Goal: Task Accomplishment & Management: Complete application form

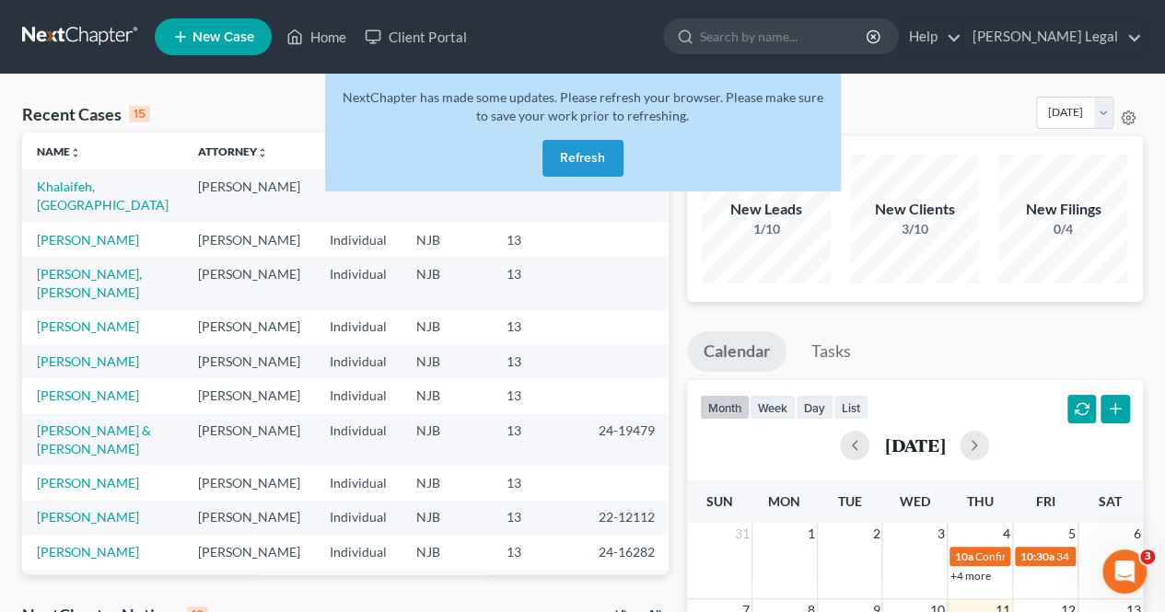
click at [591, 164] on button "Refresh" at bounding box center [582, 158] width 81 height 37
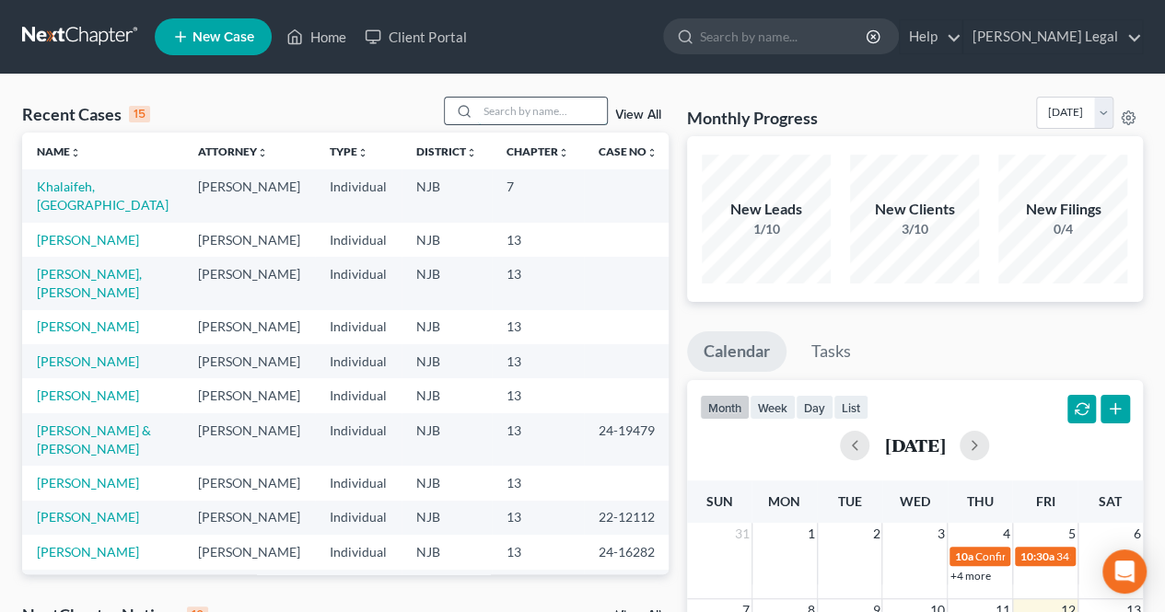
click at [511, 104] on input "search" at bounding box center [542, 111] width 129 height 27
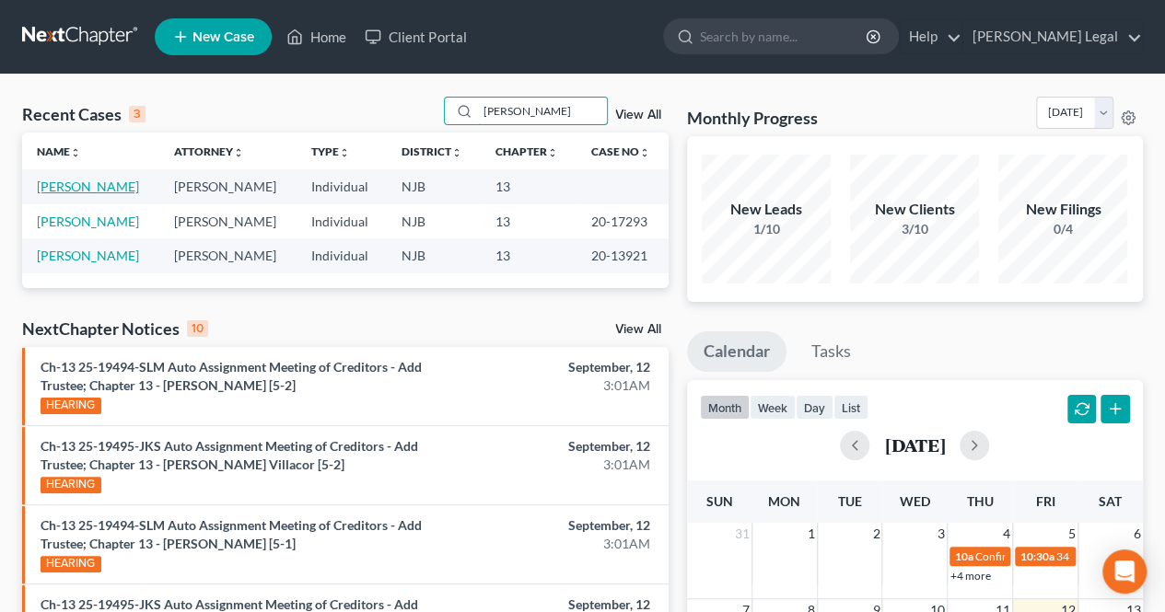
type input "[PERSON_NAME]"
click at [77, 185] on link "[PERSON_NAME]" at bounding box center [88, 187] width 102 height 16
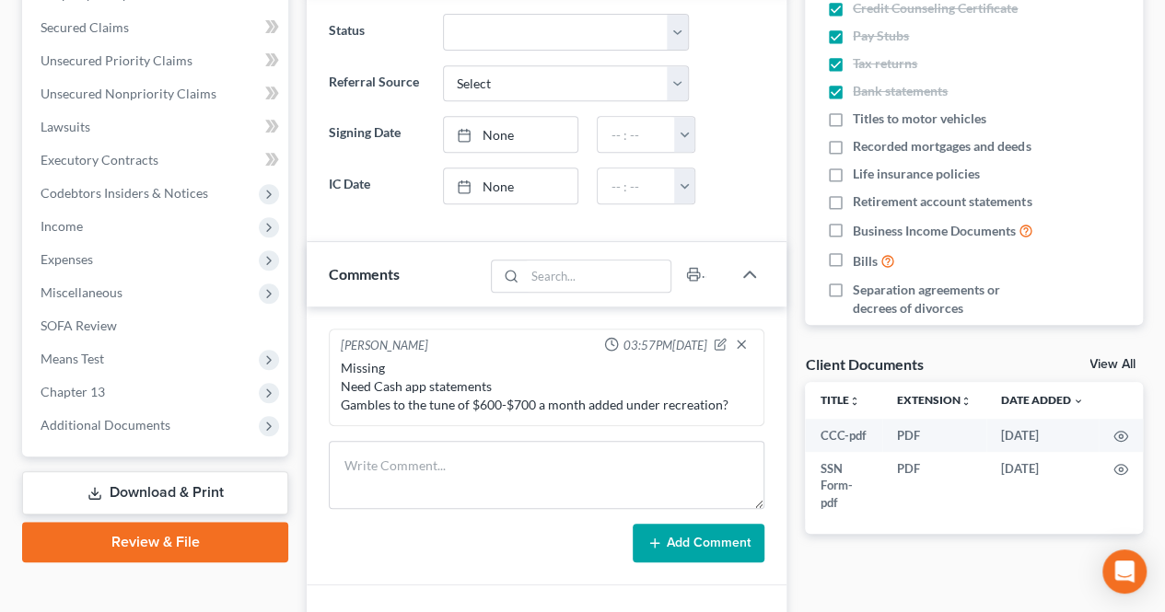
scroll to position [460, 0]
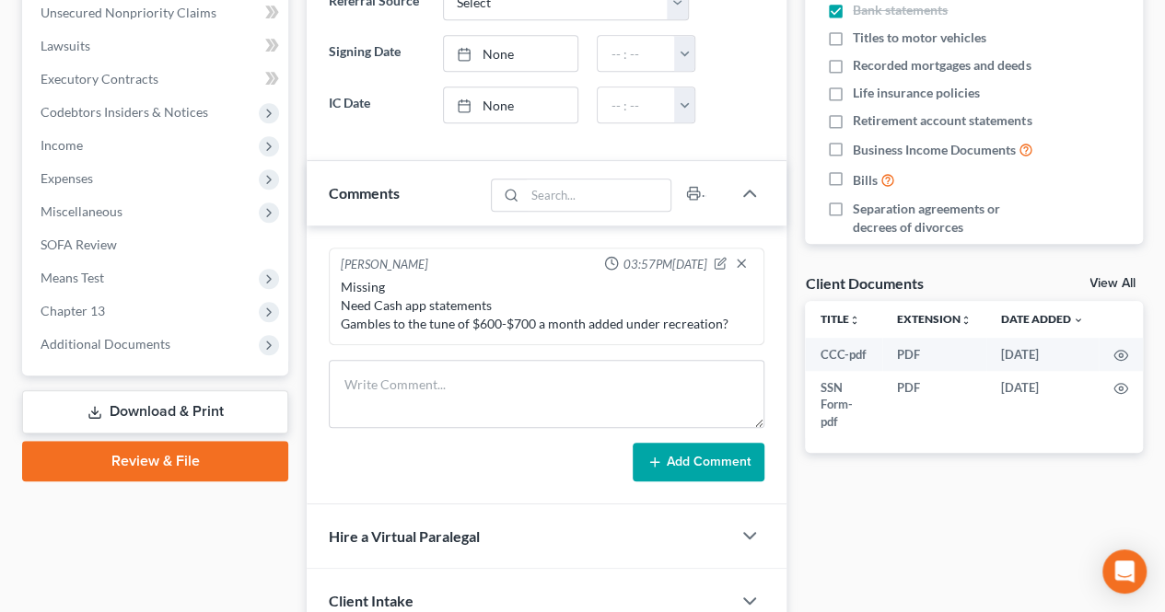
click at [192, 360] on span "Additional Documents" at bounding box center [157, 344] width 262 height 33
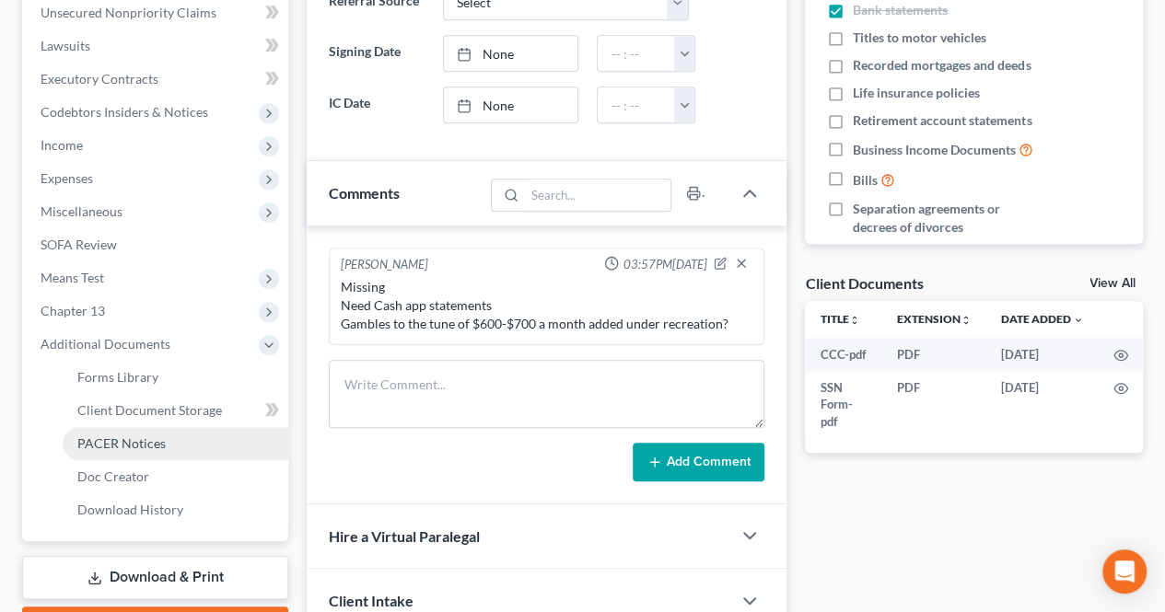
click at [156, 434] on link "PACER Notices" at bounding box center [176, 443] width 226 height 33
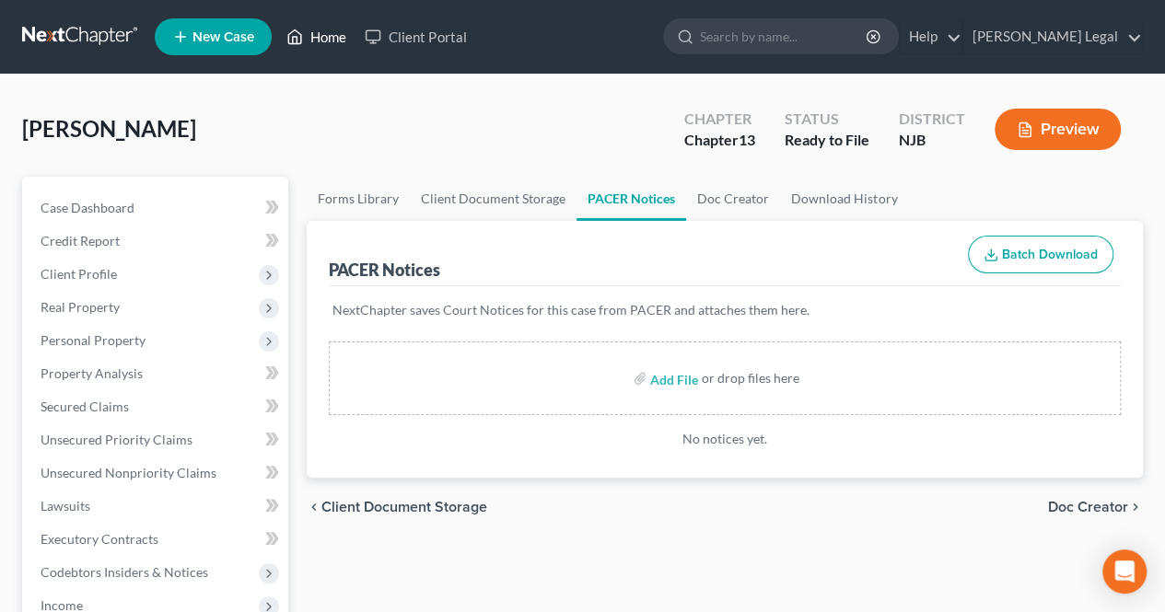
click at [295, 45] on icon at bounding box center [294, 37] width 17 height 22
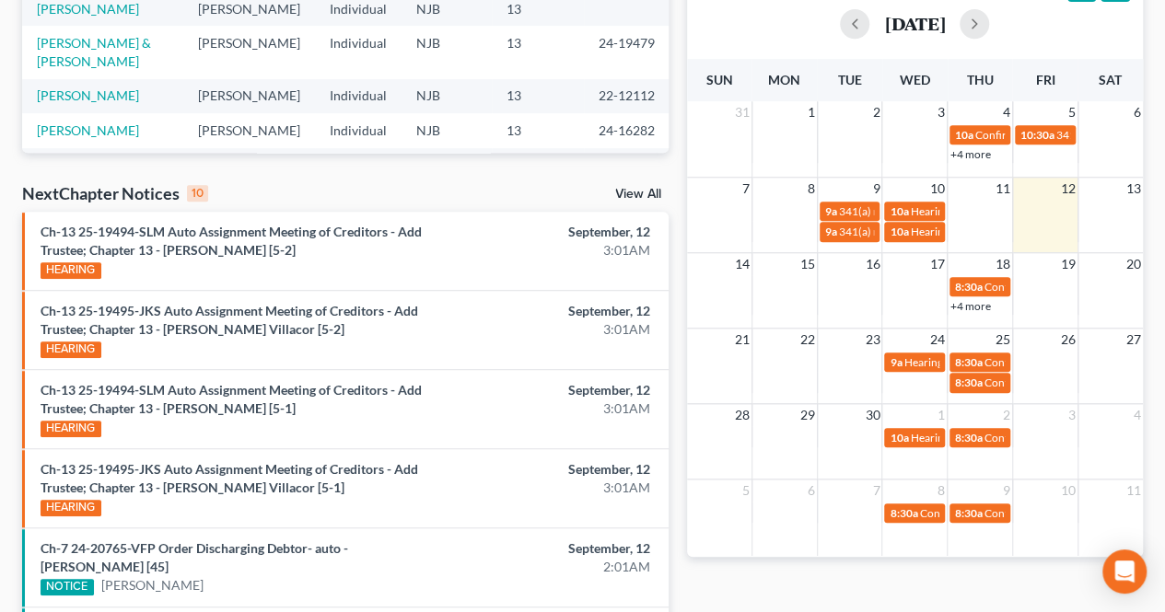
scroll to position [449, 0]
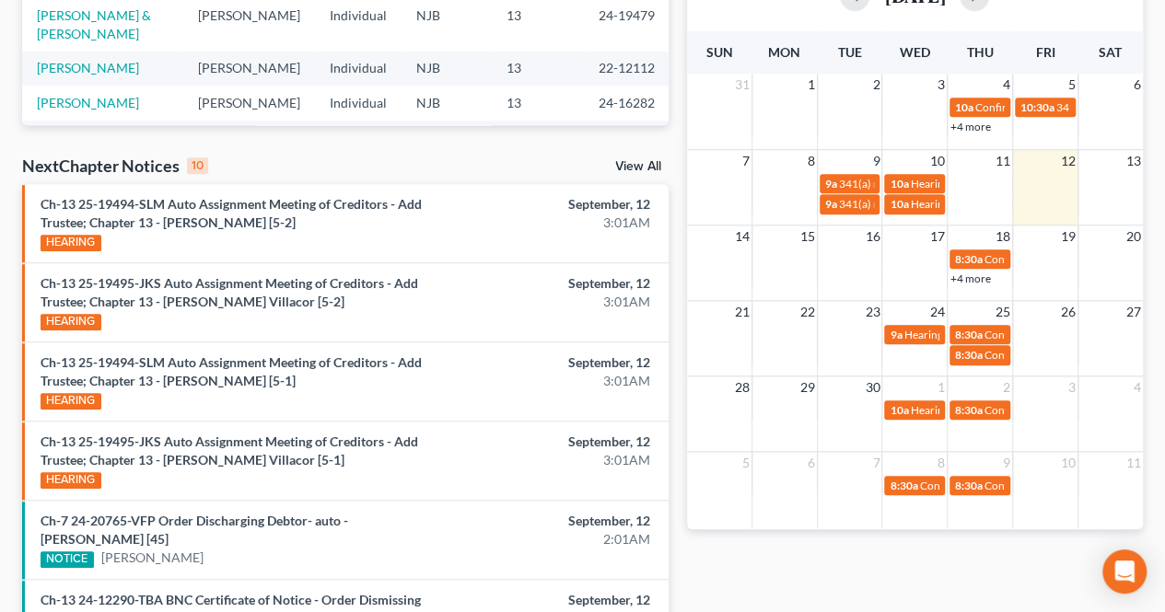
drag, startPoint x: 226, startPoint y: 158, endPoint x: 212, endPoint y: 156, distance: 13.9
click at [212, 156] on div "NextChapter Notices 10 View All" at bounding box center [345, 169] width 646 height 29
drag, startPoint x: 217, startPoint y: 152, endPoint x: 175, endPoint y: 146, distance: 42.7
click at [180, 148] on div "Recent Cases 15 View All Name unfold_more expand_more expand_less Attorney unfo…" at bounding box center [345, 325] width 665 height 1357
drag, startPoint x: 130, startPoint y: 164, endPoint x: 173, endPoint y: 161, distance: 43.4
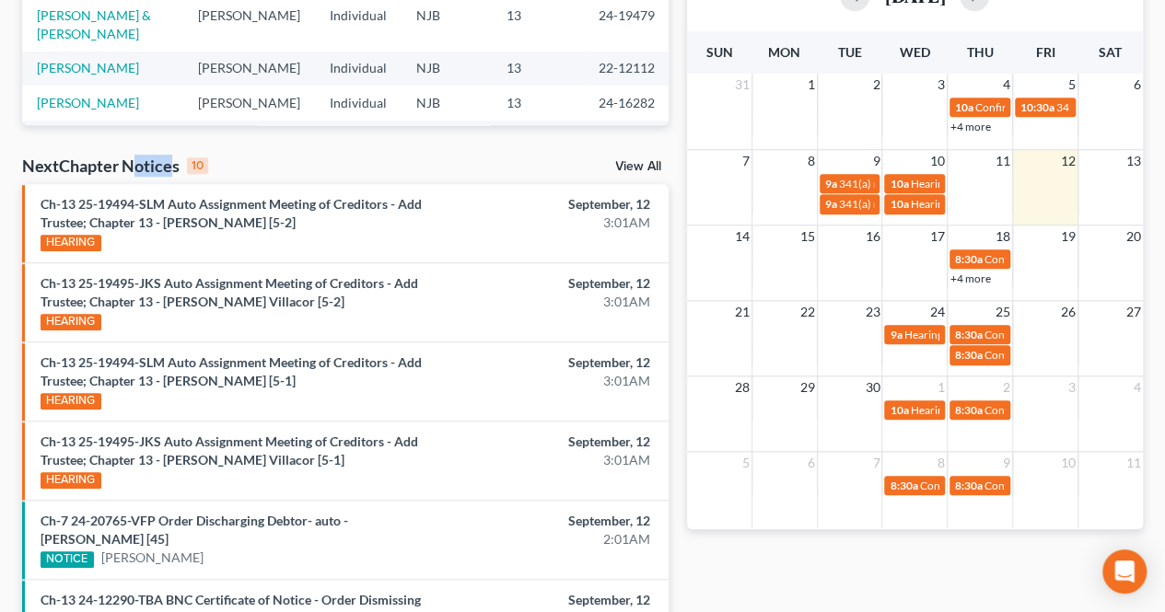
click at [173, 161] on div "NextChapter Notices 10" at bounding box center [115, 166] width 186 height 22
click at [296, 163] on div "NextChapter Notices 10 View All" at bounding box center [345, 169] width 646 height 29
click at [296, 204] on link "Ch-13 25-19494-SLM Auto Assignment Meeting of Creditors - Add Trustee; Chapter …" at bounding box center [231, 213] width 381 height 34
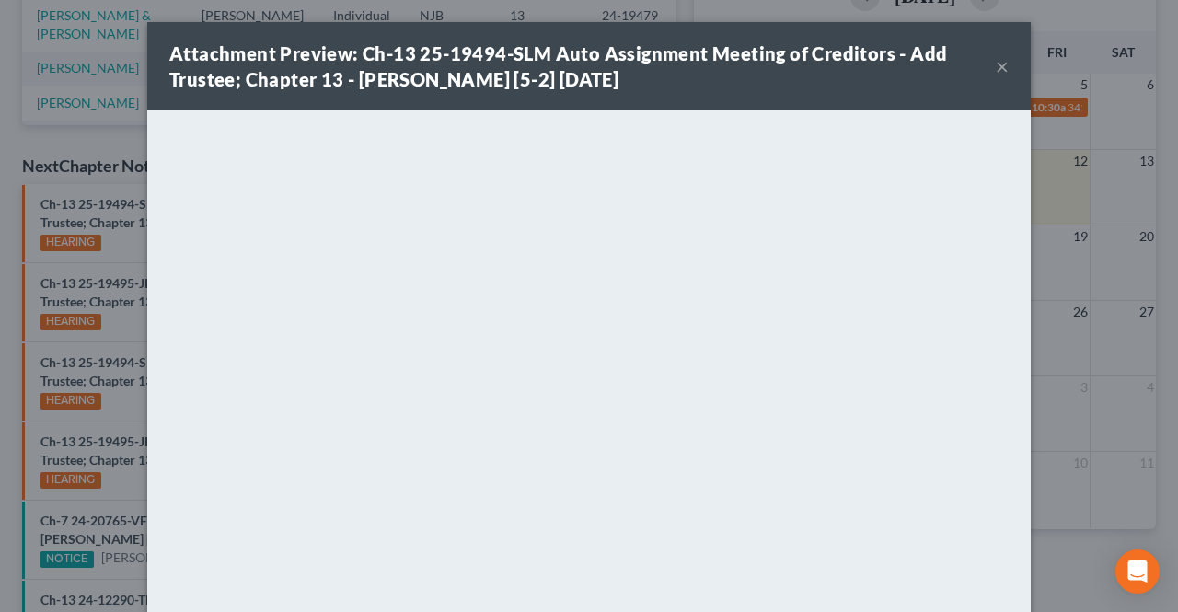
click at [999, 60] on button "×" at bounding box center [1002, 66] width 13 height 22
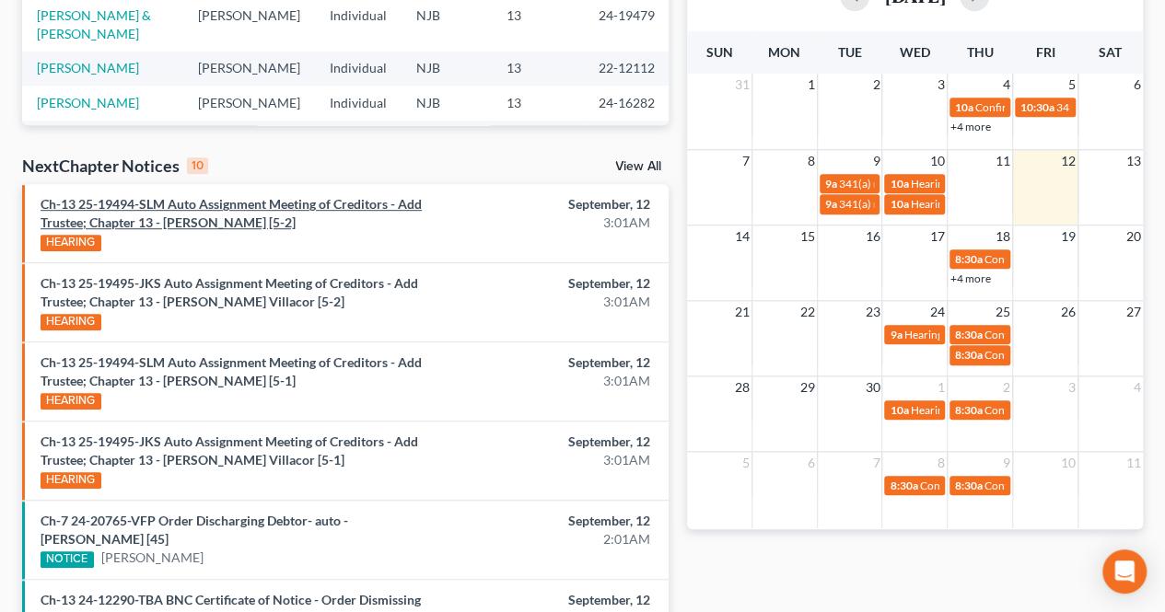
click at [326, 206] on link "Ch-13 25-19494-SLM Auto Assignment Meeting of Creditors - Add Trustee; Chapter …" at bounding box center [231, 213] width 381 height 34
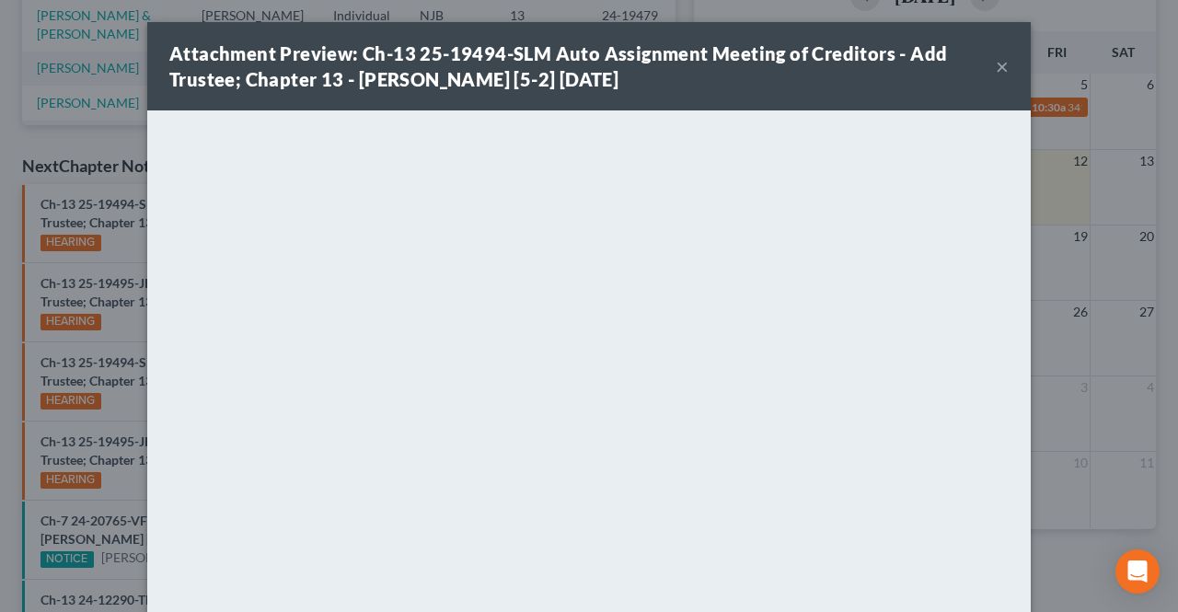
click at [998, 64] on button "×" at bounding box center [1002, 66] width 13 height 22
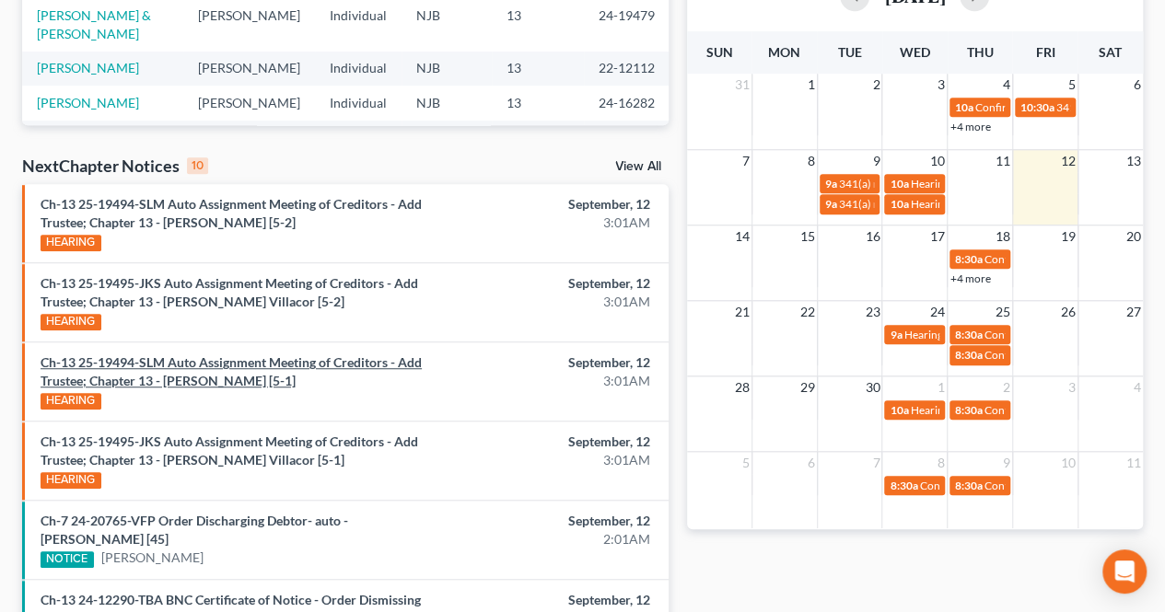
click at [254, 365] on link "Ch-13 25-19494-SLM Auto Assignment Meeting of Creditors - Add Trustee; Chapter …" at bounding box center [231, 371] width 381 height 34
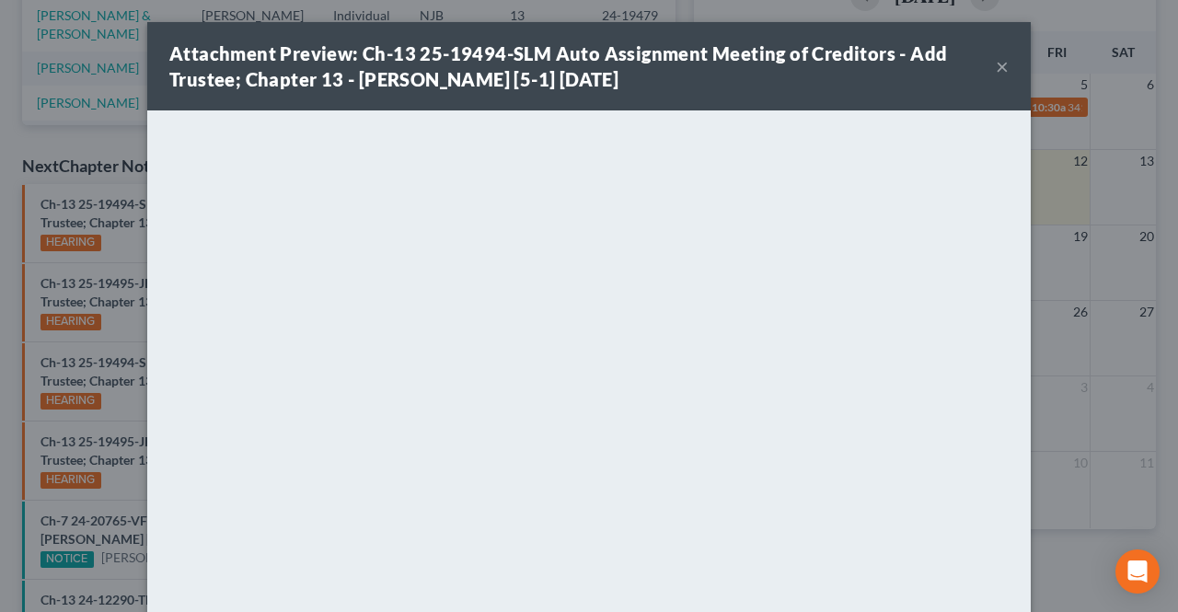
click at [998, 64] on button "×" at bounding box center [1002, 66] width 13 height 22
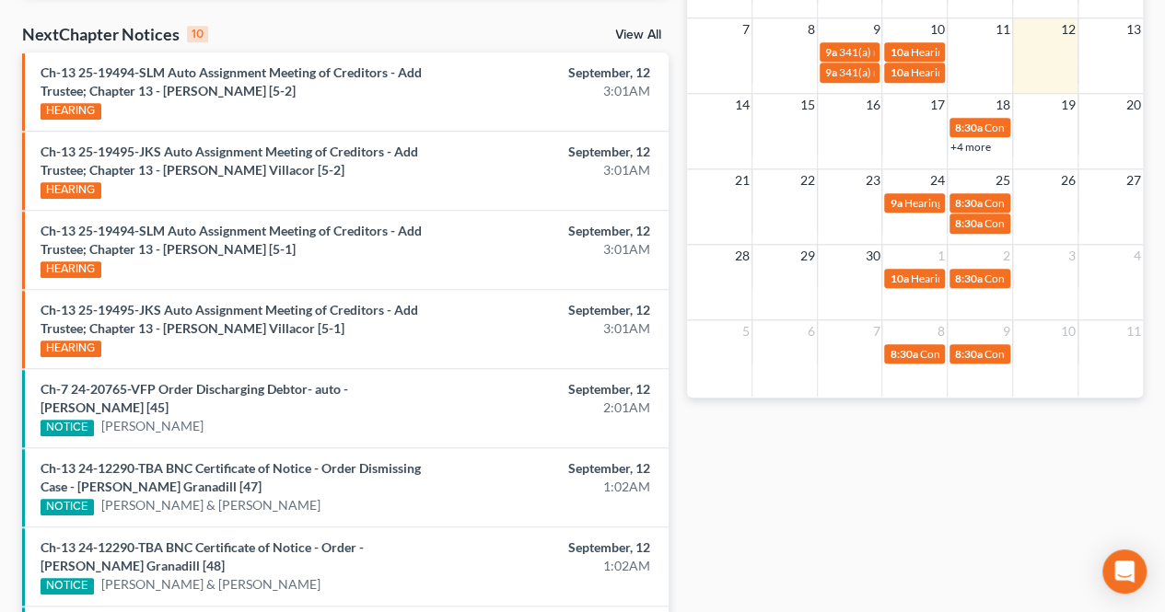
scroll to position [541, 0]
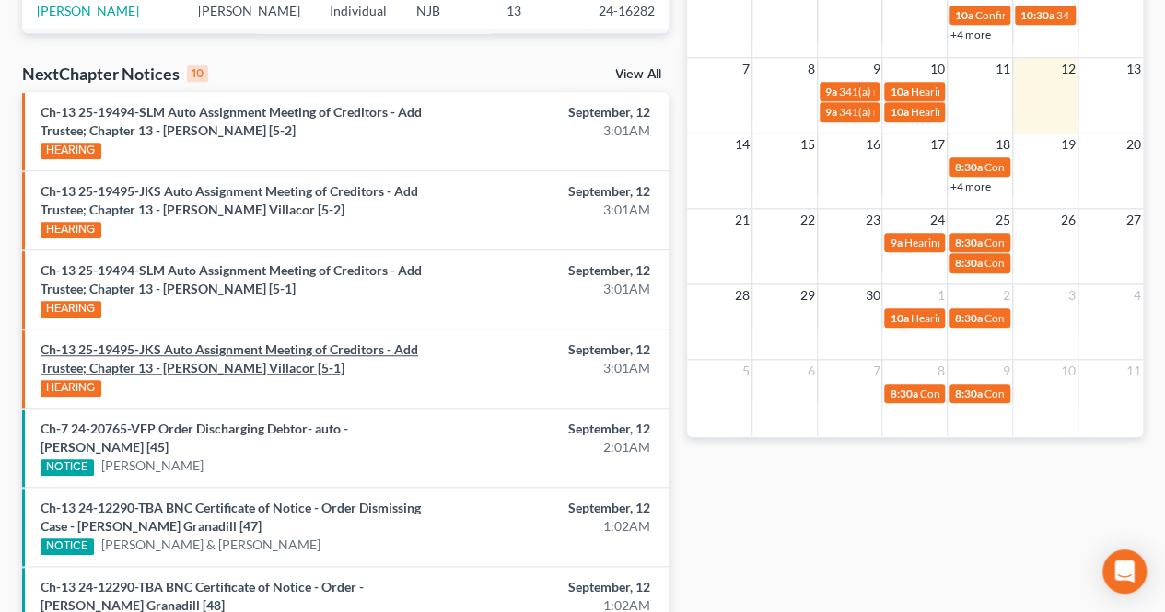
click at [267, 362] on link "Ch-13 25-19495-JKS Auto Assignment Meeting of Creditors - Add Trustee; Chapter …" at bounding box center [229, 359] width 377 height 34
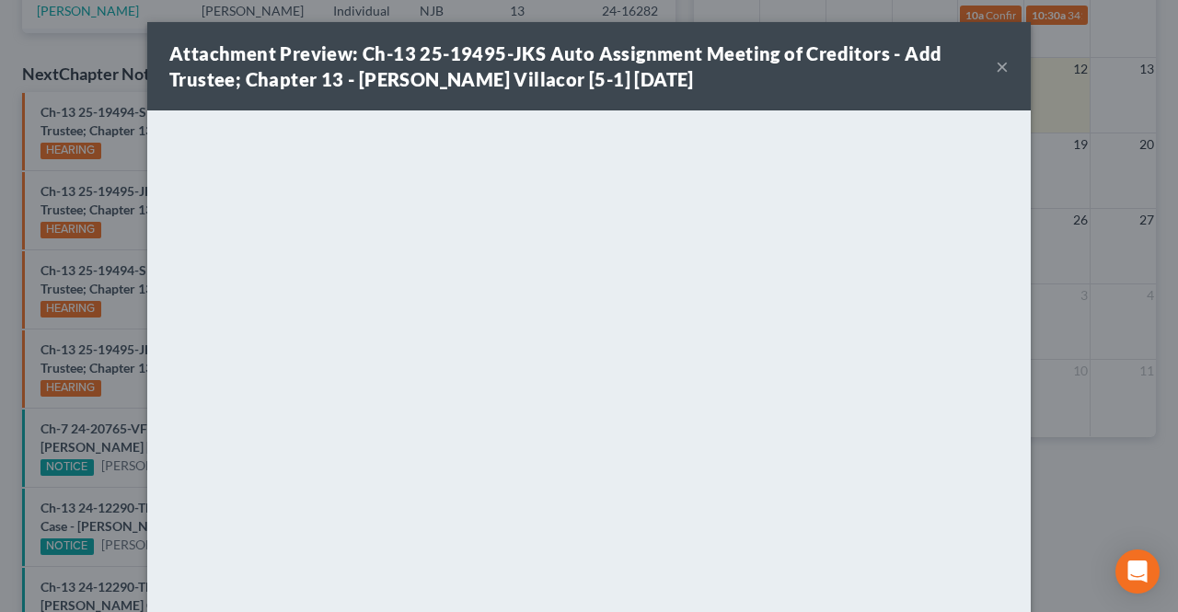
click at [996, 62] on button "×" at bounding box center [1002, 66] width 13 height 22
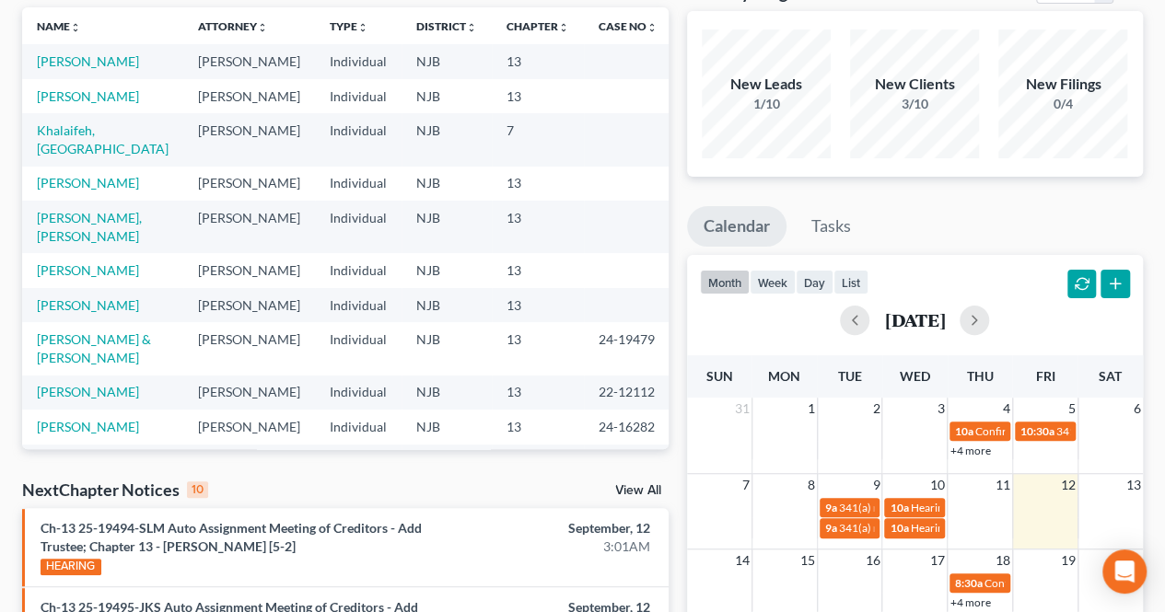
scroll to position [0, 0]
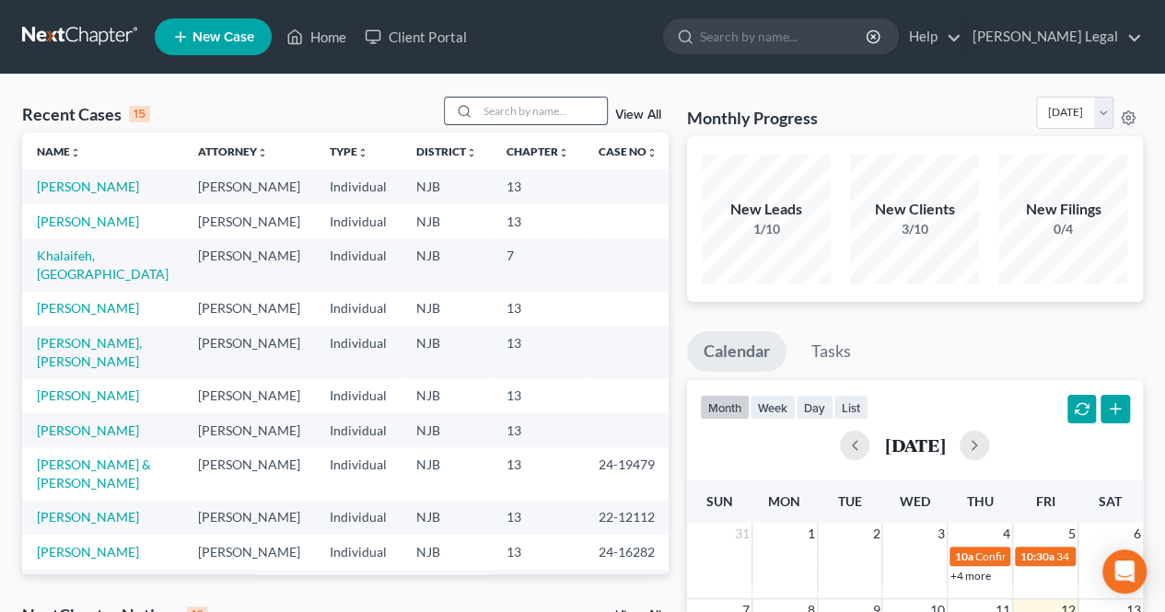
click at [526, 110] on input "search" at bounding box center [542, 111] width 129 height 27
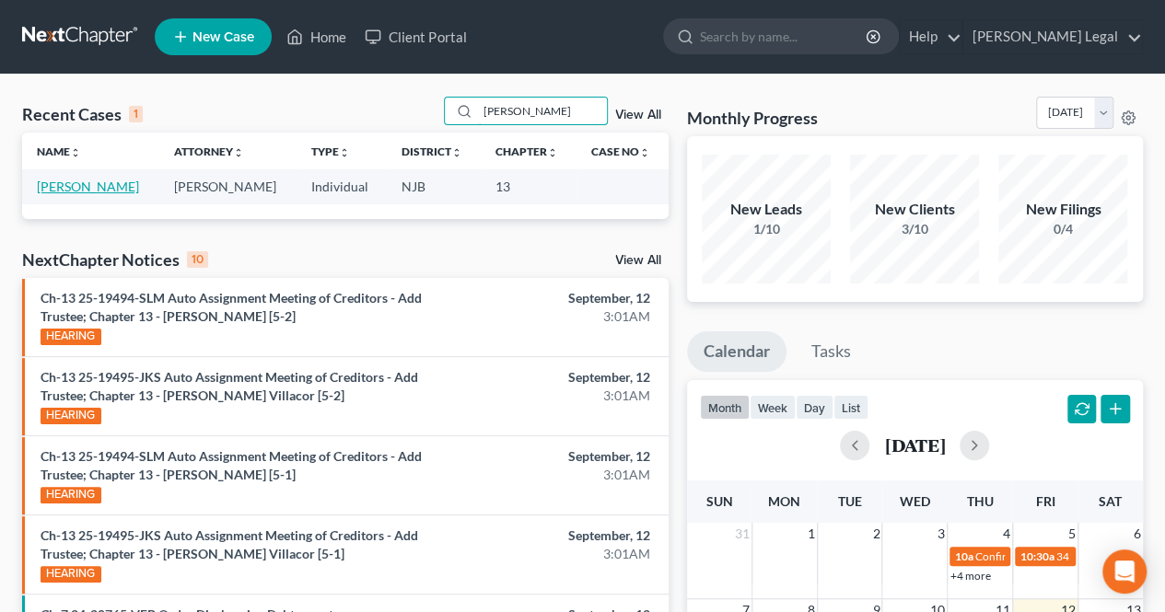
type input "[PERSON_NAME]"
click at [99, 185] on link "[PERSON_NAME]" at bounding box center [88, 187] width 102 height 16
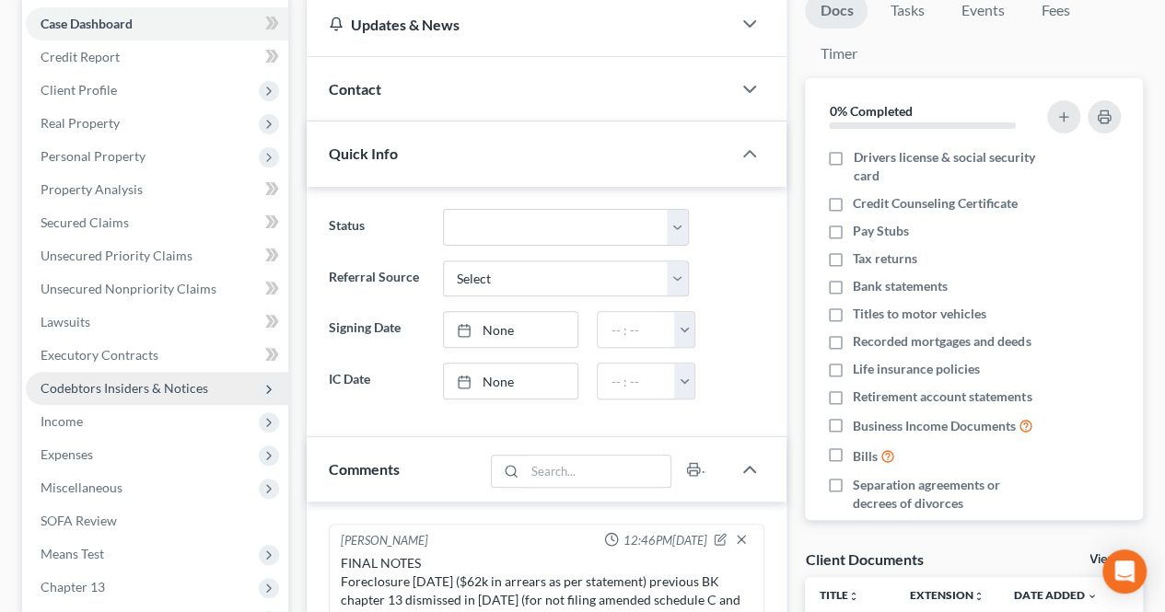
scroll to position [109, 0]
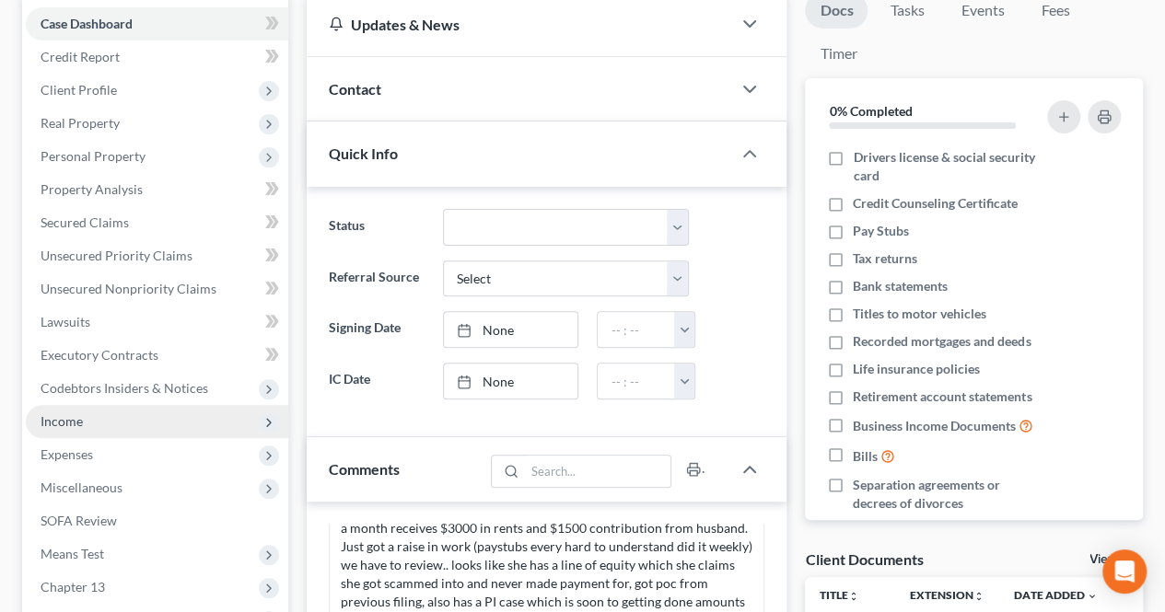
click at [94, 432] on span "Income" at bounding box center [157, 421] width 262 height 33
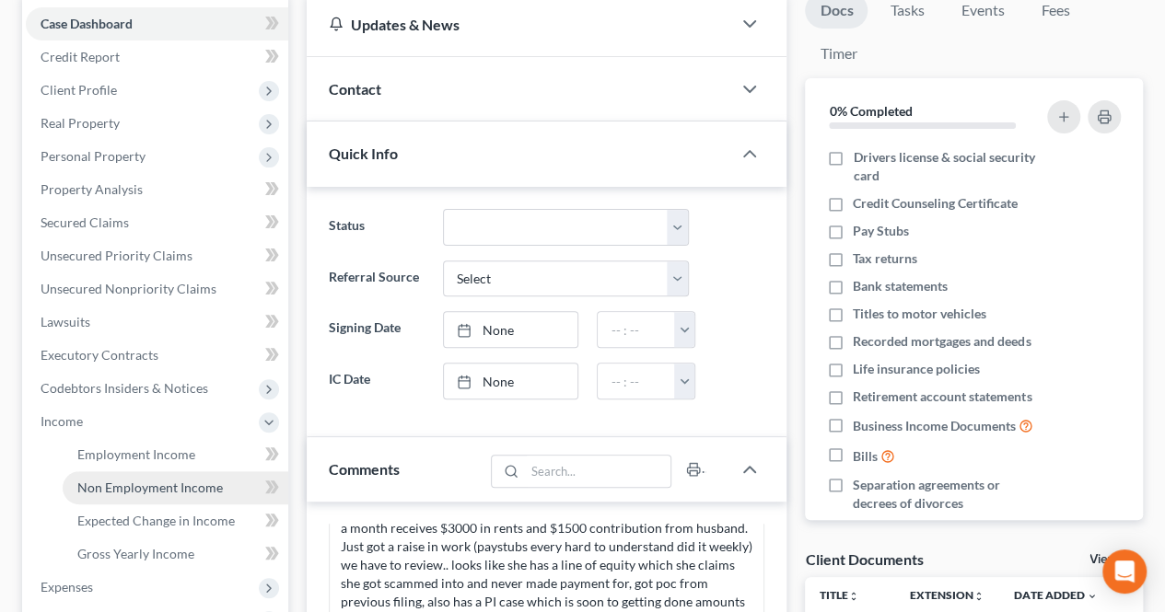
click at [96, 477] on link "Non Employment Income" at bounding box center [176, 487] width 226 height 33
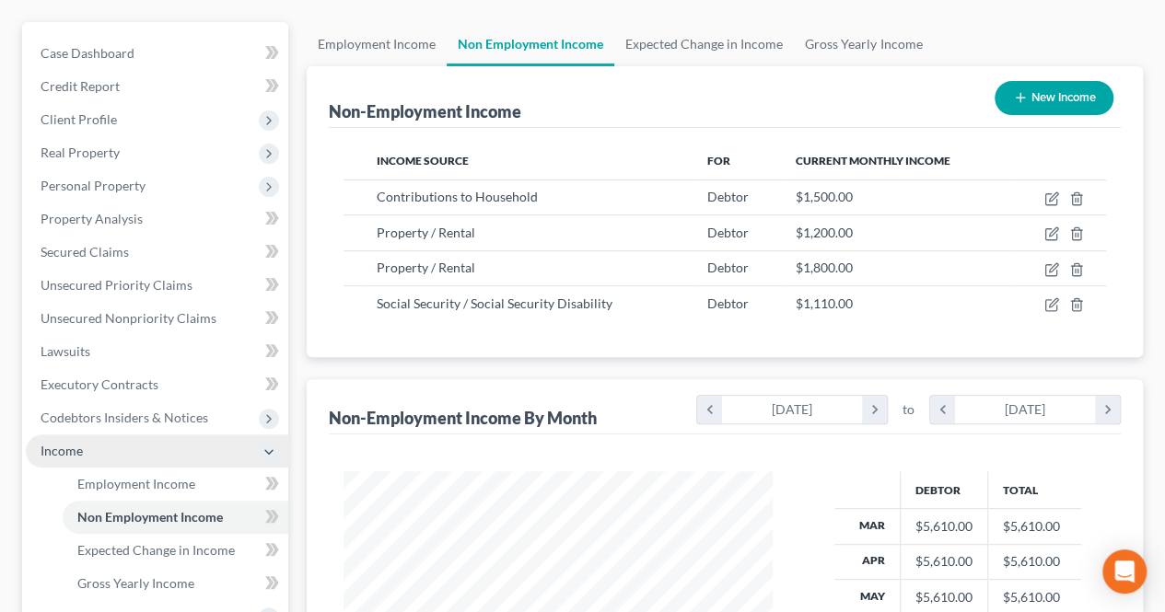
scroll to position [184, 0]
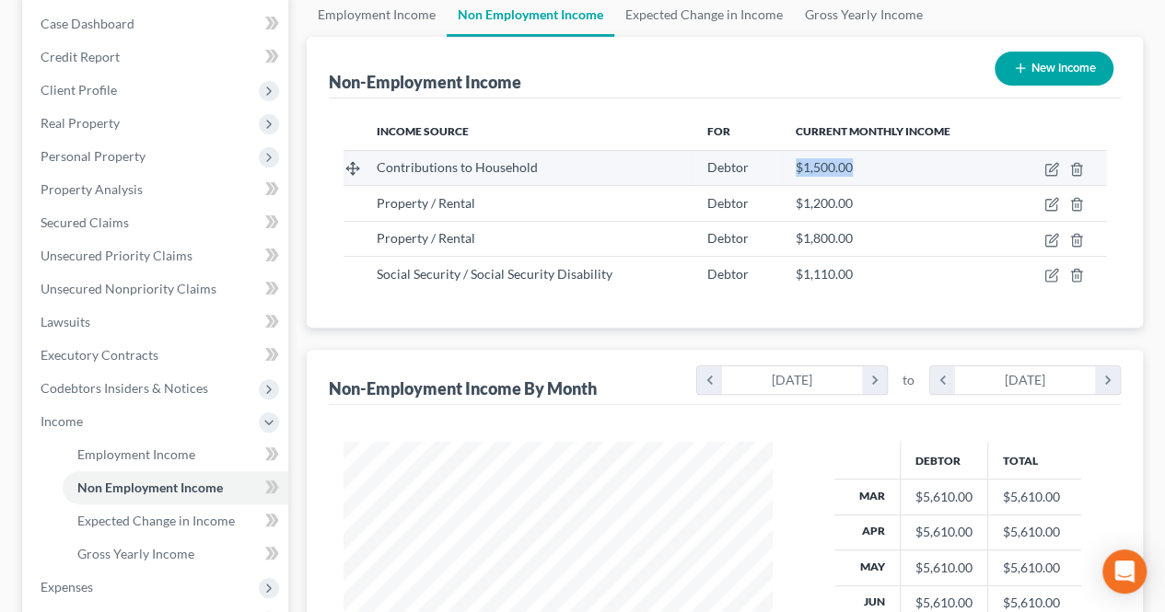
drag, startPoint x: 792, startPoint y: 172, endPoint x: 867, endPoint y: 161, distance: 76.3
click at [867, 161] on div "$1,500.00" at bounding box center [895, 167] width 200 height 18
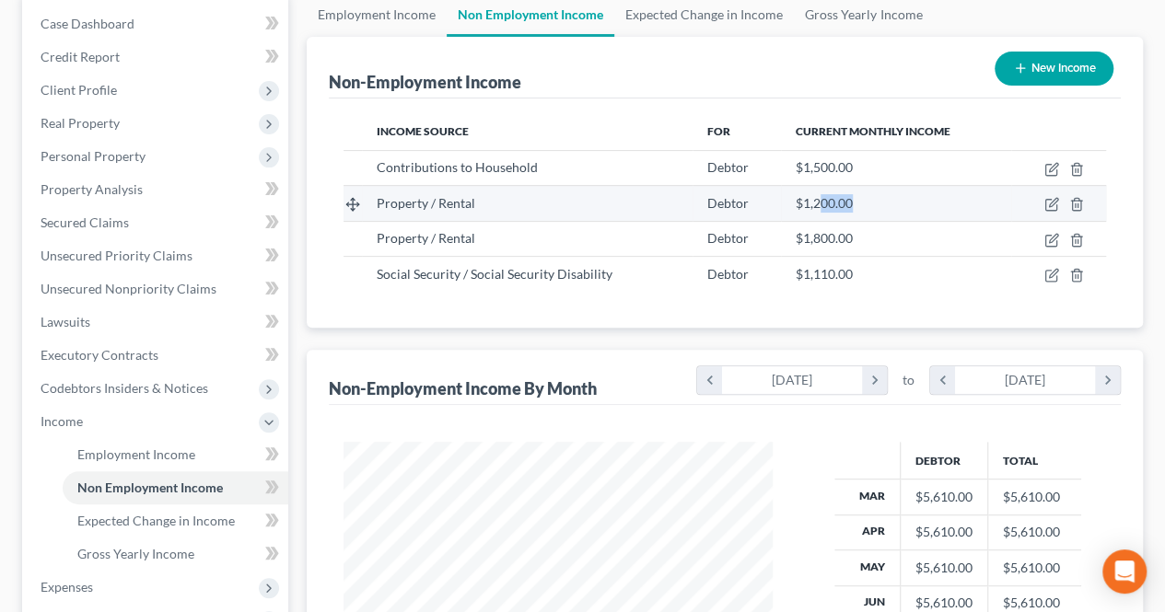
drag, startPoint x: 869, startPoint y: 203, endPoint x: 847, endPoint y: 222, distance: 28.8
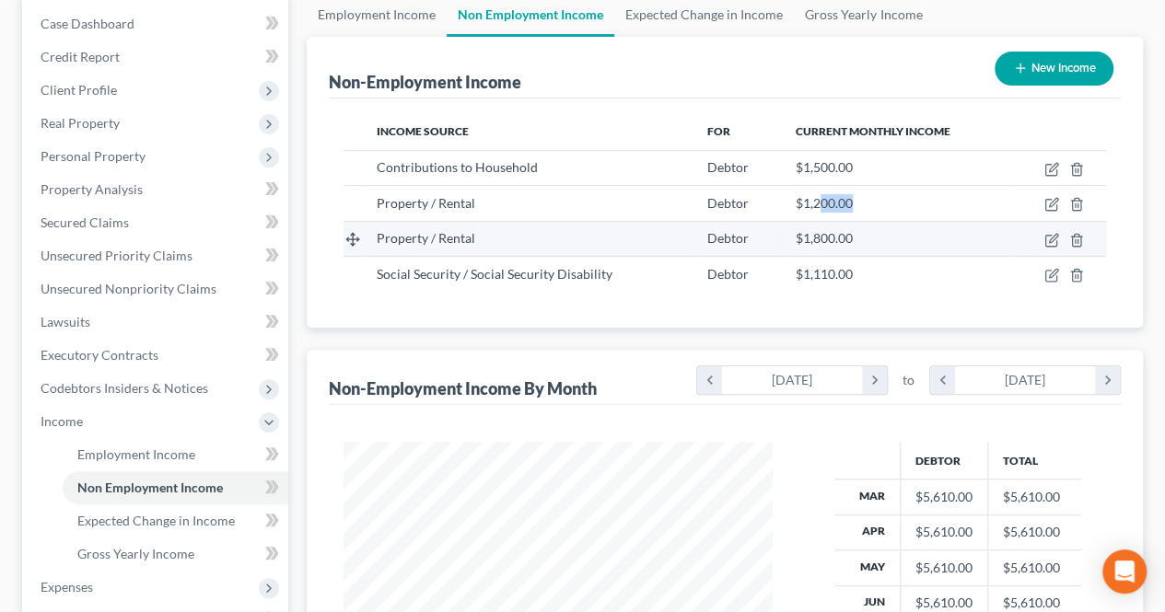
click at [815, 208] on div "$1,200.00" at bounding box center [895, 203] width 200 height 18
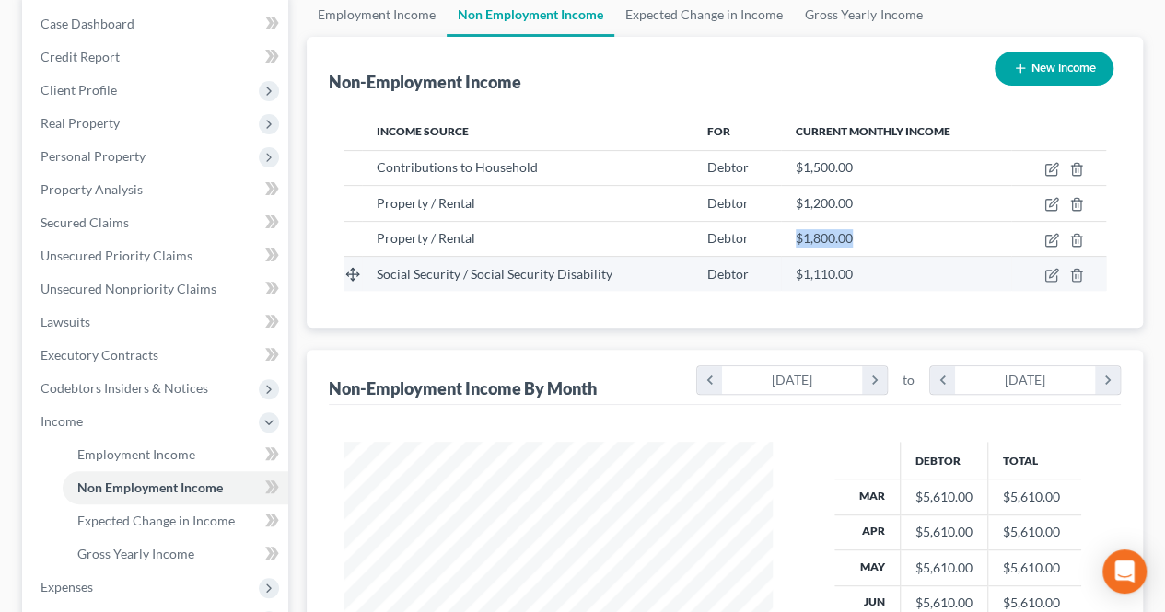
drag, startPoint x: 876, startPoint y: 246, endPoint x: 779, endPoint y: 262, distance: 99.0
click at [757, 233] on tr "Property / Rental Debtor $1,800.00" at bounding box center [724, 238] width 762 height 35
click at [849, 281] on td "$1,110.00" at bounding box center [895, 273] width 229 height 35
drag, startPoint x: 873, startPoint y: 284, endPoint x: 771, endPoint y: 285, distance: 102.2
click at [770, 285] on tr "Social Security / Social Security Disability Debtor $1,110.00" at bounding box center [724, 273] width 762 height 35
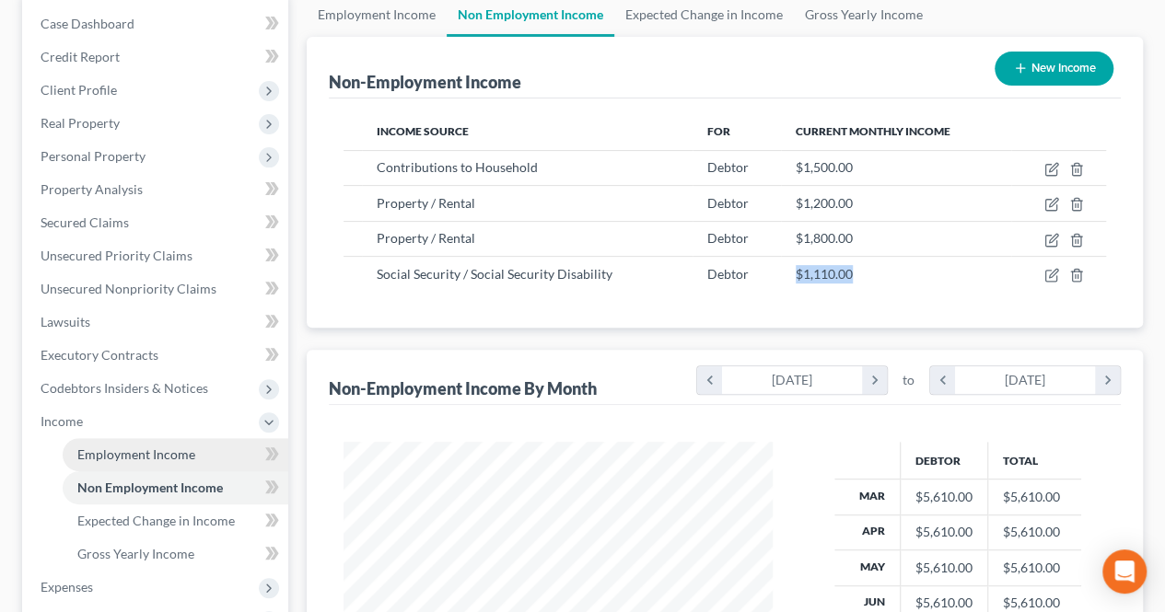
click at [182, 454] on span "Employment Income" at bounding box center [136, 454] width 118 height 16
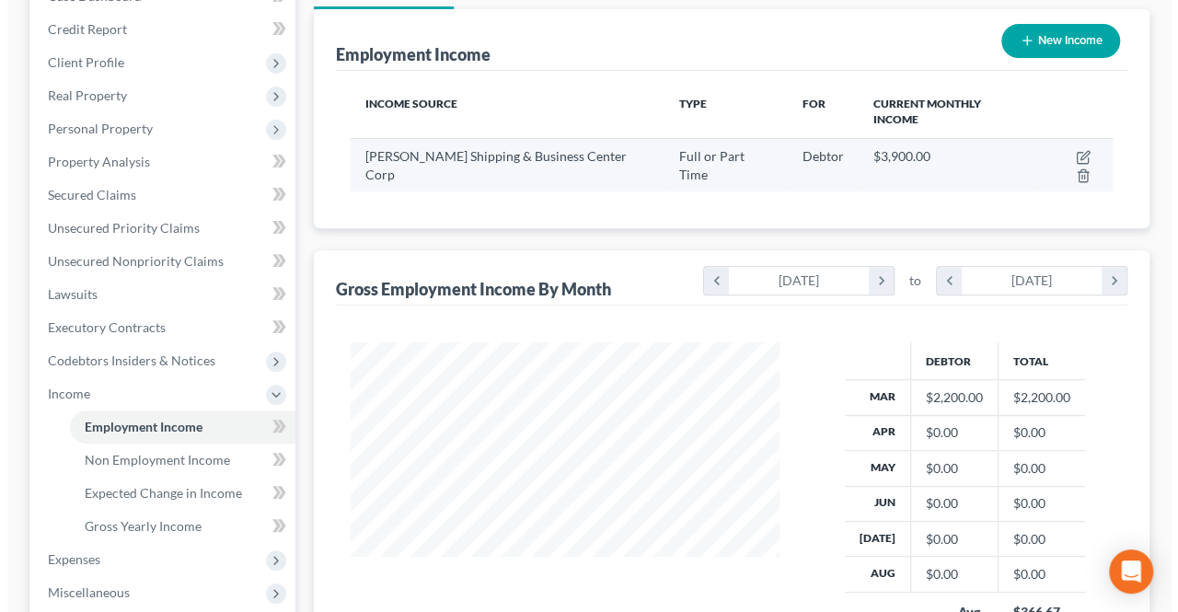
scroll to position [184, 0]
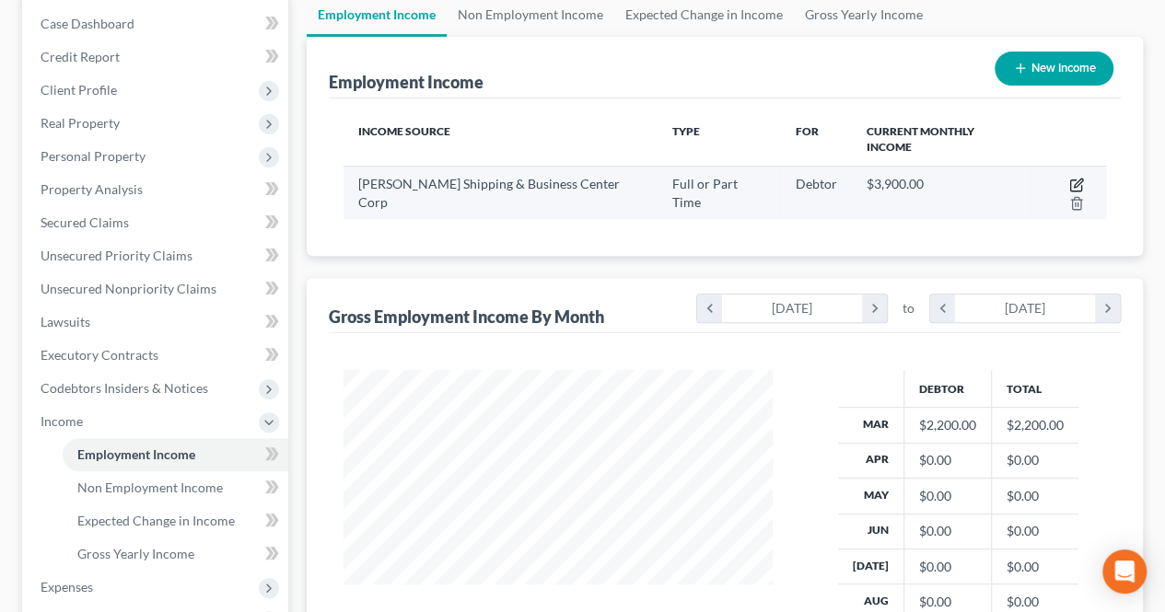
click at [1069, 178] on icon "button" at bounding box center [1076, 185] width 15 height 15
select select "0"
select select "33"
select select "3"
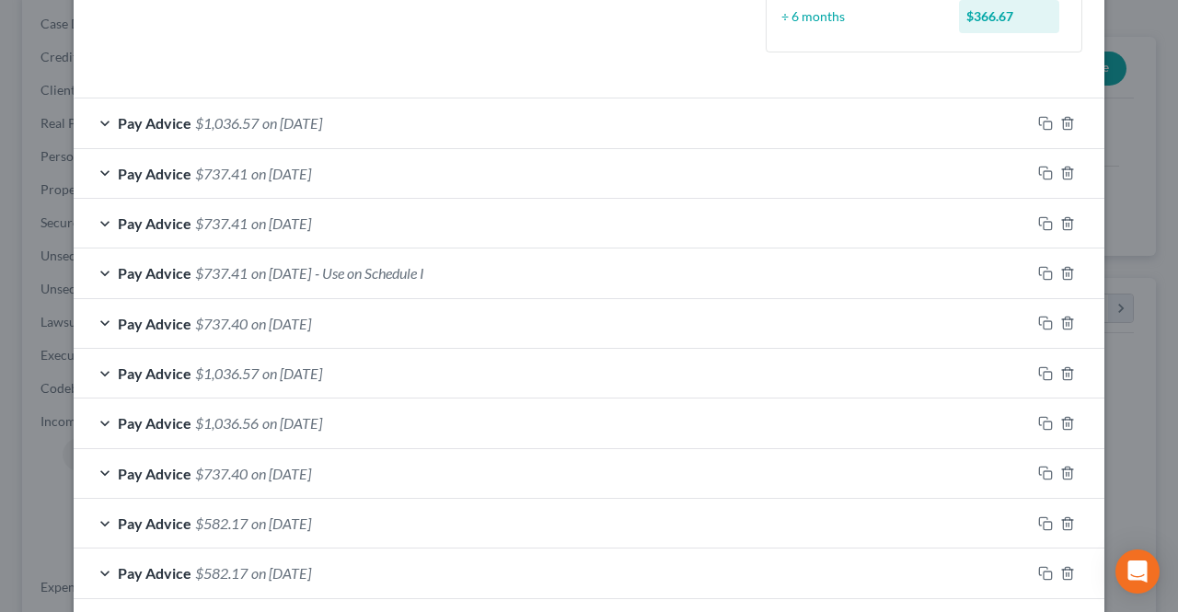
scroll to position [550, 0]
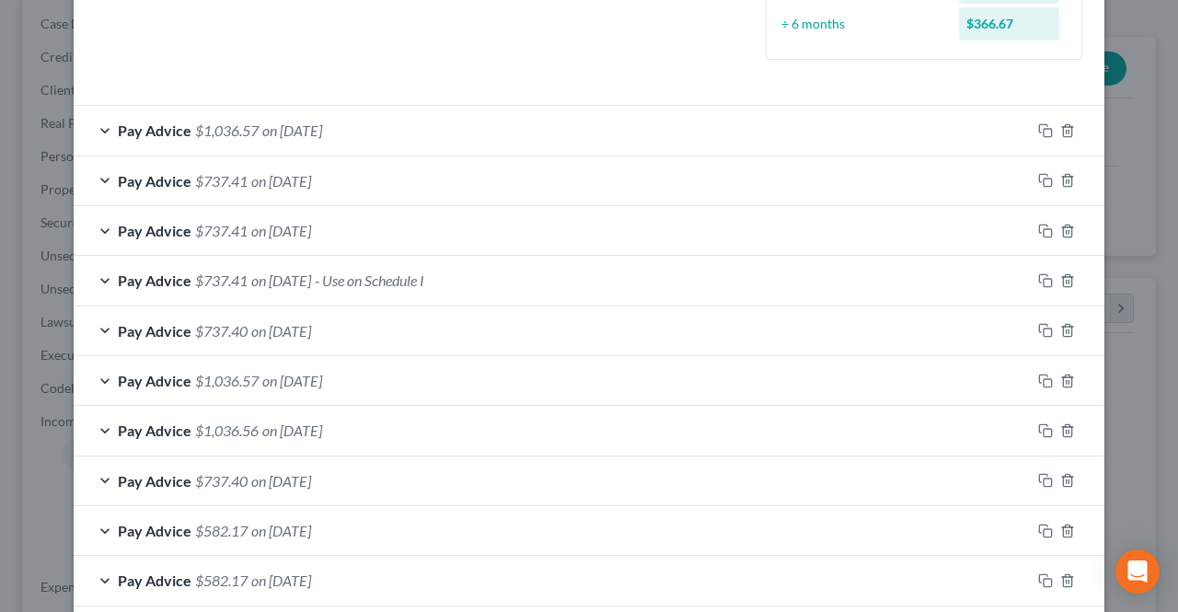
click at [311, 134] on span "on [DATE]" at bounding box center [292, 130] width 60 height 17
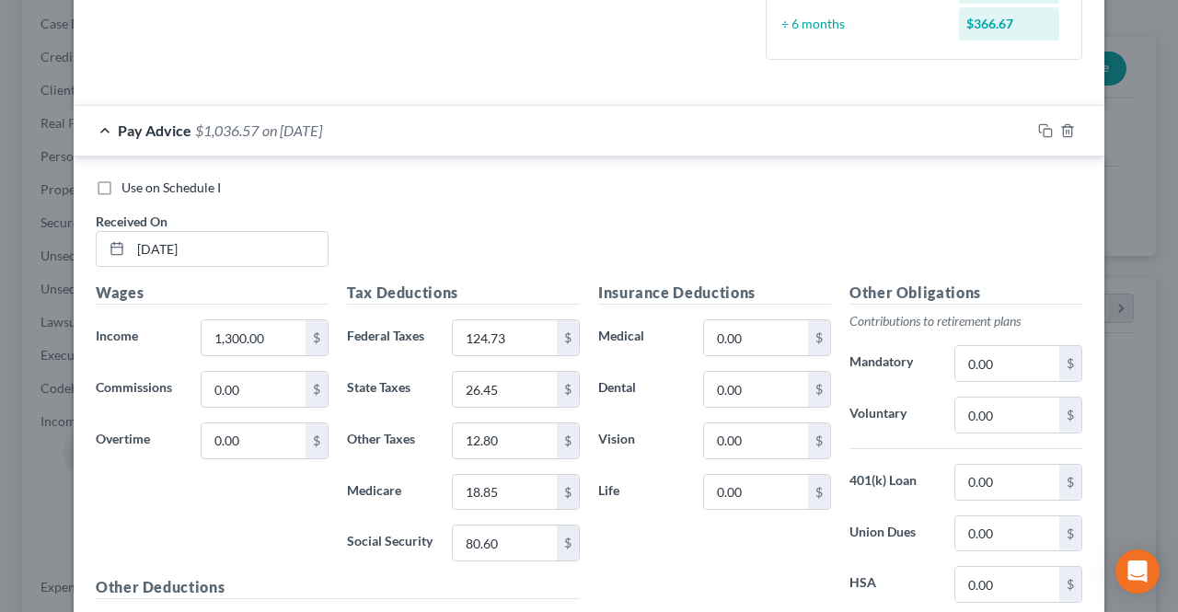
click at [307, 134] on span "on [DATE]" at bounding box center [292, 130] width 60 height 17
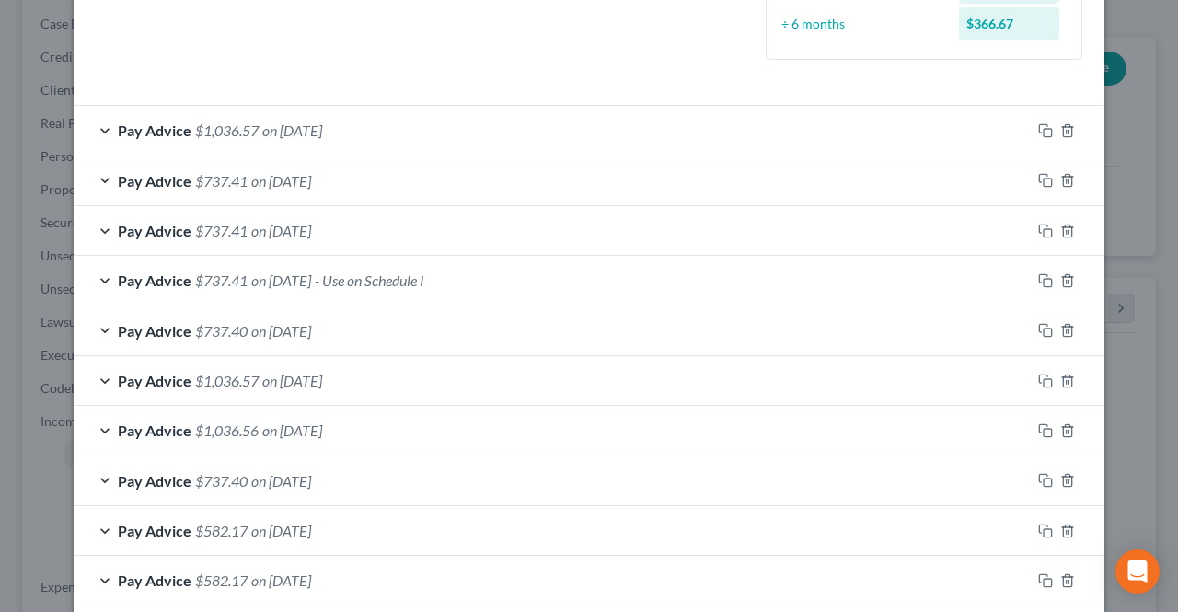
click at [282, 226] on span "on [DATE]" at bounding box center [281, 230] width 60 height 17
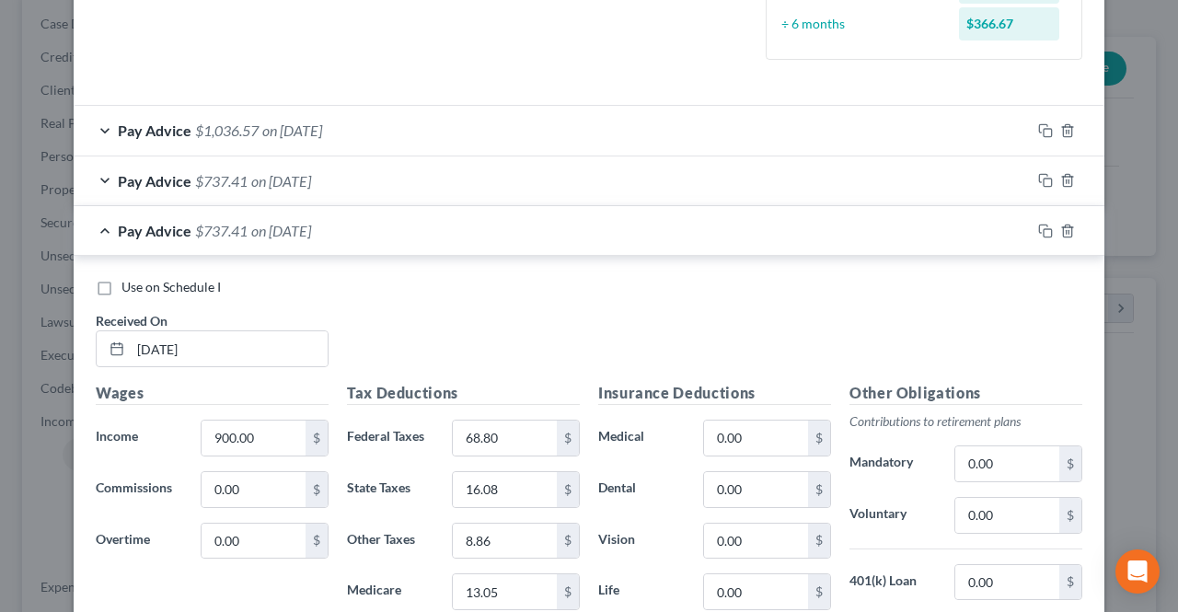
click at [280, 226] on span "on [DATE]" at bounding box center [281, 230] width 60 height 17
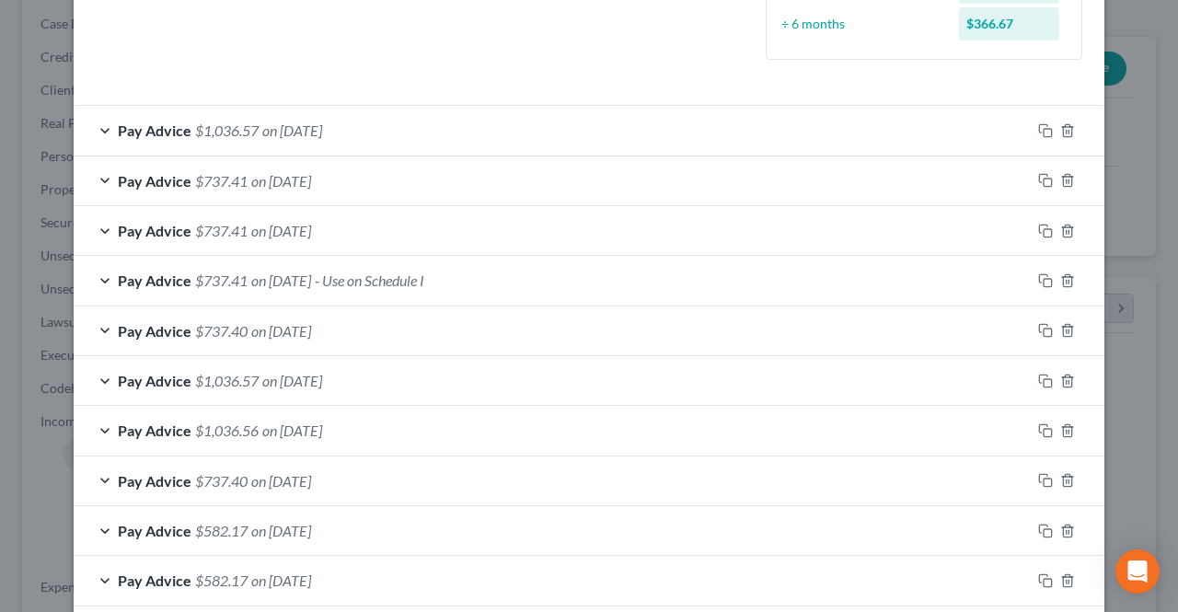
click at [289, 339] on div "Pay Advice $737.40 on [DATE]" at bounding box center [552, 331] width 957 height 49
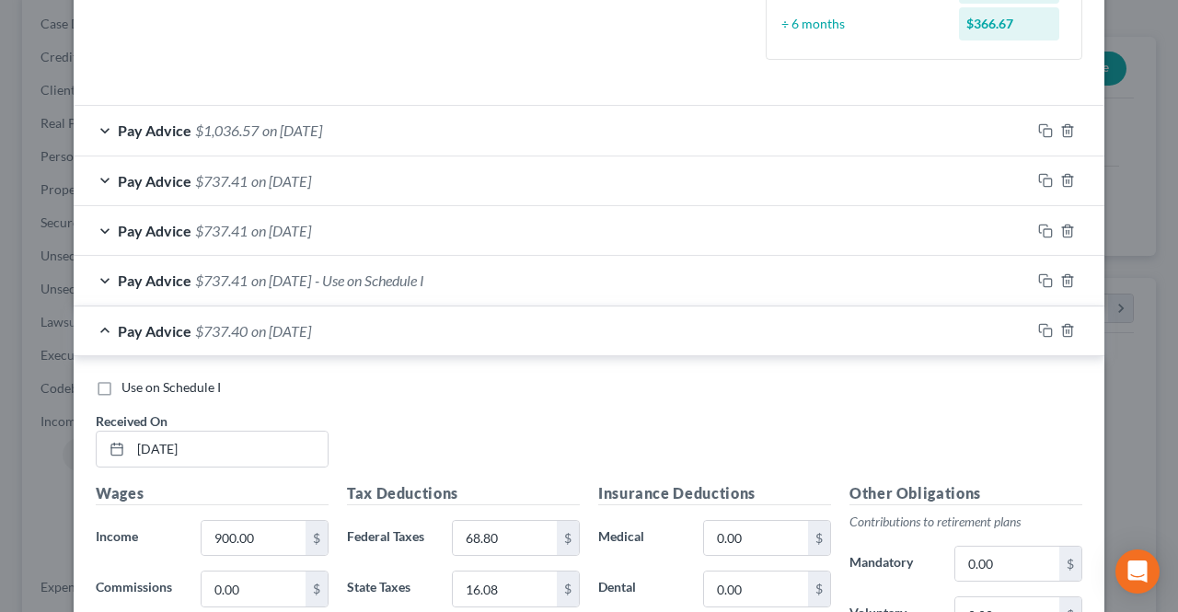
click at [306, 329] on span "on [DATE]" at bounding box center [281, 330] width 60 height 17
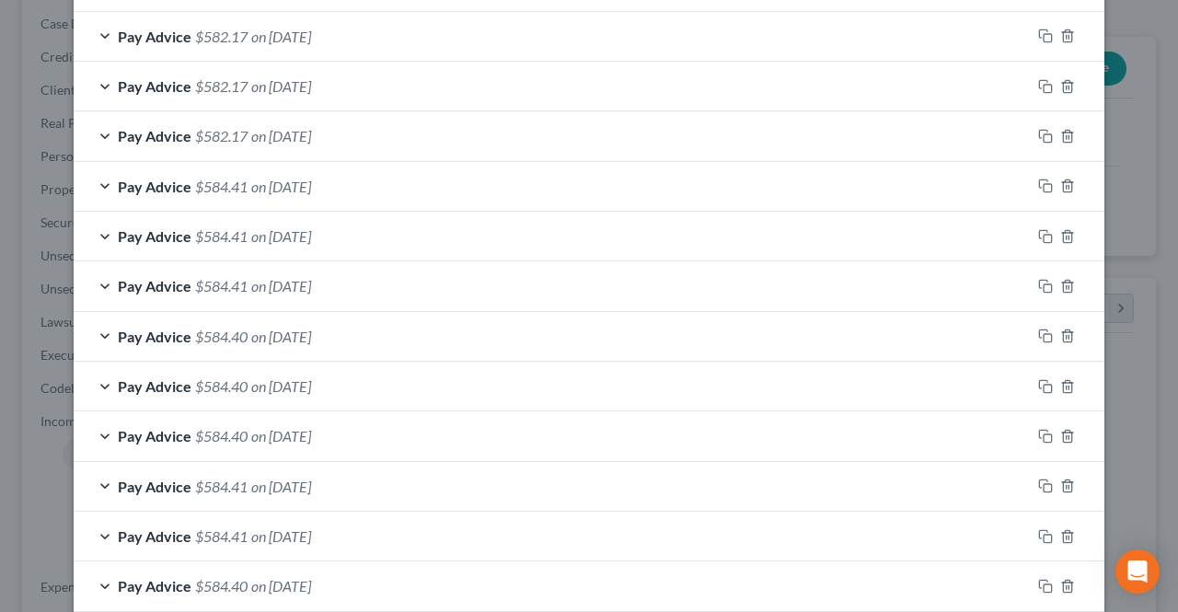
scroll to position [1286, 0]
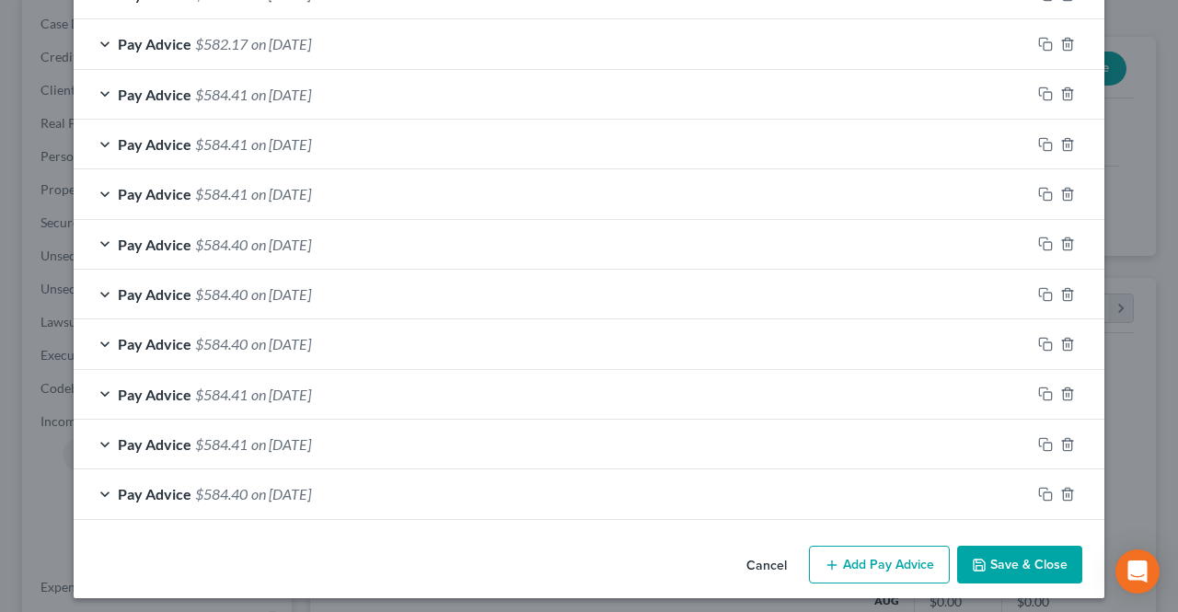
click at [311, 485] on span "on [DATE]" at bounding box center [281, 493] width 60 height 17
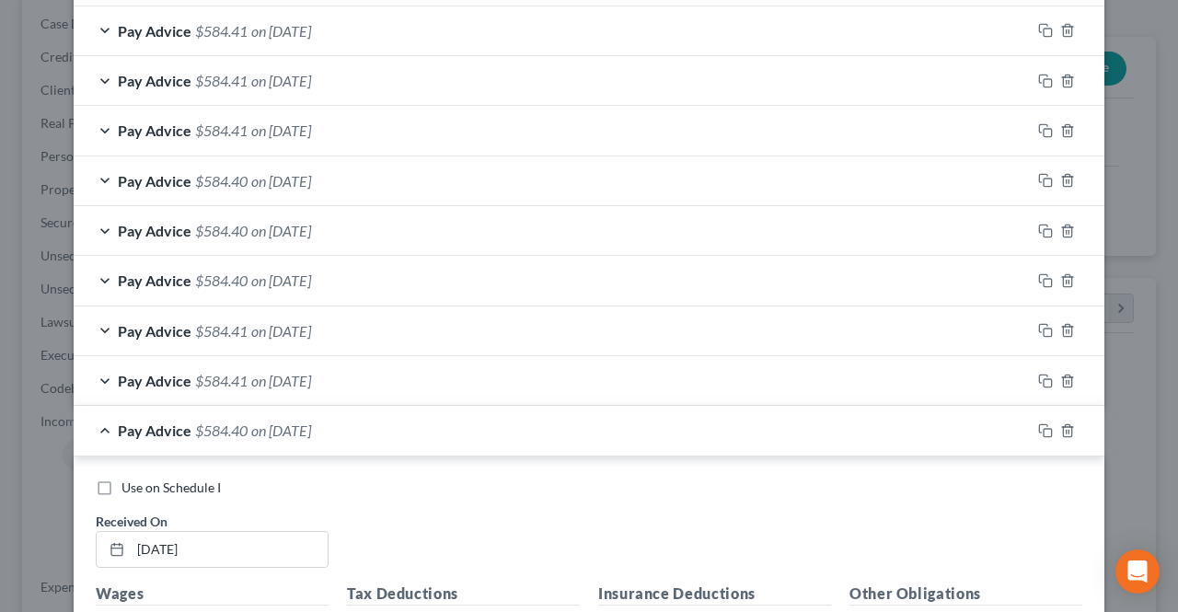
scroll to position [1378, 0]
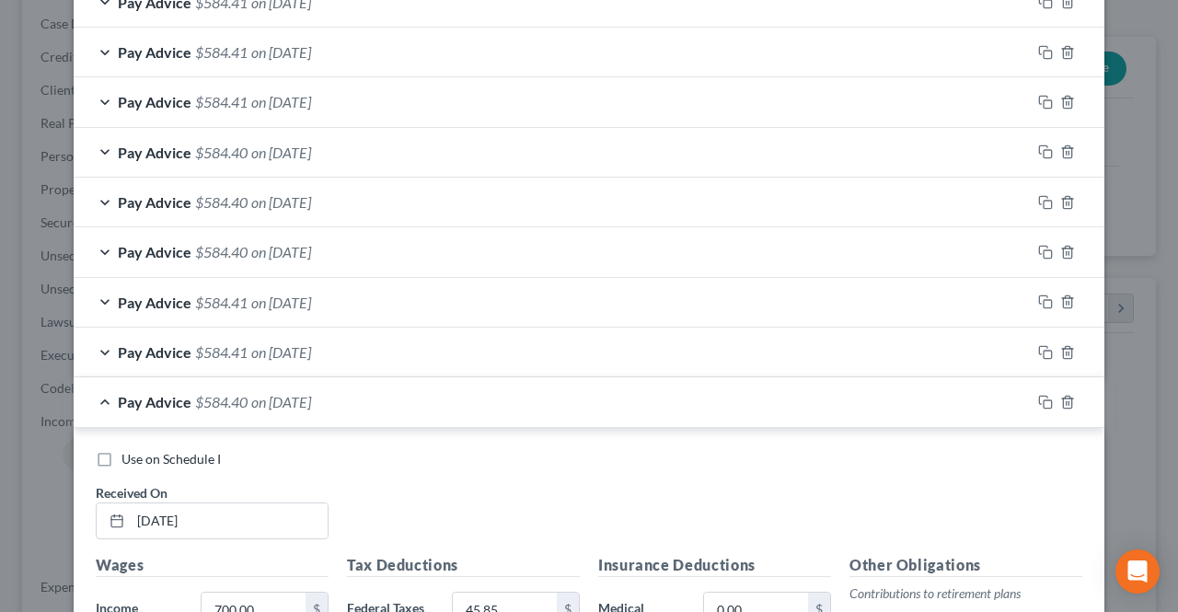
click at [311, 393] on span "on [DATE]" at bounding box center [281, 401] width 60 height 17
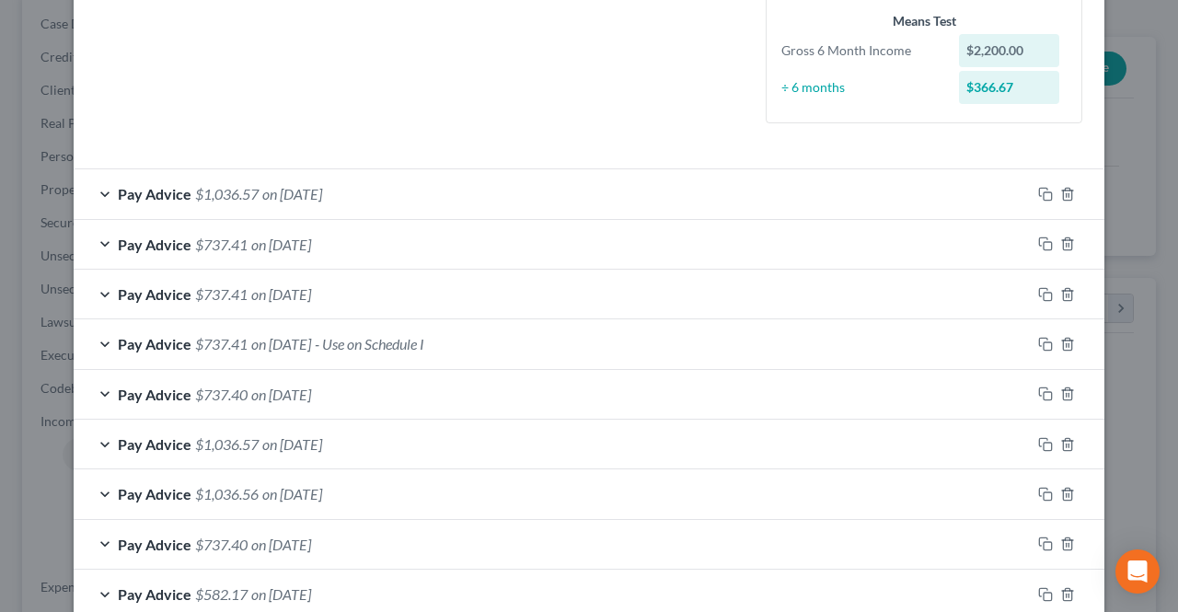
scroll to position [458, 0]
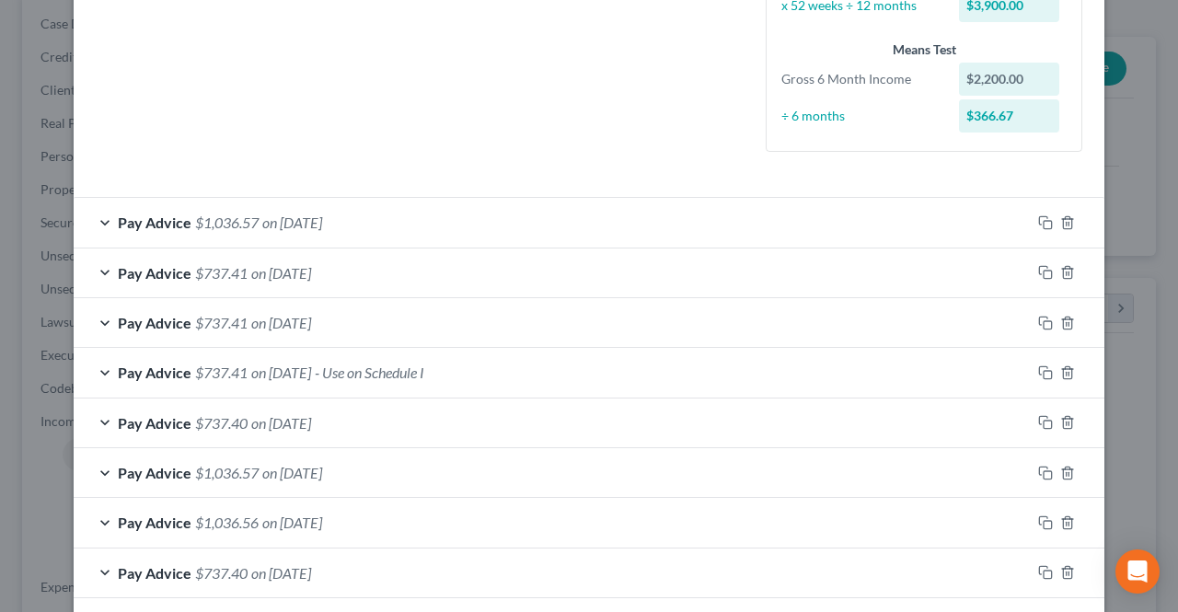
click at [319, 232] on div "Pay Advice $1,036.57 on [DATE]" at bounding box center [552, 222] width 957 height 49
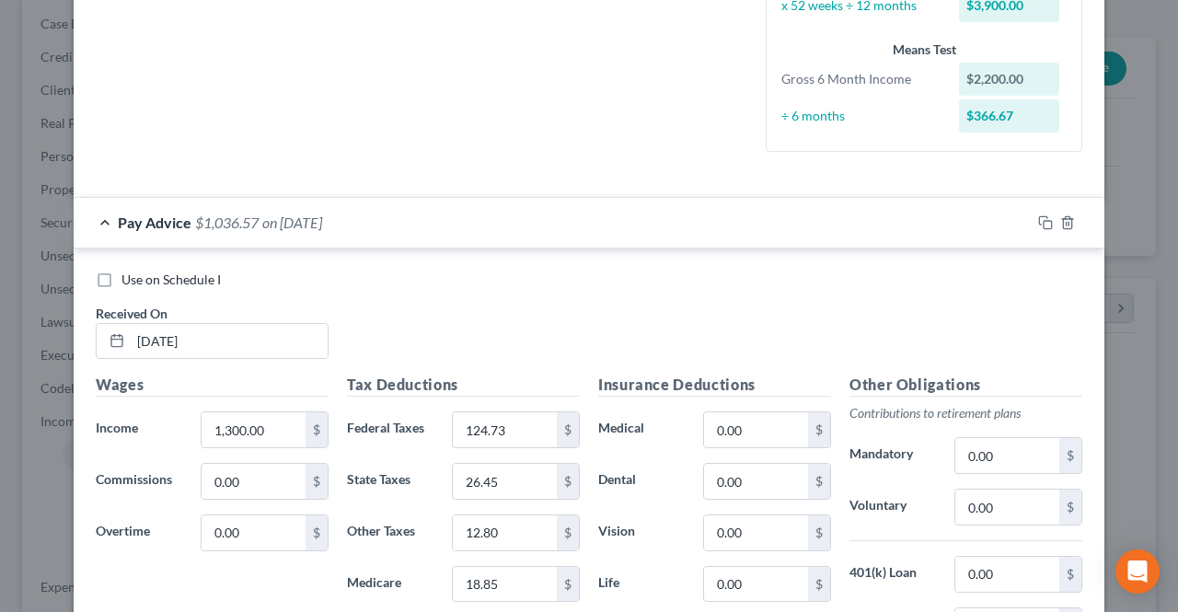
click at [326, 231] on div "Pay Advice $1,036.57 on [DATE]" at bounding box center [552, 222] width 957 height 49
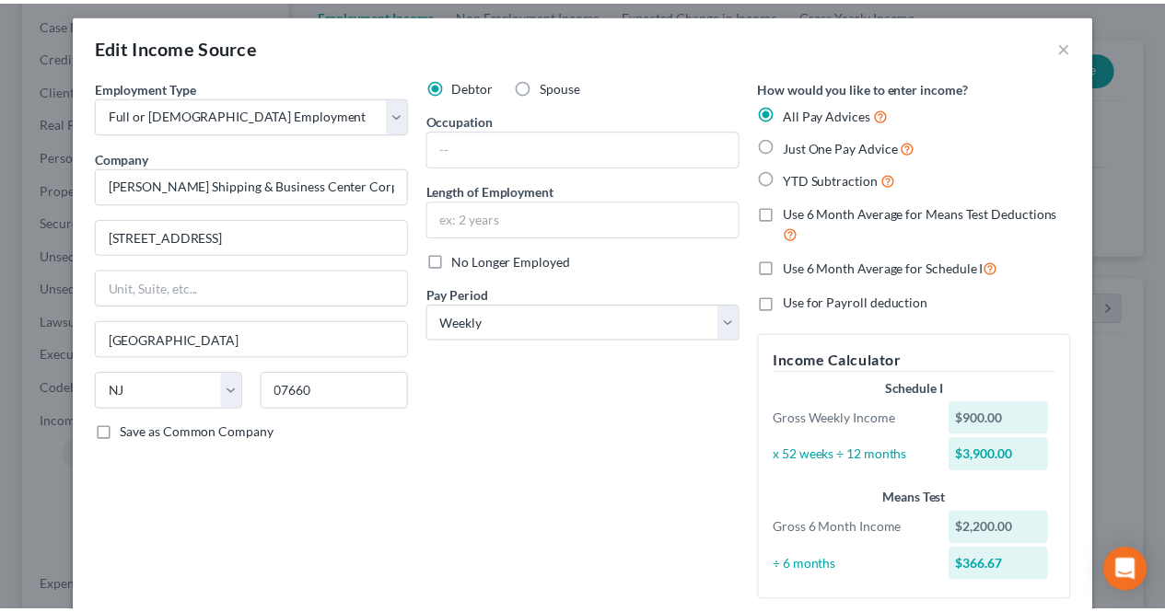
scroll to position [0, 0]
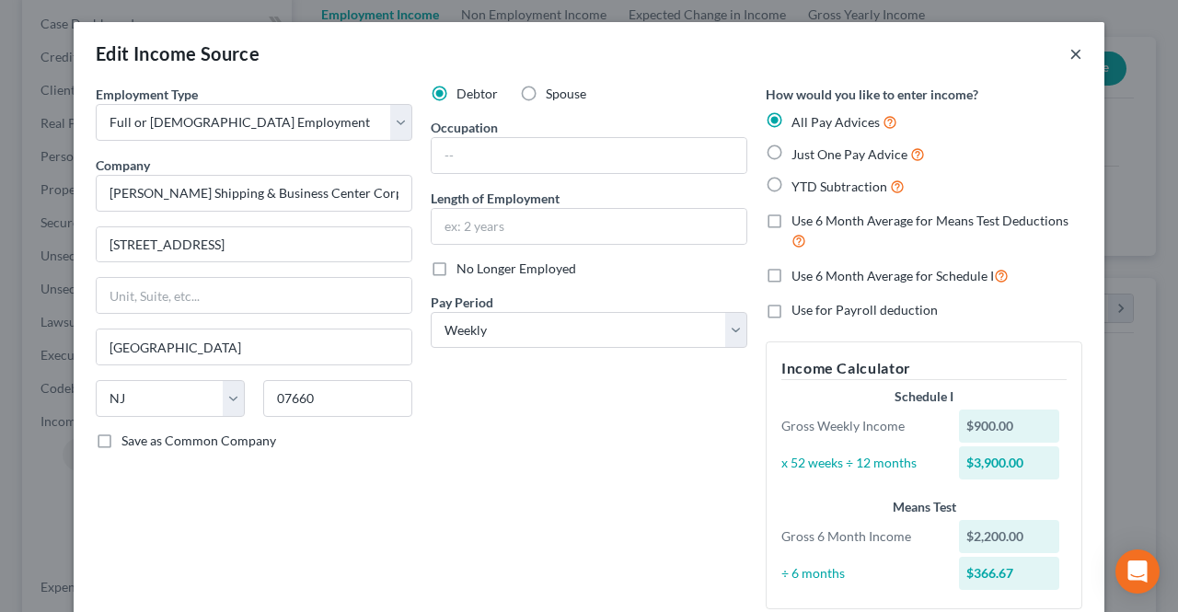
click at [1072, 57] on button "×" at bounding box center [1076, 53] width 13 height 22
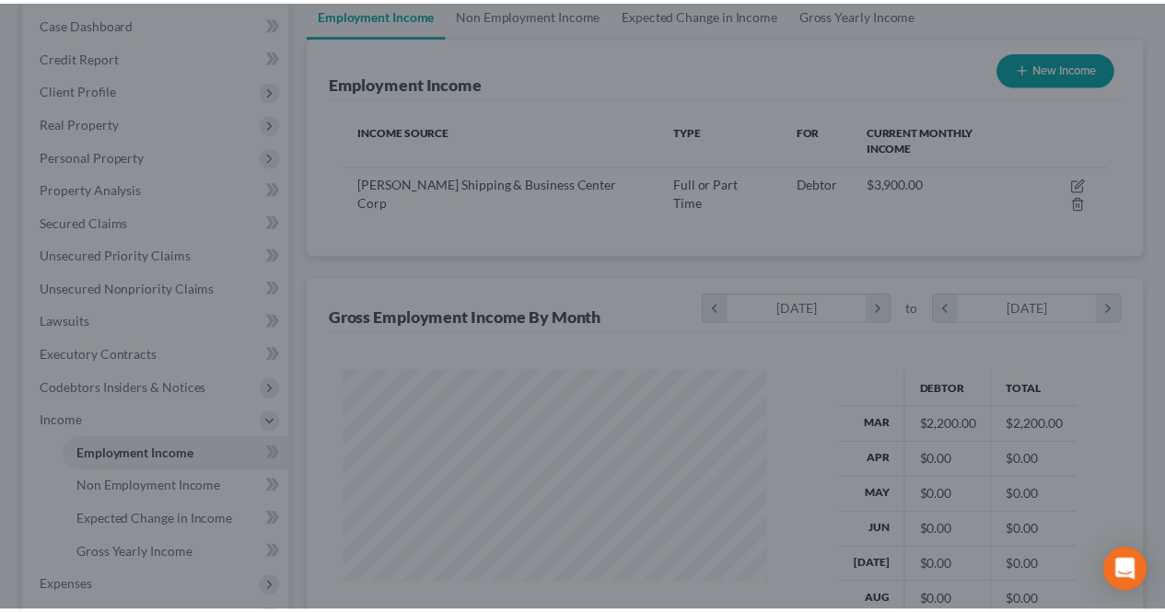
scroll to position [920231, 920093]
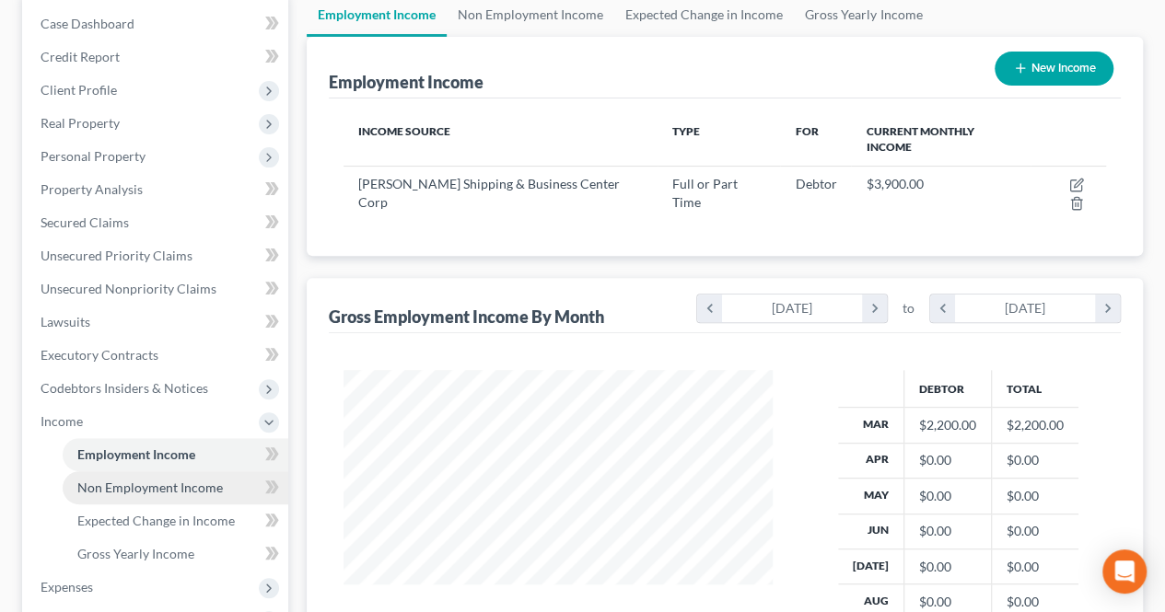
click at [173, 494] on link "Non Employment Income" at bounding box center [176, 487] width 226 height 33
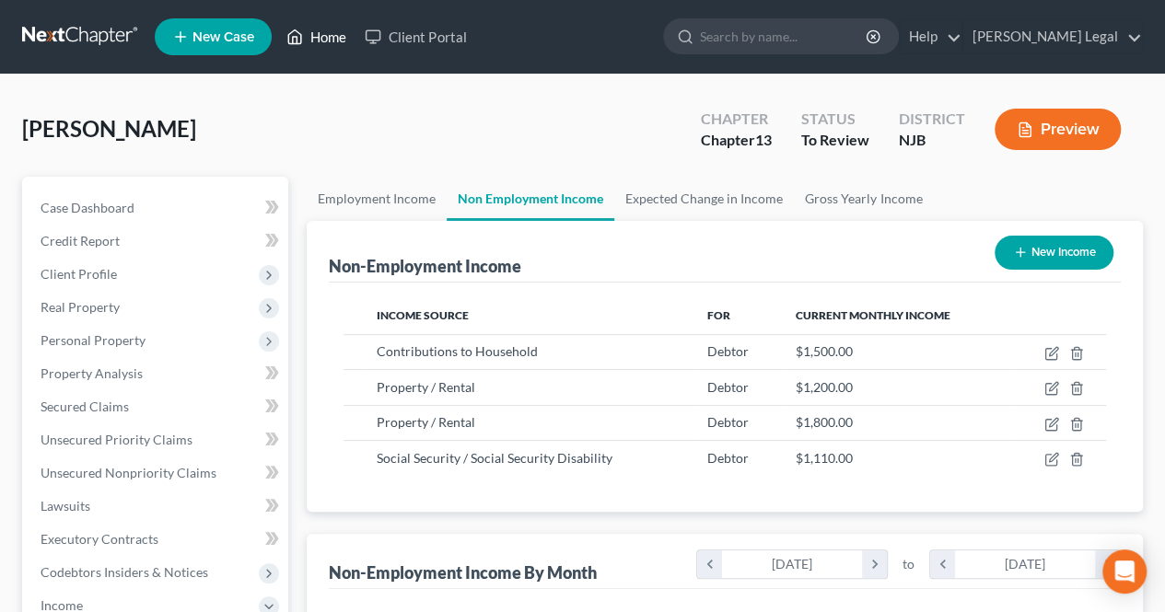
click at [353, 42] on link "Home" at bounding box center [316, 36] width 78 height 33
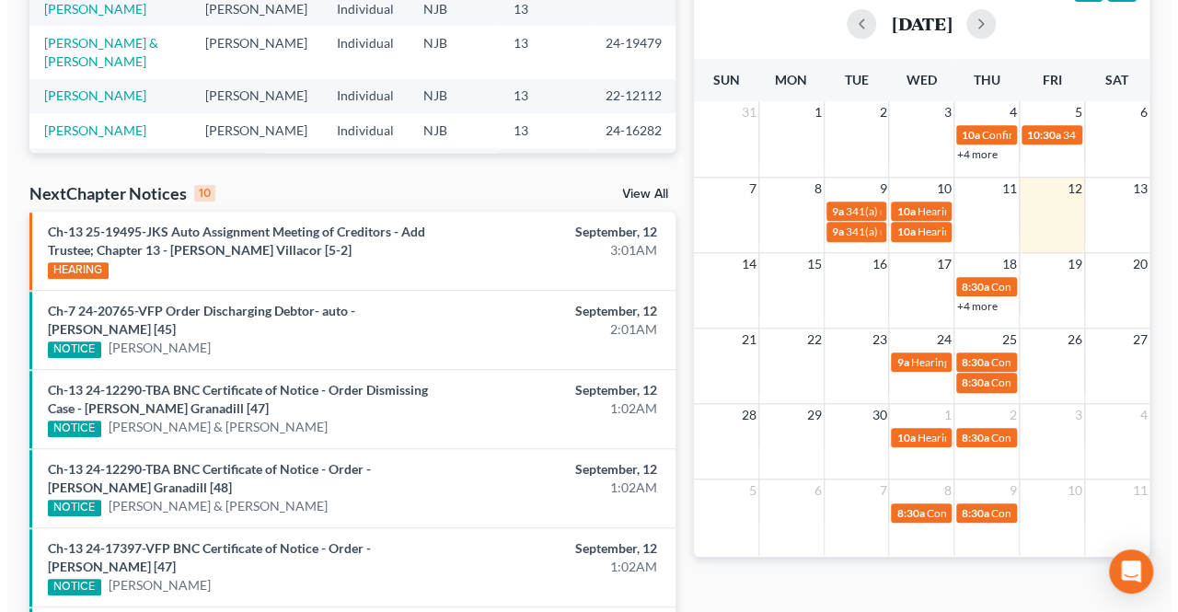
scroll to position [393, 0]
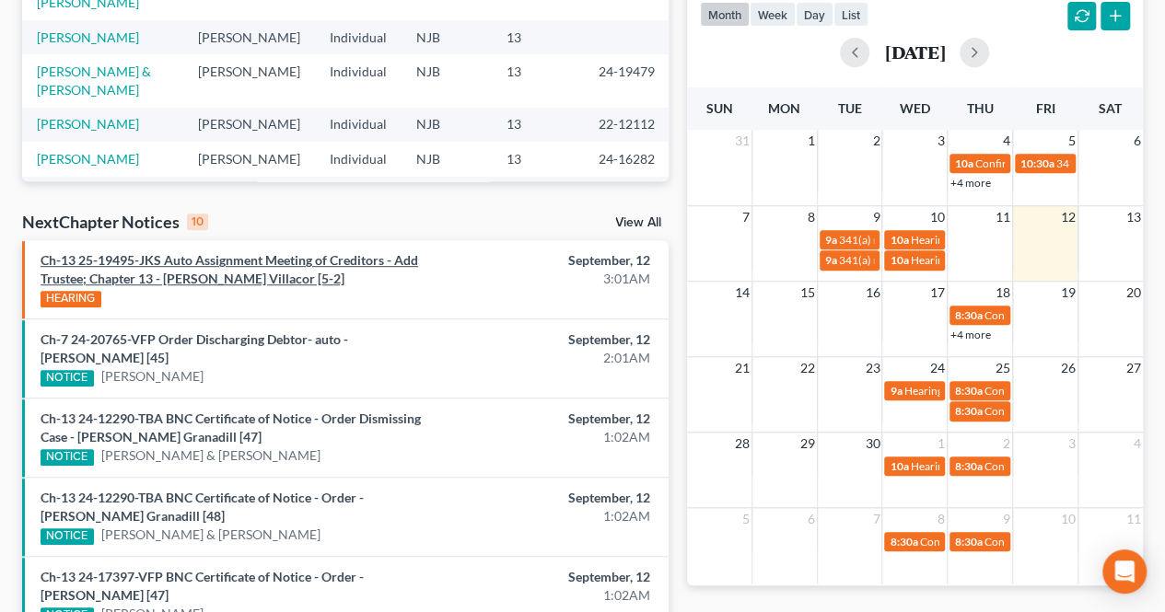
click at [334, 263] on link "Ch-13 25-19495-JKS Auto Assignment Meeting of Creditors - Add Trustee; Chapter …" at bounding box center [229, 269] width 377 height 34
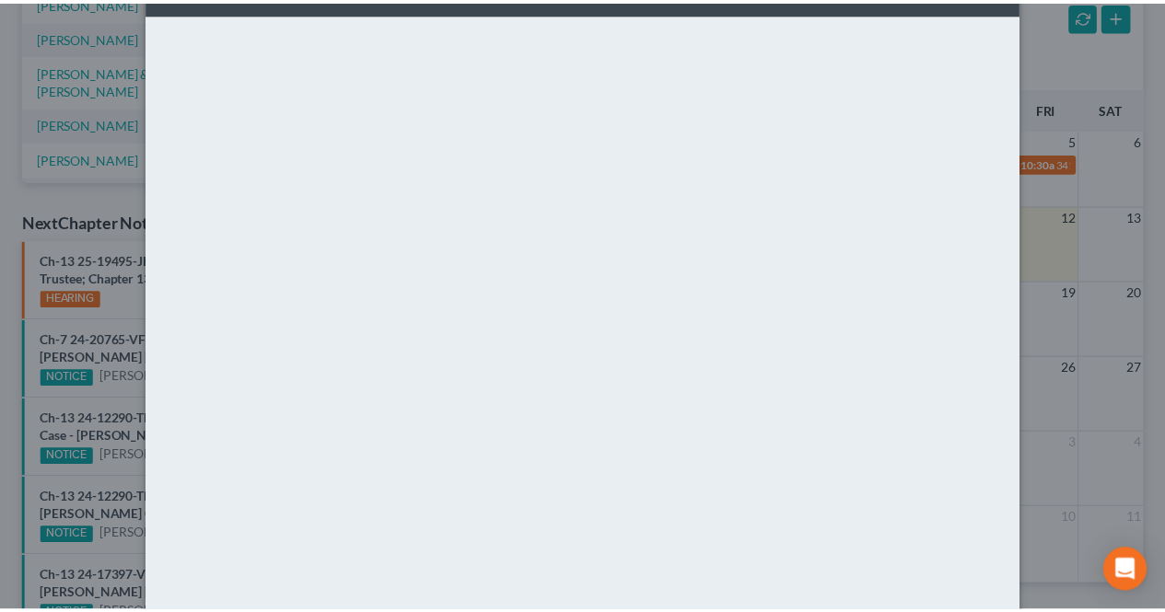
scroll to position [0, 0]
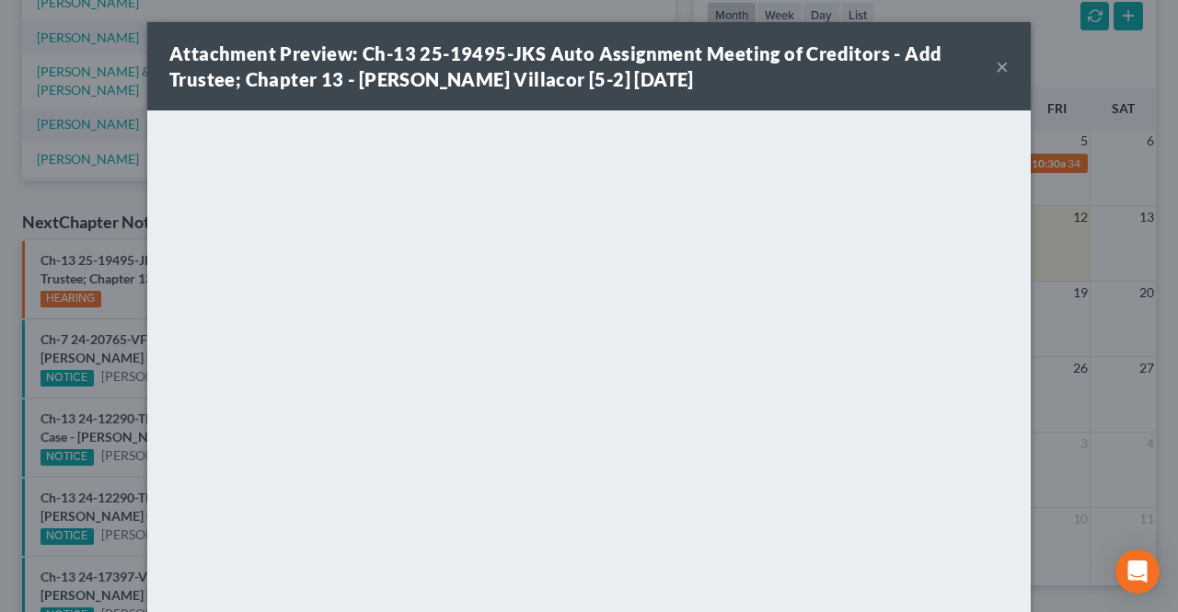
click at [998, 67] on button "×" at bounding box center [1002, 66] width 13 height 22
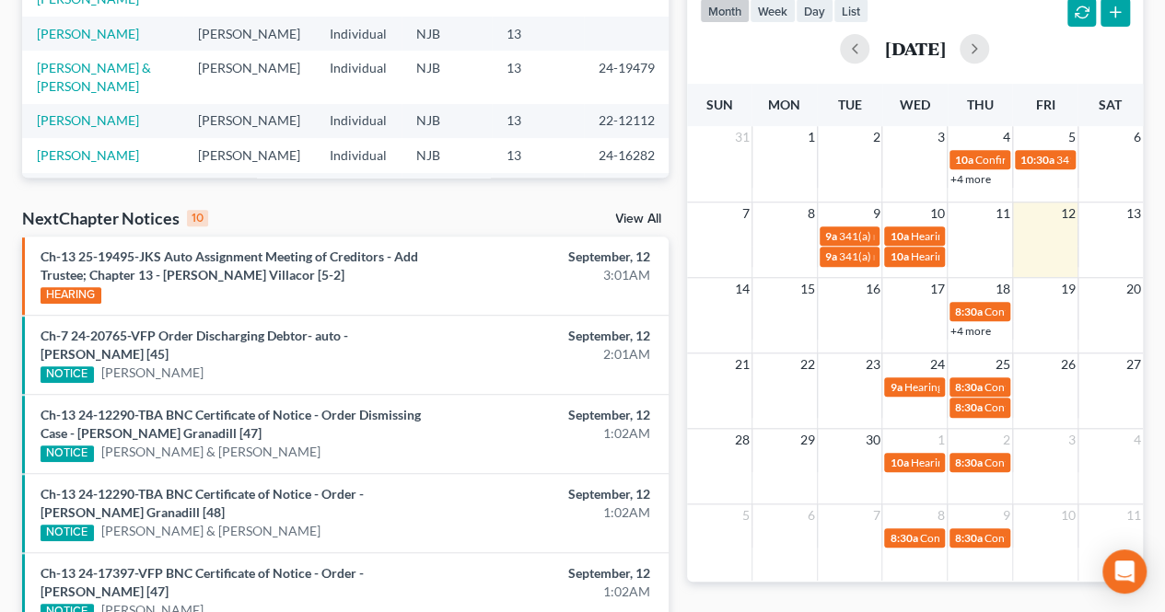
scroll to position [393, 0]
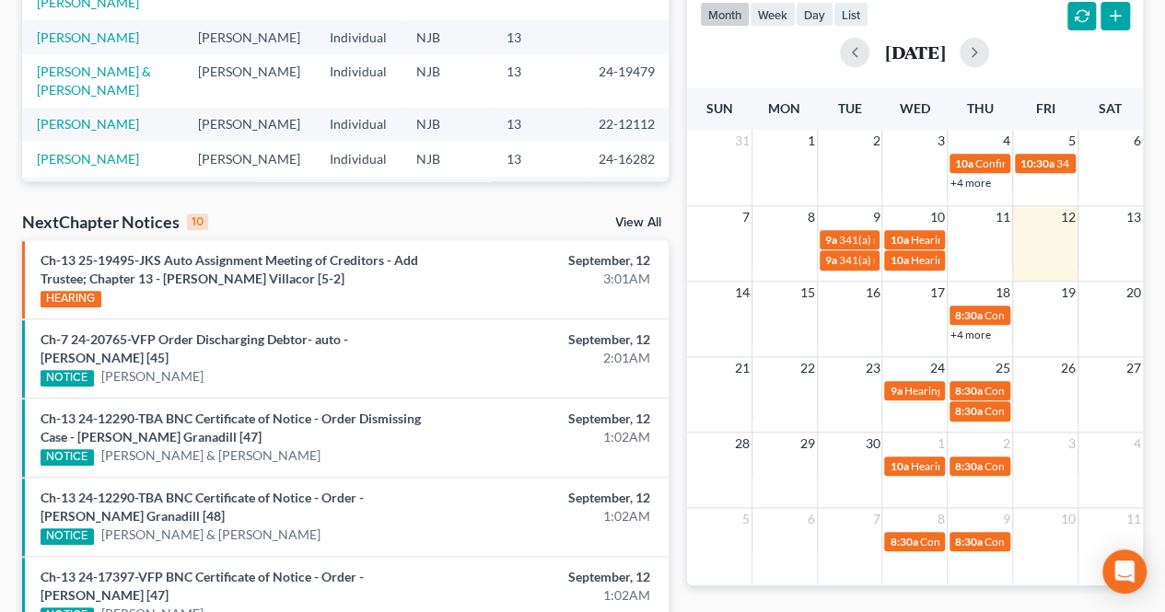
click at [634, 224] on link "View All" at bounding box center [638, 222] width 46 height 13
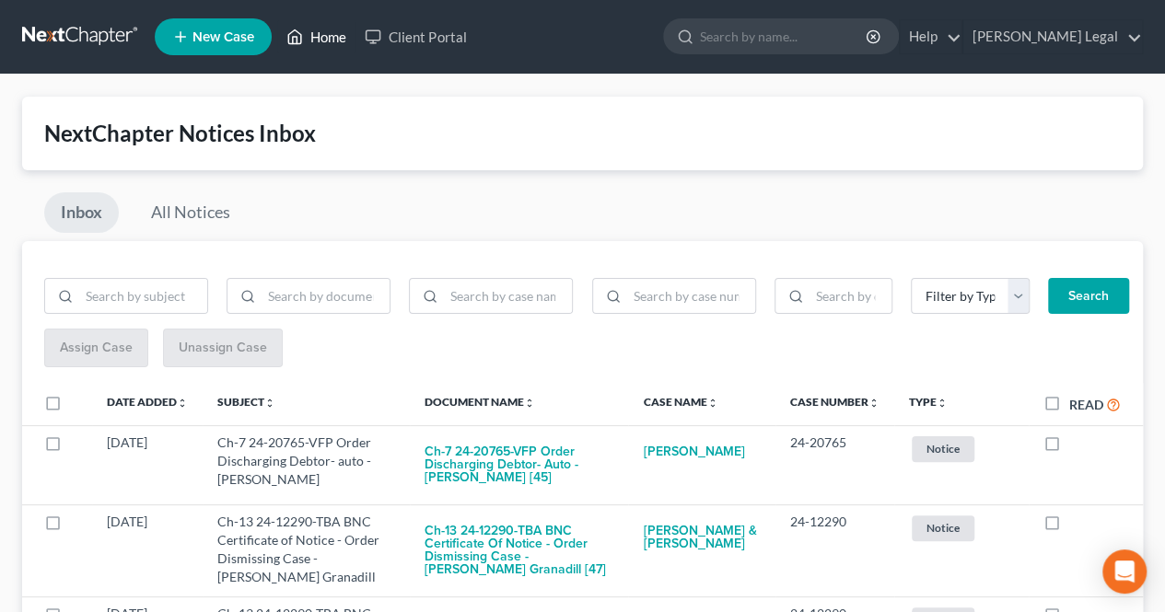
click at [293, 27] on icon at bounding box center [294, 37] width 17 height 22
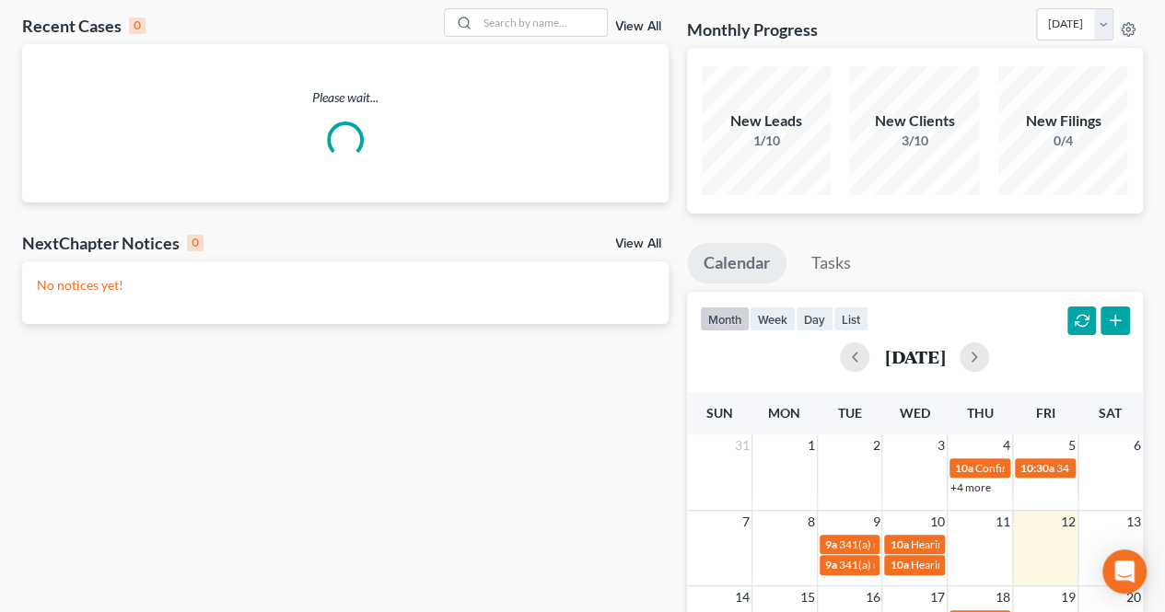
scroll to position [92, 0]
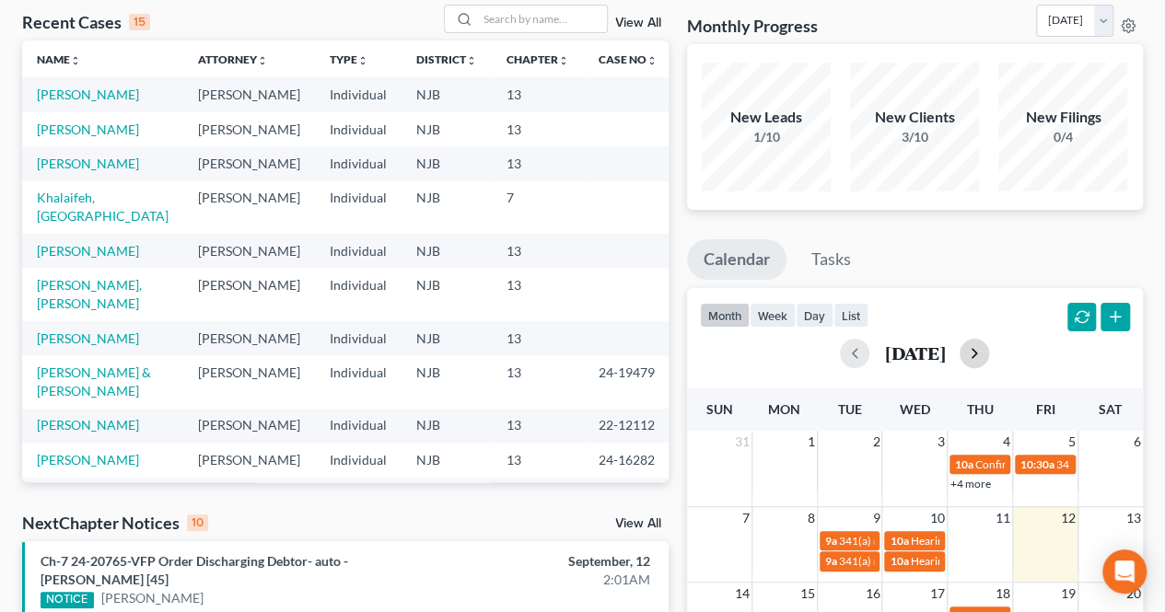
click at [989, 346] on button "button" at bounding box center [973, 353] width 29 height 29
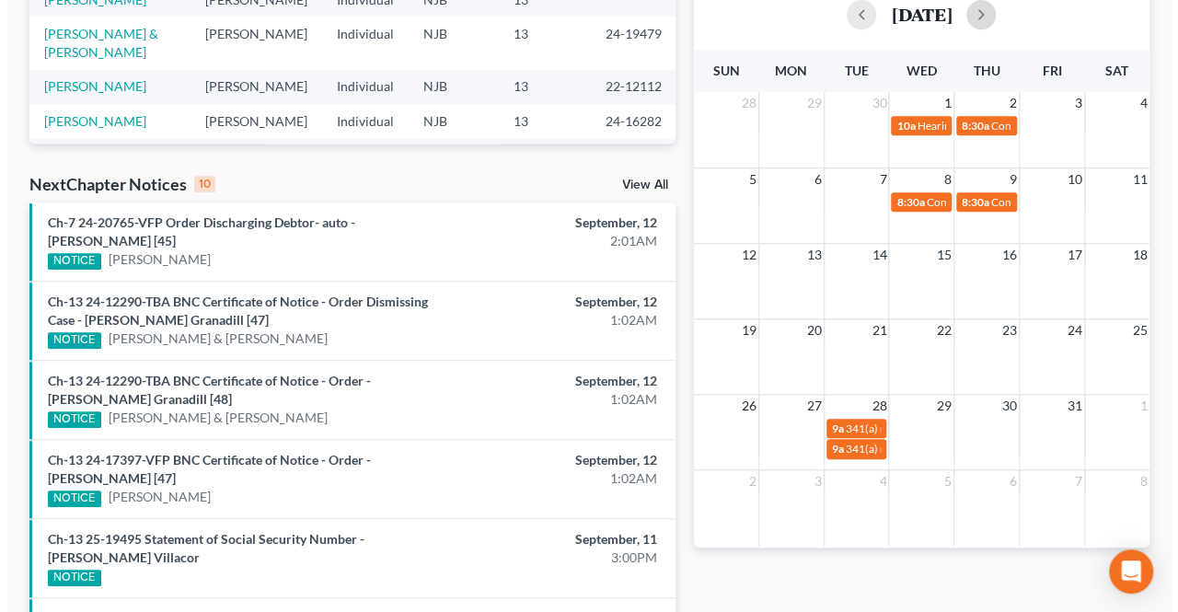
scroll to position [460, 0]
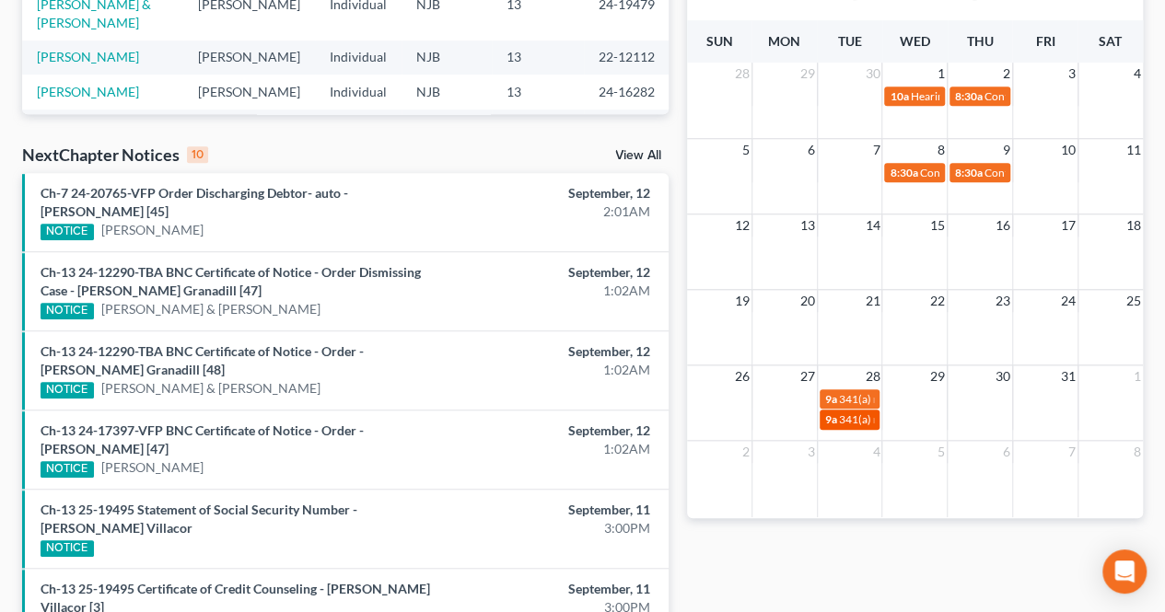
click at [830, 418] on span "9a" at bounding box center [831, 419] width 12 height 14
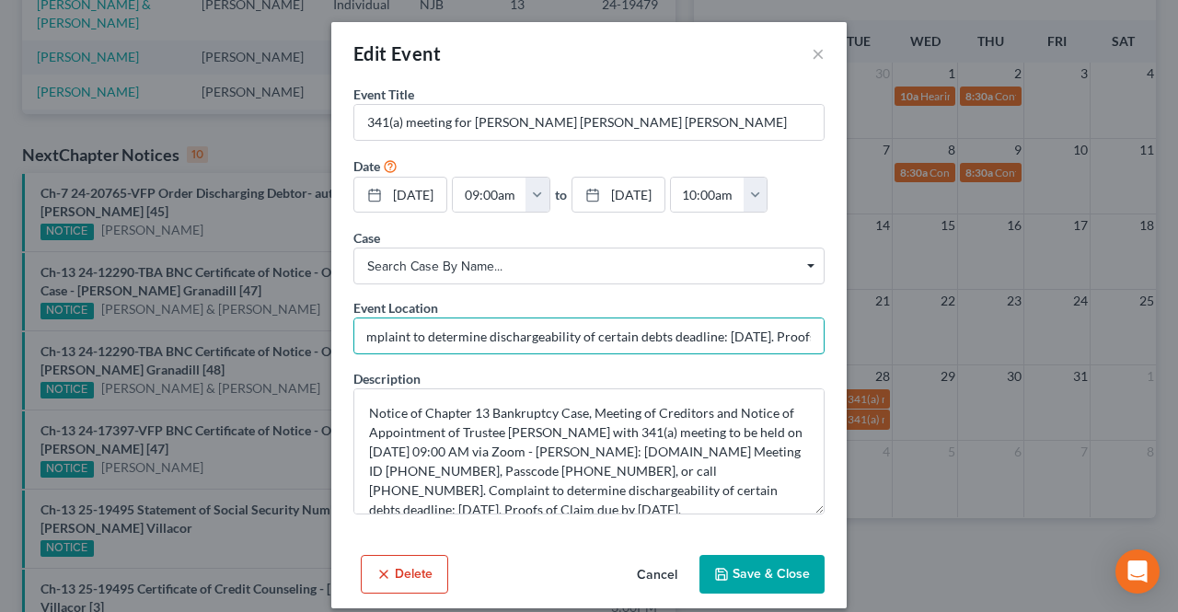
scroll to position [0, 827]
drag, startPoint x: 776, startPoint y: 333, endPoint x: 817, endPoint y: 335, distance: 41.5
click at [824, 332] on div "Event Title * 341(a) meeting for [PERSON_NAME] [PERSON_NAME] [PERSON_NAME] Date…" at bounding box center [589, 316] width 516 height 463
click at [810, 336] on input "via Zoom - [PERSON_NAME]: [DOMAIN_NAME] Meeting ID [PHONE_NUMBER], Passcode [PH…" at bounding box center [588, 336] width 469 height 35
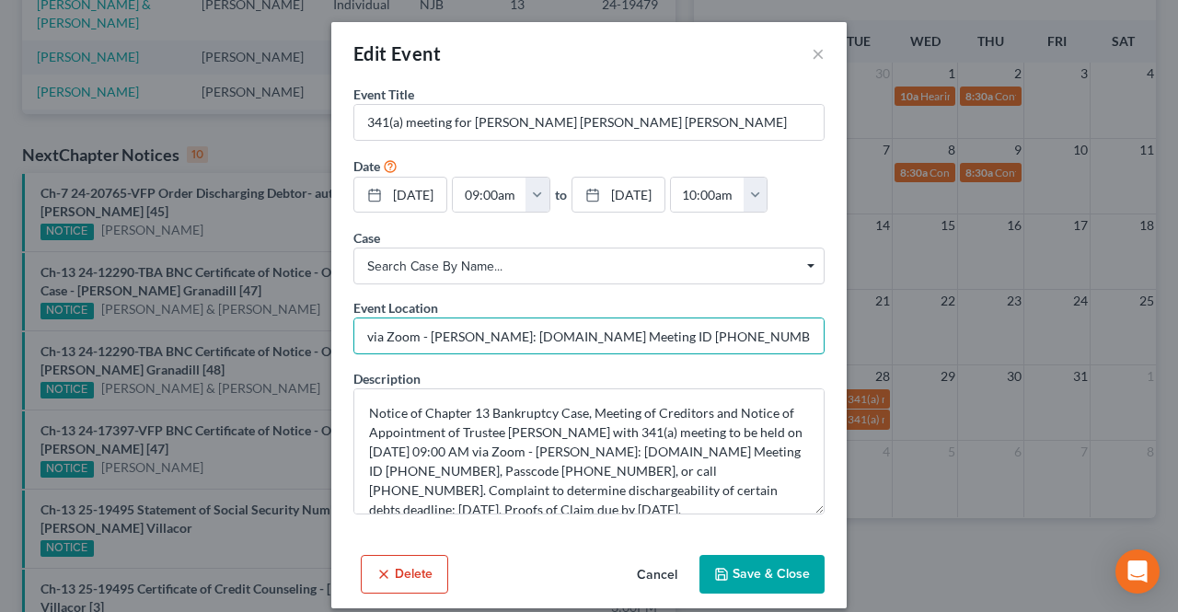
drag, startPoint x: 806, startPoint y: 335, endPoint x: 261, endPoint y: 320, distance: 545.2
click at [260, 320] on div "Edit Event × Event Title * 341(a) meeting for [PERSON_NAME] [PERSON_NAME] [PERS…" at bounding box center [589, 306] width 1178 height 612
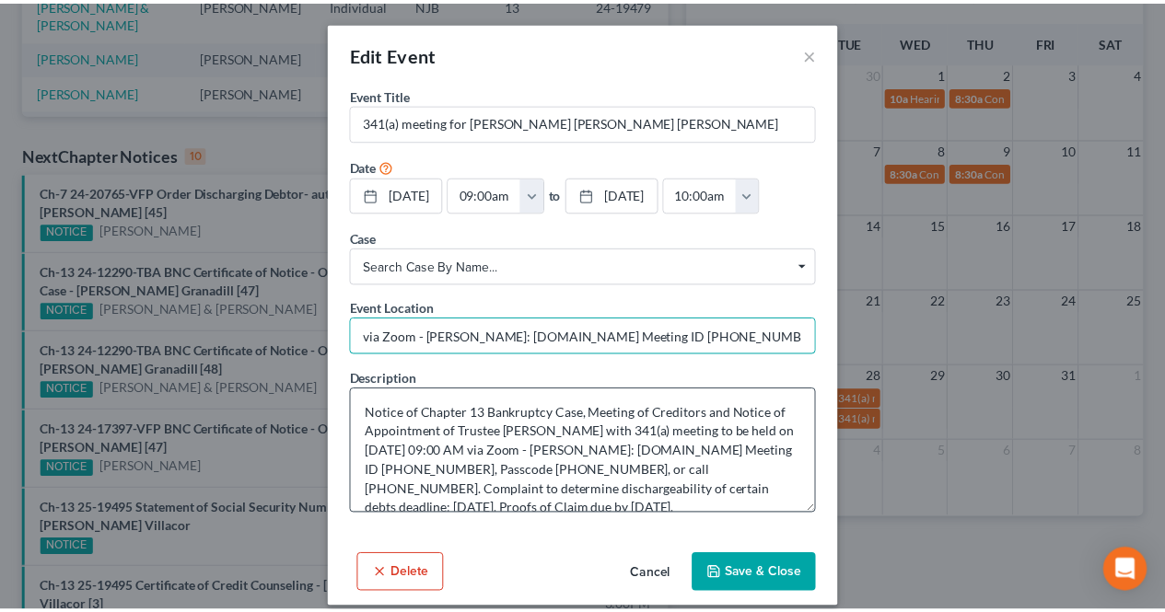
scroll to position [18, 0]
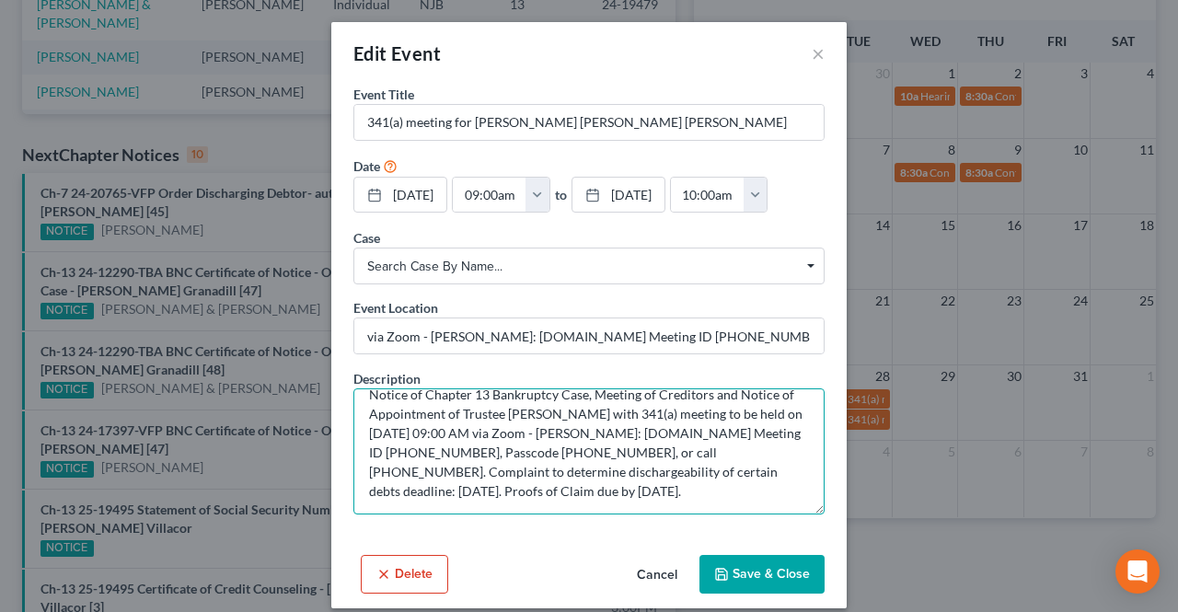
drag, startPoint x: 550, startPoint y: 432, endPoint x: 740, endPoint y: 449, distance: 190.4
click at [774, 453] on textarea "Notice of Chapter 13 Bankruptcy Case, Meeting of Creditors and Notice of Appoin…" at bounding box center [588, 451] width 471 height 126
drag, startPoint x: 740, startPoint y: 448, endPoint x: 758, endPoint y: 460, distance: 21.2
click at [759, 458] on textarea "Notice of Chapter 13 Bankruptcy Case, Meeting of Creditors and Notice of Appoin…" at bounding box center [588, 451] width 471 height 126
click at [780, 452] on textarea "Notice of Chapter 13 Bankruptcy Case, Meeting of Creditors and Notice of Appoin…" at bounding box center [588, 451] width 471 height 126
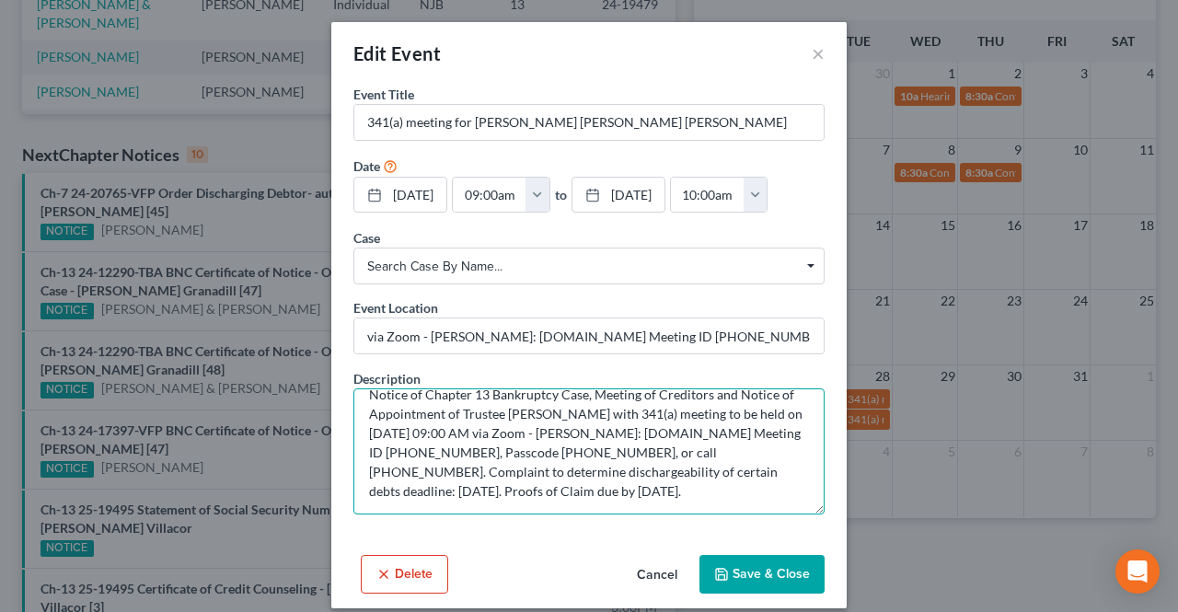
drag, startPoint x: 784, startPoint y: 449, endPoint x: 551, endPoint y: 433, distance: 233.5
click at [551, 433] on textarea "Notice of Chapter 13 Bankruptcy Case, Meeting of Creditors and Notice of Appoin…" at bounding box center [588, 451] width 471 height 126
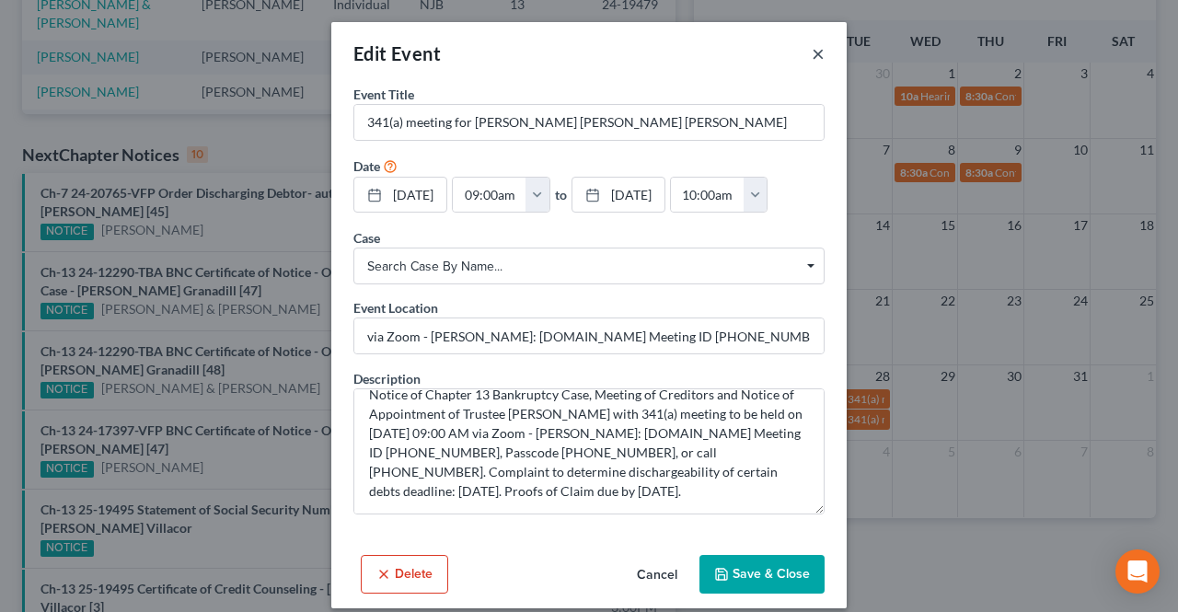
click at [812, 51] on button "×" at bounding box center [818, 53] width 13 height 22
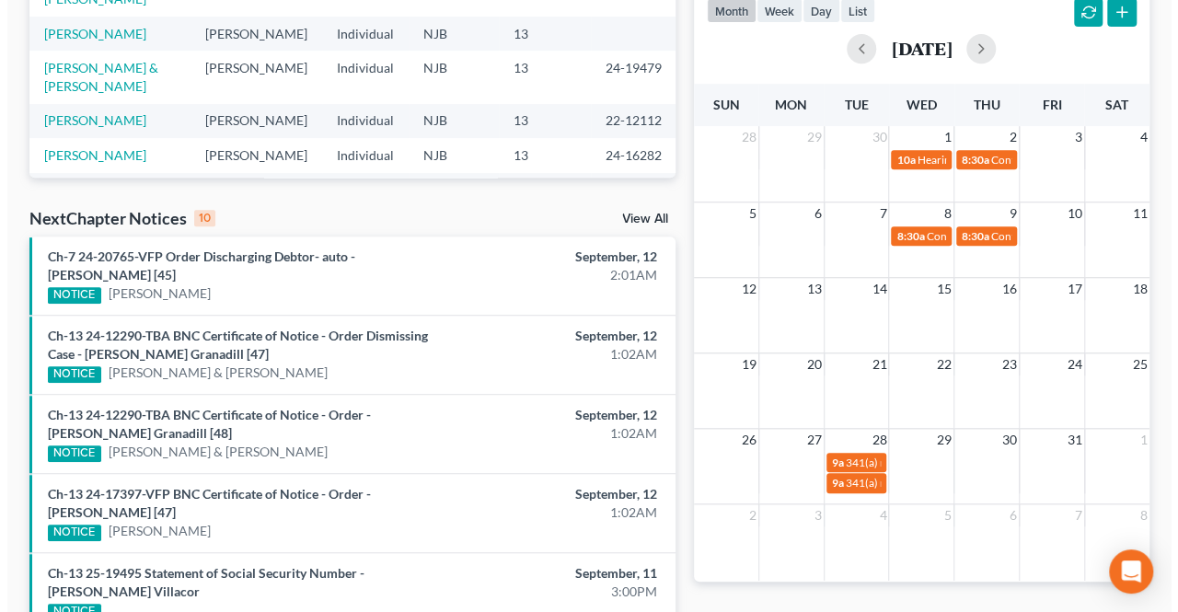
scroll to position [368, 0]
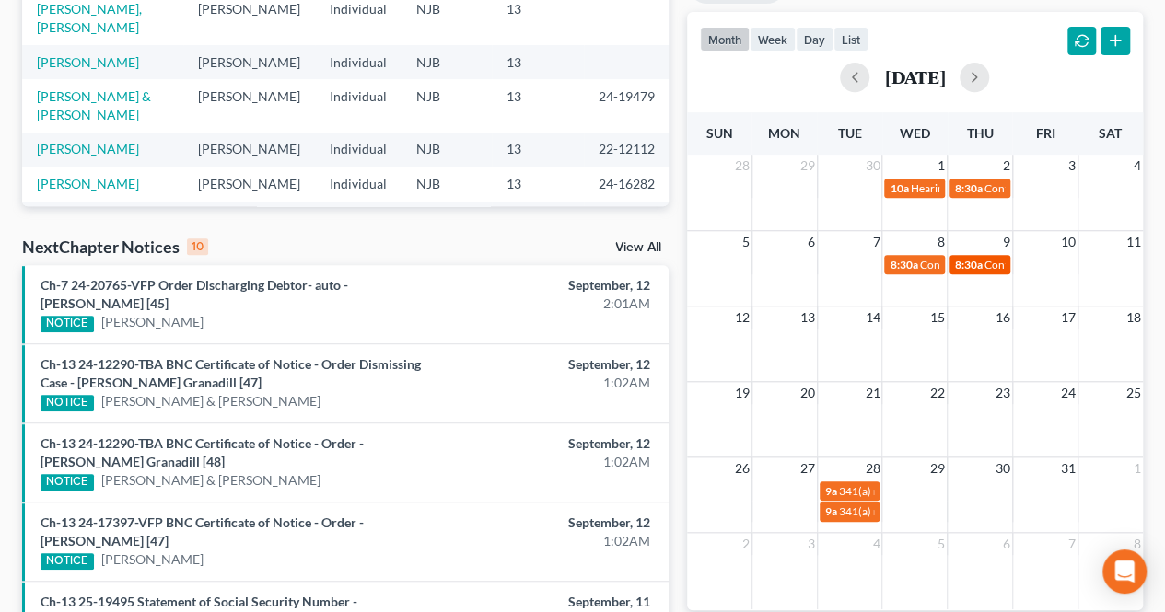
click at [971, 258] on span "8:30a" at bounding box center [969, 265] width 28 height 14
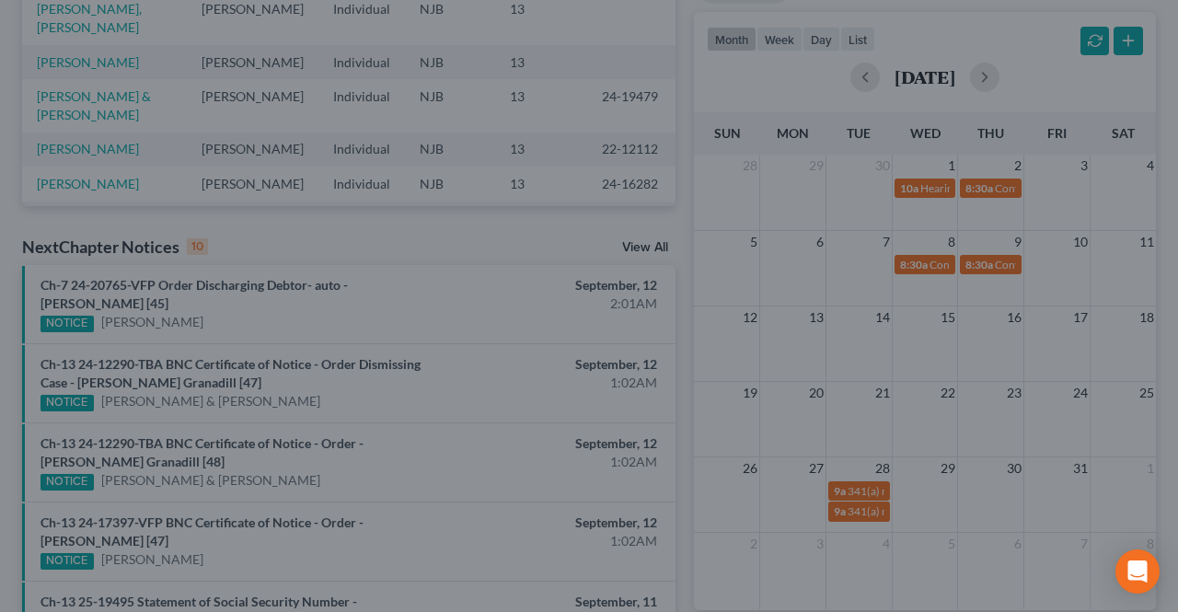
click at [932, 268] on div "Edit Event × Event Title * Confirmation hearing for [PERSON_NAME] Date [DATE] c…" at bounding box center [589, 306] width 1178 height 612
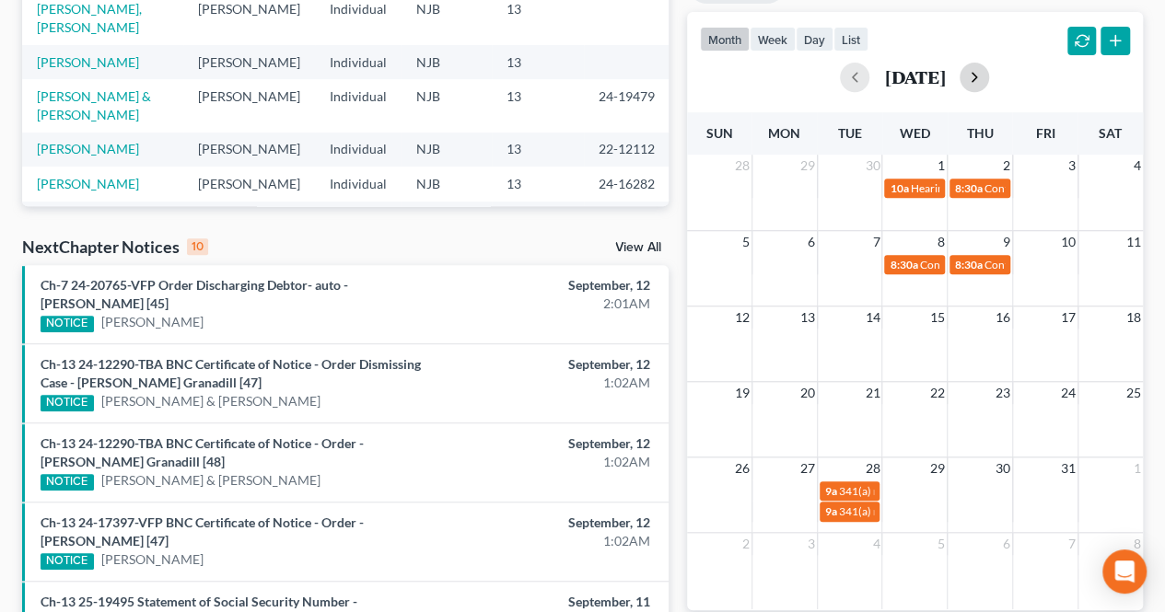
click at [989, 84] on button "button" at bounding box center [973, 77] width 29 height 29
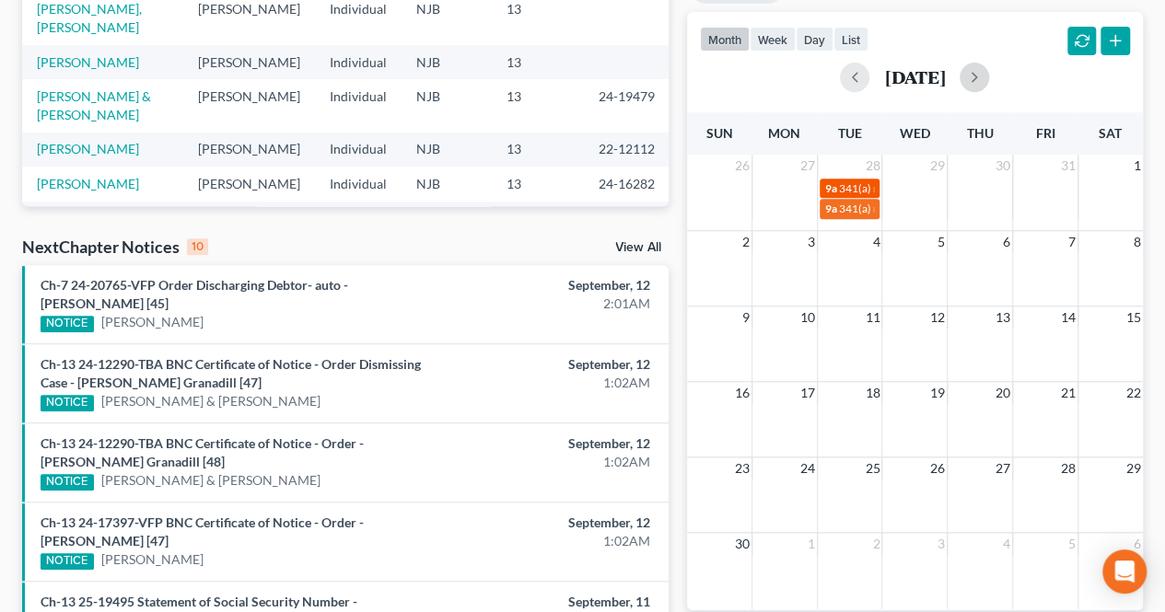
click at [839, 191] on span "341(a) meeting for [PERSON_NAME]" at bounding box center [928, 188] width 178 height 14
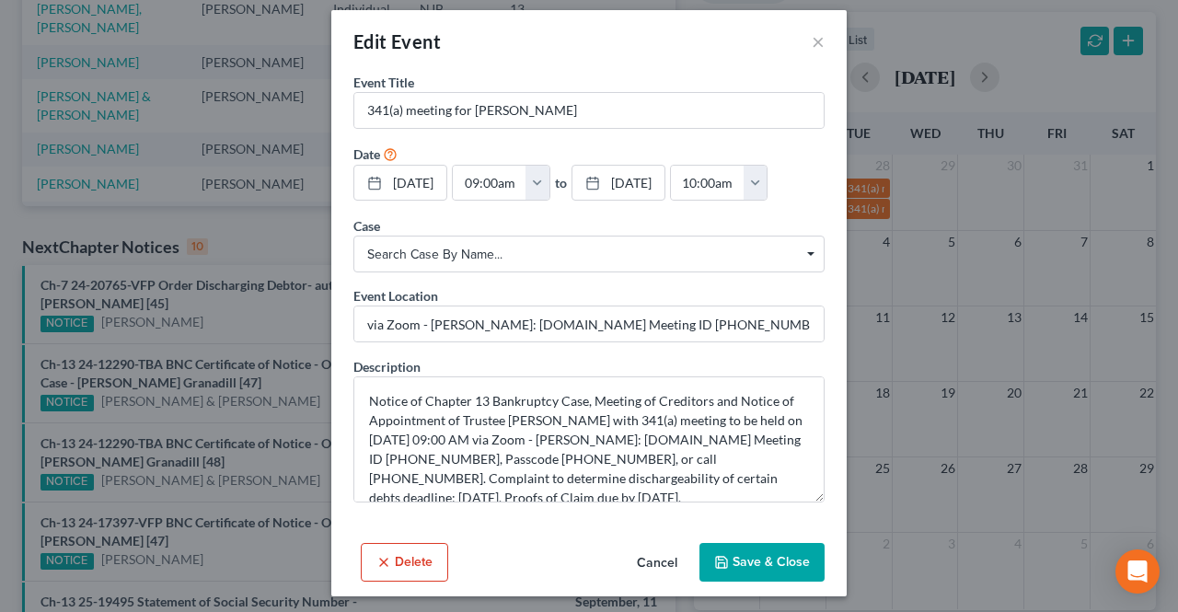
scroll to position [15, 0]
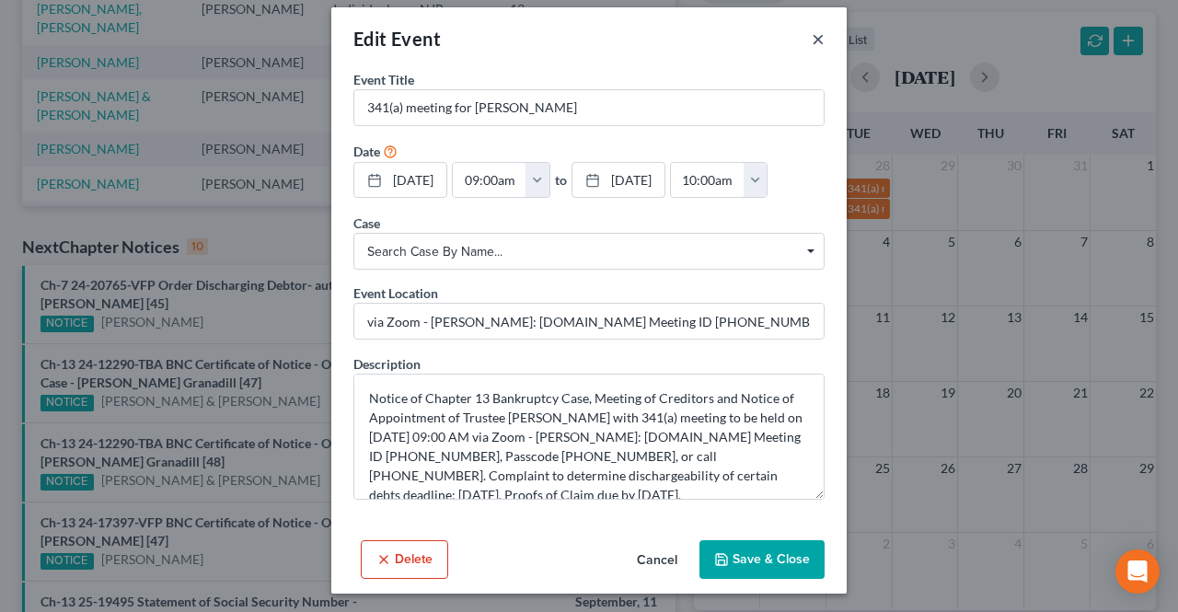
click at [816, 41] on button "×" at bounding box center [818, 39] width 13 height 22
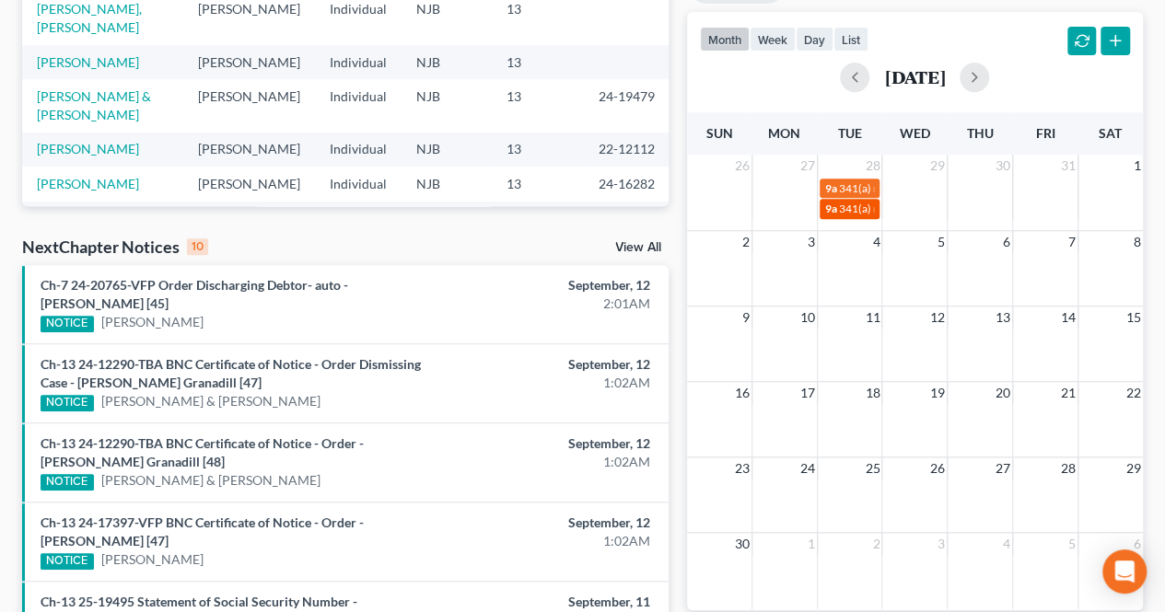
click at [847, 203] on span "341(a) meeting for [PERSON_NAME] [PERSON_NAME] [PERSON_NAME]" at bounding box center [1016, 209] width 354 height 14
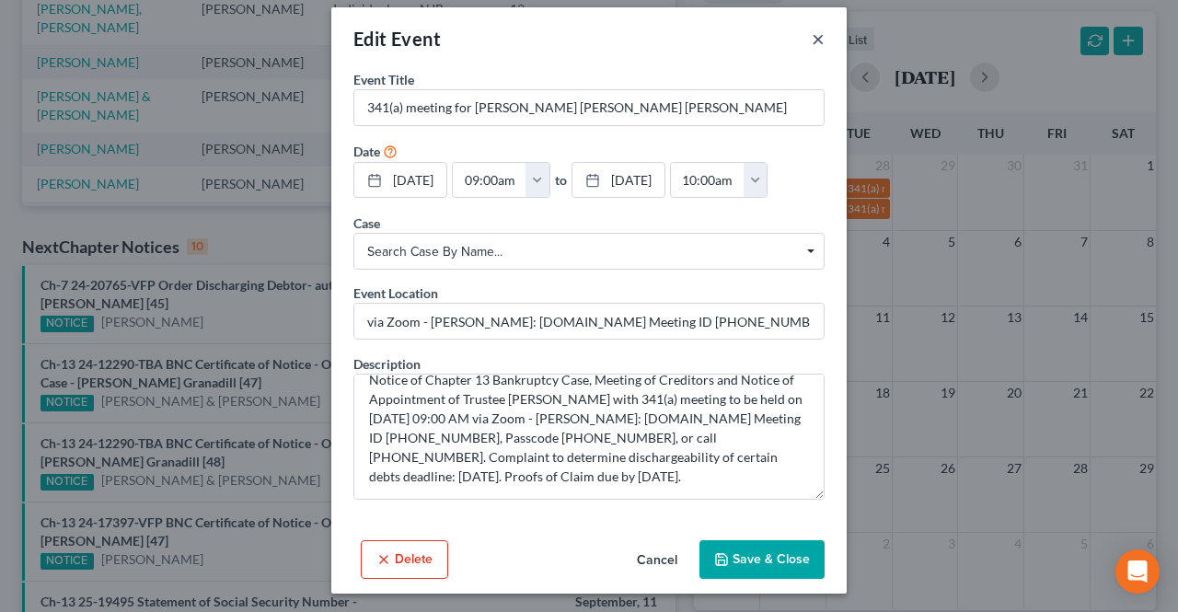
click at [814, 40] on button "×" at bounding box center [818, 39] width 13 height 22
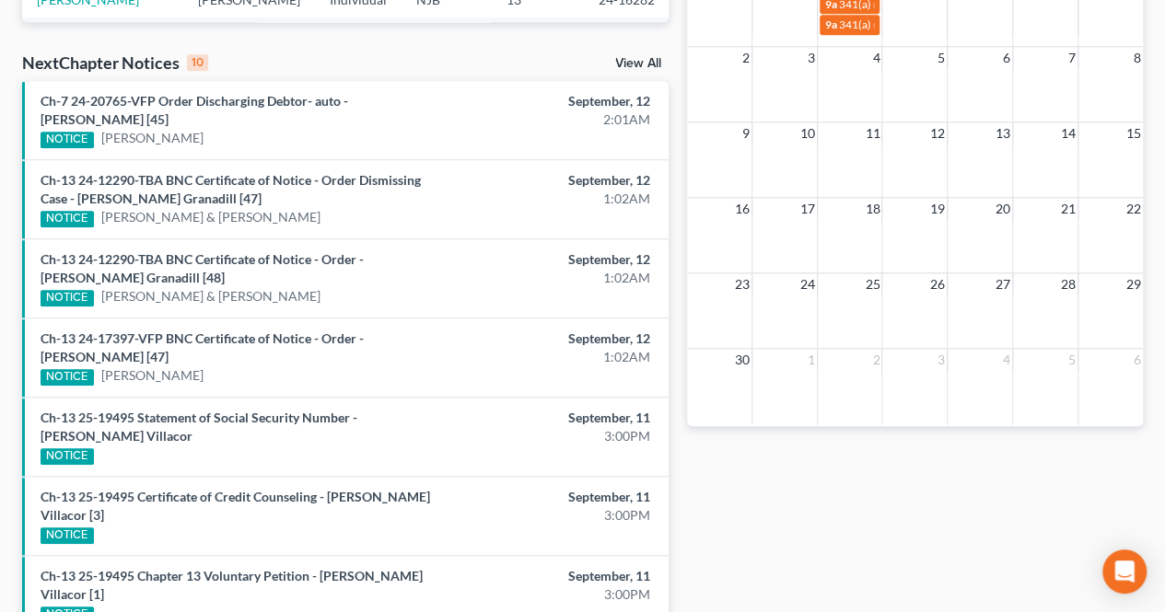
scroll to position [368, 0]
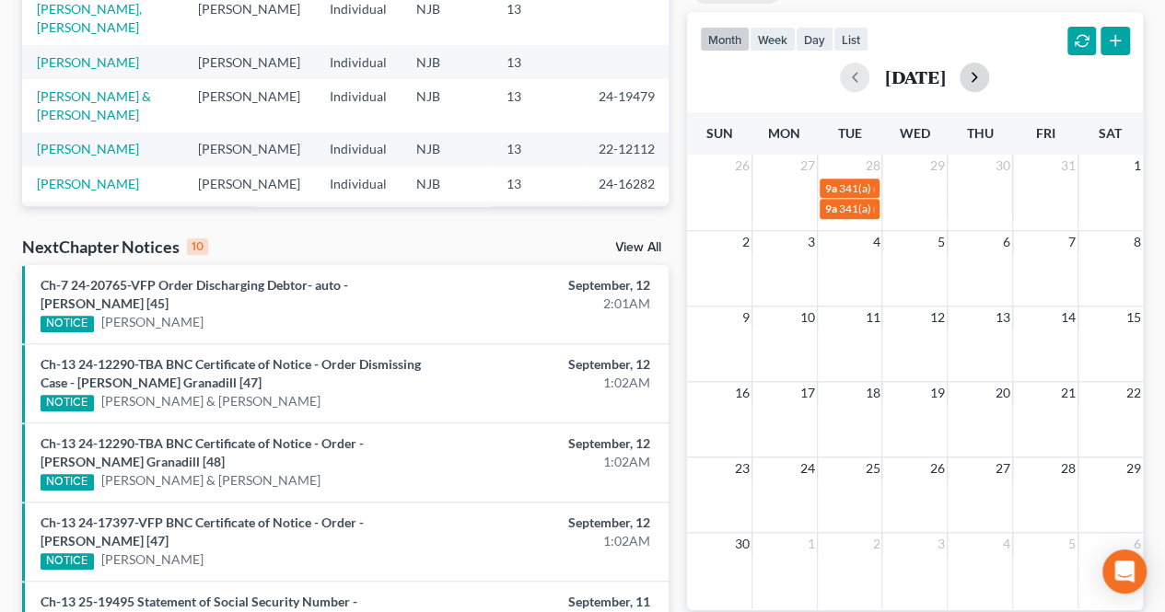
click at [989, 80] on button "button" at bounding box center [973, 77] width 29 height 29
click at [840, 75] on button "button" at bounding box center [854, 77] width 29 height 29
click at [834, 75] on div "[DATE]" at bounding box center [915, 77] width 430 height 29
click at [840, 73] on button "button" at bounding box center [854, 77] width 29 height 29
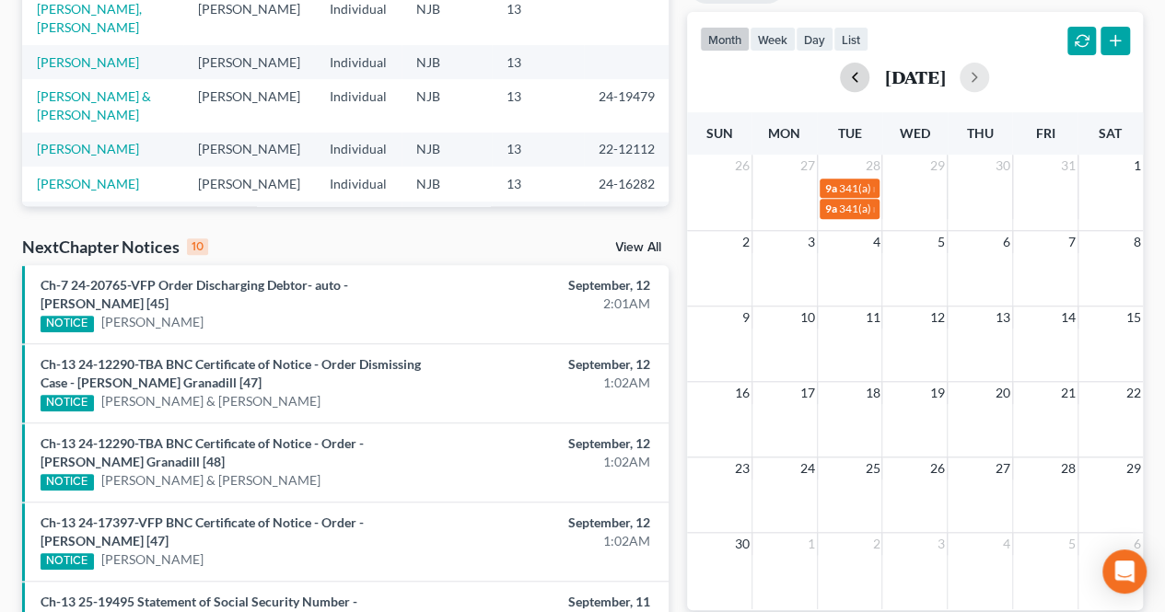
click at [840, 75] on button "button" at bounding box center [854, 77] width 29 height 29
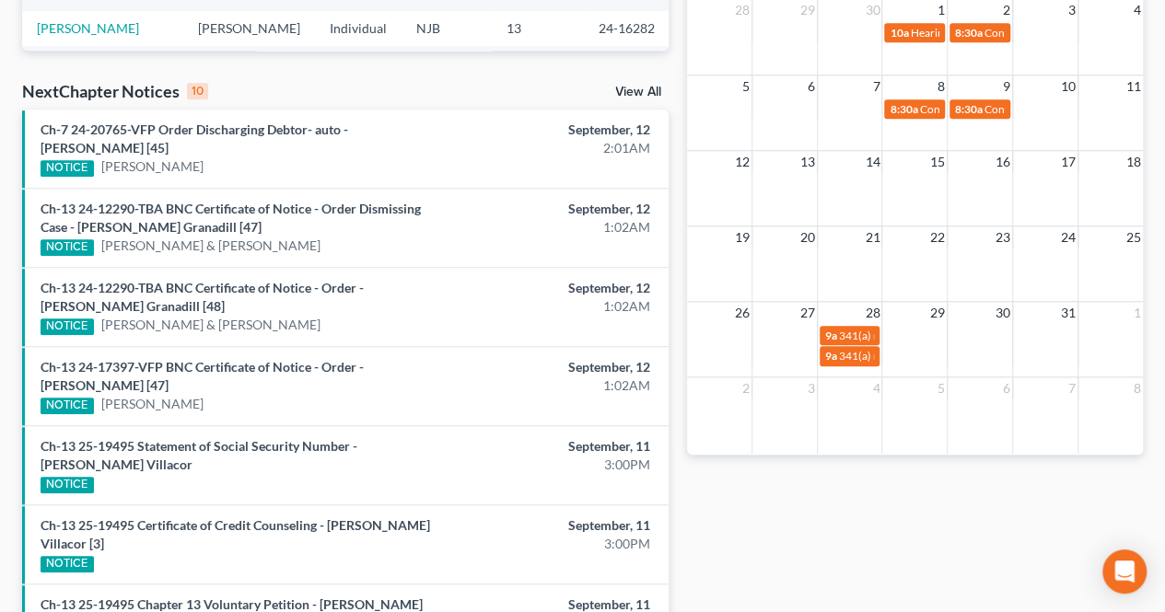
scroll to position [552, 0]
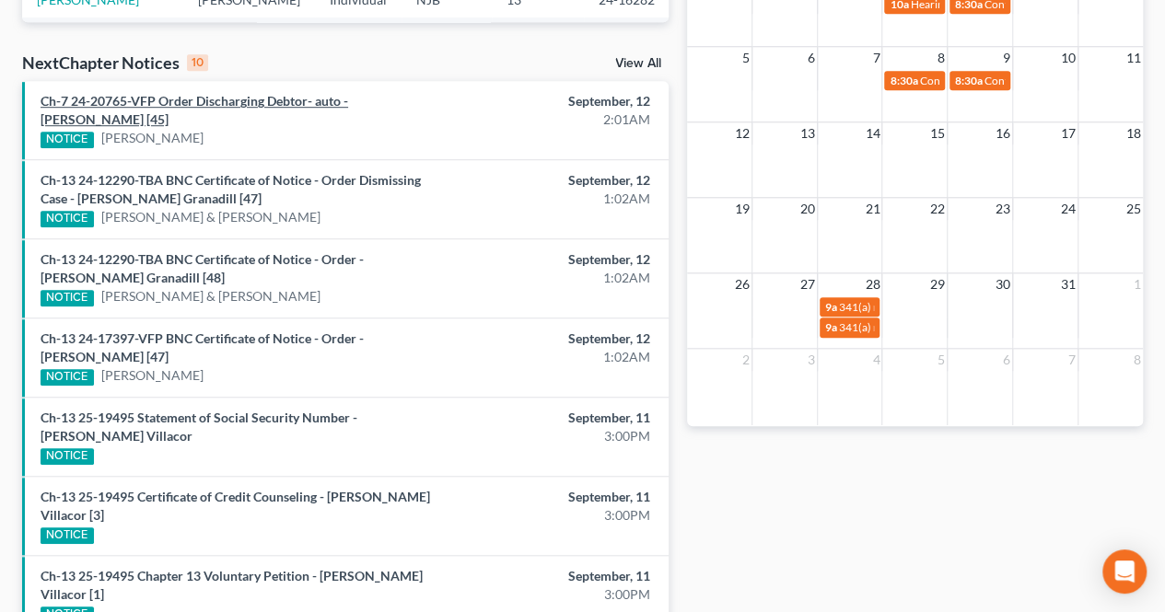
click at [339, 98] on link "Ch-7 24-20765-VFP Order Discharging Debtor- auto - [PERSON_NAME] [45]" at bounding box center [194, 110] width 307 height 34
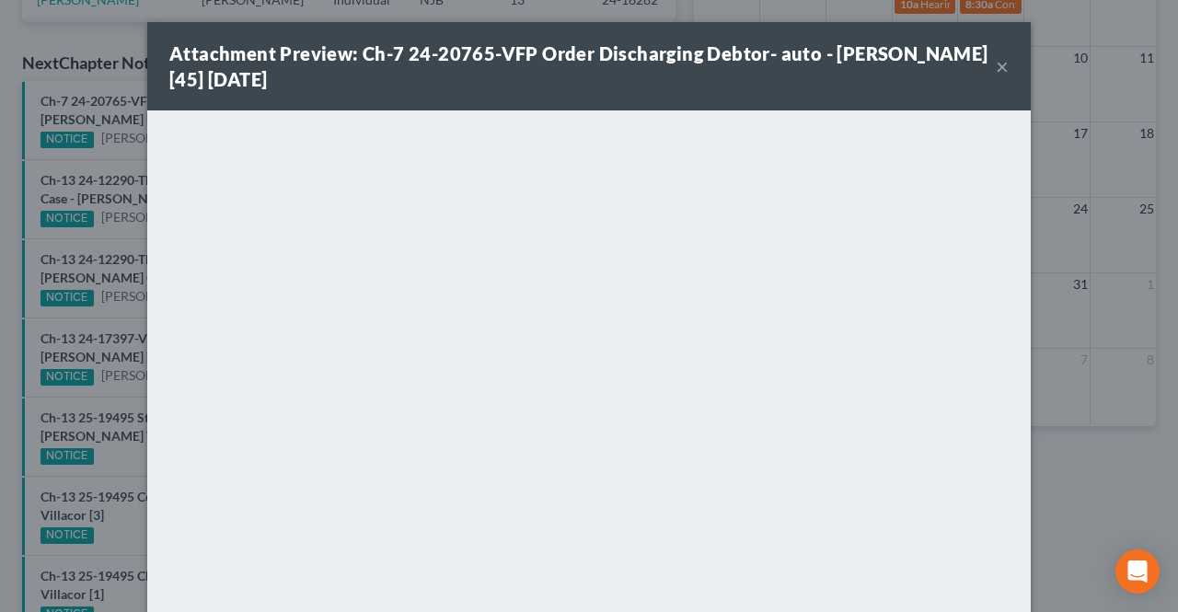
click at [491, 62] on strong "Attachment Preview: Ch-7 24-20765-VFP Order Discharging Debtor- auto - [PERSON_…" at bounding box center [578, 66] width 819 height 48
click at [996, 64] on button "×" at bounding box center [1002, 66] width 13 height 22
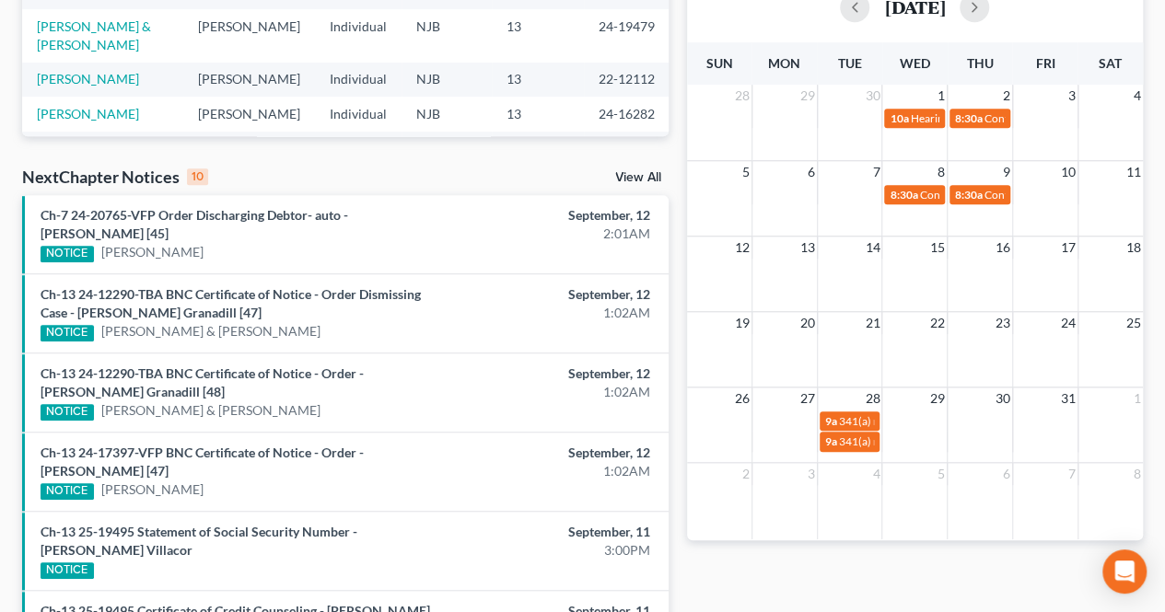
scroll to position [467, 0]
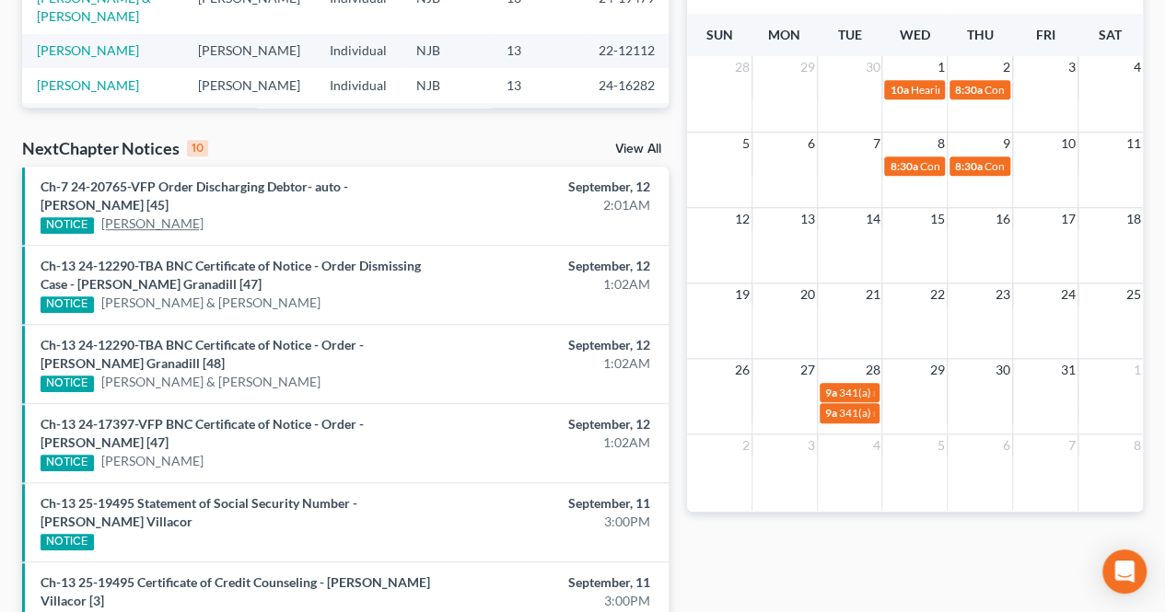
click at [170, 224] on link "[PERSON_NAME]" at bounding box center [152, 223] width 102 height 18
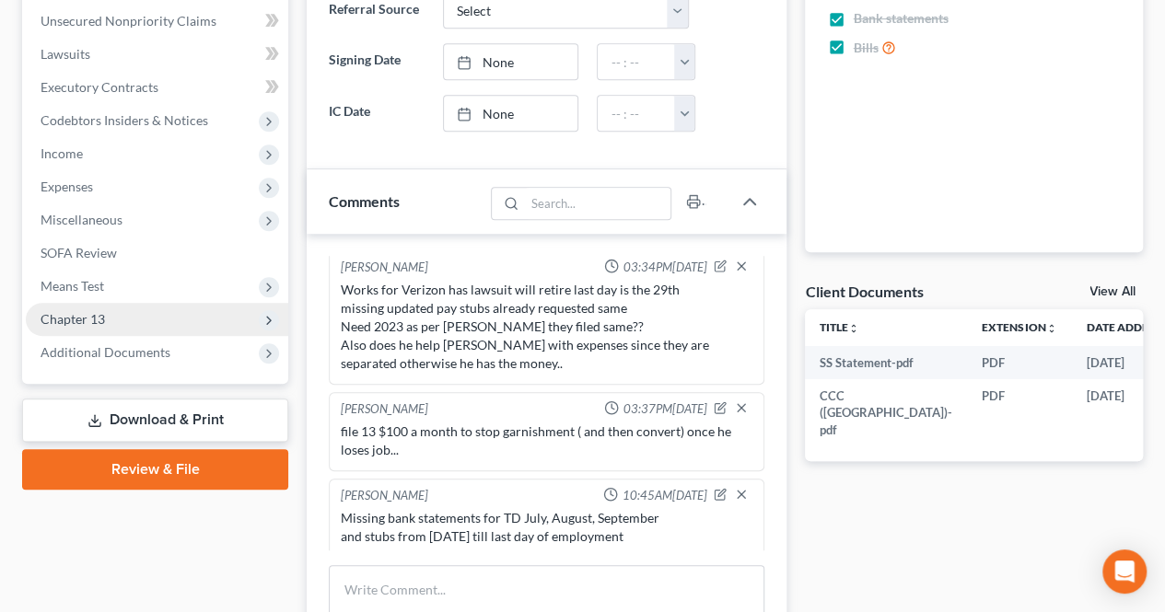
scroll to position [460, 0]
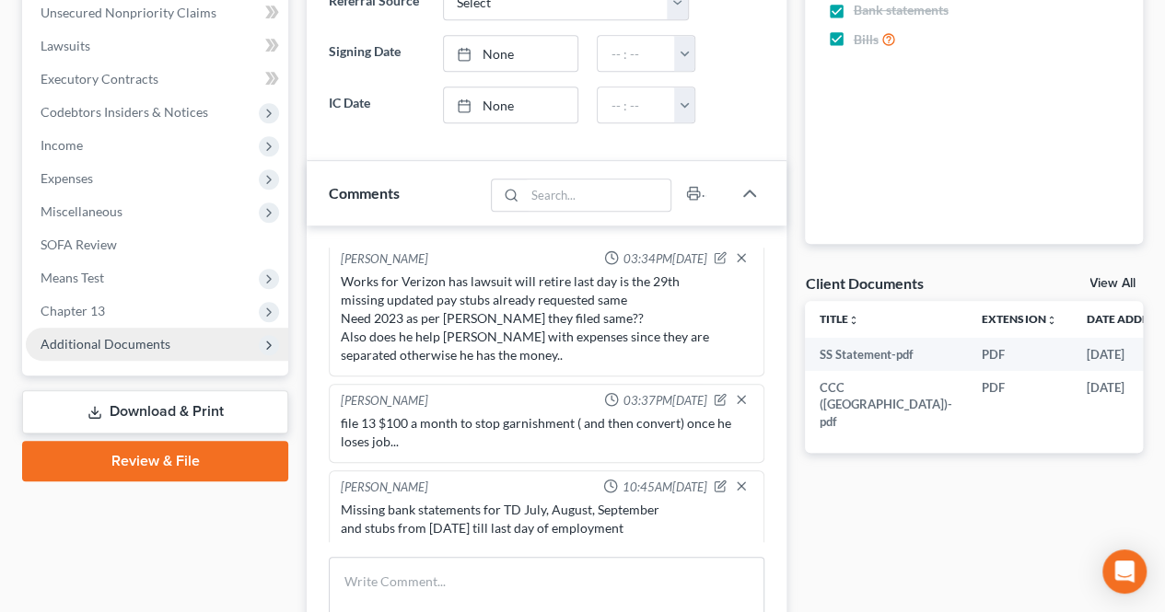
click at [161, 351] on span "Additional Documents" at bounding box center [157, 344] width 262 height 33
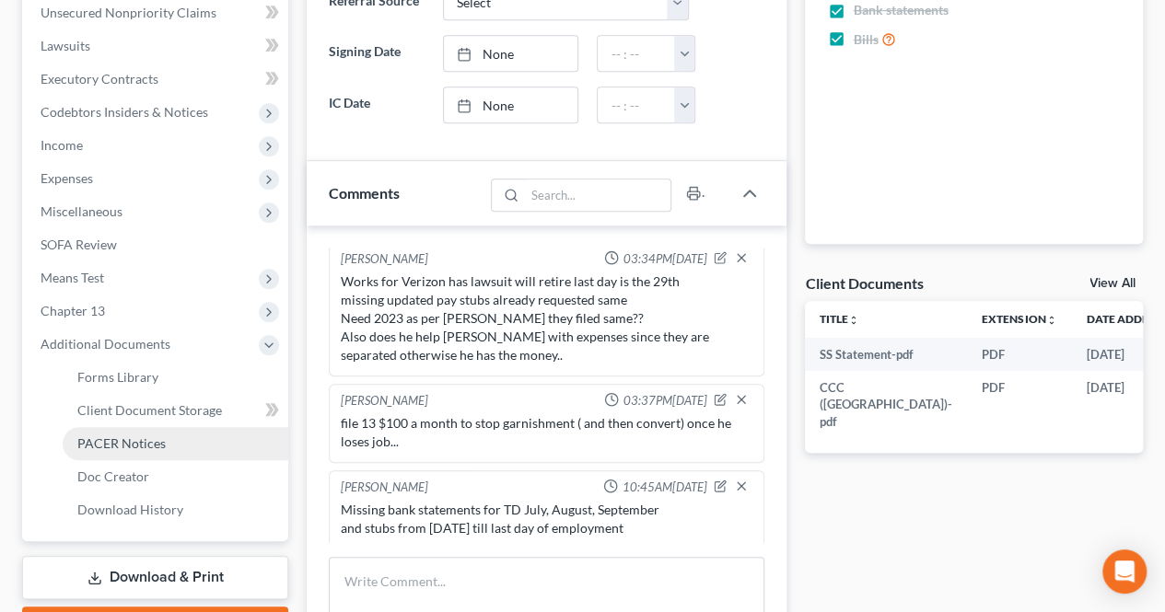
click at [151, 454] on link "PACER Notices" at bounding box center [176, 443] width 226 height 33
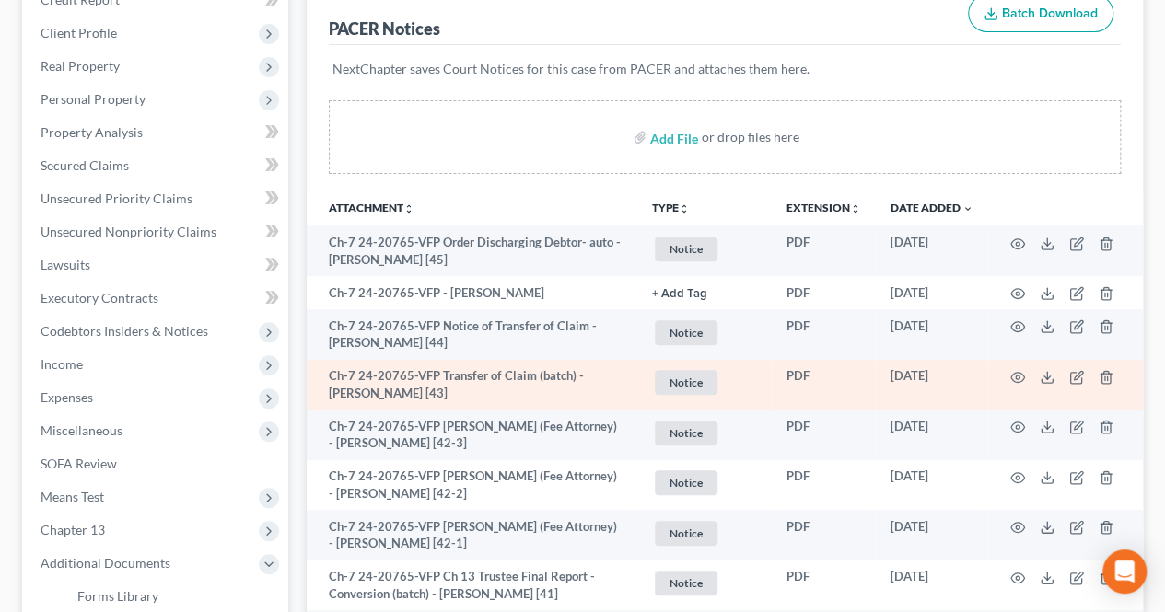
scroll to position [276, 0]
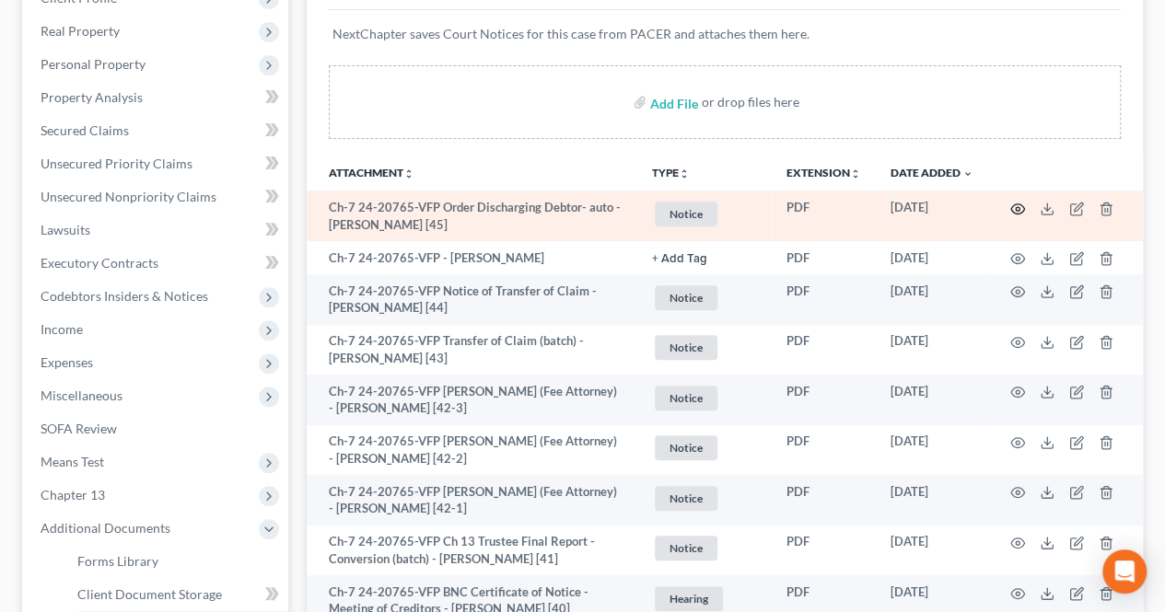
click at [1015, 209] on icon "button" at bounding box center [1017, 209] width 15 height 15
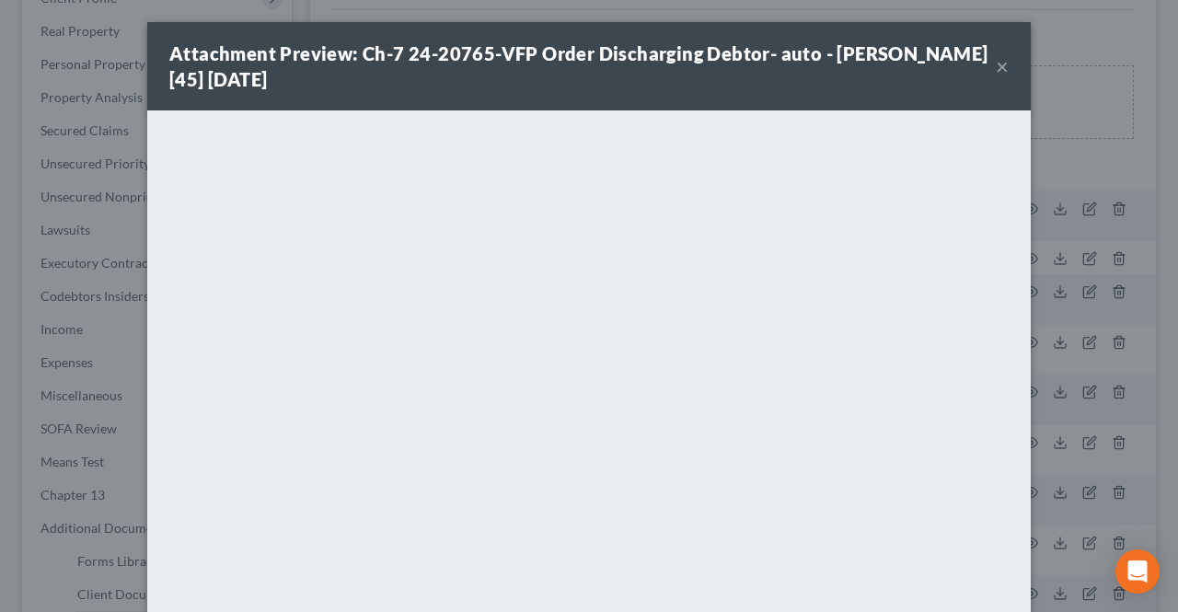
click at [996, 66] on button "×" at bounding box center [1002, 66] width 13 height 22
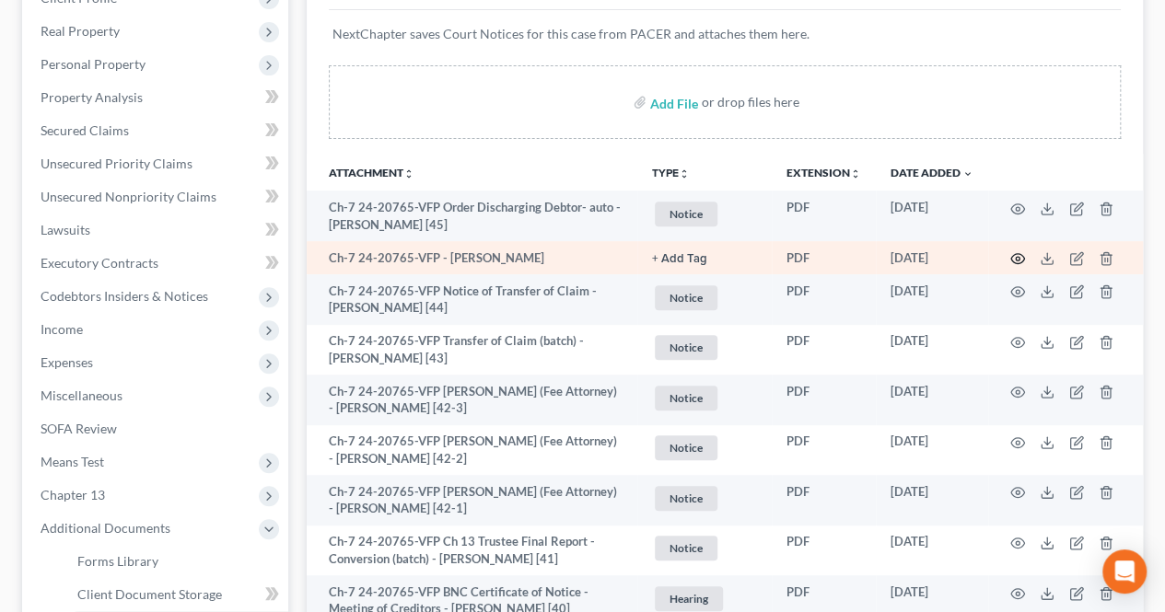
click at [1018, 253] on icon "button" at bounding box center [1017, 258] width 15 height 15
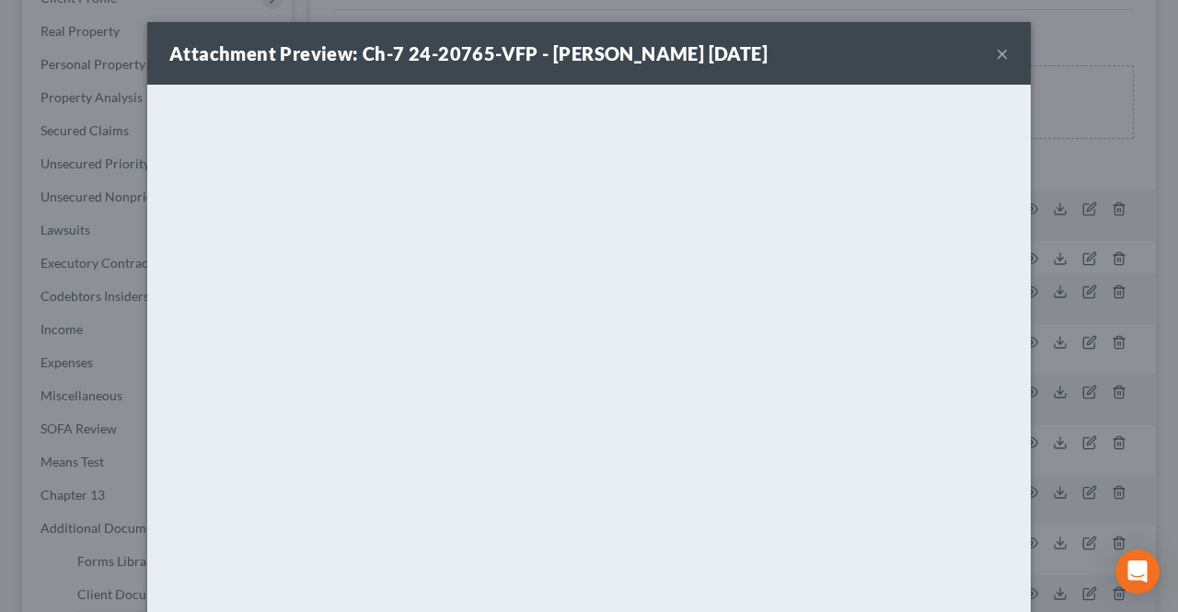
click at [996, 56] on button "×" at bounding box center [1002, 53] width 13 height 22
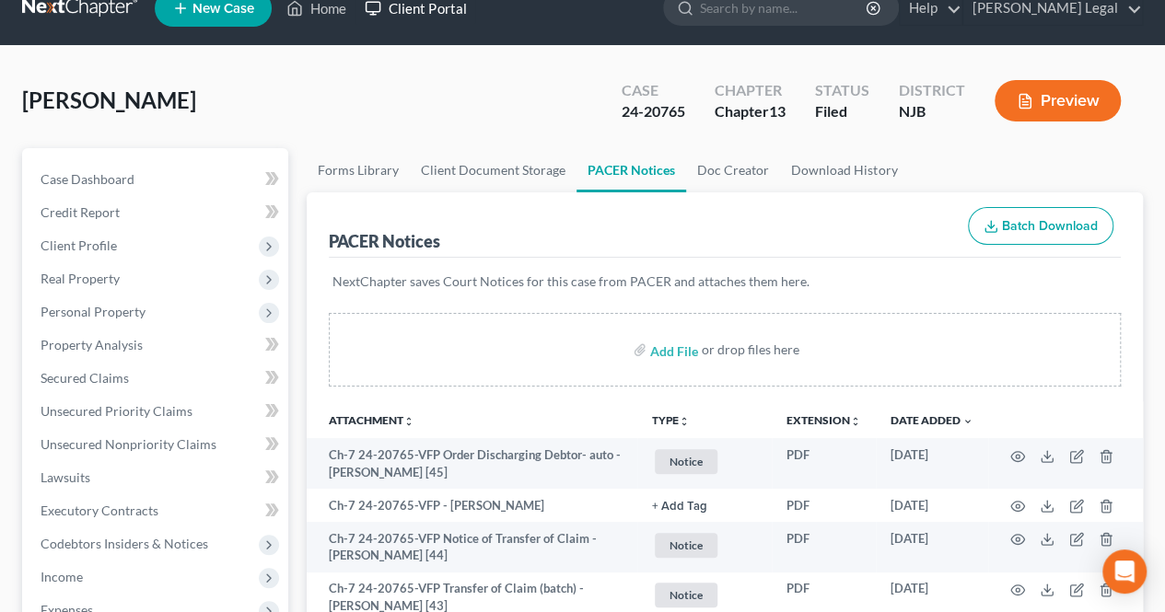
scroll to position [0, 0]
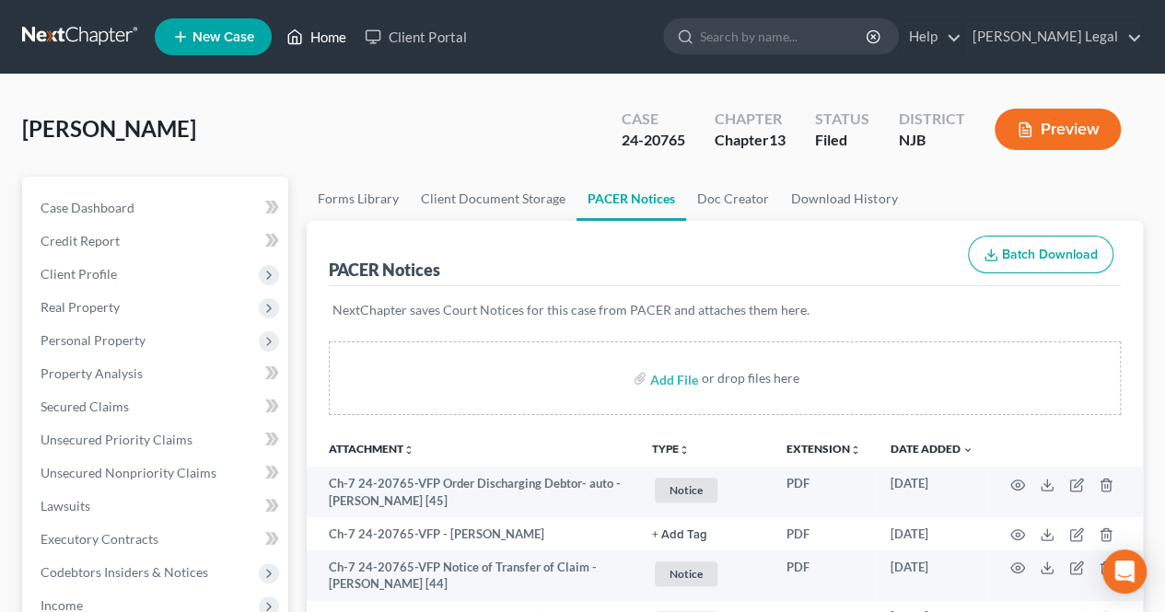
click at [326, 29] on link "Home" at bounding box center [316, 36] width 78 height 33
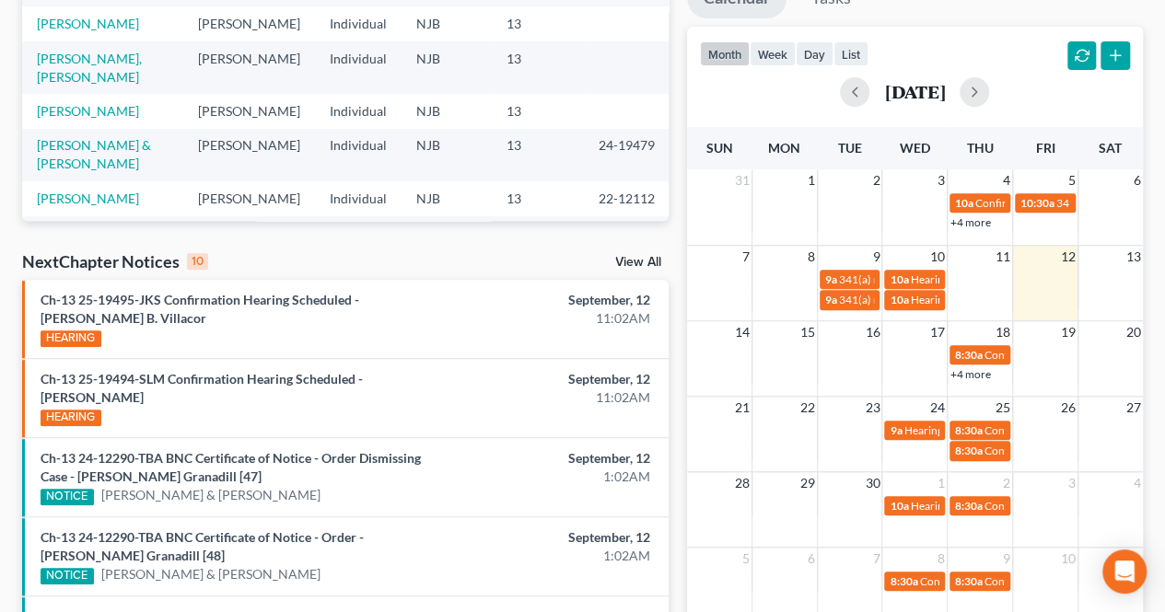
scroll to position [460, 0]
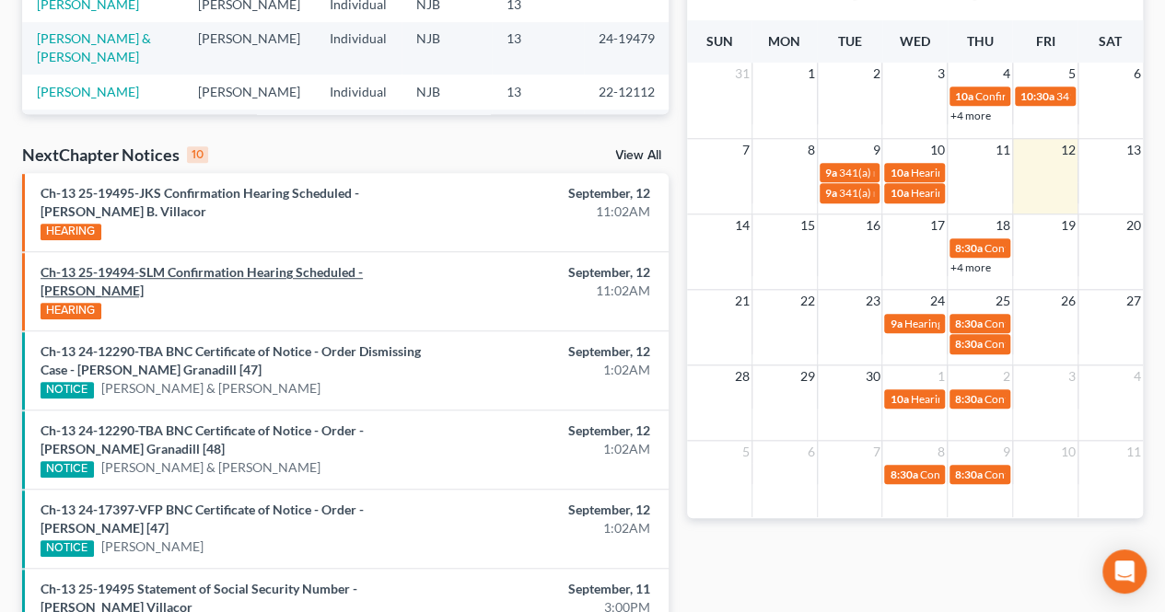
click at [363, 277] on link "Ch-13 25-19494-SLM Confirmation Hearing Scheduled - [PERSON_NAME]" at bounding box center [202, 281] width 322 height 34
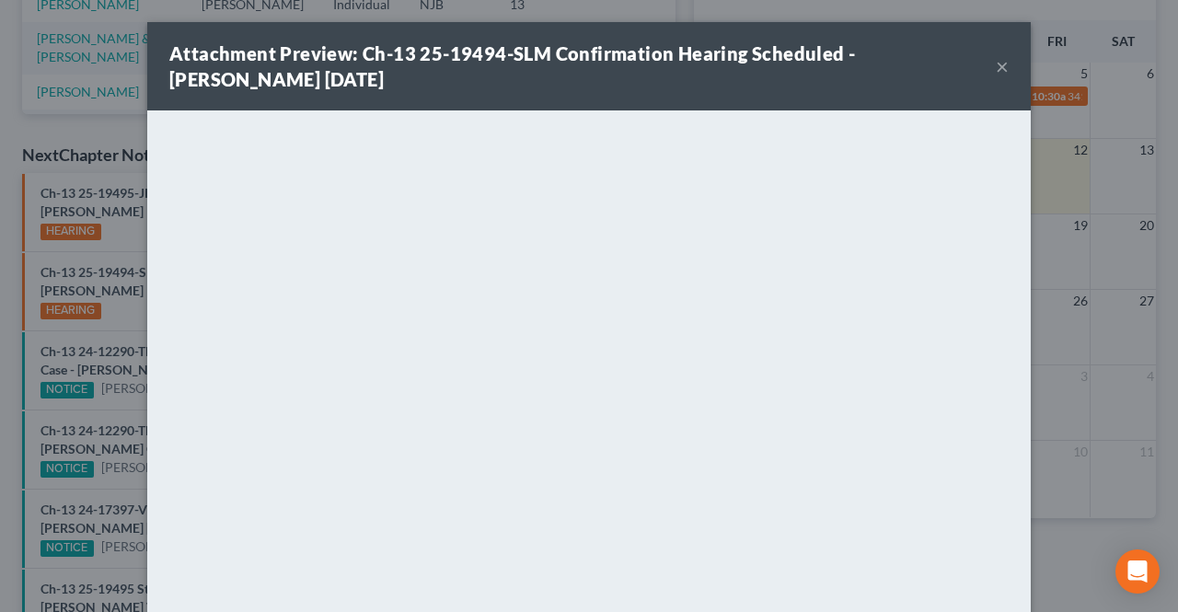
click at [996, 73] on button "×" at bounding box center [1002, 66] width 13 height 22
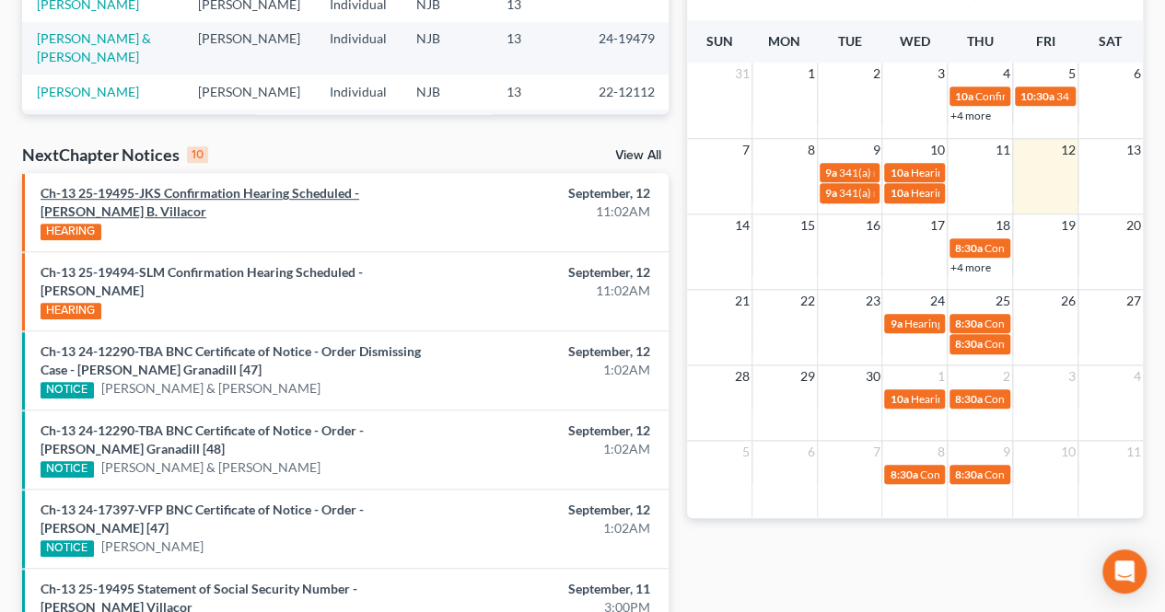
click at [359, 194] on link "Ch-13 25-19495-JKS Confirmation Hearing Scheduled - [PERSON_NAME] B. Villacor" at bounding box center [200, 202] width 319 height 34
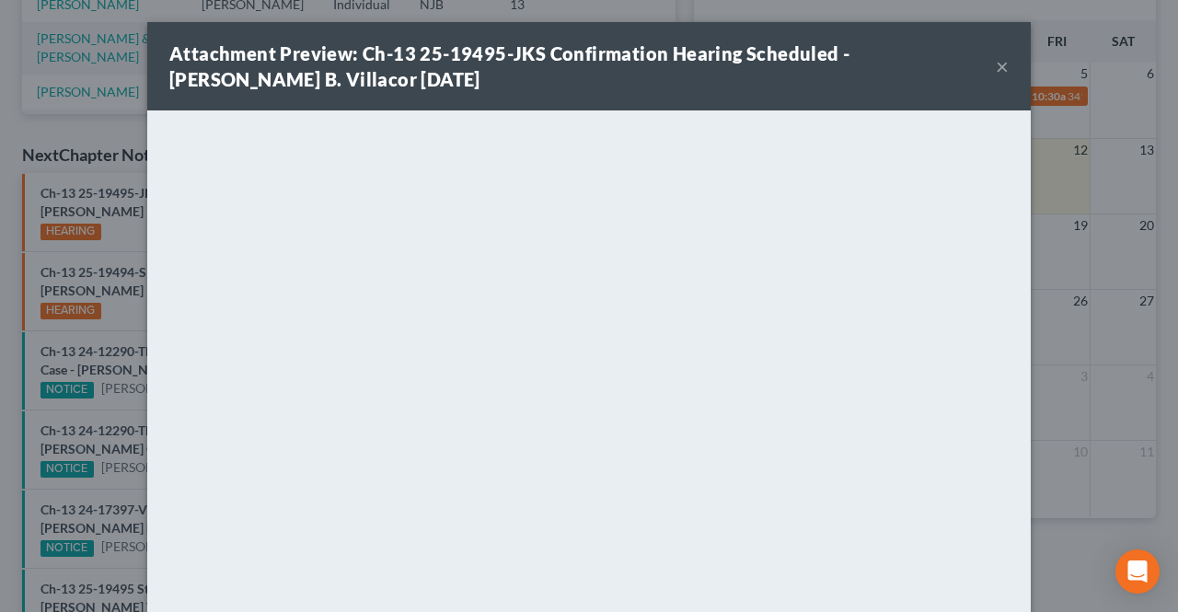
click at [996, 68] on button "×" at bounding box center [1002, 66] width 13 height 22
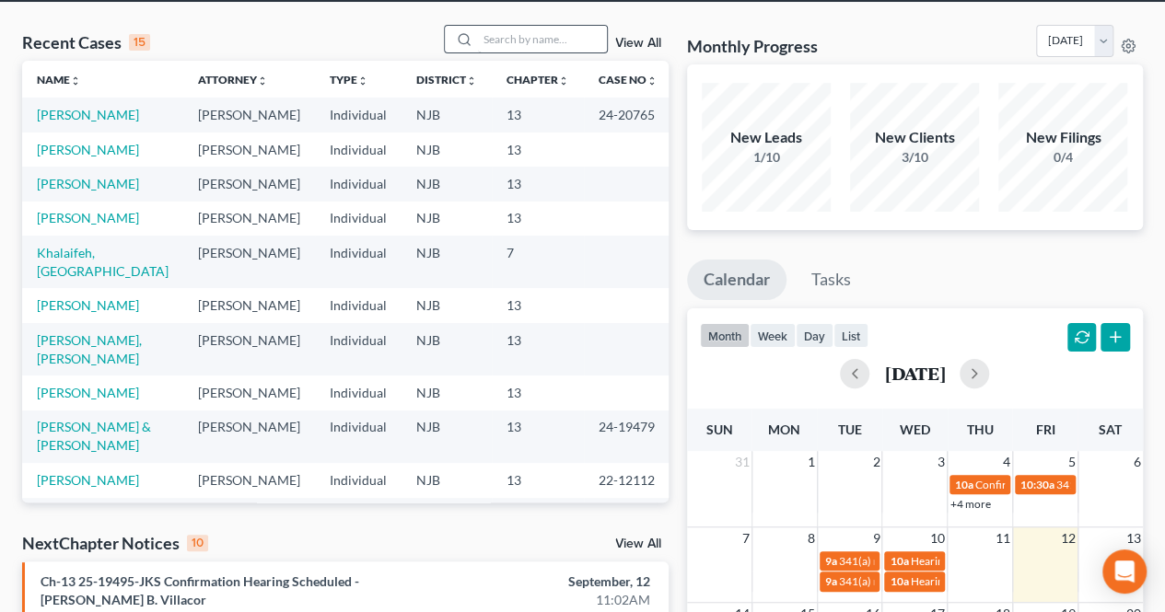
scroll to position [0, 0]
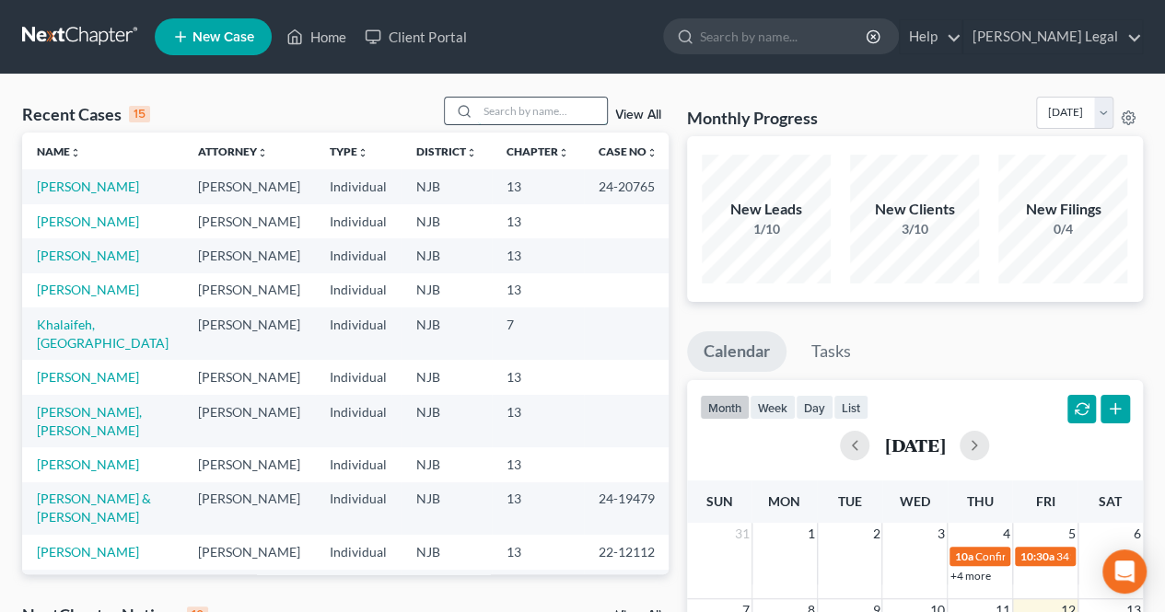
click at [568, 107] on input "search" at bounding box center [542, 111] width 129 height 27
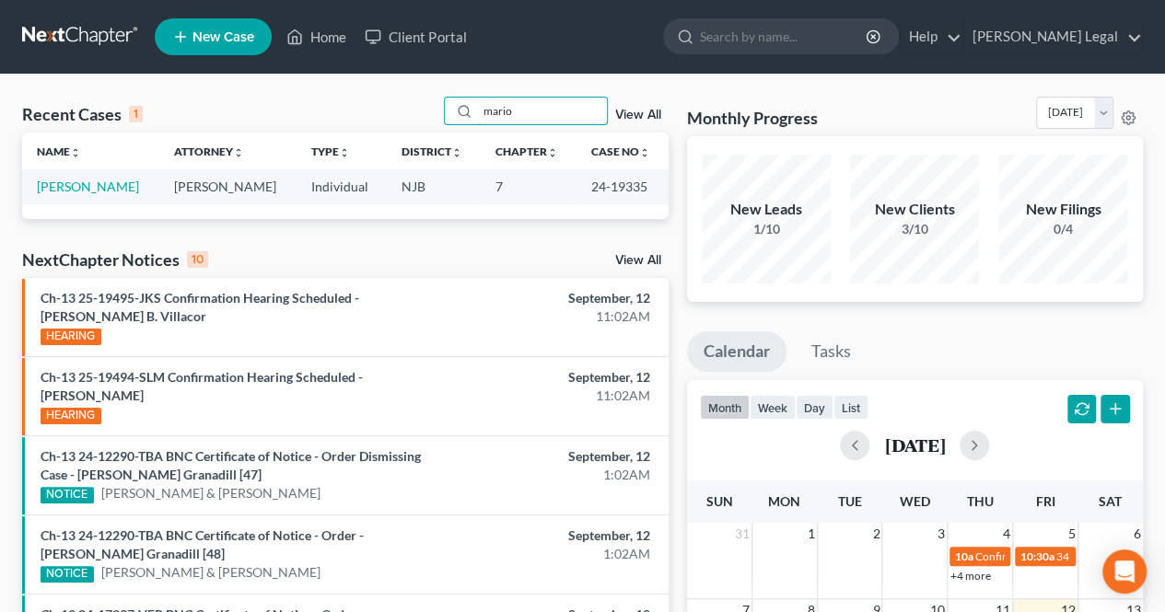
drag, startPoint x: 537, startPoint y: 119, endPoint x: 443, endPoint y: 122, distance: 93.9
click at [444, 121] on div "Recent Cases 1 mario View All" at bounding box center [345, 115] width 646 height 36
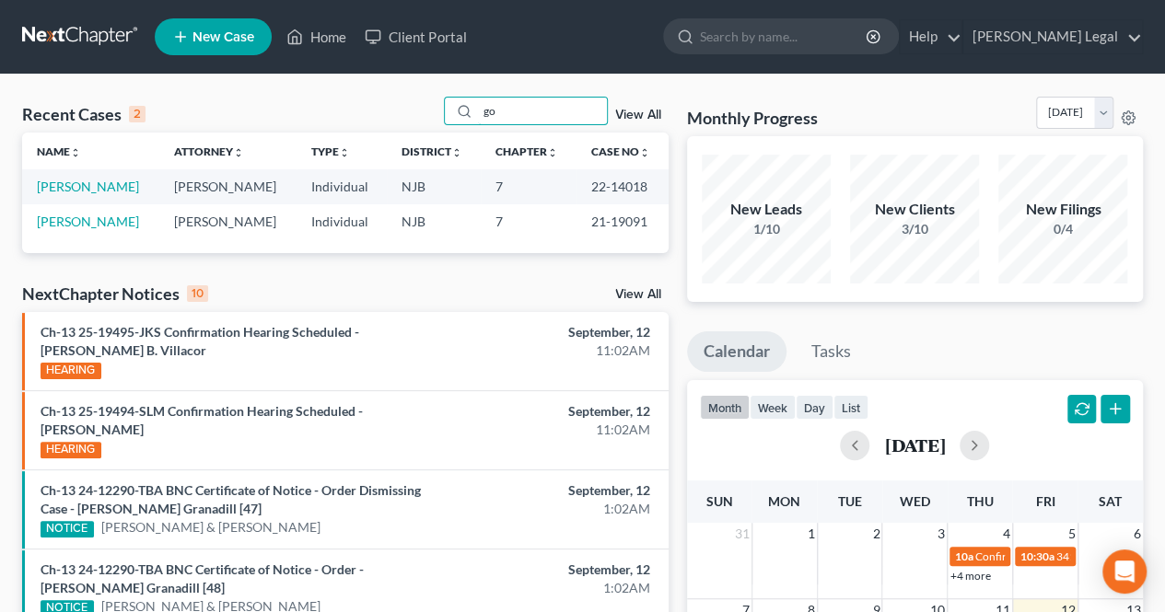
type input "g"
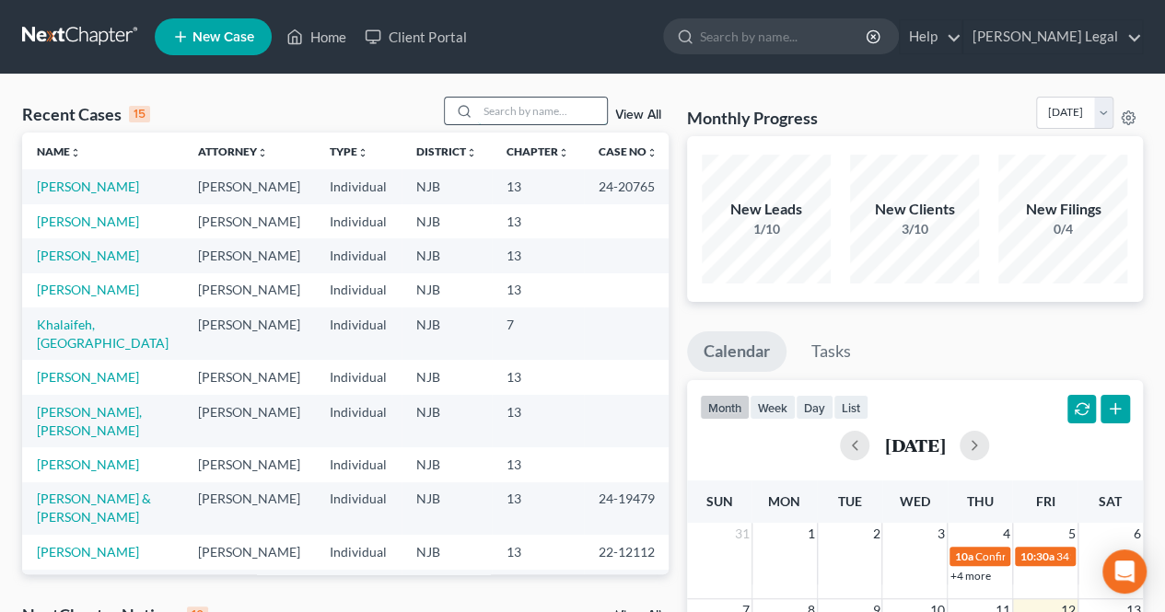
click at [503, 111] on input "search" at bounding box center [542, 111] width 129 height 27
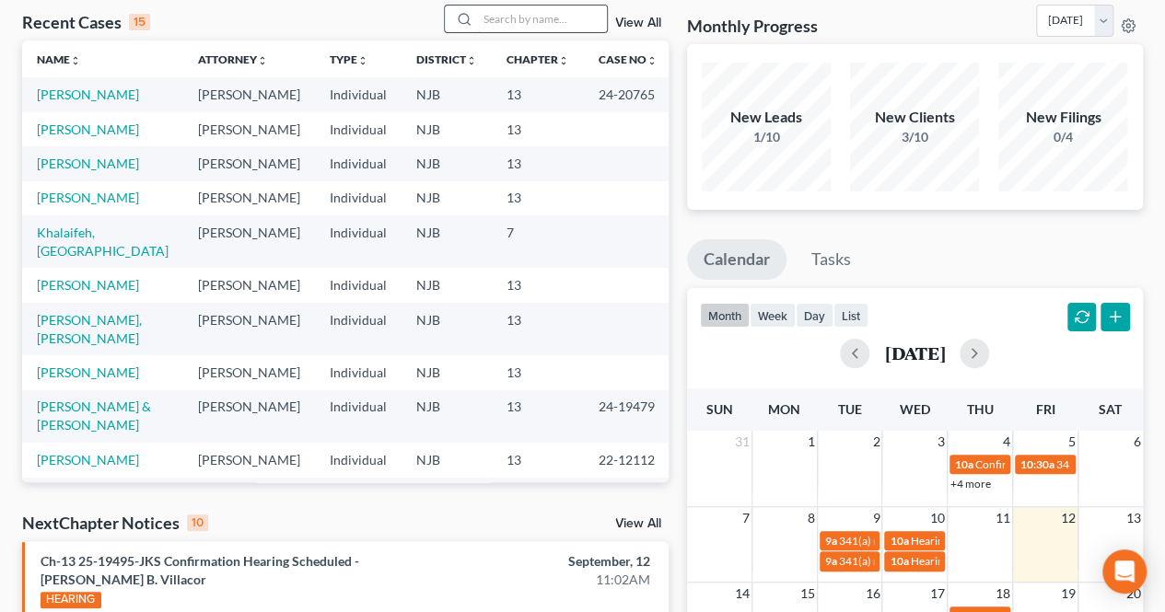
click at [577, 29] on input "search" at bounding box center [542, 19] width 129 height 27
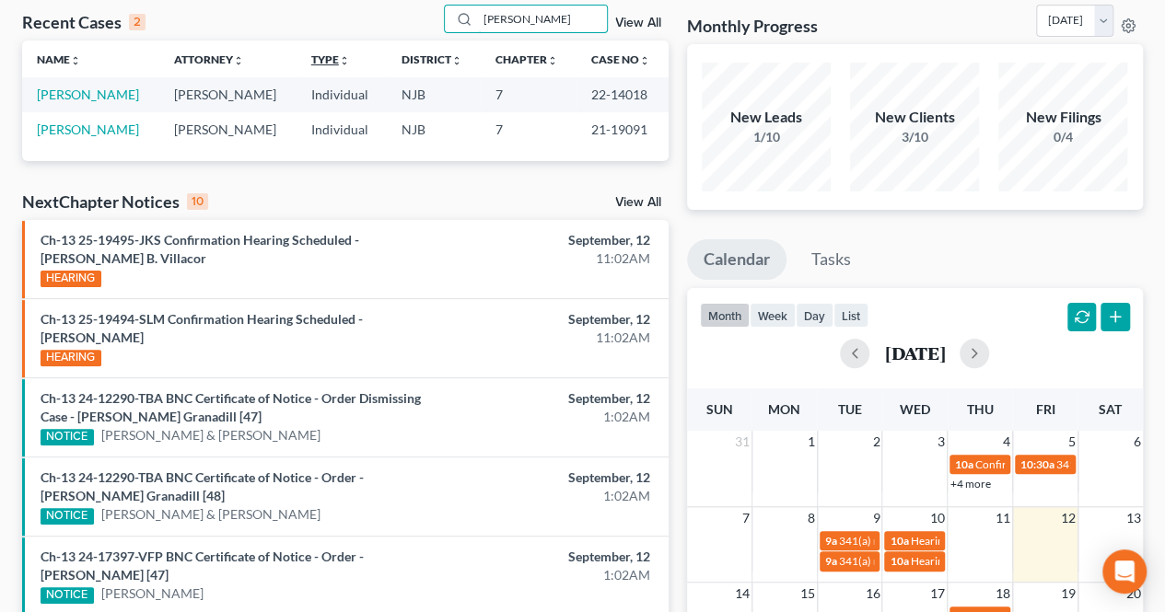
drag, startPoint x: 552, startPoint y: 21, endPoint x: 343, endPoint y: 53, distance: 211.4
click at [343, 53] on div "Recent Cases 2 [PERSON_NAME] View All Name unfold_more expand_more expand_less …" at bounding box center [345, 83] width 646 height 156
type input "21-10791"
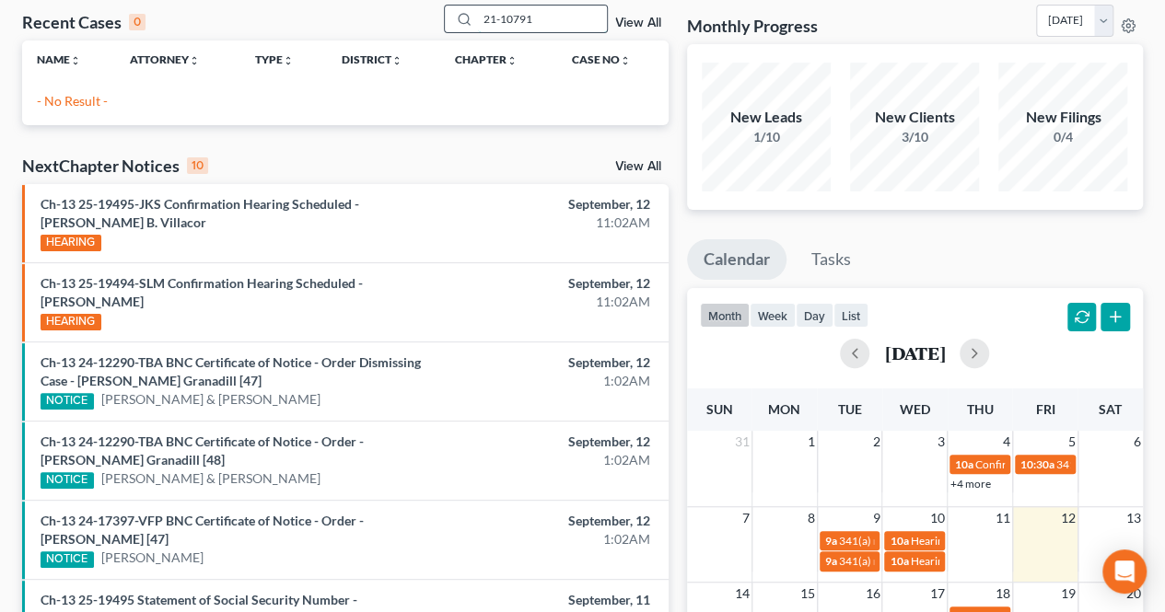
drag, startPoint x: 553, startPoint y: 21, endPoint x: 480, endPoint y: 26, distance: 73.8
click at [480, 26] on input "21-10791" at bounding box center [542, 19] width 129 height 27
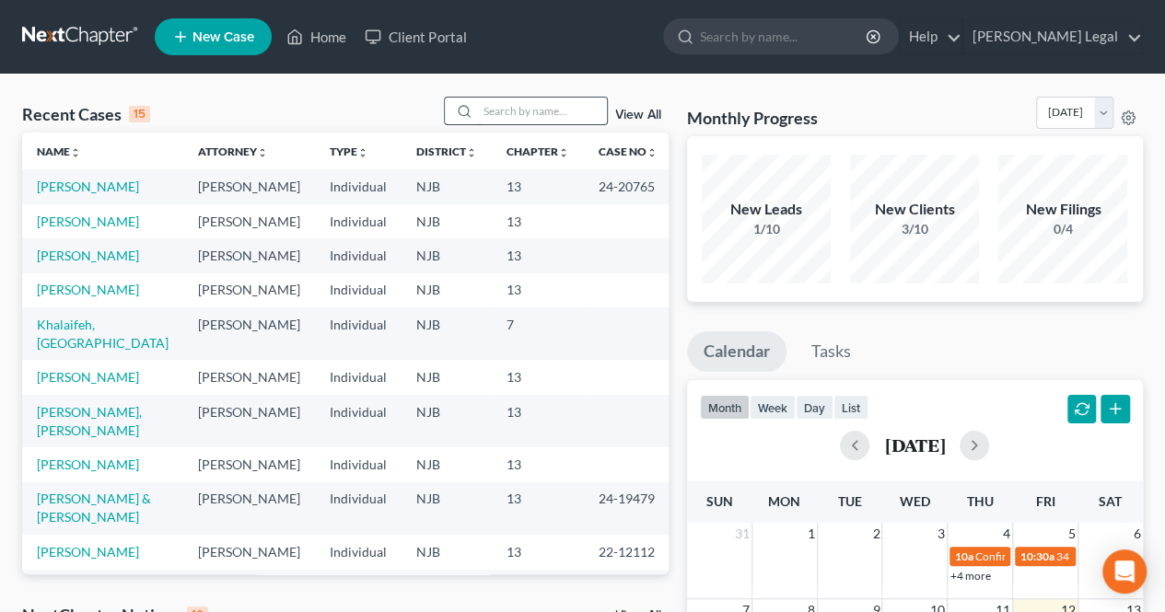
click at [536, 115] on input "search" at bounding box center [542, 111] width 129 height 27
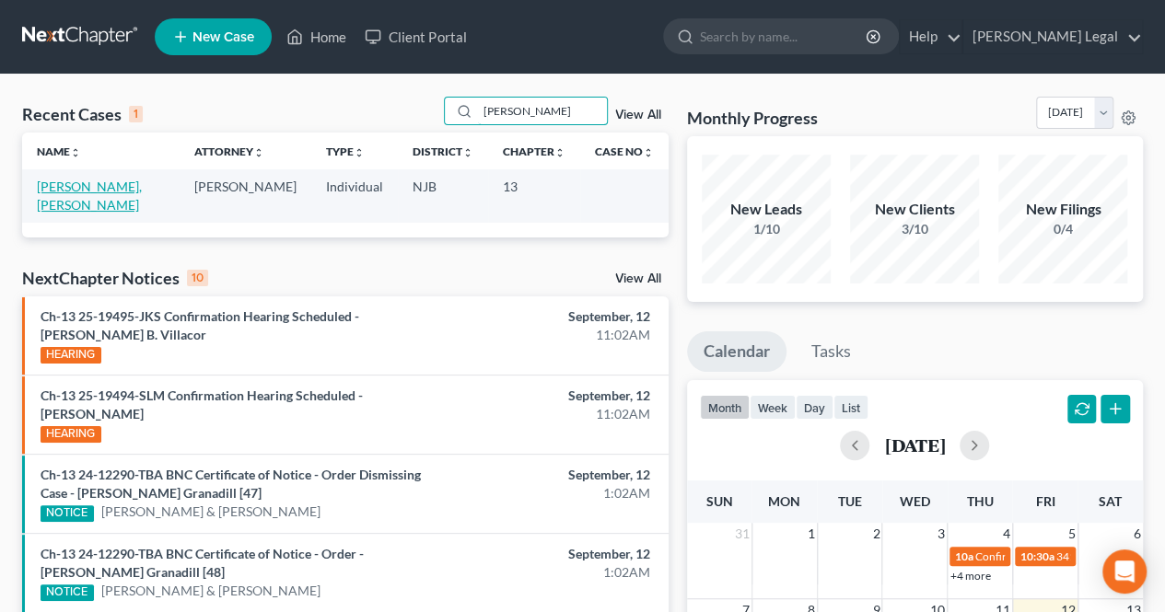
type input "[PERSON_NAME]"
click at [112, 191] on link "[PERSON_NAME], [PERSON_NAME]" at bounding box center [89, 196] width 105 height 34
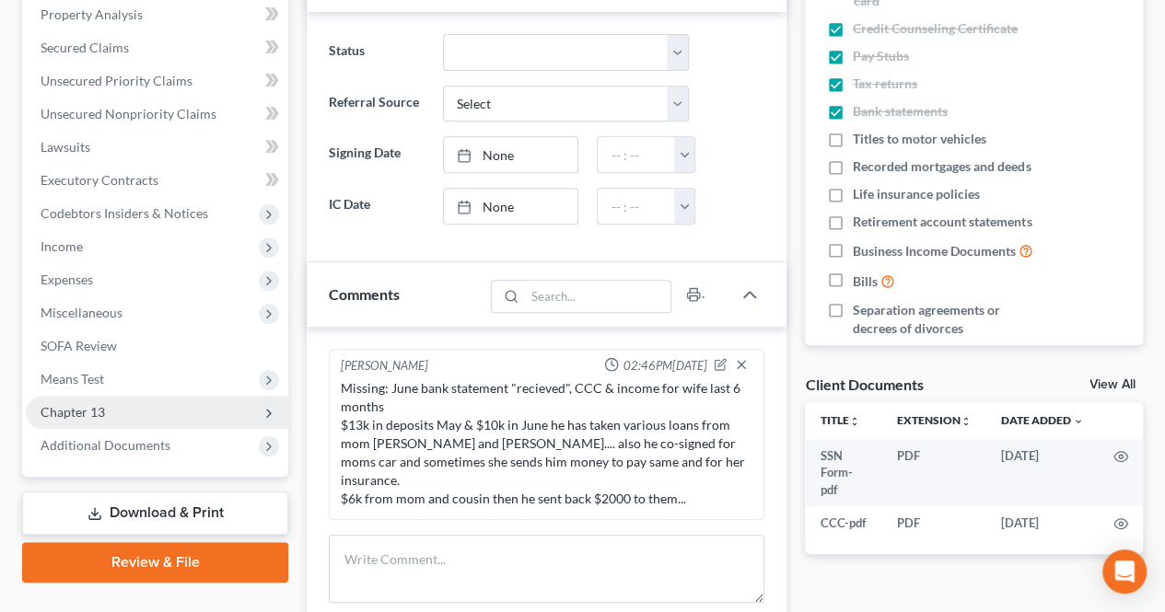
scroll to position [368, 0]
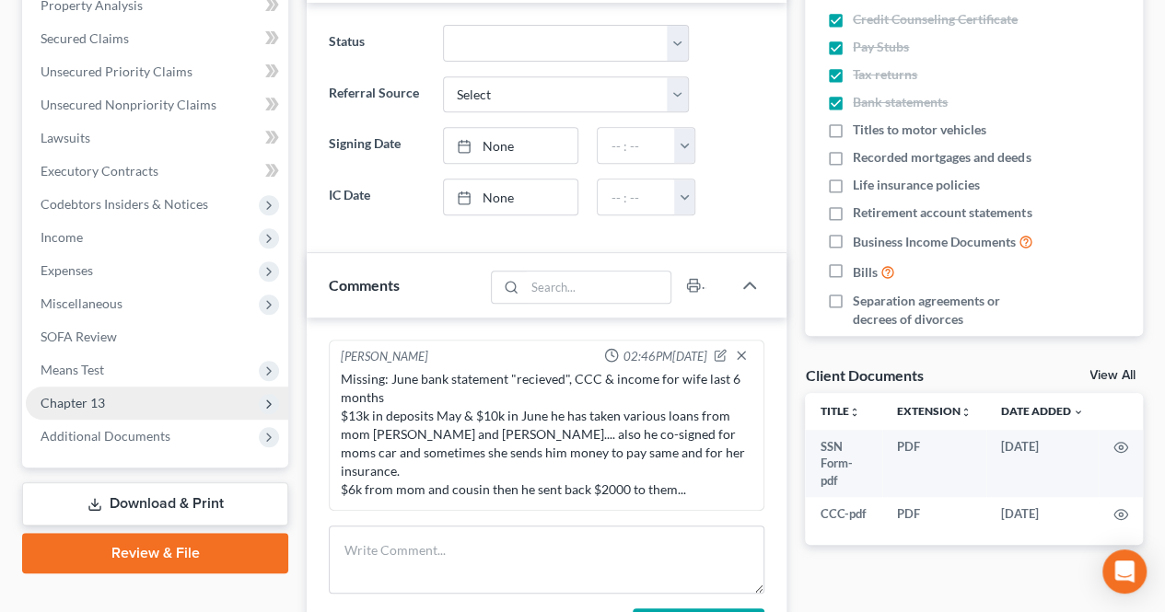
click at [116, 397] on span "Chapter 13" at bounding box center [157, 403] width 262 height 33
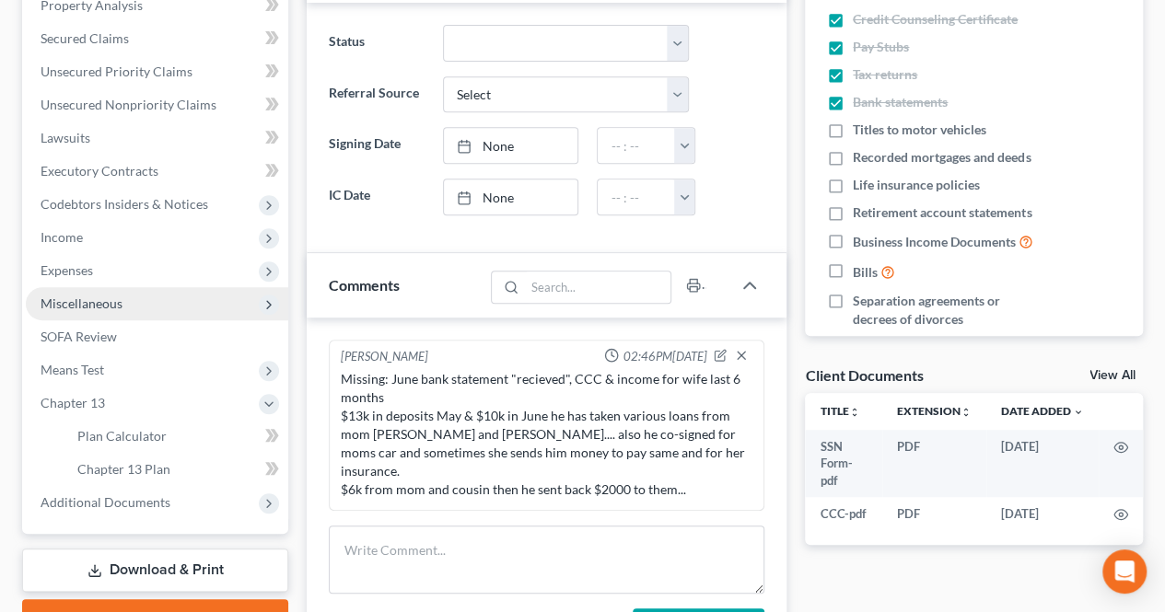
click at [114, 302] on span "Miscellaneous" at bounding box center [82, 303] width 82 height 16
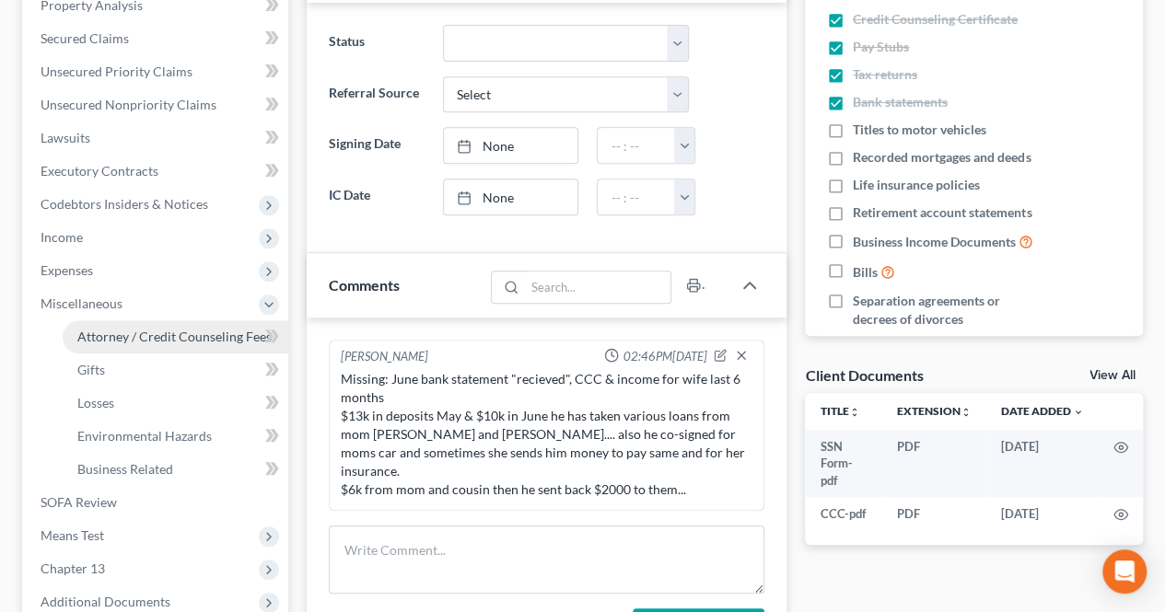
click at [133, 348] on link "Attorney / Credit Counseling Fees" at bounding box center [176, 336] width 226 height 33
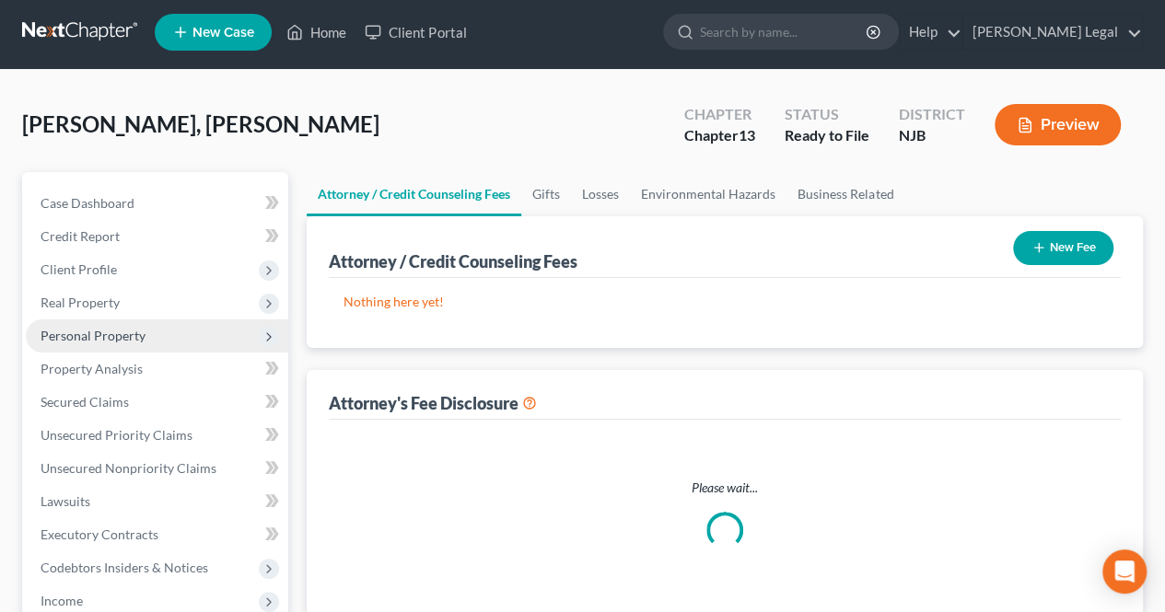
select select "0"
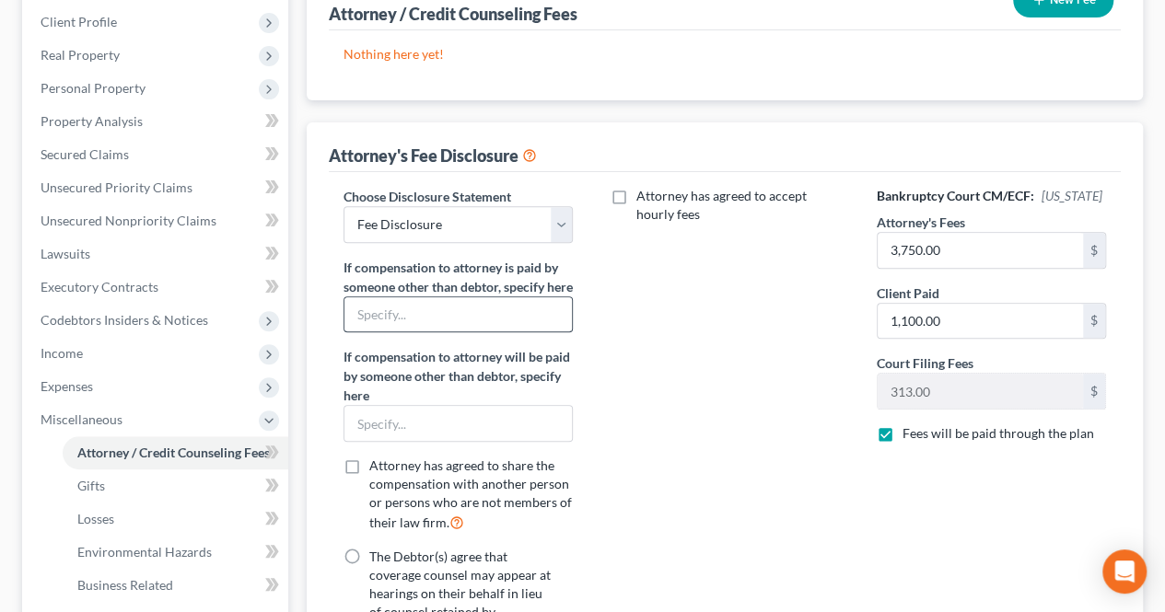
scroll to position [281, 0]
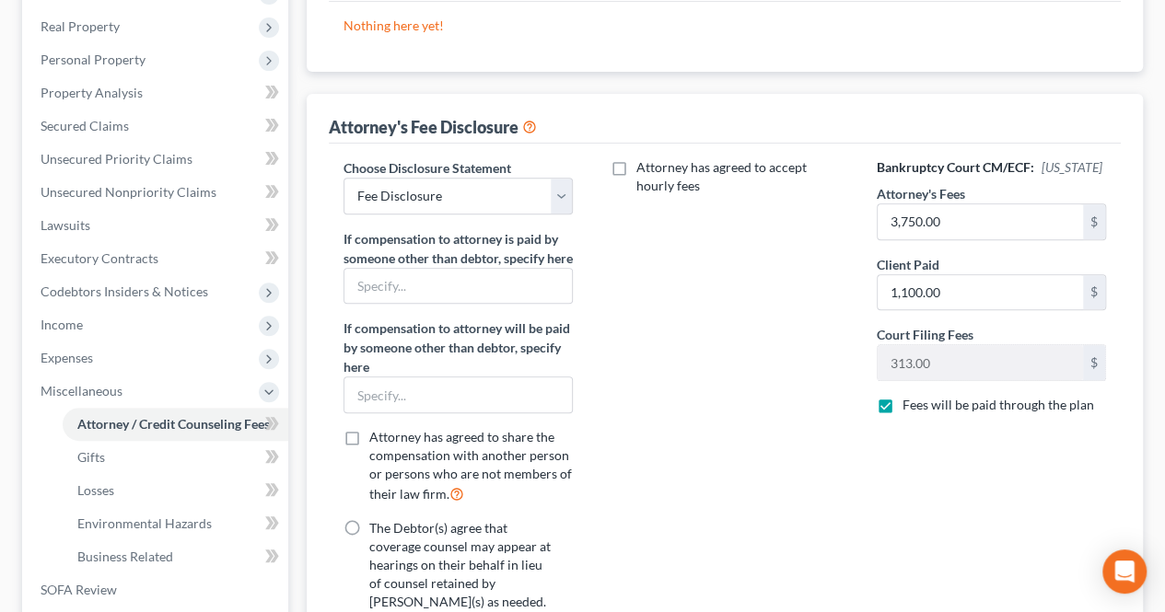
click at [826, 492] on div "Attorney has agreed to accept hourly fees" at bounding box center [724, 585] width 266 height 854
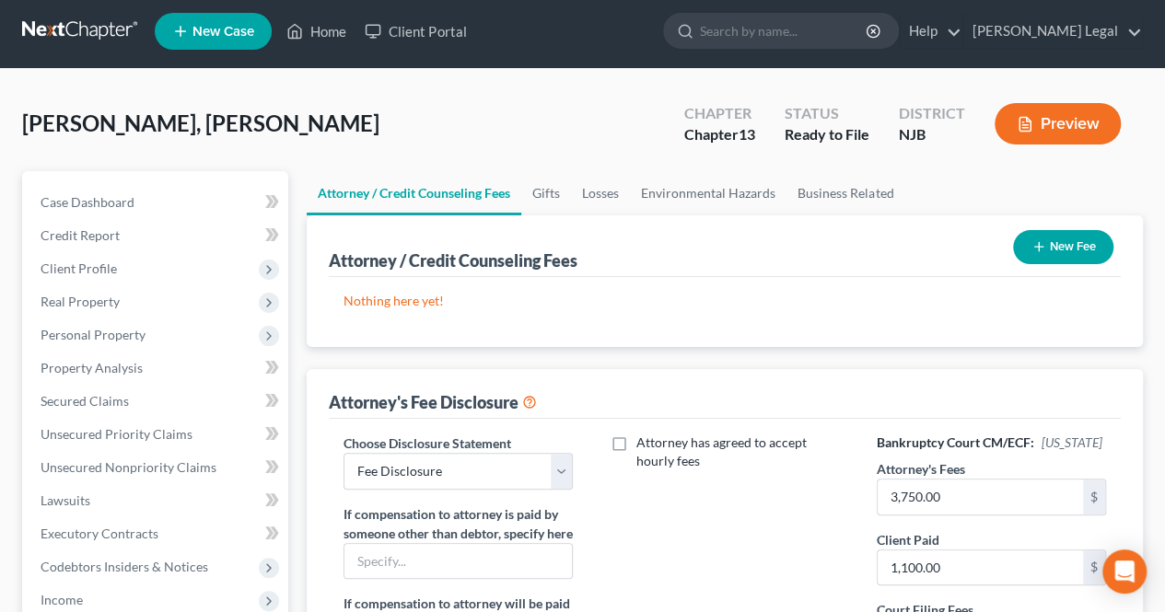
scroll to position [0, 0]
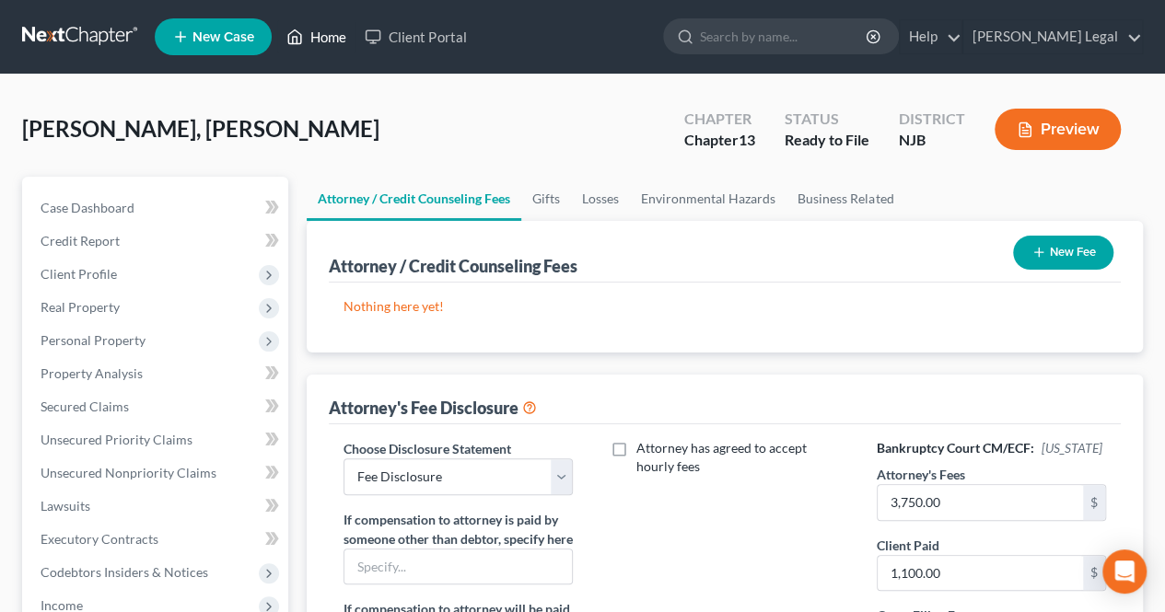
click at [324, 38] on link "Home" at bounding box center [316, 36] width 78 height 33
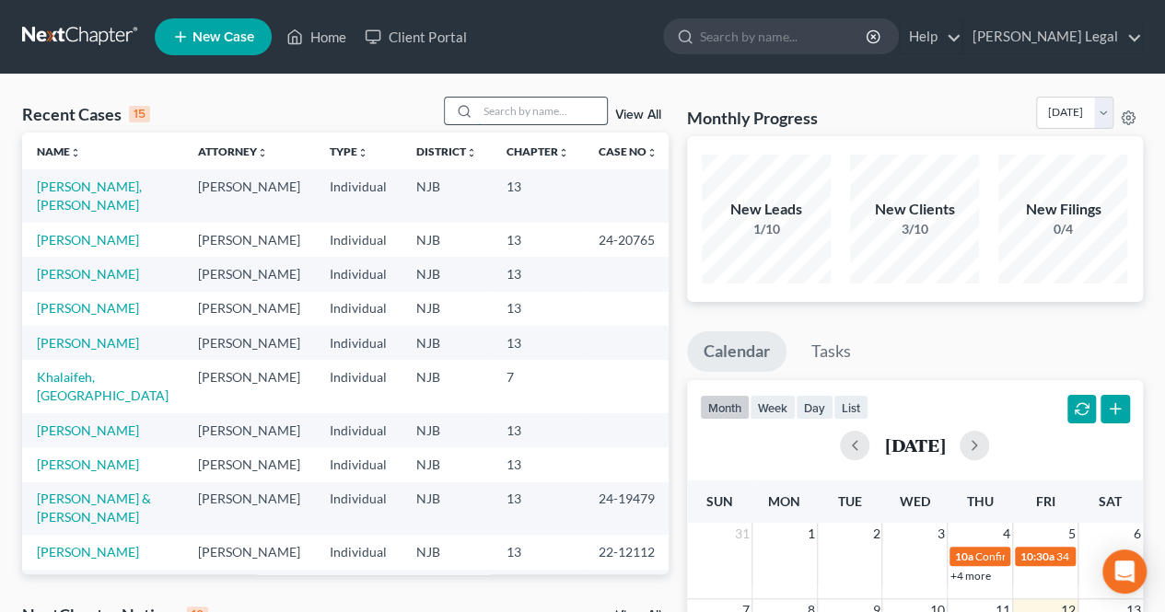
click at [576, 121] on input "search" at bounding box center [542, 111] width 129 height 27
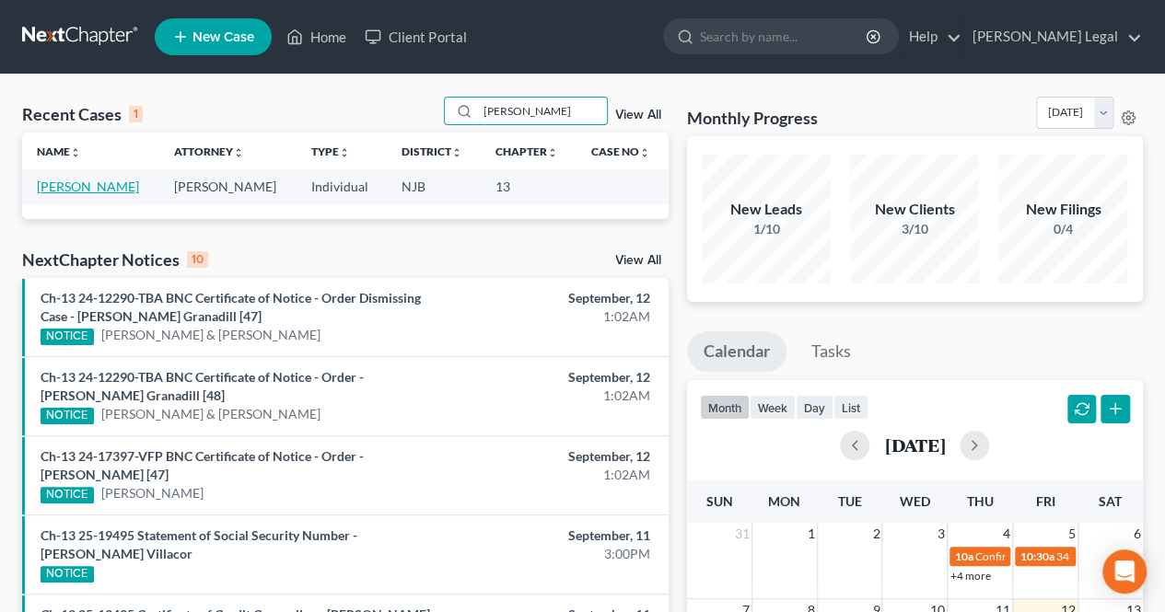
type input "[PERSON_NAME]"
click at [99, 186] on link "[PERSON_NAME]" at bounding box center [88, 187] width 102 height 16
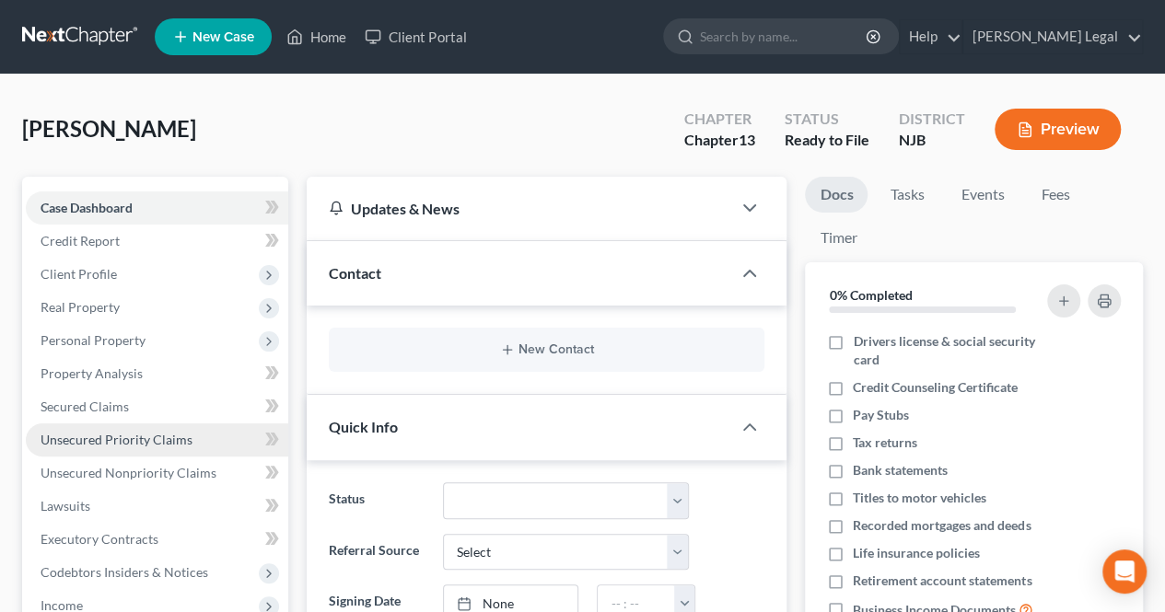
scroll to position [385, 0]
click at [166, 434] on span "Unsecured Priority Claims" at bounding box center [117, 440] width 152 height 16
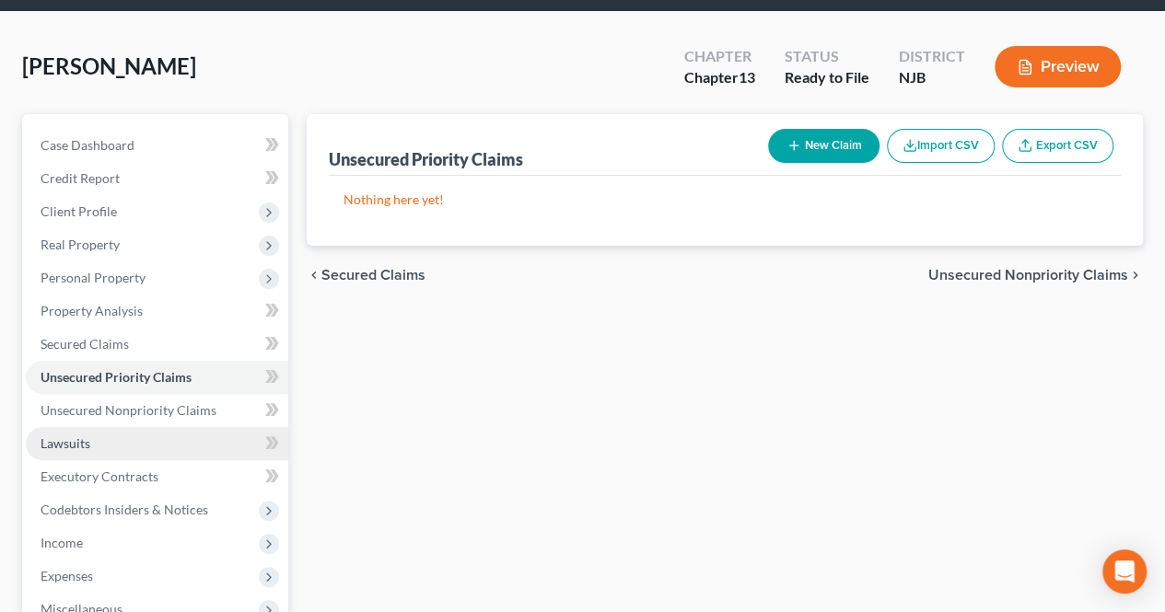
scroll to position [92, 0]
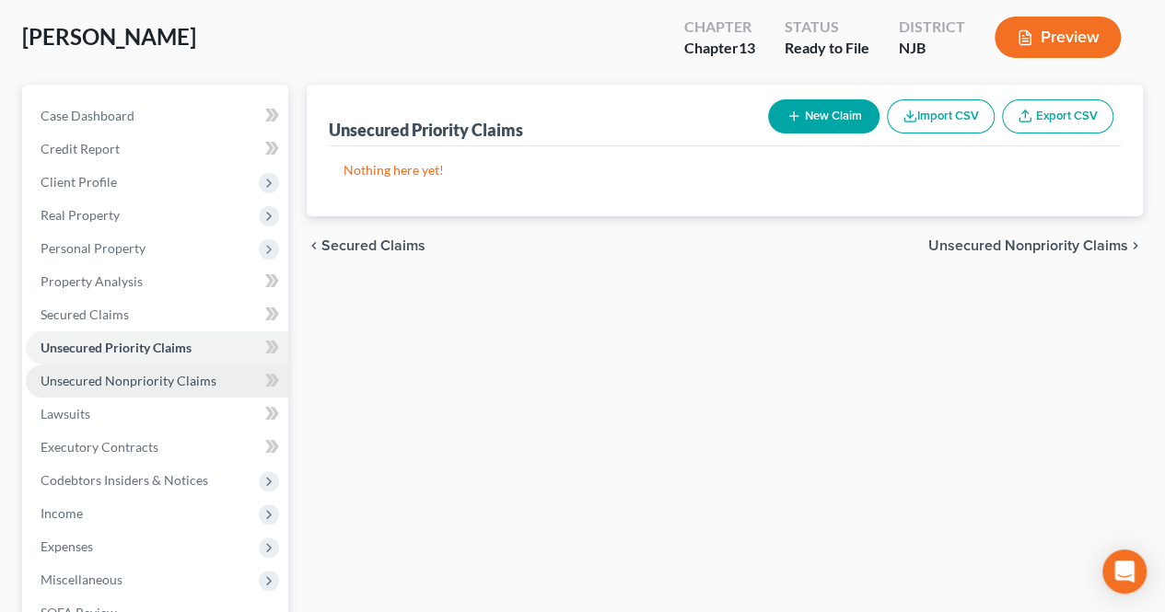
click at [226, 371] on link "Unsecured Nonpriority Claims" at bounding box center [157, 381] width 262 height 33
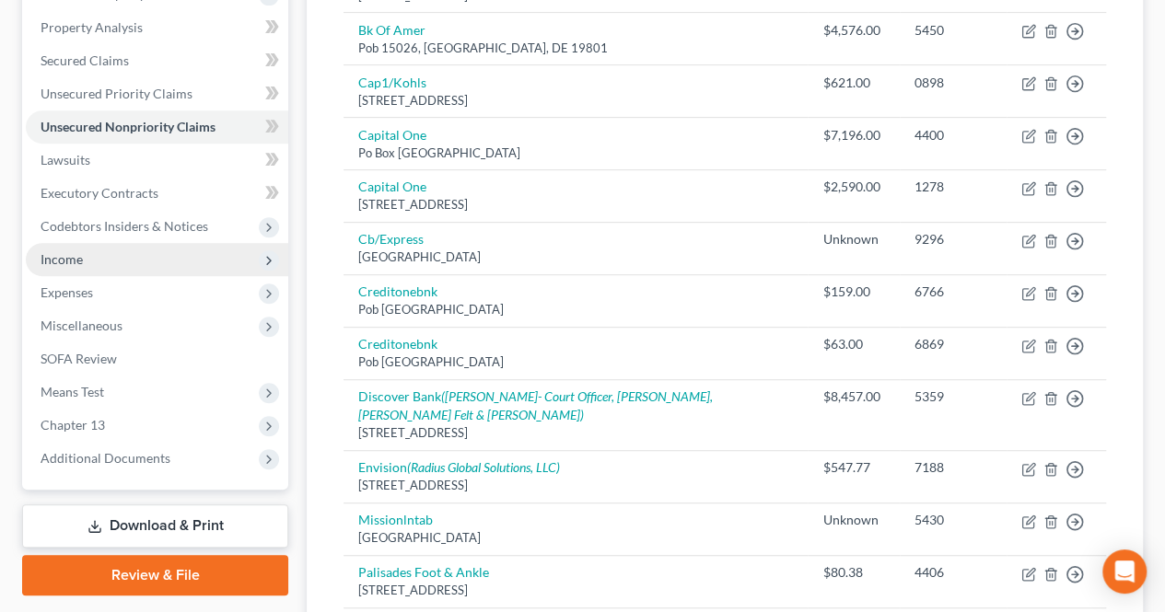
scroll to position [259, 0]
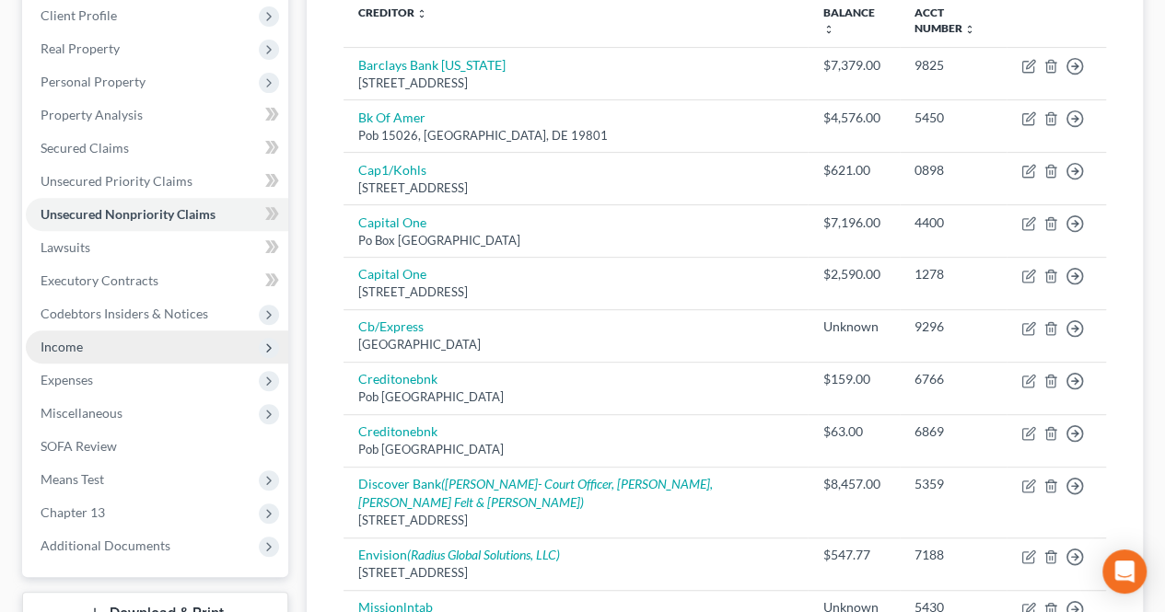
click at [114, 349] on span "Income" at bounding box center [157, 346] width 262 height 33
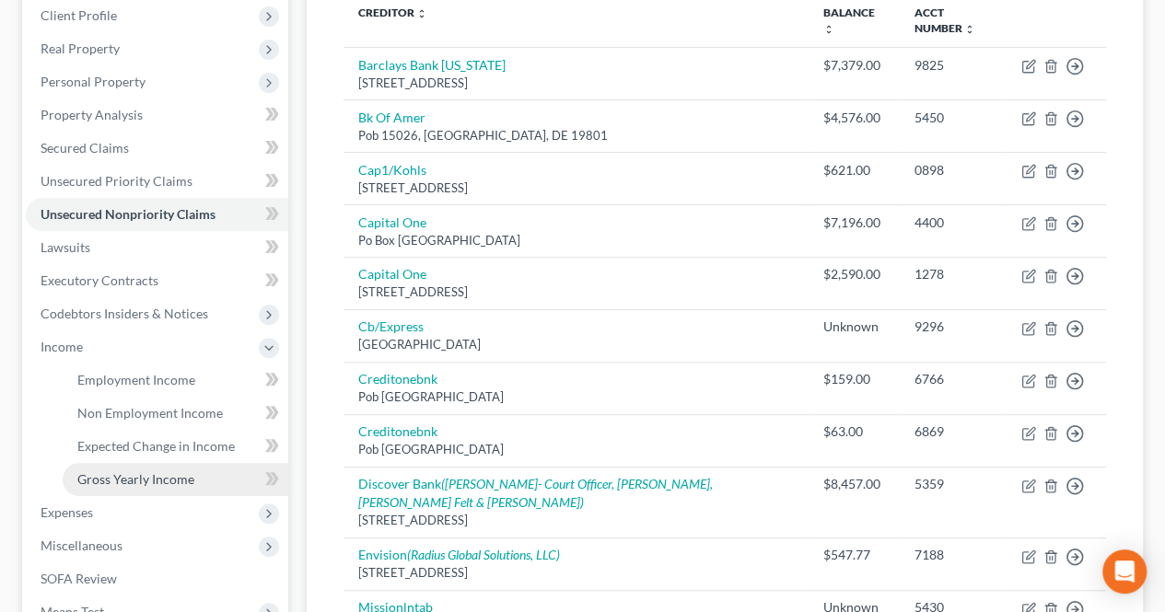
click at [104, 487] on link "Gross Yearly Income" at bounding box center [176, 479] width 226 height 33
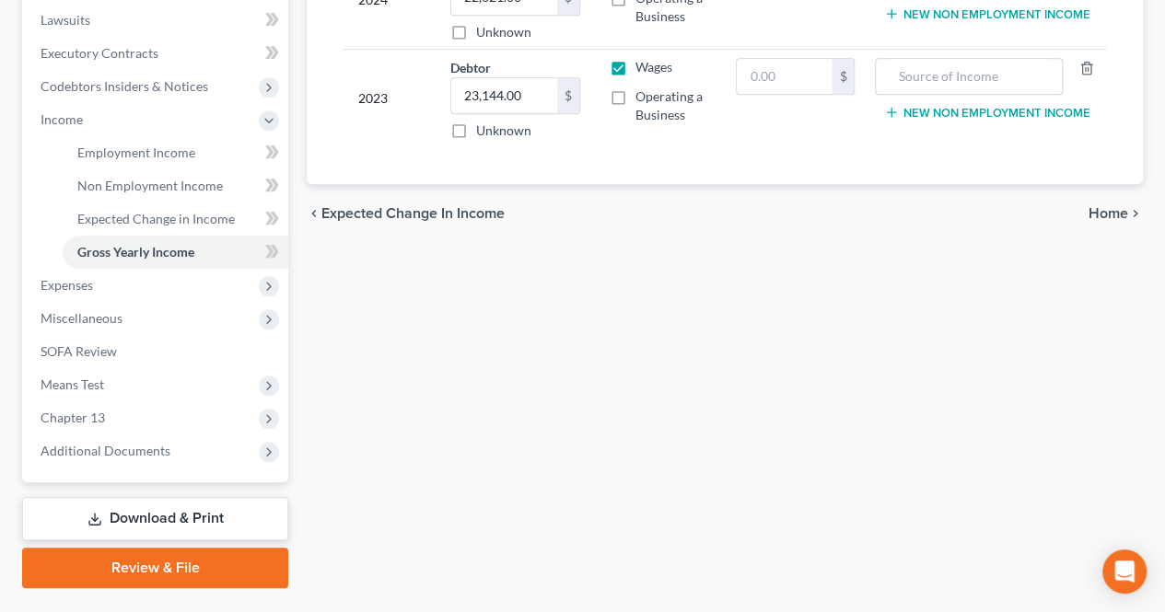
scroll to position [529, 0]
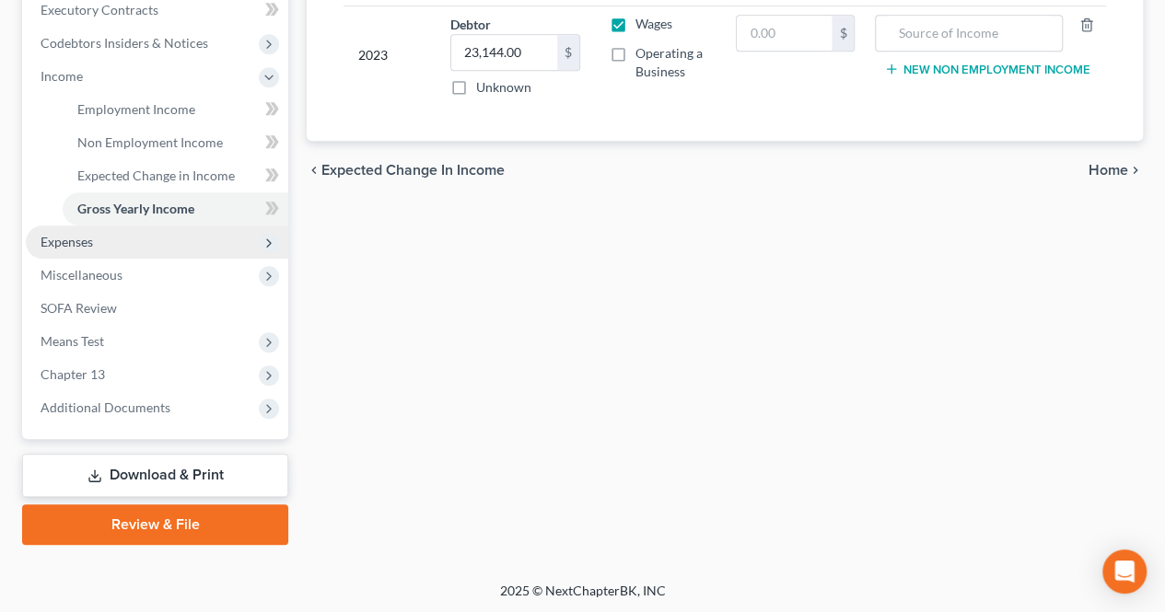
click at [125, 241] on span "Expenses" at bounding box center [157, 242] width 262 height 33
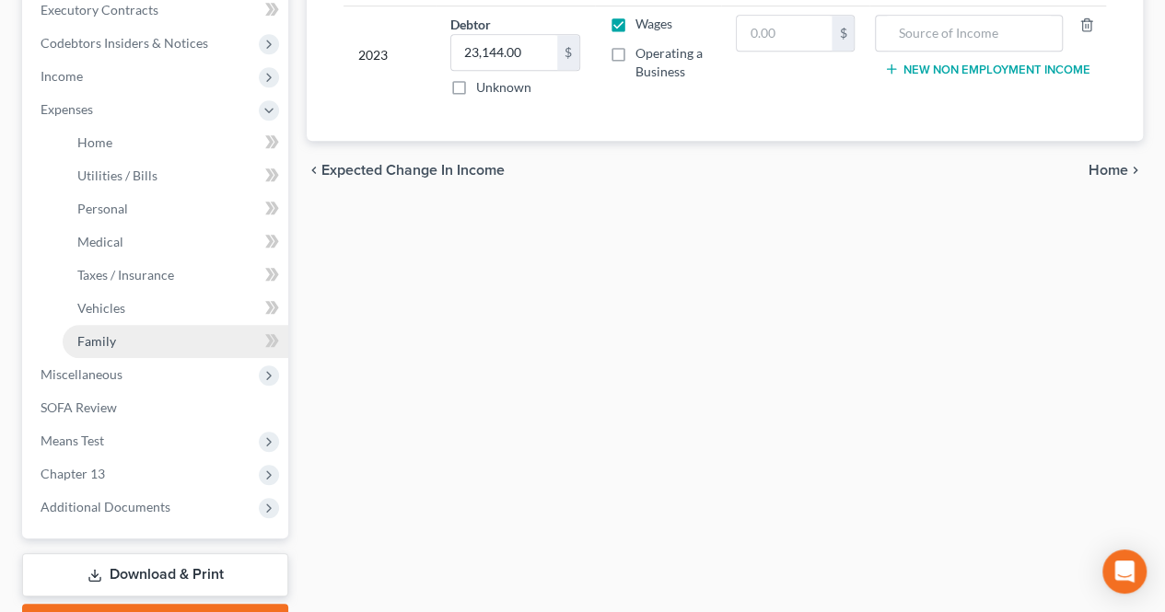
click at [123, 329] on link "Family" at bounding box center [176, 341] width 226 height 33
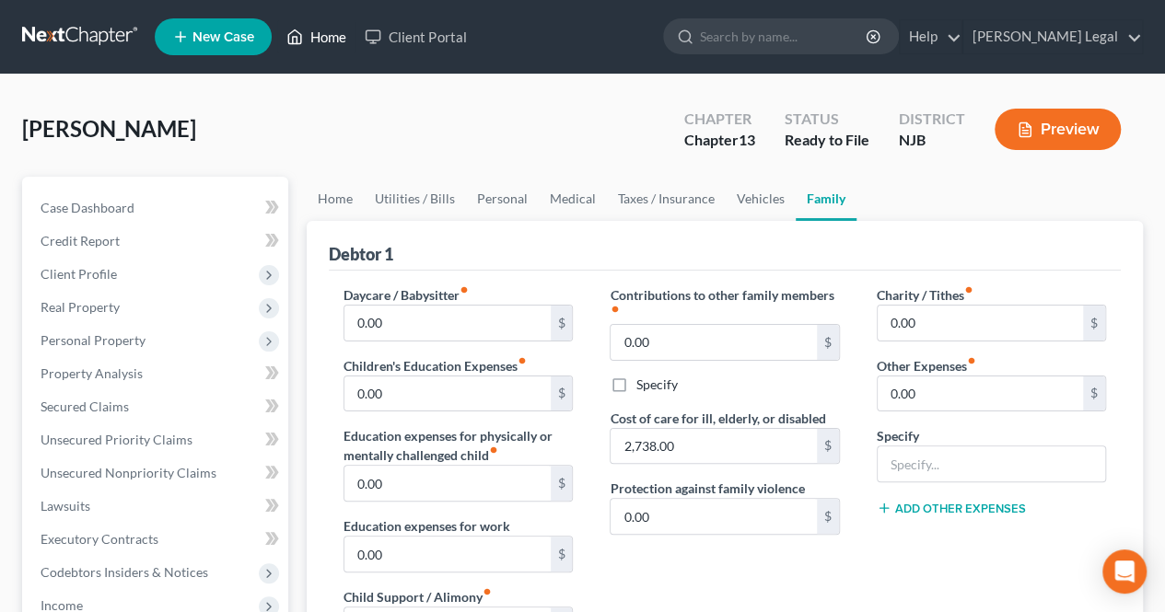
click at [333, 47] on link "Home" at bounding box center [316, 36] width 78 height 33
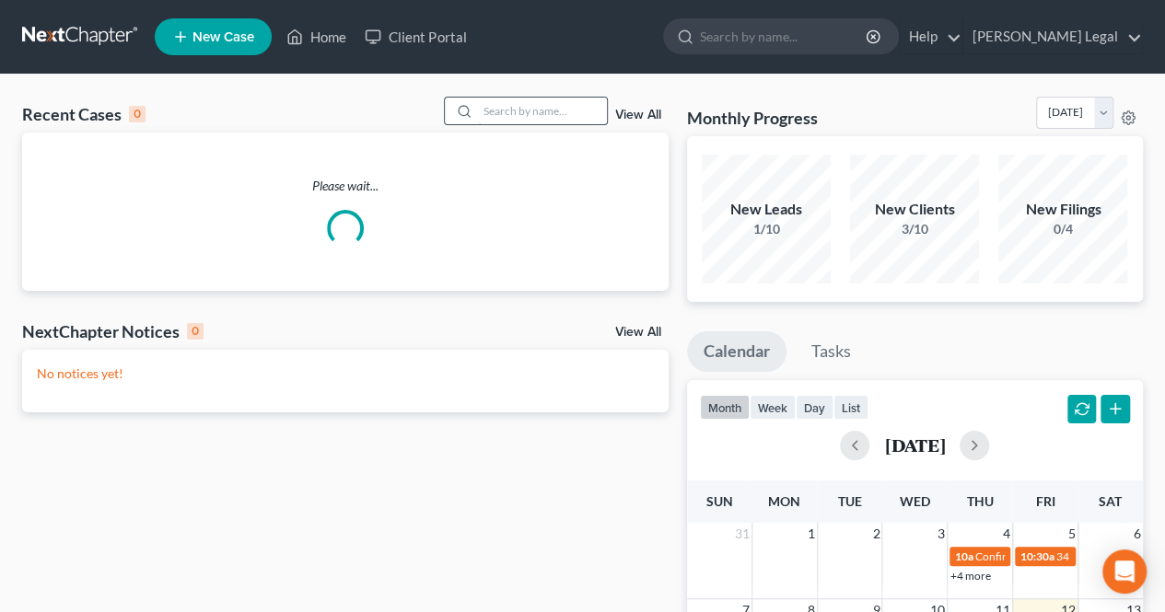
click at [519, 114] on input "search" at bounding box center [542, 111] width 129 height 27
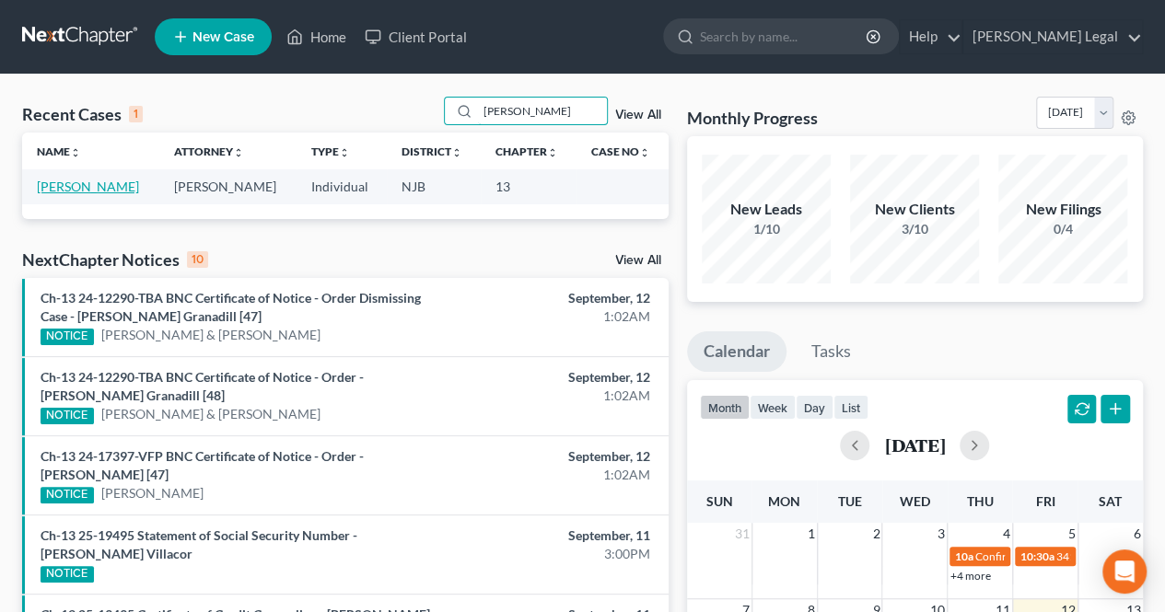
type input "[PERSON_NAME]"
click at [87, 187] on link "[PERSON_NAME]" at bounding box center [88, 187] width 102 height 16
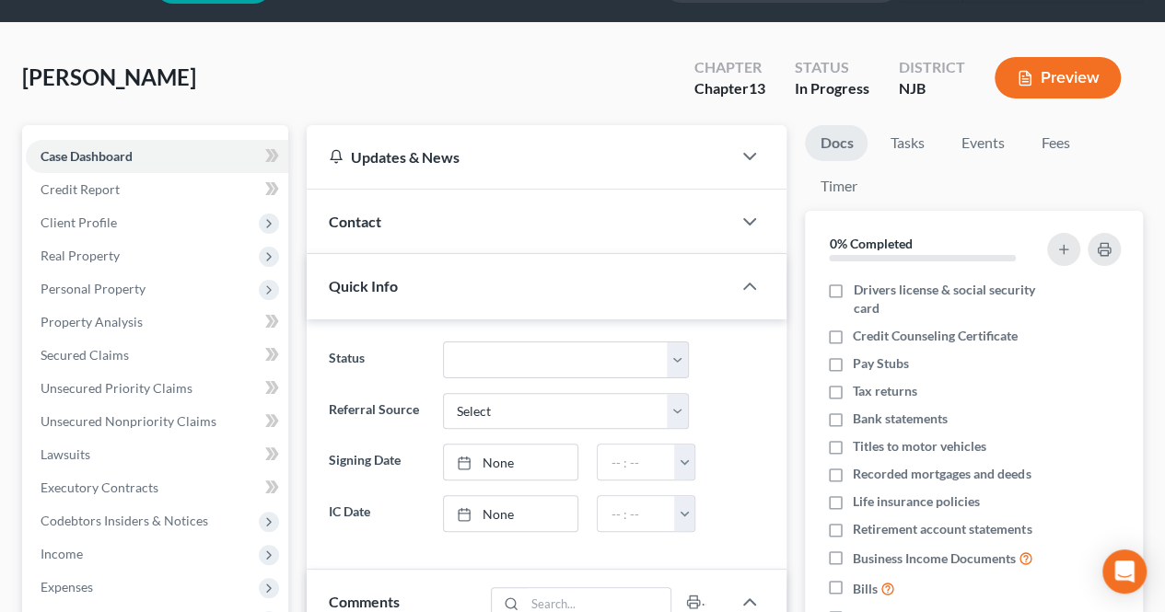
scroll to position [92, 0]
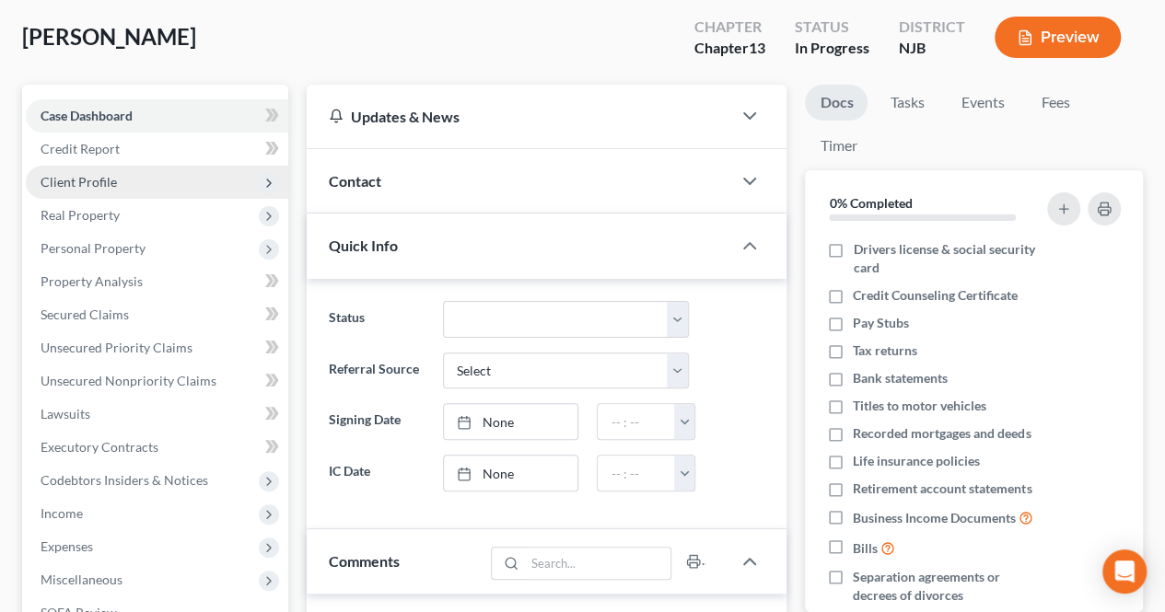
click at [144, 196] on span "Client Profile" at bounding box center [157, 182] width 262 height 33
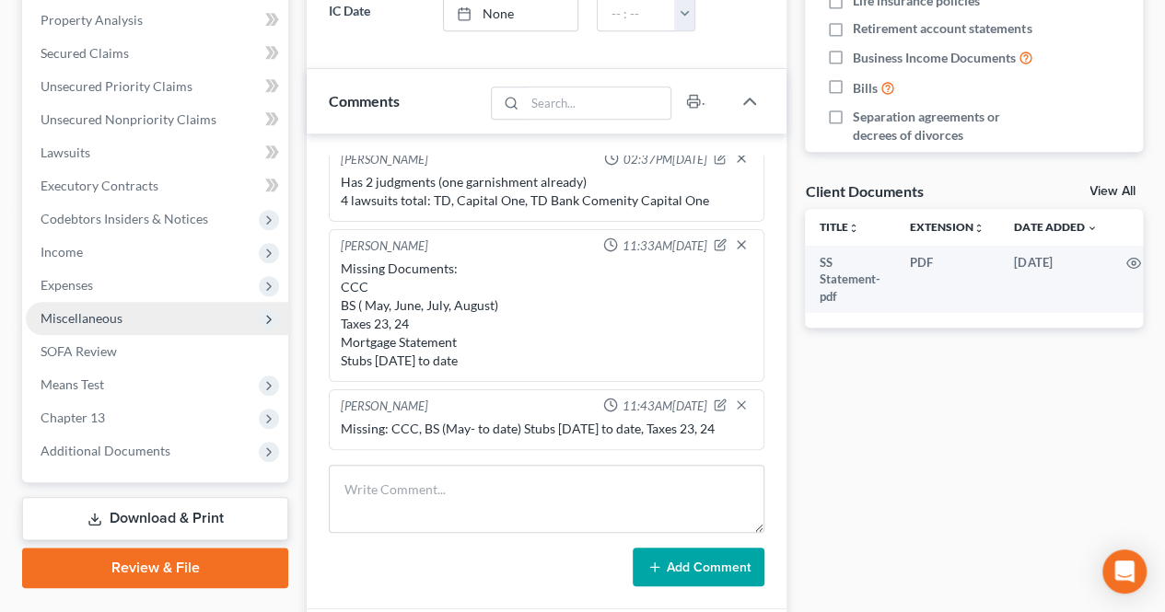
click at [96, 310] on span "Miscellaneous" at bounding box center [82, 318] width 82 height 16
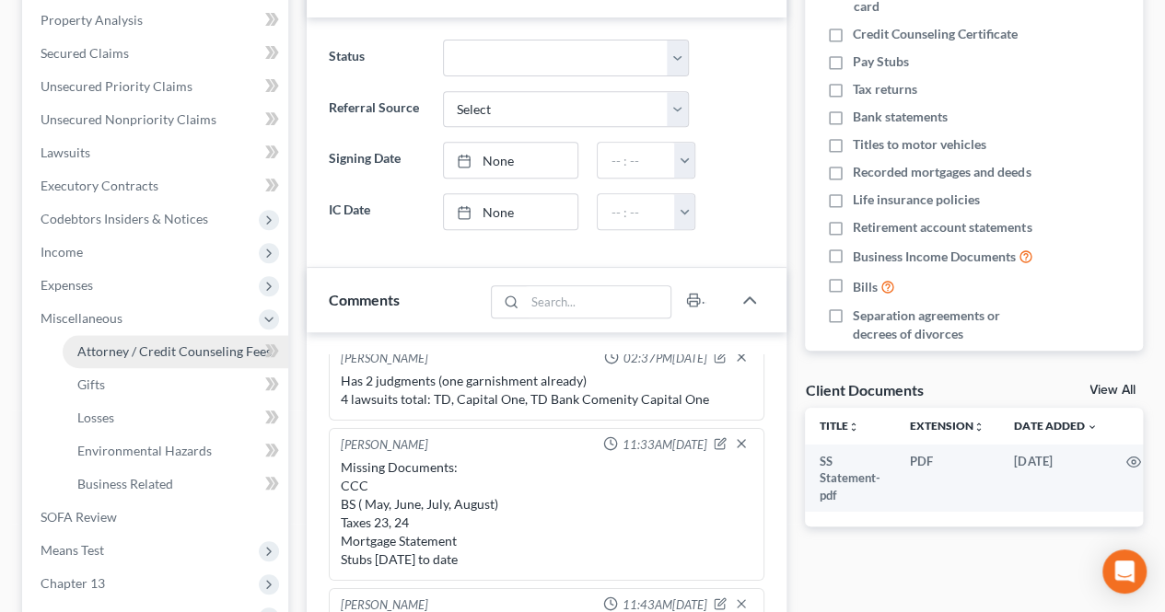
click at [150, 349] on span "Attorney / Credit Counseling Fees" at bounding box center [174, 351] width 194 height 16
select select "0"
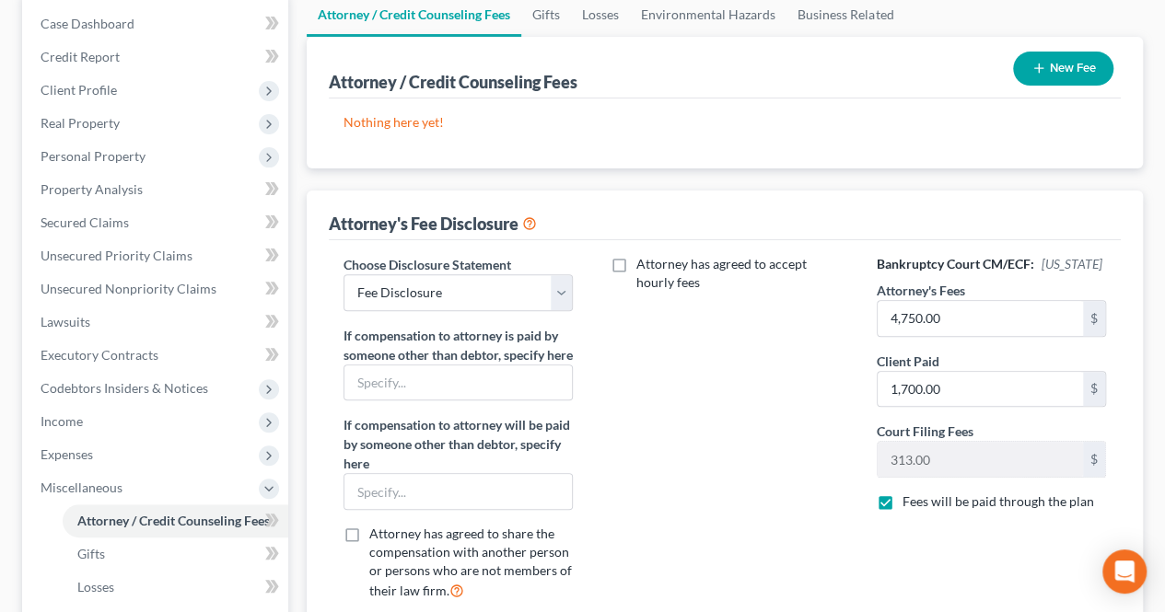
scroll to position [92, 0]
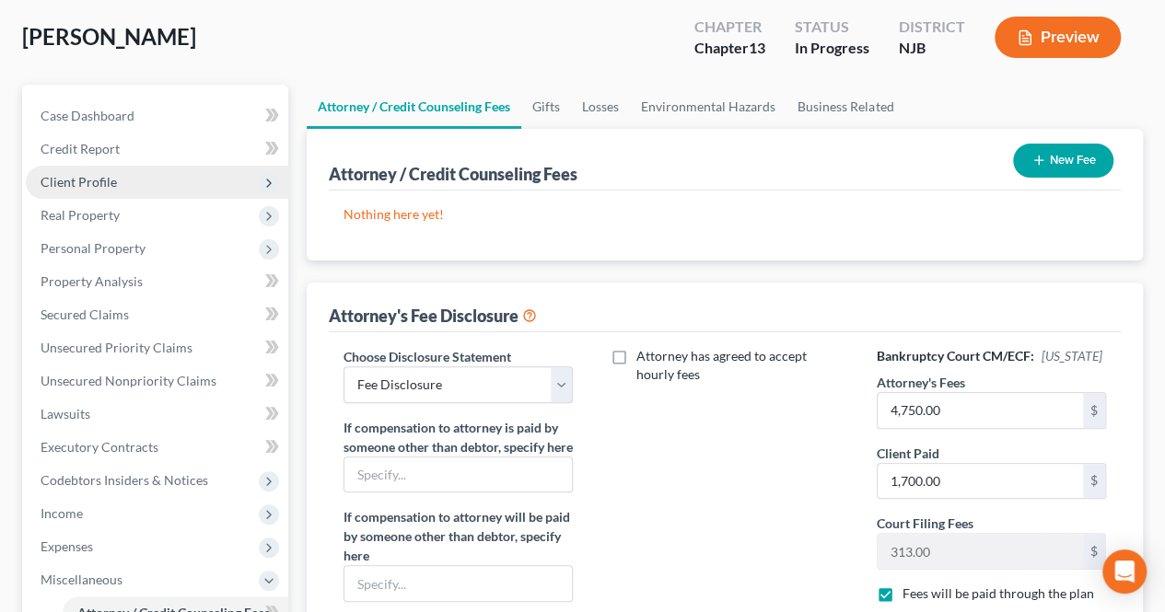
click at [142, 182] on span "Client Profile" at bounding box center [157, 182] width 262 height 33
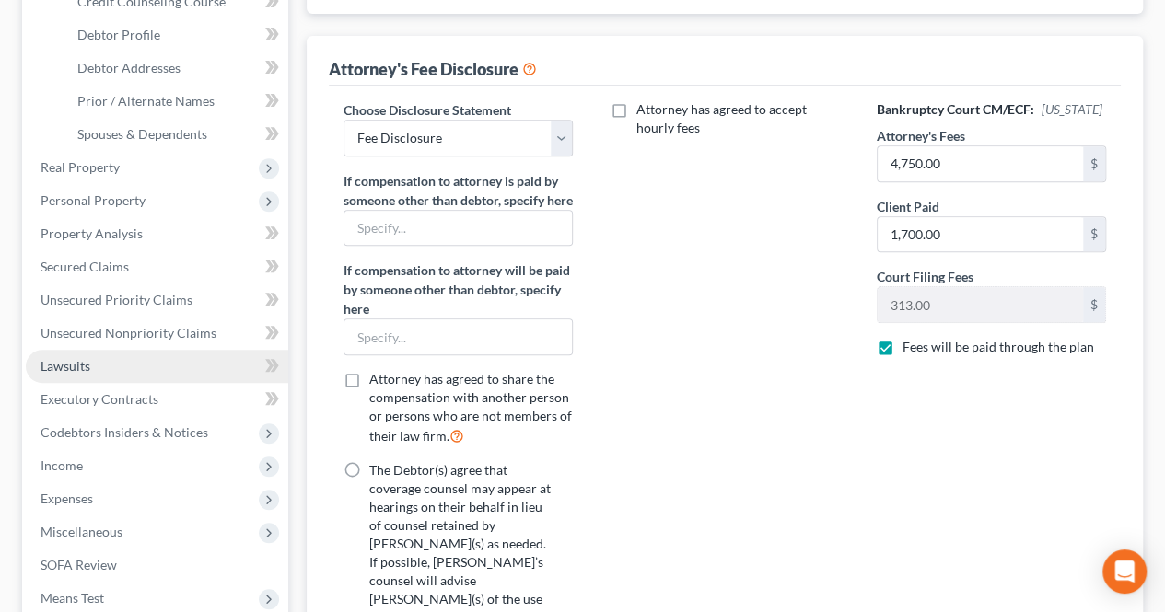
scroll to position [368, 0]
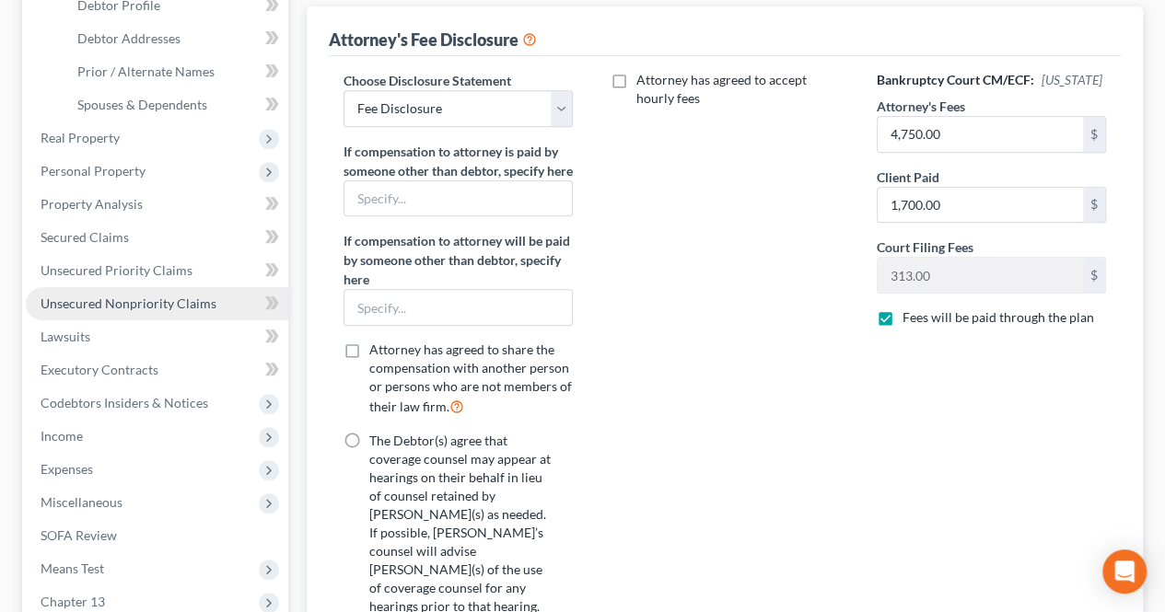
click at [159, 301] on span "Unsecured Nonpriority Claims" at bounding box center [129, 303] width 176 height 16
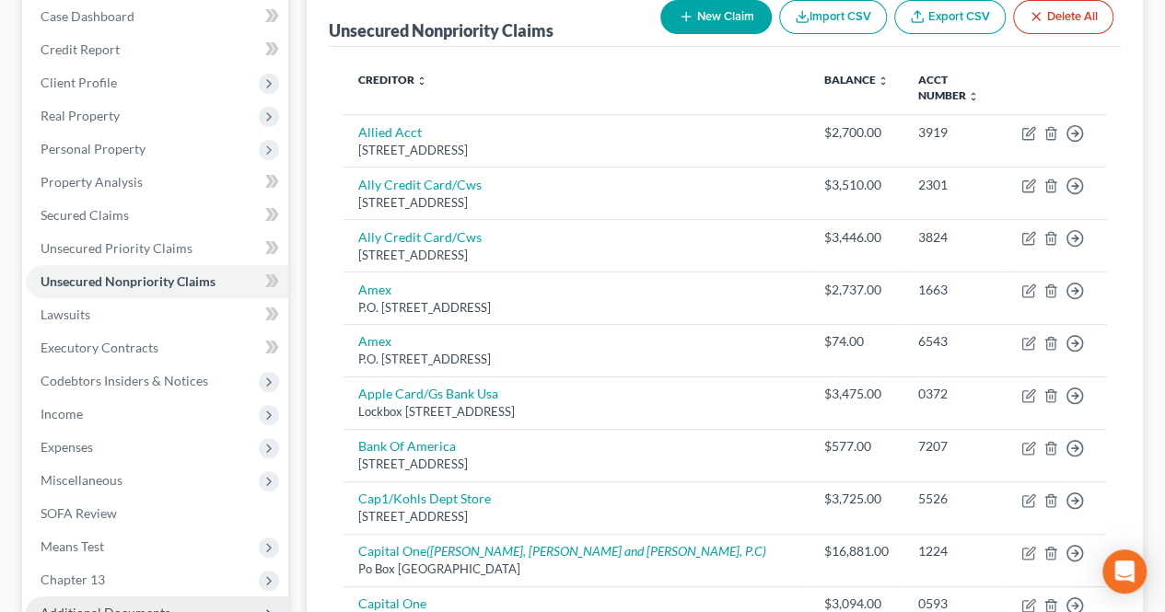
scroll to position [163, 0]
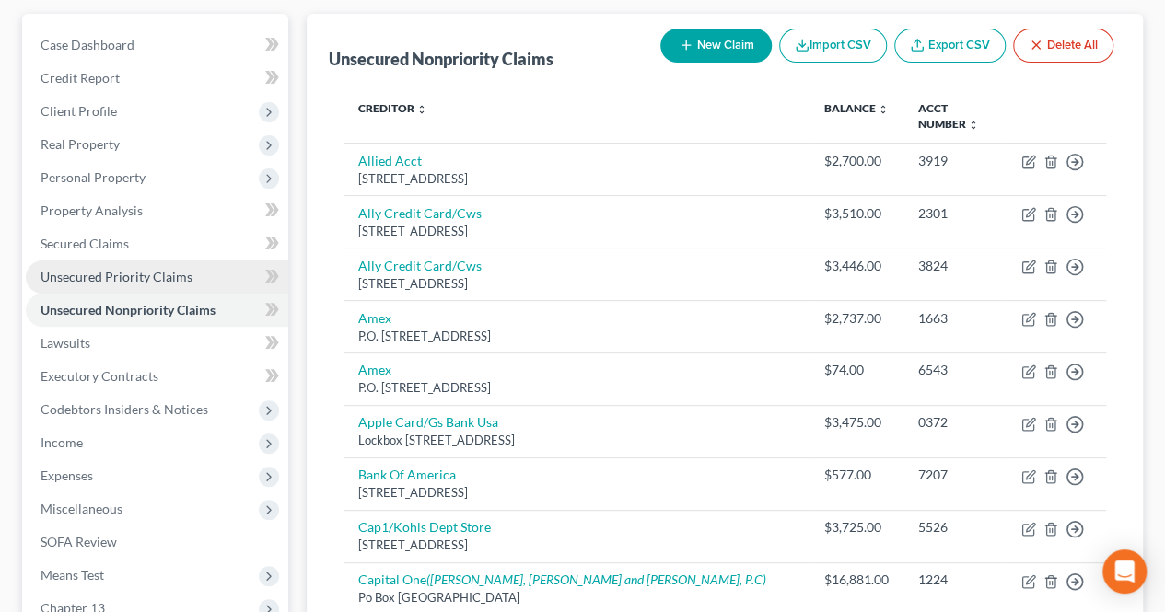
click at [224, 279] on link "Unsecured Priority Claims" at bounding box center [157, 277] width 262 height 33
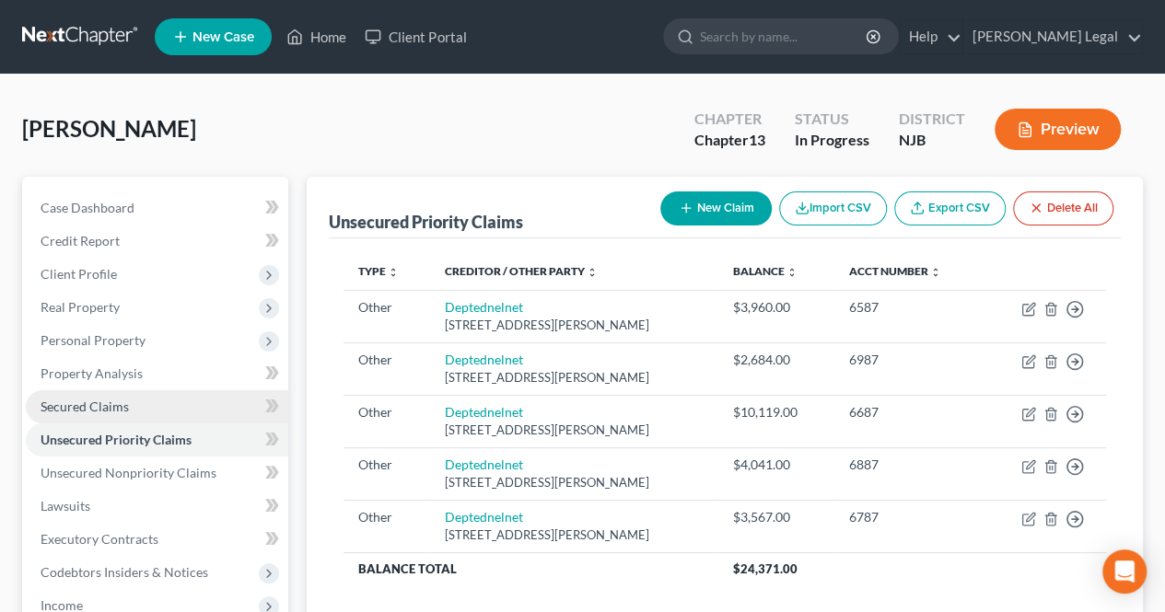
click at [203, 402] on link "Secured Claims" at bounding box center [157, 406] width 262 height 33
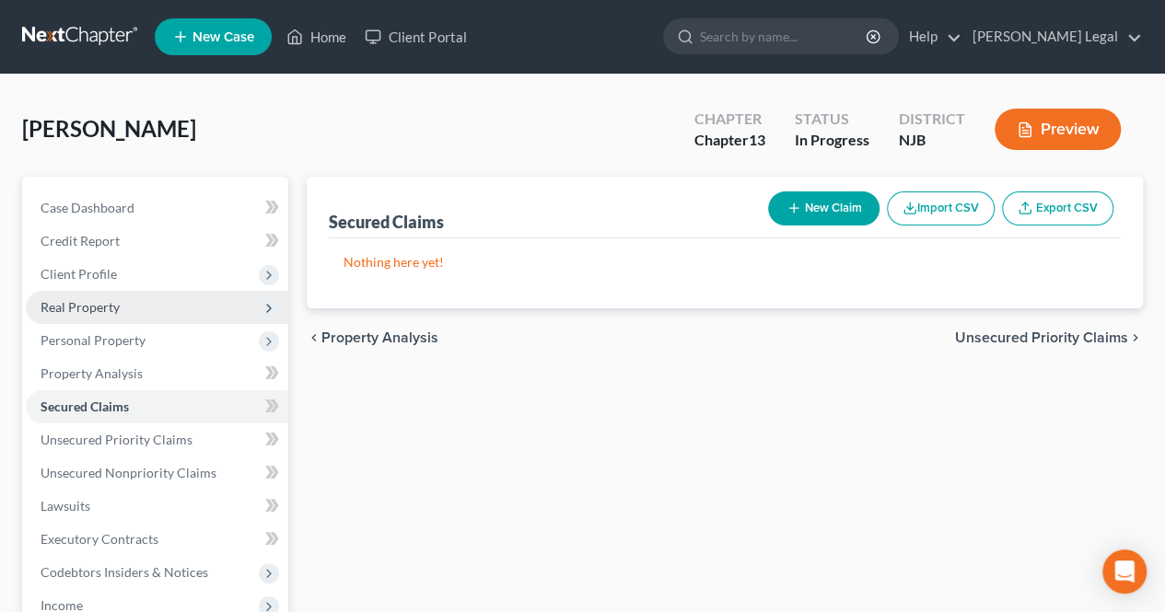
click at [209, 312] on span "Real Property" at bounding box center [157, 307] width 262 height 33
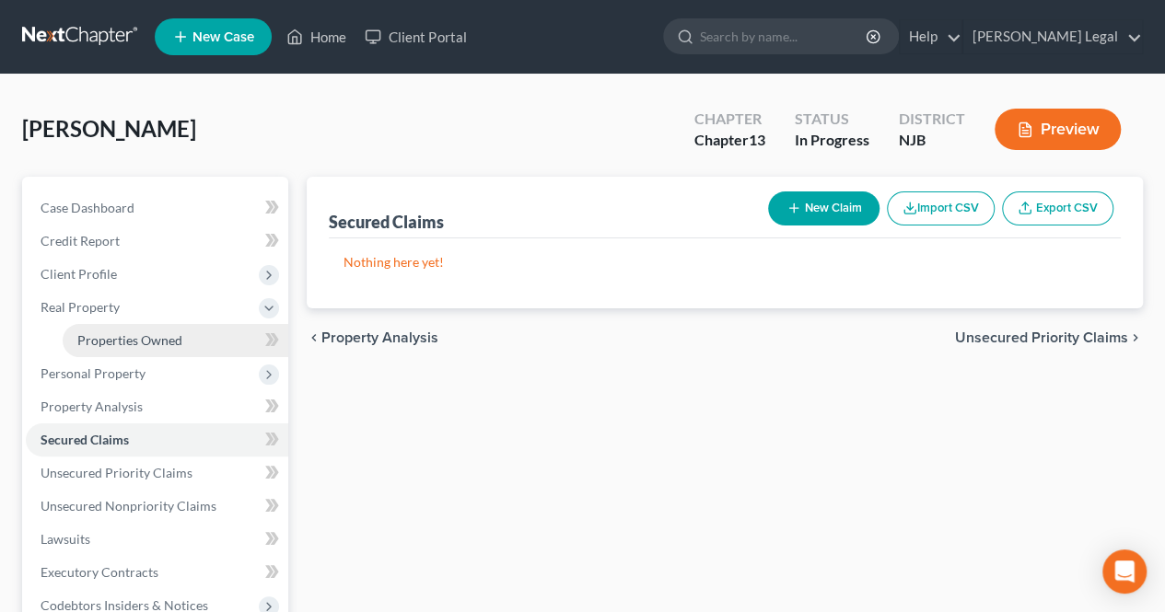
click at [212, 330] on link "Properties Owned" at bounding box center [176, 340] width 226 height 33
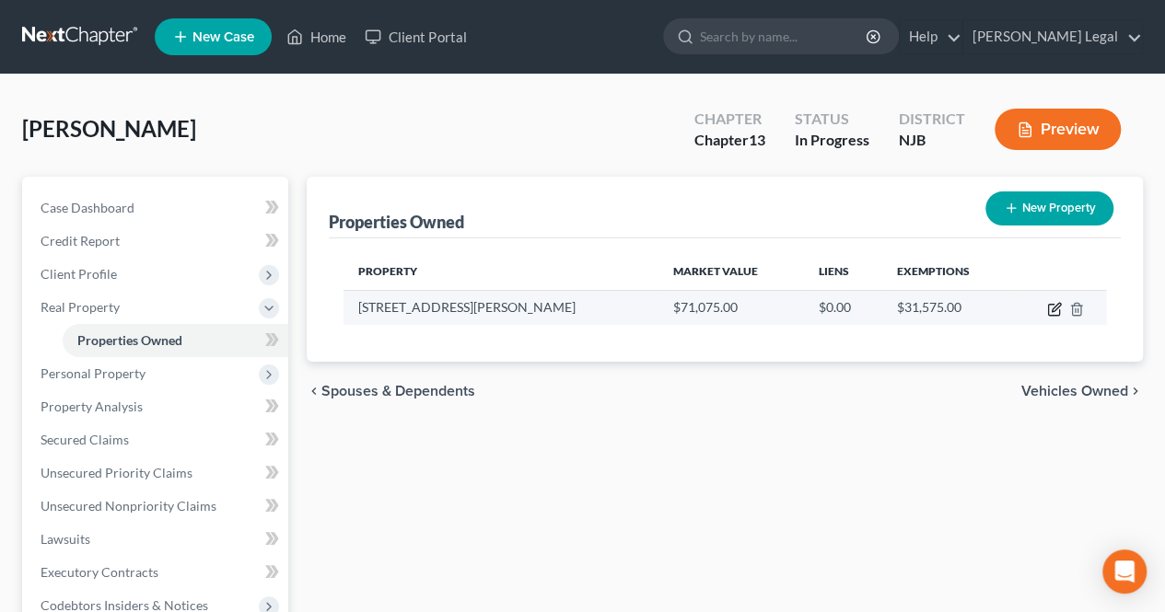
click at [1055, 315] on icon "button" at bounding box center [1054, 309] width 15 height 15
select select "33"
select select "8"
select select "0"
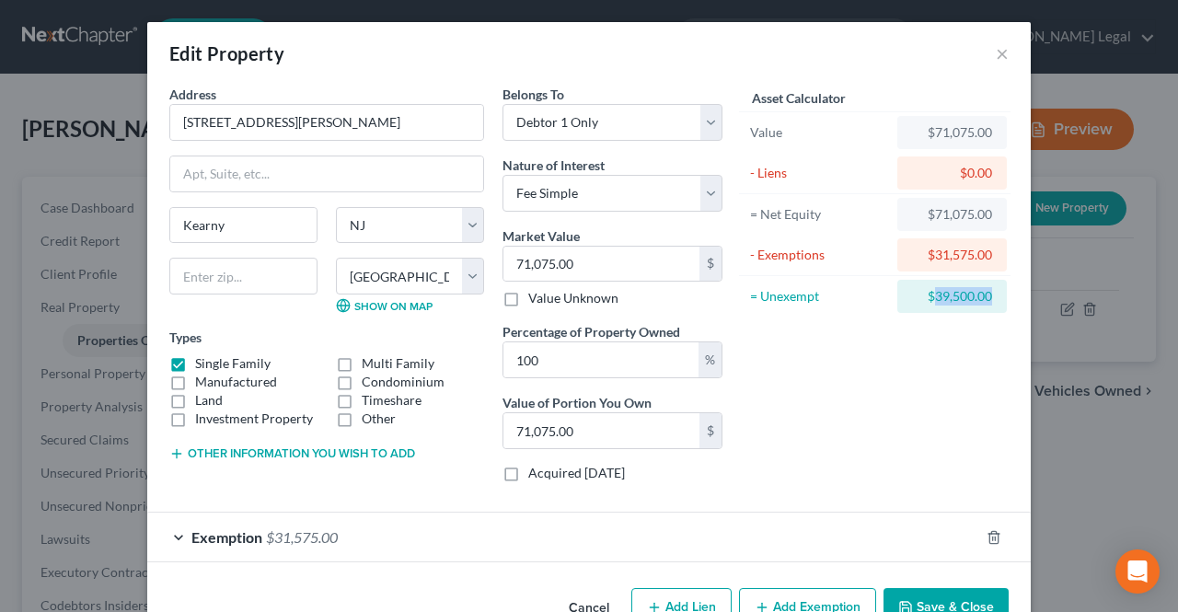
drag, startPoint x: 927, startPoint y: 299, endPoint x: 982, endPoint y: 299, distance: 55.2
click at [982, 299] on div "$39,500.00" at bounding box center [952, 296] width 80 height 18
type input "4"
type input "4.00"
type input "45"
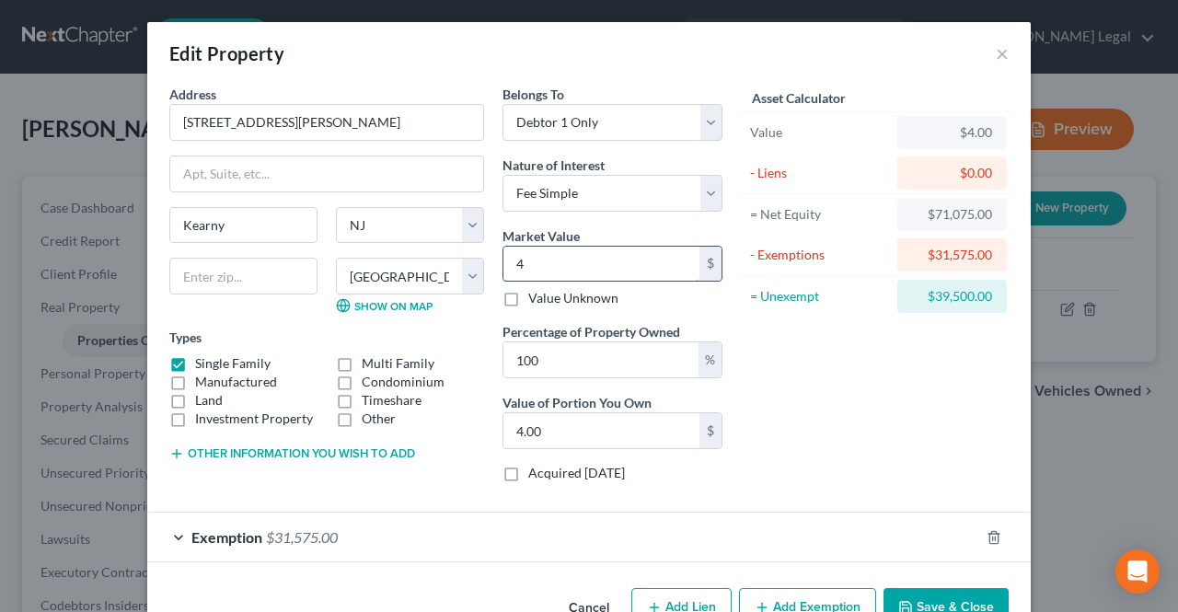
type input "45.00"
type input "450"
type input "450.00"
type input "4500"
type input "4,500.00"
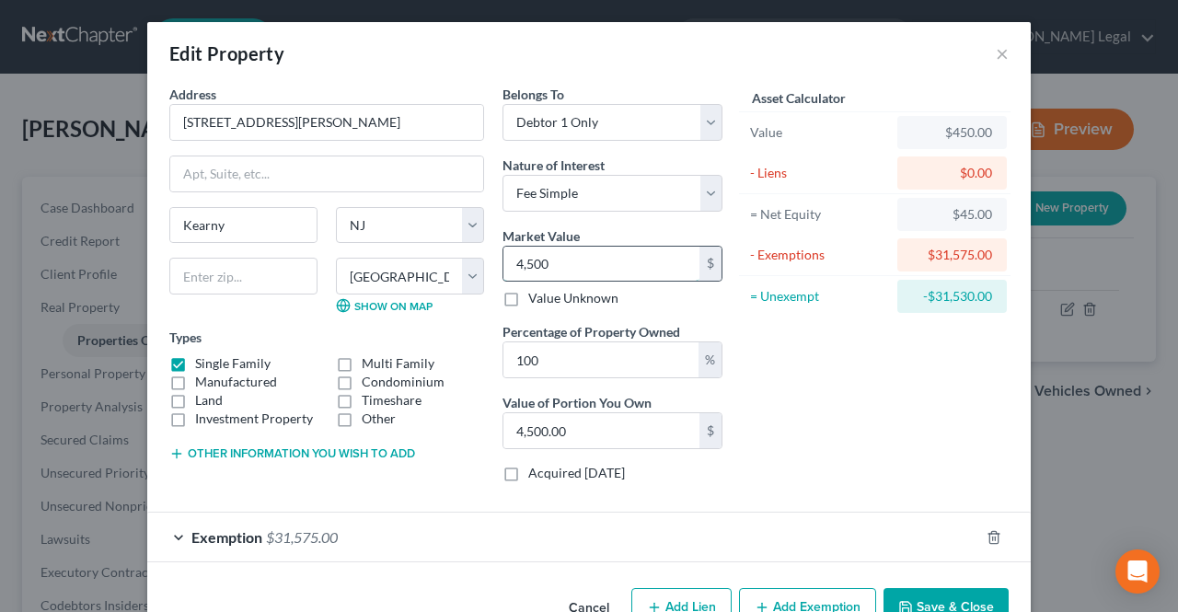
type input "4,5000"
type input "45,000.00"
type input "45,0000"
type input "450,000.00"
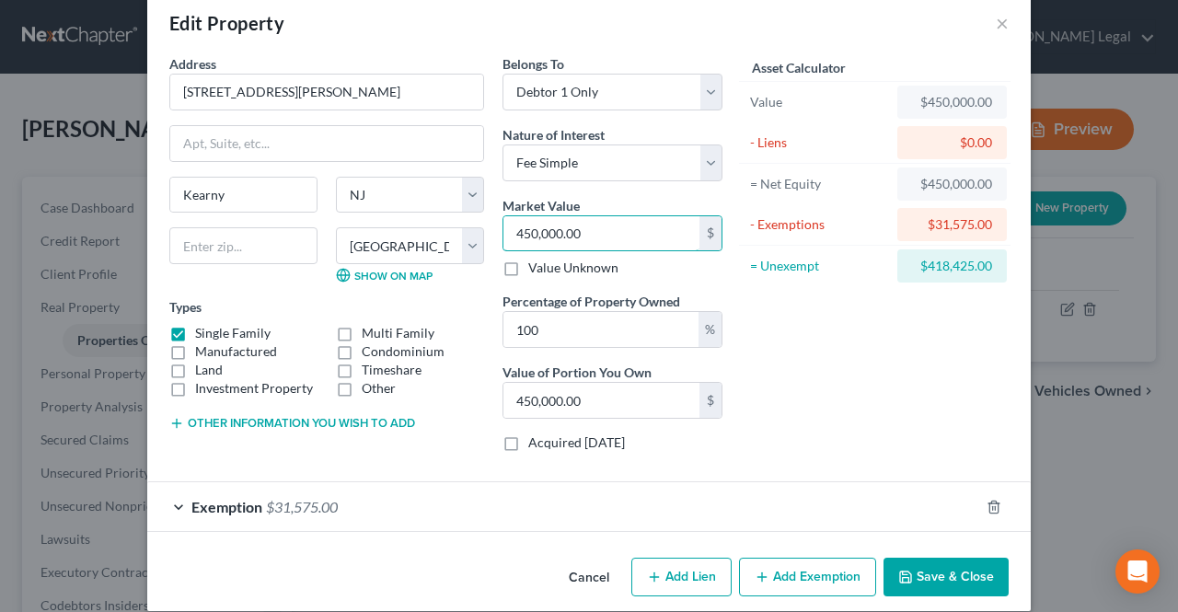
scroll to position [47, 0]
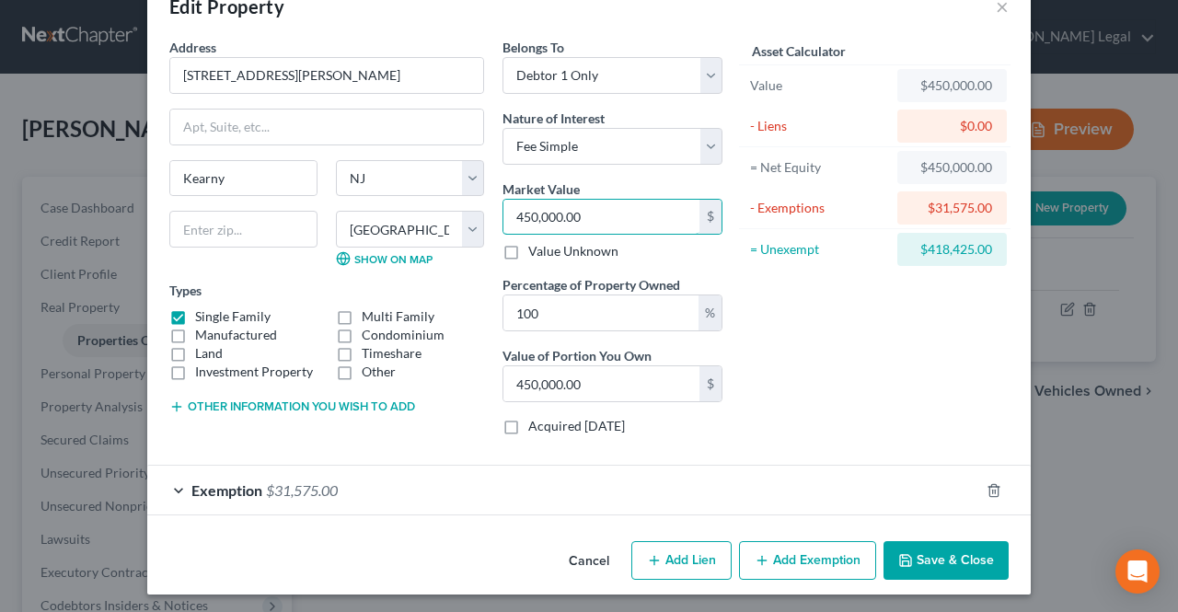
type input "450,000.00"
click at [830, 487] on div "Exemption $31,575.00" at bounding box center [563, 490] width 832 height 49
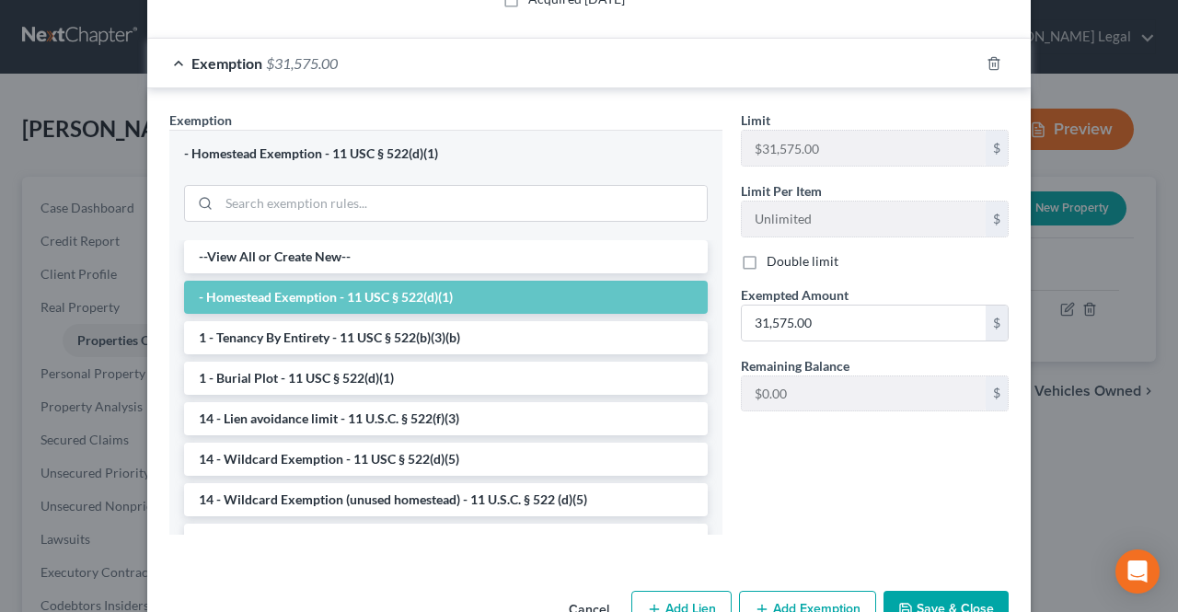
scroll to position [523, 0]
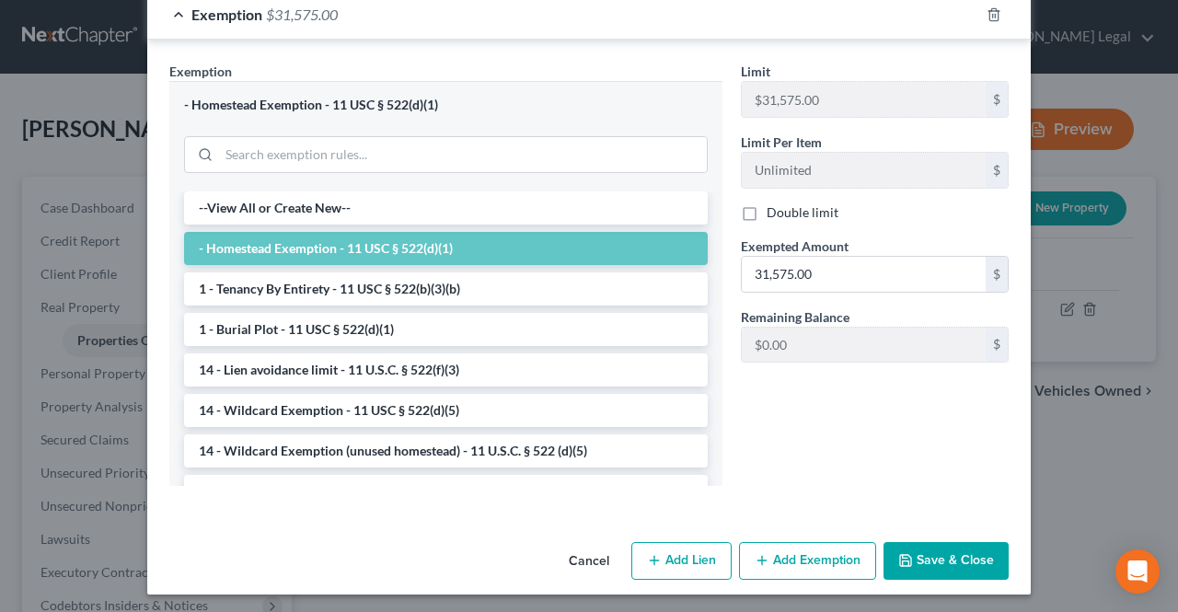
click at [921, 555] on button "Save & Close" at bounding box center [946, 561] width 125 height 39
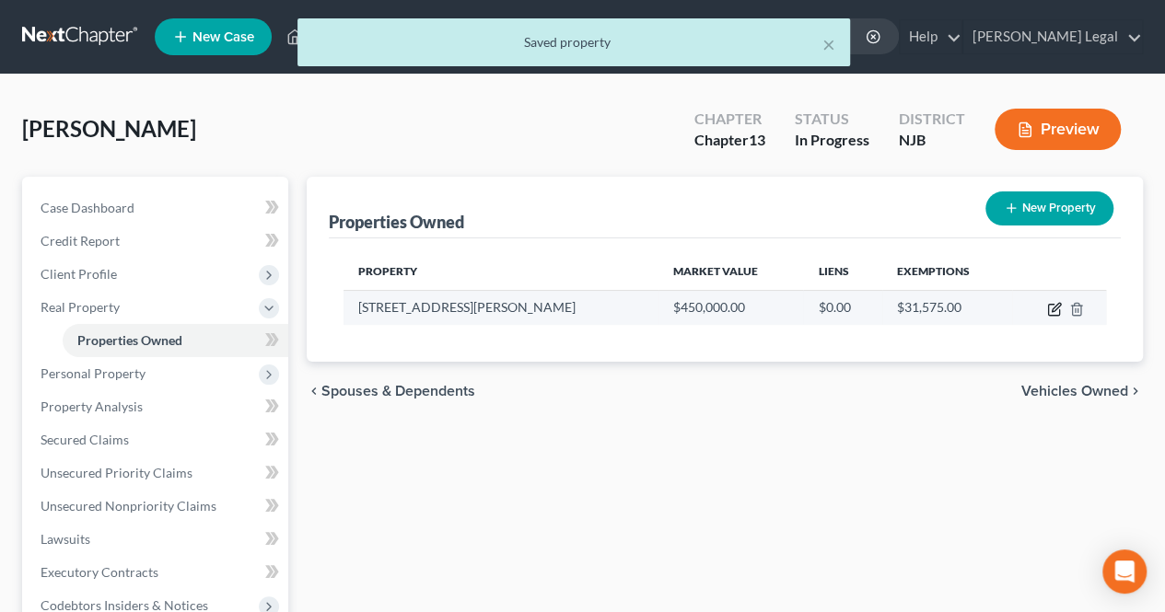
click at [1055, 313] on icon "button" at bounding box center [1054, 309] width 15 height 15
select select "33"
select select "8"
select select "0"
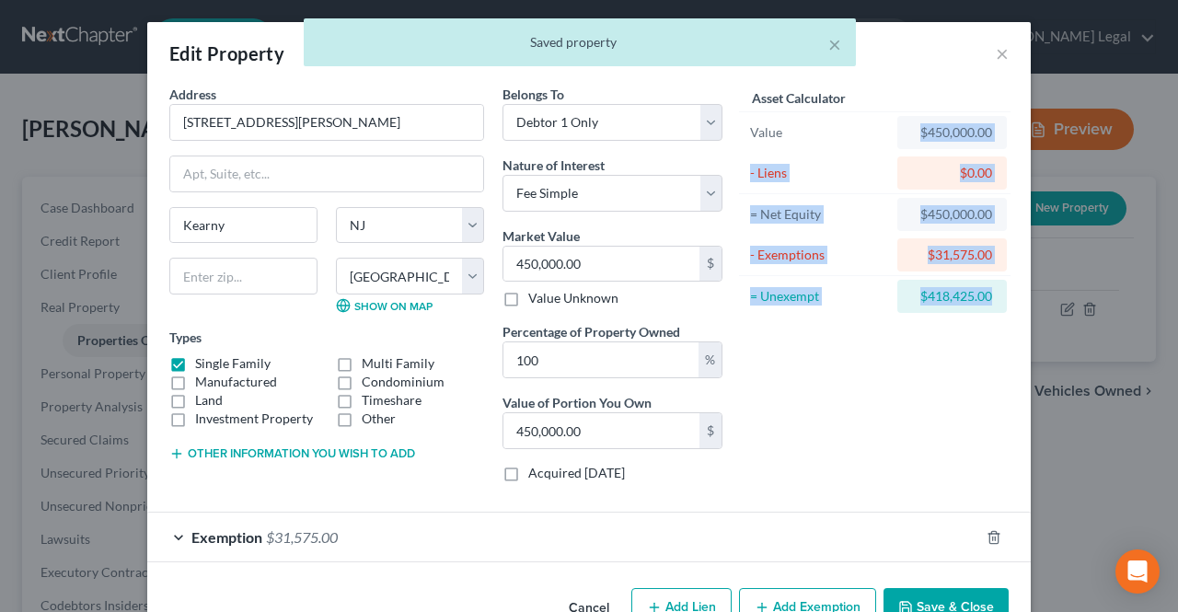
drag, startPoint x: 901, startPoint y: 128, endPoint x: 990, endPoint y: 319, distance: 210.1
click at [998, 290] on div "Asset Calculator Value $450,000.00 - Liens $0.00 = Net Equity $450,000.00 - Exe…" at bounding box center [875, 201] width 268 height 232
click at [976, 360] on div "Asset Calculator Value $450,000.00 - Liens $0.00 = Net Equity $450,000.00 - Exe…" at bounding box center [875, 291] width 286 height 412
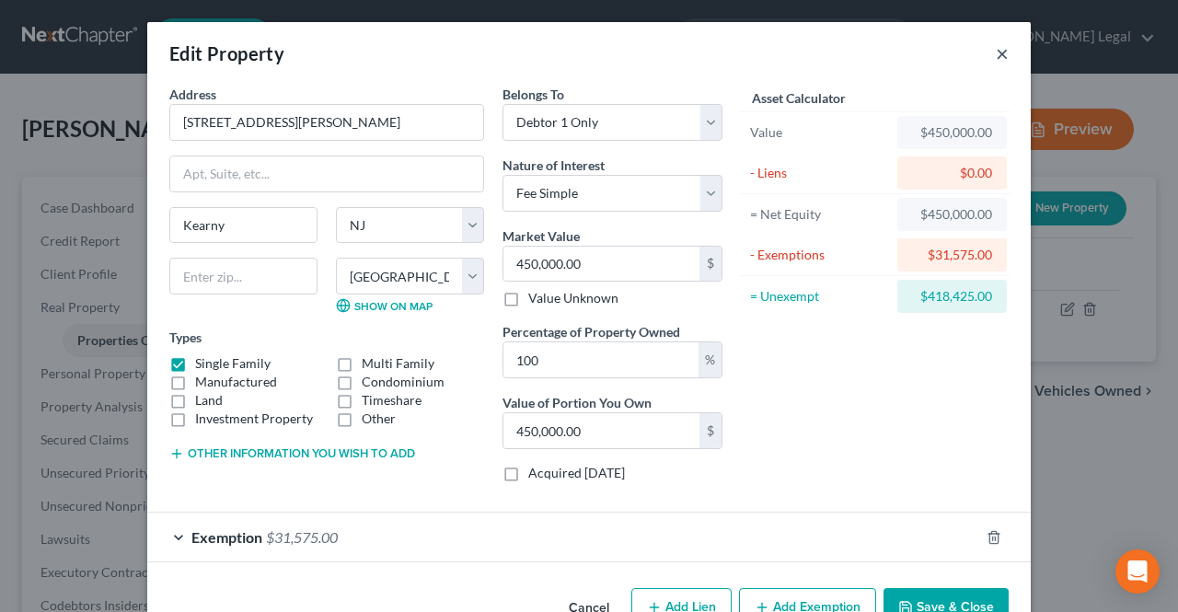
click at [996, 61] on button "×" at bounding box center [1002, 53] width 13 height 22
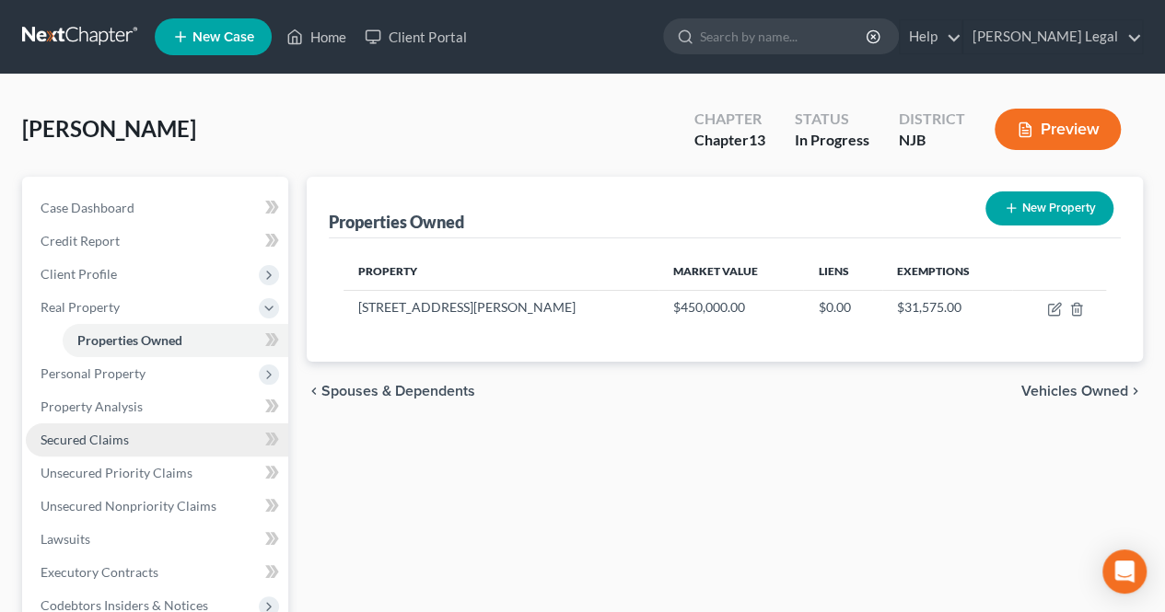
click at [153, 446] on link "Secured Claims" at bounding box center [157, 439] width 262 height 33
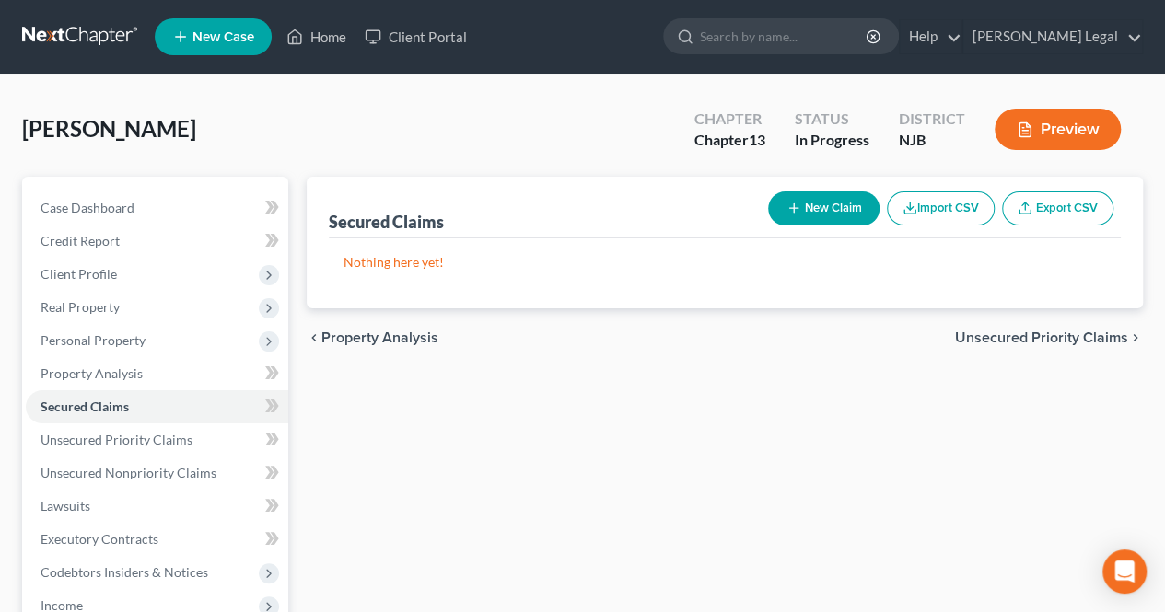
click at [805, 213] on button "New Claim" at bounding box center [823, 208] width 111 height 34
select select "0"
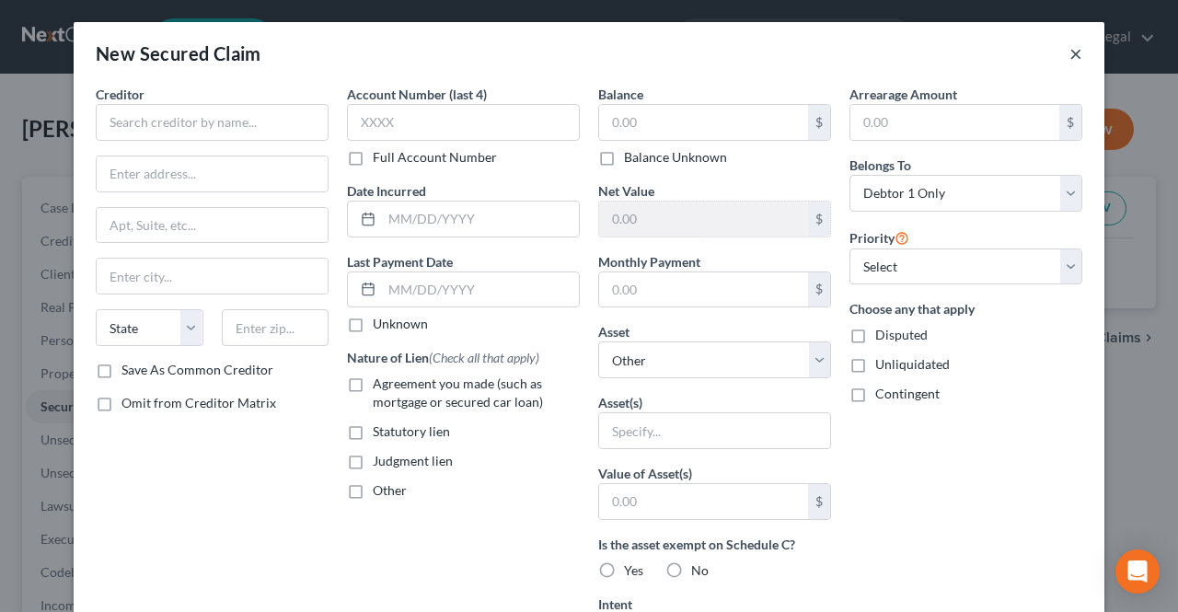
click at [1073, 57] on button "×" at bounding box center [1076, 53] width 13 height 22
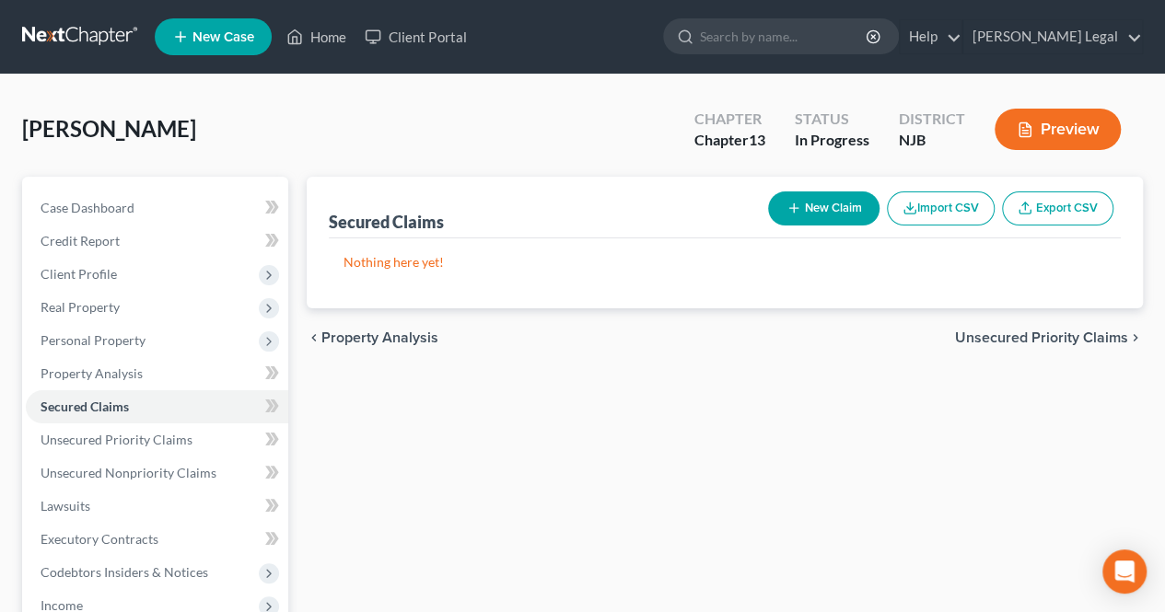
click at [794, 208] on icon "button" at bounding box center [793, 208] width 15 height 15
select select "0"
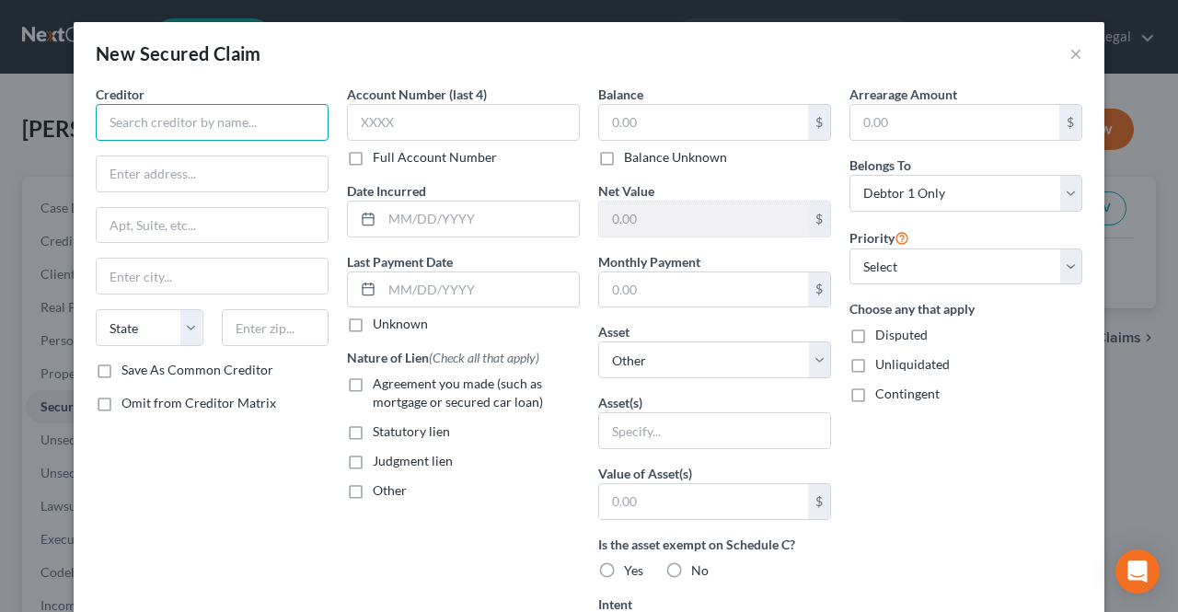
click at [294, 134] on input "text" at bounding box center [212, 122] width 233 height 37
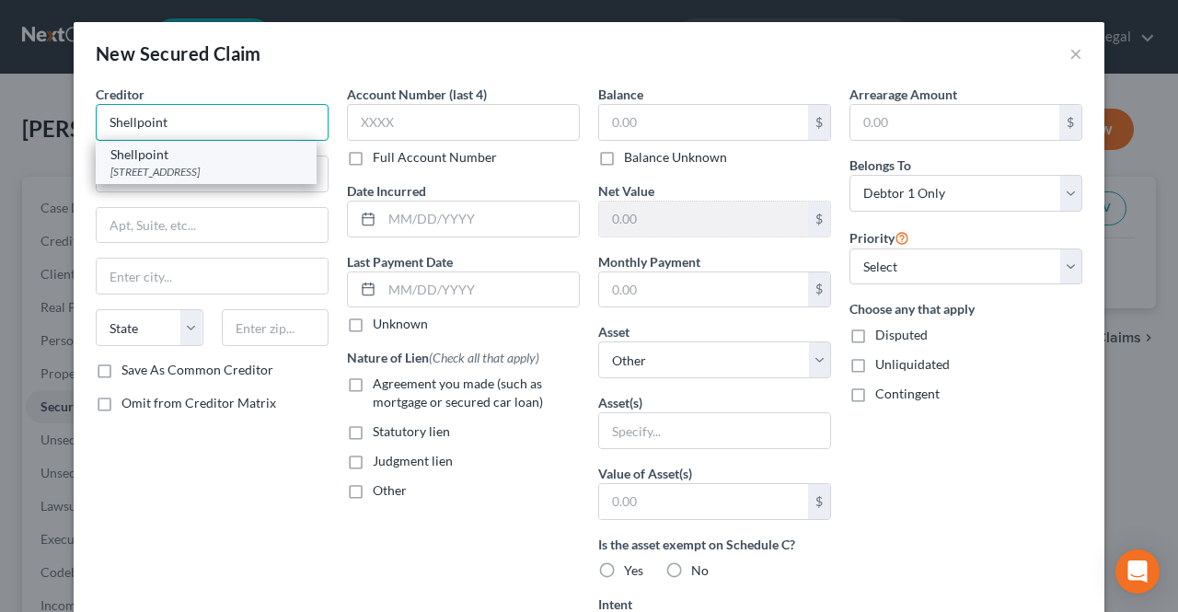
type input "Shellpoint"
click at [138, 148] on div "Shellpoint" at bounding box center [205, 154] width 191 height 18
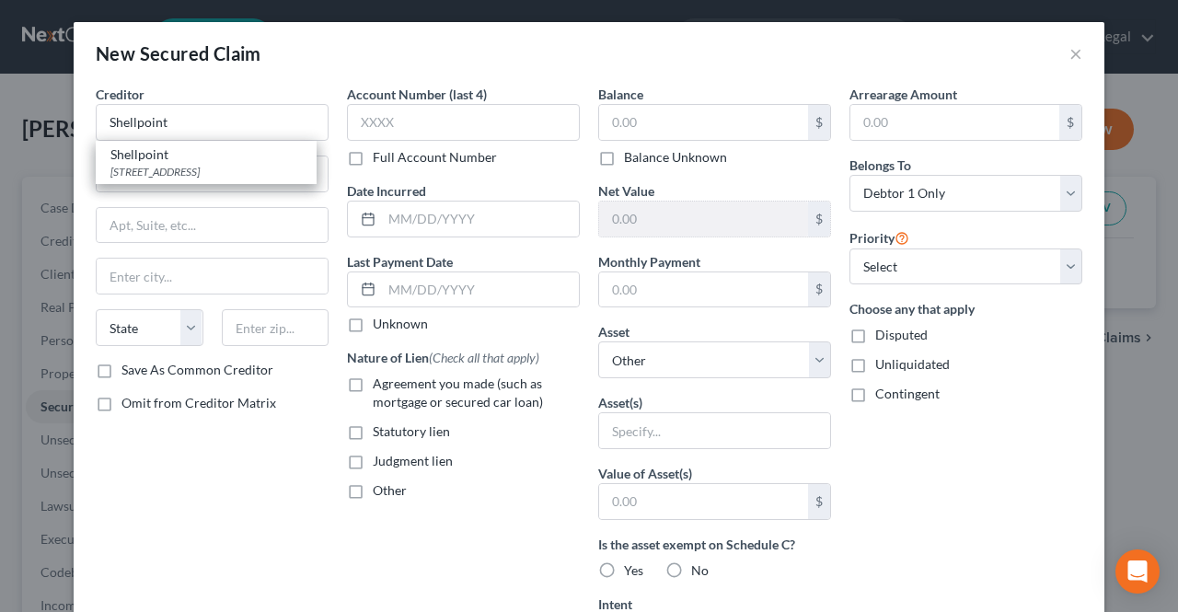
type input "PO Box 51850"
type input "Livonia"
select select "23"
type input "48151"
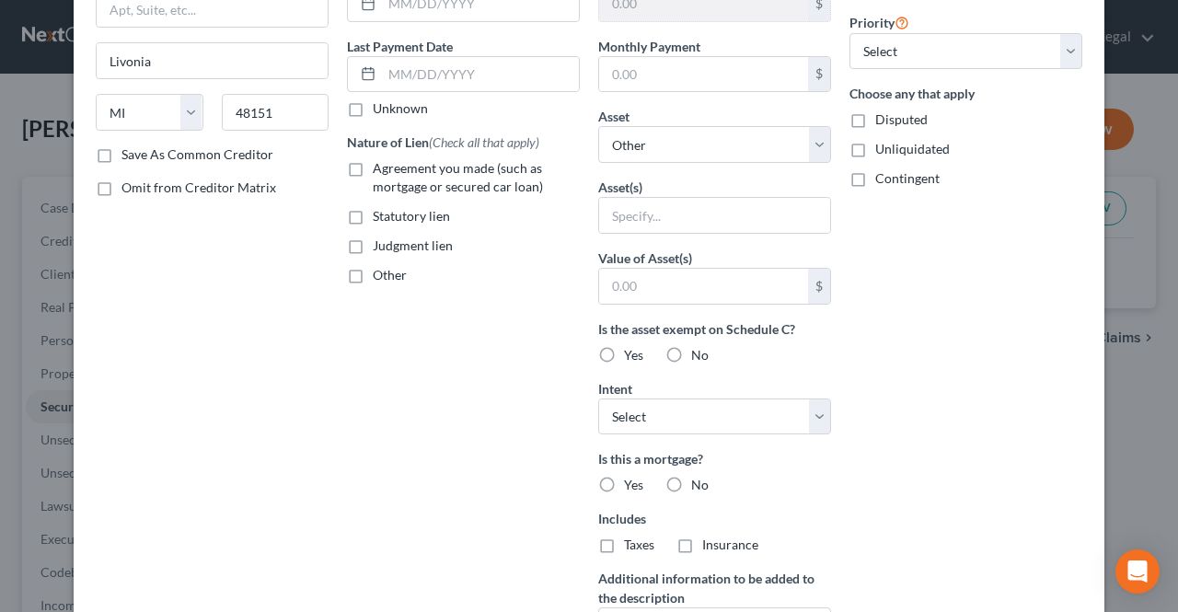
scroll to position [92, 0]
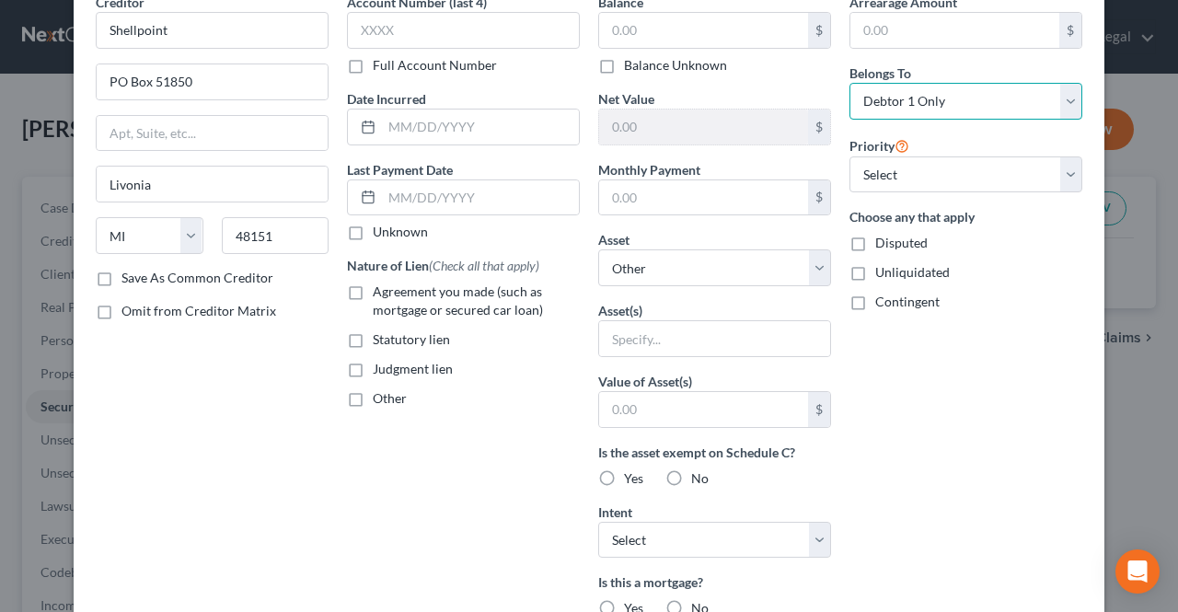
click at [924, 106] on select "Select Debtor 1 Only Debtor 2 Only Debtor 1 And Debtor 2 Only At Least One Of T…" at bounding box center [966, 101] width 233 height 37
select select "3"
click at [850, 83] on select "Select Debtor 1 Only Debtor 2 Only Debtor 1 And Debtor 2 Only At Least One Of T…" at bounding box center [966, 101] width 233 height 37
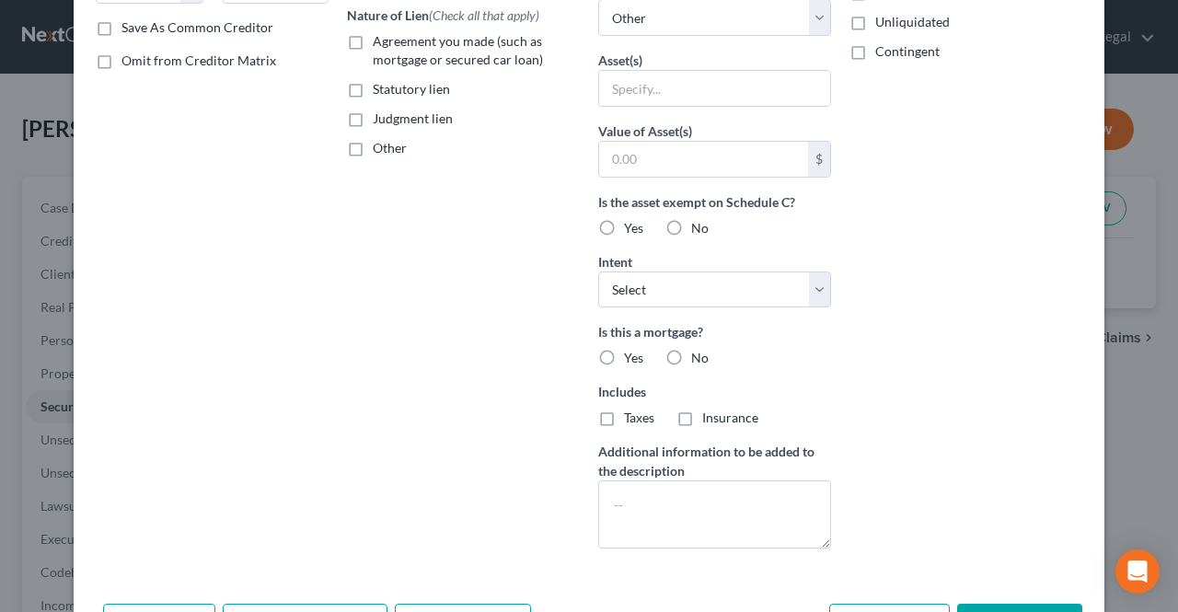
scroll to position [368, 0]
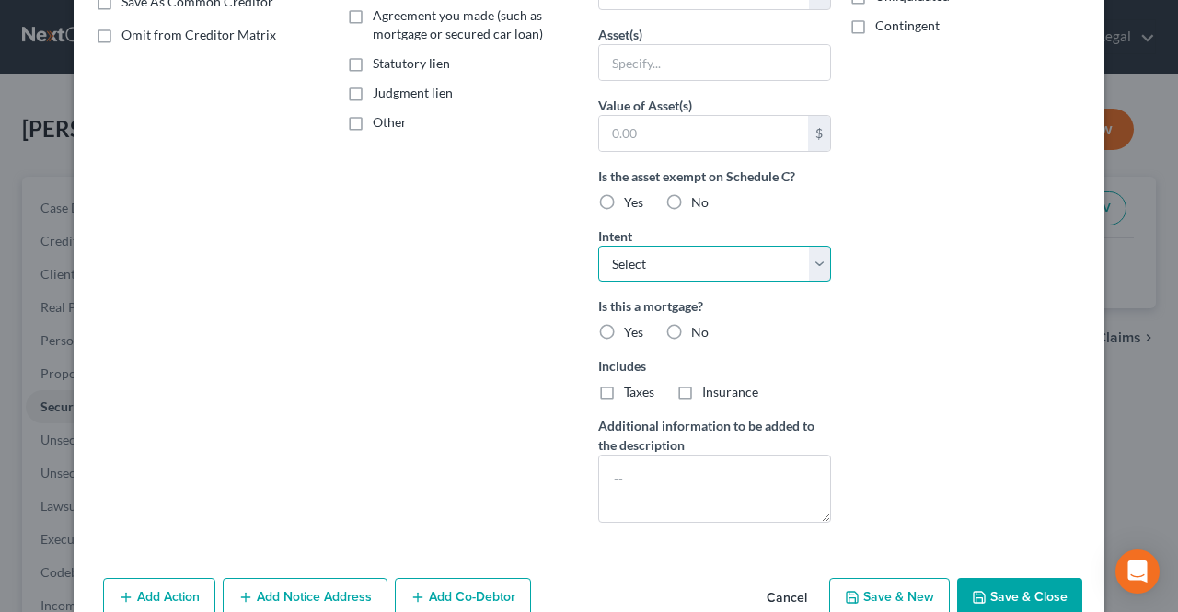
click at [654, 275] on select "Select Surrender Redeem Reaffirm Avoid Other" at bounding box center [714, 264] width 233 height 37
select select "2"
click at [598, 246] on select "Select Surrender Redeem Reaffirm Avoid Other" at bounding box center [714, 264] width 233 height 37
click at [624, 328] on label "Yes" at bounding box center [633, 332] width 19 height 18
click at [632, 328] on input "Yes" at bounding box center [638, 329] width 12 height 12
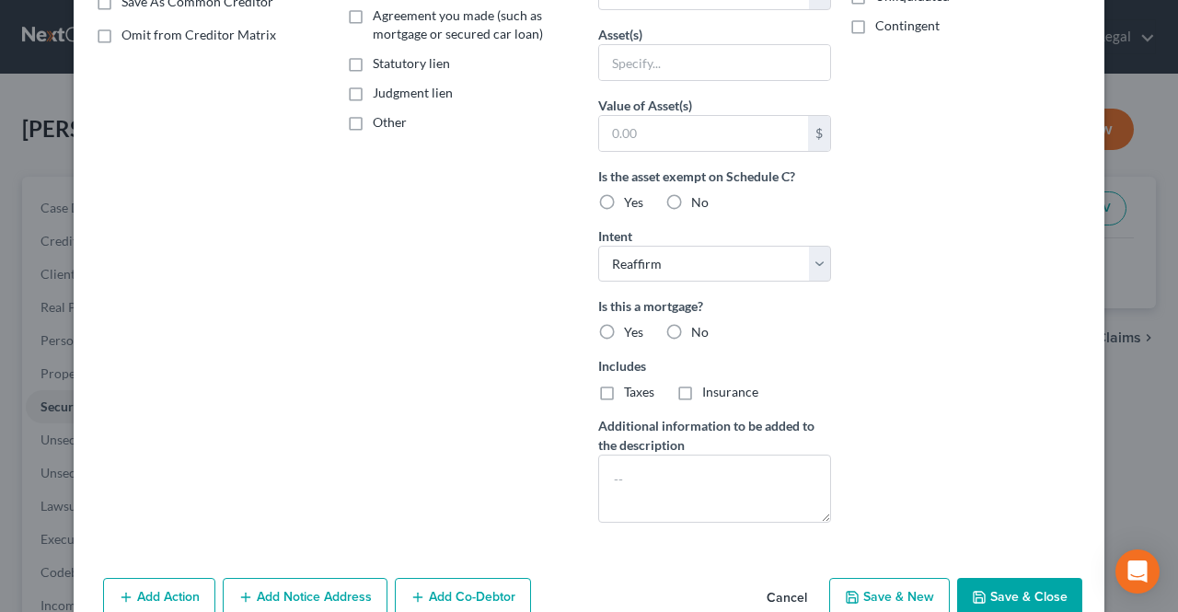
radio input "true"
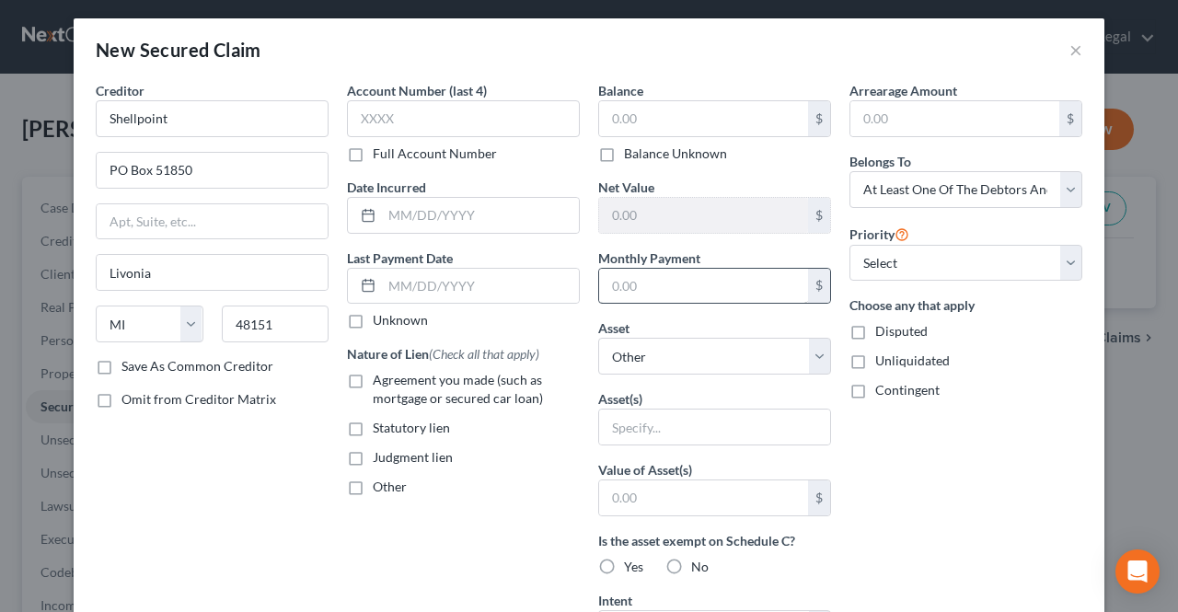
scroll to position [0, 0]
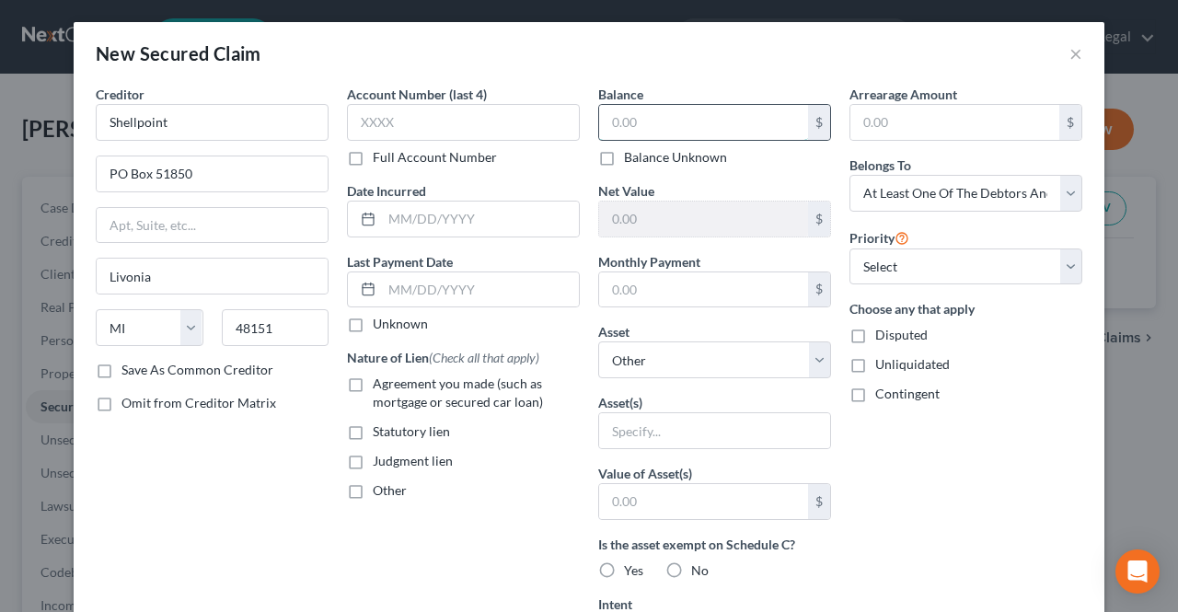
paste input "141,056.34"
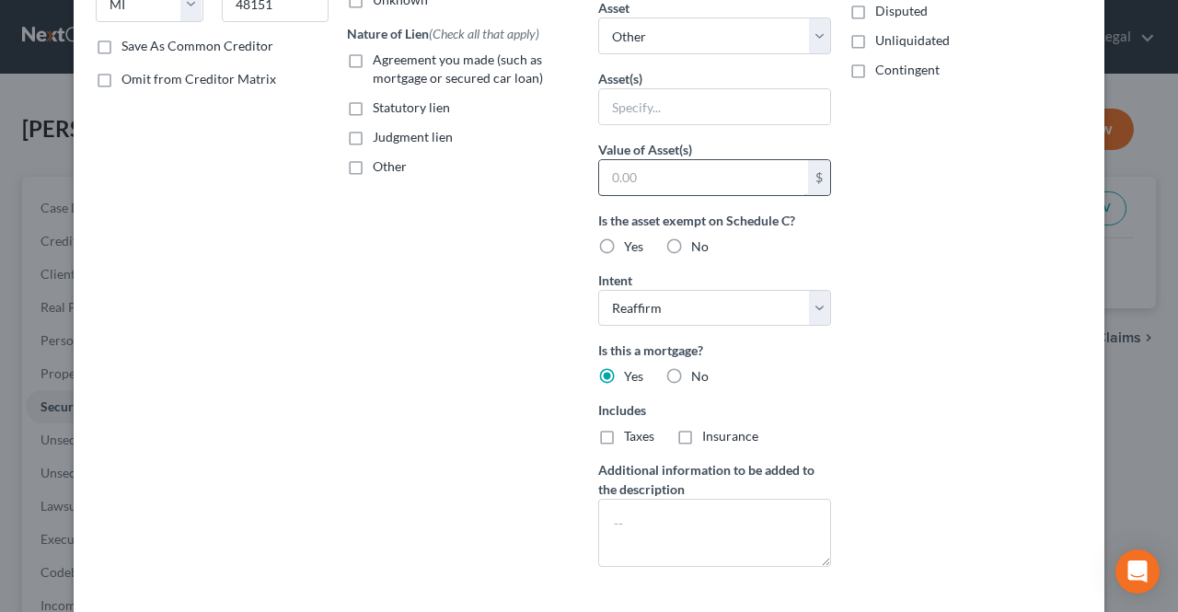
scroll to position [220, 0]
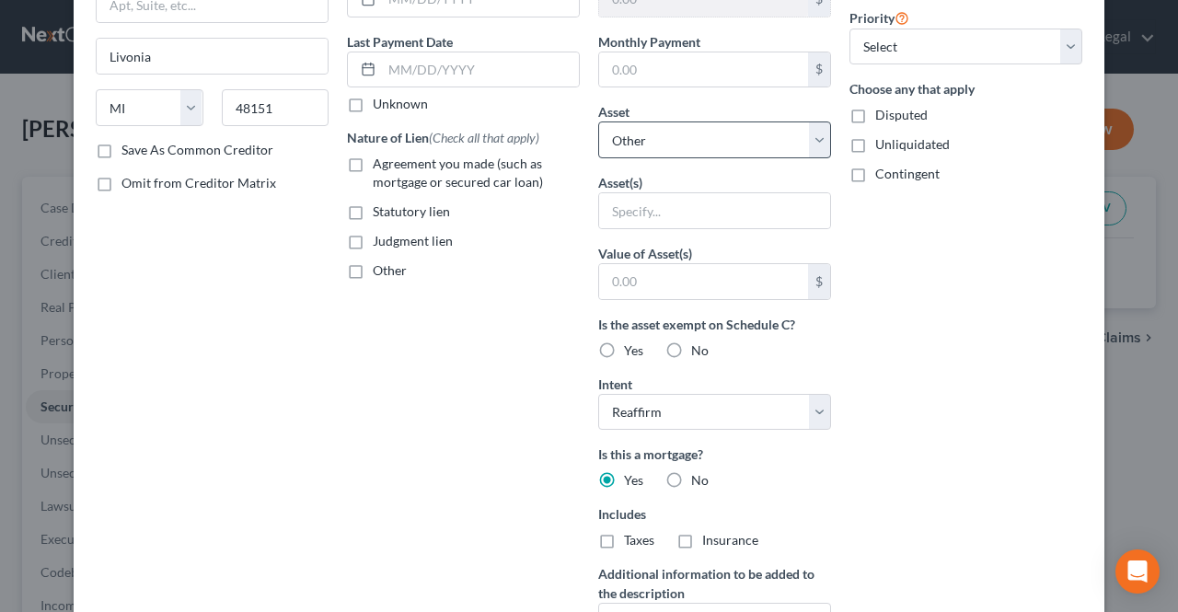
type input "141,056.34"
click at [694, 128] on select "Select Other Multiple Assets [STREET_ADDRESS][PERSON_NAME] - $450000.0 MT Bank …" at bounding box center [714, 140] width 233 height 37
select select "2"
click at [598, 135] on select "Select Other Multiple Assets [STREET_ADDRESS][PERSON_NAME] - $450000.0 MT Bank …" at bounding box center [714, 140] width 233 height 37
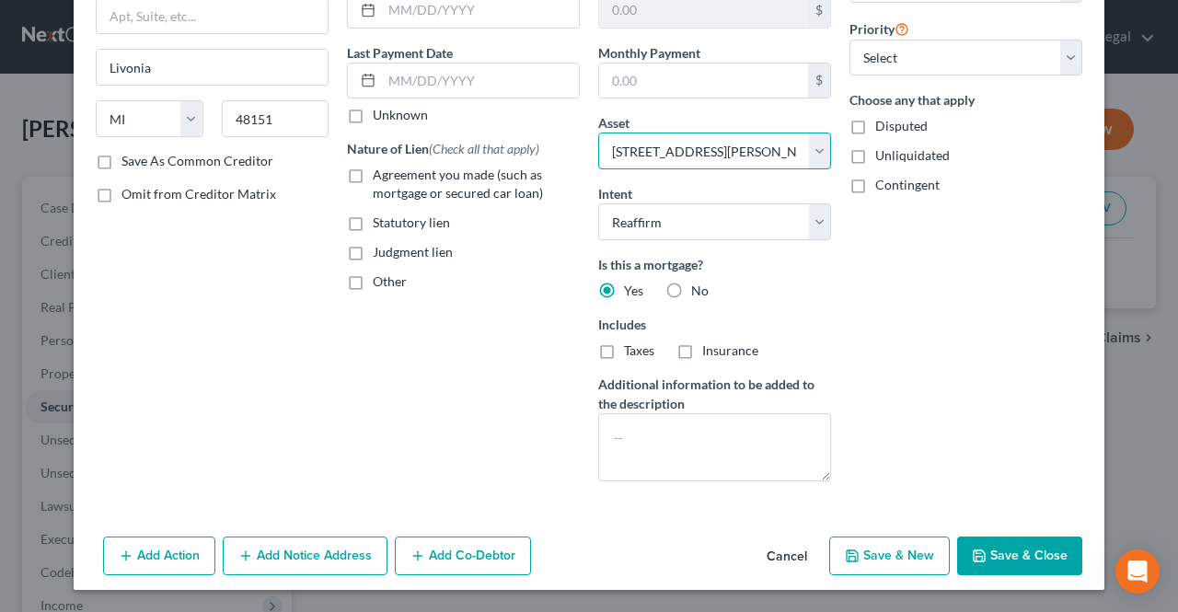
scroll to position [204, 0]
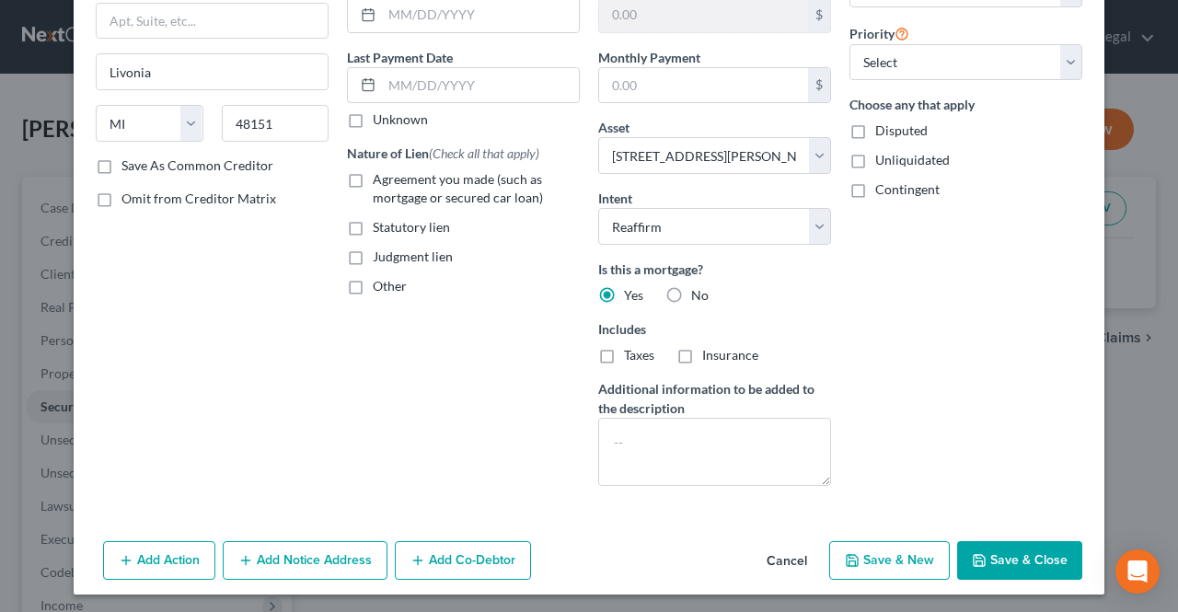
click at [1002, 557] on button "Save & Close" at bounding box center [1019, 560] width 125 height 39
select select
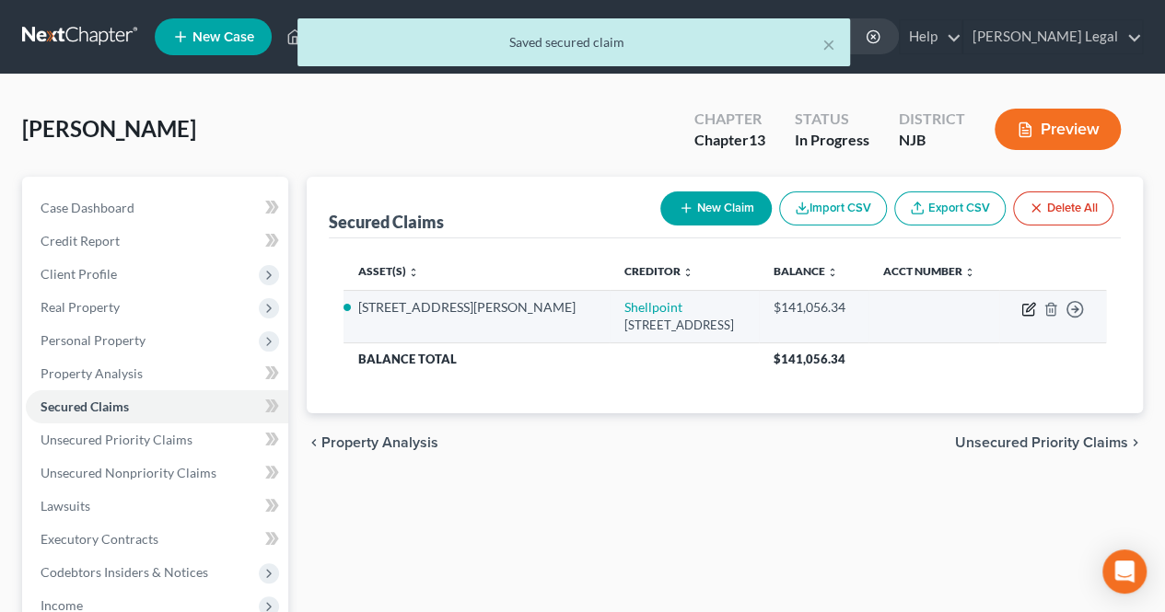
click at [1028, 310] on icon "button" at bounding box center [1030, 307] width 8 height 8
select select "23"
select select "2"
select select "3"
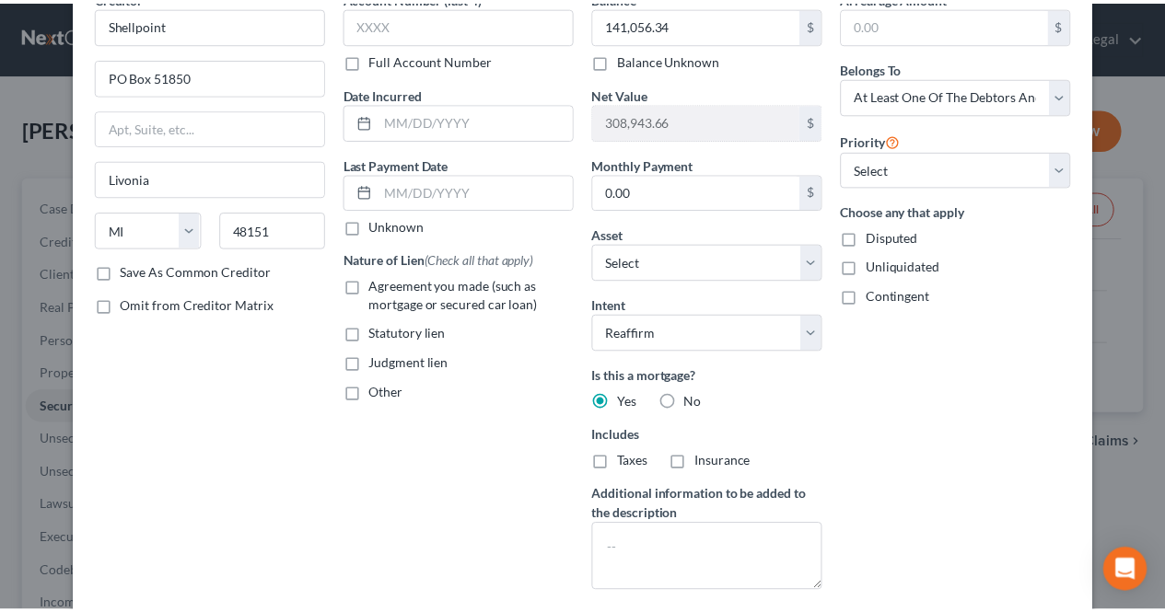
scroll to position [0, 0]
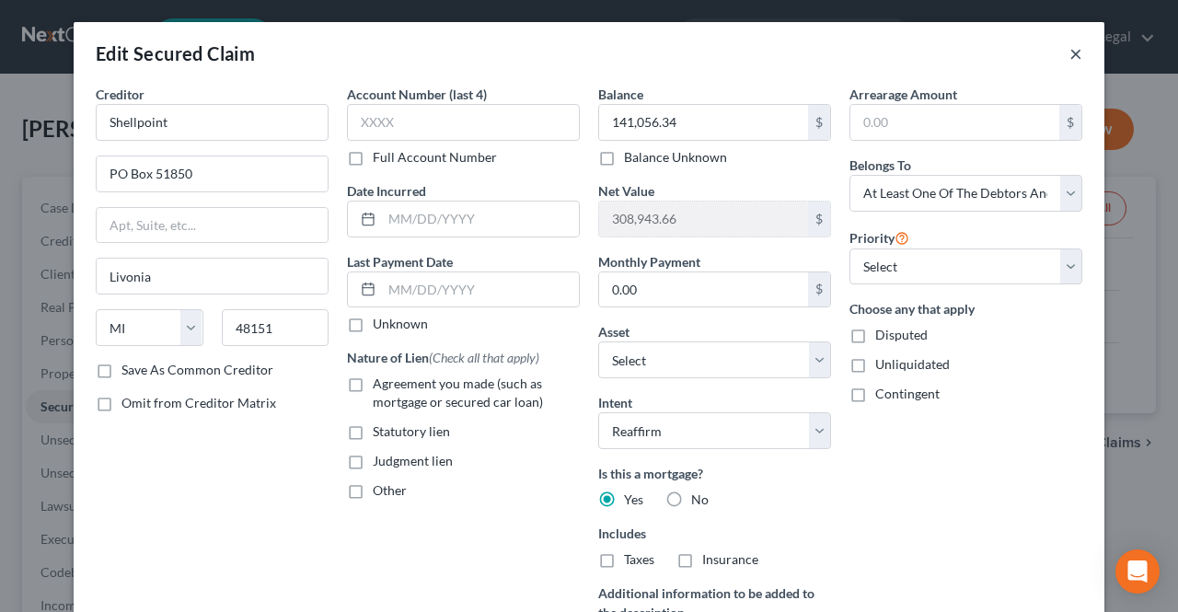
click at [1070, 51] on button "×" at bounding box center [1076, 53] width 13 height 22
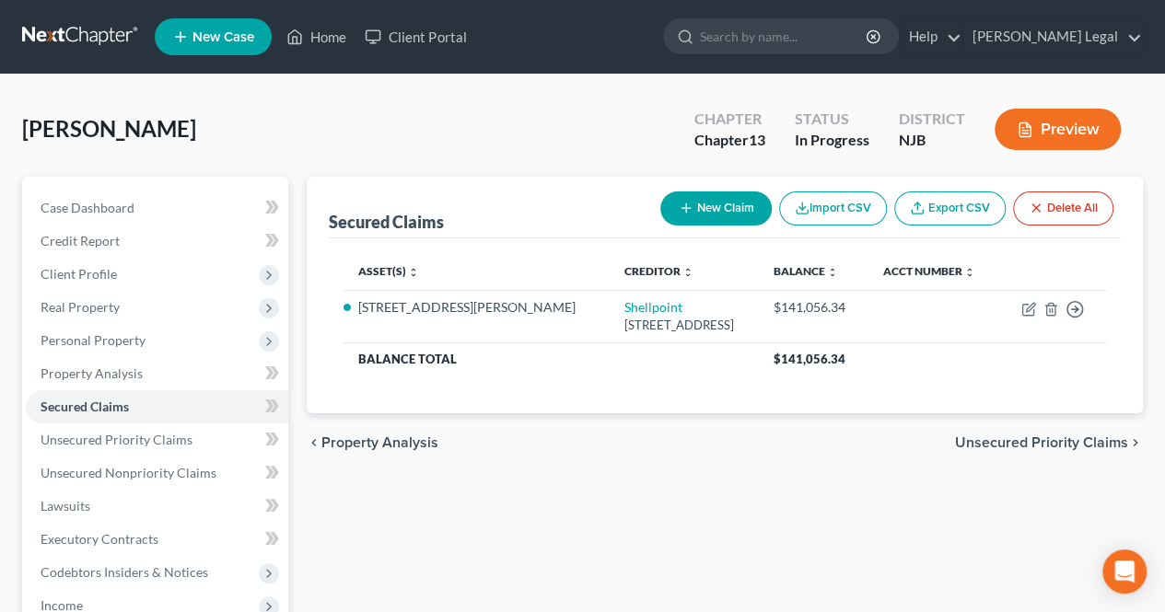
click at [979, 437] on span "Unsecured Priority Claims" at bounding box center [1041, 442] width 173 height 15
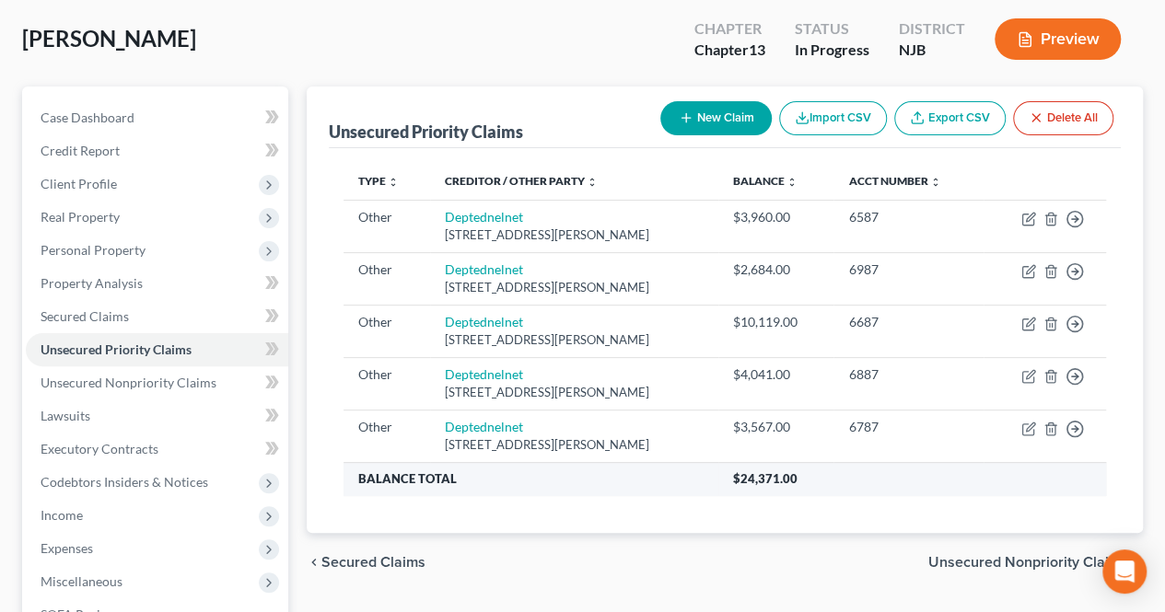
scroll to position [92, 0]
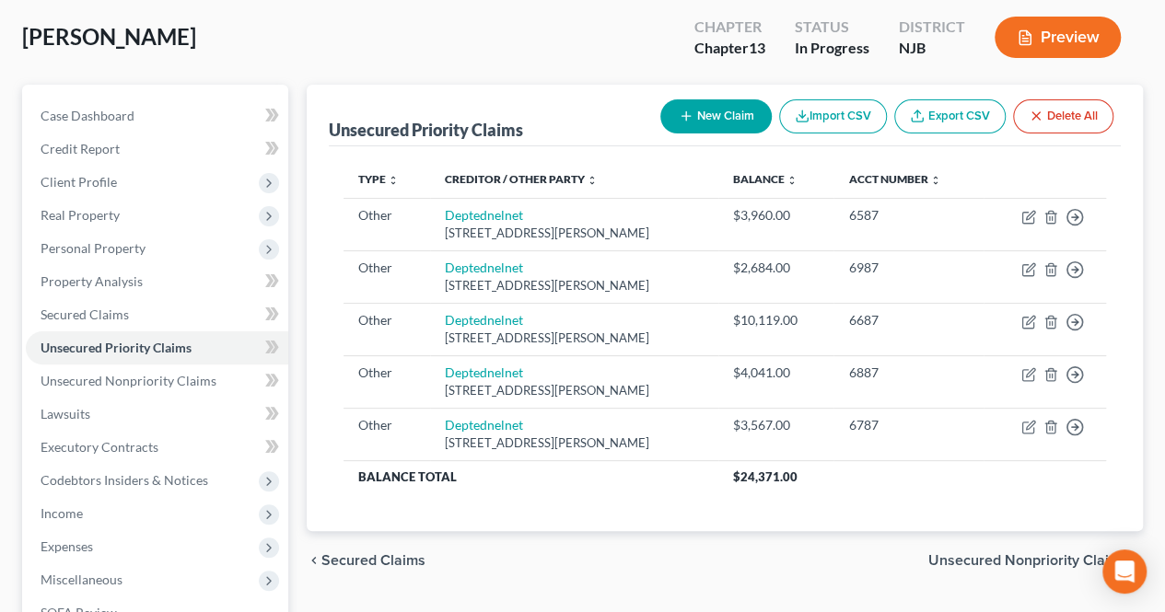
click at [408, 564] on span "Secured Claims" at bounding box center [373, 560] width 104 height 15
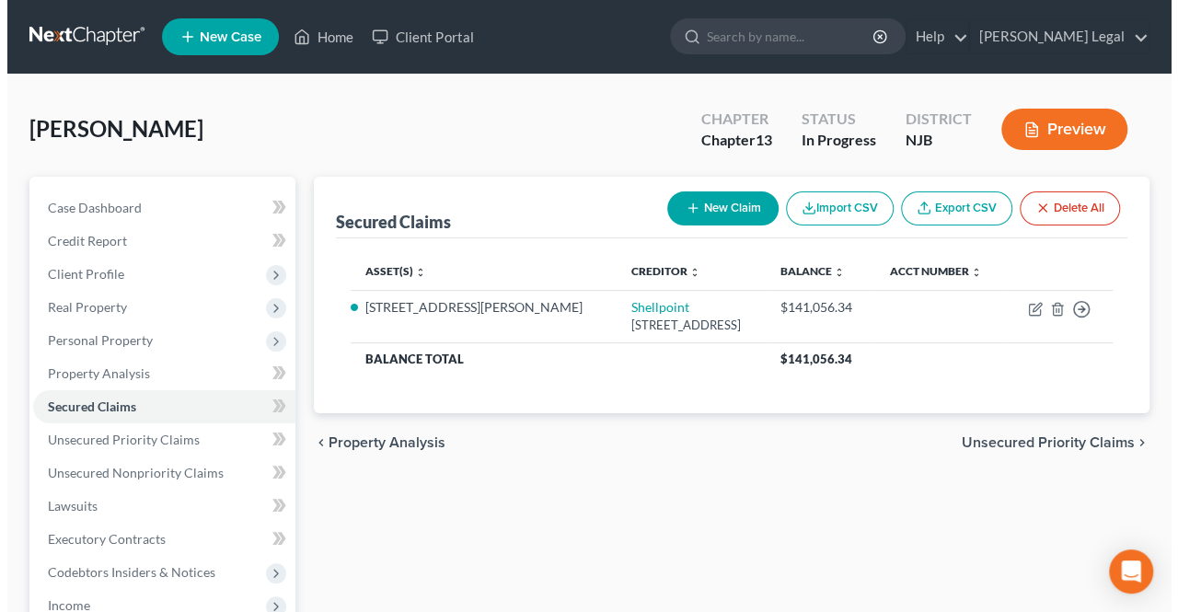
scroll to position [92, 0]
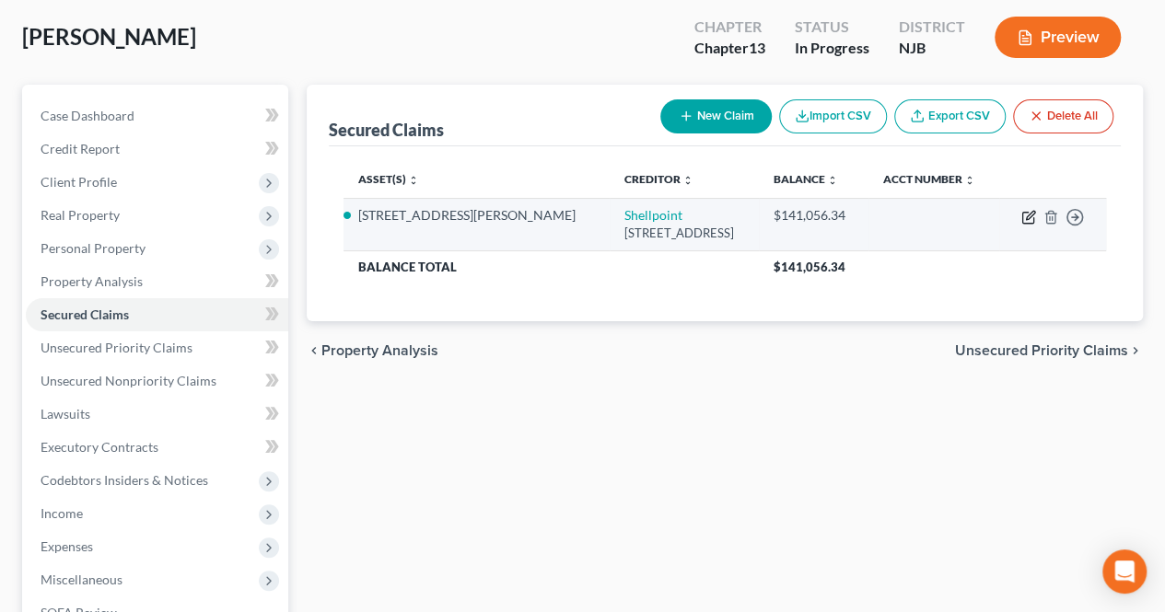
click at [1026, 212] on icon "button" at bounding box center [1028, 217] width 15 height 15
select select "23"
select select "2"
select select "3"
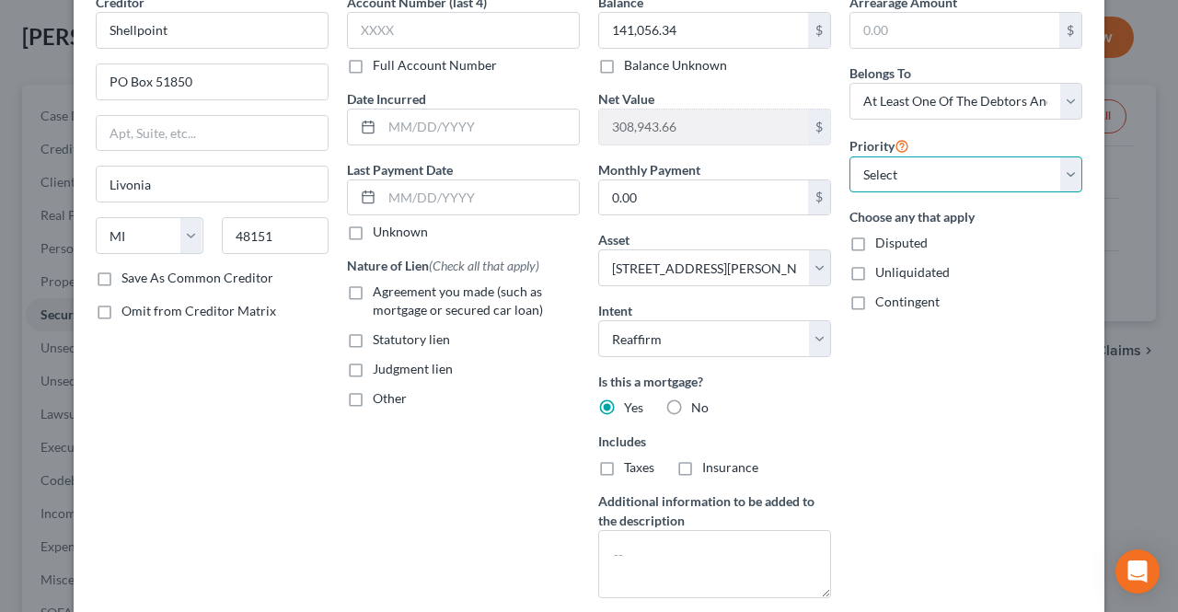
click at [922, 189] on select "Select 1st 2nd 3rd 4th 5th 6th 7th 8th 9th 10th 11th 12th 13th 14th 15th 16th 1…" at bounding box center [966, 174] width 233 height 37
select select "0"
click at [850, 156] on select "Select 1st 2nd 3rd 4th 5th 6th 7th 8th 9th 10th 11th 12th 13th 14th 15th 16th 1…" at bounding box center [966, 174] width 233 height 37
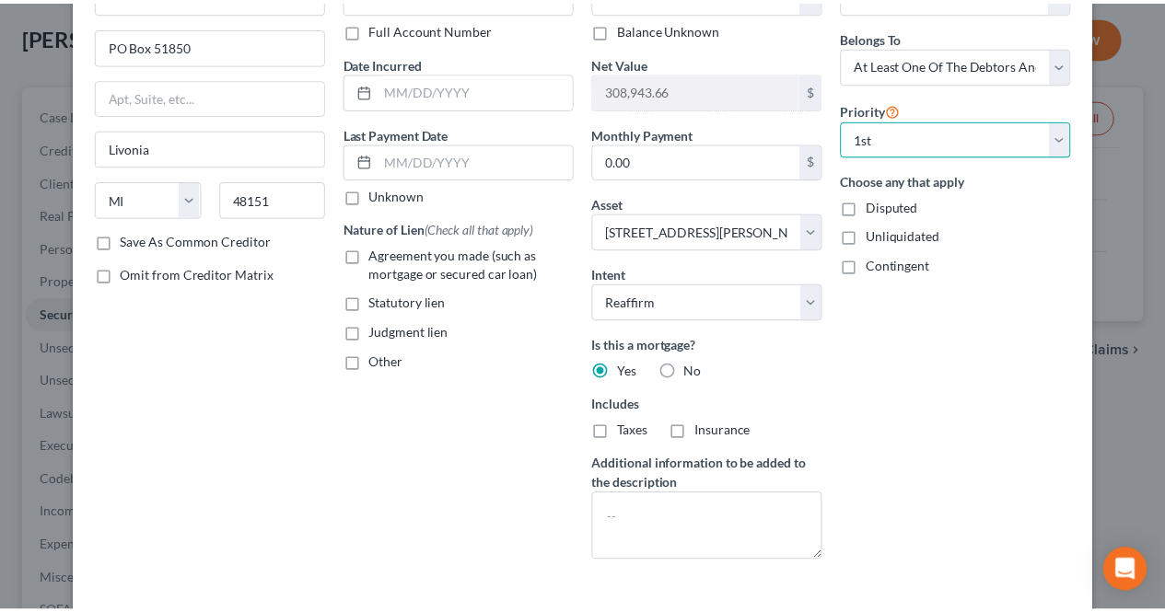
scroll to position [184, 0]
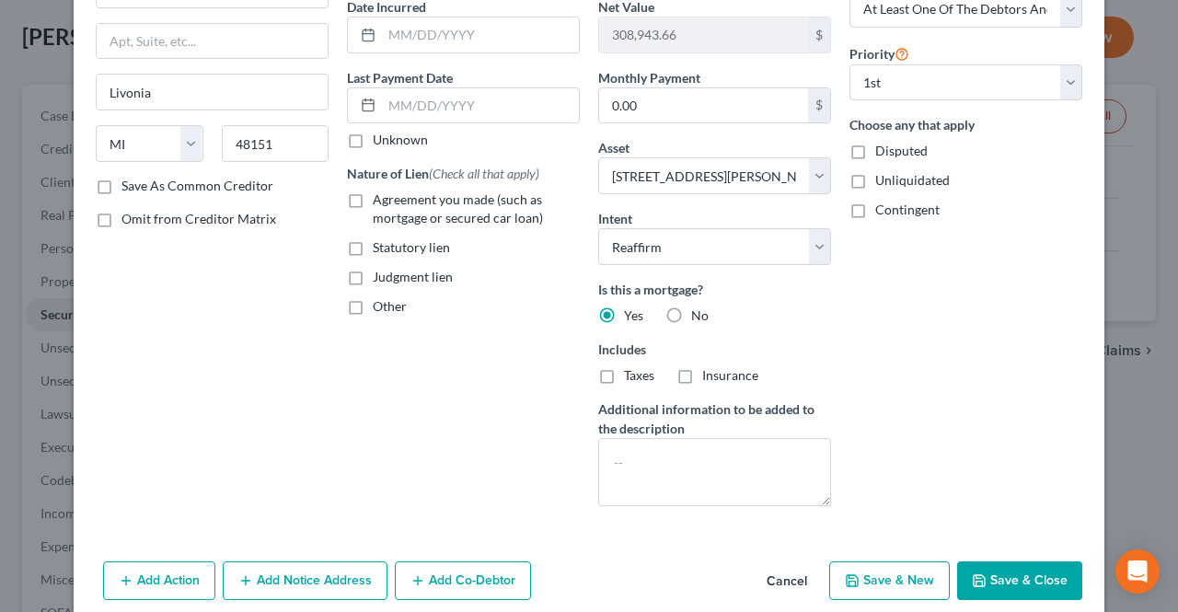
click at [988, 565] on button "Save & Close" at bounding box center [1019, 581] width 125 height 39
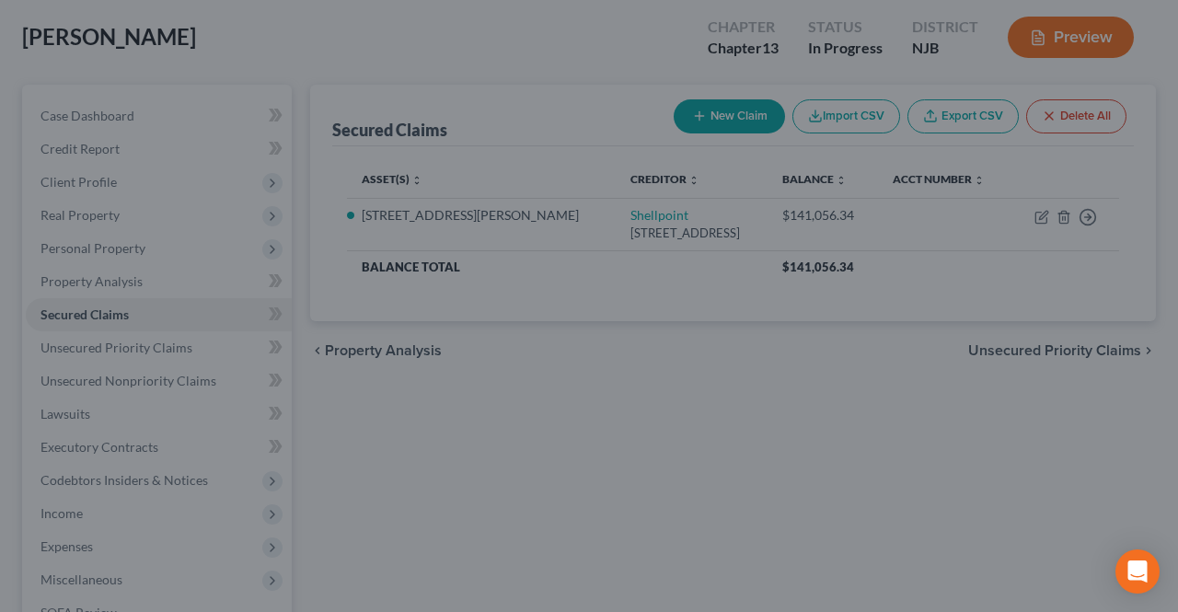
select select "2"
type input "0"
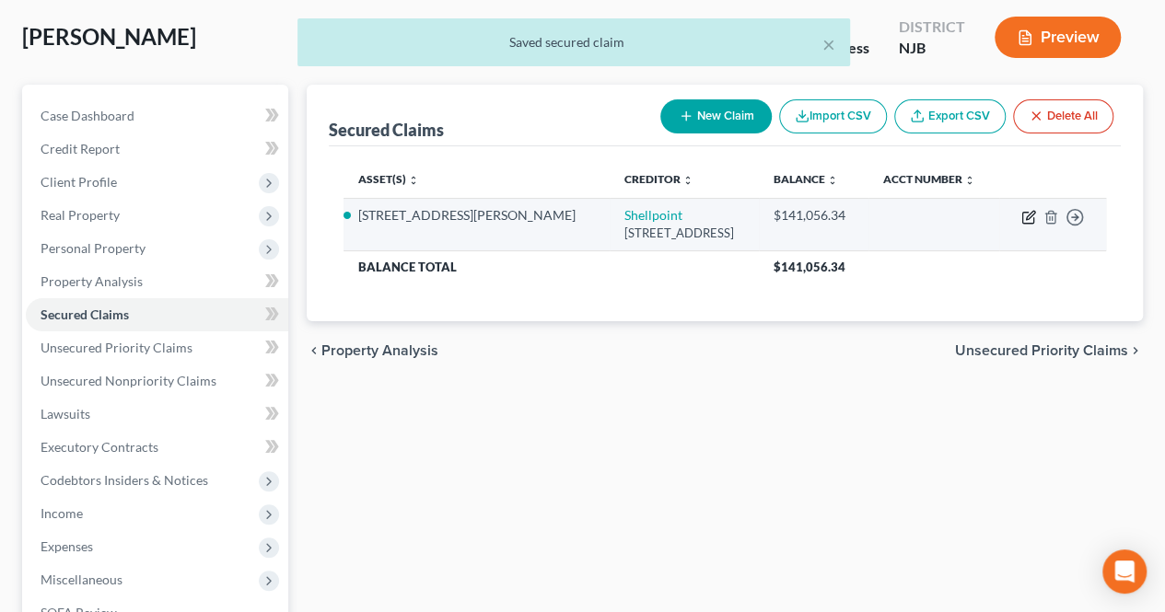
click at [1026, 222] on icon "button" at bounding box center [1027, 218] width 11 height 11
select select "23"
select select "2"
select select "3"
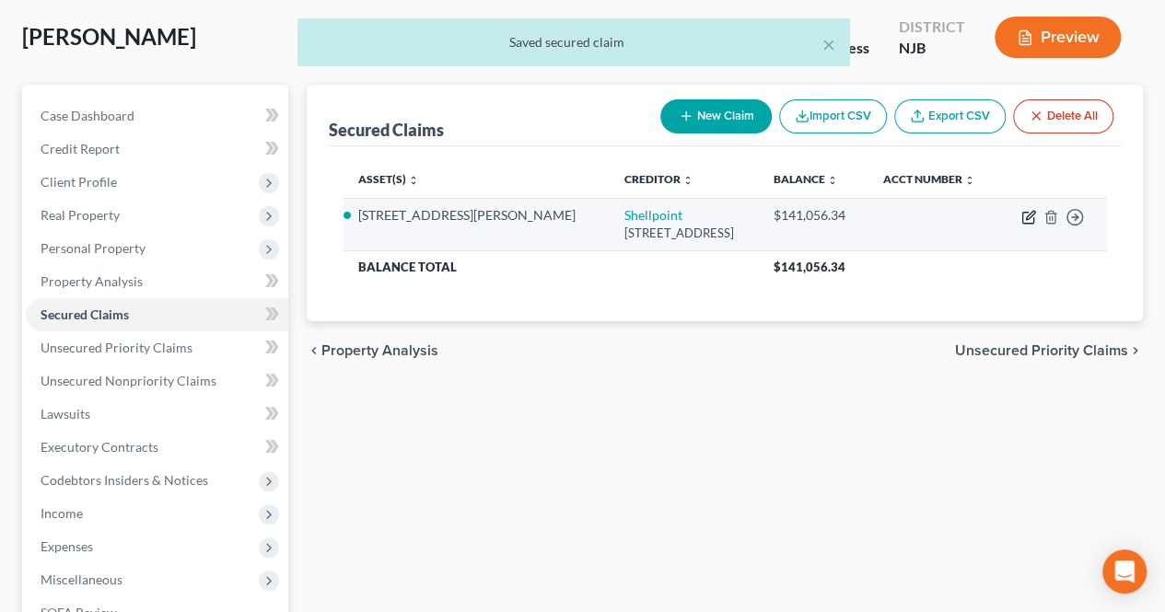
select select "0"
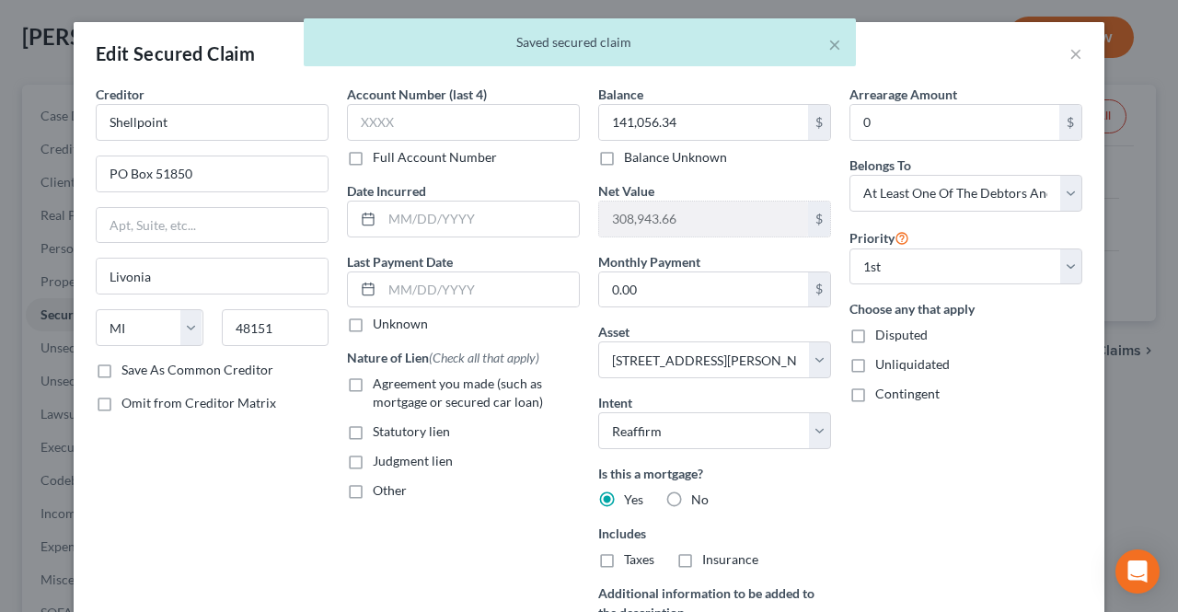
click at [842, 45] on div "Edit Secured Claim ×" at bounding box center [589, 53] width 1031 height 63
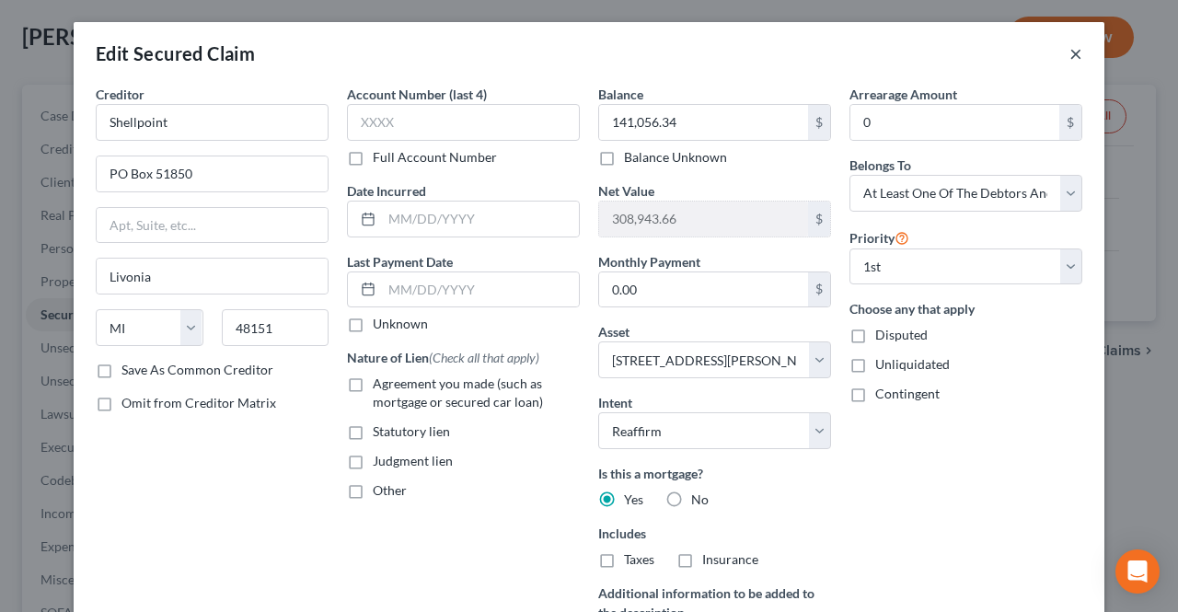
click at [1070, 53] on button "×" at bounding box center [1076, 53] width 13 height 22
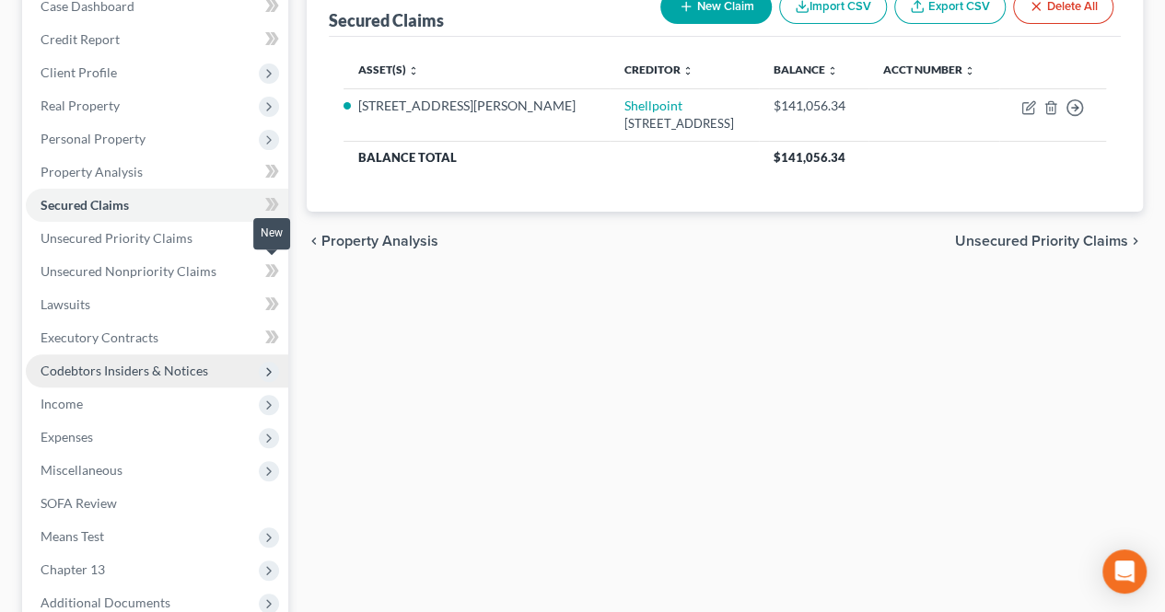
scroll to position [368, 0]
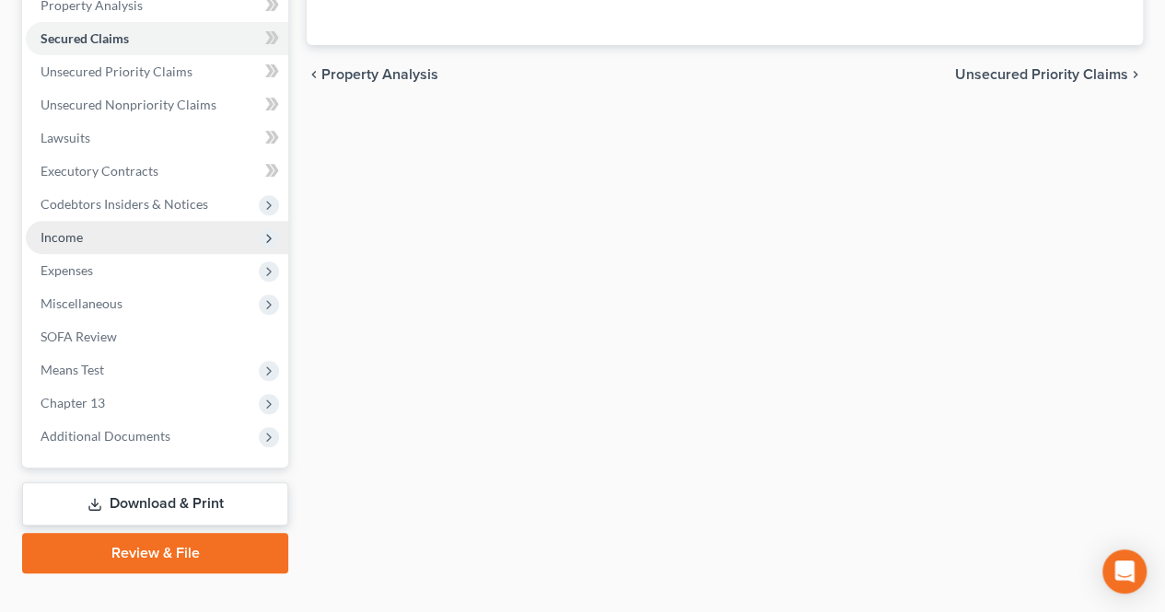
click at [94, 241] on span "Income" at bounding box center [157, 237] width 262 height 33
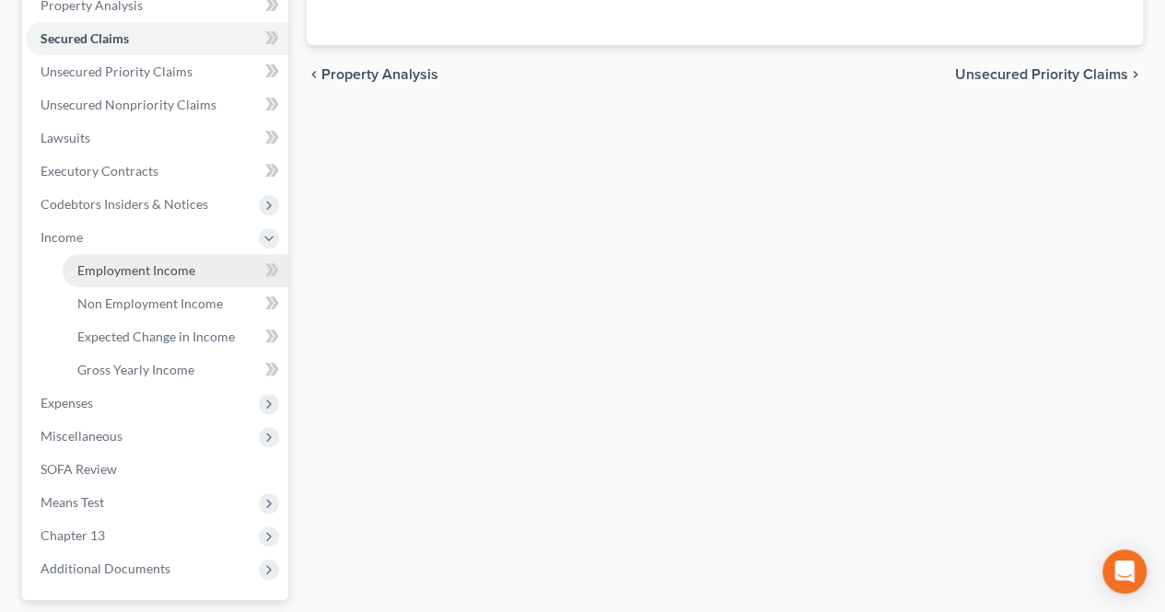
click at [88, 266] on span "Employment Income" at bounding box center [136, 270] width 118 height 16
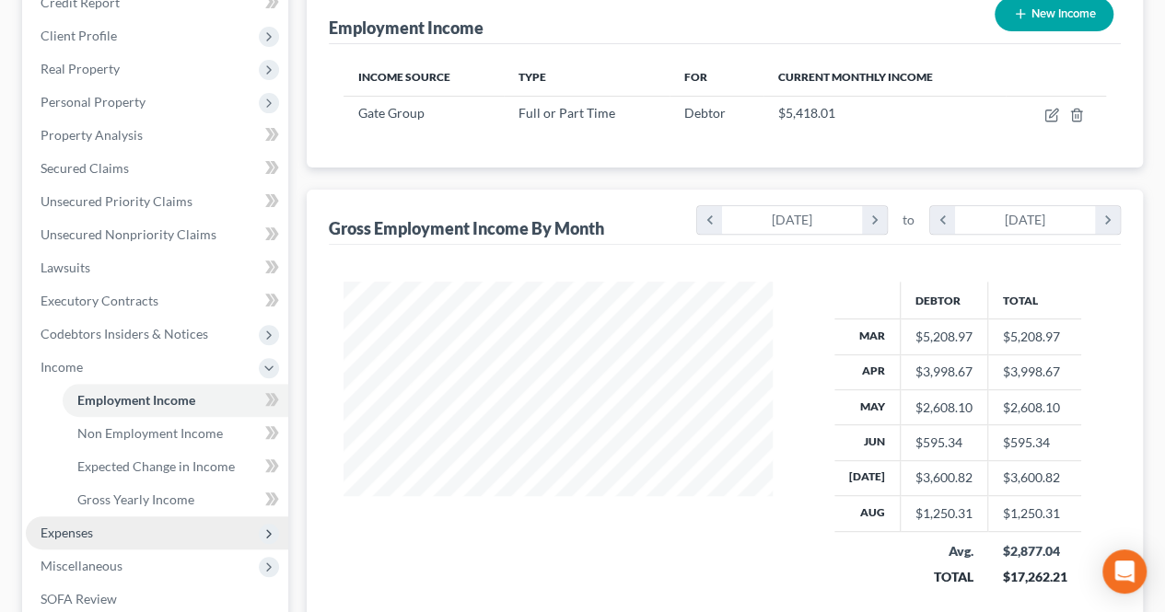
scroll to position [276, 0]
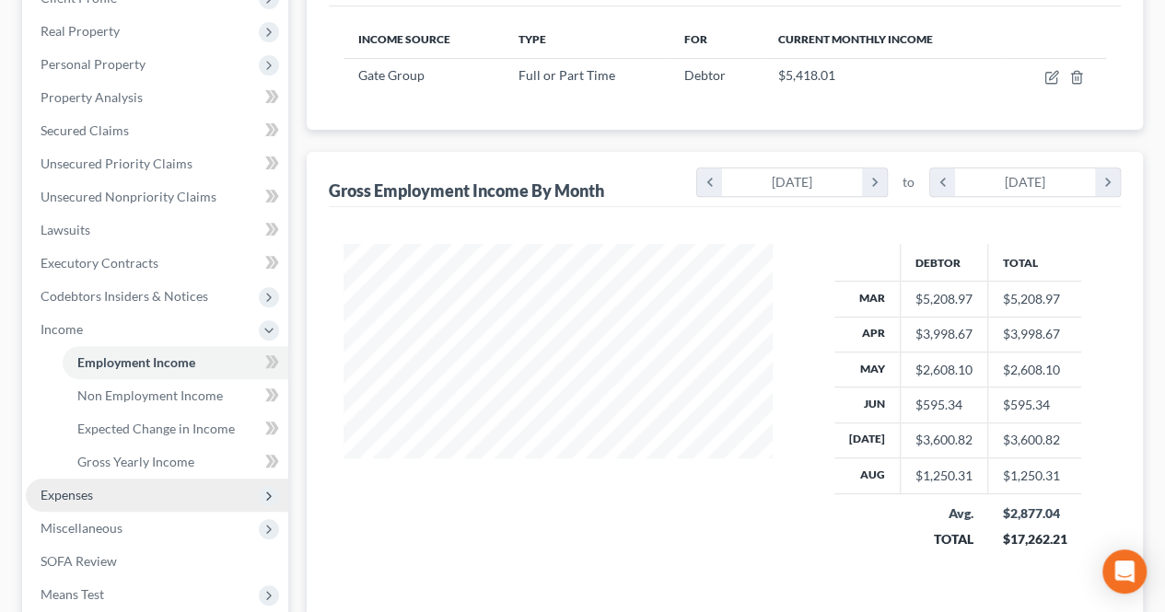
click at [157, 502] on span "Expenses" at bounding box center [157, 495] width 262 height 33
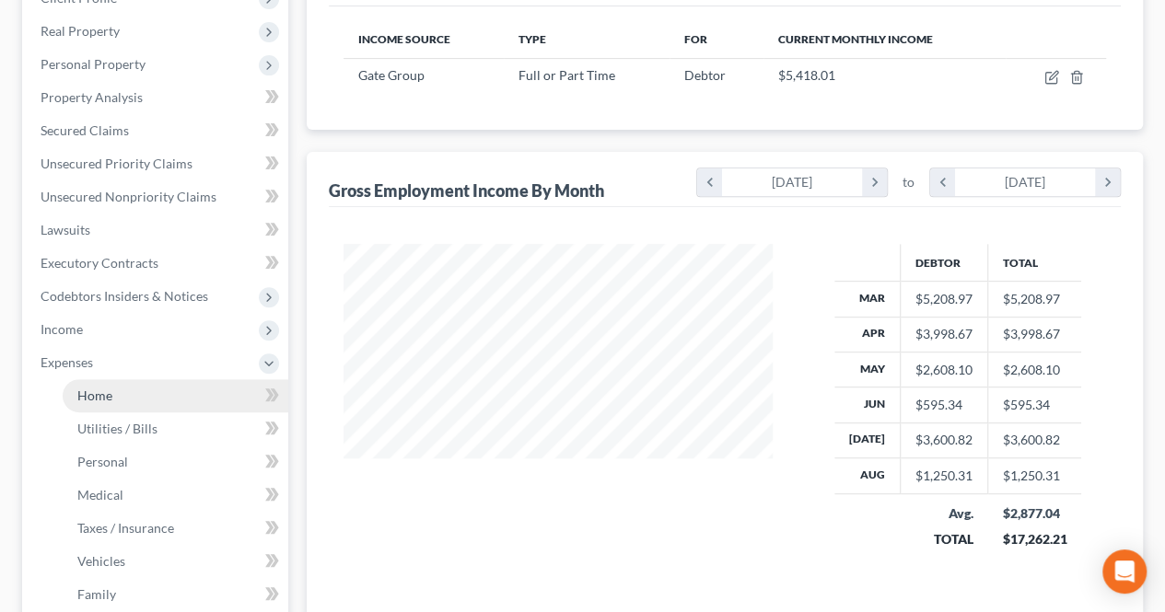
click at [134, 404] on link "Home" at bounding box center [176, 395] width 226 height 33
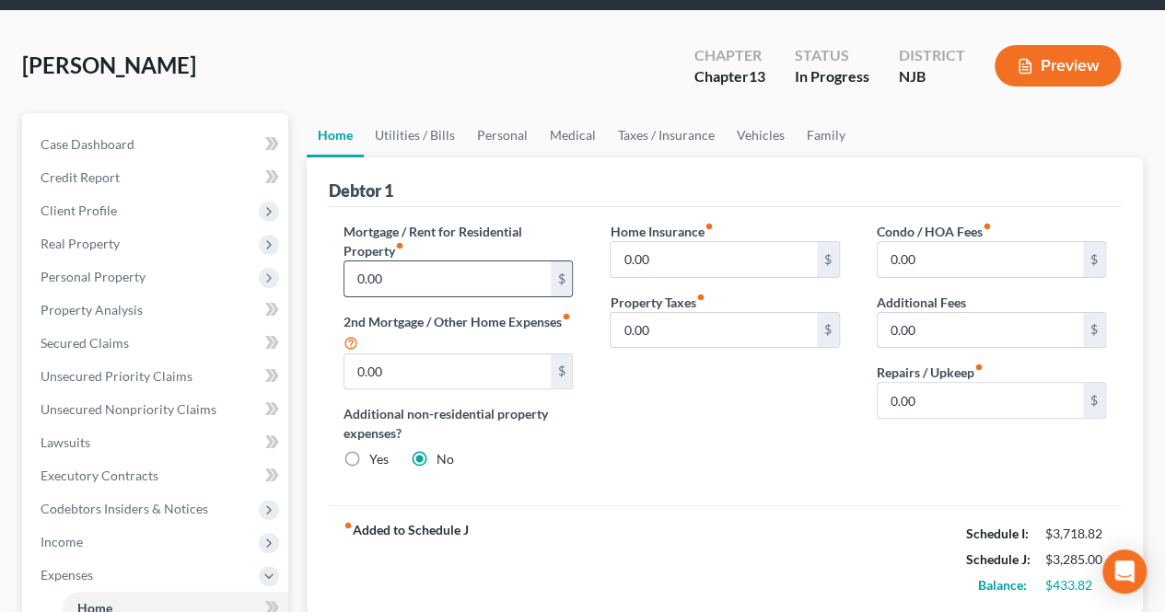
scroll to position [92, 0]
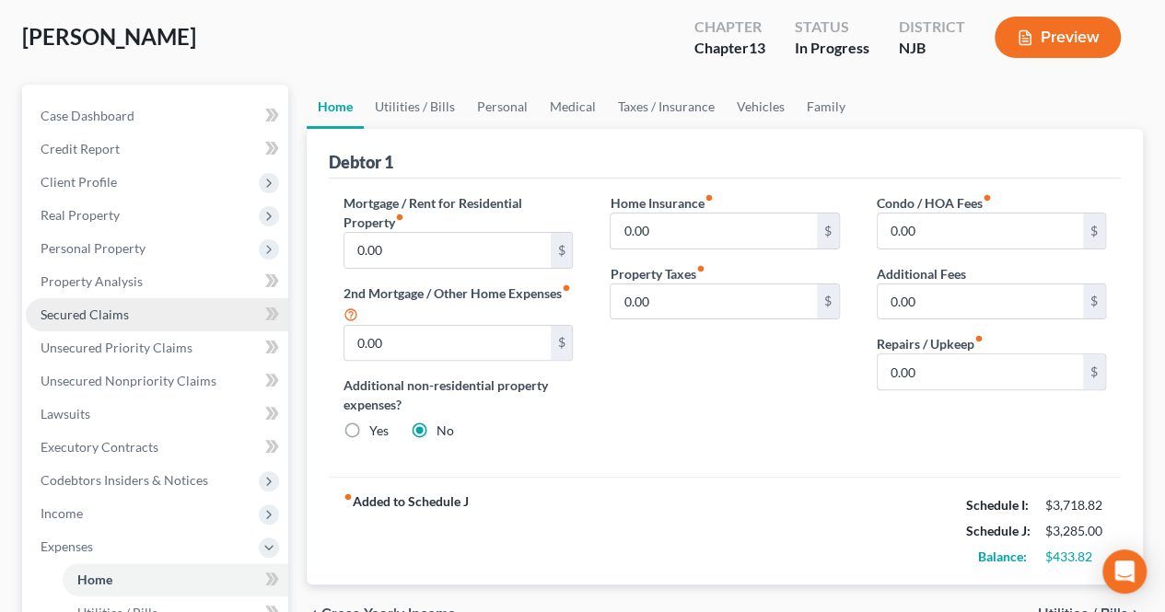
click at [177, 298] on link "Secured Claims" at bounding box center [157, 314] width 262 height 33
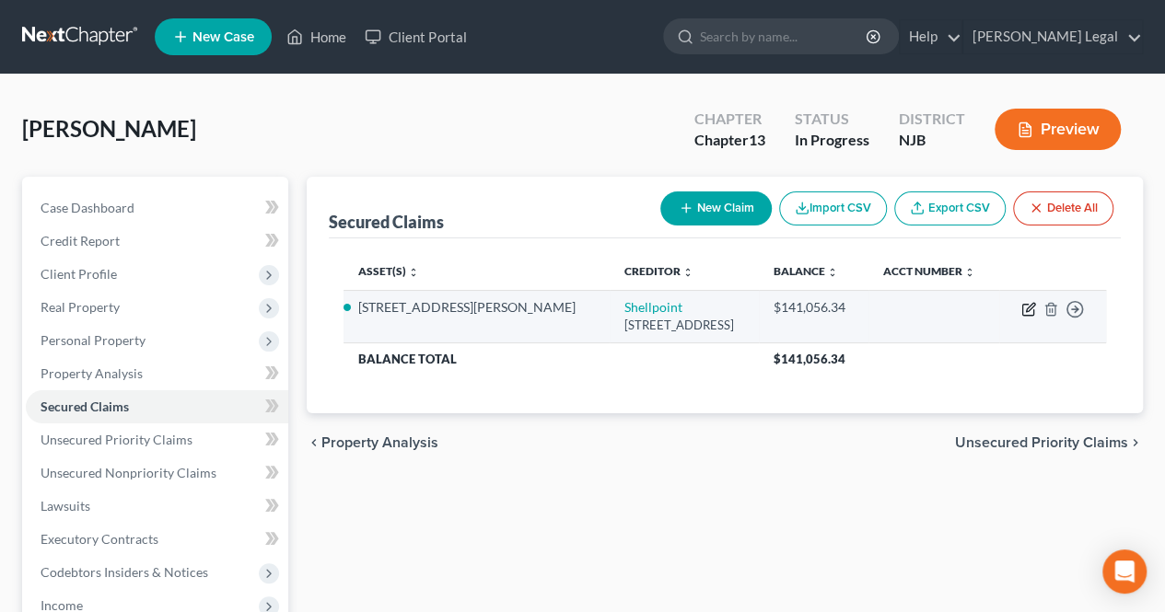
click at [1026, 310] on icon "button" at bounding box center [1030, 307] width 8 height 8
select select "23"
select select "2"
select select "3"
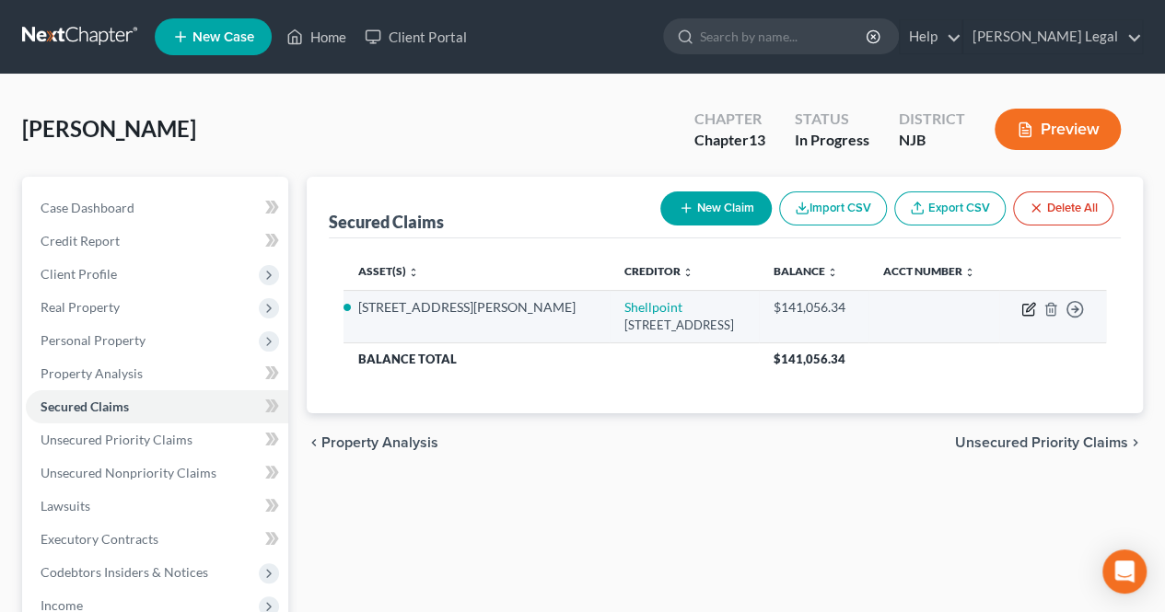
select select "0"
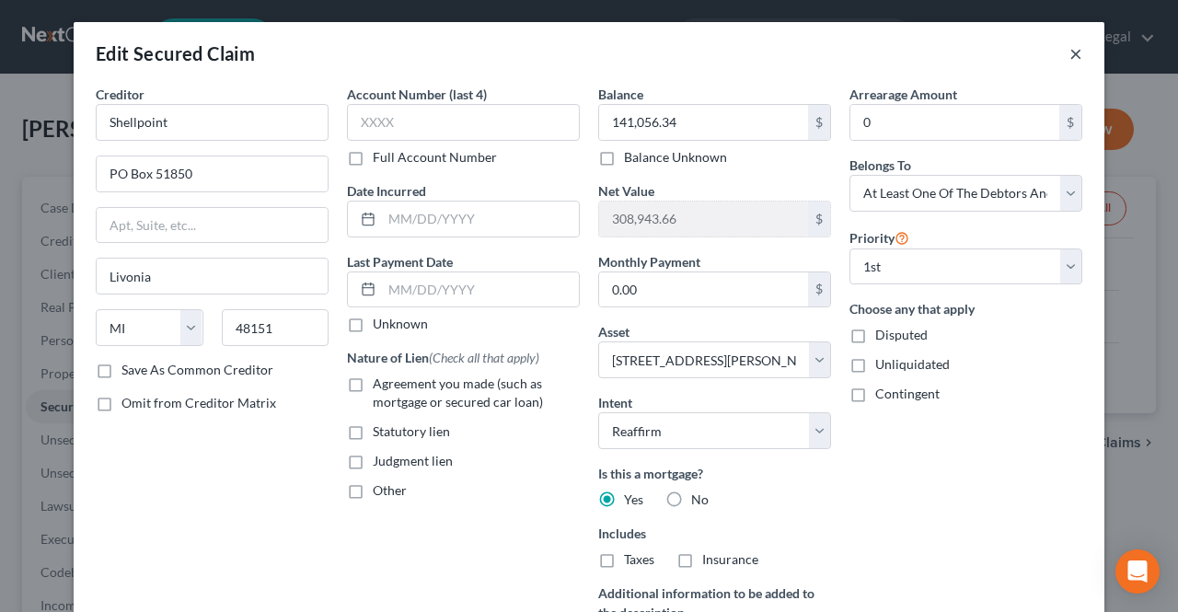
click at [1070, 46] on button "×" at bounding box center [1076, 53] width 13 height 22
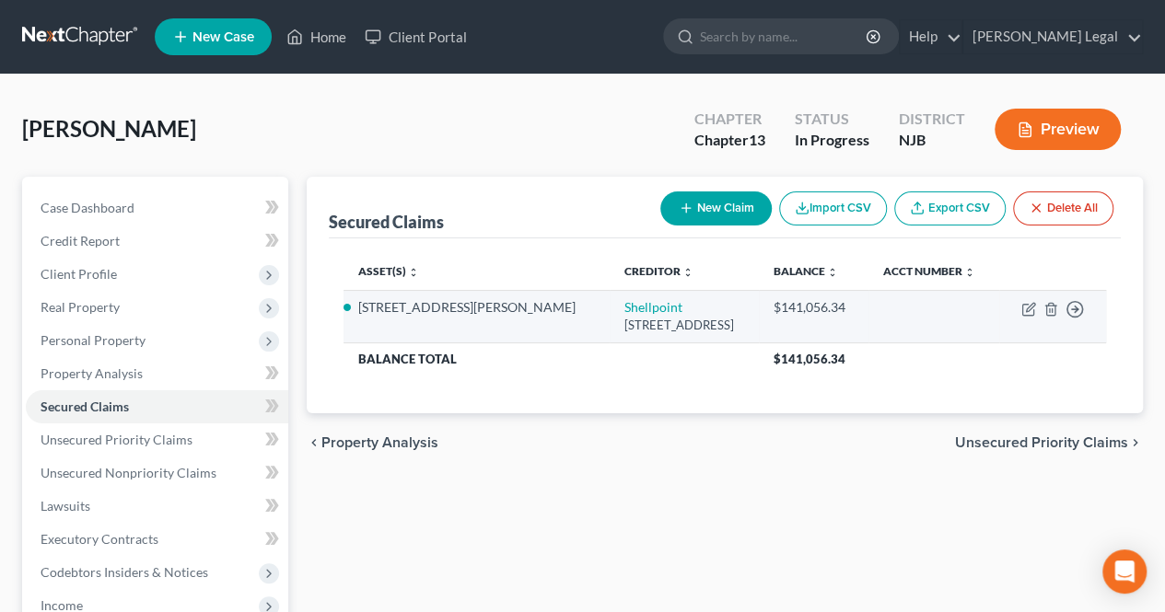
click at [1026, 316] on td "Move to E Move to F Move to G Move to Notice Only" at bounding box center [1052, 316] width 107 height 52
click at [1024, 307] on icon "button" at bounding box center [1028, 309] width 15 height 15
select select "23"
select select "2"
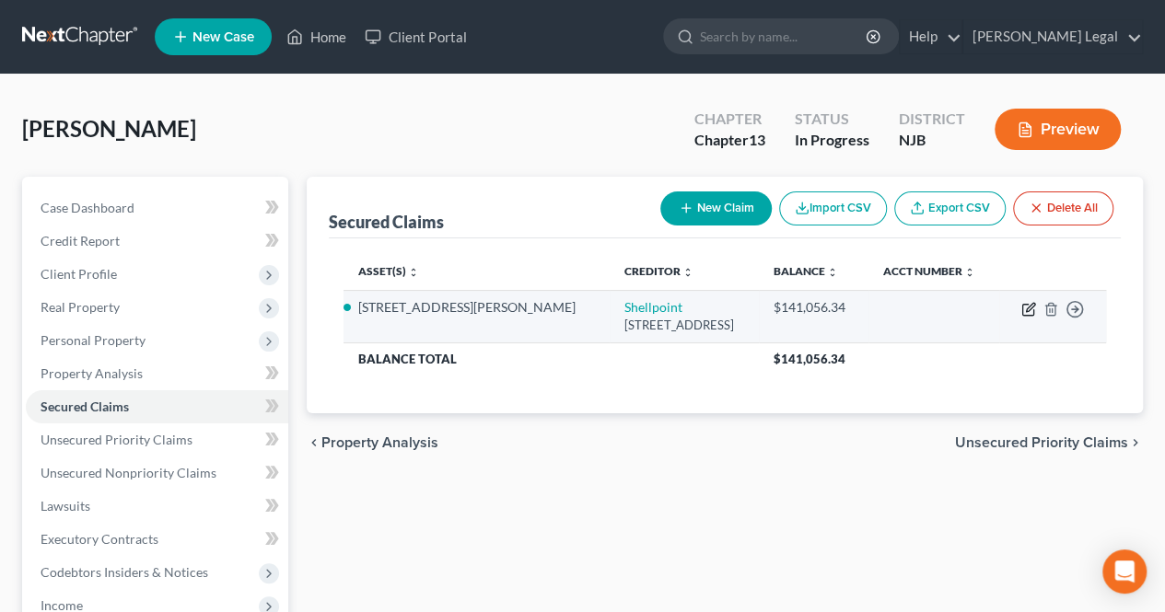
select select "3"
select select "0"
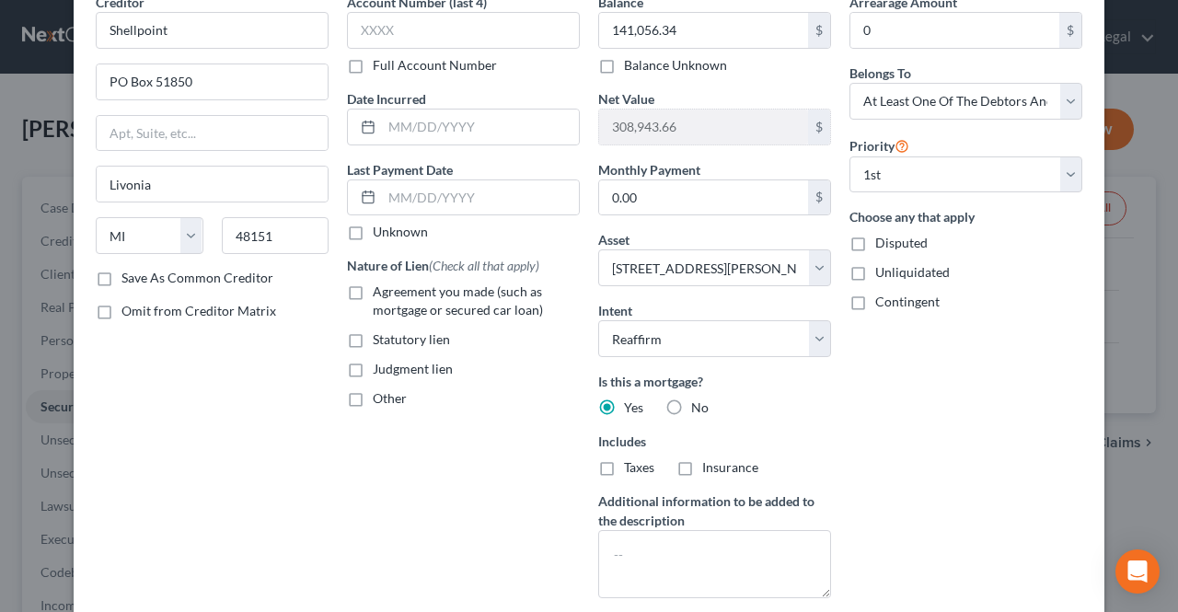
click at [858, 461] on div "Arrearage Amount 0 $ Belongs To * Select Debtor 1 Only Debtor 2 Only Debtor 1 A…" at bounding box center [965, 303] width 251 height 620
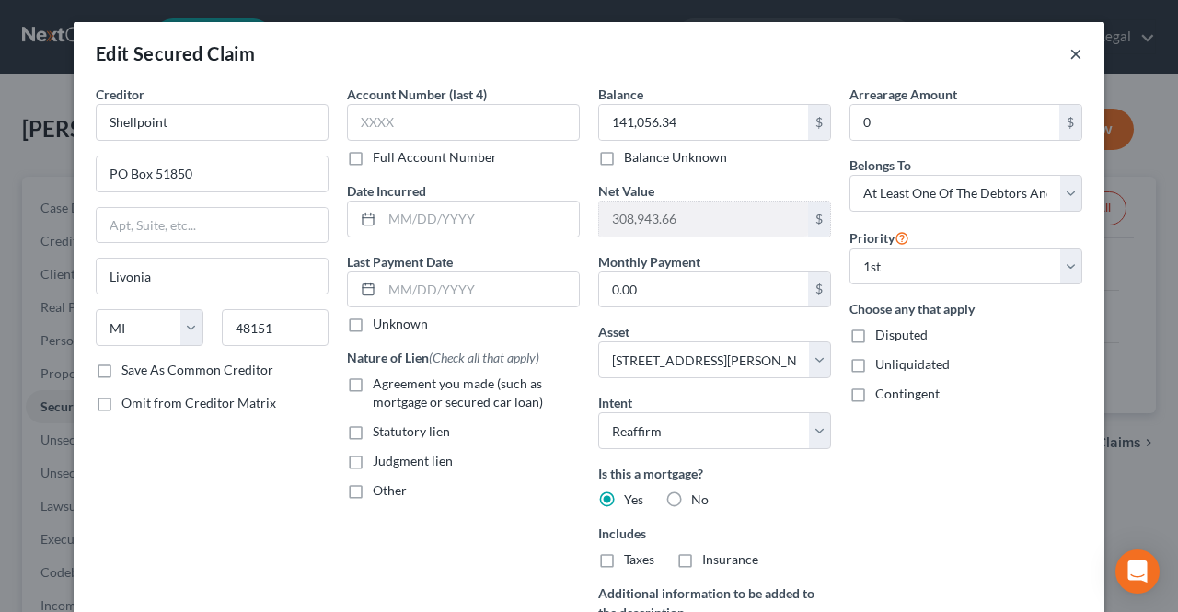
drag, startPoint x: 1072, startPoint y: 46, endPoint x: 1036, endPoint y: 97, distance: 62.1
click at [1070, 51] on button "×" at bounding box center [1076, 53] width 13 height 22
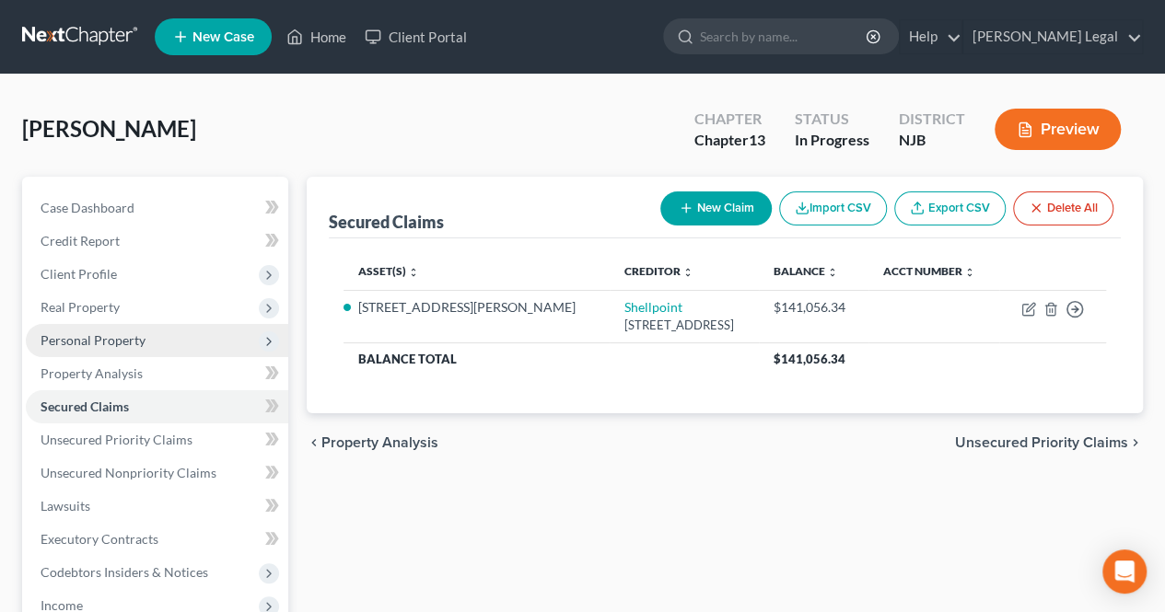
click at [197, 328] on span "Personal Property" at bounding box center [157, 340] width 262 height 33
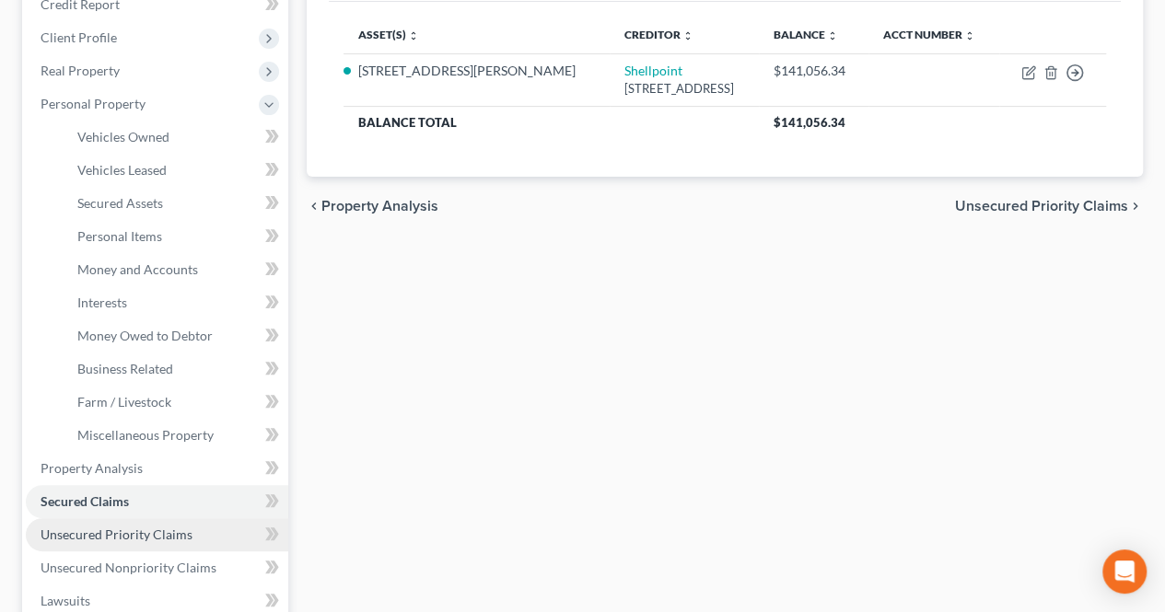
scroll to position [276, 0]
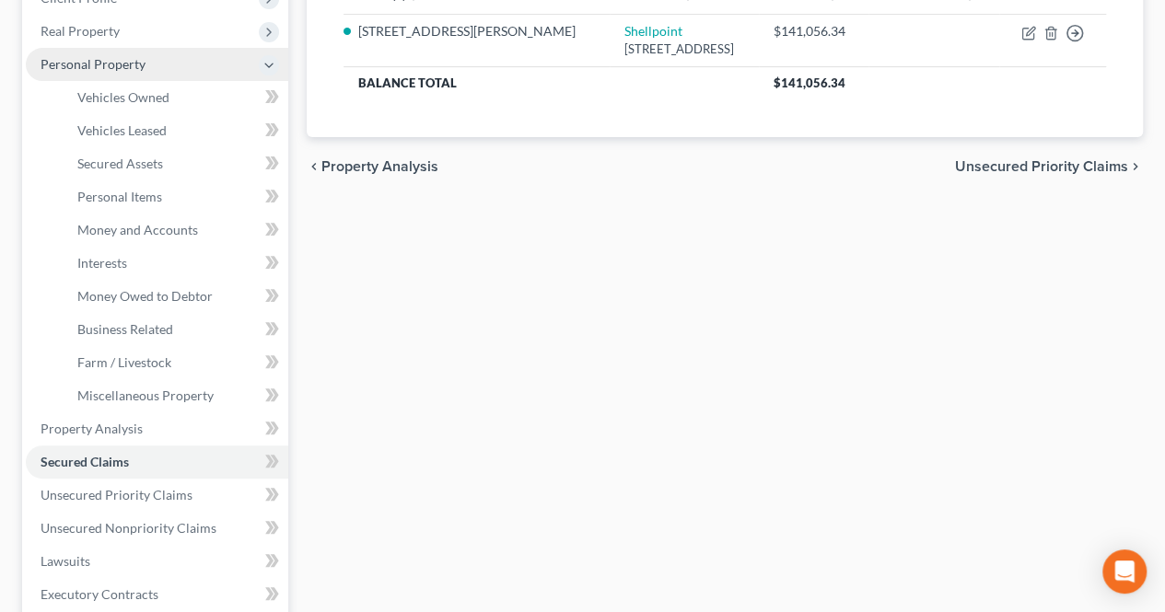
click at [157, 64] on span "Personal Property" at bounding box center [157, 64] width 262 height 33
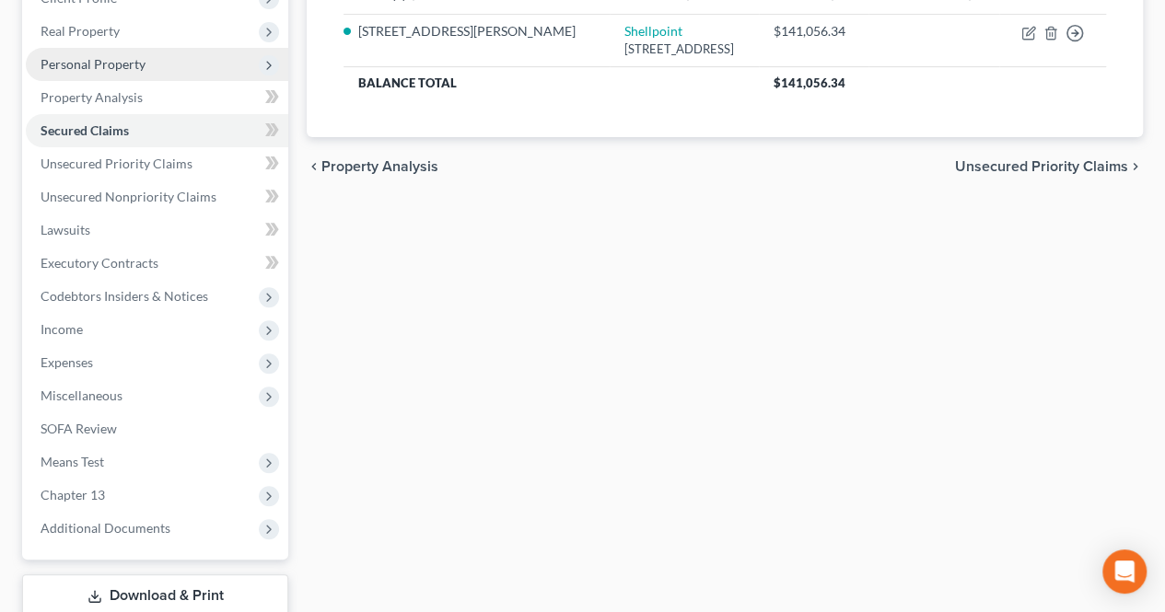
click at [152, 70] on span "Personal Property" at bounding box center [157, 64] width 262 height 33
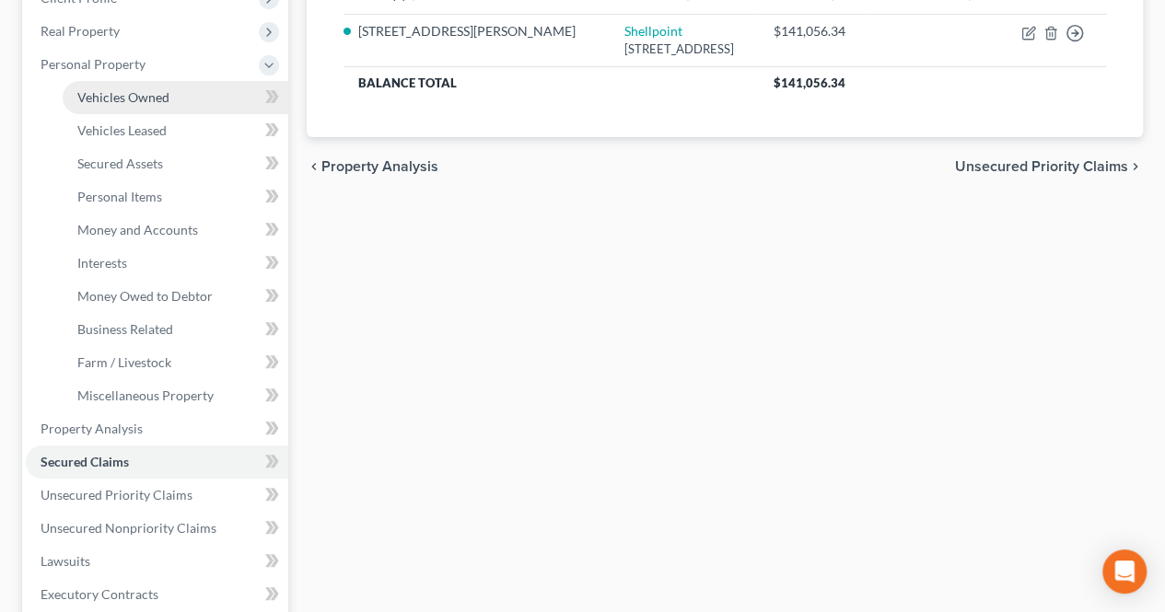
click at [155, 98] on span "Vehicles Owned" at bounding box center [123, 97] width 92 height 16
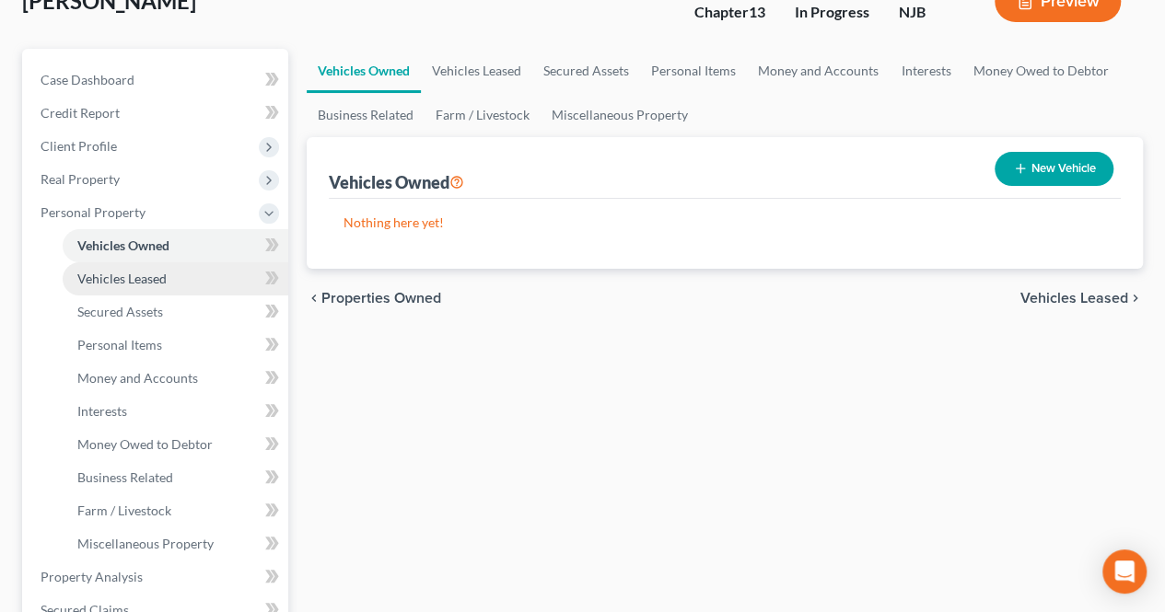
scroll to position [184, 0]
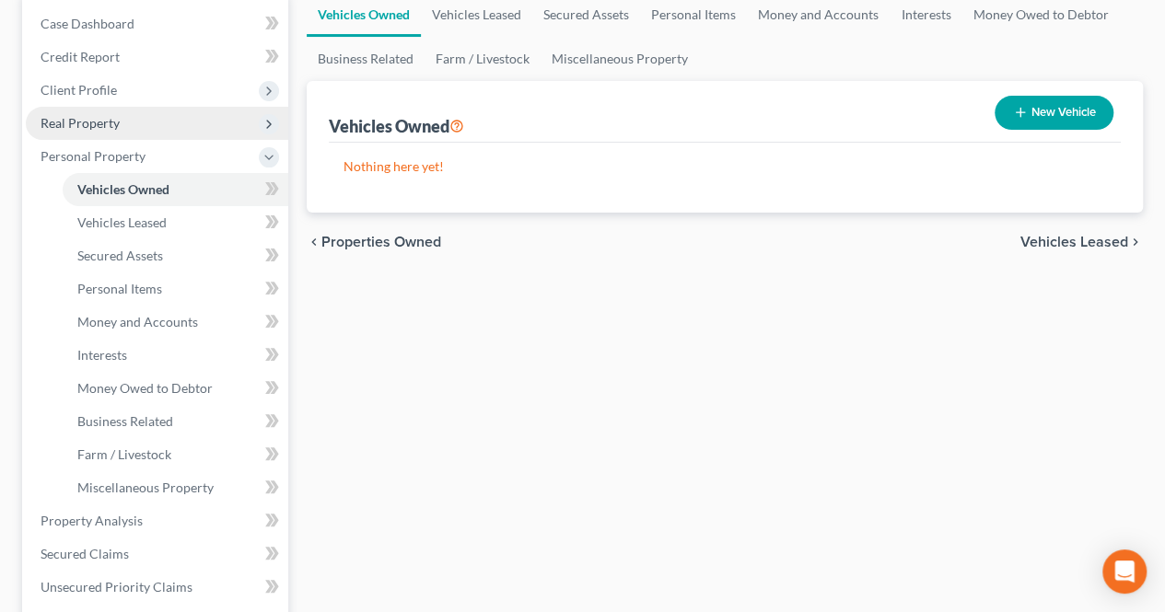
click at [126, 130] on span "Real Property" at bounding box center [157, 123] width 262 height 33
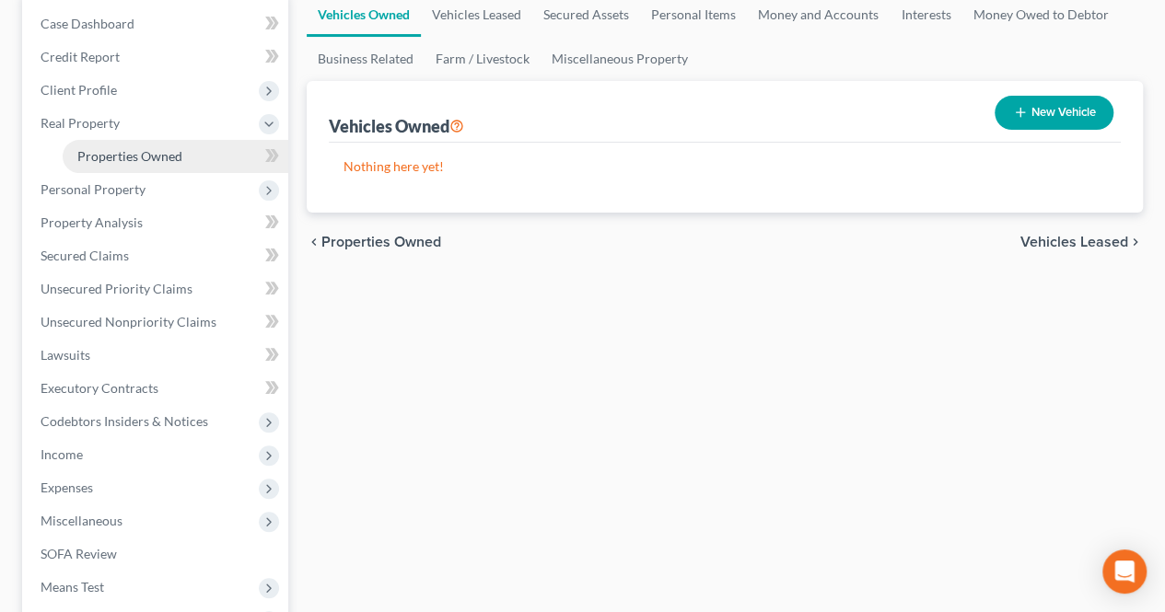
click at [158, 167] on link "Properties Owned" at bounding box center [176, 156] width 226 height 33
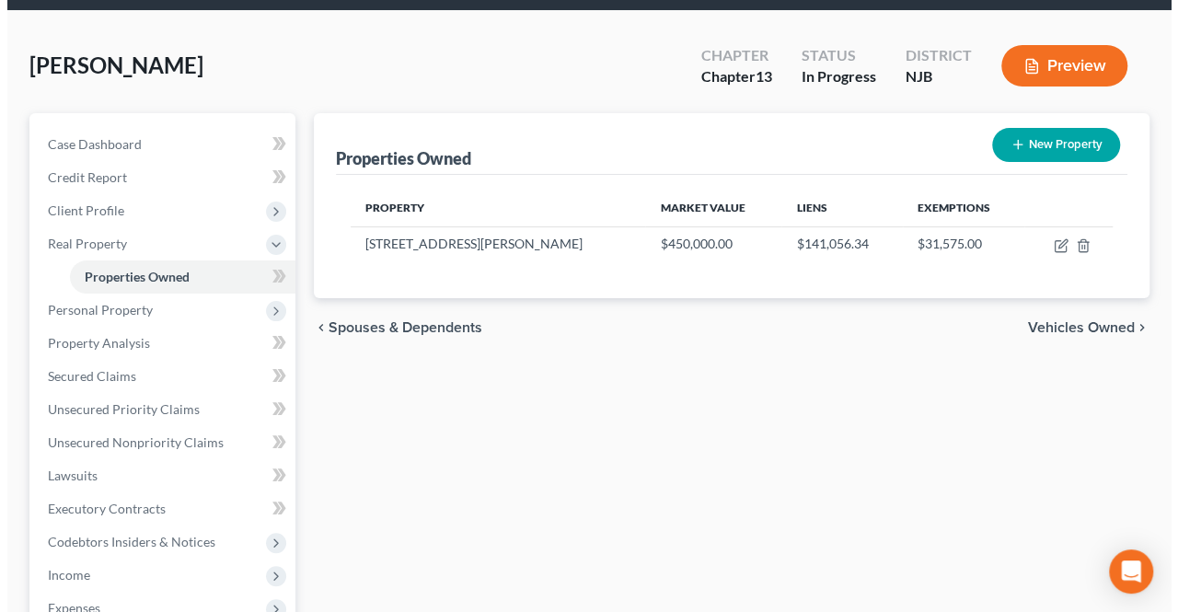
scroll to position [92, 0]
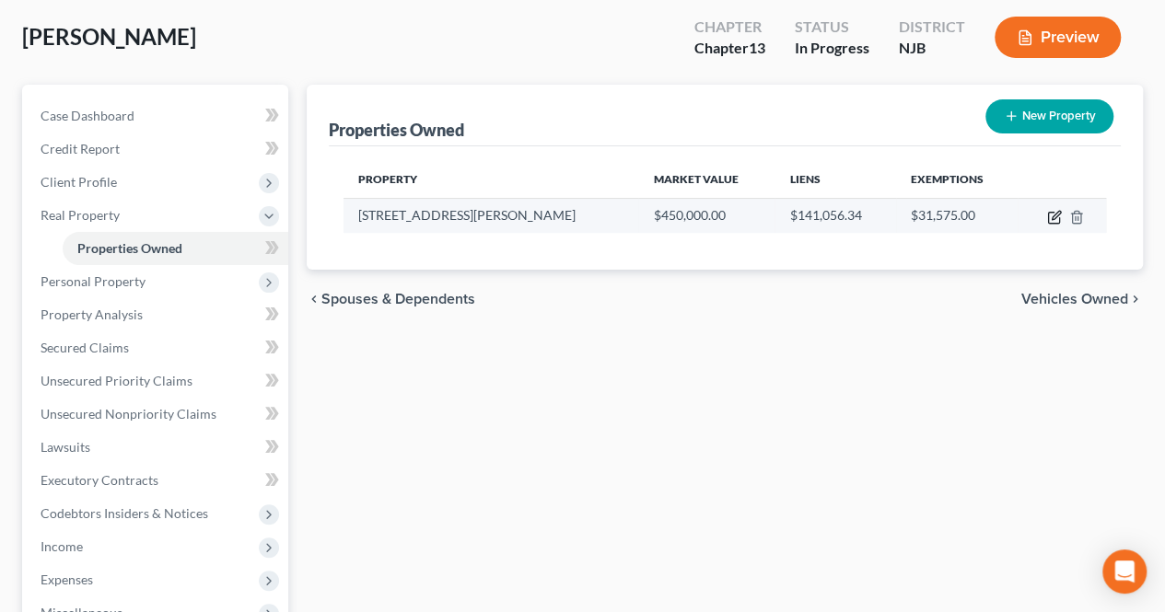
click at [1056, 217] on icon "button" at bounding box center [1054, 217] width 15 height 15
select select "33"
select select "8"
select select "0"
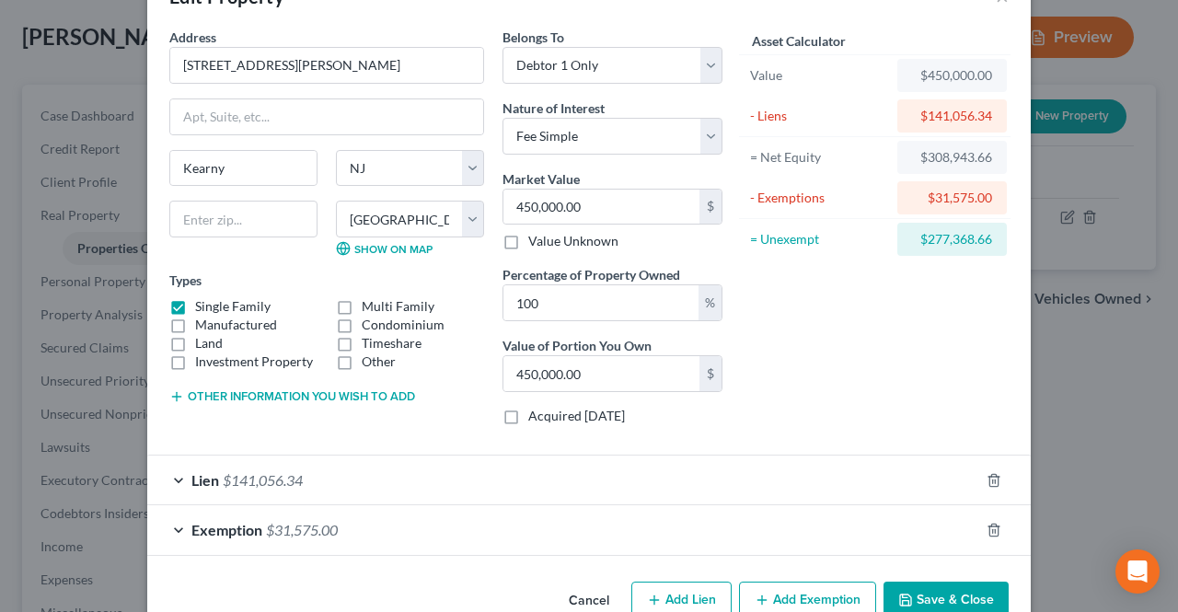
scroll to position [97, 0]
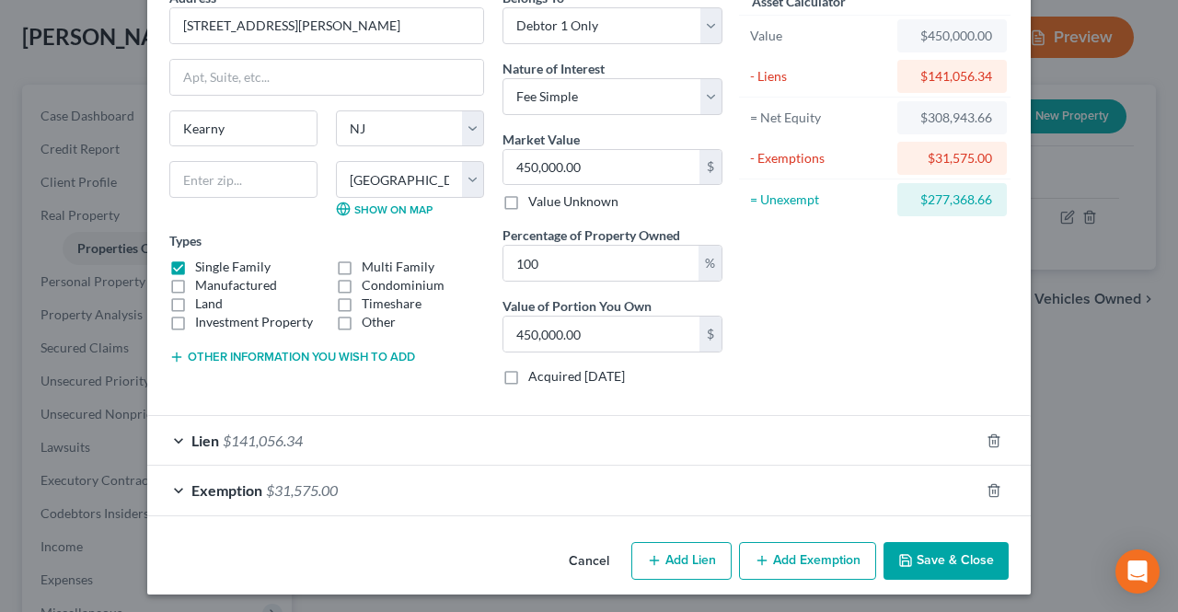
click at [698, 550] on button "Add Lien" at bounding box center [682, 561] width 100 height 39
select select "0"
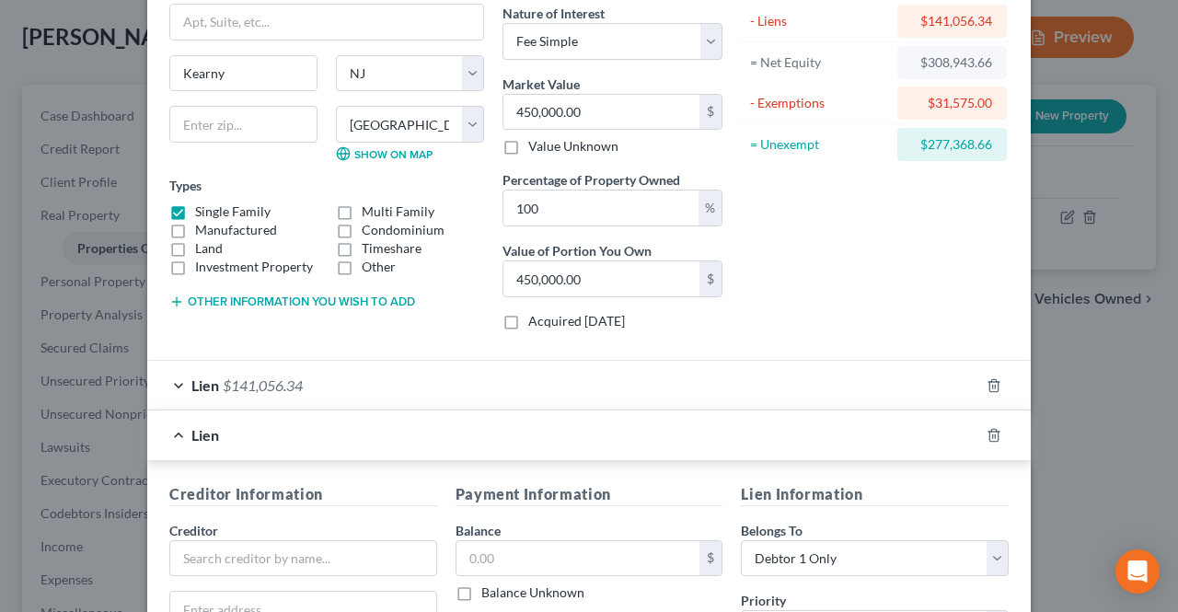
scroll to position [189, 0]
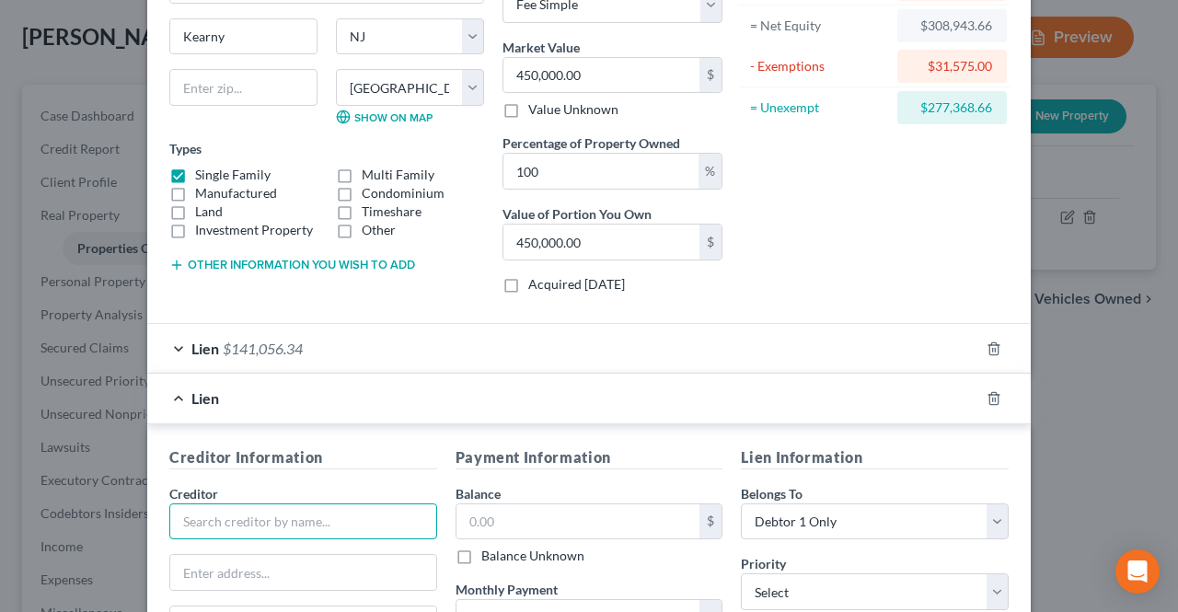
click at [362, 504] on input "text" at bounding box center [303, 522] width 268 height 37
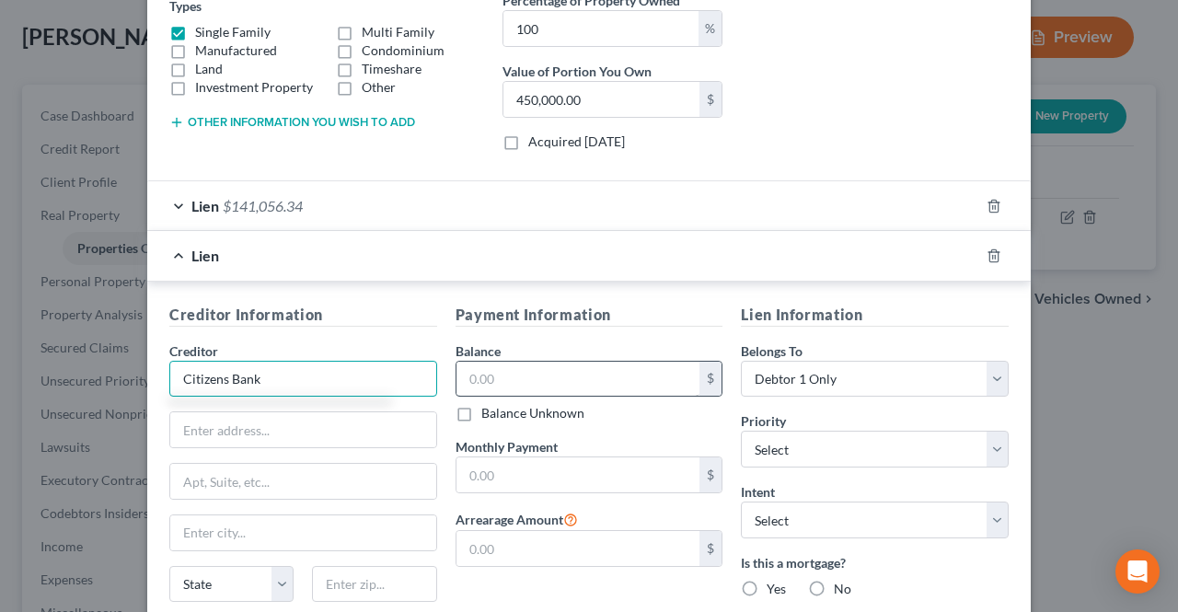
scroll to position [373, 0]
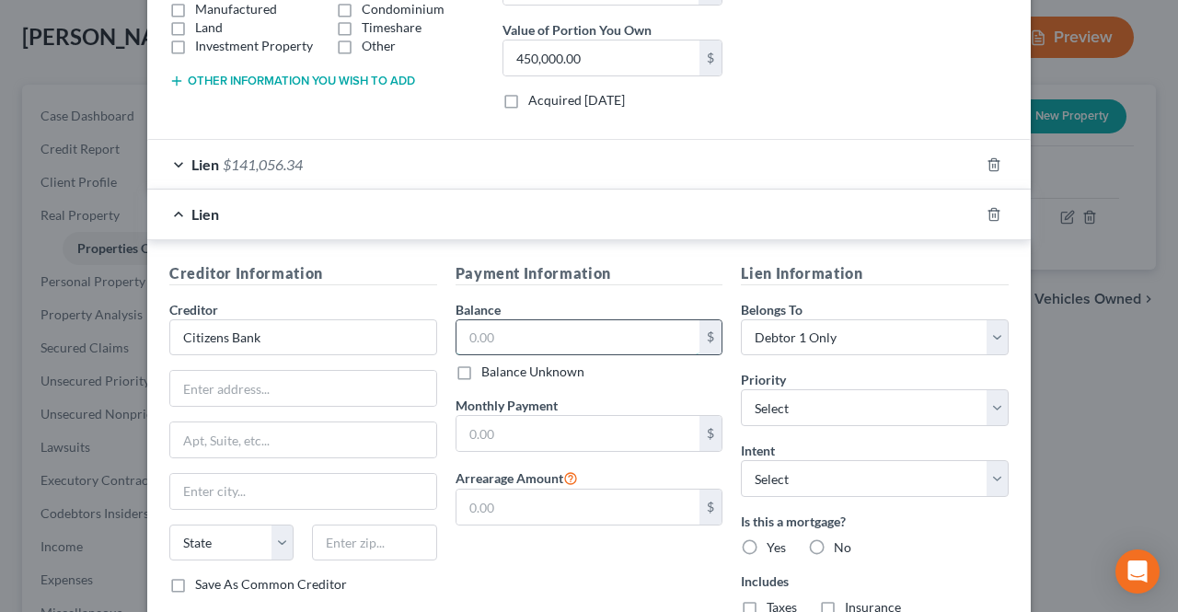
click at [539, 330] on input "text" at bounding box center [579, 337] width 244 height 35
type input "Citizens Bank"
type input "149,846.16"
click at [783, 336] on select "Select Debtor 1 Only Debtor 2 Only Debtor 1 And Debtor 2 Only At Least One Of T…" at bounding box center [875, 337] width 268 height 37
select select "3"
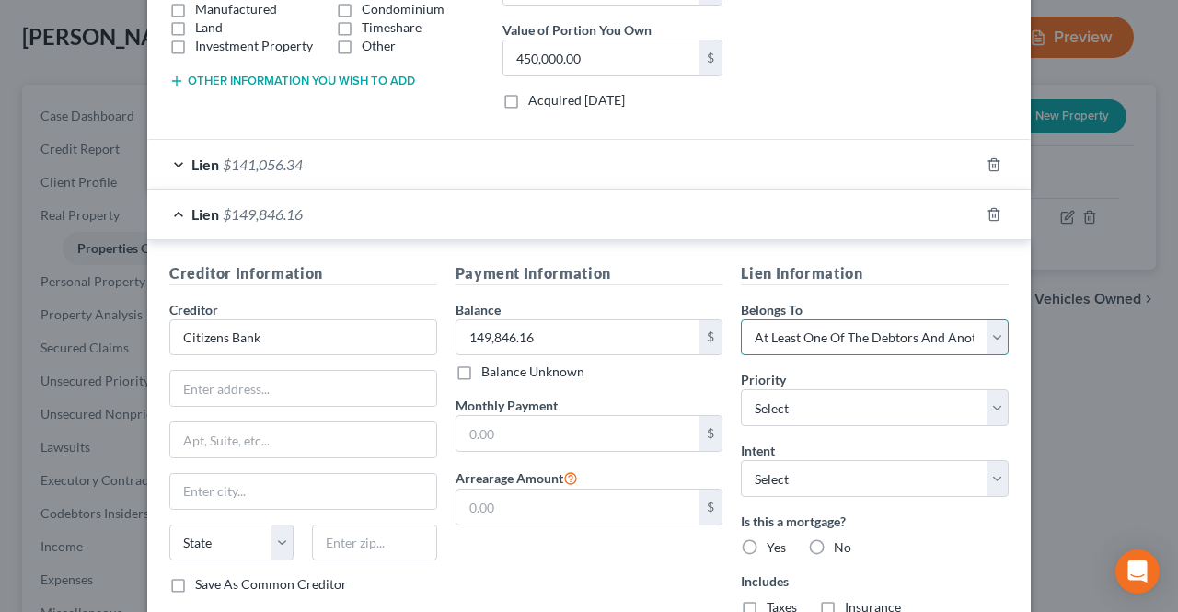
click at [741, 319] on select "Select Debtor 1 Only Debtor 2 Only Debtor 1 And Debtor 2 Only At Least One Of T…" at bounding box center [875, 337] width 268 height 37
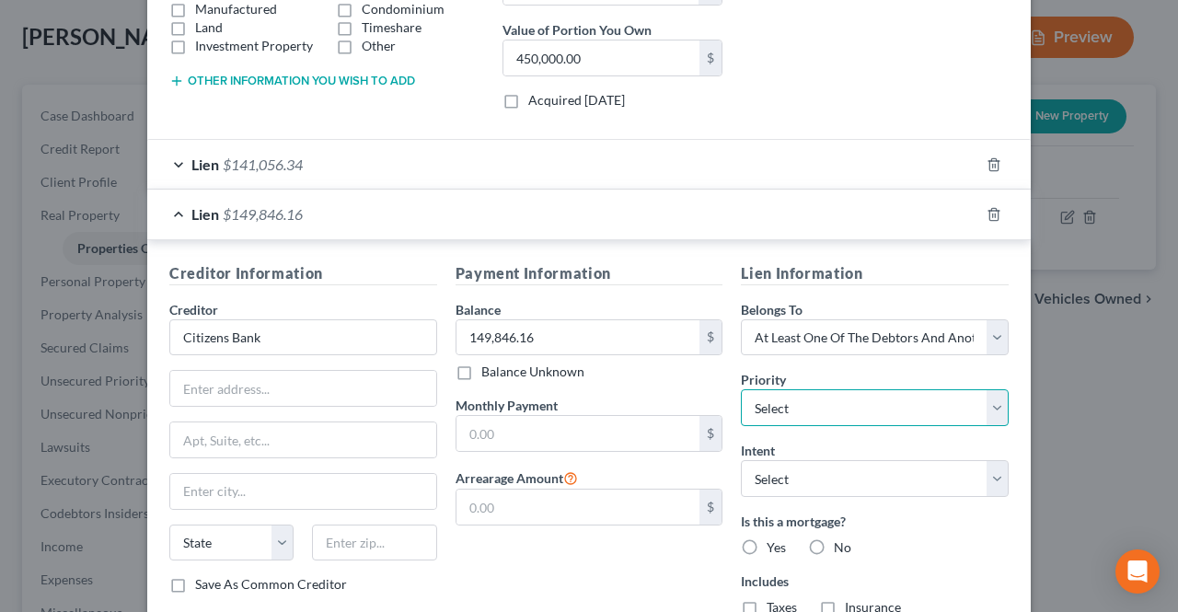
click at [826, 410] on select "Select 1st 2nd 3rd 4th 5th 6th 7th 8th 9th 10th 11th 12th 13th 14th 15th 16th 1…" at bounding box center [875, 407] width 268 height 37
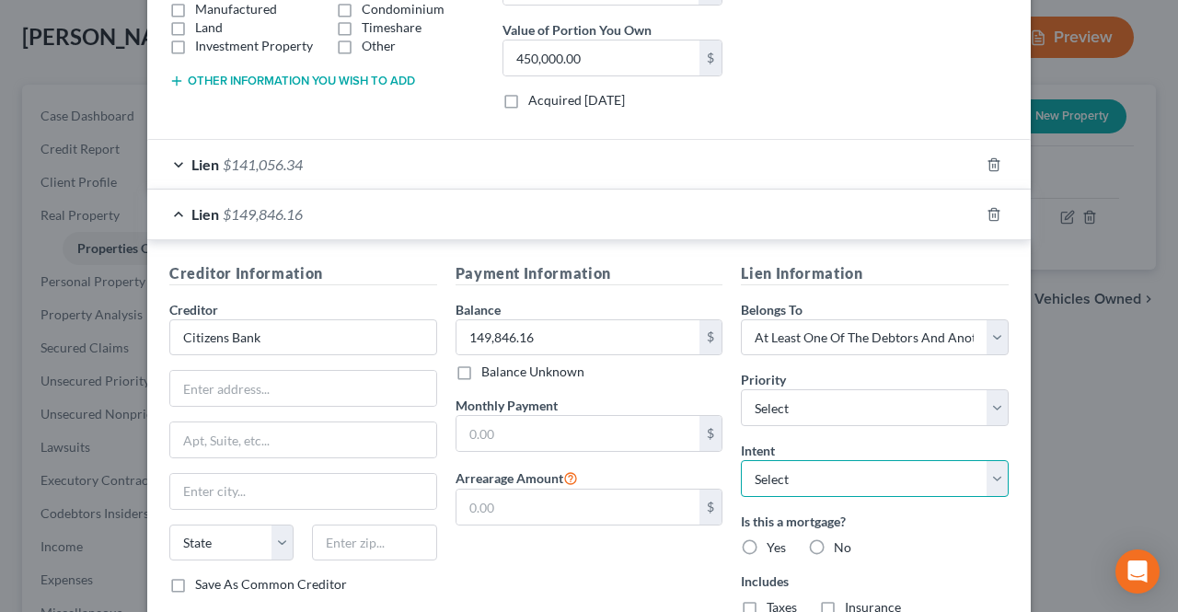
click at [802, 468] on select "Select Surrender Redeem Reaffirm Avoid Other" at bounding box center [875, 478] width 268 height 37
select select "2"
click at [741, 460] on select "Select Surrender Redeem Reaffirm Avoid Other" at bounding box center [875, 478] width 268 height 37
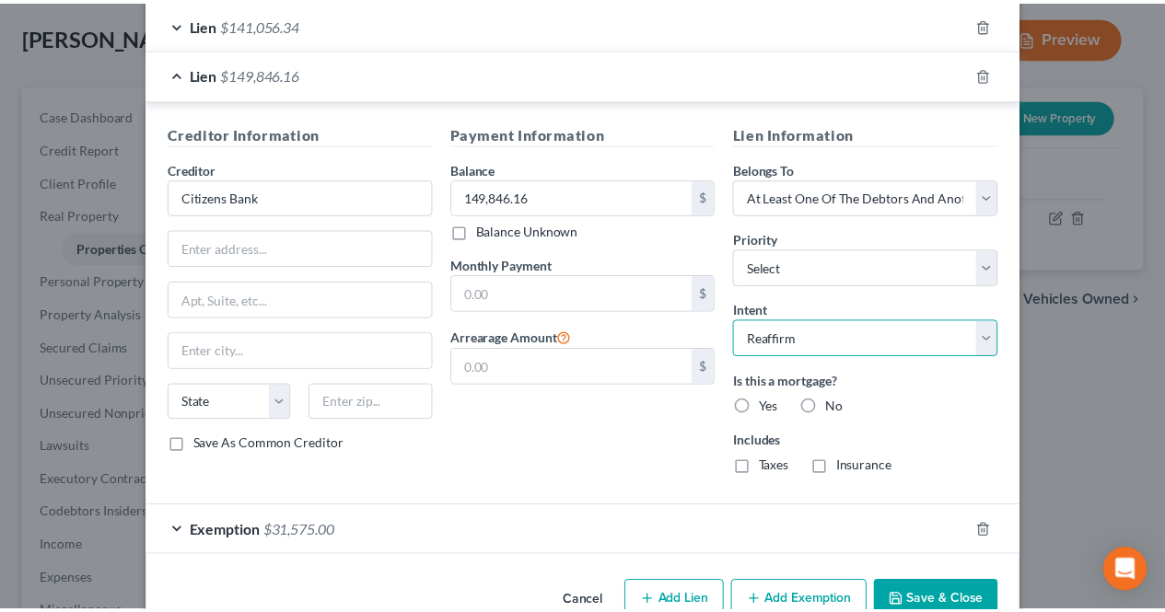
scroll to position [551, 0]
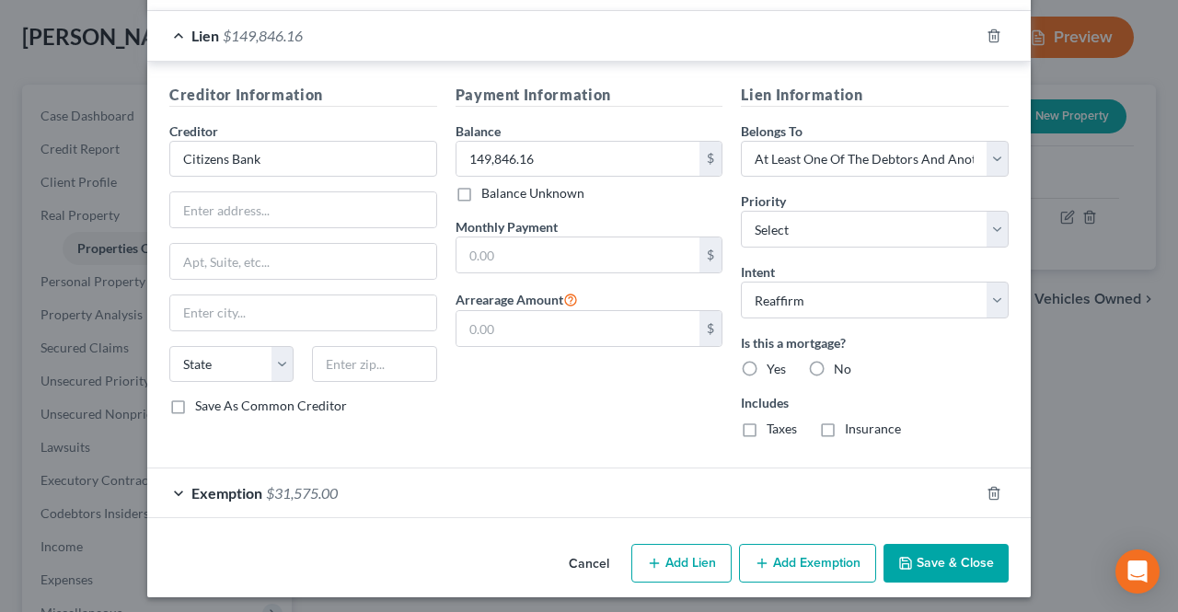
click at [900, 559] on icon "button" at bounding box center [905, 563] width 15 height 15
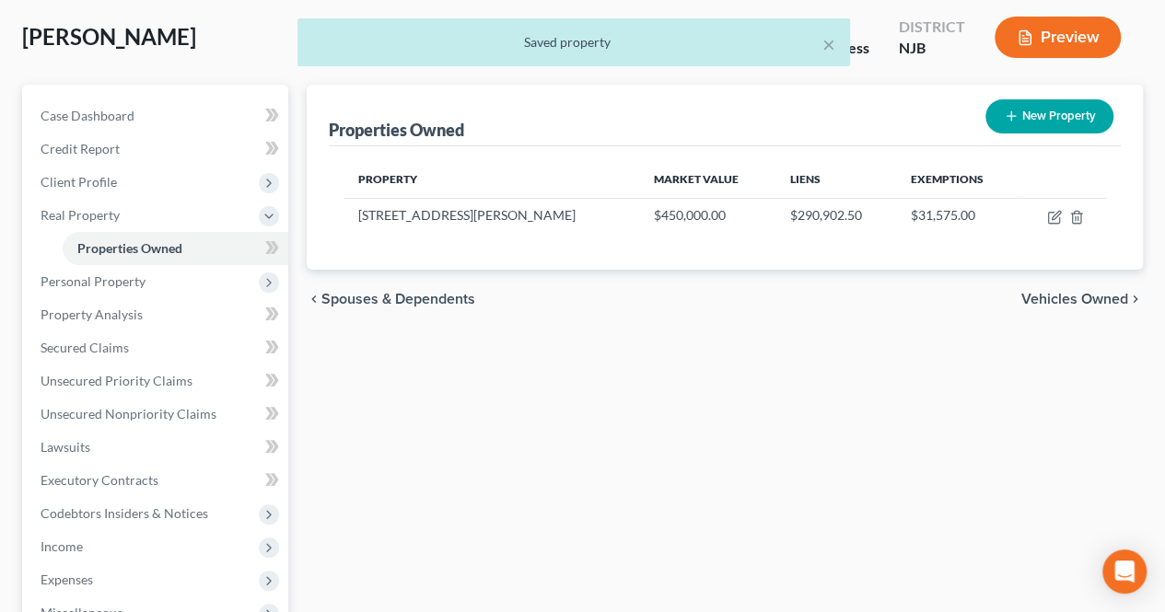
click at [1032, 292] on span "Vehicles Owned" at bounding box center [1074, 299] width 107 height 15
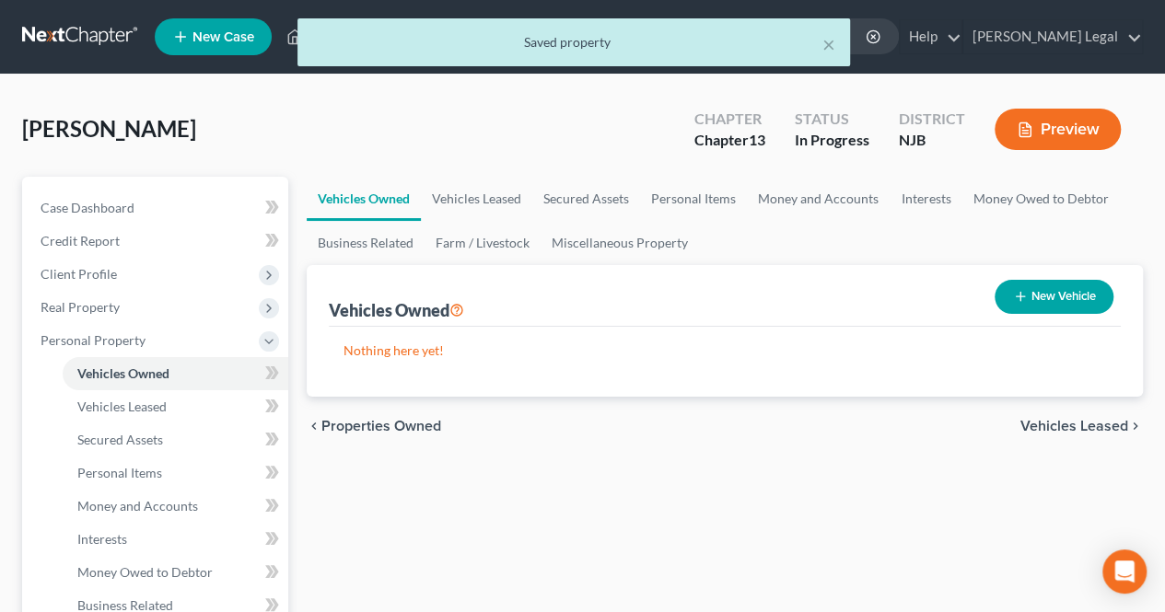
click at [422, 422] on span "Properties Owned" at bounding box center [381, 426] width 120 height 15
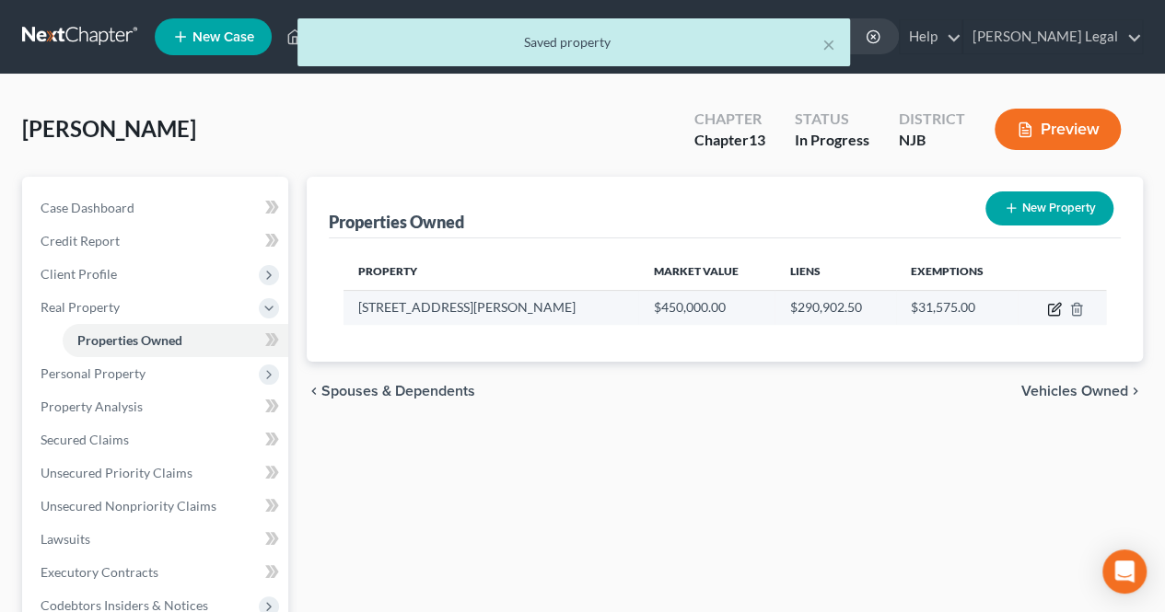
click at [1060, 310] on icon "button" at bounding box center [1054, 309] width 15 height 15
select select "33"
select select "8"
select select "0"
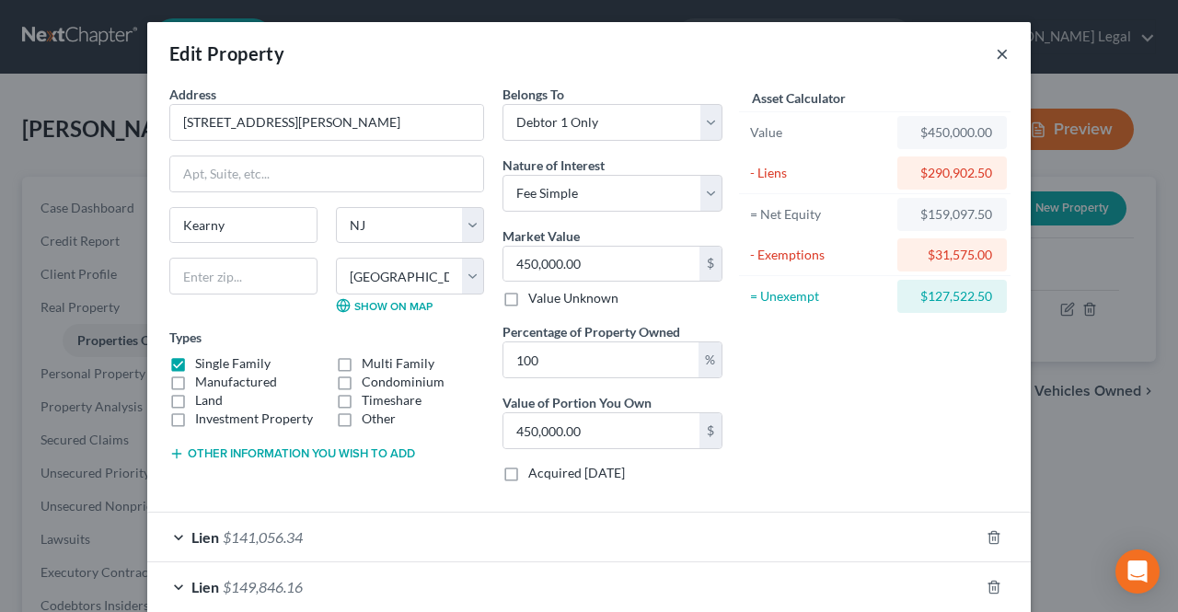
click at [996, 59] on button "×" at bounding box center [1002, 53] width 13 height 22
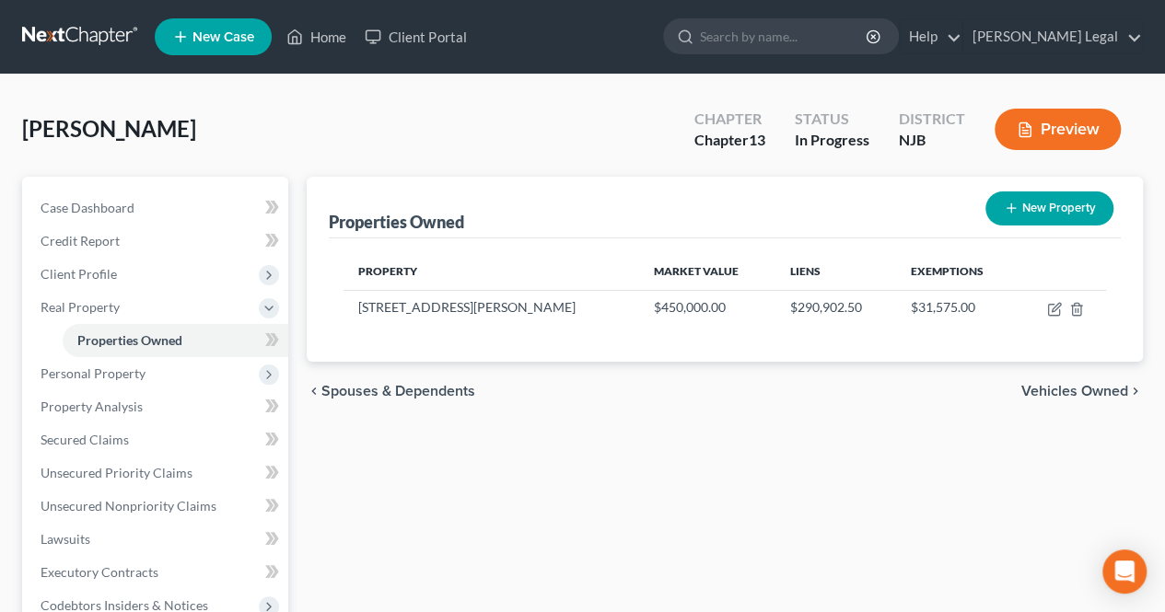
click at [576, 399] on div "chevron_left Spouses & Dependents Vehicles Owned chevron_right" at bounding box center [725, 391] width 836 height 59
click at [557, 458] on div "Properties Owned New Property Property Market Value Liens Exemptions [STREET_AD…" at bounding box center [724, 576] width 854 height 798
click at [236, 306] on span "Real Property" at bounding box center [157, 307] width 262 height 33
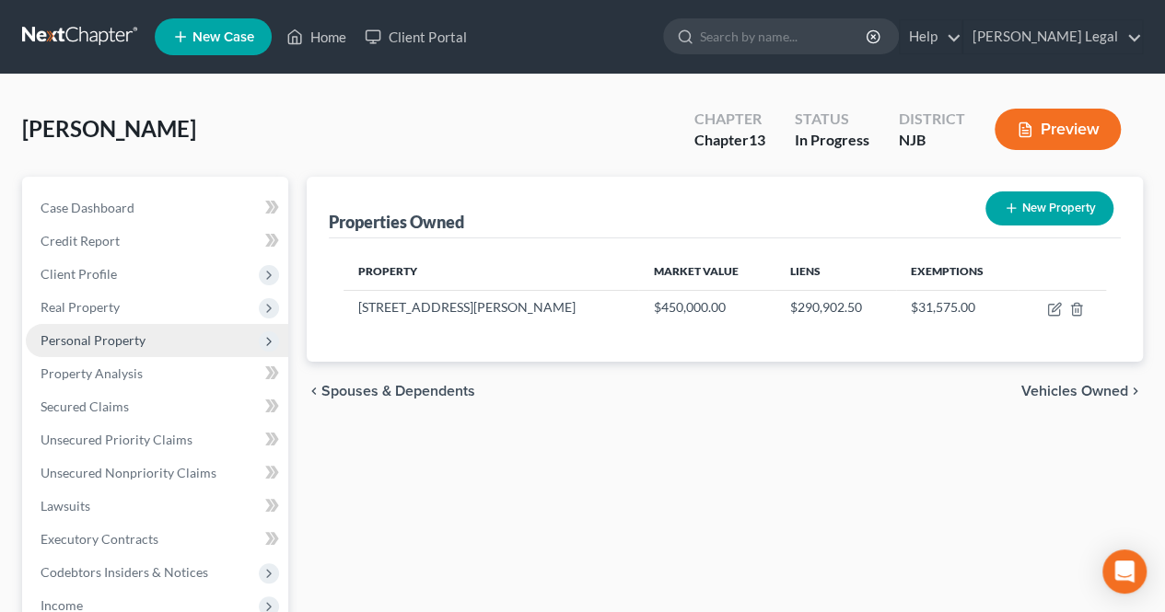
click at [249, 329] on span "Personal Property" at bounding box center [157, 340] width 262 height 33
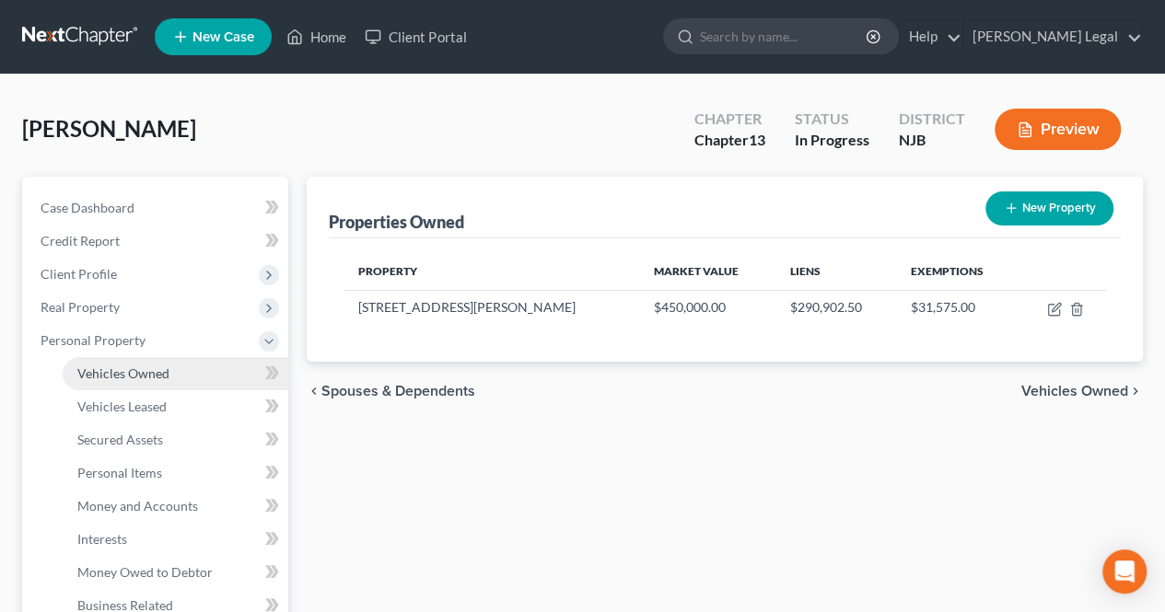
click at [215, 364] on link "Vehicles Owned" at bounding box center [176, 373] width 226 height 33
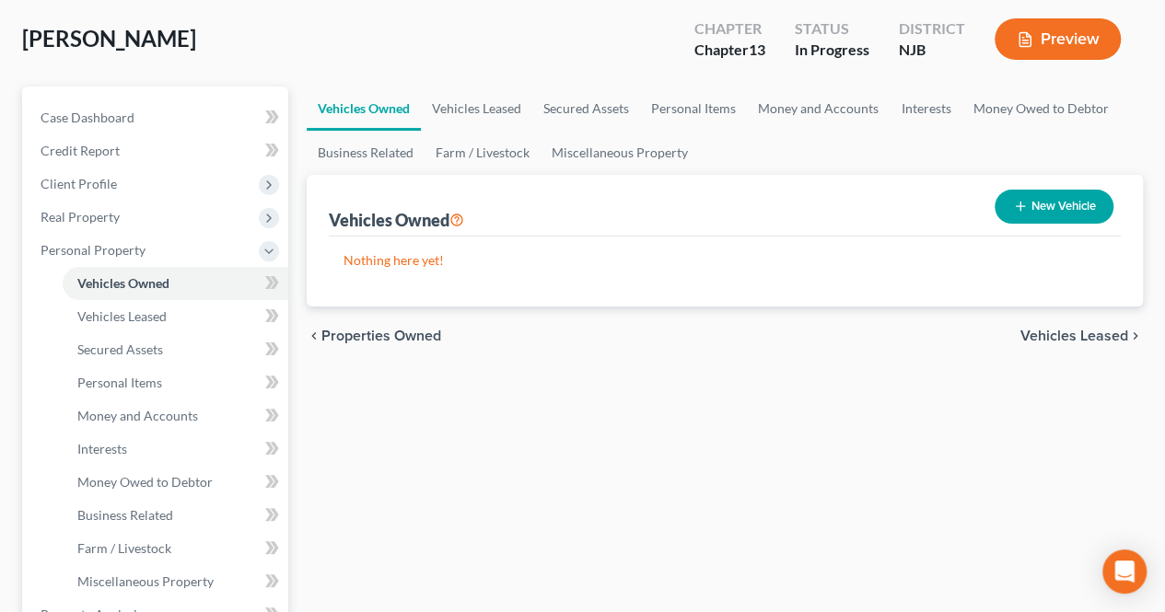
scroll to position [92, 0]
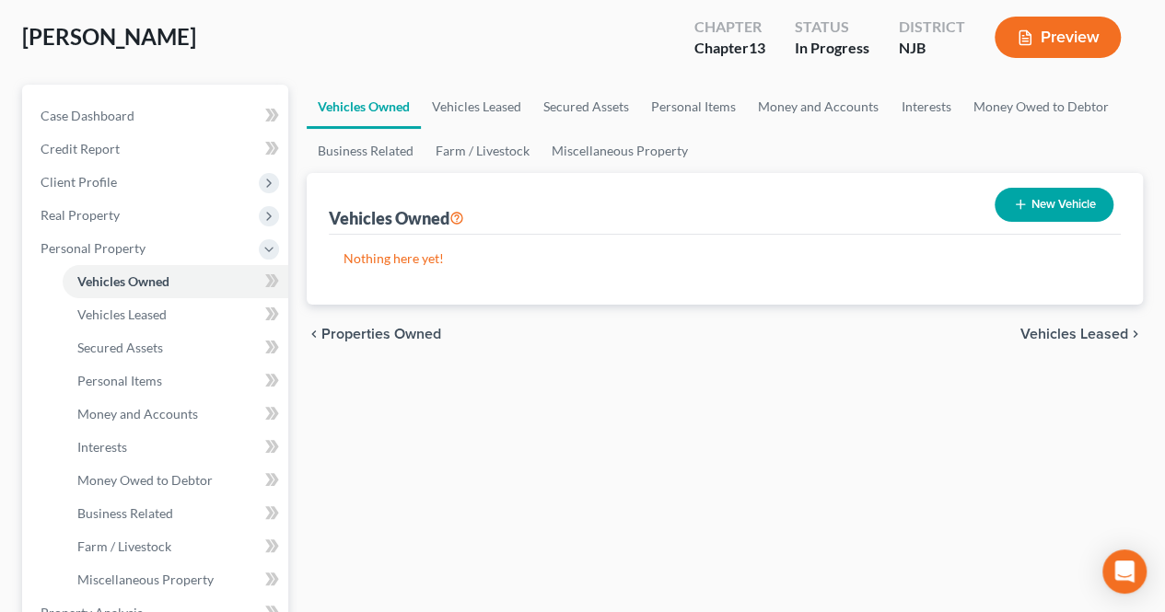
click at [585, 357] on div "chevron_left Properties Owned Vehicles Leased chevron_right" at bounding box center [725, 334] width 836 height 59
click at [219, 282] on link "Vehicles Owned" at bounding box center [176, 281] width 226 height 33
click at [239, 281] on link "Vehicles Owned" at bounding box center [176, 281] width 226 height 33
click at [153, 253] on span "Personal Property" at bounding box center [157, 248] width 262 height 33
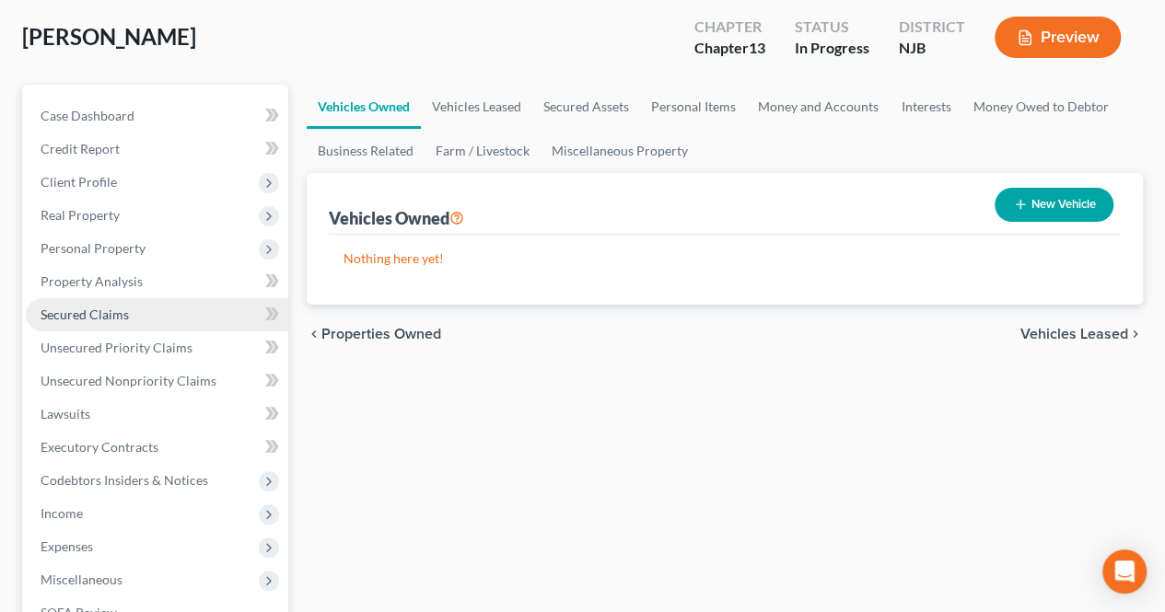
click at [152, 308] on link "Secured Claims" at bounding box center [157, 314] width 262 height 33
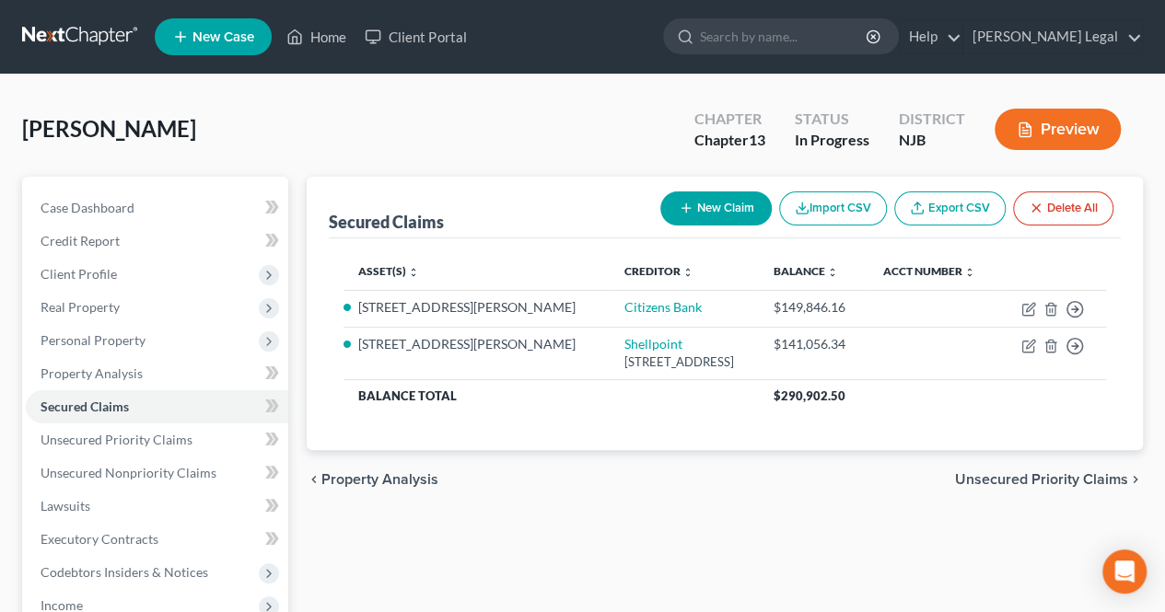
click at [519, 240] on div "Asset(s) expand_more expand_less unfold_more Creditor expand_more expand_less u…" at bounding box center [725, 344] width 792 height 212
click at [554, 229] on div "Secured Claims New Claim Import CSV Export CSV Delete All" at bounding box center [725, 208] width 792 height 62
click at [676, 444] on div "Asset(s) expand_more expand_less unfold_more Creditor expand_more expand_less u…" at bounding box center [725, 344] width 792 height 212
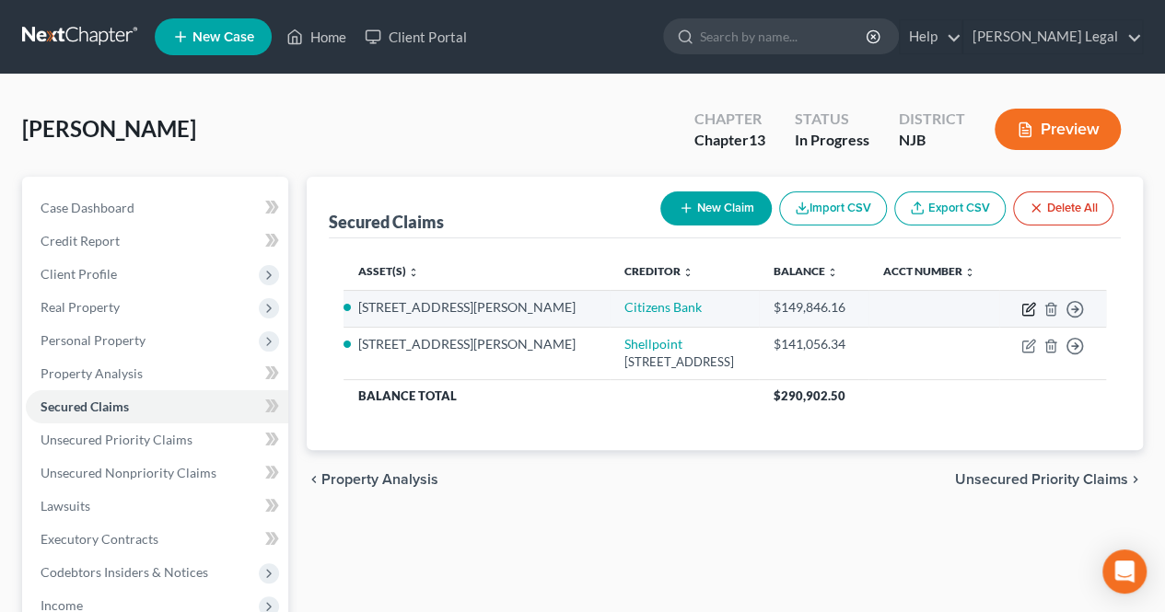
click at [1029, 312] on icon "button" at bounding box center [1028, 309] width 15 height 15
select select "2"
select select "3"
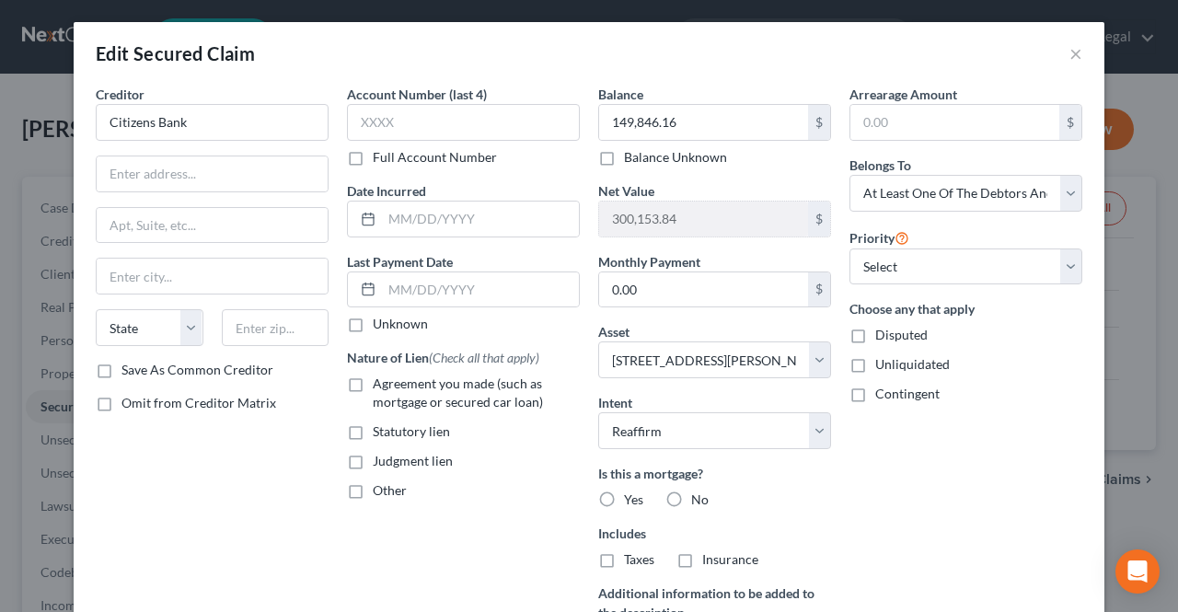
click at [640, 87] on div "Balance 149,846.16 $ Balance Unknown Balance Undetermined 149,846.16 $ Balance …" at bounding box center [714, 126] width 233 height 82
click at [668, 64] on div "Edit Secured Claim ×" at bounding box center [589, 53] width 1031 height 63
click at [700, 119] on input "149,846.16" at bounding box center [703, 122] width 209 height 35
click at [1070, 53] on button "×" at bounding box center [1076, 53] width 13 height 22
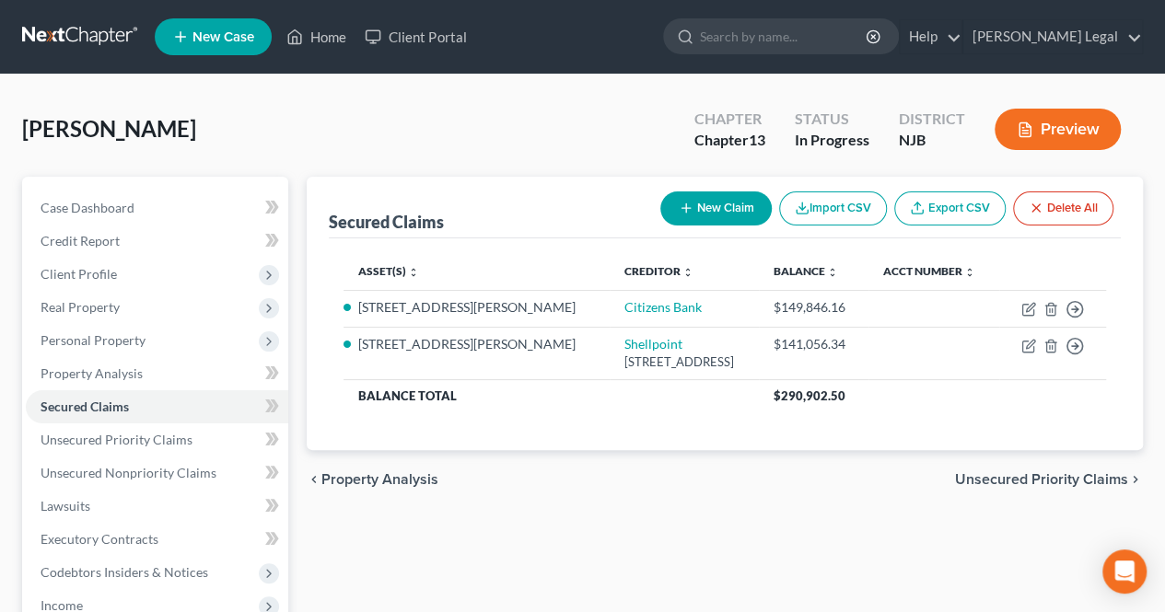
click at [659, 467] on div "chevron_left Property Analysis Unsecured Priority Claims chevron_right" at bounding box center [725, 479] width 836 height 59
click at [604, 494] on div "chevron_left Property Analysis Unsecured Priority Claims chevron_right" at bounding box center [725, 479] width 836 height 59
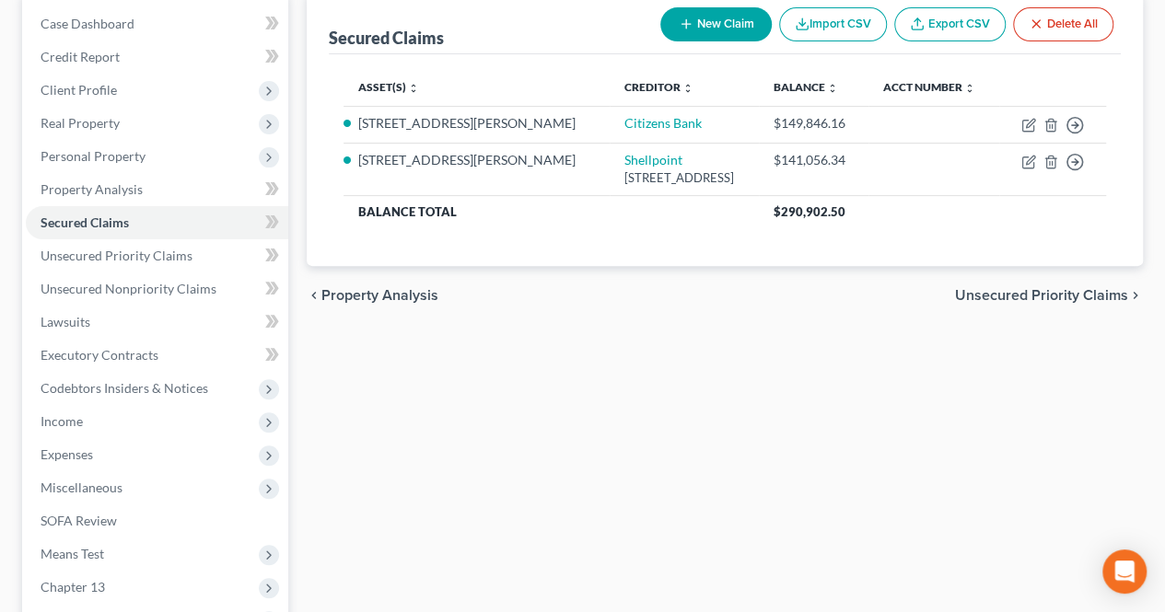
click at [406, 459] on div "Secured Claims New Claim Import CSV Export CSV Delete All Asset(s) expand_more …" at bounding box center [724, 375] width 854 height 765
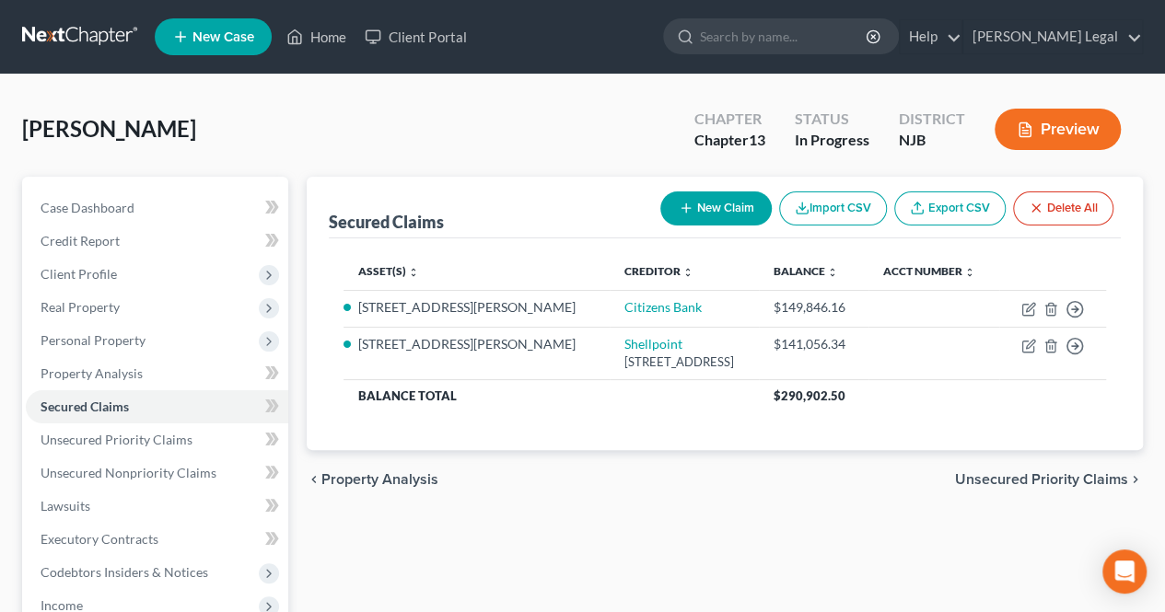
click at [477, 459] on div "chevron_left Property Analysis Unsecured Priority Claims chevron_right" at bounding box center [725, 479] width 836 height 59
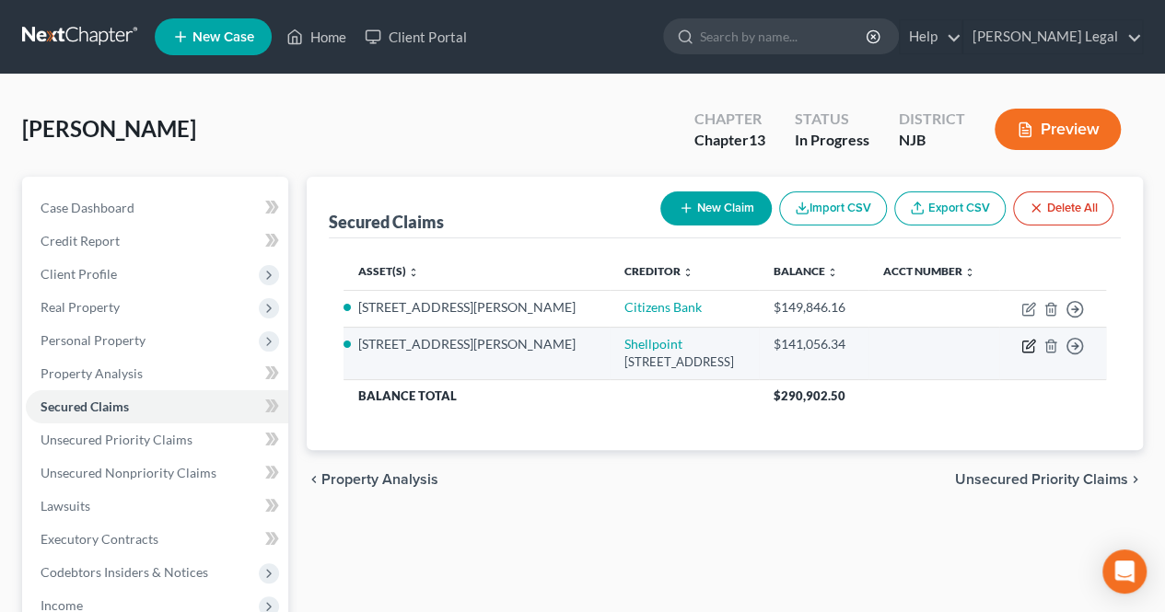
click at [1024, 345] on icon "button" at bounding box center [1028, 346] width 15 height 15
select select "23"
select select "2"
select select "3"
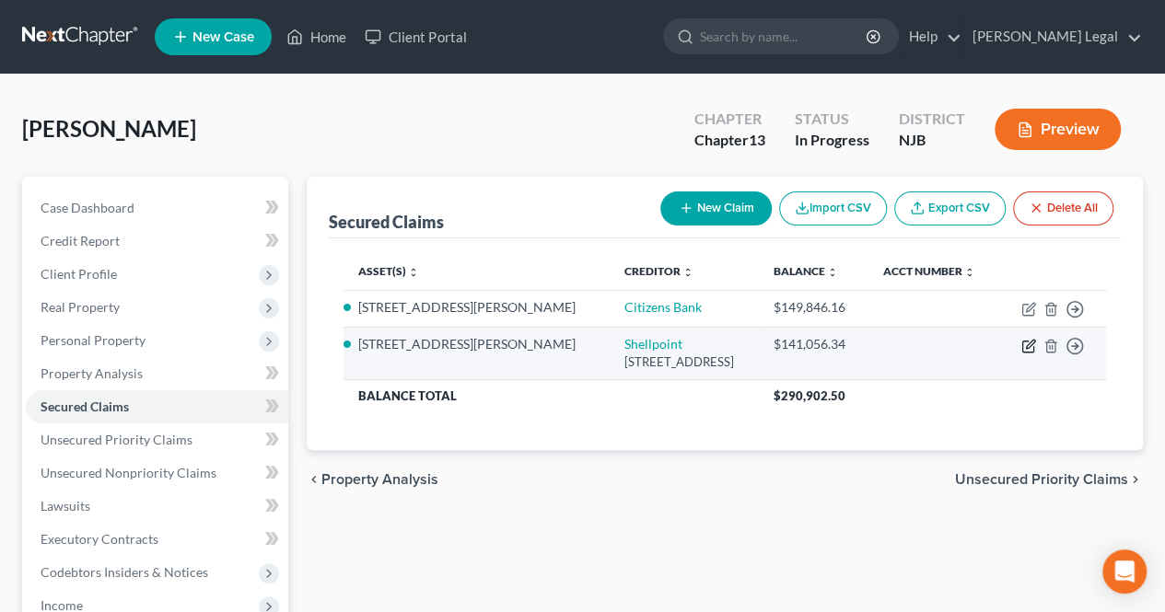
select select "0"
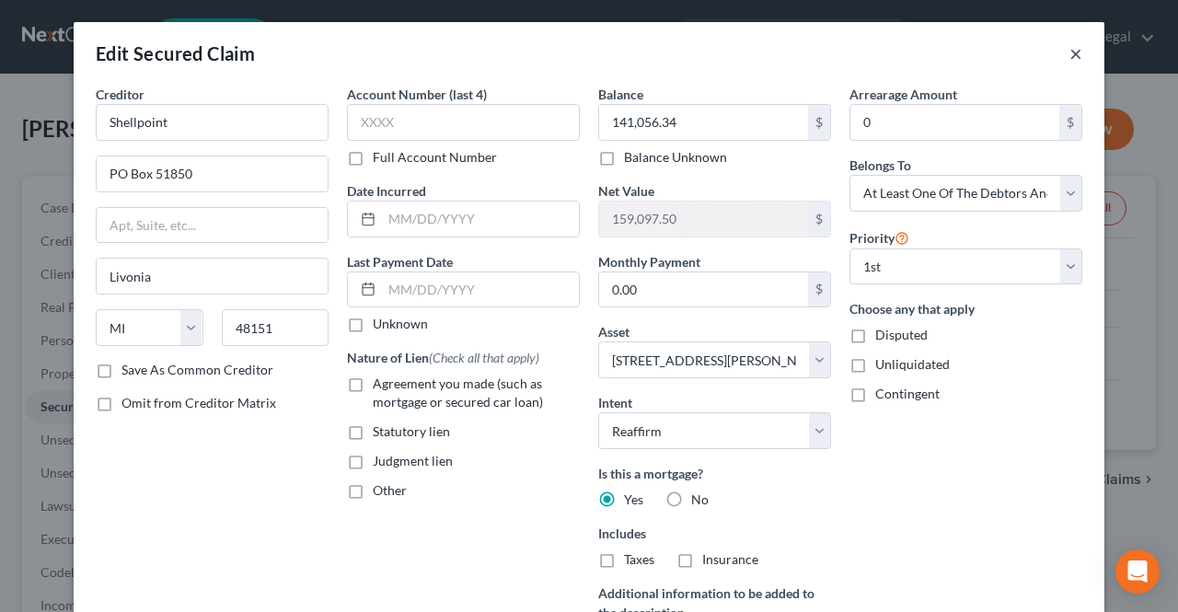
click at [1072, 62] on button "×" at bounding box center [1076, 53] width 13 height 22
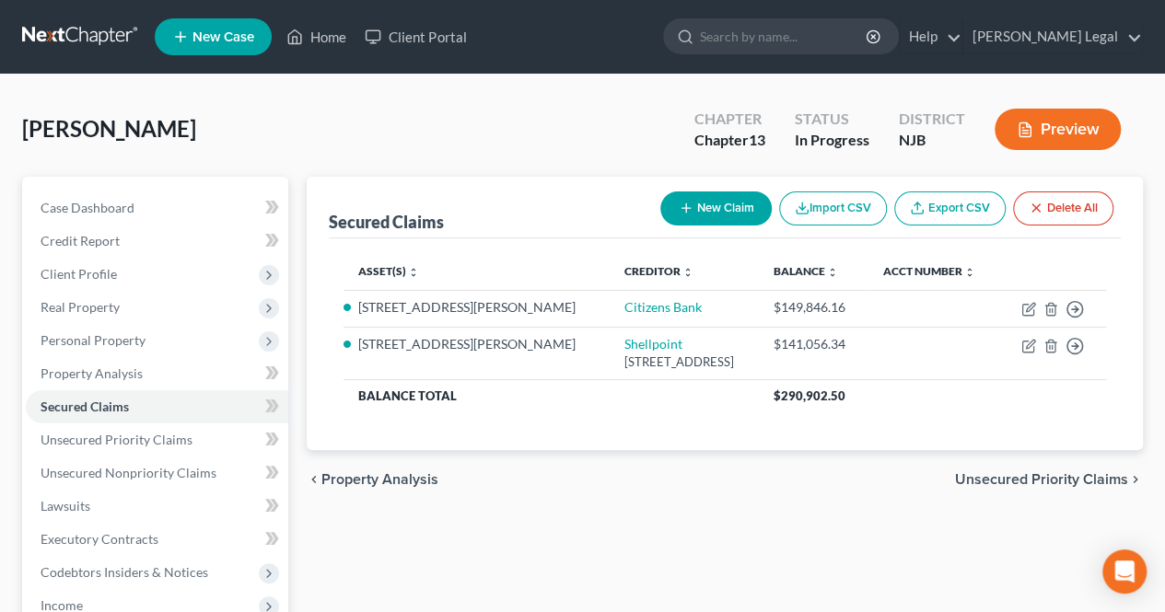
click at [770, 507] on div "Secured Claims New Claim Import CSV Export CSV Delete All Asset(s) expand_more …" at bounding box center [724, 559] width 854 height 765
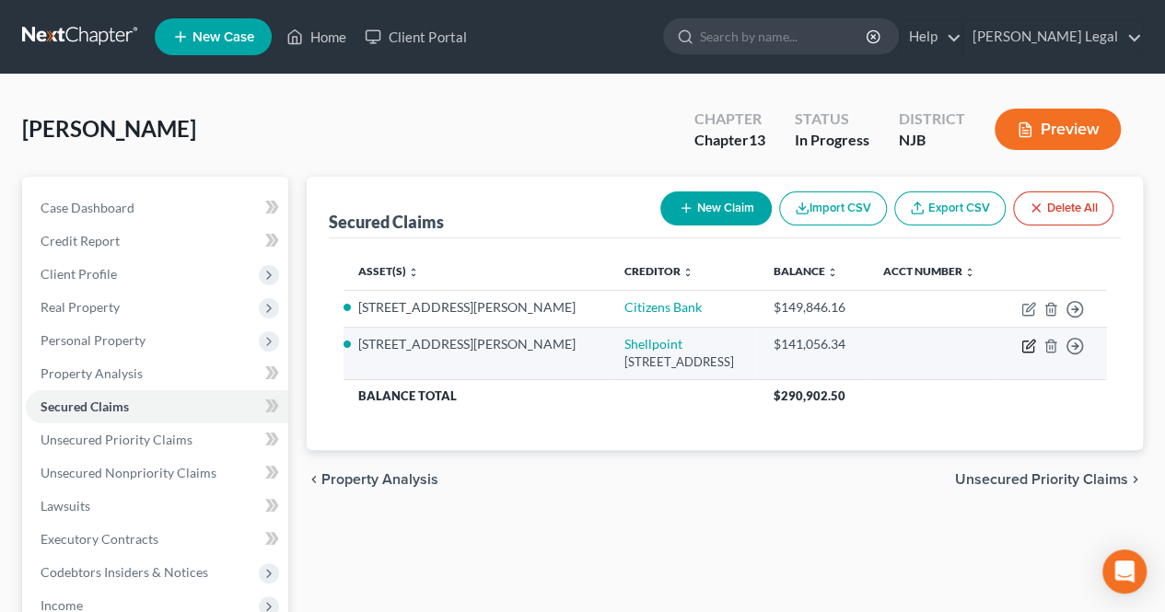
click at [1027, 348] on icon "button" at bounding box center [1028, 346] width 15 height 15
select select "23"
select select "2"
select select "3"
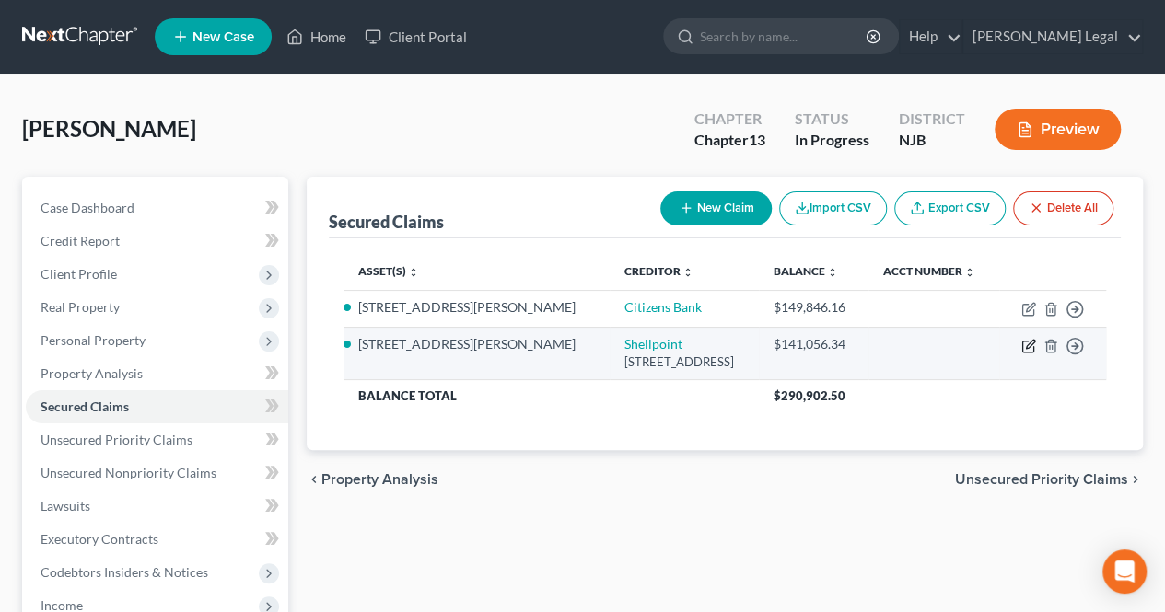
select select "0"
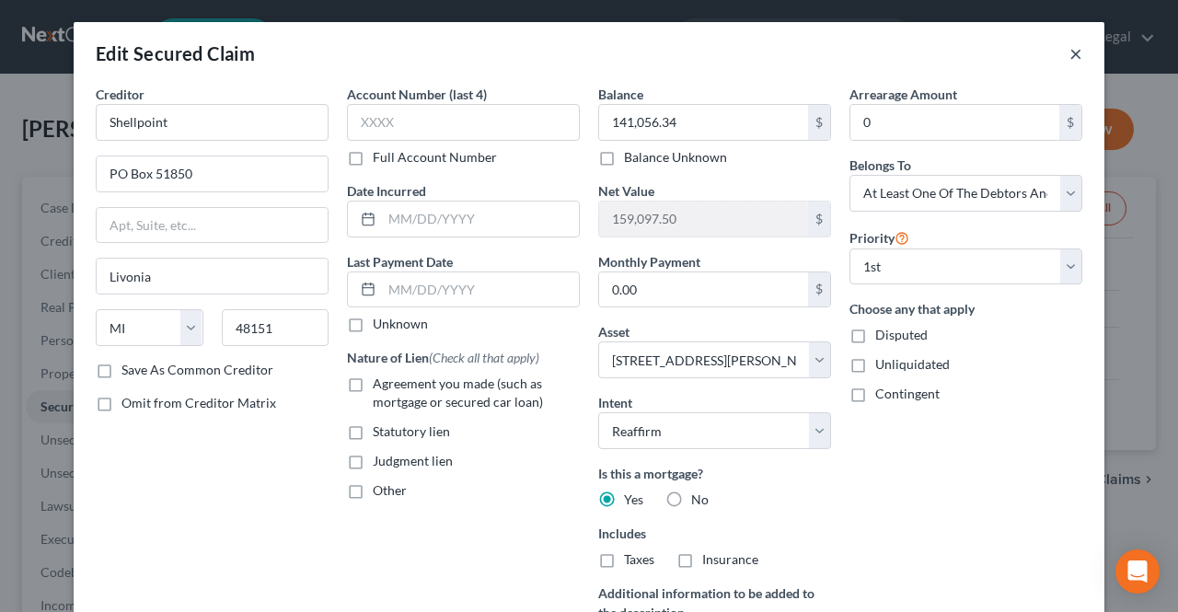
click at [1070, 58] on button "×" at bounding box center [1076, 53] width 13 height 22
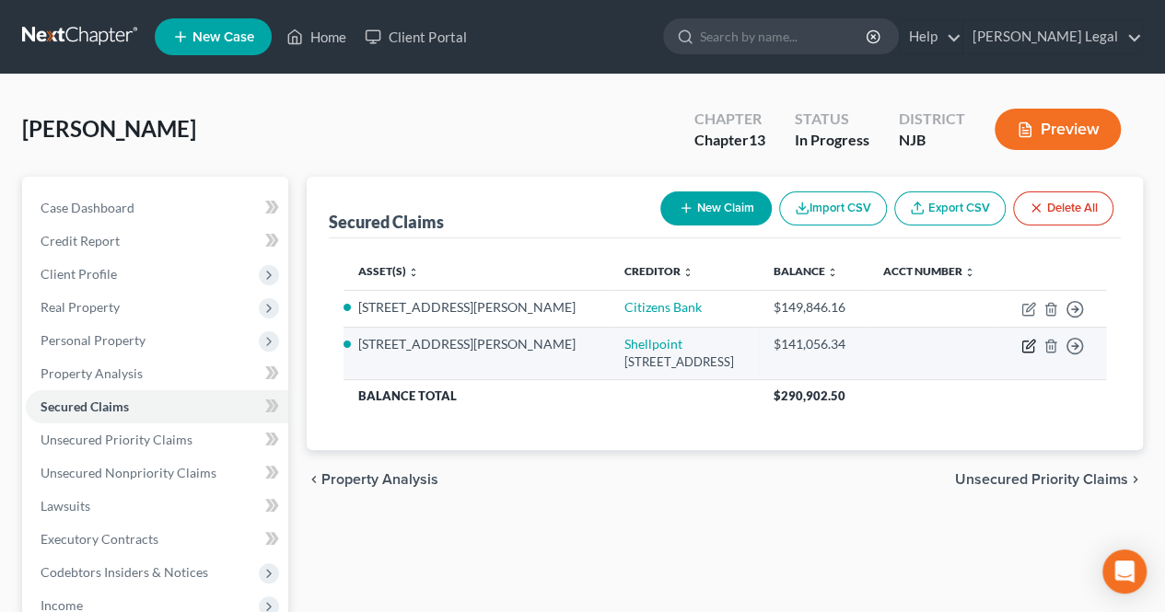
click at [1027, 348] on icon "button" at bounding box center [1028, 346] width 15 height 15
select select "23"
select select "2"
select select "3"
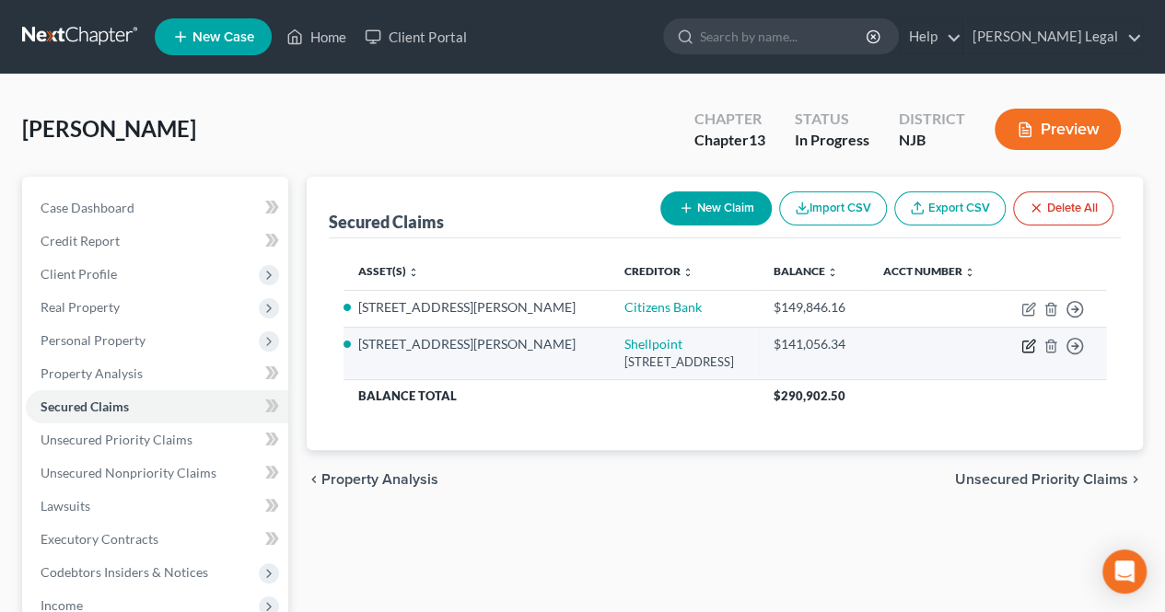
select select "0"
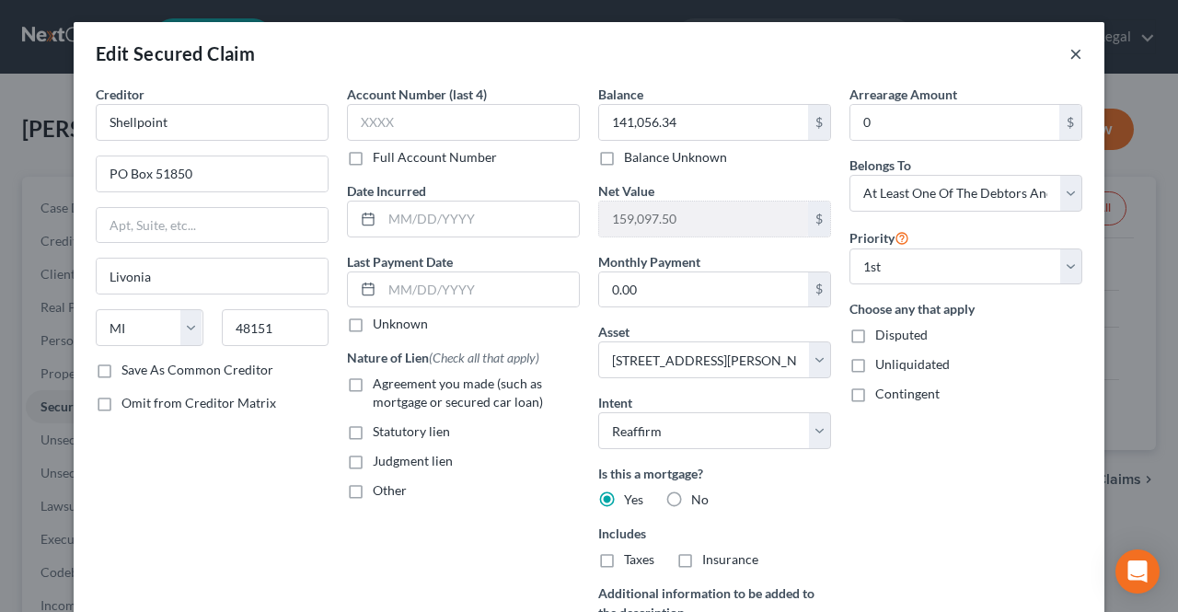
click at [1070, 50] on button "×" at bounding box center [1076, 53] width 13 height 22
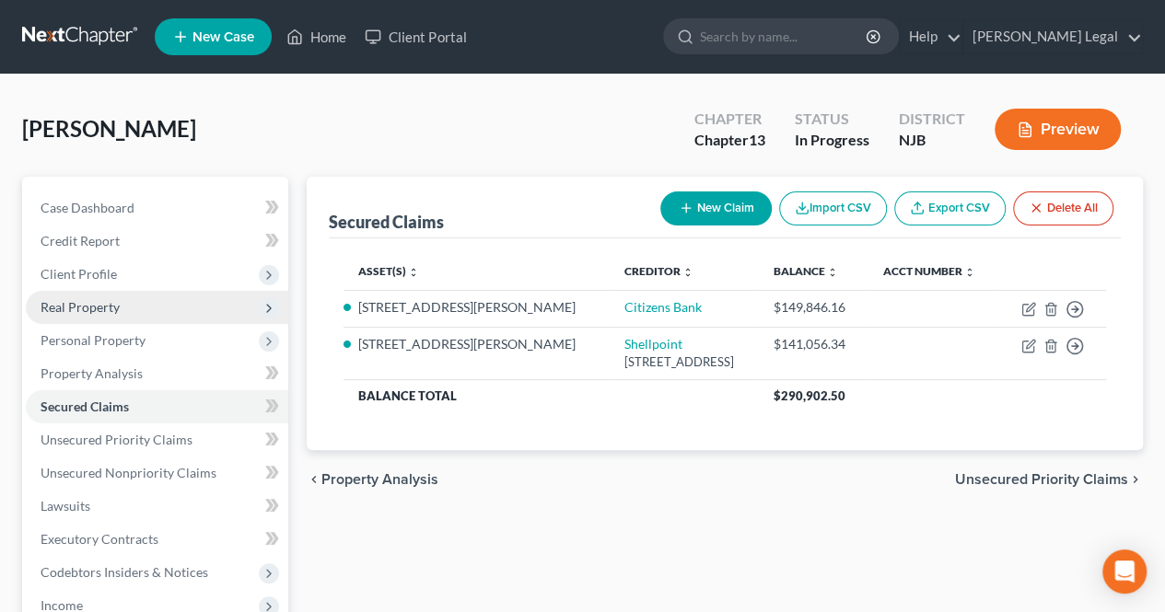
click at [115, 316] on span "Real Property" at bounding box center [157, 307] width 262 height 33
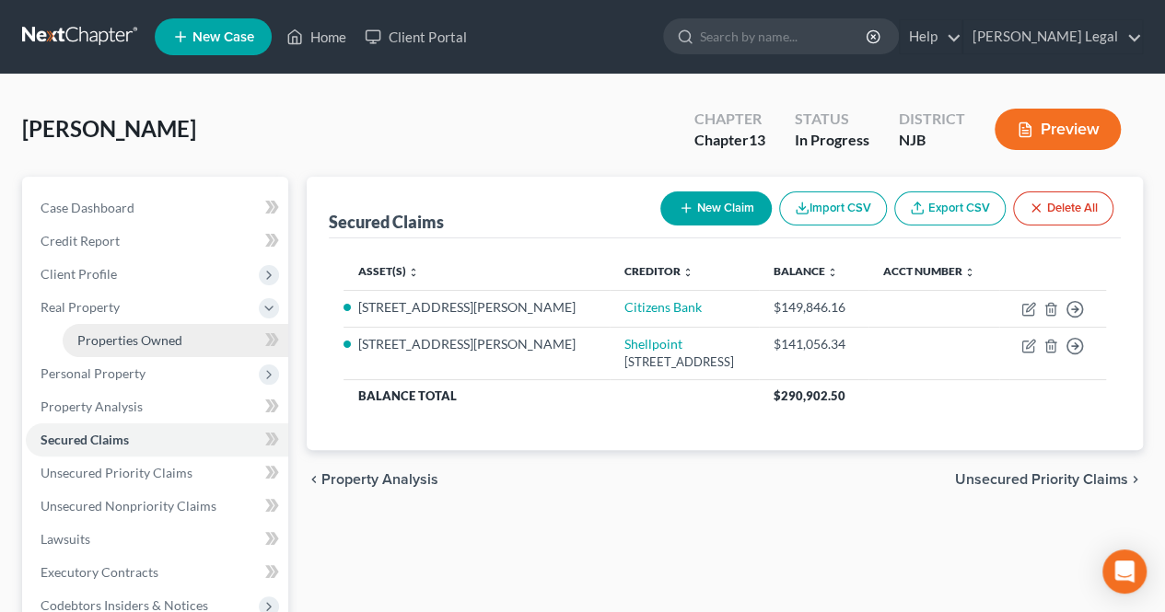
click at [163, 345] on span "Properties Owned" at bounding box center [129, 340] width 105 height 16
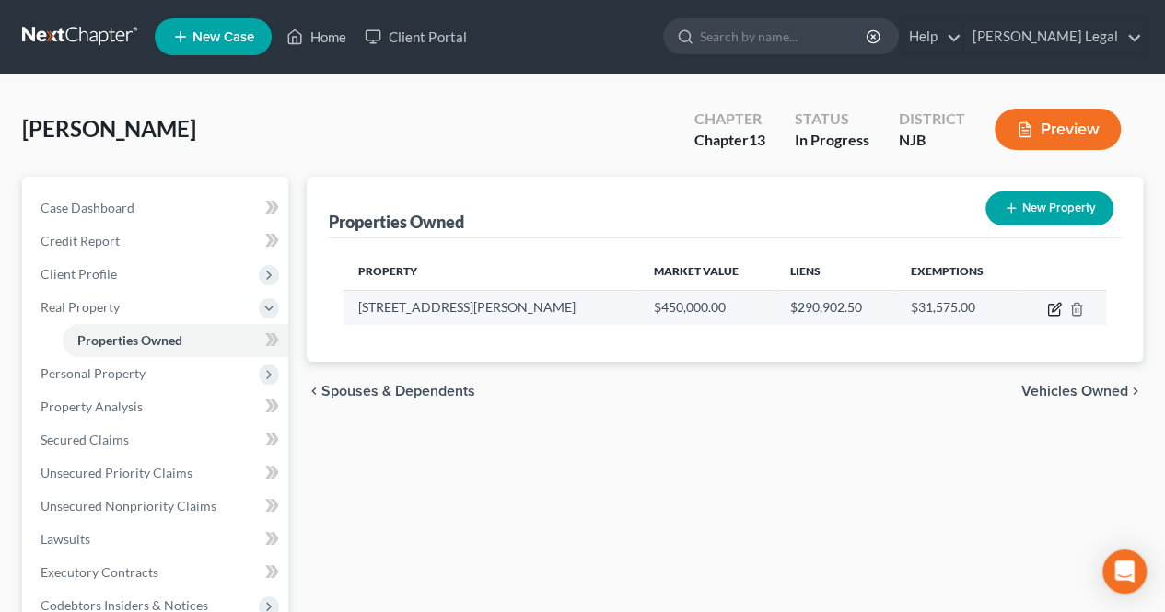
click at [1057, 307] on icon "button" at bounding box center [1055, 307] width 8 height 8
select select "33"
select select "8"
select select "0"
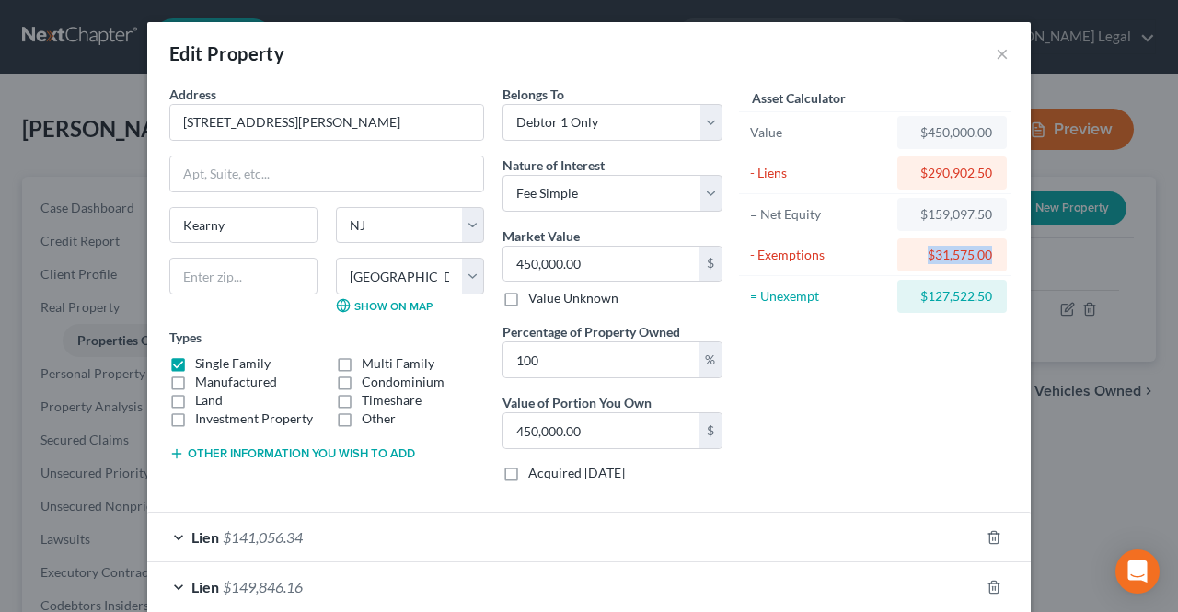
drag, startPoint x: 914, startPoint y: 261, endPoint x: 991, endPoint y: 261, distance: 77.3
click at [991, 261] on div "$31,575.00" at bounding box center [953, 254] width 110 height 33
drag, startPoint x: 913, startPoint y: 180, endPoint x: 969, endPoint y: 206, distance: 62.2
click at [974, 194] on div "Asset Calculator Value $450,000.00 - Liens $290,902.50 = Net Equity $159,097.50…" at bounding box center [875, 201] width 268 height 232
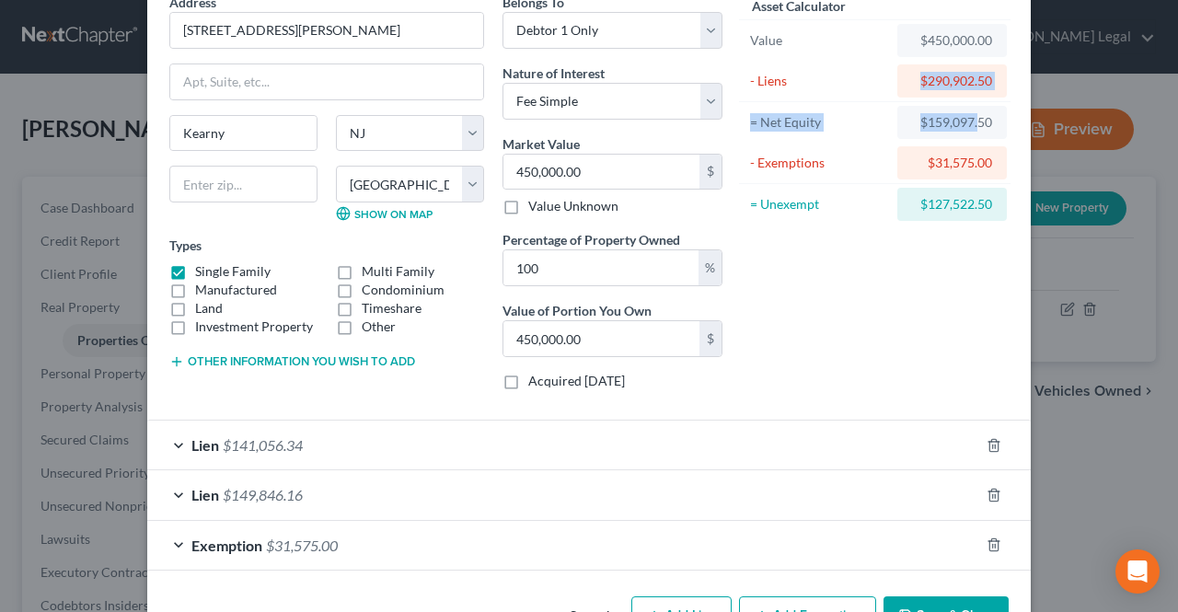
scroll to position [146, 0]
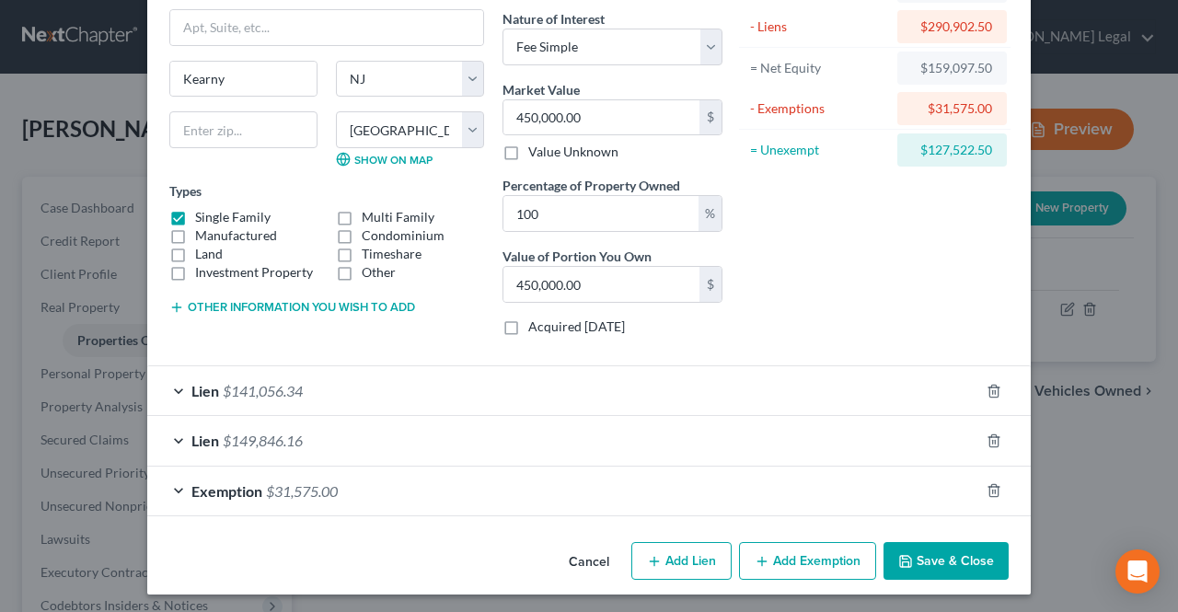
click at [574, 435] on div "Lien $149,846.16" at bounding box center [563, 440] width 832 height 49
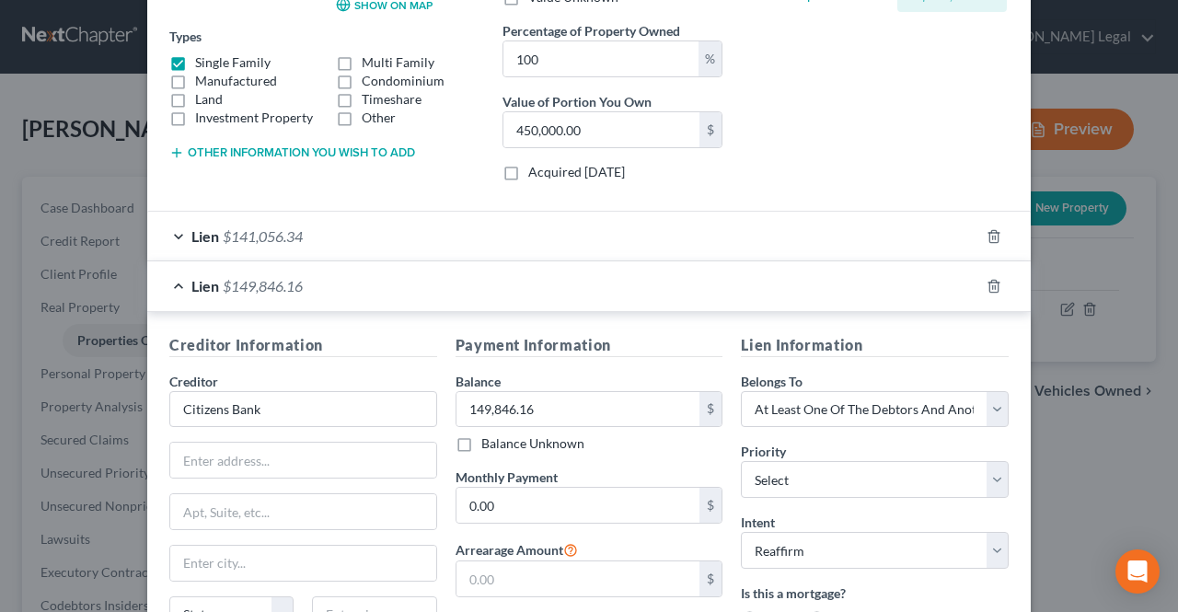
scroll to position [330, 0]
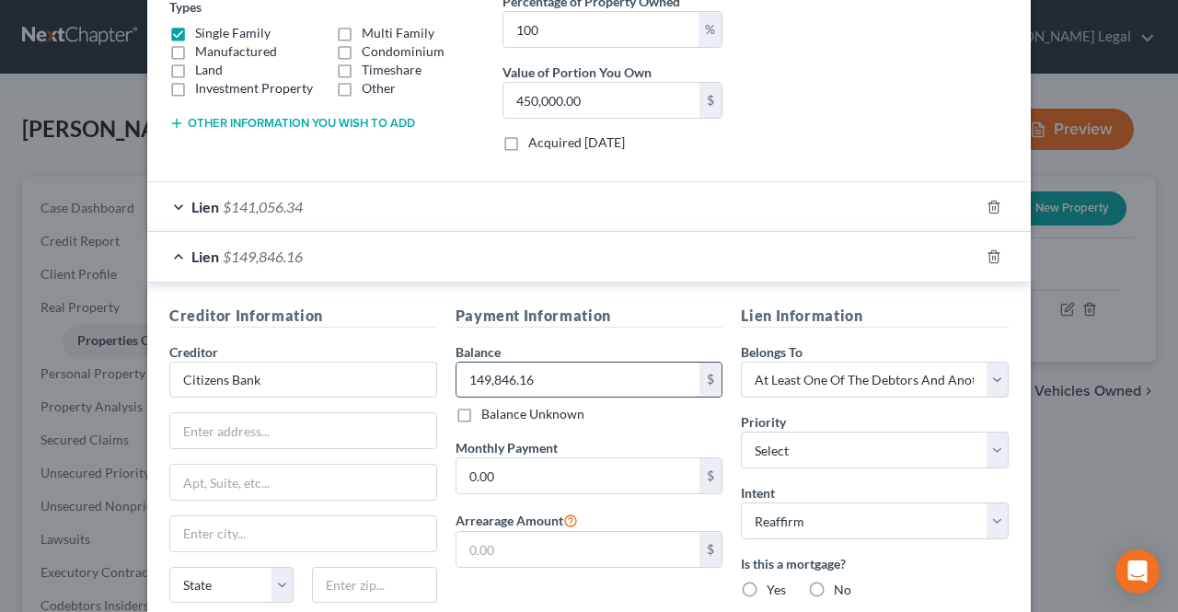
click at [557, 377] on input "149,846.16" at bounding box center [579, 380] width 244 height 35
click at [562, 377] on input "149,846.16" at bounding box center [579, 380] width 244 height 35
click at [576, 378] on input "149,846.16" at bounding box center [579, 380] width 244 height 35
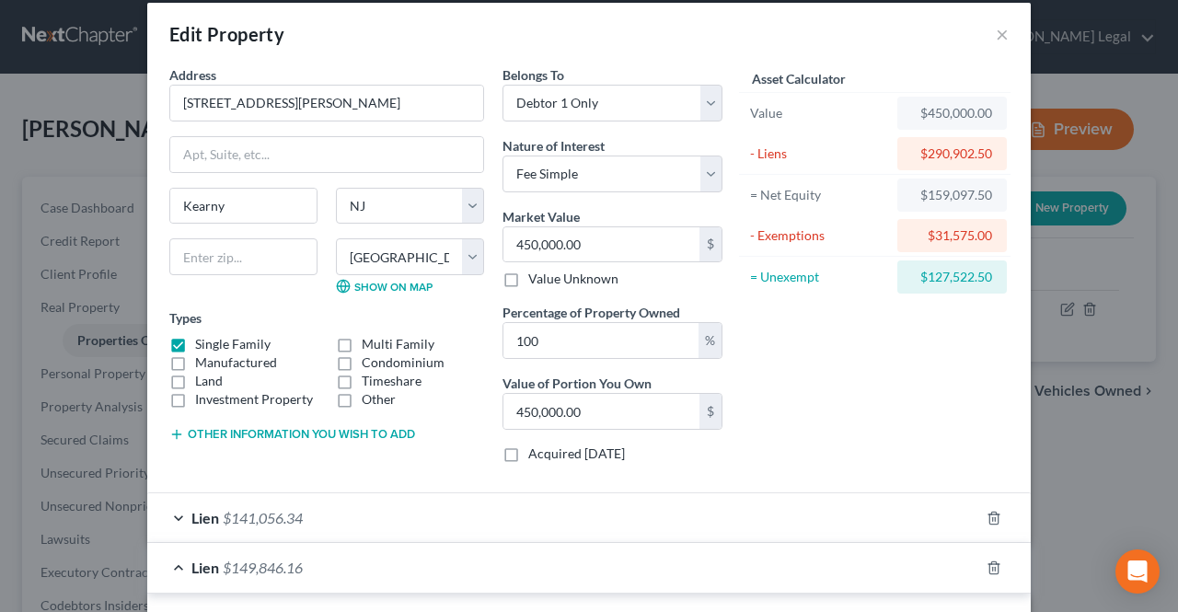
scroll to position [0, 0]
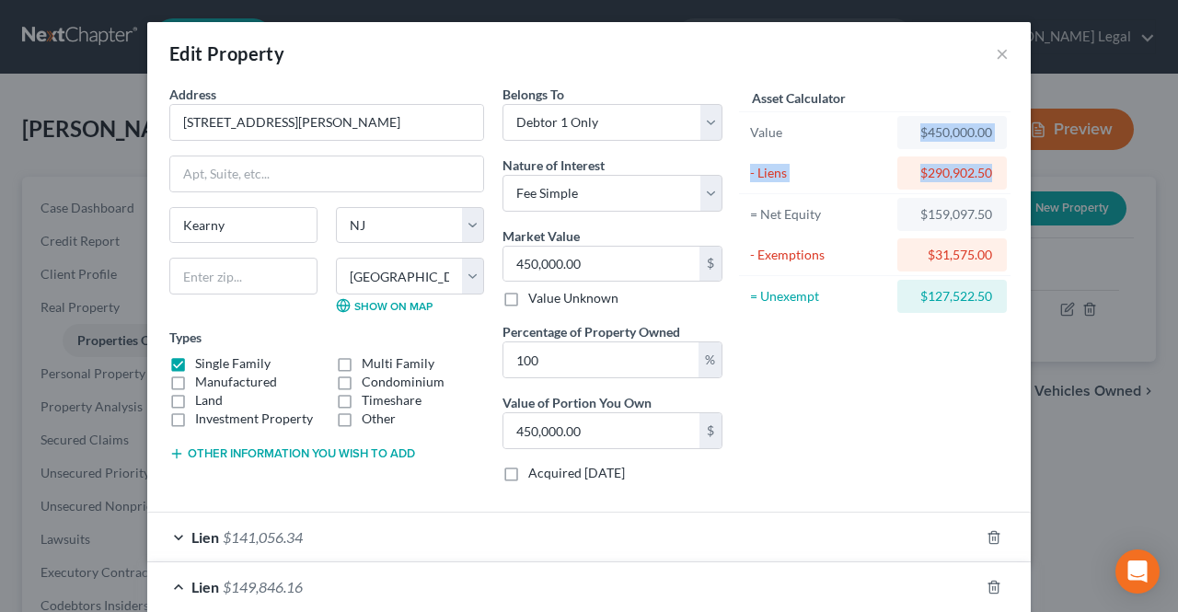
drag, startPoint x: 952, startPoint y: 128, endPoint x: 987, endPoint y: 177, distance: 60.0
click at [987, 177] on div "Asset Calculator Value $450,000.00 - Liens $290,902.50 = Net Equity $159,097.50…" at bounding box center [875, 201] width 268 height 232
click at [983, 230] on div "= Net Equity $159,097.50" at bounding box center [875, 214] width 272 height 41
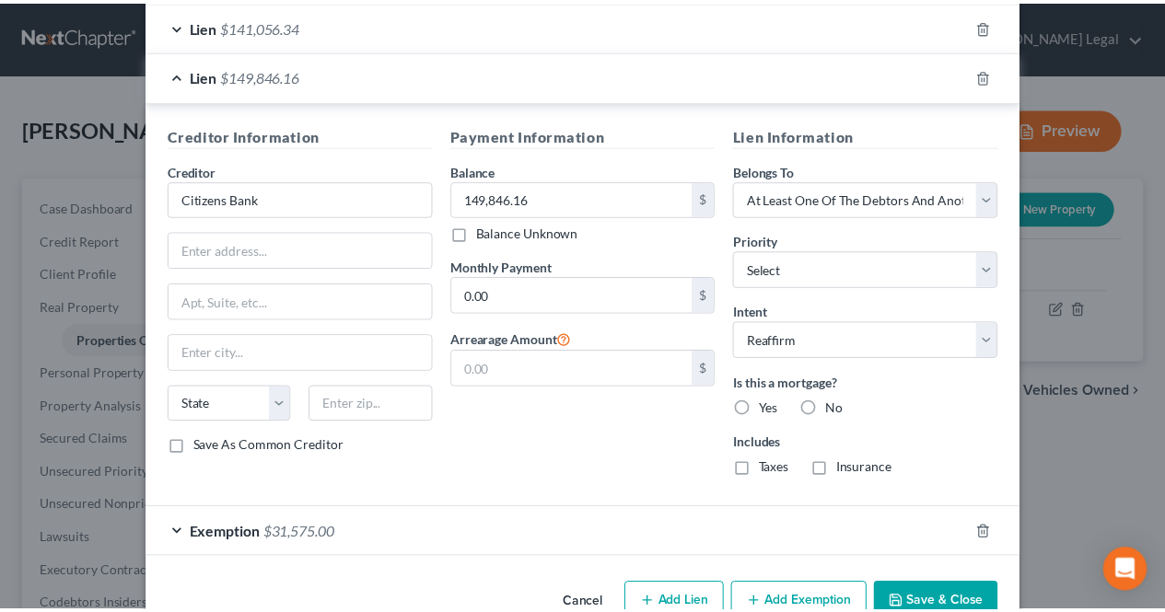
scroll to position [551, 0]
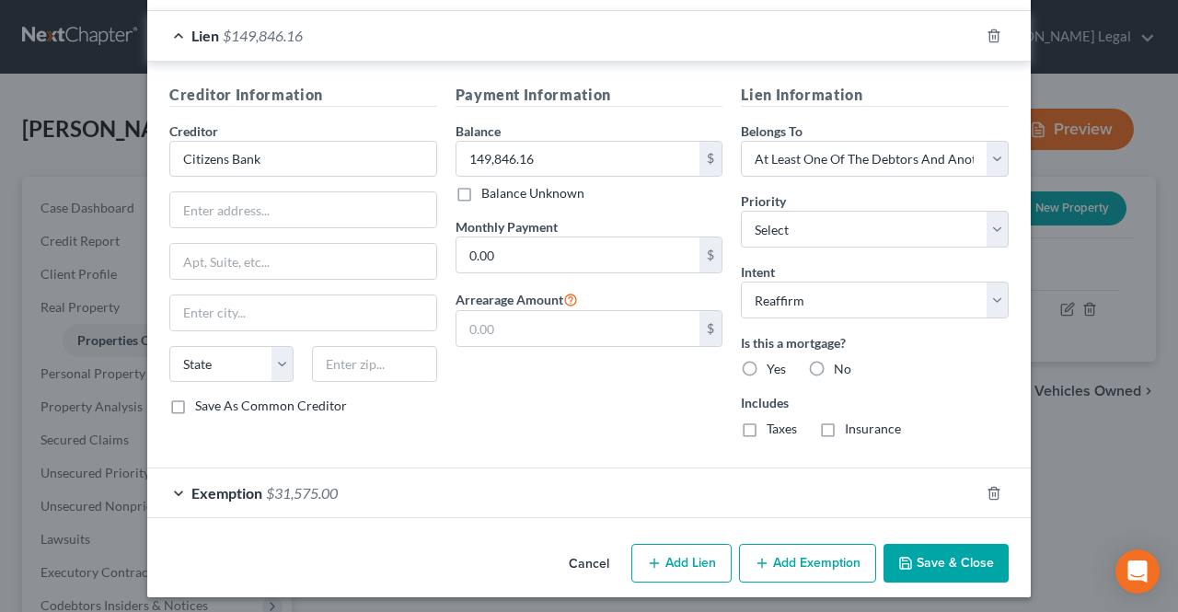
click at [767, 370] on label "Yes" at bounding box center [776, 369] width 19 height 18
click at [774, 370] on input "Yes" at bounding box center [780, 366] width 12 height 12
radio input "true"
click at [903, 558] on icon "button" at bounding box center [905, 563] width 11 height 11
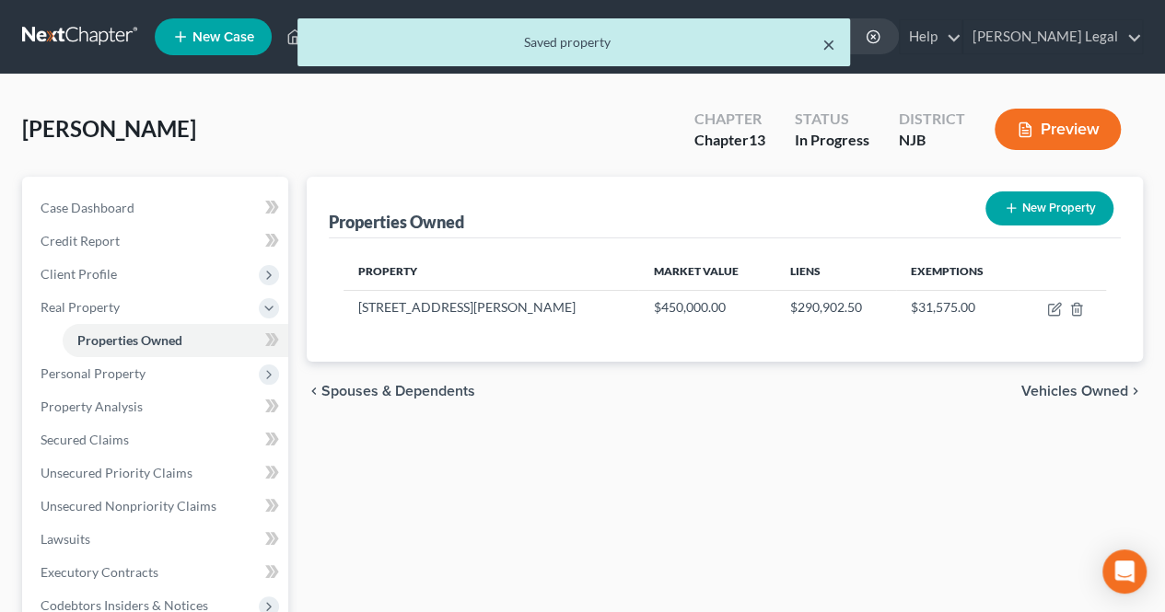
click at [826, 52] on button "×" at bounding box center [828, 44] width 13 height 22
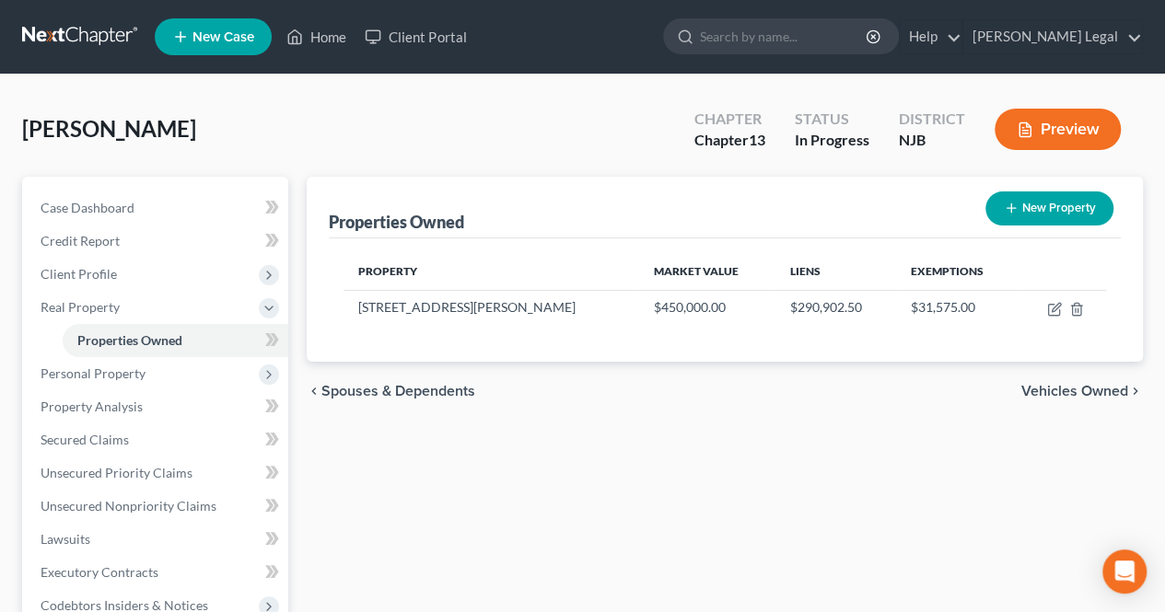
click at [1031, 384] on span "Vehicles Owned" at bounding box center [1074, 391] width 107 height 15
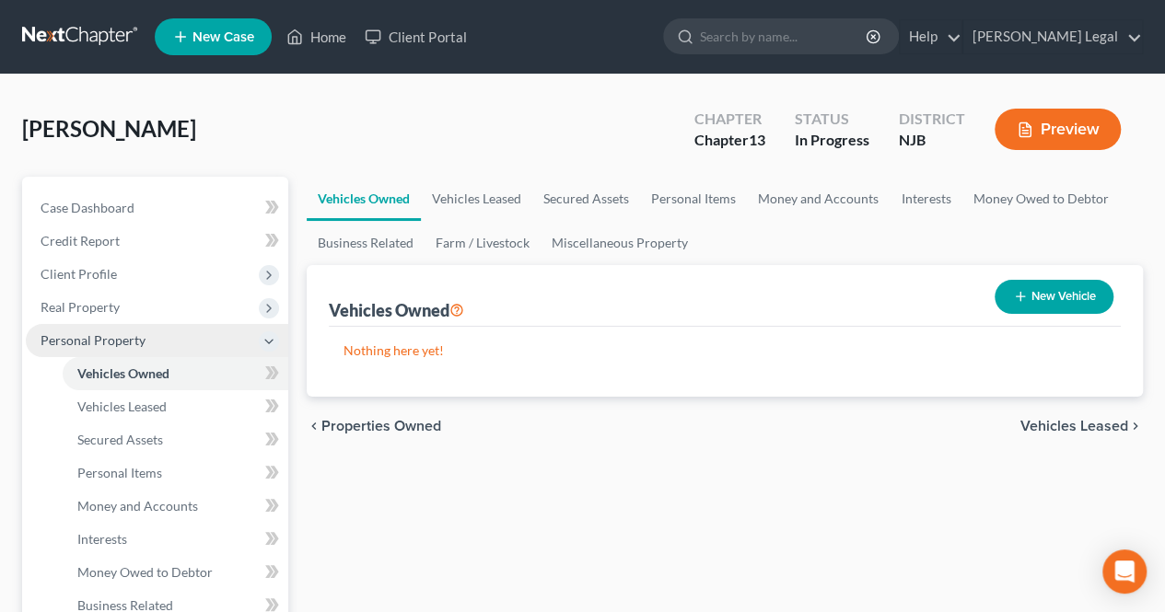
click at [162, 345] on span "Personal Property" at bounding box center [157, 340] width 262 height 33
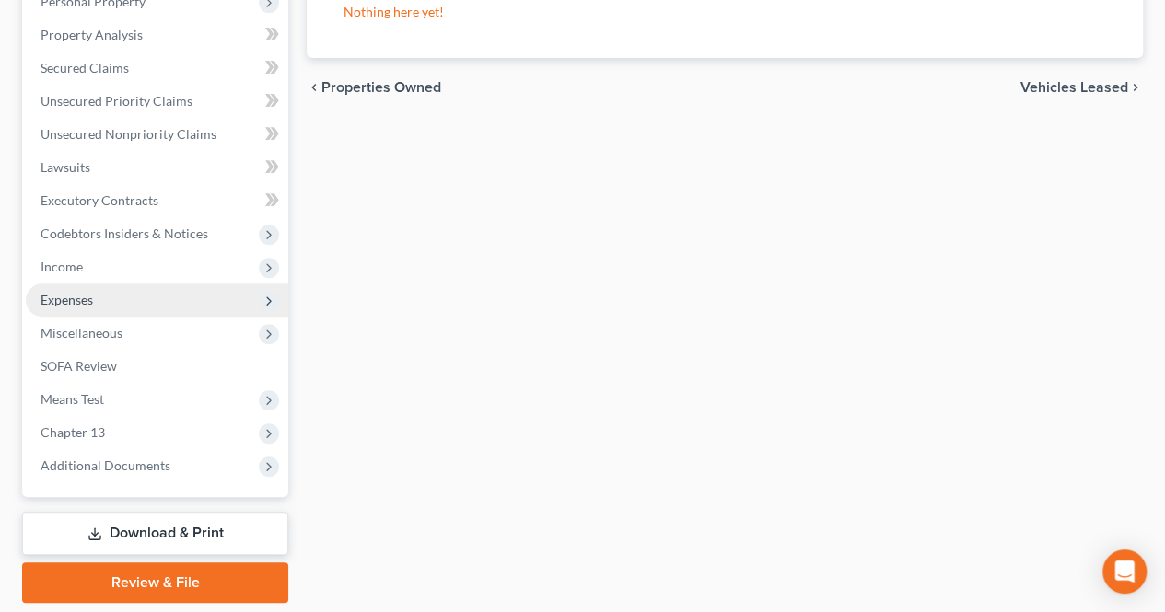
scroll to position [397, 0]
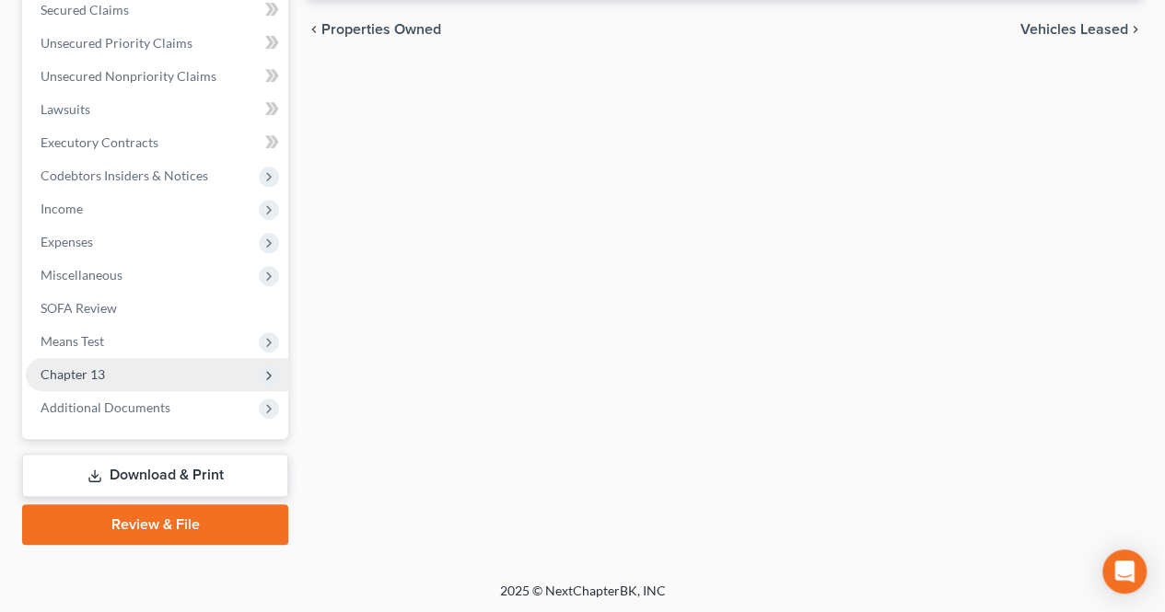
click at [133, 369] on span "Chapter 13" at bounding box center [157, 374] width 262 height 33
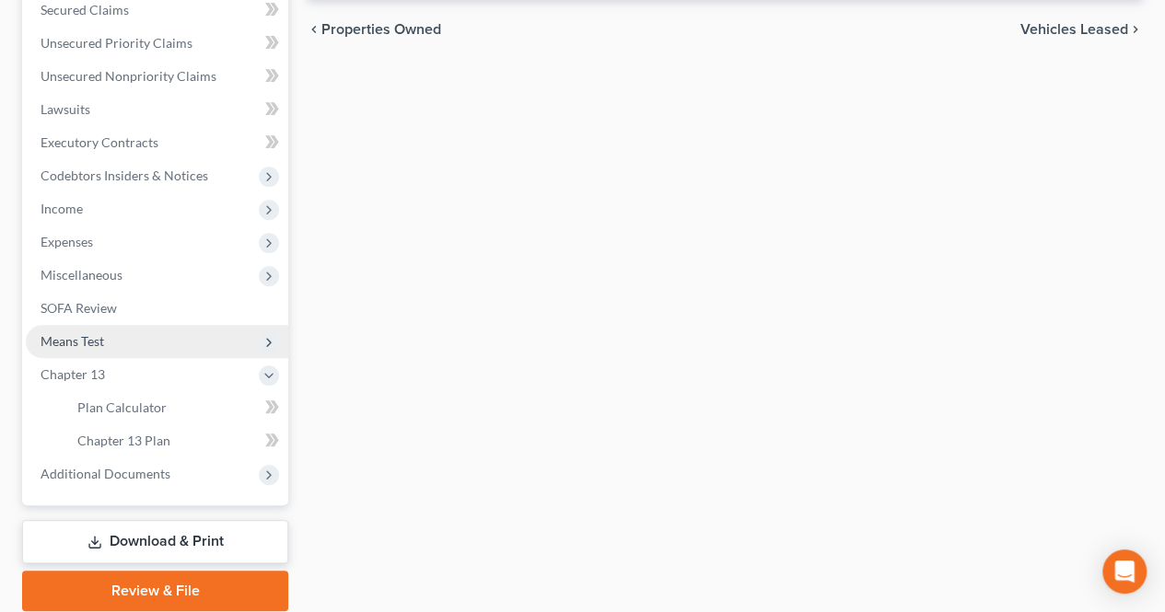
click at [103, 336] on span "Means Test" at bounding box center [73, 341] width 64 height 16
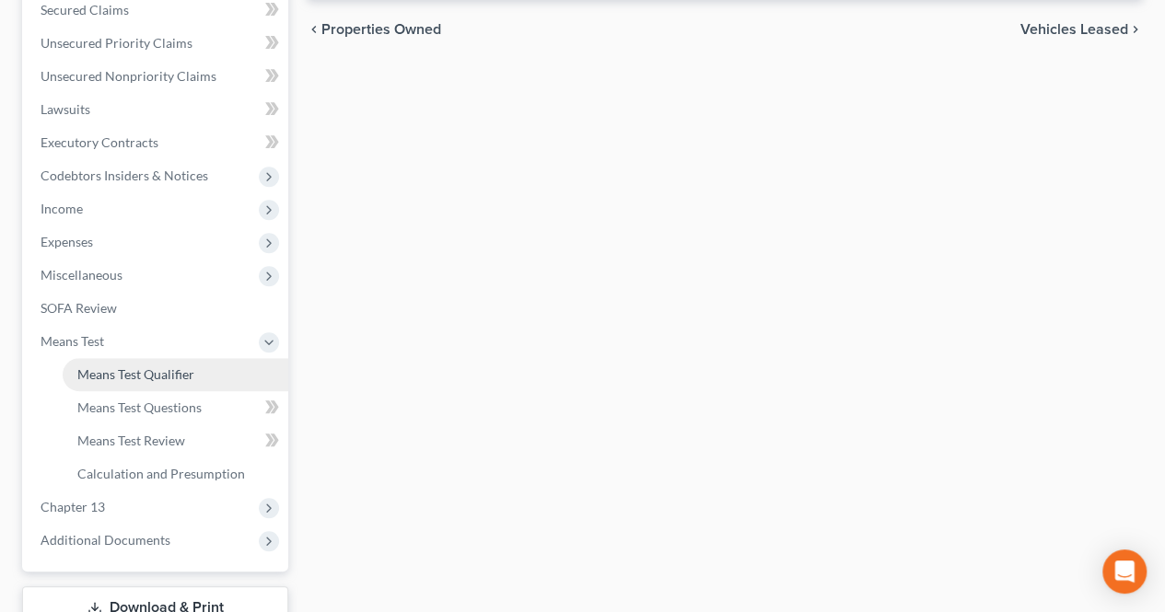
click at [196, 370] on link "Means Test Qualifier" at bounding box center [176, 374] width 226 height 33
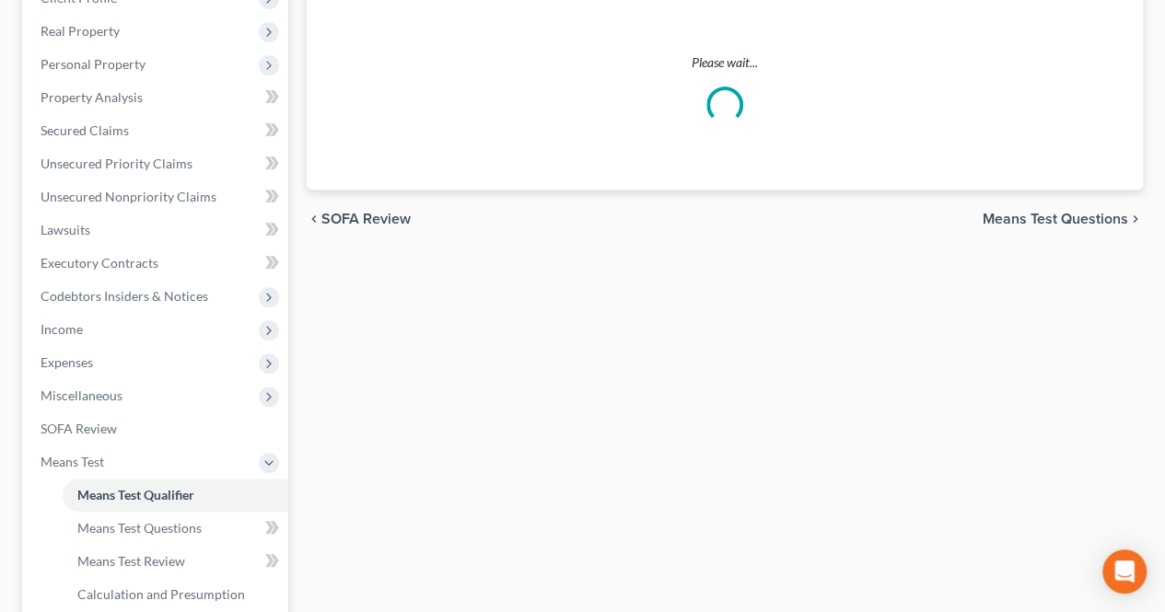
scroll to position [92, 0]
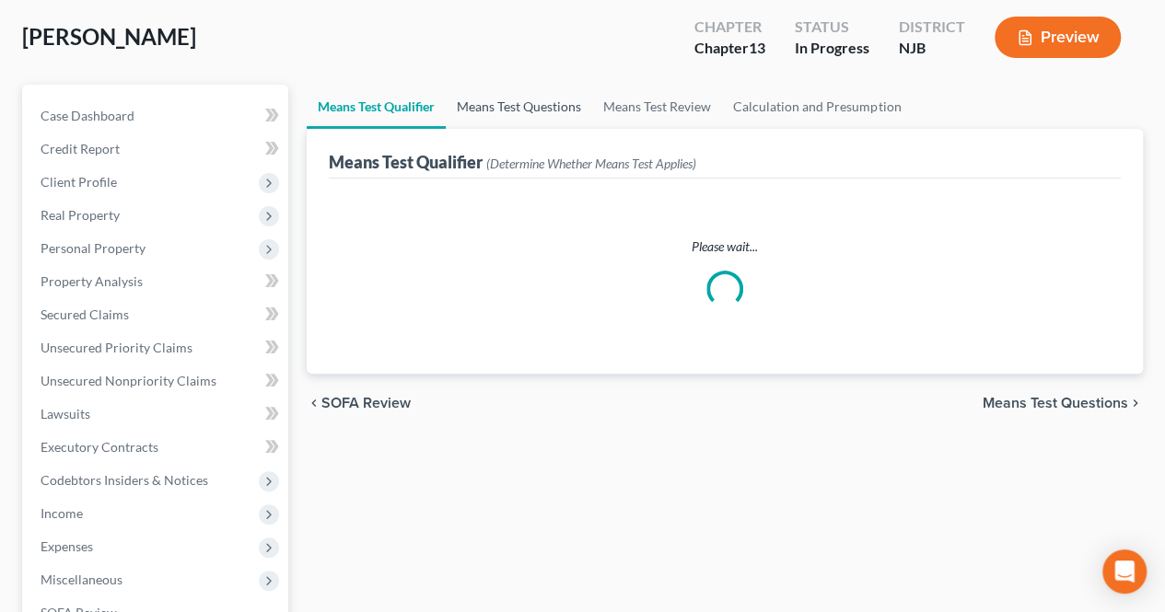
click at [567, 110] on link "Means Test Questions" at bounding box center [519, 107] width 146 height 44
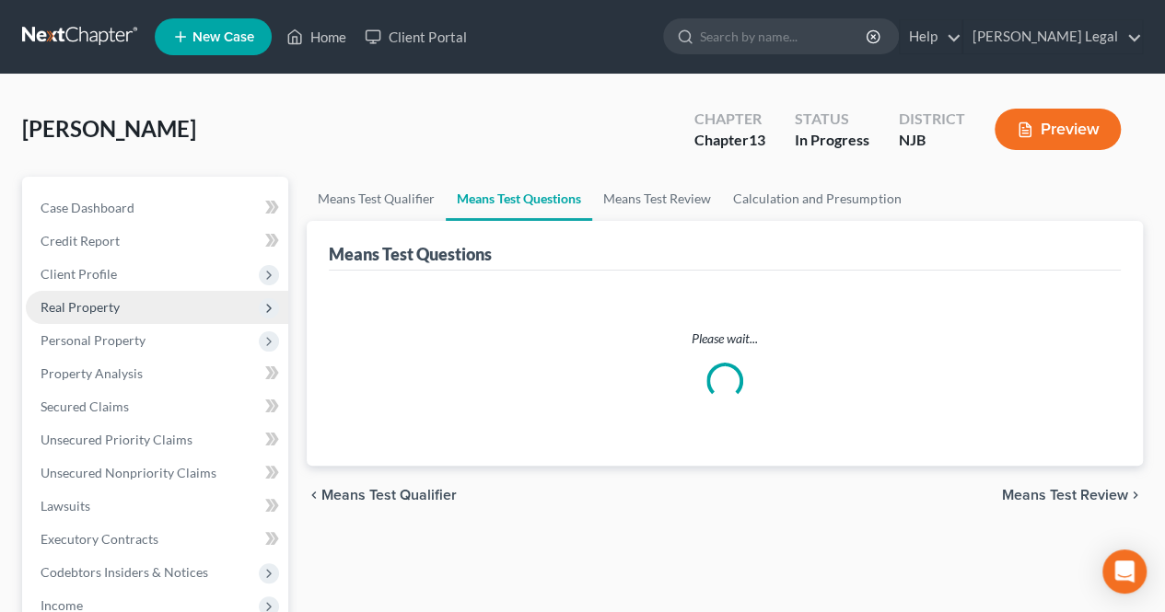
click at [114, 310] on span "Real Property" at bounding box center [80, 307] width 79 height 16
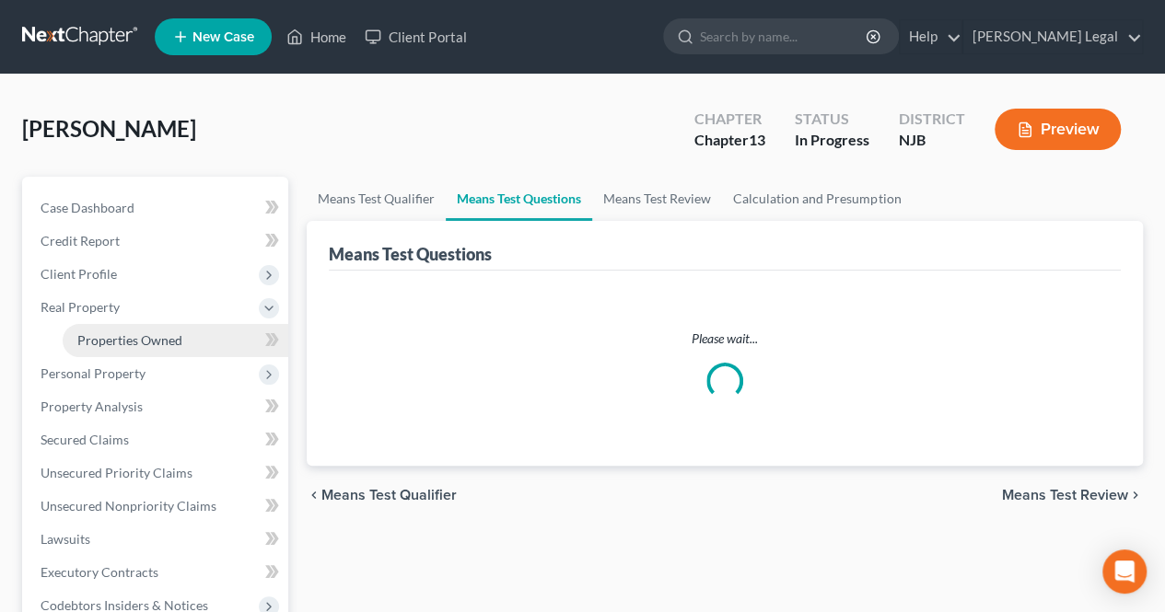
click at [205, 342] on link "Properties Owned" at bounding box center [176, 340] width 226 height 33
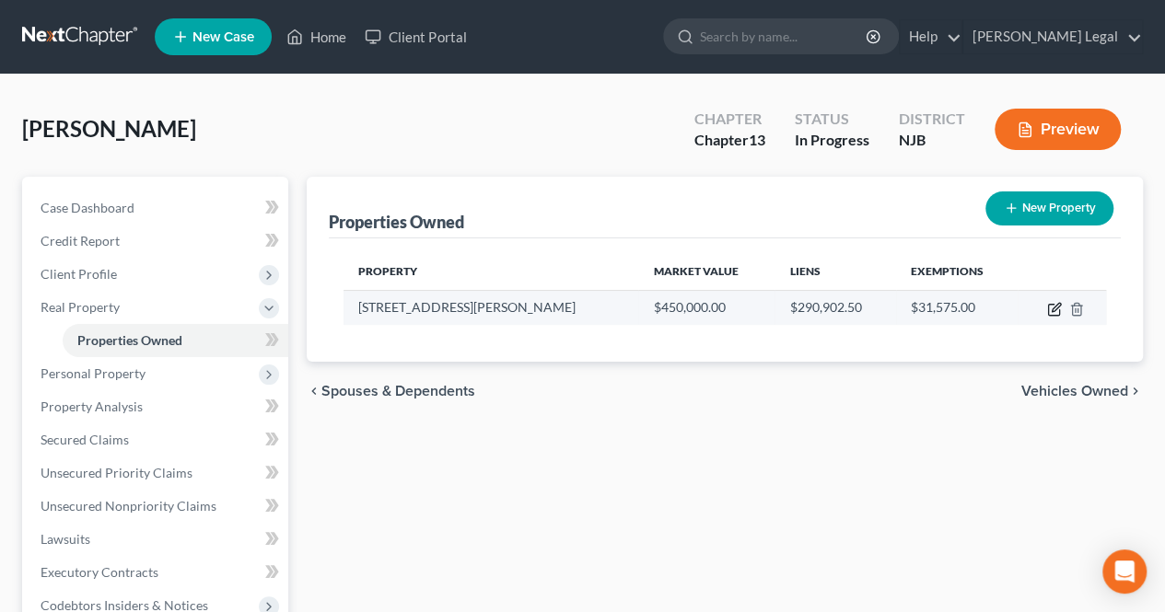
click at [1058, 303] on icon "button" at bounding box center [1055, 307] width 8 height 8
select select "33"
select select "8"
select select "0"
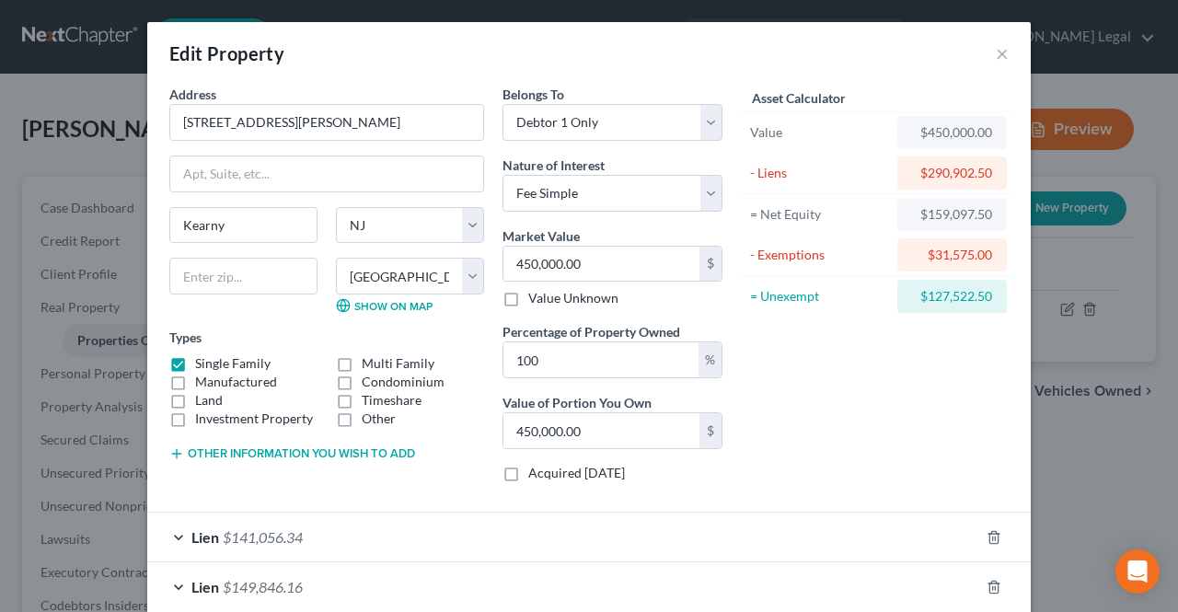
click at [867, 137] on div "Value" at bounding box center [819, 132] width 139 height 18
drag, startPoint x: 885, startPoint y: 133, endPoint x: 984, endPoint y: 127, distance: 99.6
click at [984, 127] on div "Value $450,000.00" at bounding box center [875, 132] width 272 height 41
click at [991, 134] on div "$450,000.00" at bounding box center [953, 132] width 110 height 33
click at [992, 133] on div "$450,000.00" at bounding box center [953, 132] width 110 height 33
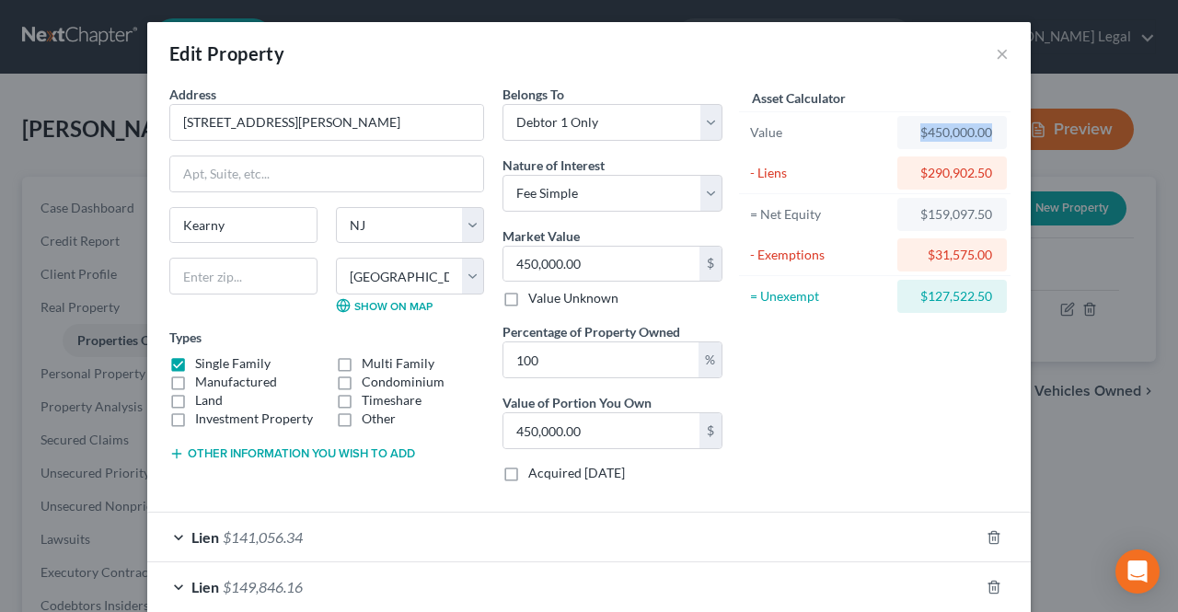
click at [902, 132] on div "$450,000.00" at bounding box center [953, 132] width 110 height 33
click at [918, 133] on div "$450,000.00" at bounding box center [952, 132] width 80 height 18
drag, startPoint x: 918, startPoint y: 133, endPoint x: 968, endPoint y: 133, distance: 50.6
click at [968, 133] on div "$450,000.00" at bounding box center [952, 132] width 80 height 18
click at [961, 167] on div "$290,902.50" at bounding box center [952, 173] width 80 height 18
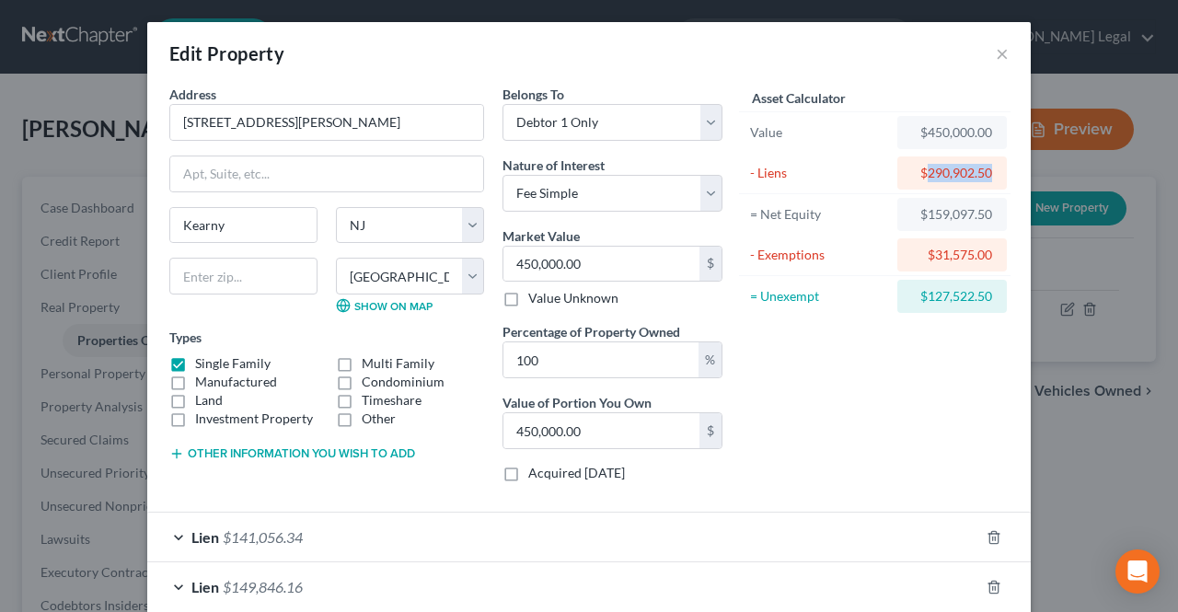
drag, startPoint x: 921, startPoint y: 170, endPoint x: 987, endPoint y: 184, distance: 67.7
click at [987, 184] on div "$290,902.50" at bounding box center [953, 172] width 110 height 33
click at [862, 223] on div "= Net Equity" at bounding box center [820, 214] width 154 height 33
drag, startPoint x: 897, startPoint y: 174, endPoint x: 987, endPoint y: 168, distance: 90.4
click at [987, 168] on div "$290,902.50" at bounding box center [953, 172] width 110 height 33
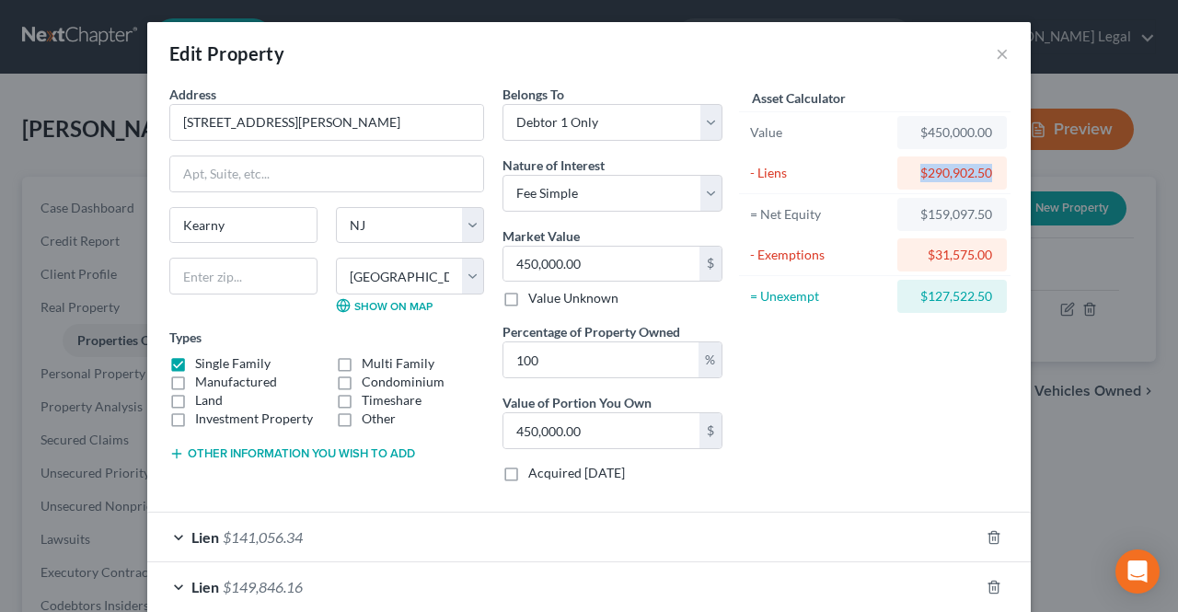
click at [987, 168] on div "$290,902.50" at bounding box center [953, 172] width 110 height 33
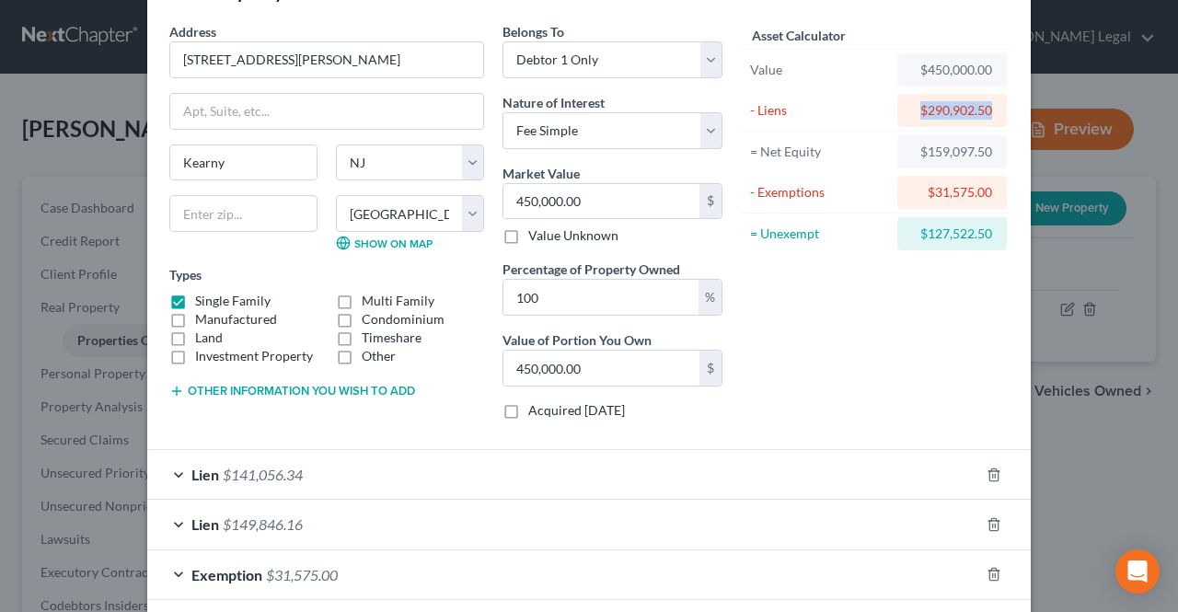
scroll to position [92, 0]
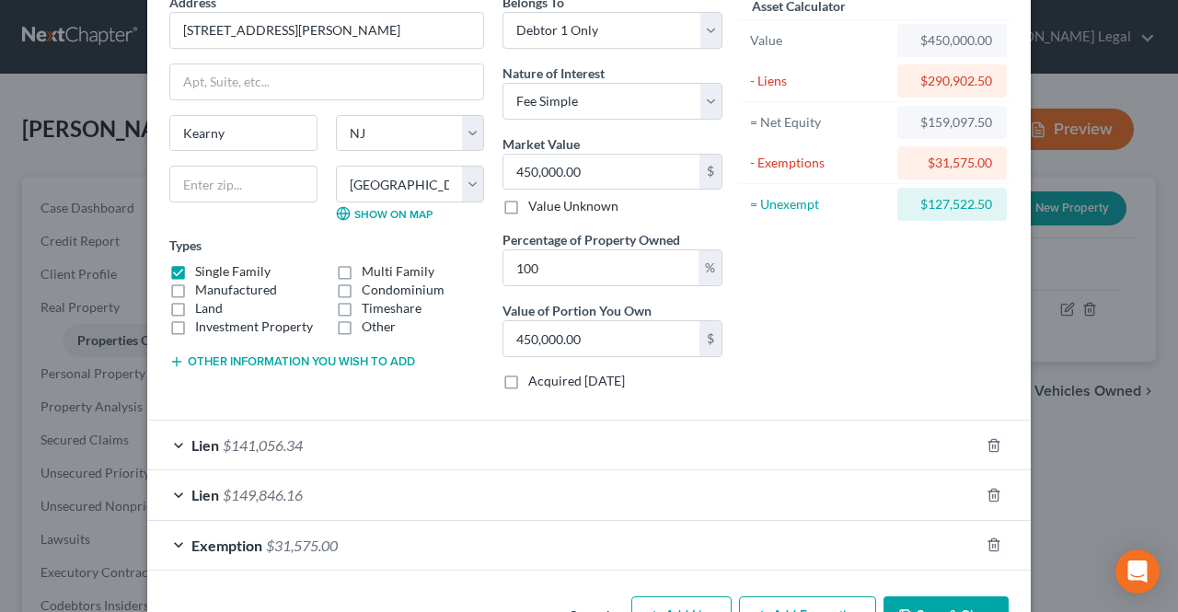
click at [611, 489] on div "Lien $149,846.16" at bounding box center [563, 494] width 832 height 49
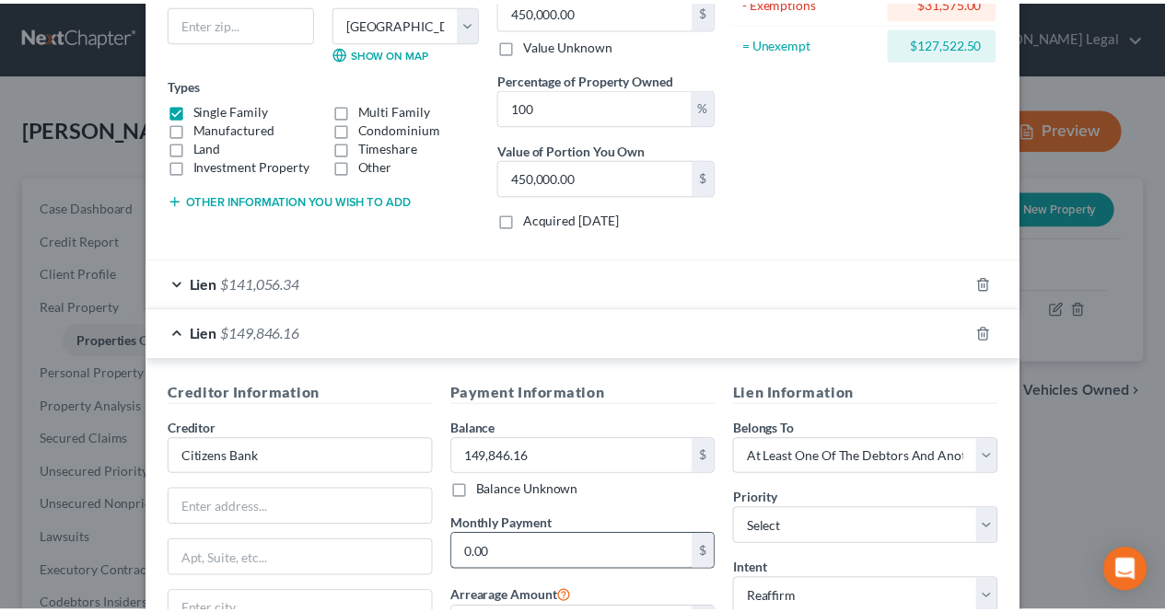
scroll to position [0, 0]
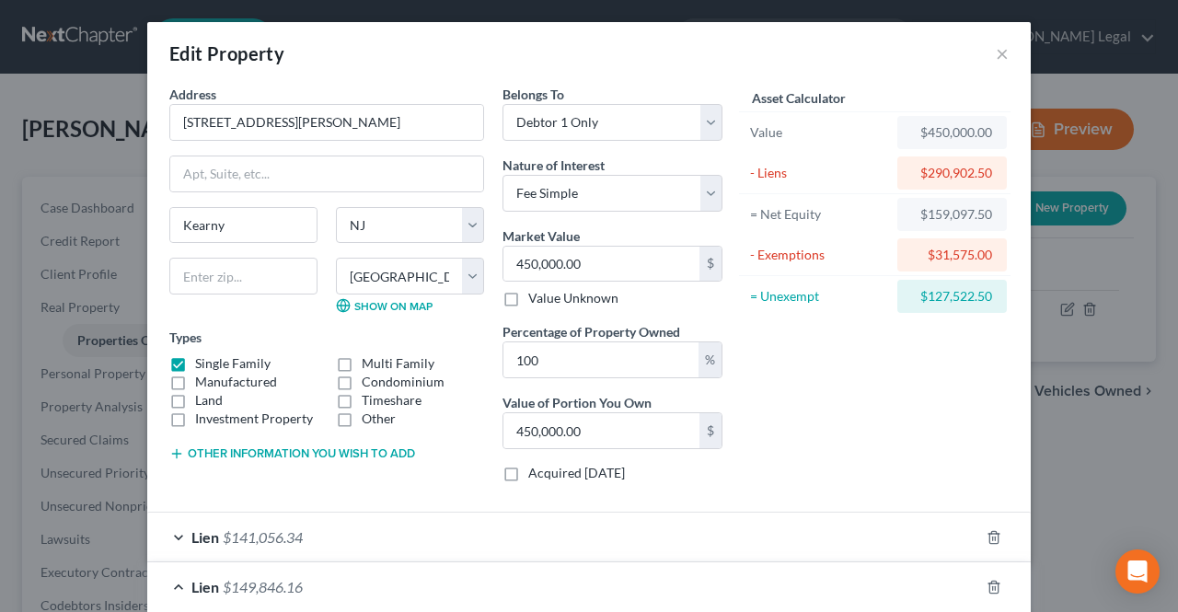
click at [877, 259] on div "- Exemptions" at bounding box center [819, 255] width 139 height 18
click at [996, 48] on button "×" at bounding box center [1002, 53] width 13 height 22
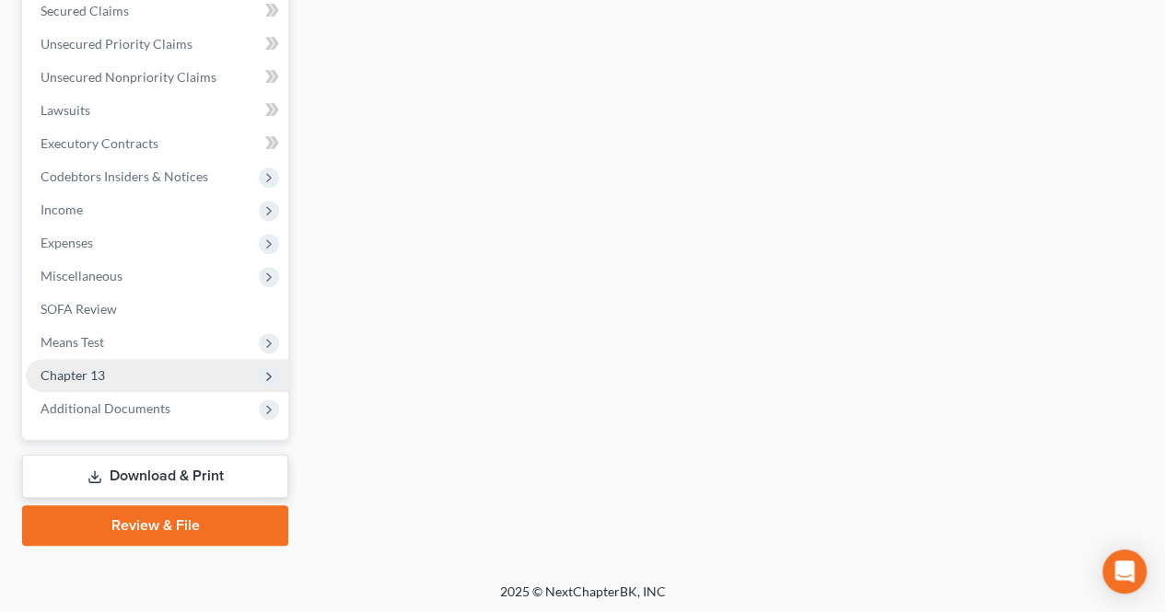
scroll to position [430, 0]
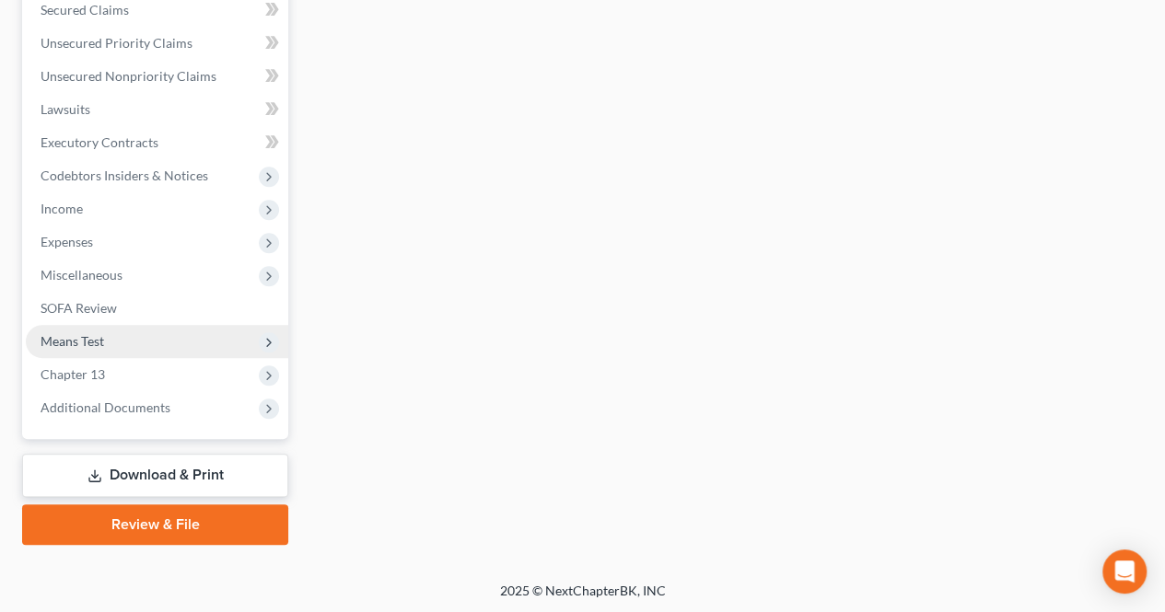
click at [163, 337] on span "Means Test" at bounding box center [157, 341] width 262 height 33
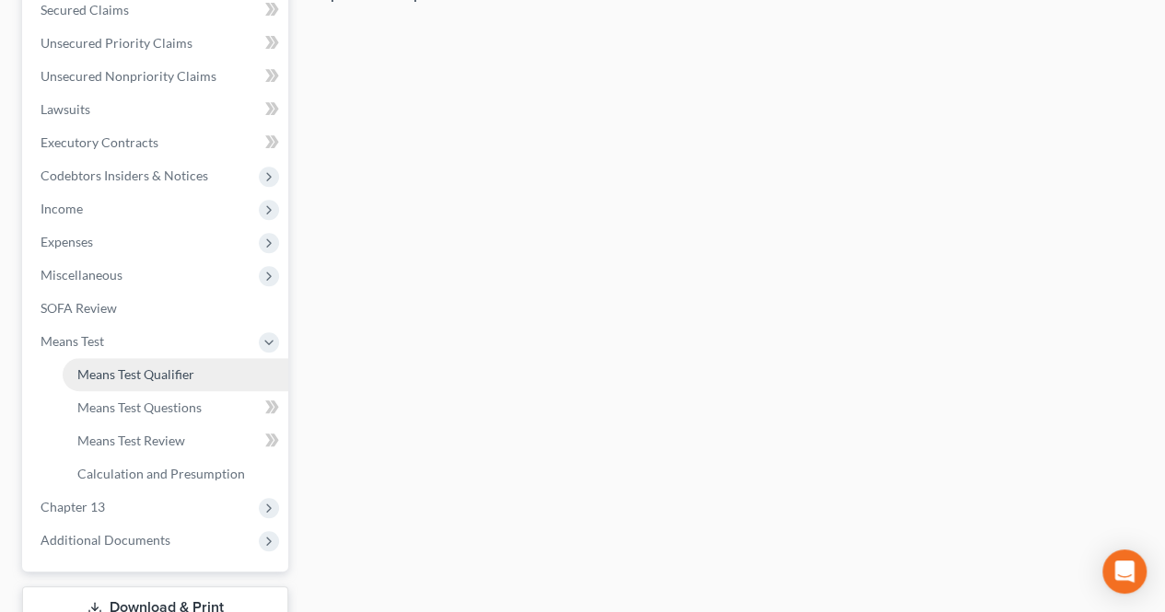
click at [157, 367] on span "Means Test Qualifier" at bounding box center [135, 374] width 117 height 16
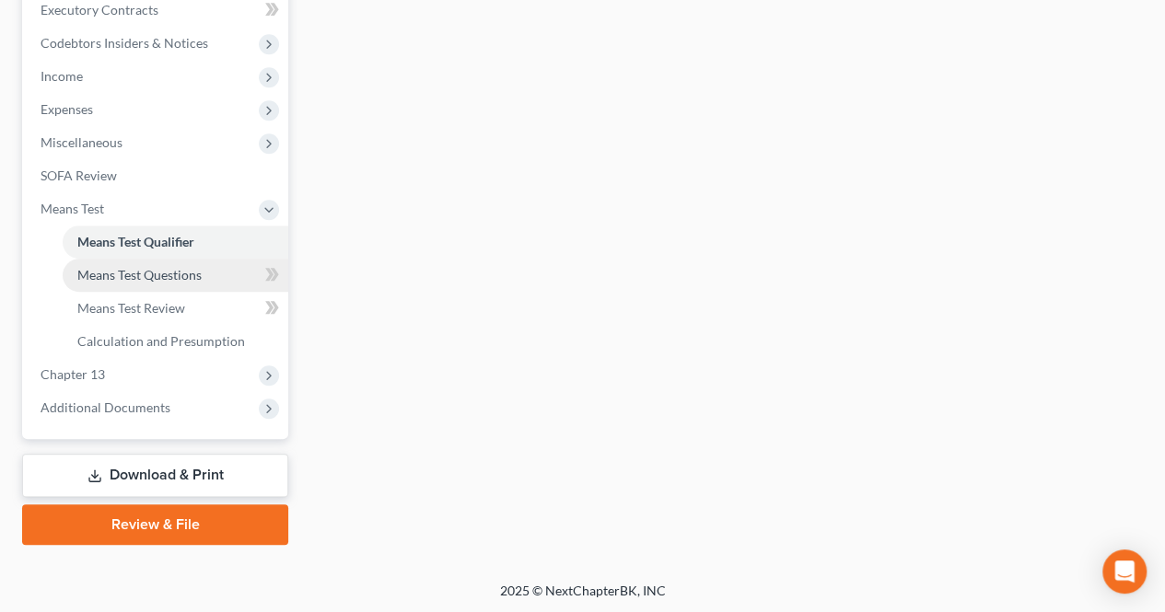
click at [215, 281] on link "Means Test Questions" at bounding box center [176, 275] width 226 height 33
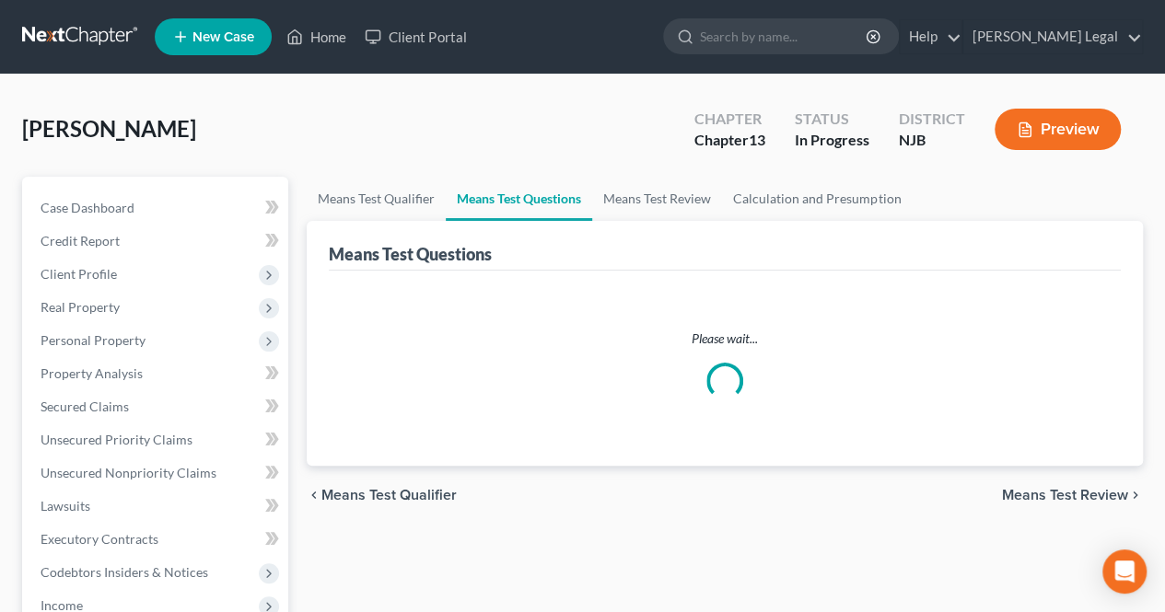
scroll to position [92, 0]
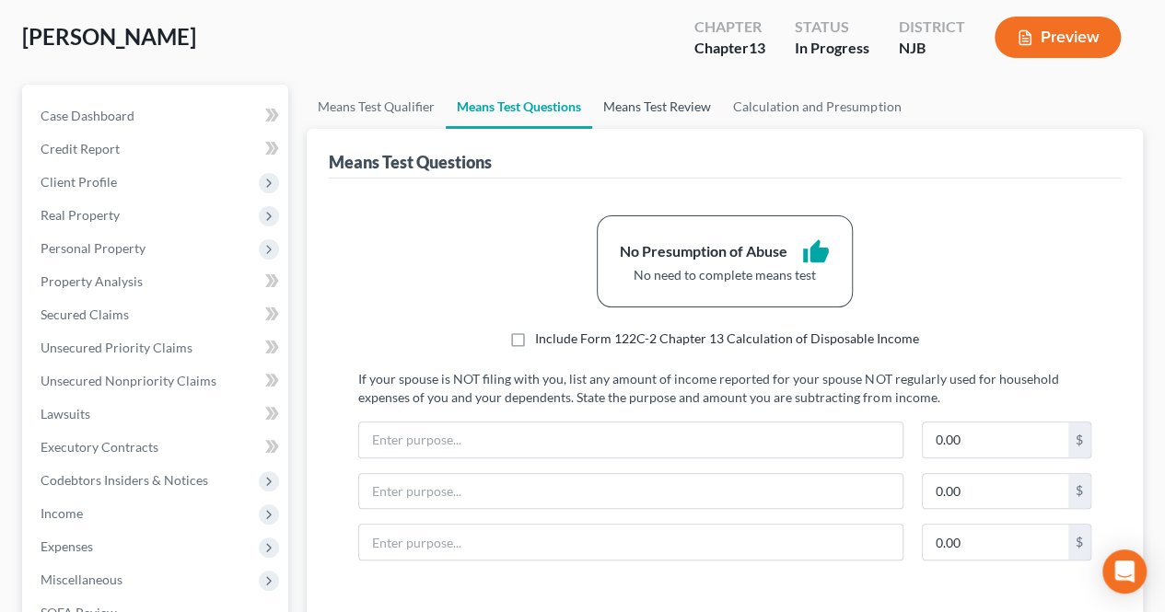
click at [635, 115] on link "Means Test Review" at bounding box center [657, 107] width 130 height 44
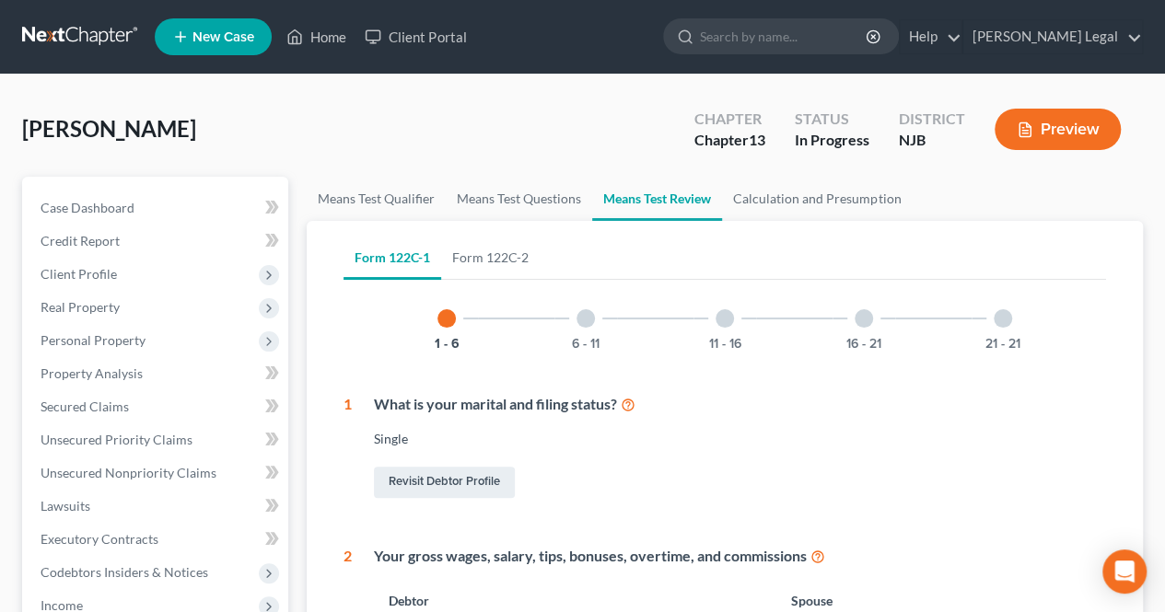
click at [575, 315] on div "6 - 11" at bounding box center [585, 318] width 63 height 63
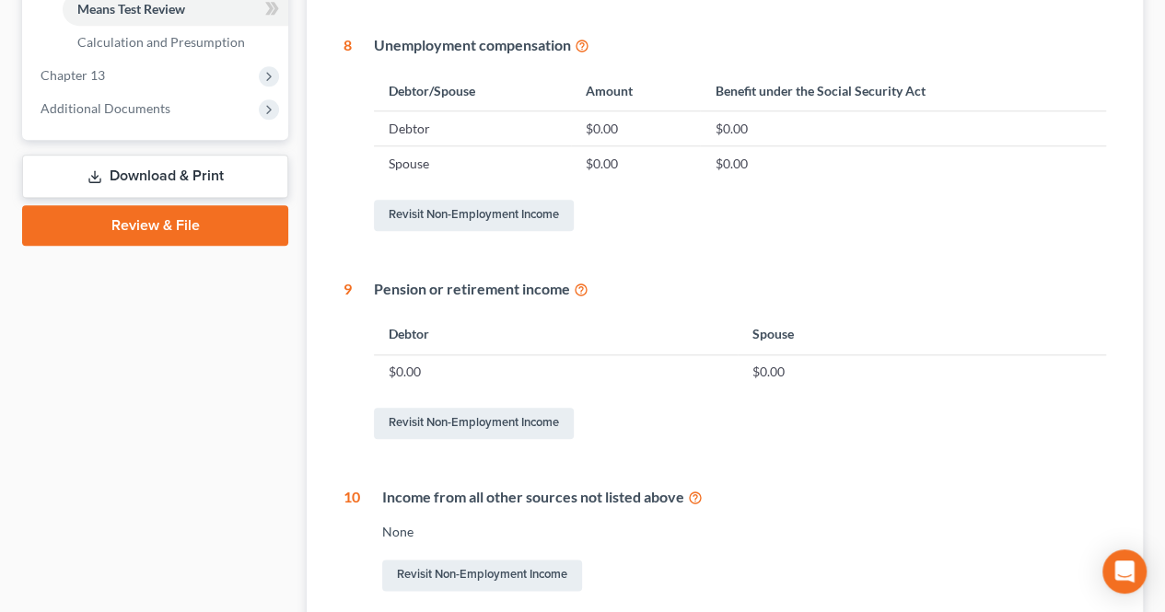
scroll to position [921, 0]
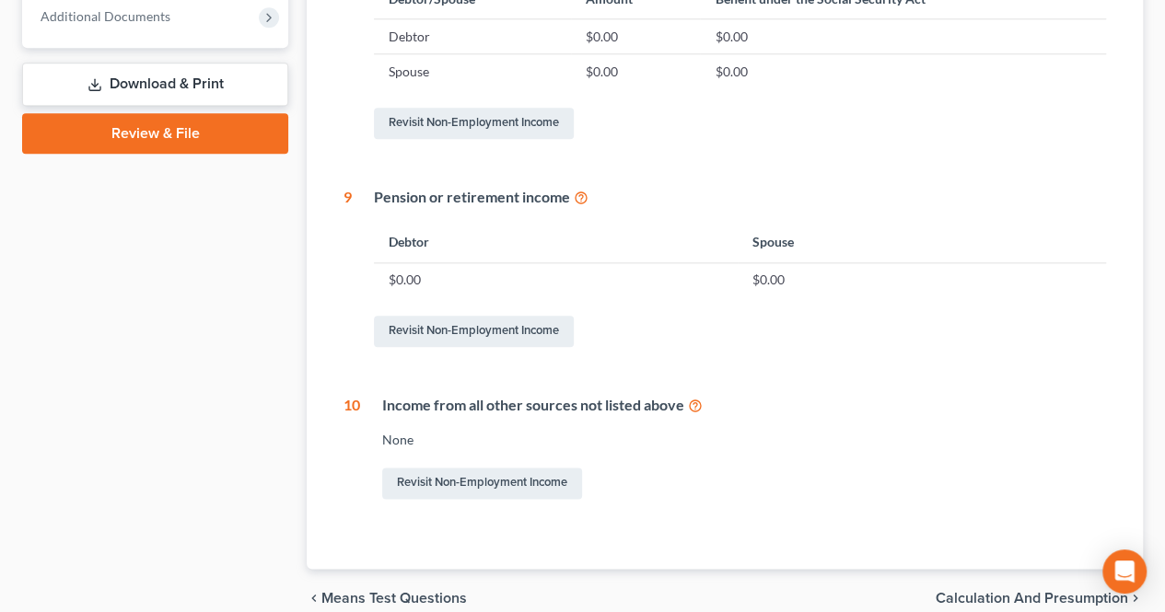
drag, startPoint x: 654, startPoint y: 411, endPoint x: 654, endPoint y: 384, distance: 26.7
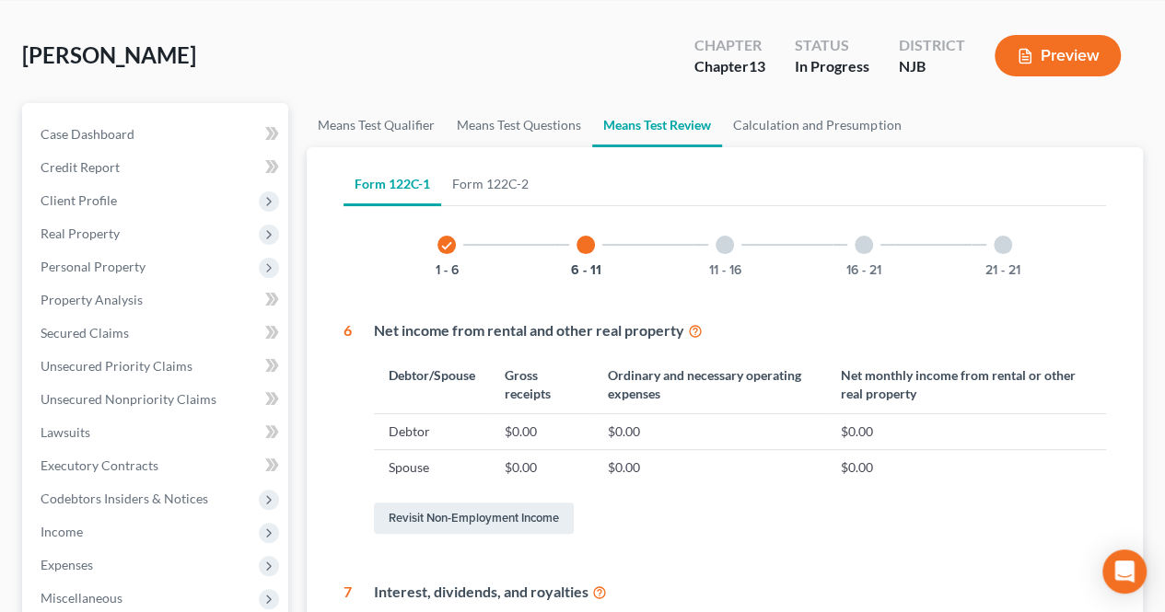
scroll to position [0, 0]
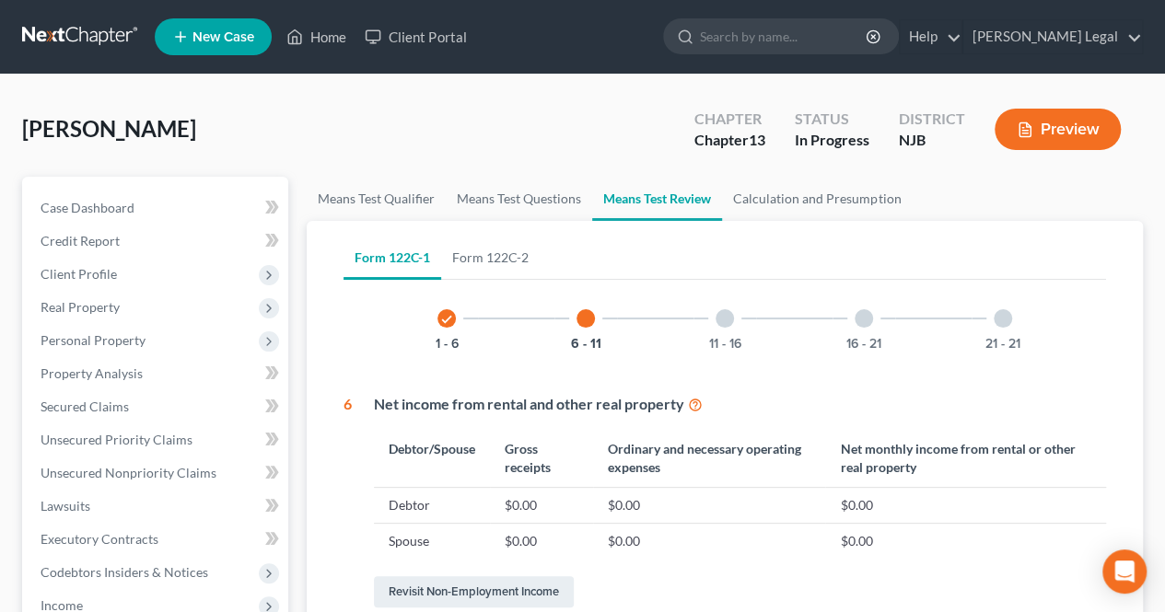
click at [724, 322] on div at bounding box center [724, 318] width 18 height 18
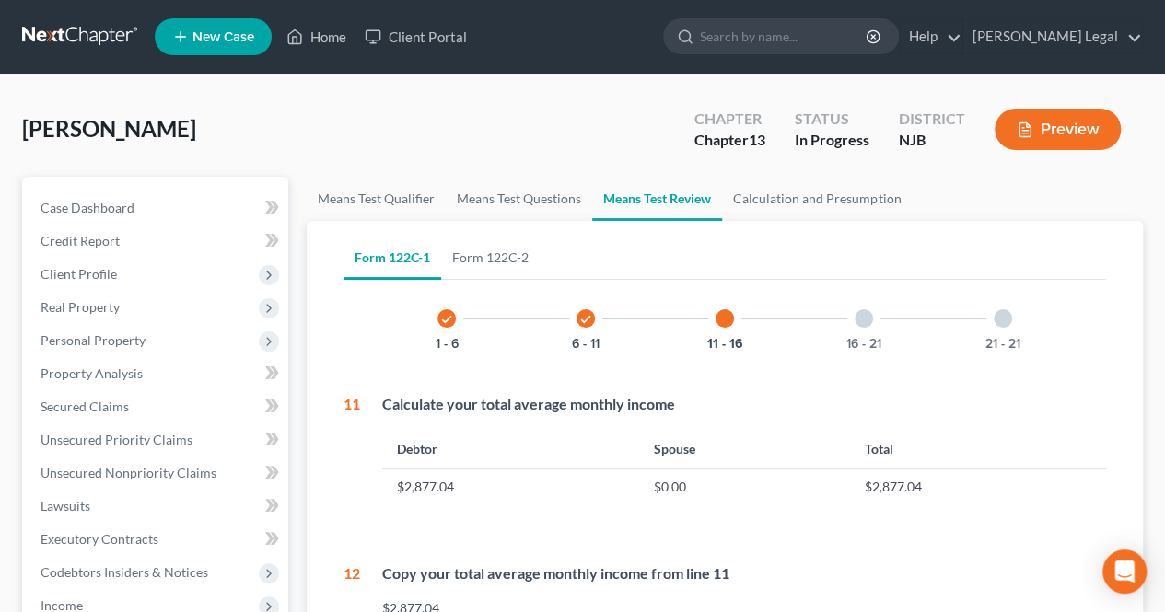
click at [867, 314] on div at bounding box center [863, 318] width 18 height 18
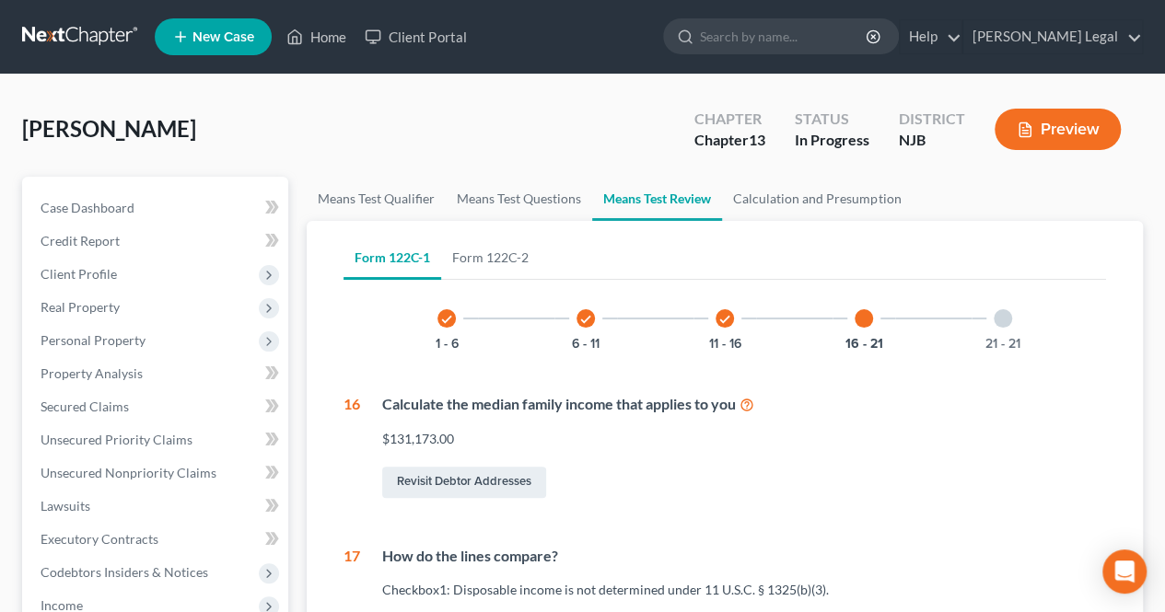
click at [996, 312] on div at bounding box center [1002, 318] width 18 height 18
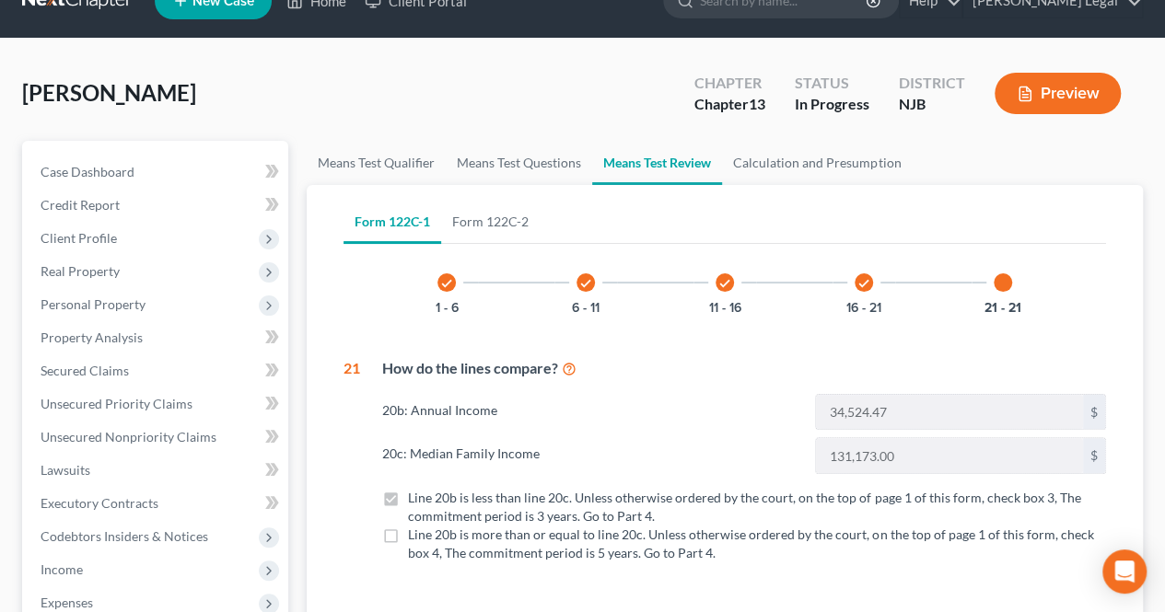
scroll to position [92, 0]
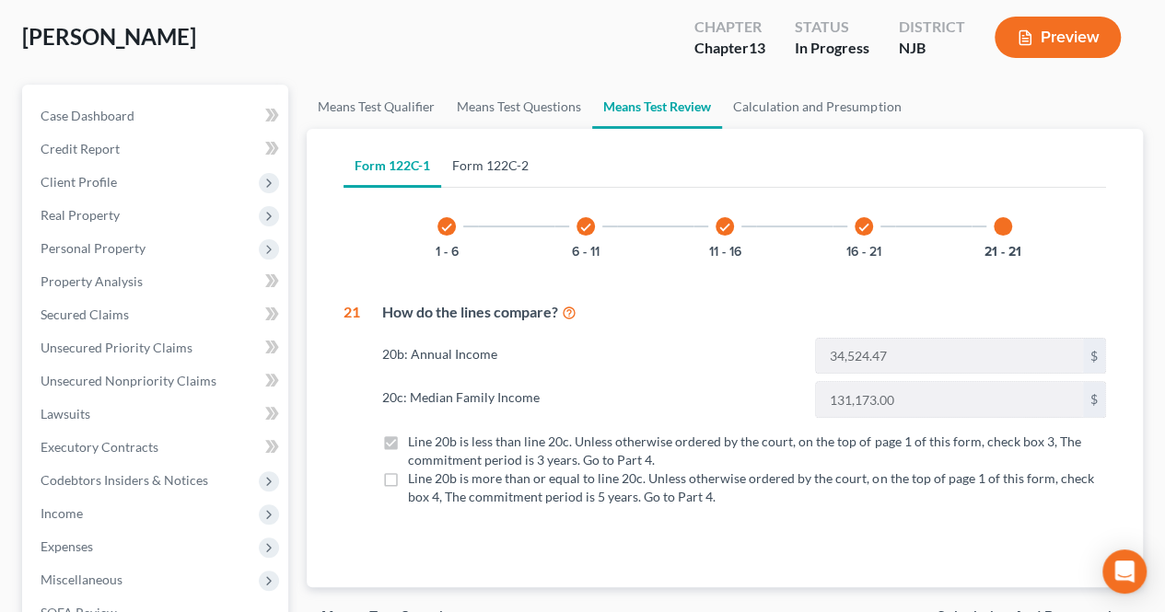
click at [488, 163] on link "Form 122C-2" at bounding box center [490, 166] width 98 height 44
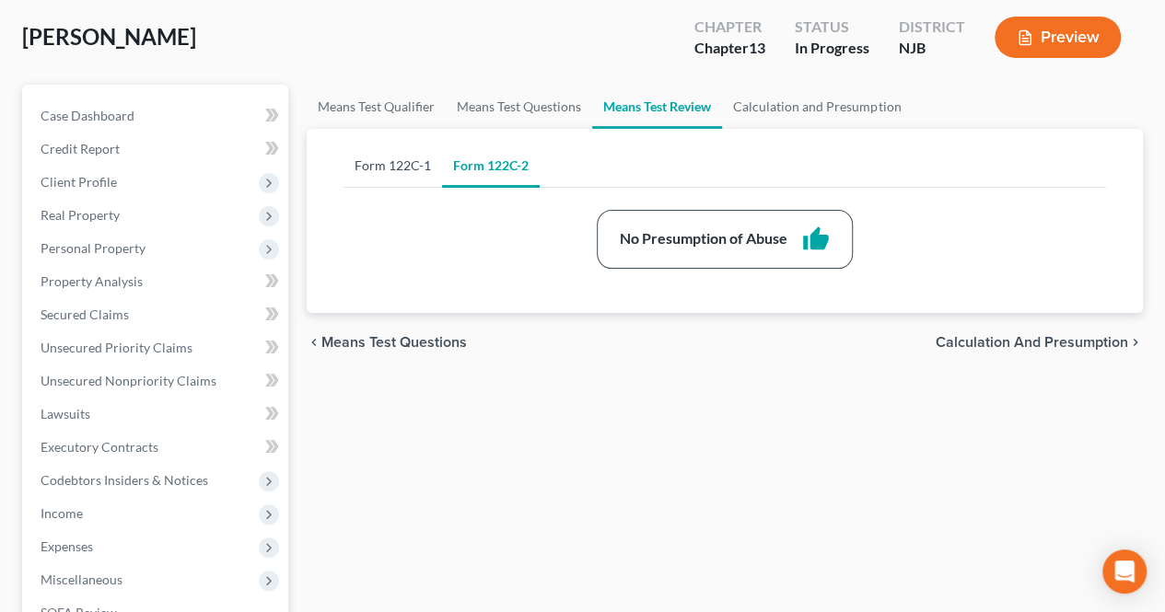
click at [406, 180] on link "Form 122C-1" at bounding box center [392, 166] width 98 height 44
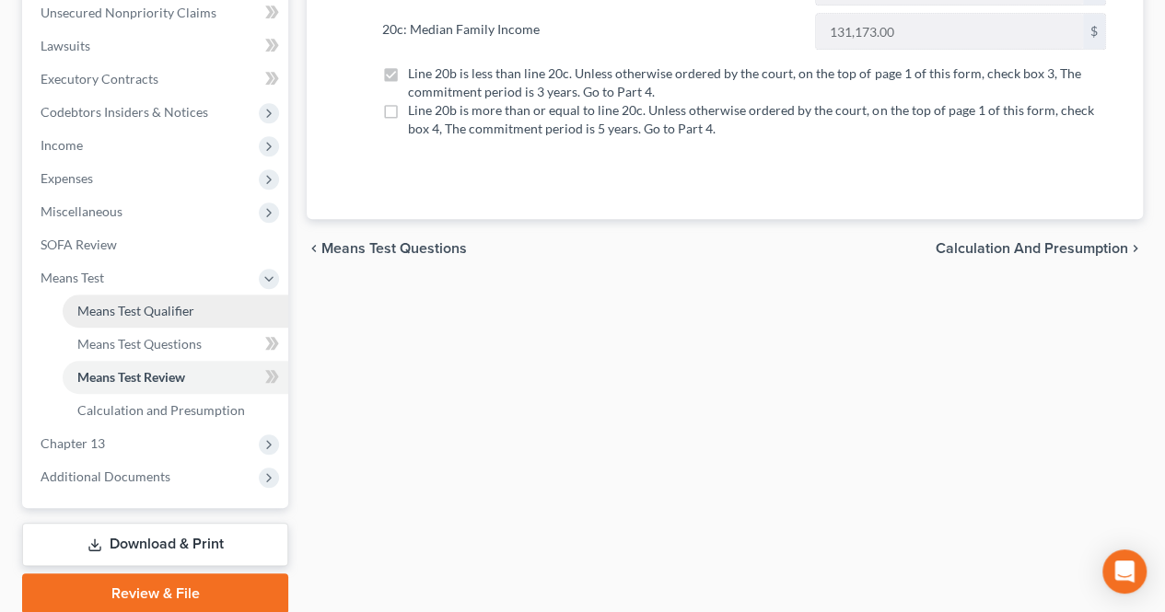
click at [206, 308] on link "Means Test Qualifier" at bounding box center [176, 311] width 226 height 33
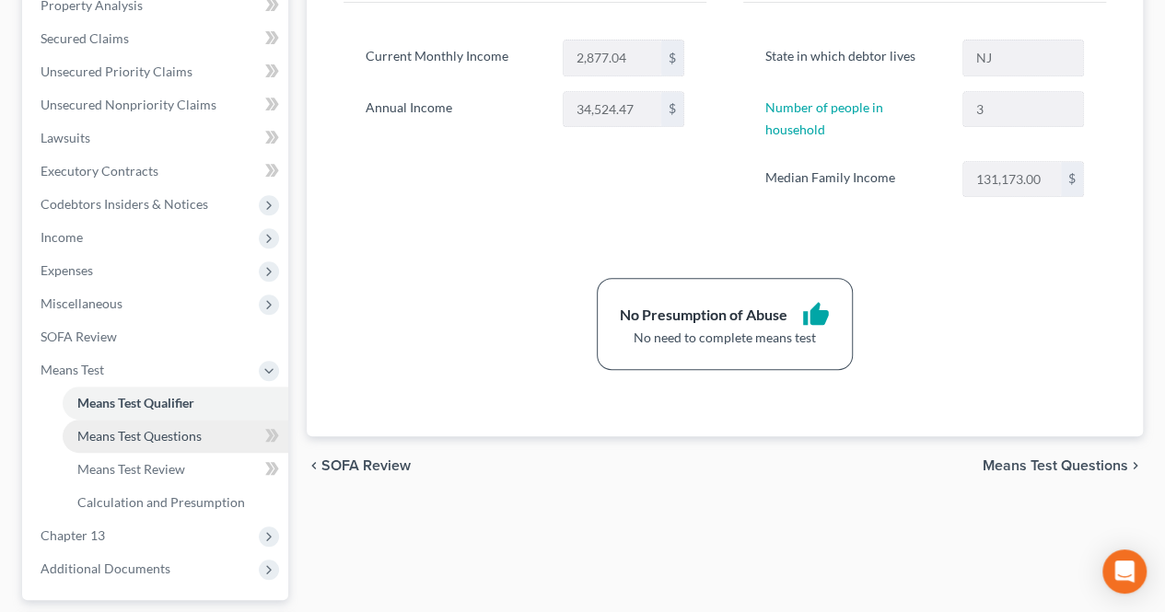
click at [173, 442] on span "Means Test Questions" at bounding box center [139, 436] width 124 height 16
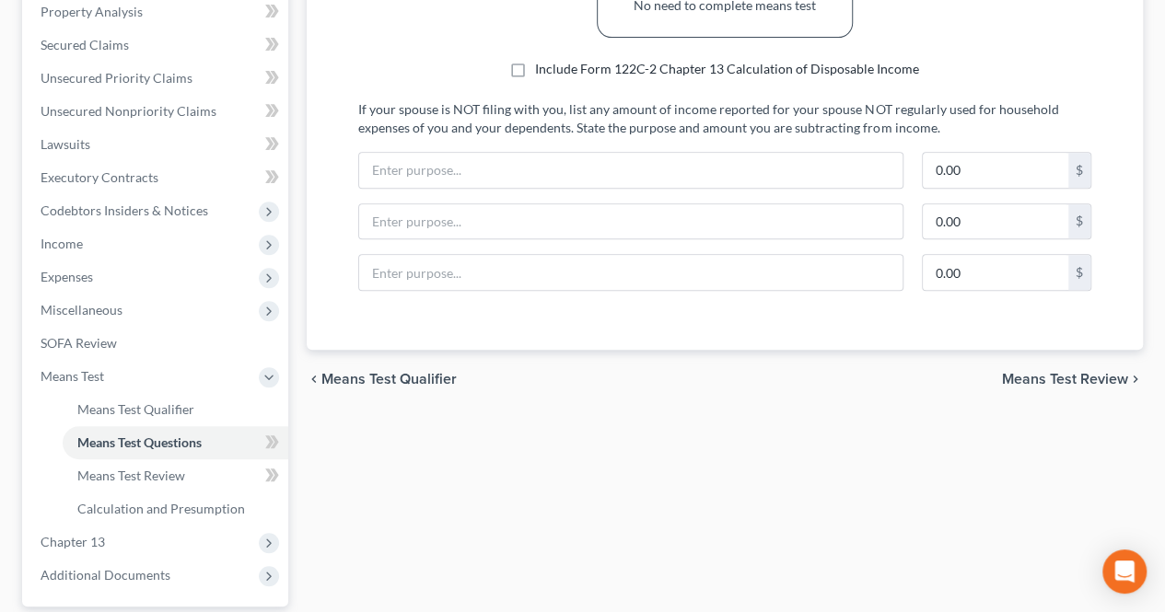
scroll to position [460, 0]
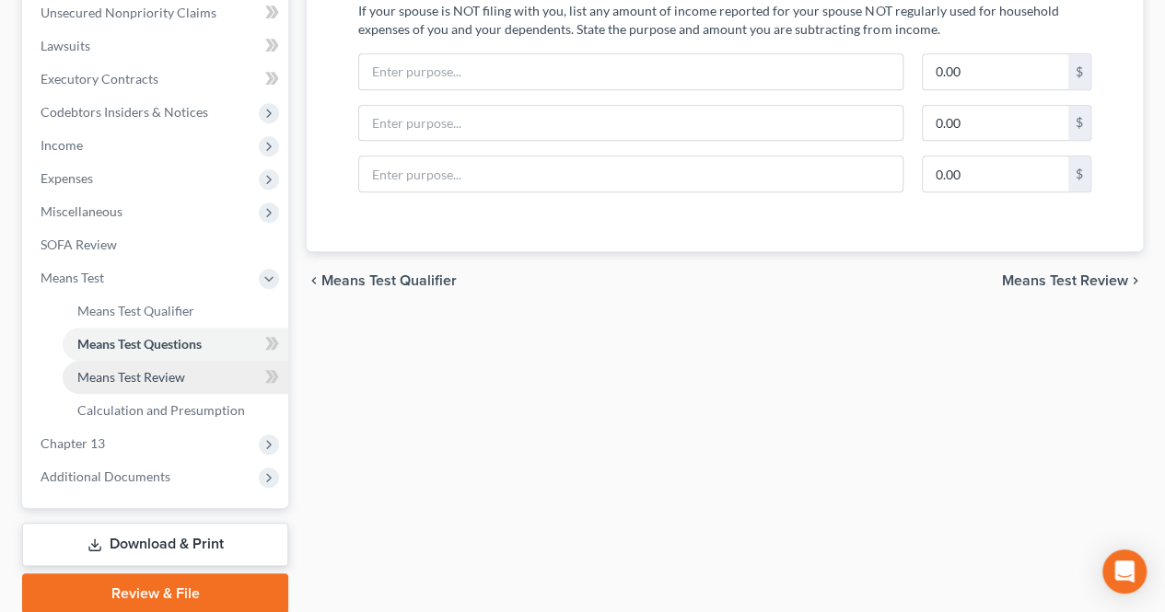
click at [168, 377] on span "Means Test Review" at bounding box center [131, 377] width 108 height 16
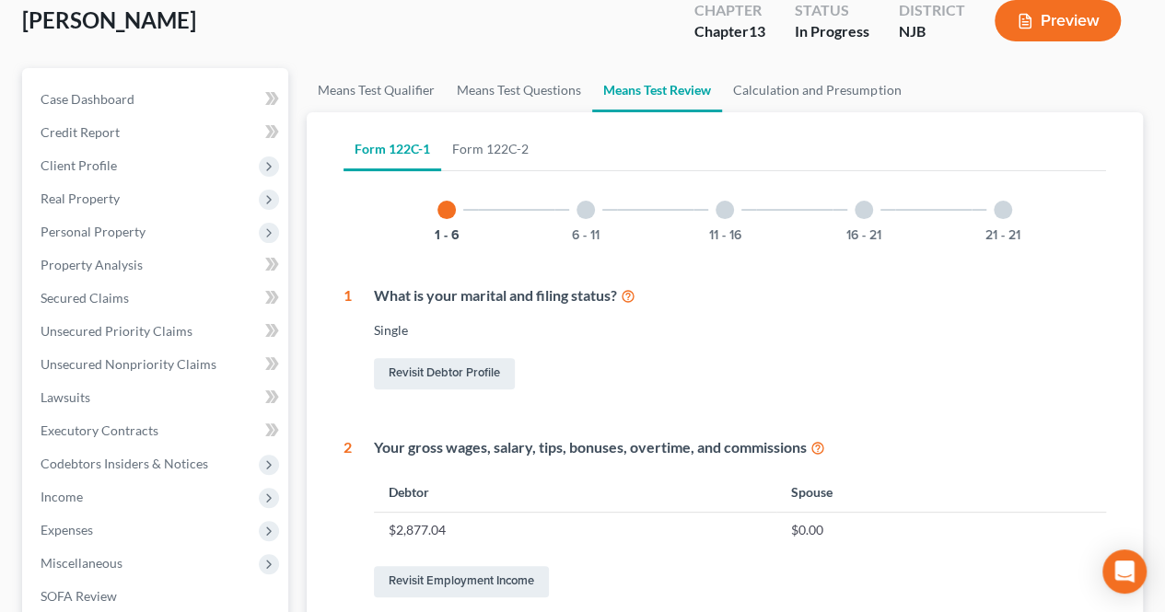
scroll to position [184, 0]
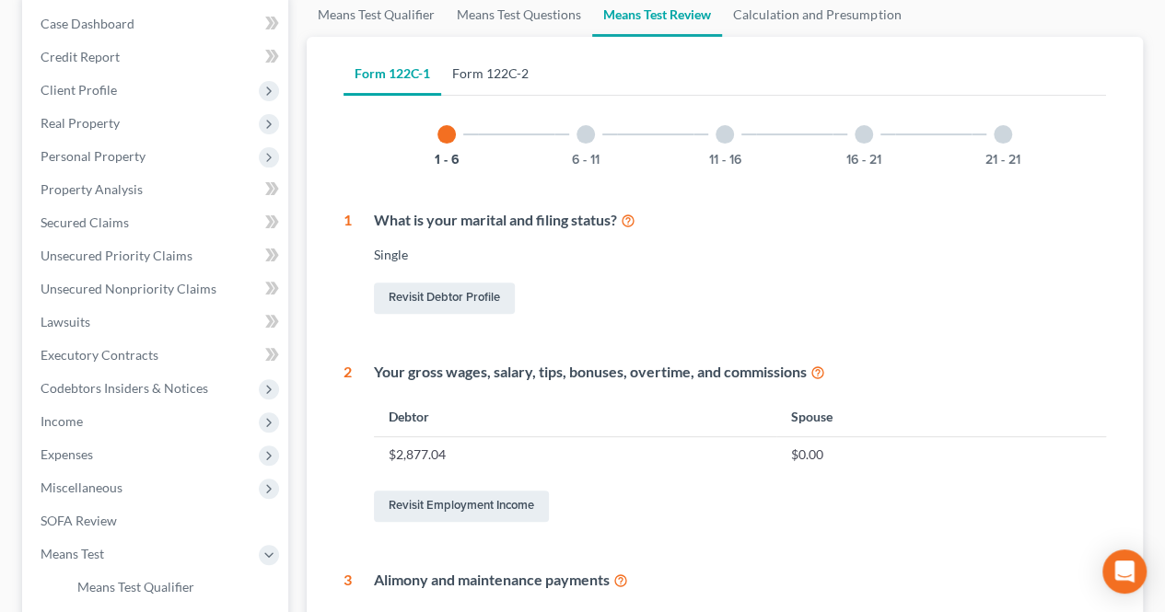
click at [527, 85] on link "Form 122C-2" at bounding box center [490, 74] width 98 height 44
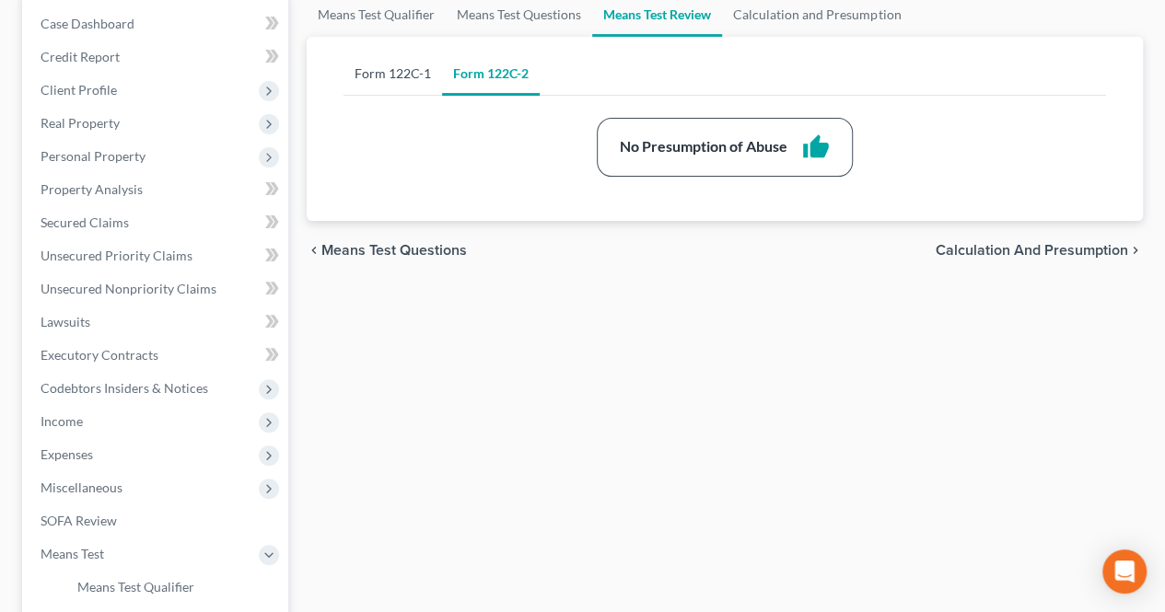
click at [418, 75] on link "Form 122C-1" at bounding box center [392, 74] width 98 height 44
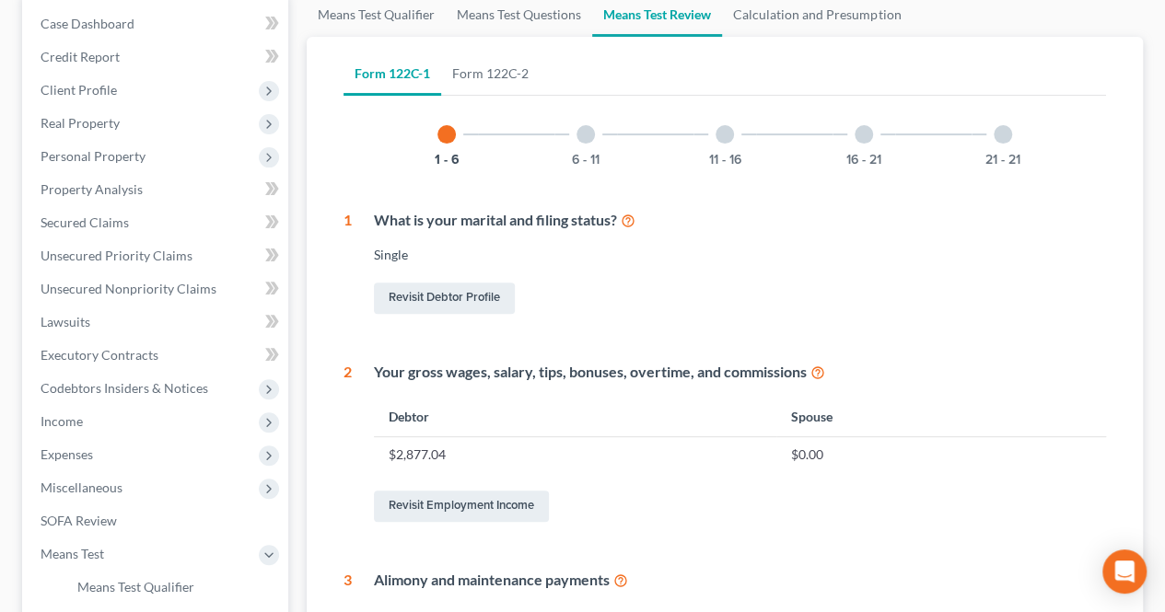
click at [576, 132] on div at bounding box center [585, 134] width 18 height 18
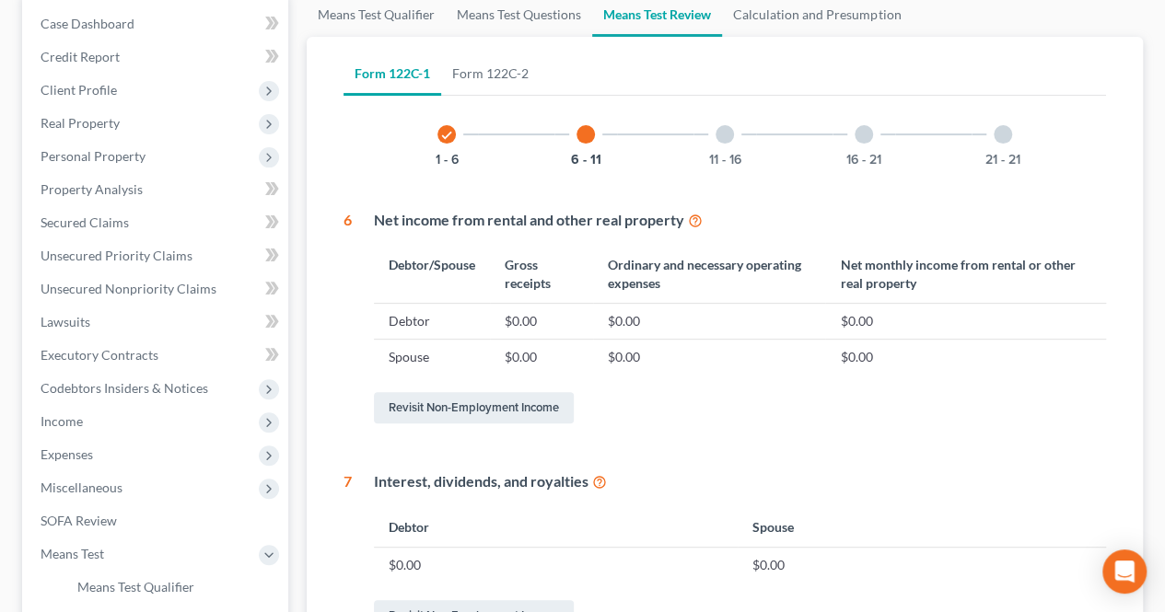
click at [725, 141] on div at bounding box center [724, 134] width 18 height 18
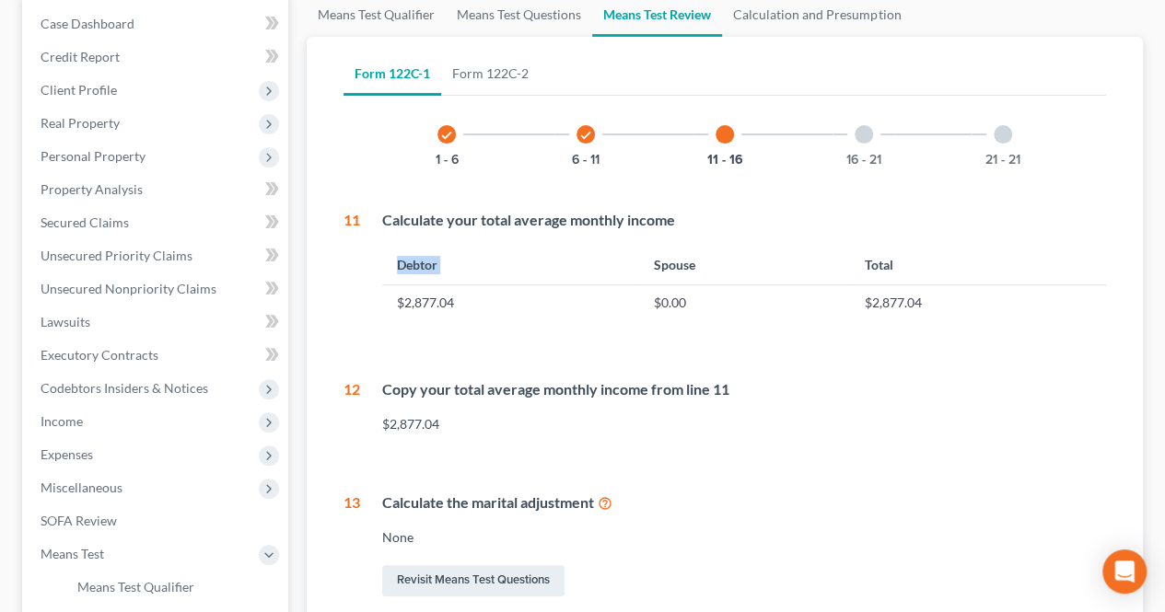
drag, startPoint x: 518, startPoint y: 233, endPoint x: 661, endPoint y: 264, distance: 146.1
click at [652, 248] on div "Calculate your total average monthly income Debtor Spouse Total $2,877.04 $0.00…" at bounding box center [733, 272] width 746 height 125
drag, startPoint x: 655, startPoint y: 406, endPoint x: 686, endPoint y: 416, distance: 32.9
click at [685, 415] on div "Copy your total average monthly income from line 11 $2,877.04" at bounding box center [733, 413] width 746 height 69
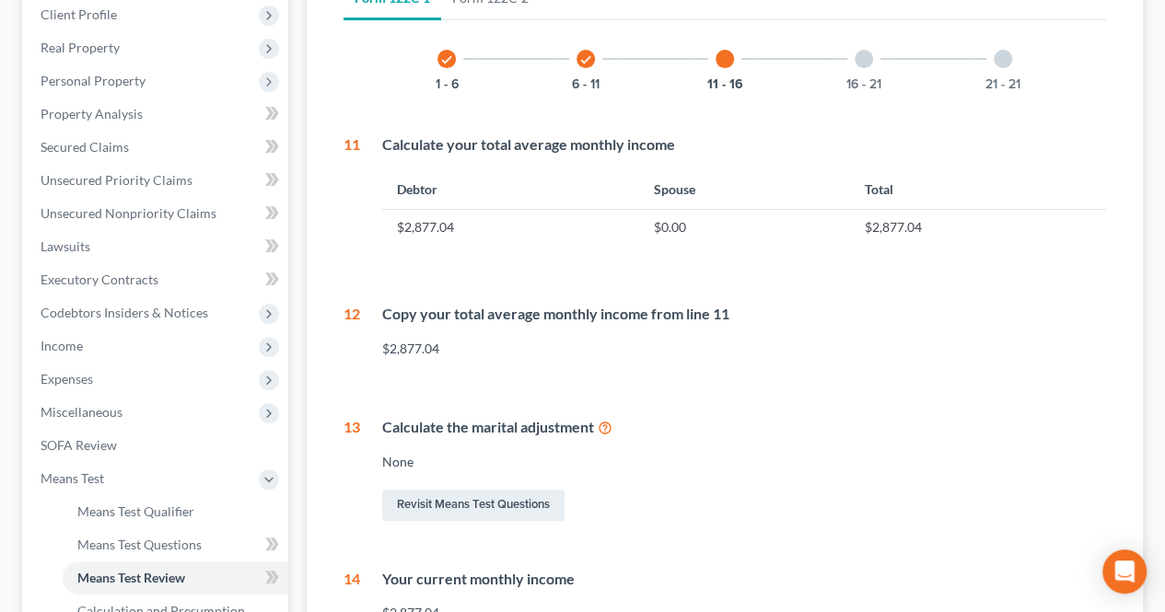
scroll to position [223, 0]
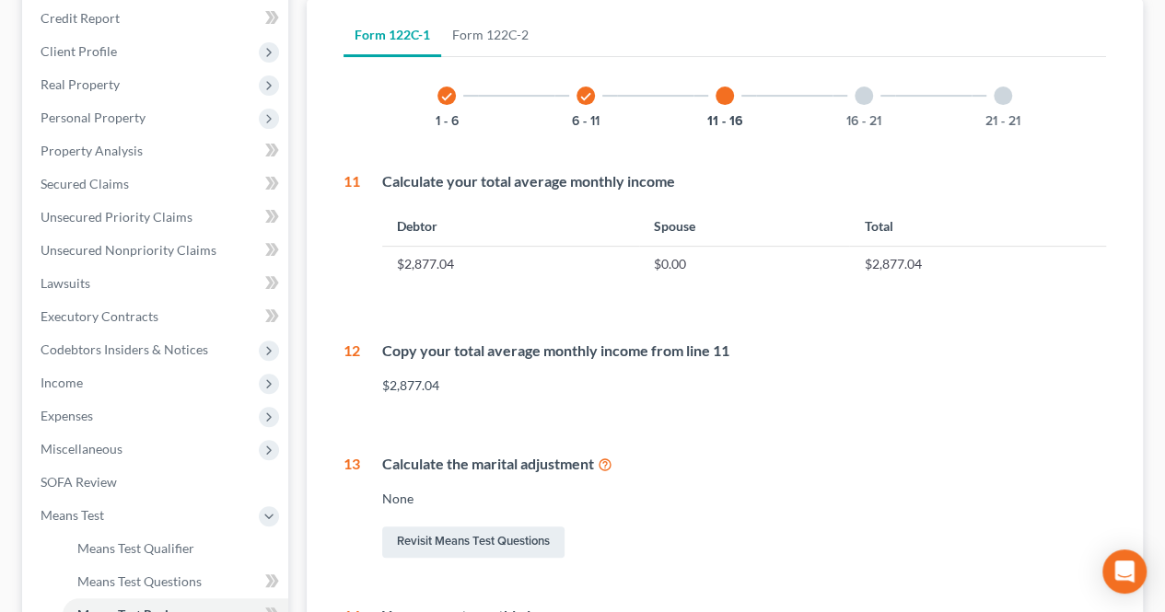
click at [869, 95] on div at bounding box center [863, 96] width 18 height 18
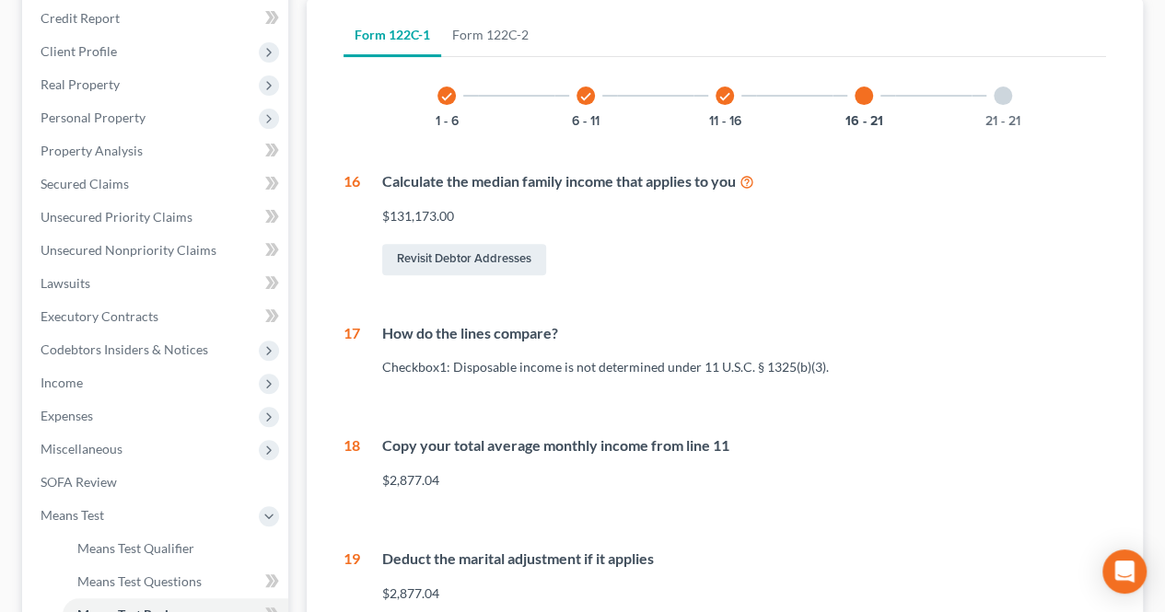
click at [1005, 91] on div at bounding box center [1002, 96] width 18 height 18
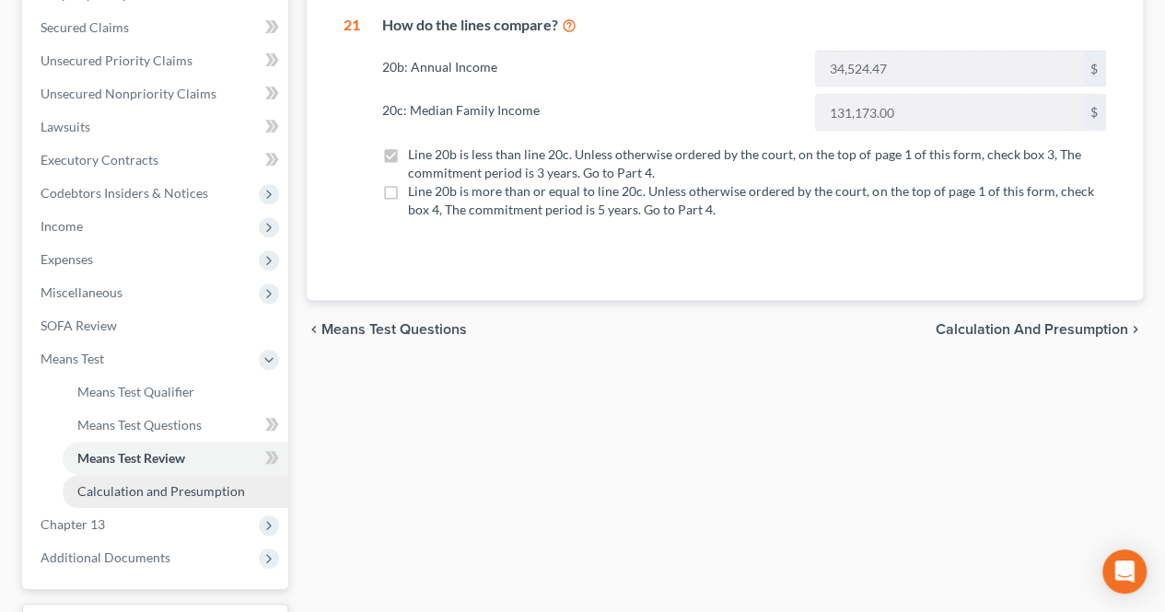
scroll to position [407, 0]
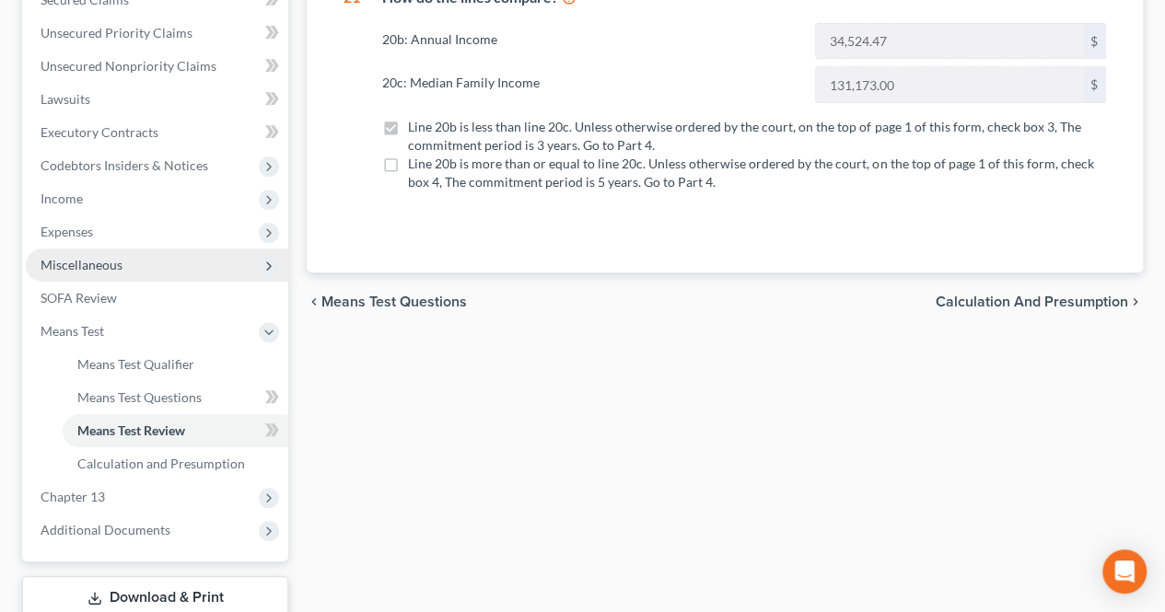
click at [120, 257] on span "Miscellaneous" at bounding box center [82, 265] width 82 height 16
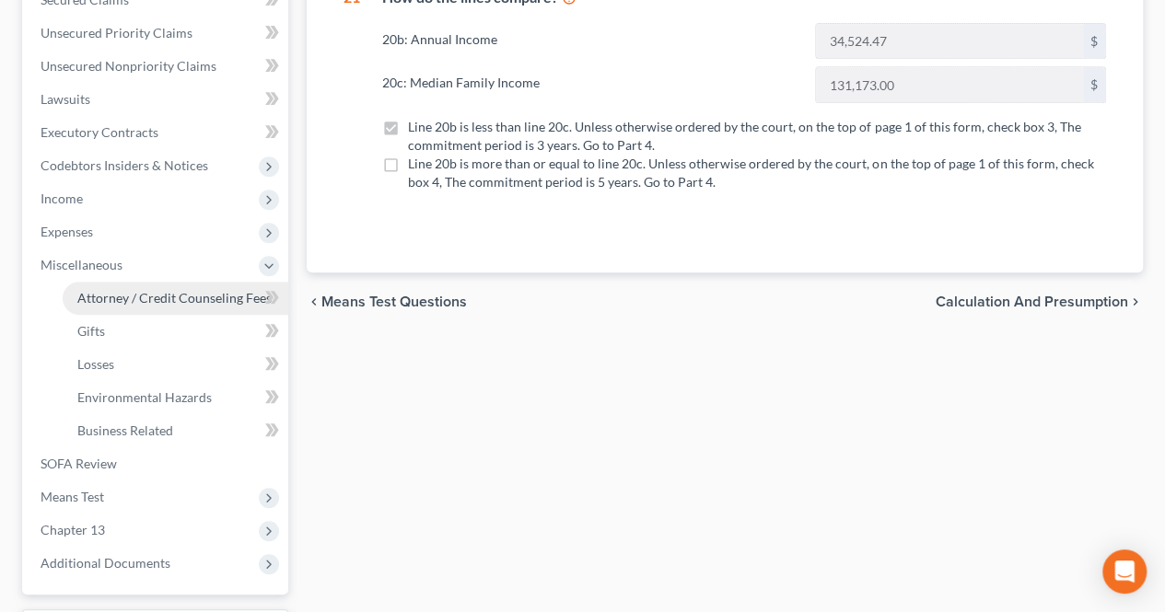
click at [151, 297] on span "Attorney / Credit Counseling Fees" at bounding box center [174, 298] width 194 height 16
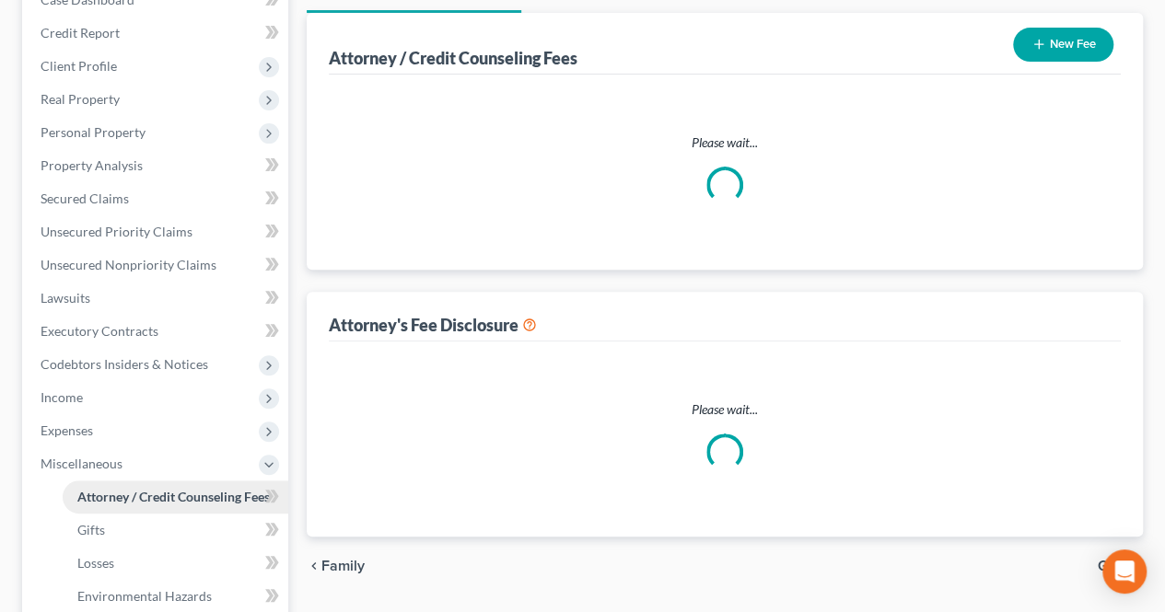
select select "0"
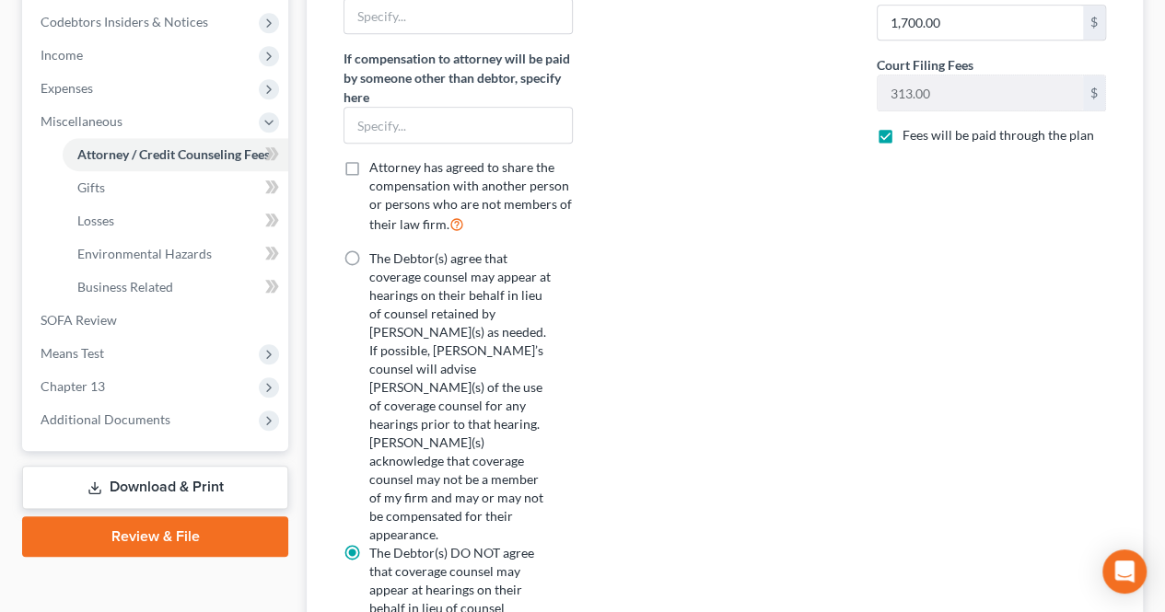
scroll to position [460, 0]
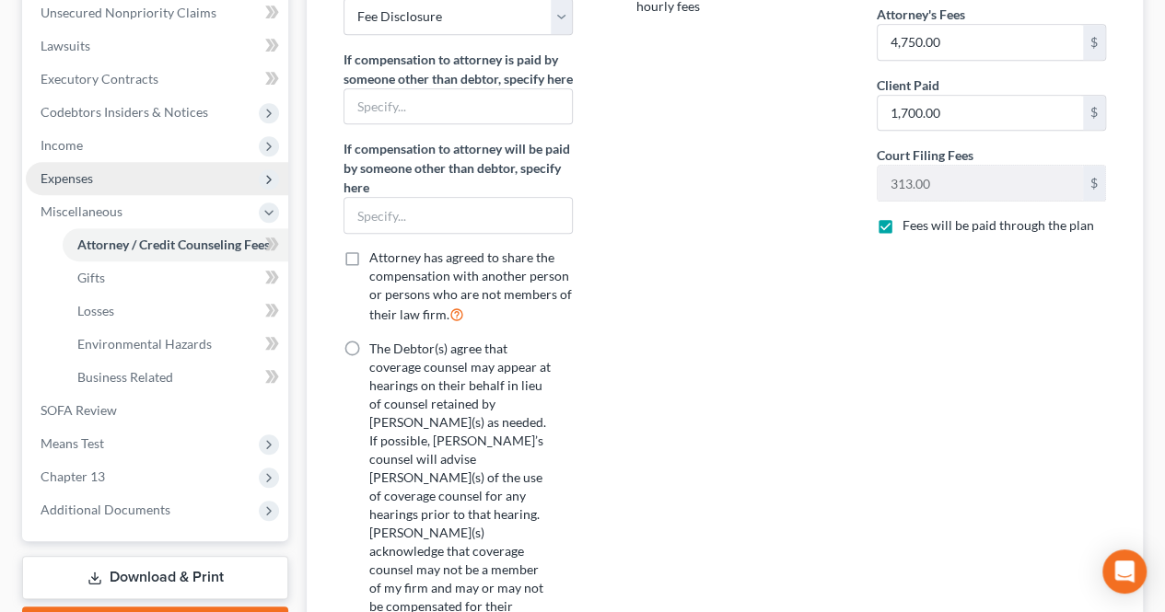
click at [83, 176] on span "Expenses" at bounding box center [67, 178] width 52 height 16
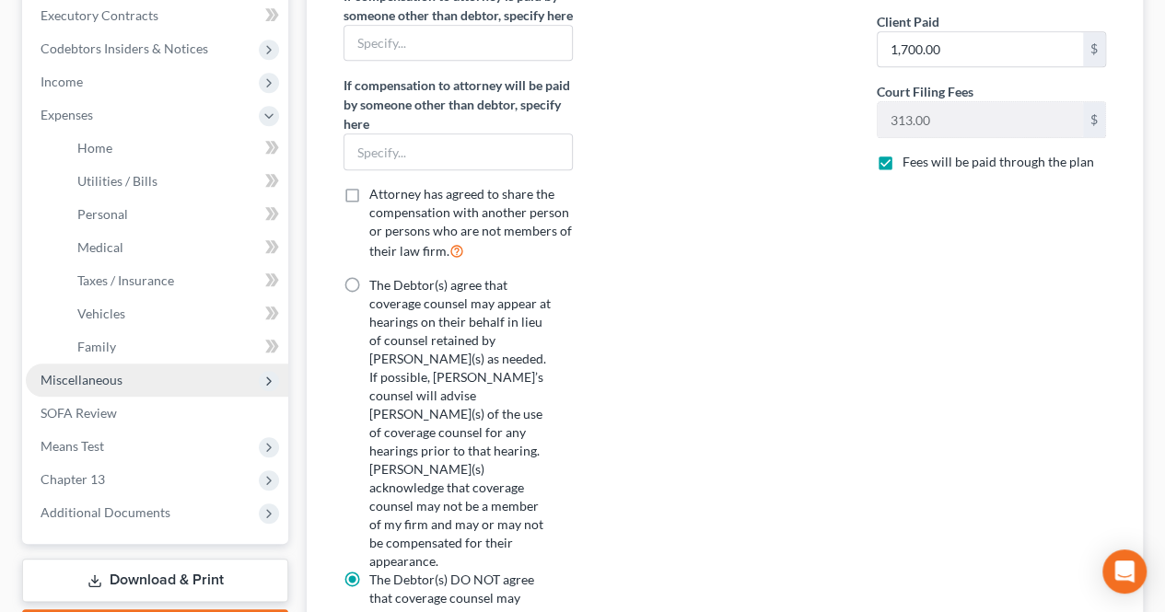
scroll to position [552, 0]
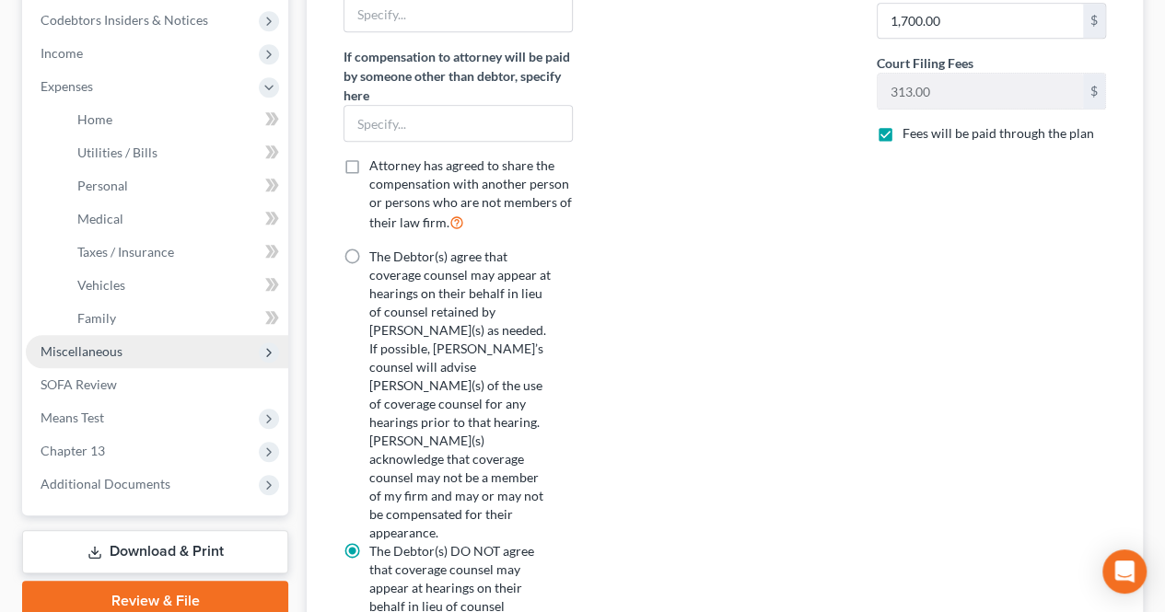
click at [134, 342] on span "Miscellaneous" at bounding box center [157, 351] width 262 height 33
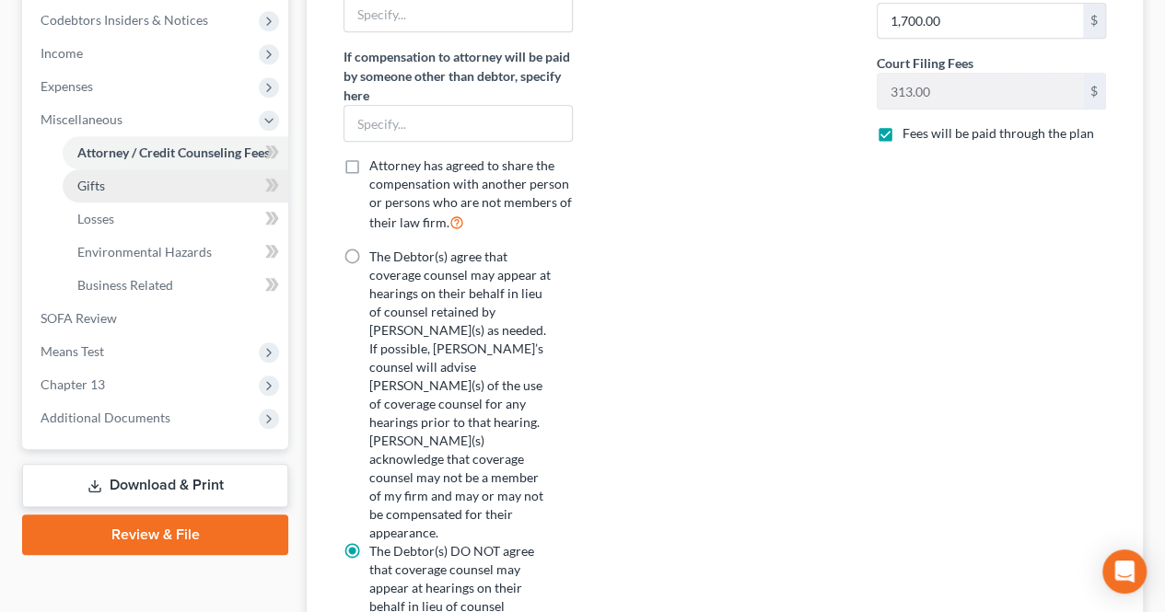
click at [162, 179] on link "Gifts" at bounding box center [176, 185] width 226 height 33
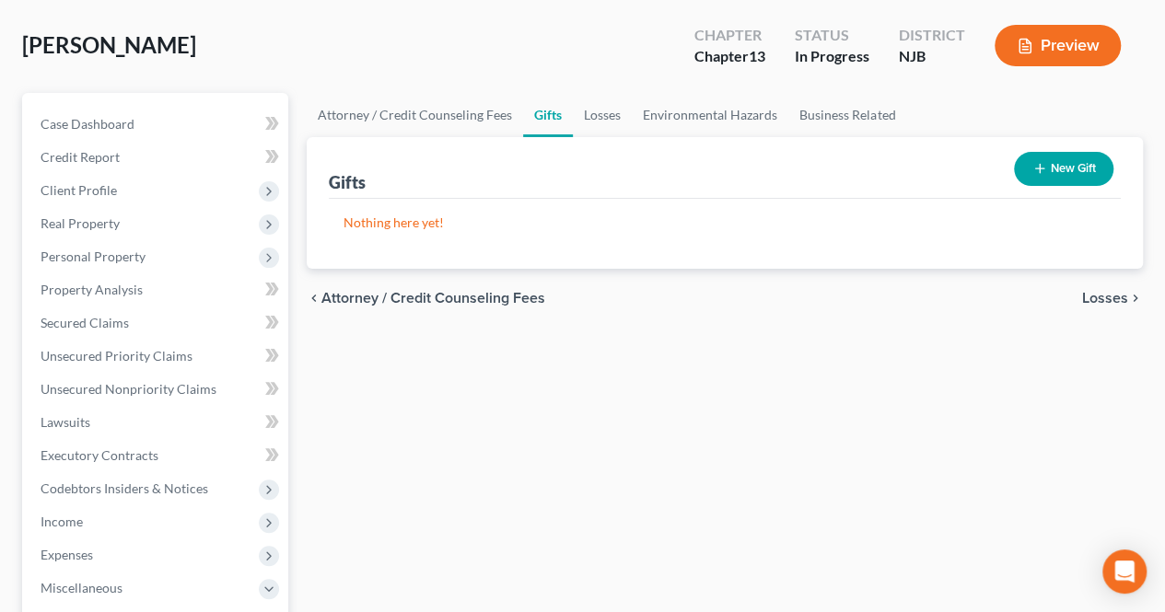
scroll to position [92, 0]
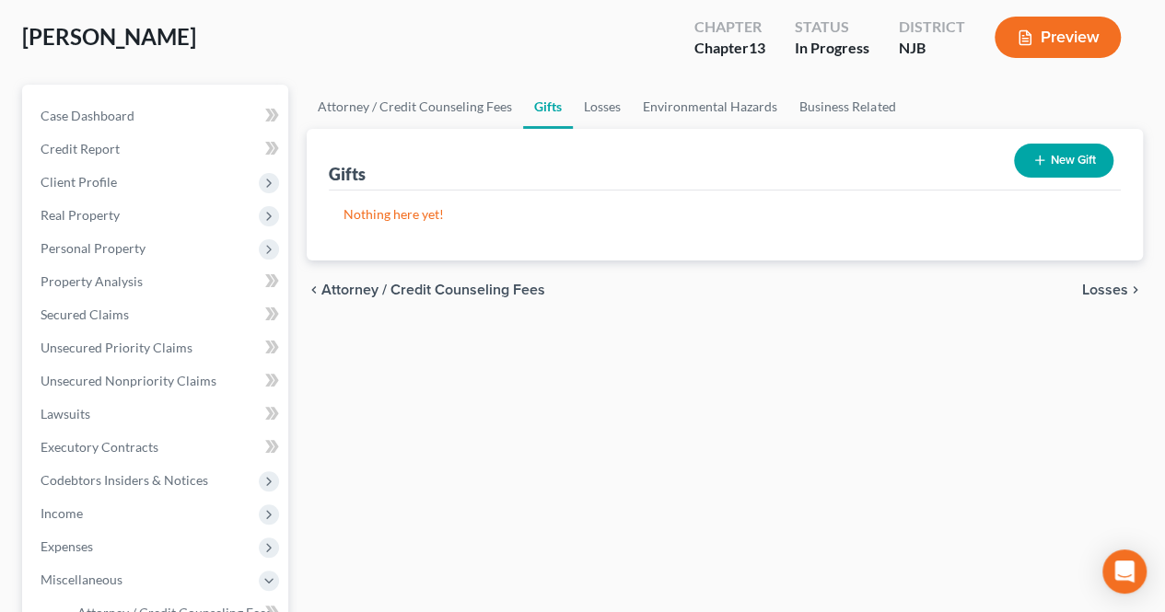
click at [1098, 292] on span "Losses" at bounding box center [1105, 290] width 46 height 15
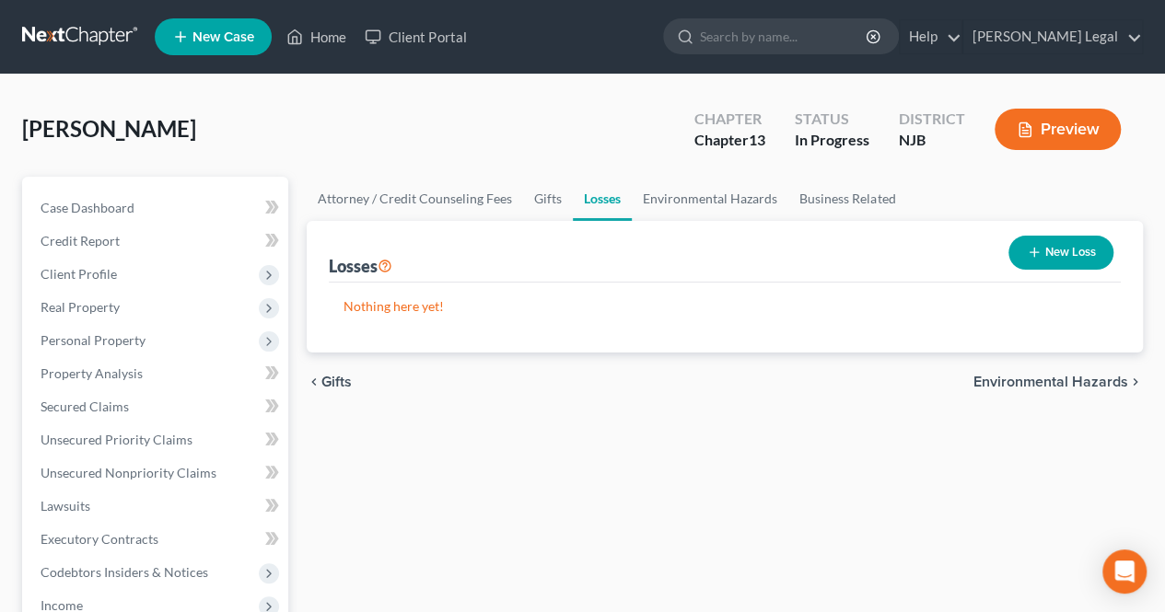
click at [1044, 390] on div "chevron_left Gifts Environmental Hazards chevron_right" at bounding box center [725, 382] width 836 height 59
click at [1003, 389] on div "chevron_left Gifts Environmental Hazards chevron_right" at bounding box center [725, 382] width 836 height 59
click at [1004, 382] on span "Environmental Hazards" at bounding box center [1050, 382] width 155 height 15
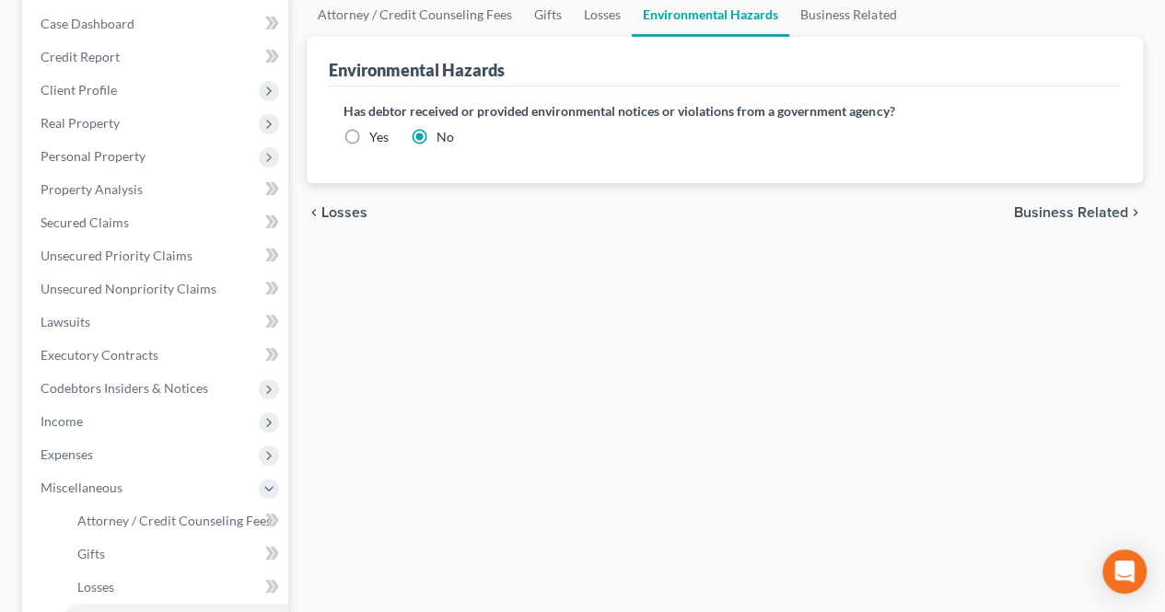
click at [1089, 207] on span "Business Related" at bounding box center [1071, 212] width 114 height 15
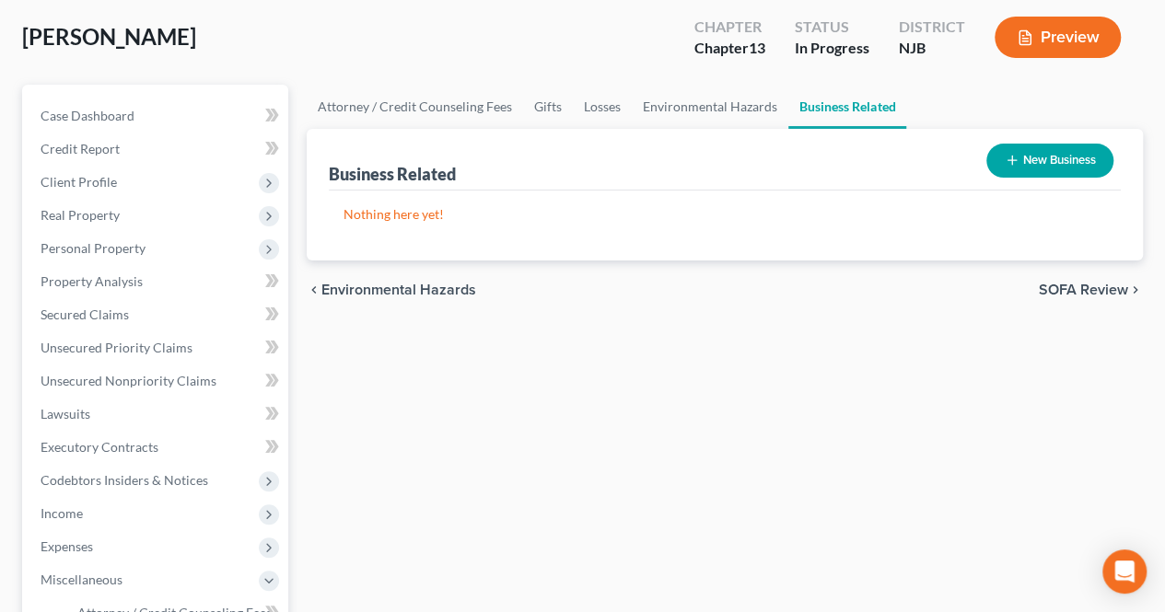
click at [1060, 286] on span "SOFA Review" at bounding box center [1082, 290] width 89 height 15
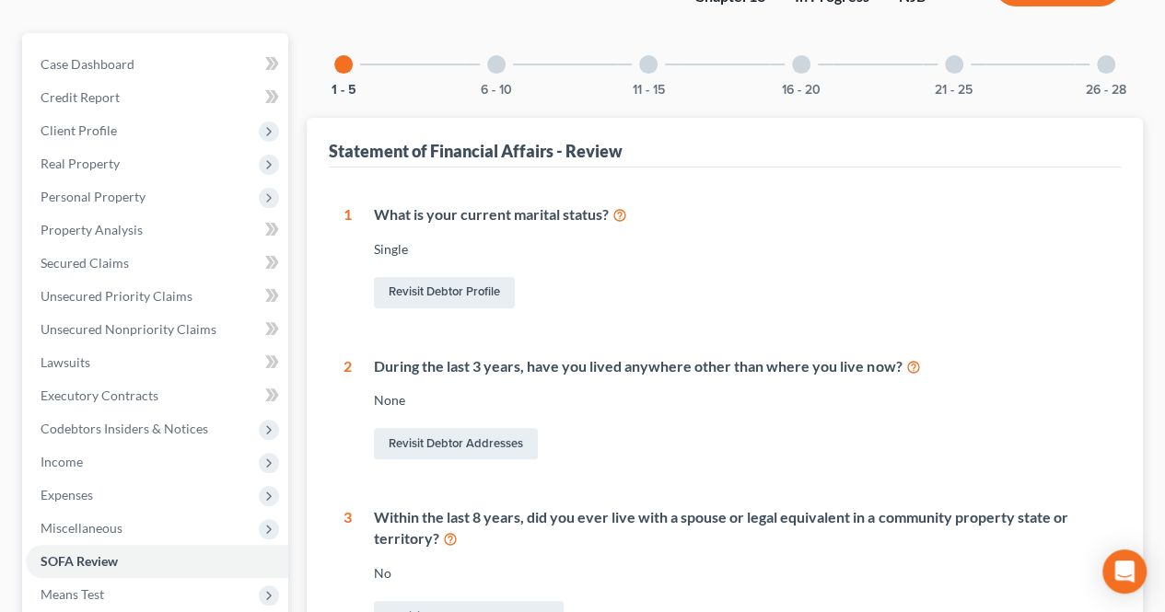
scroll to position [184, 0]
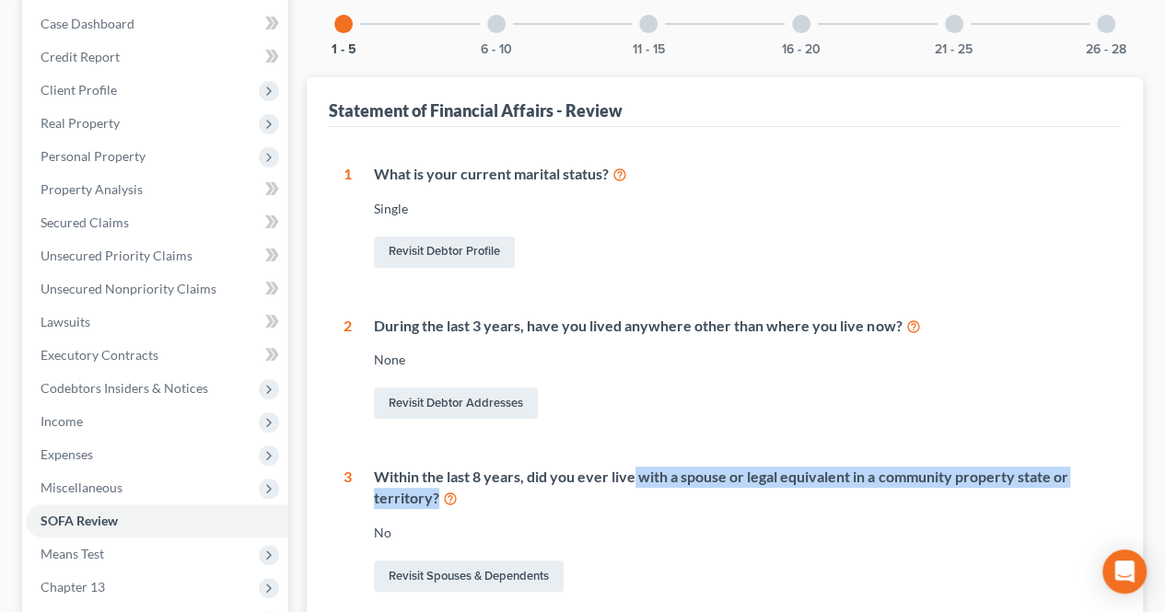
drag, startPoint x: 633, startPoint y: 482, endPoint x: 695, endPoint y: 505, distance: 65.8
click at [697, 504] on div "Within the last 8 years, did you ever live with a spouse or legal equivalent in…" at bounding box center [740, 488] width 732 height 42
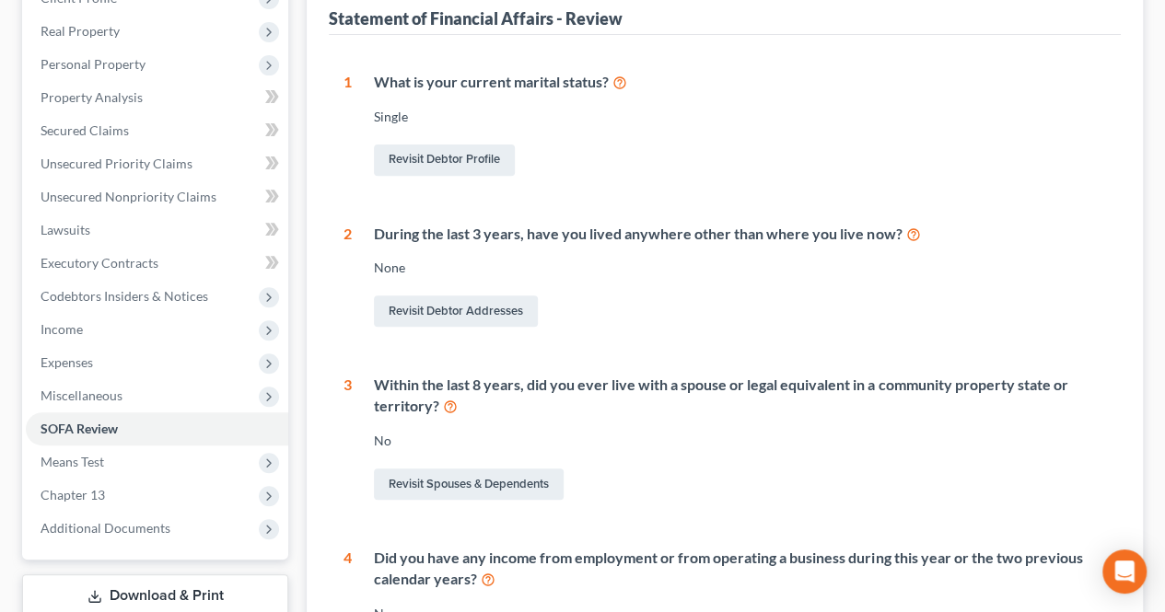
click at [530, 391] on div "Within the last 8 years, did you ever live with a spouse or legal equivalent in…" at bounding box center [740, 396] width 732 height 42
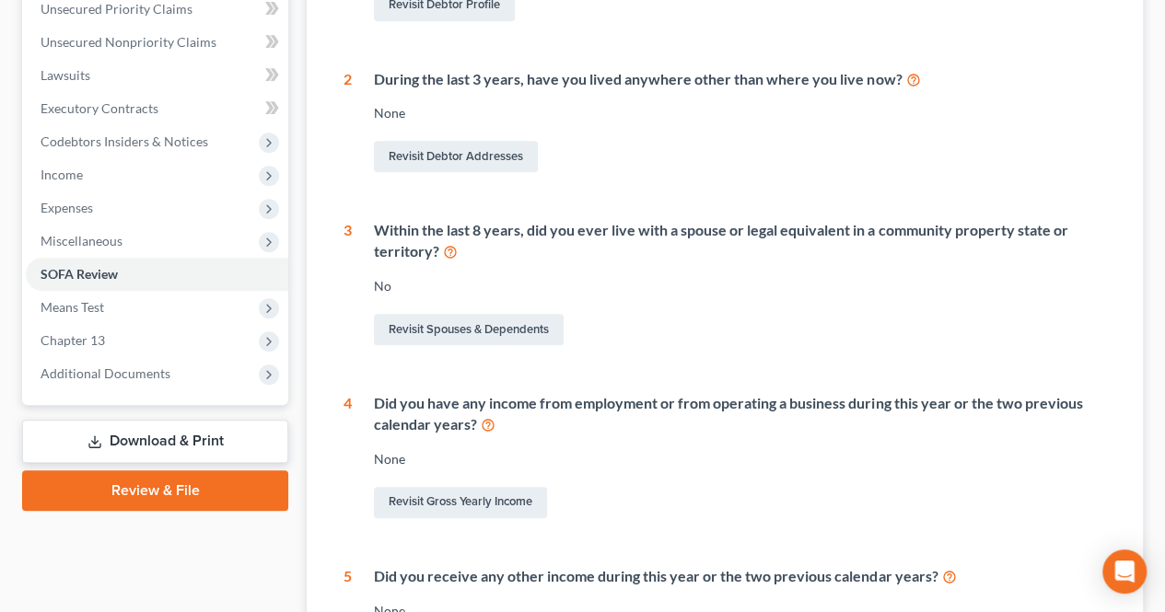
scroll to position [460, 0]
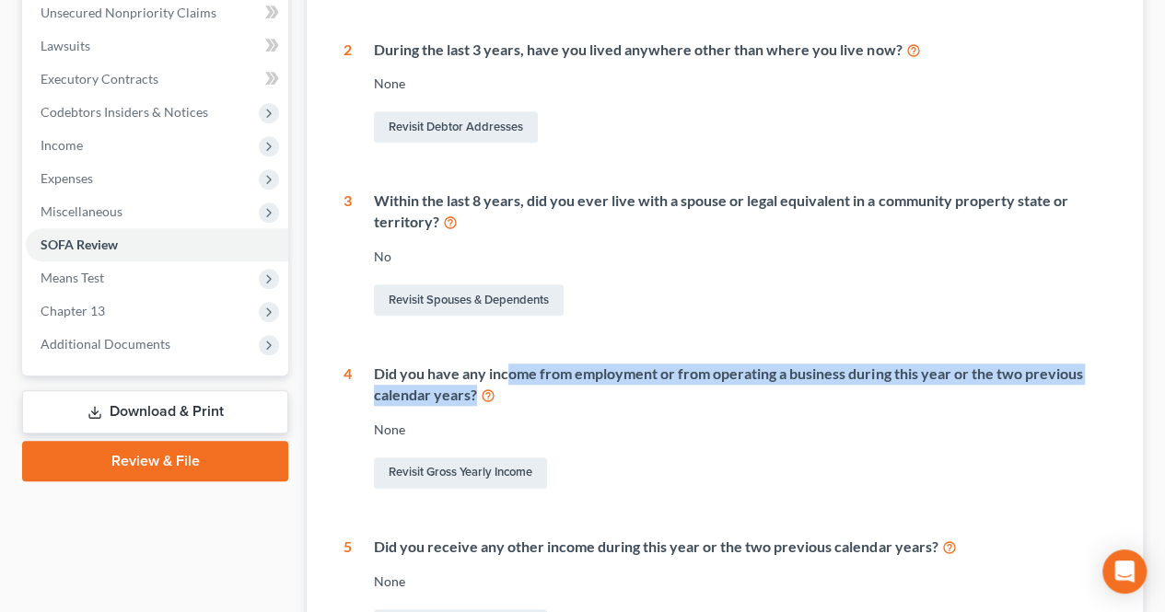
drag, startPoint x: 523, startPoint y: 377, endPoint x: 592, endPoint y: 391, distance: 70.6
click at [592, 391] on div "Did you have any income from employment or from operating a business during thi…" at bounding box center [740, 385] width 732 height 42
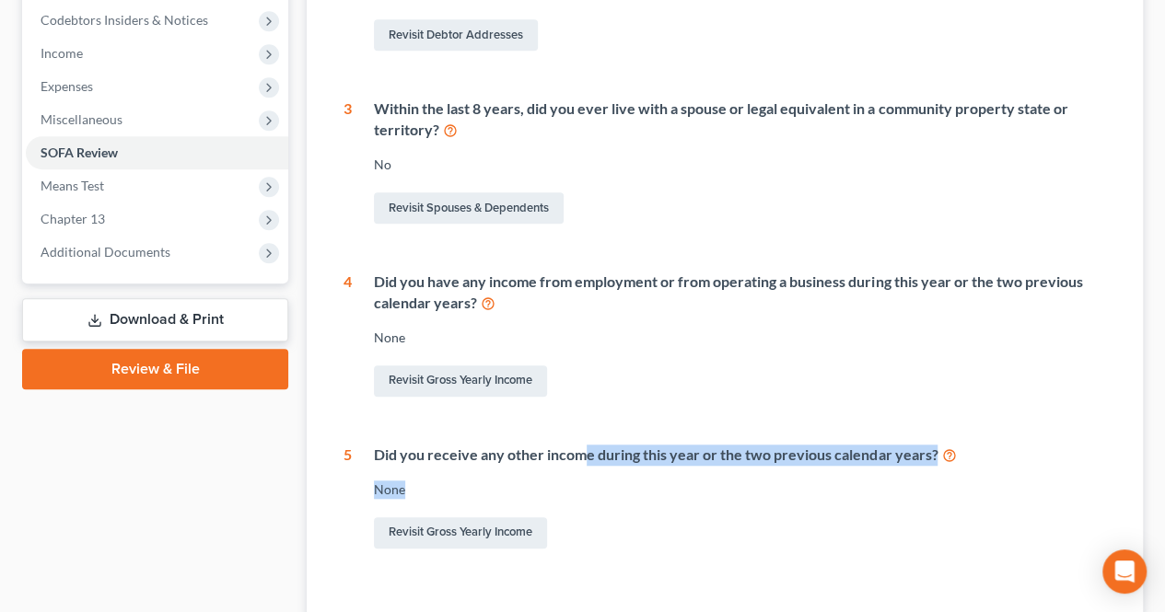
drag, startPoint x: 590, startPoint y: 455, endPoint x: 665, endPoint y: 465, distance: 75.2
click at [665, 465] on div "Did you receive any other income during this year or the two previous calendar …" at bounding box center [729, 499] width 754 height 108
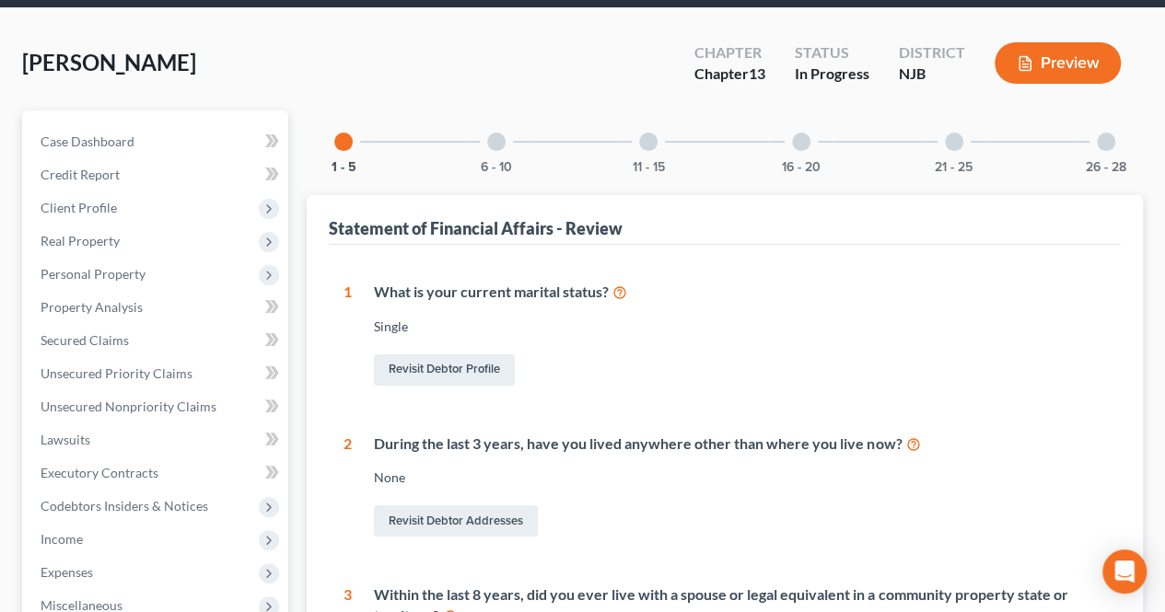
scroll to position [0, 0]
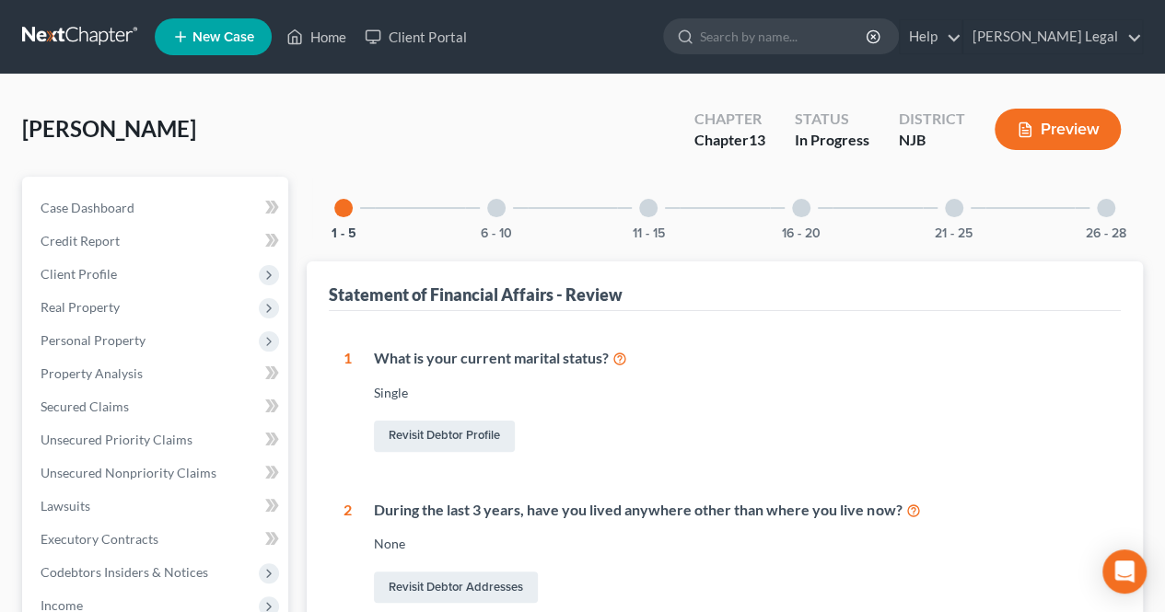
click at [499, 202] on div at bounding box center [496, 208] width 18 height 18
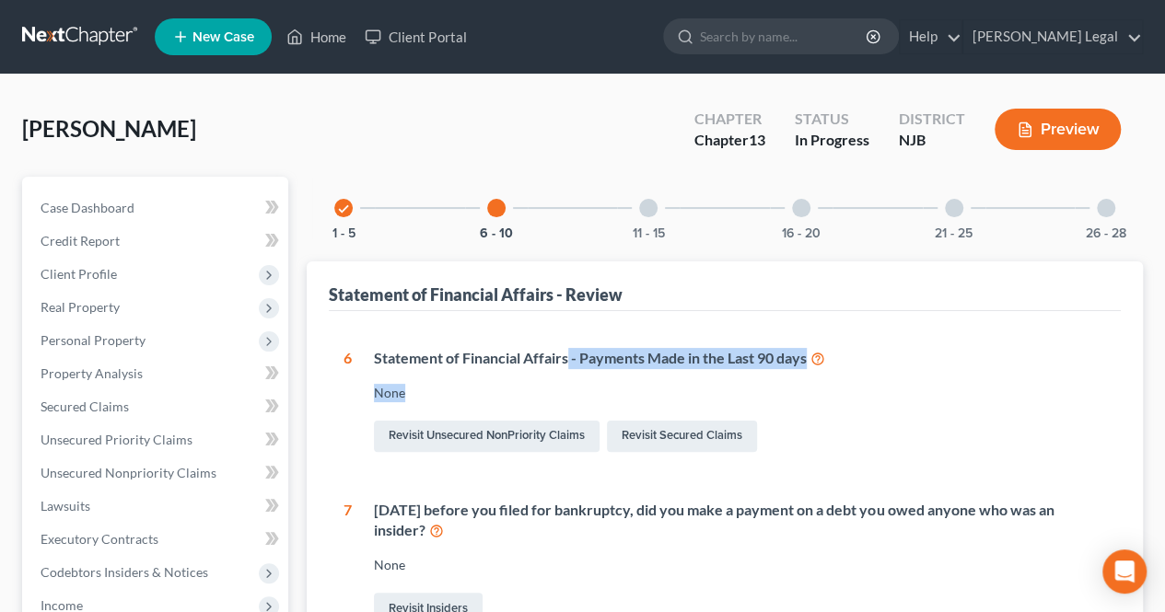
drag, startPoint x: 567, startPoint y: 365, endPoint x: 785, endPoint y: 374, distance: 218.4
click at [784, 374] on div "Statement of Financial Affairs - Payments Made in the Last 90 days None Revisit…" at bounding box center [729, 402] width 754 height 108
click at [803, 386] on div "None" at bounding box center [740, 393] width 732 height 18
drag, startPoint x: 580, startPoint y: 356, endPoint x: 821, endPoint y: 392, distance: 243.8
click at [806, 380] on div "Statement of Financial Affairs - Payments Made in the Last 90 days None Revisit…" at bounding box center [729, 402] width 754 height 108
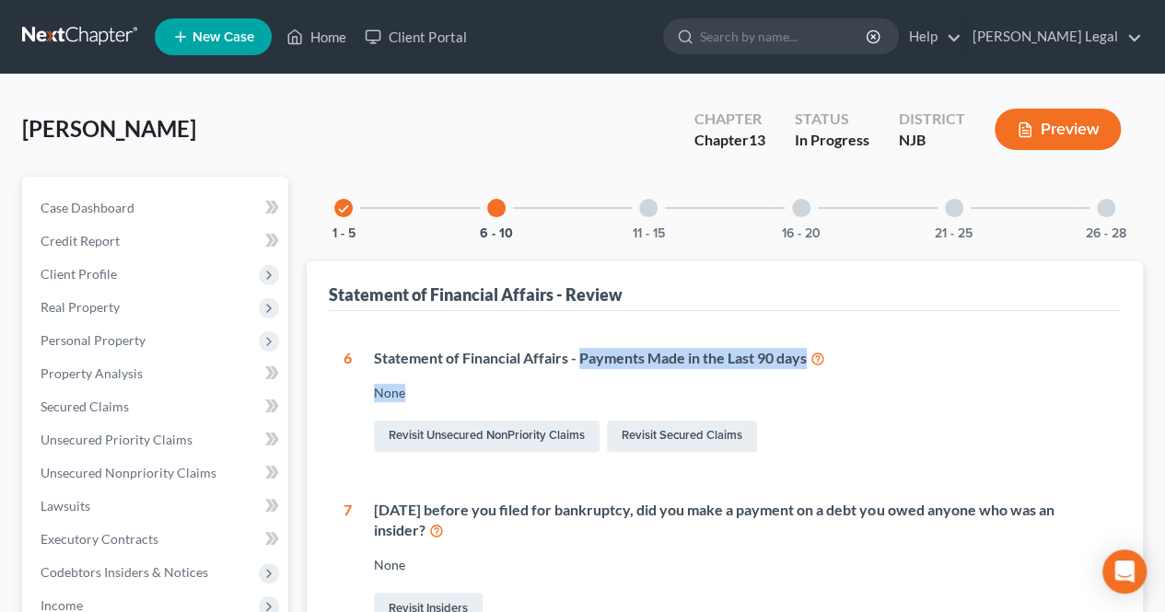
click at [833, 399] on div "None" at bounding box center [740, 393] width 732 height 18
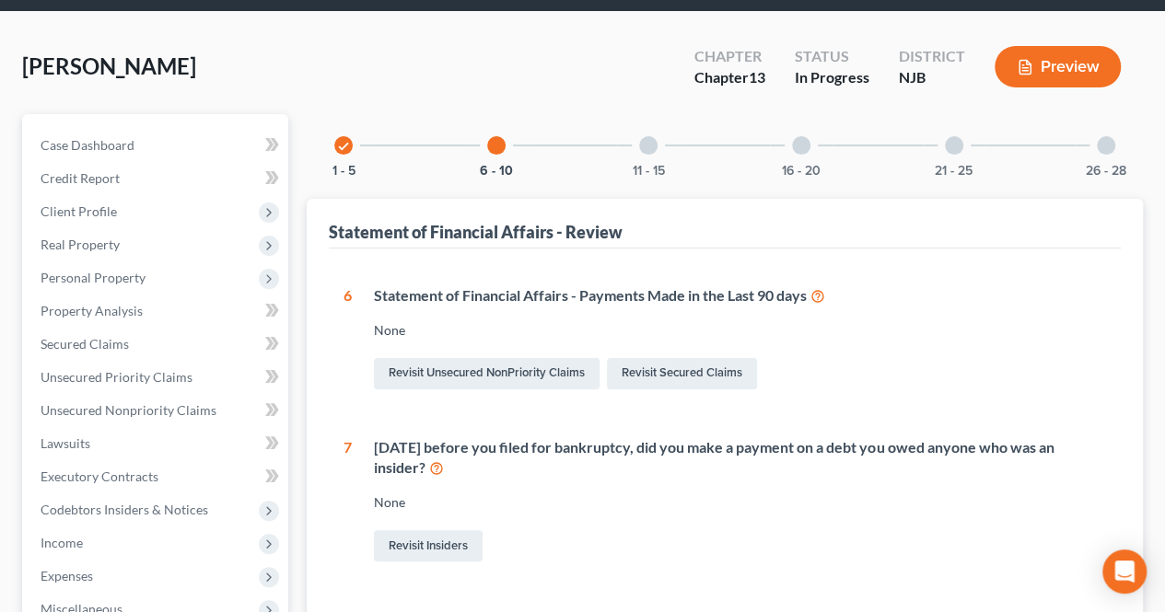
scroll to position [92, 0]
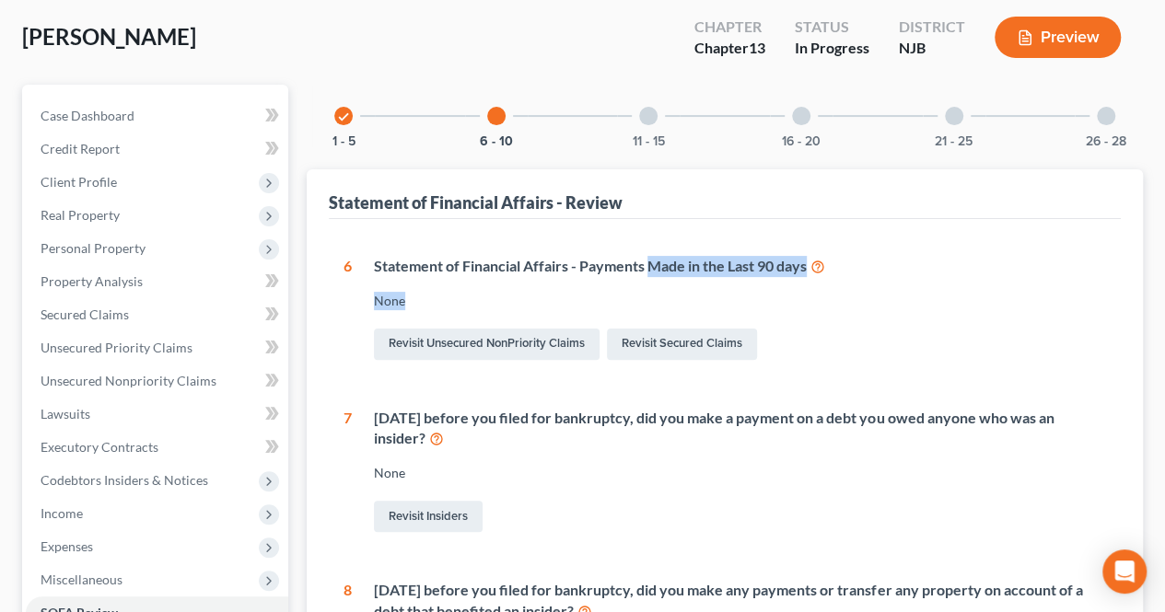
drag, startPoint x: 650, startPoint y: 272, endPoint x: 792, endPoint y: 279, distance: 142.0
click at [792, 279] on div "Statement of Financial Affairs - Payments Made in the Last 90 days None Revisit…" at bounding box center [729, 310] width 754 height 108
click at [802, 301] on div "None" at bounding box center [740, 301] width 732 height 18
drag, startPoint x: 592, startPoint y: 264, endPoint x: 650, endPoint y: 277, distance: 59.4
click at [650, 277] on div "Statement of Financial Affairs - Payments Made in the Last 90 days None Revisit…" at bounding box center [729, 310] width 754 height 108
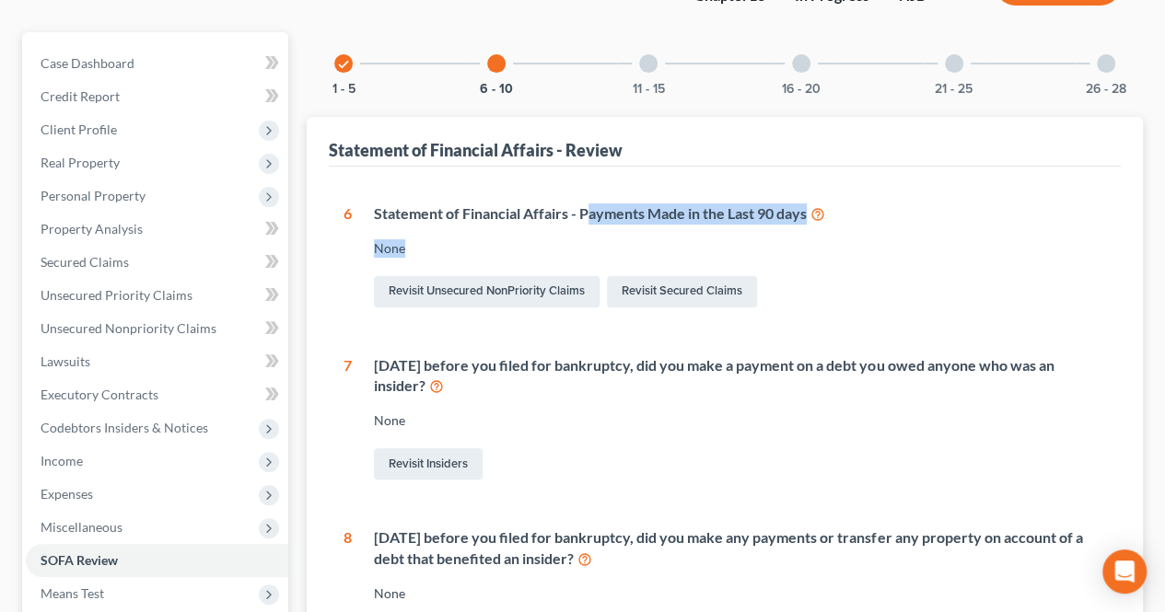
scroll to position [184, 0]
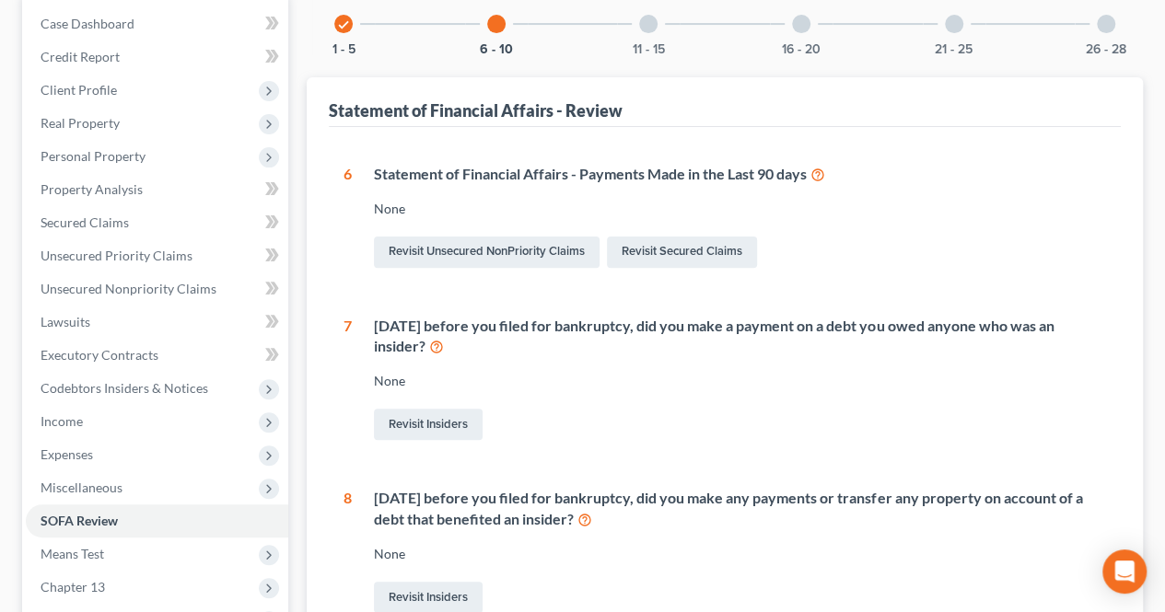
click at [627, 362] on div "Within 1 year before you filed for bankruptcy, did you make a payment on a debt…" at bounding box center [729, 380] width 754 height 129
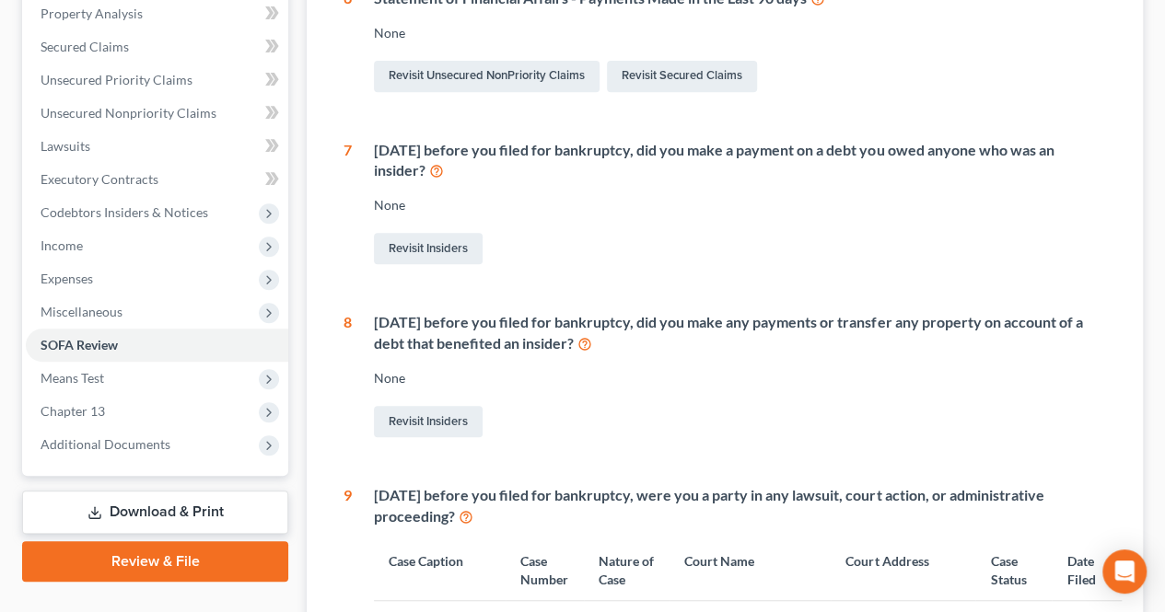
scroll to position [368, 0]
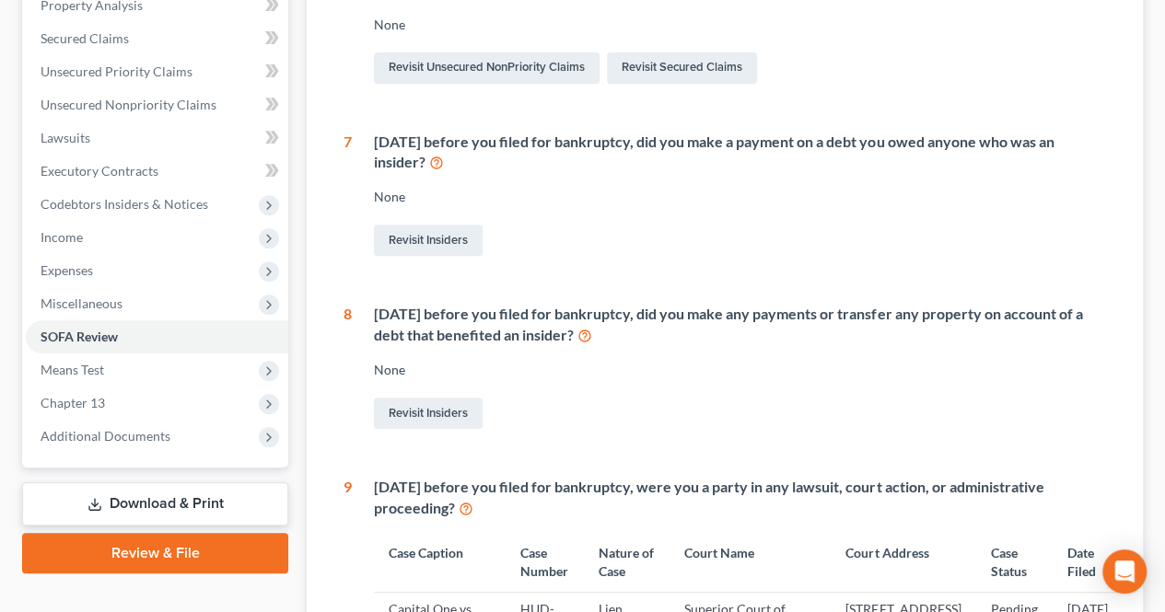
click at [556, 382] on div "Within 1 year before you filed for bankruptcy, did you make any payments or tra…" at bounding box center [729, 368] width 754 height 129
drag, startPoint x: 429, startPoint y: 312, endPoint x: 516, endPoint y: 324, distance: 87.4
click at [506, 321] on div "Within 1 year before you filed for bankruptcy, did you make any payments or tra…" at bounding box center [740, 325] width 732 height 42
click at [632, 342] on div "Within 1 year before you filed for bankruptcy, did you make any payments or tra…" at bounding box center [740, 325] width 732 height 42
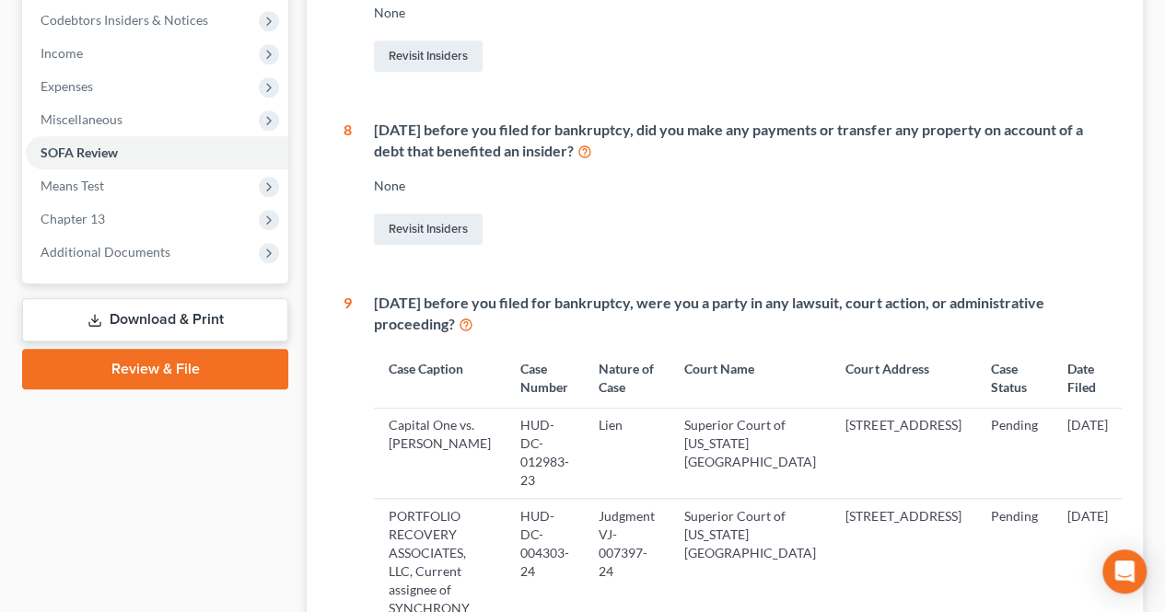
scroll to position [460, 0]
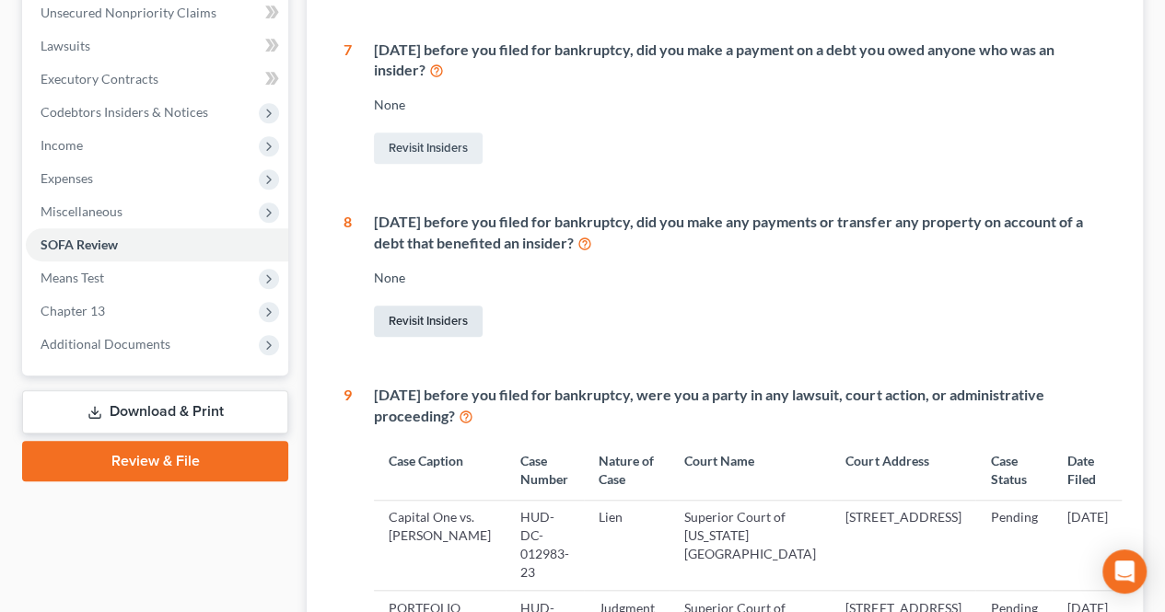
click at [451, 327] on link "Revisit Insiders" at bounding box center [428, 321] width 109 height 31
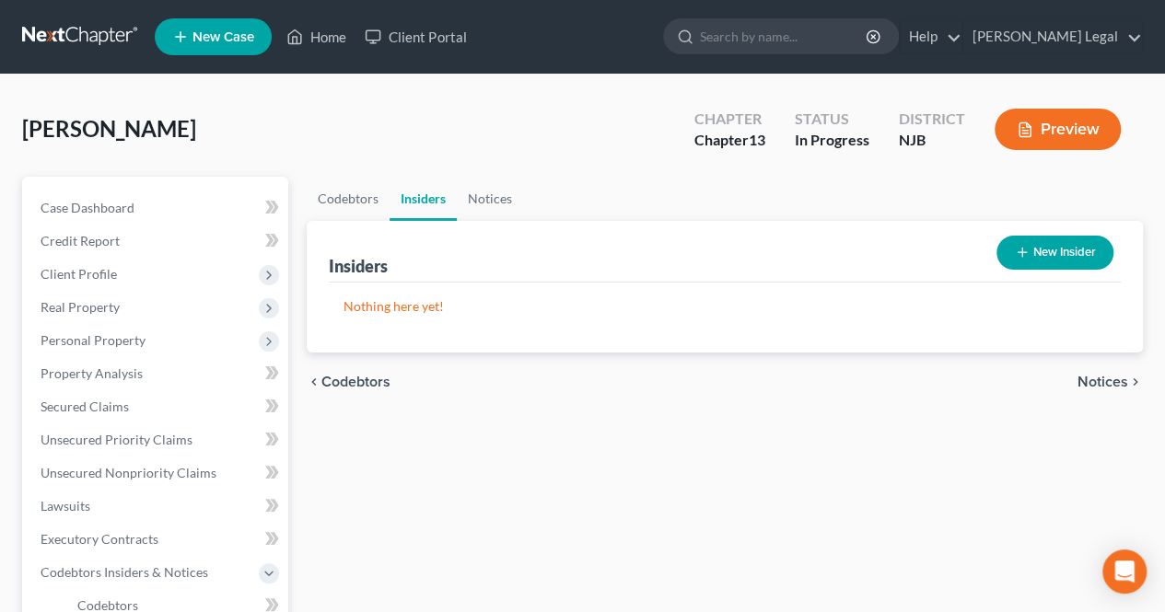
click at [1065, 261] on button "New Insider" at bounding box center [1054, 253] width 117 height 34
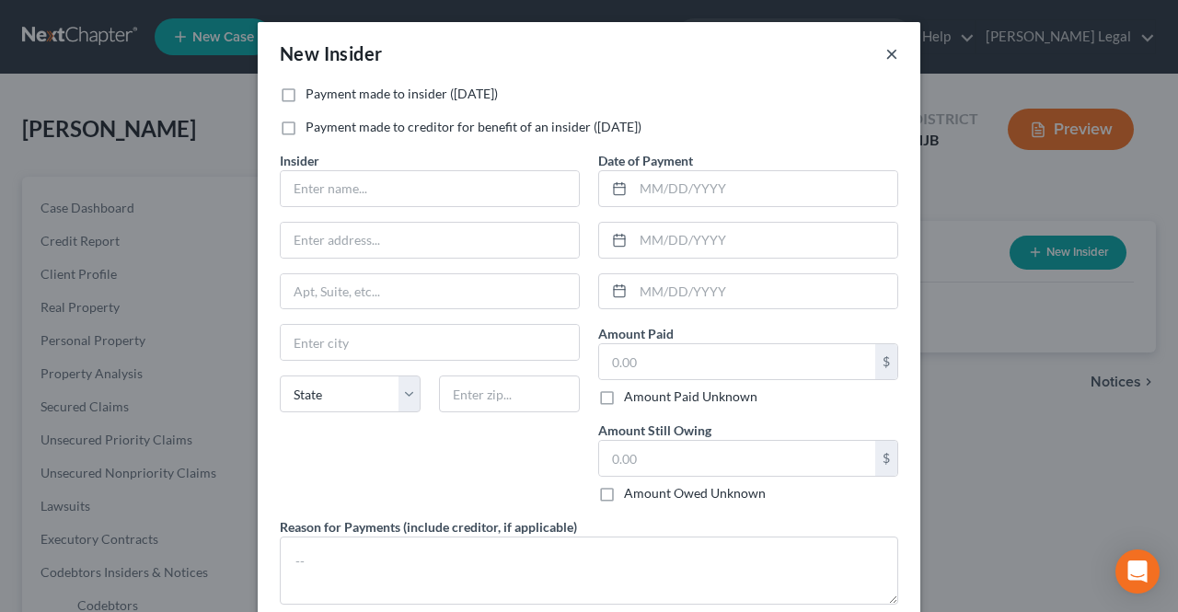
click at [886, 58] on button "×" at bounding box center [892, 53] width 13 height 22
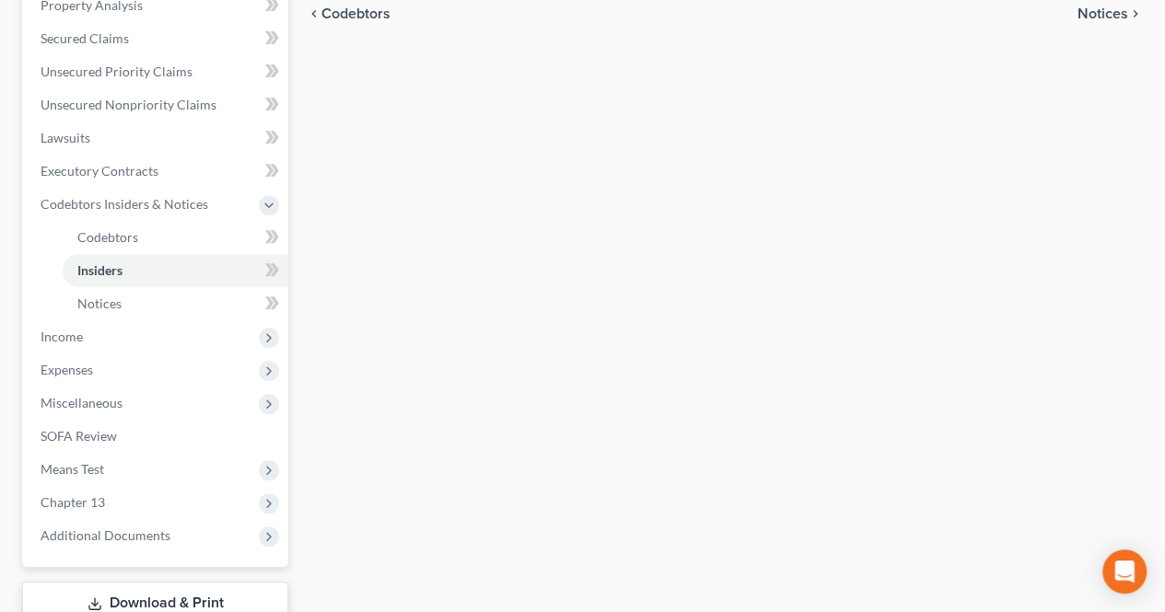
scroll to position [460, 0]
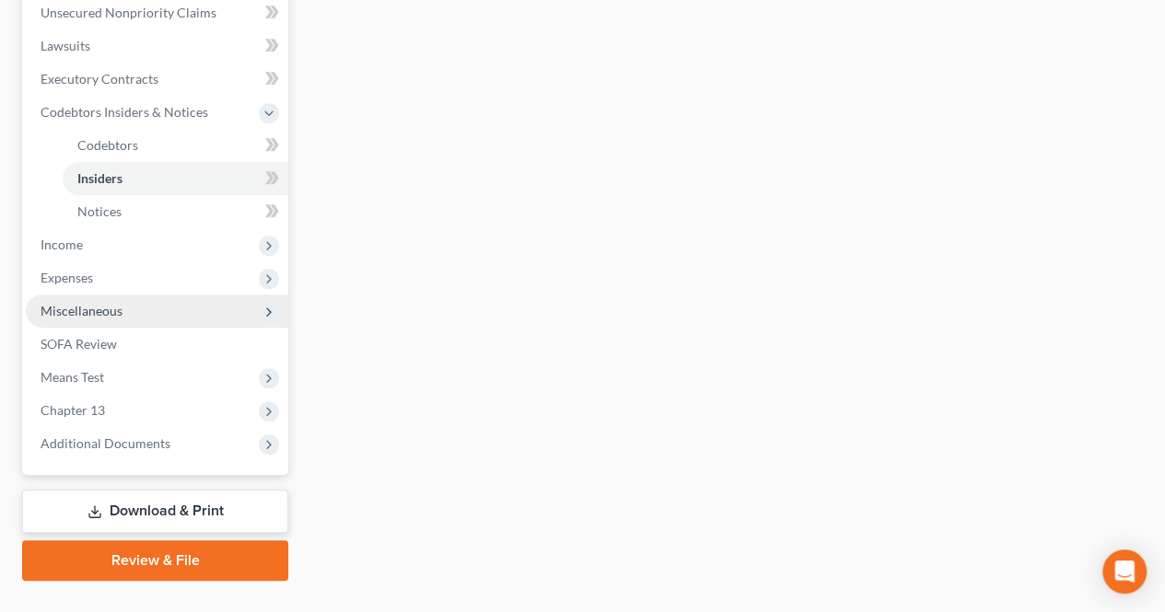
click at [94, 314] on span "Miscellaneous" at bounding box center [82, 311] width 82 height 16
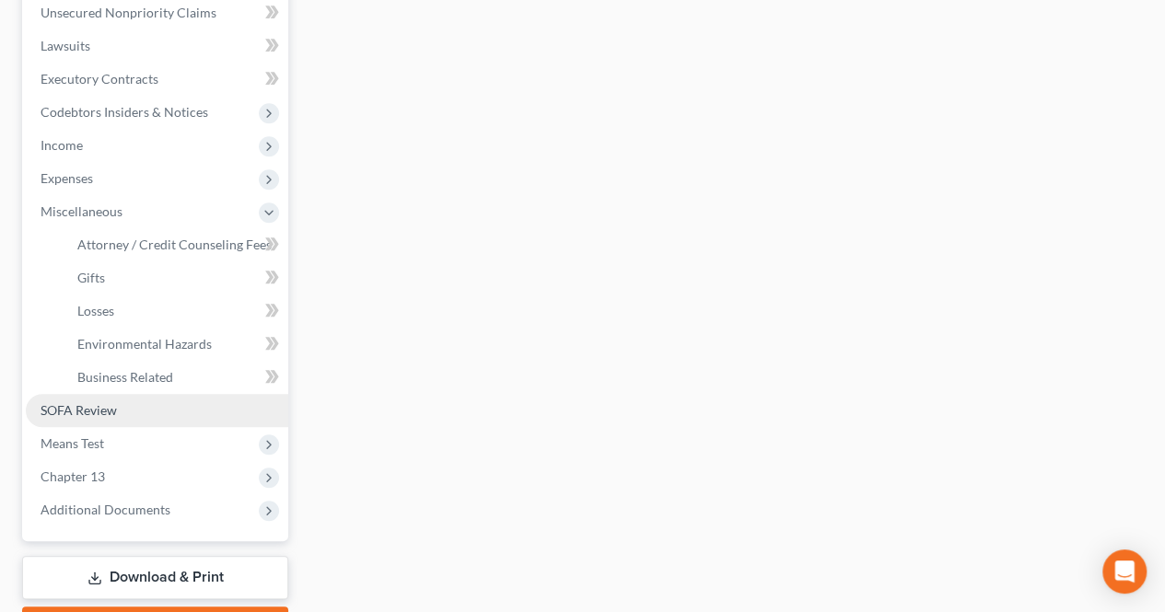
click at [129, 413] on link "SOFA Review" at bounding box center [157, 410] width 262 height 33
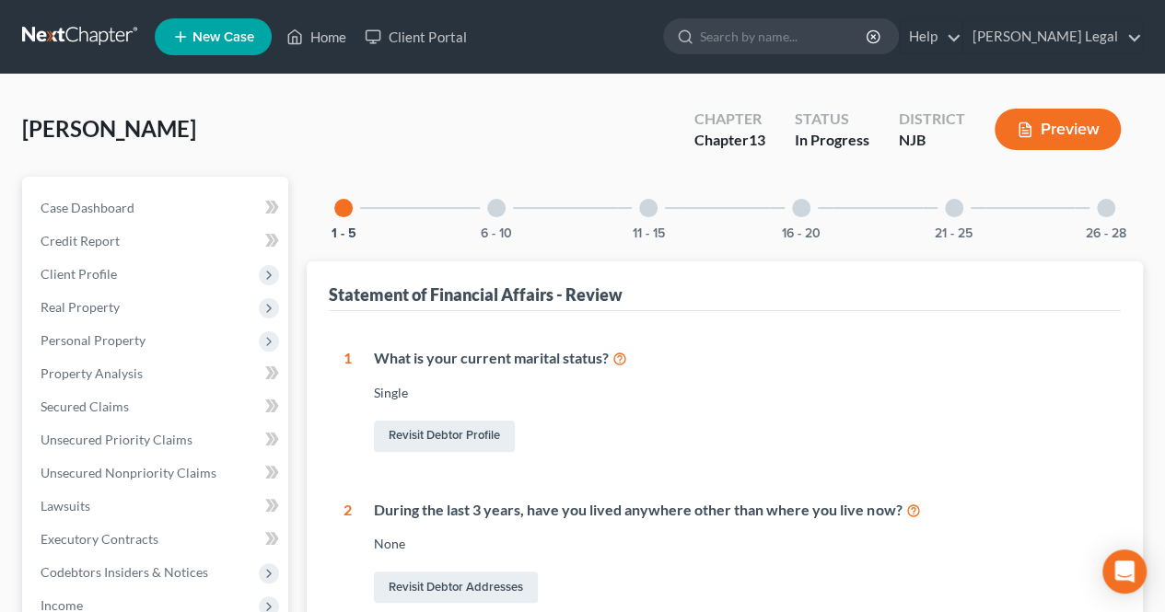
click at [648, 209] on div at bounding box center [648, 208] width 18 height 18
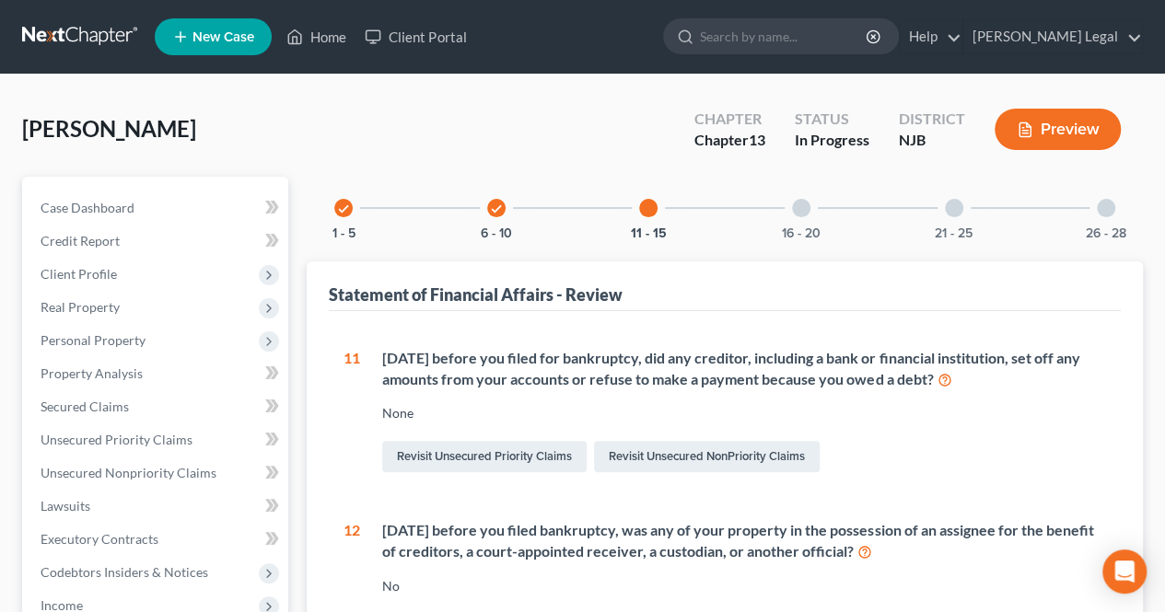
click at [512, 211] on div "check 6 - 10" at bounding box center [496, 208] width 63 height 63
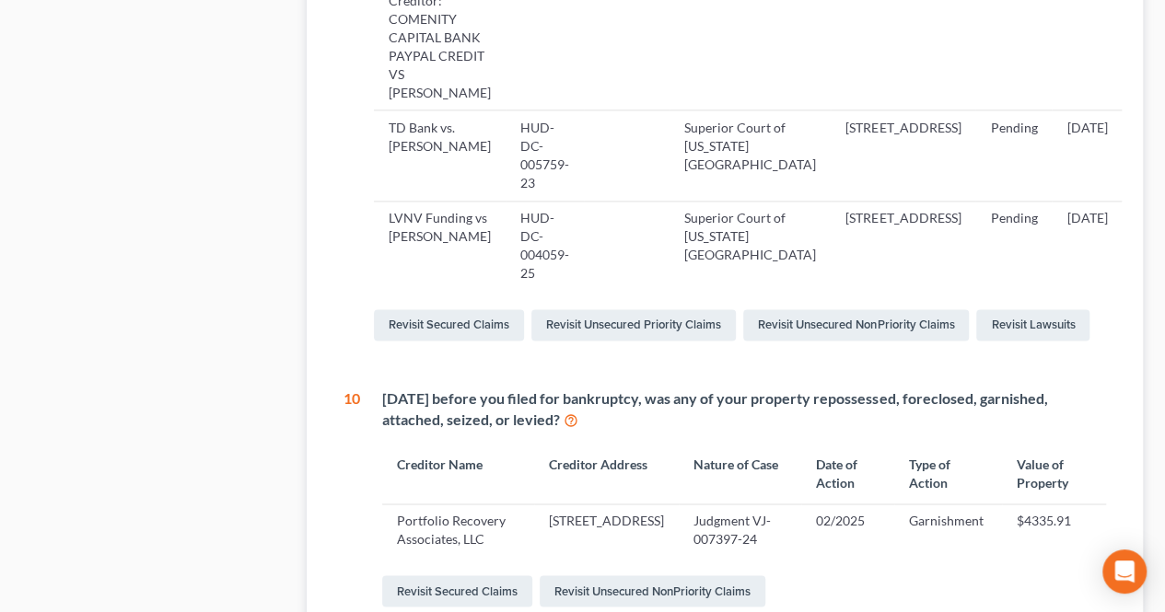
scroll to position [1289, 0]
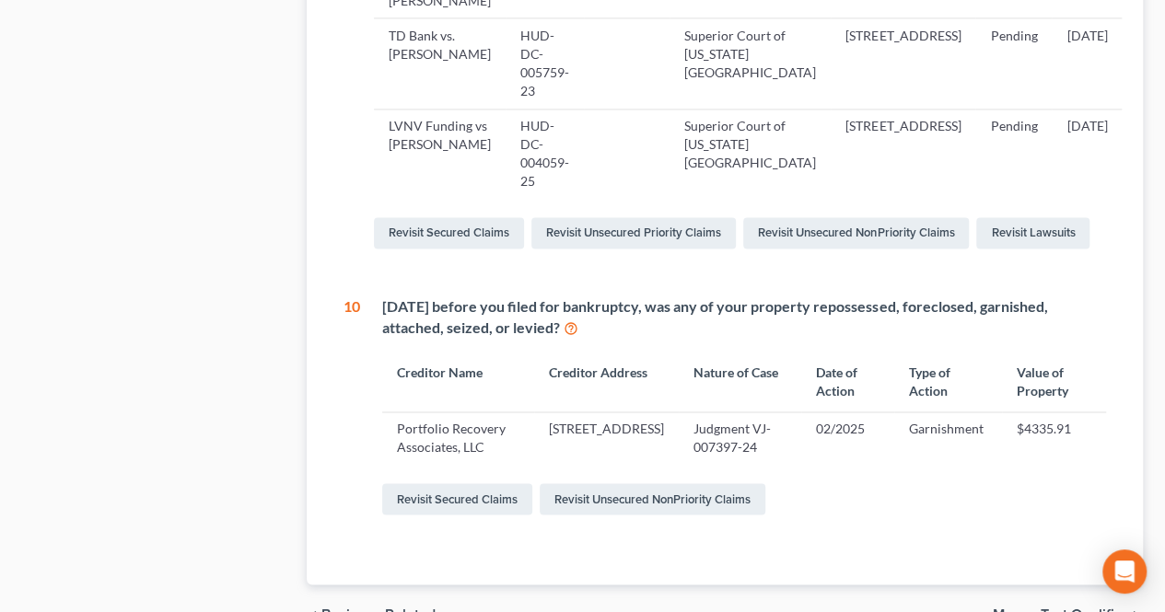
drag, startPoint x: 736, startPoint y: 303, endPoint x: 841, endPoint y: 325, distance: 108.1
click at [841, 324] on div "Within 1 year before you filed for bankruptcy, was any of your property reposse…" at bounding box center [744, 317] width 724 height 42
click at [844, 330] on div "Within 1 year before you filed for bankruptcy, was any of your property reposse…" at bounding box center [744, 317] width 724 height 42
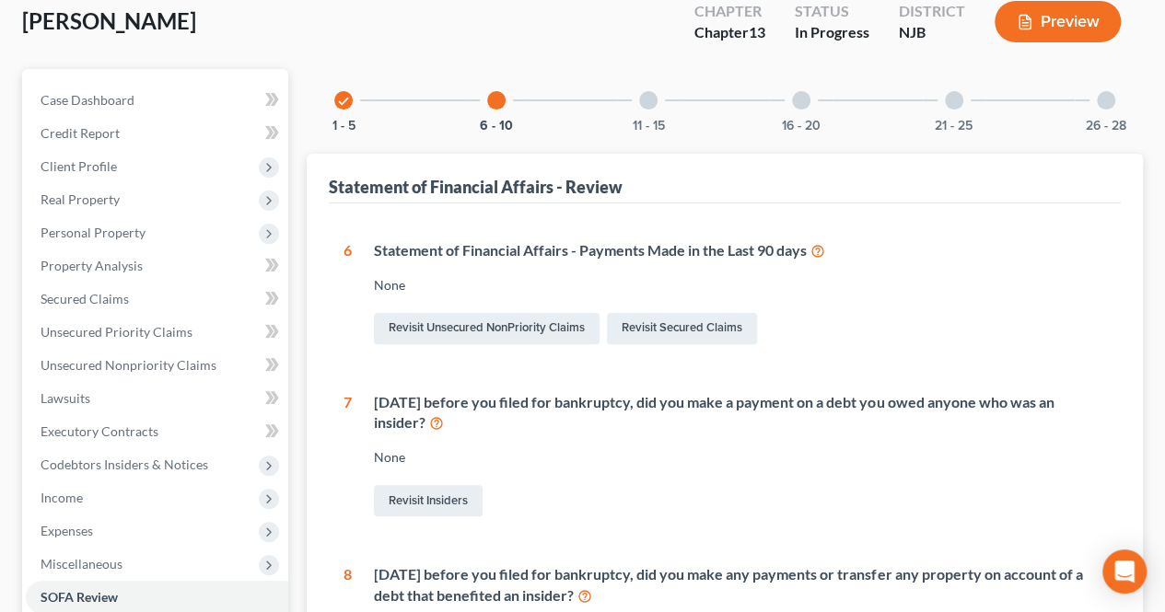
scroll to position [0, 0]
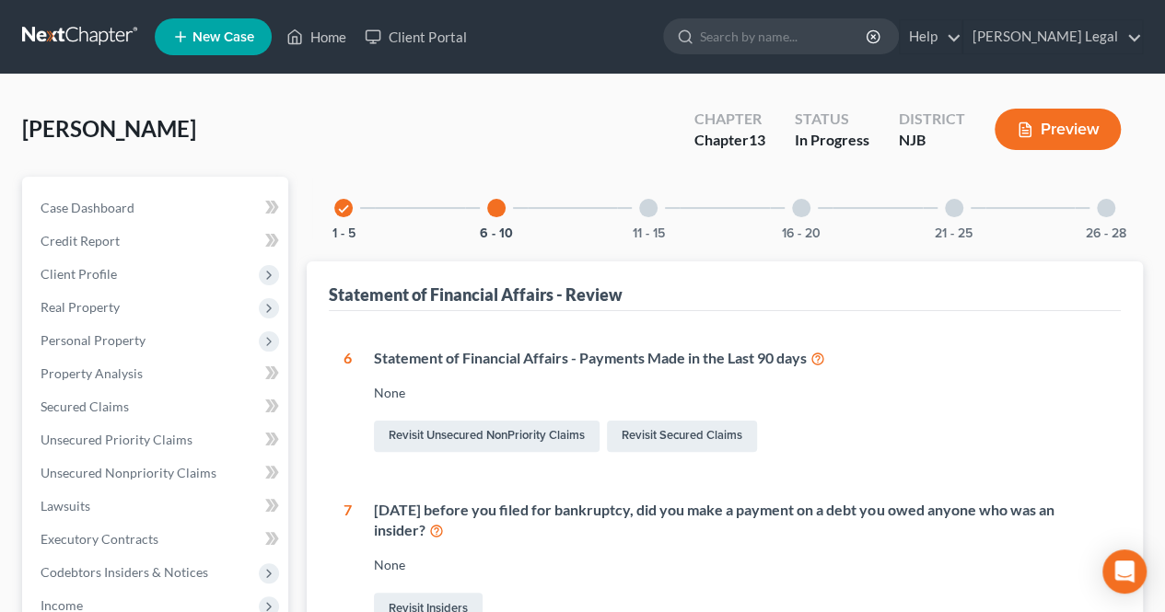
click at [651, 205] on div at bounding box center [648, 208] width 18 height 18
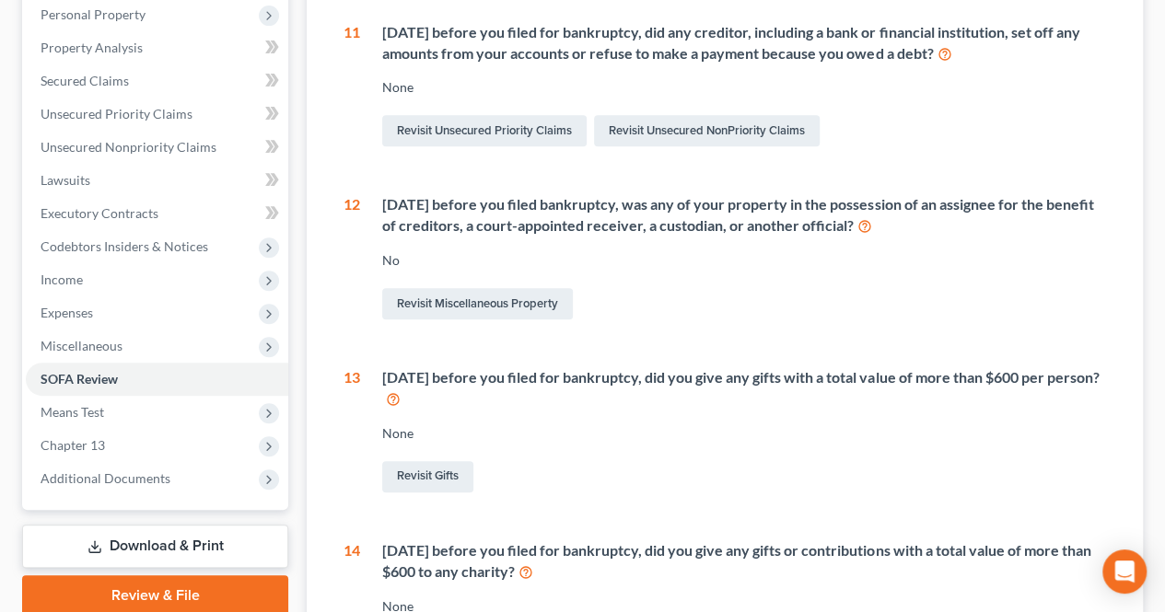
scroll to position [368, 0]
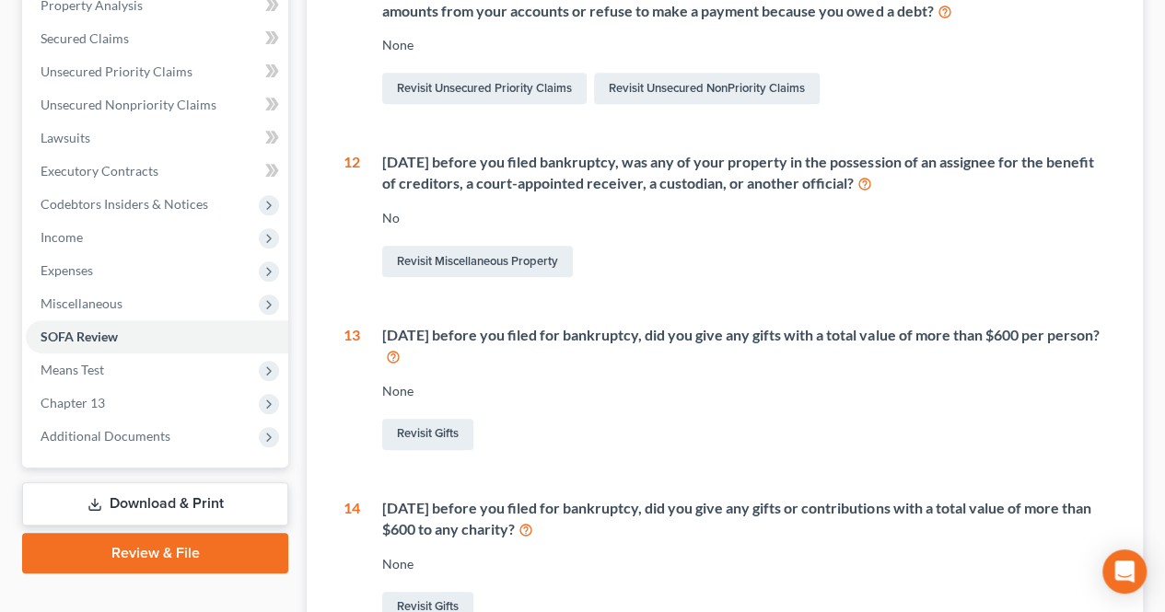
drag, startPoint x: 794, startPoint y: 342, endPoint x: 897, endPoint y: 347, distance: 103.3
click at [897, 347] on div "Within 2 years before you filed for bankruptcy, did you give any gifts with a t…" at bounding box center [744, 346] width 724 height 42
click at [772, 345] on div "Within 2 years before you filed for bankruptcy, did you give any gifts with a t…" at bounding box center [744, 346] width 724 height 42
drag, startPoint x: 753, startPoint y: 343, endPoint x: 779, endPoint y: 351, distance: 26.8
click at [778, 351] on div "Within 2 years before you filed for bankruptcy, did you give any gifts with a t…" at bounding box center [744, 346] width 724 height 42
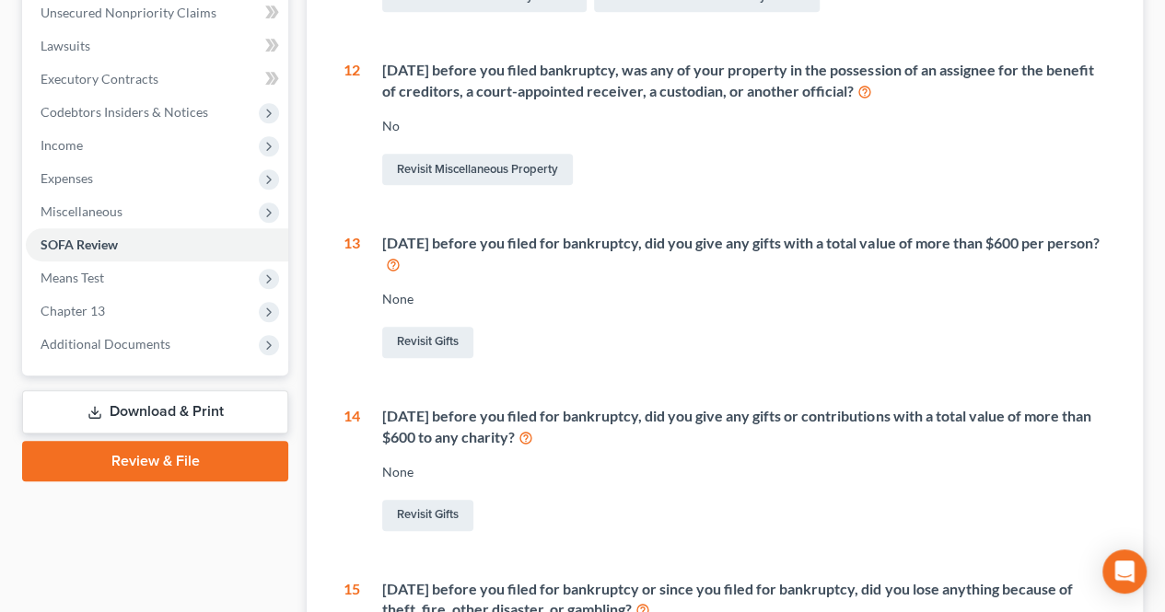
scroll to position [552, 0]
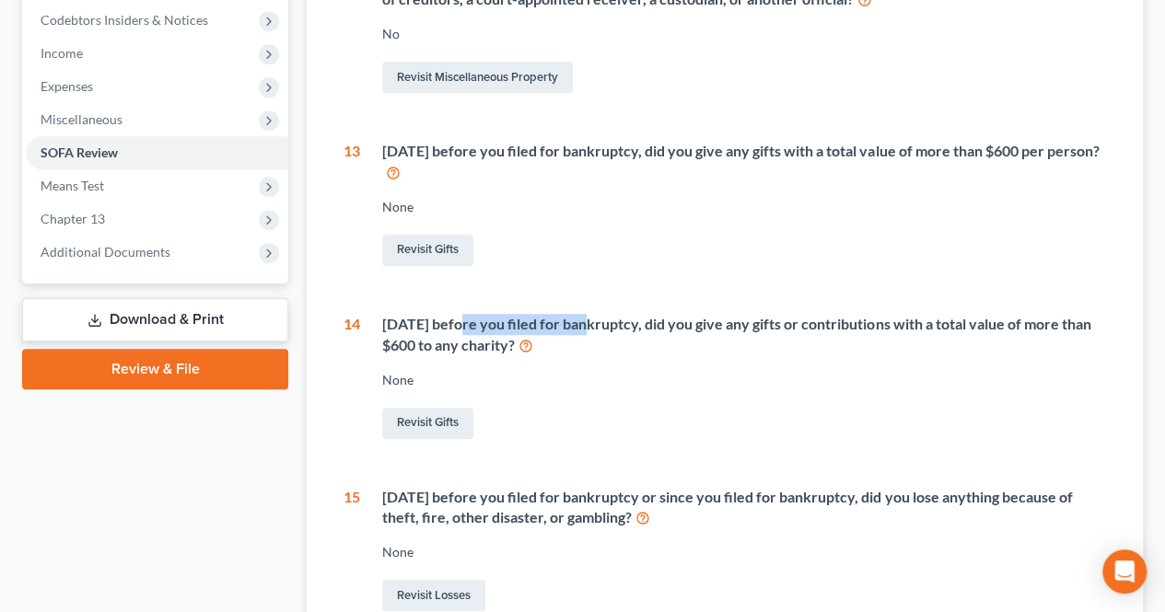
drag, startPoint x: 459, startPoint y: 327, endPoint x: 597, endPoint y: 329, distance: 137.2
click at [587, 329] on div "Within 2 years before you filed for bankruptcy, did you give any gifts or contr…" at bounding box center [744, 335] width 724 height 42
click at [673, 358] on div "Within 2 years before you filed for bankruptcy, did you give any gifts or contr…" at bounding box center [733, 378] width 746 height 129
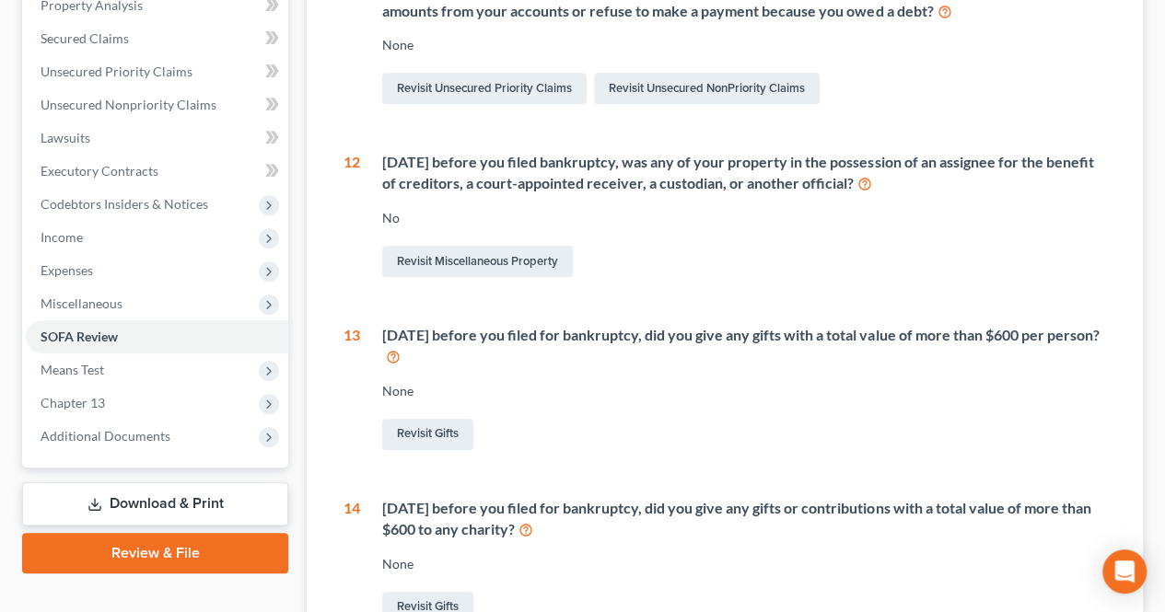
scroll to position [0, 0]
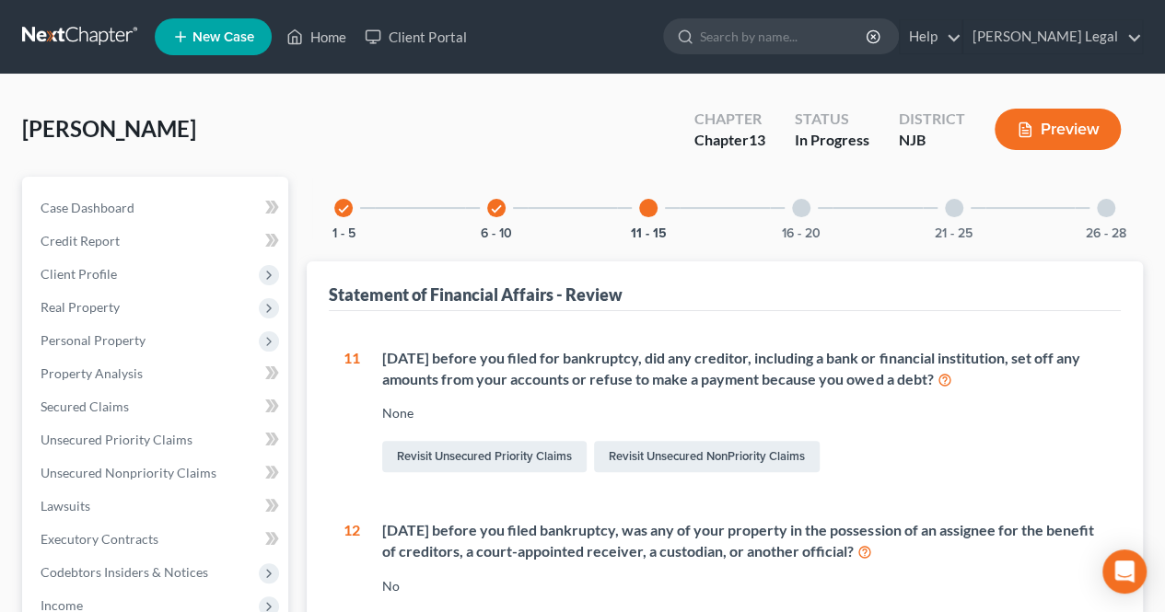
click at [814, 209] on div "16 - 20" at bounding box center [801, 208] width 63 height 63
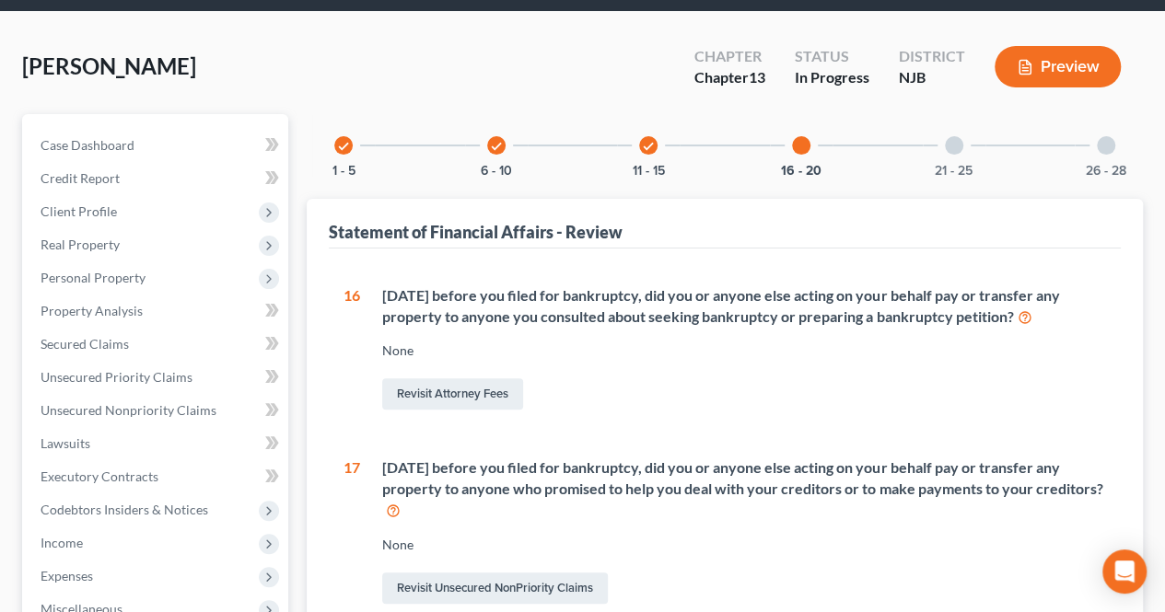
scroll to position [92, 0]
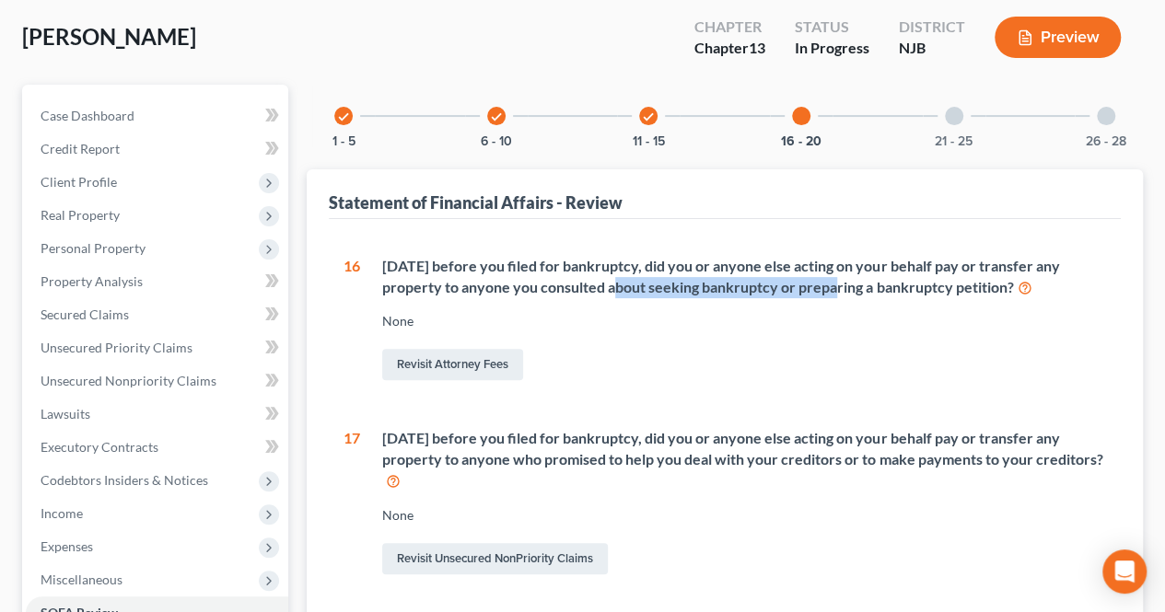
drag, startPoint x: 611, startPoint y: 277, endPoint x: 788, endPoint y: 281, distance: 176.8
click at [788, 281] on div "Within 1 year before you filed for bankruptcy, did you or anyone else acting on…" at bounding box center [744, 277] width 724 height 42
click at [958, 312] on div "None" at bounding box center [744, 321] width 724 height 18
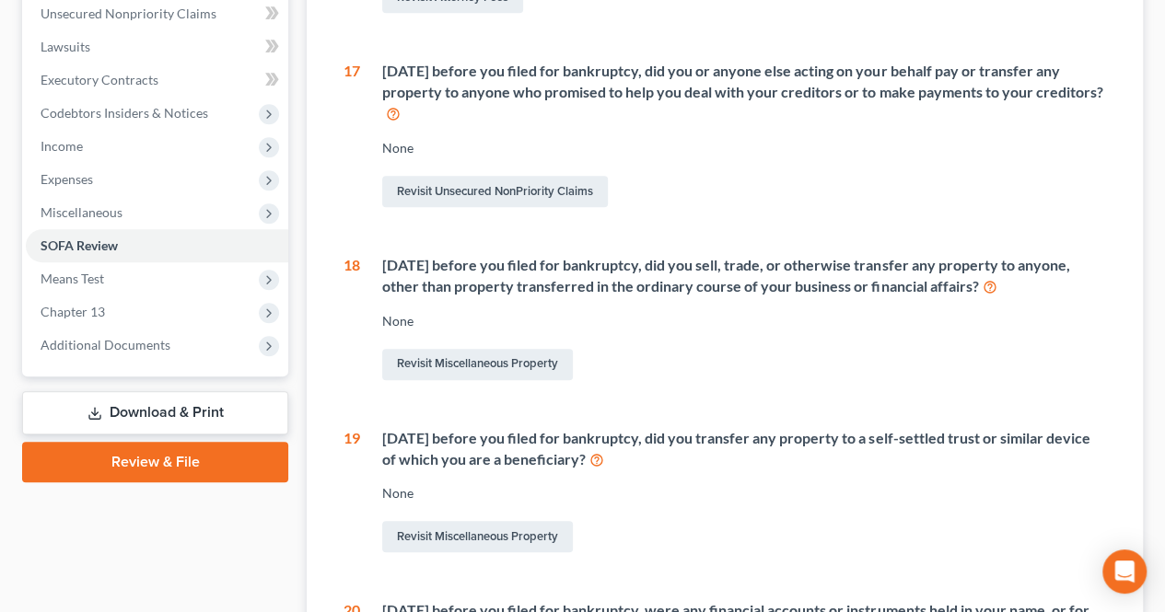
scroll to position [460, 0]
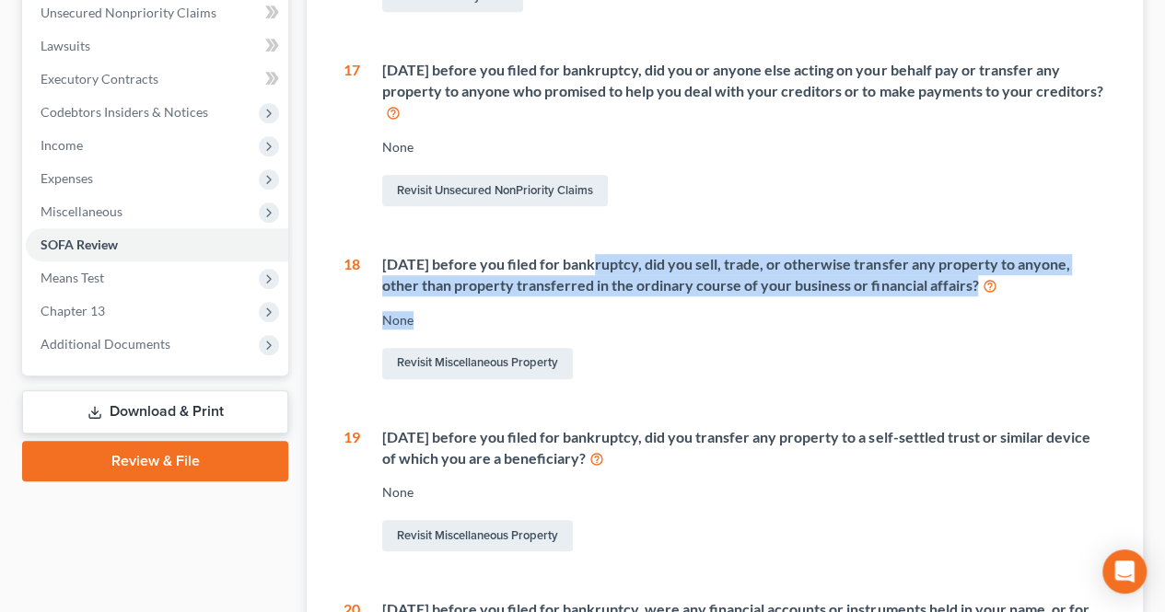
drag, startPoint x: 588, startPoint y: 268, endPoint x: 793, endPoint y: 302, distance: 207.2
click at [793, 302] on div "Within 2 years before you filed for bankruptcy, did you sell, trade, or otherwi…" at bounding box center [733, 318] width 746 height 129
click at [814, 306] on div "Within 2 years before you filed for bankruptcy, did you sell, trade, or otherwi…" at bounding box center [733, 318] width 746 height 129
drag, startPoint x: 869, startPoint y: 262, endPoint x: 1044, endPoint y: 299, distance: 178.7
click at [1044, 299] on div "Within 2 years before you filed for bankruptcy, did you sell, trade, or otherwi…" at bounding box center [733, 318] width 746 height 129
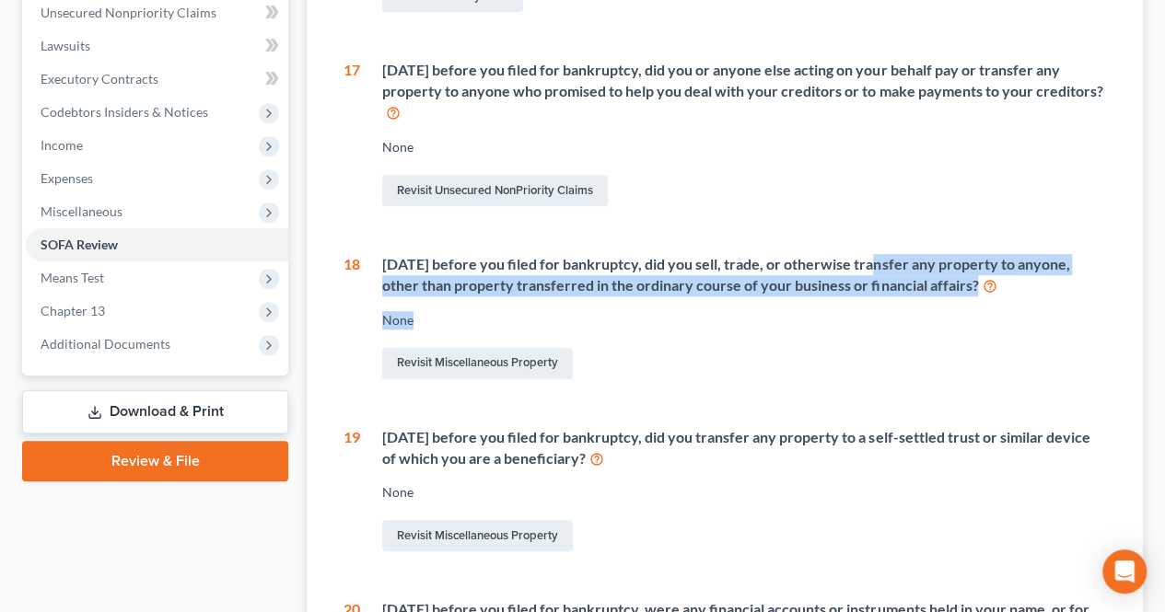
click at [1040, 313] on div "None" at bounding box center [744, 320] width 724 height 18
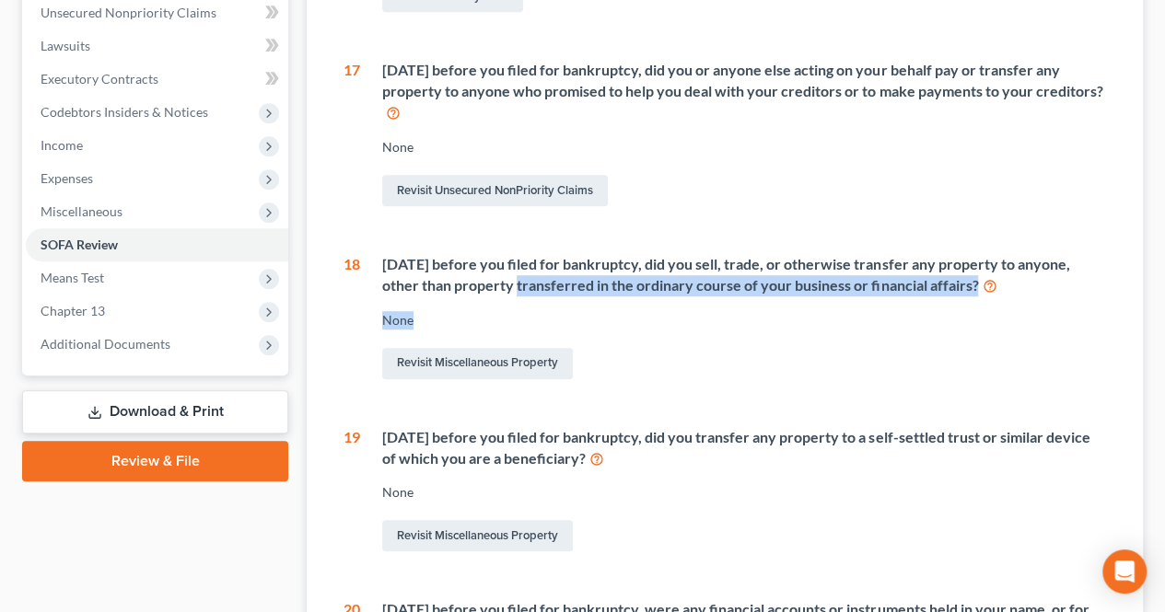
drag, startPoint x: 549, startPoint y: 290, endPoint x: 689, endPoint y: 319, distance: 142.8
click at [689, 319] on div "Within 2 years before you filed for bankruptcy, did you sell, trade, or otherwi…" at bounding box center [733, 318] width 746 height 129
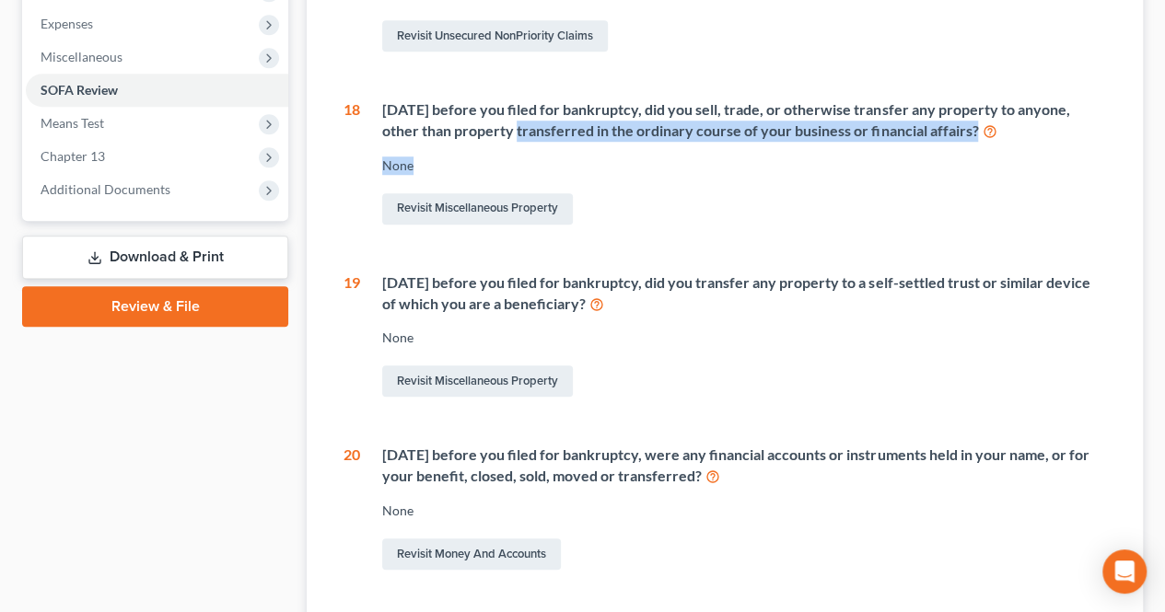
scroll to position [644, 0]
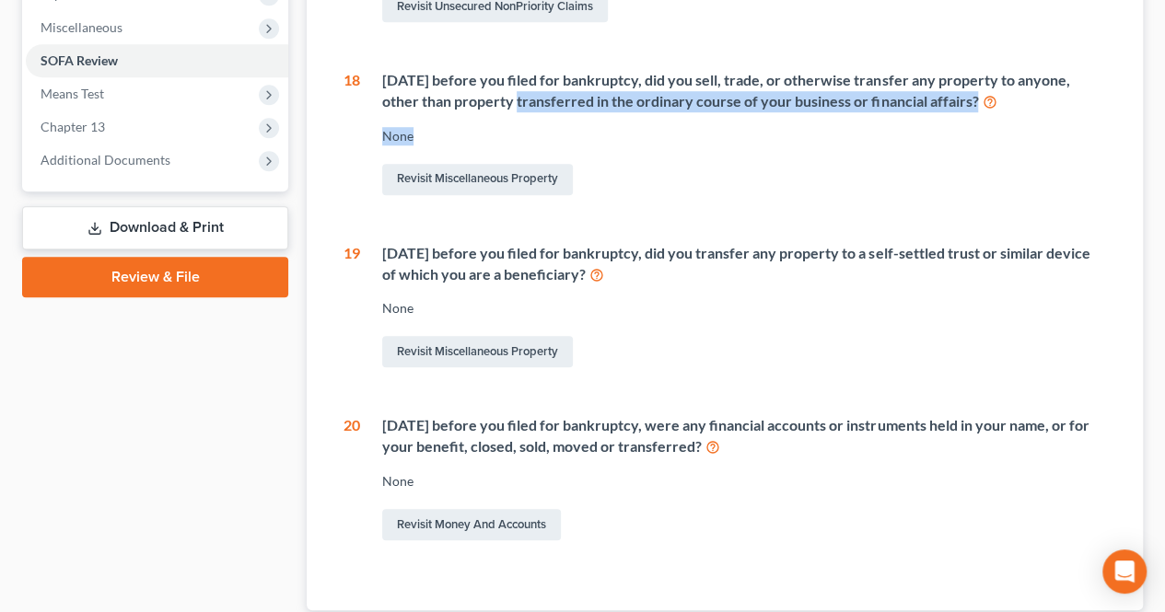
drag, startPoint x: 761, startPoint y: 421, endPoint x: 812, endPoint y: 436, distance: 53.0
click at [812, 436] on div "Within 1 year before you filed for bankruptcy, were any financial accounts or i…" at bounding box center [744, 436] width 724 height 42
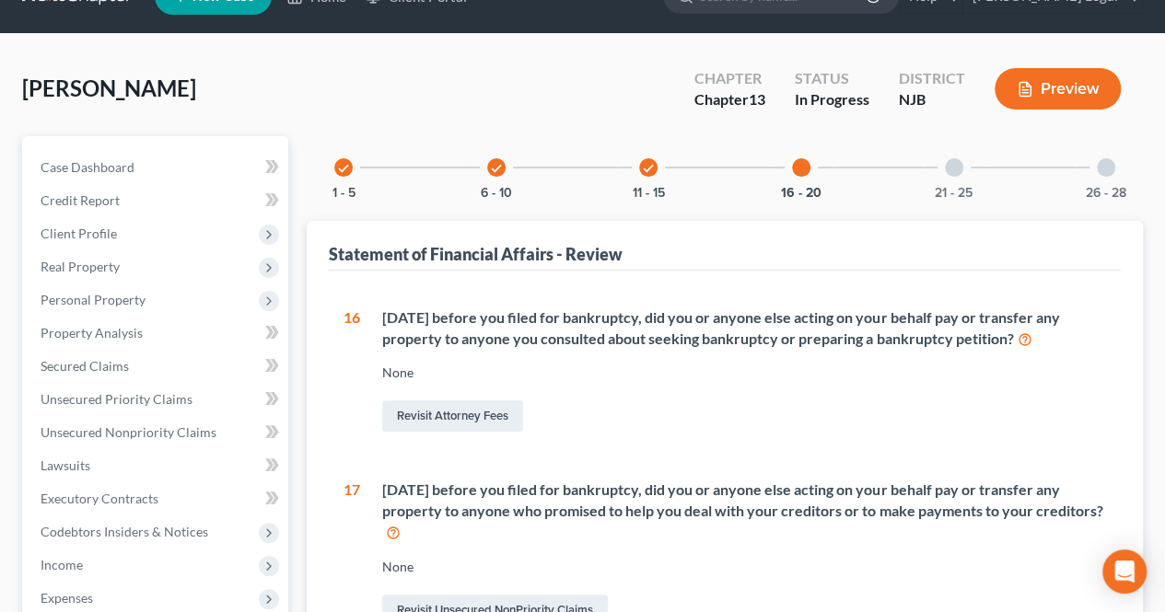
scroll to position [0, 0]
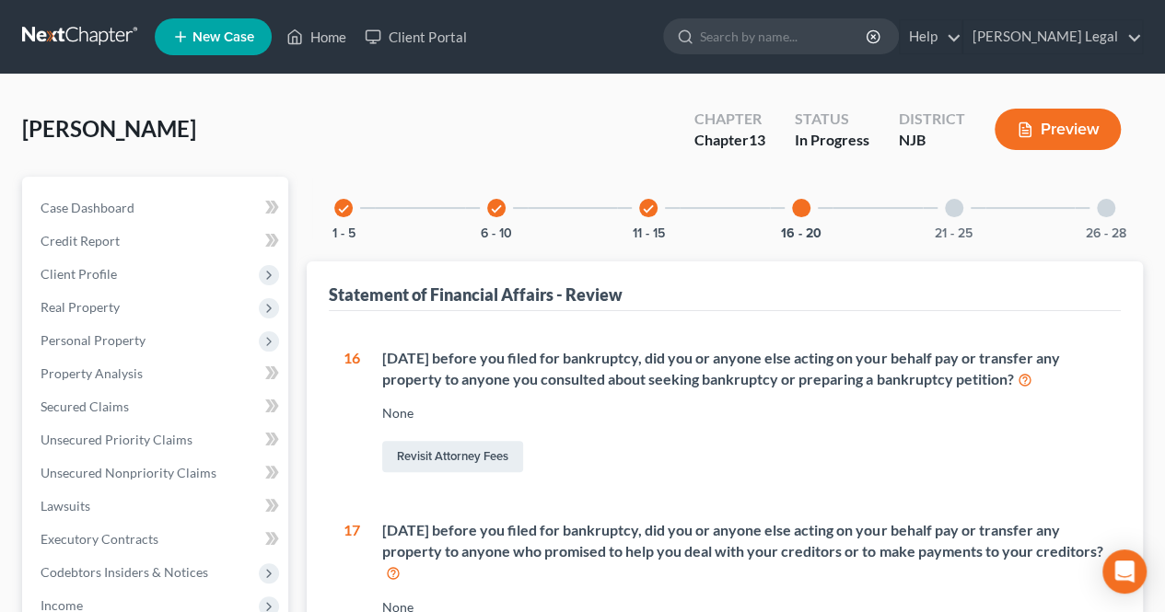
click at [954, 202] on div at bounding box center [953, 208] width 18 height 18
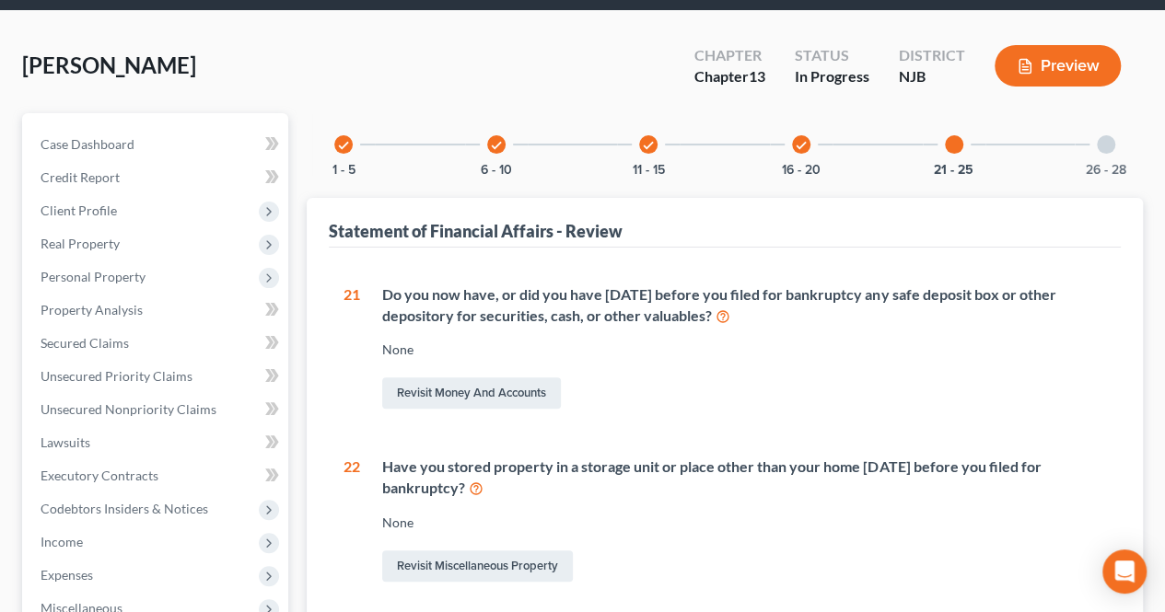
scroll to position [92, 0]
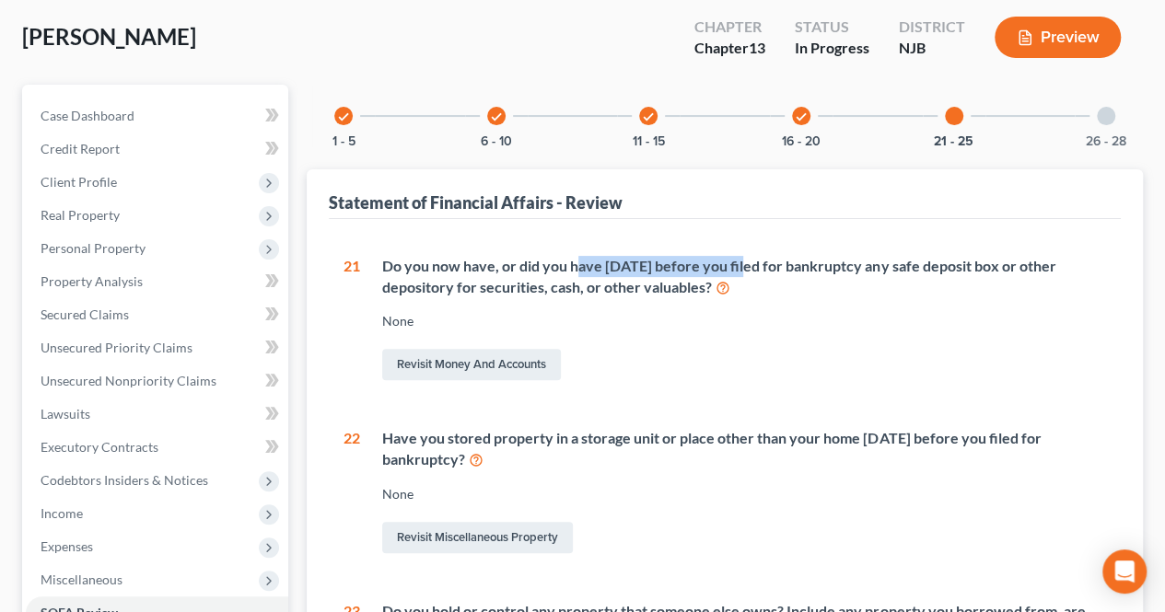
drag, startPoint x: 580, startPoint y: 272, endPoint x: 749, endPoint y: 261, distance: 169.7
click at [747, 261] on div "Do you now have, or did you have within 1 year before you filed for bankruptcy …" at bounding box center [744, 277] width 724 height 42
click at [751, 284] on div "Do you now have, or did you have within 1 year before you filed for bankruptcy …" at bounding box center [744, 277] width 724 height 42
click at [825, 450] on div "Have you stored property in a storage unit or place other than your home within…" at bounding box center [744, 449] width 724 height 42
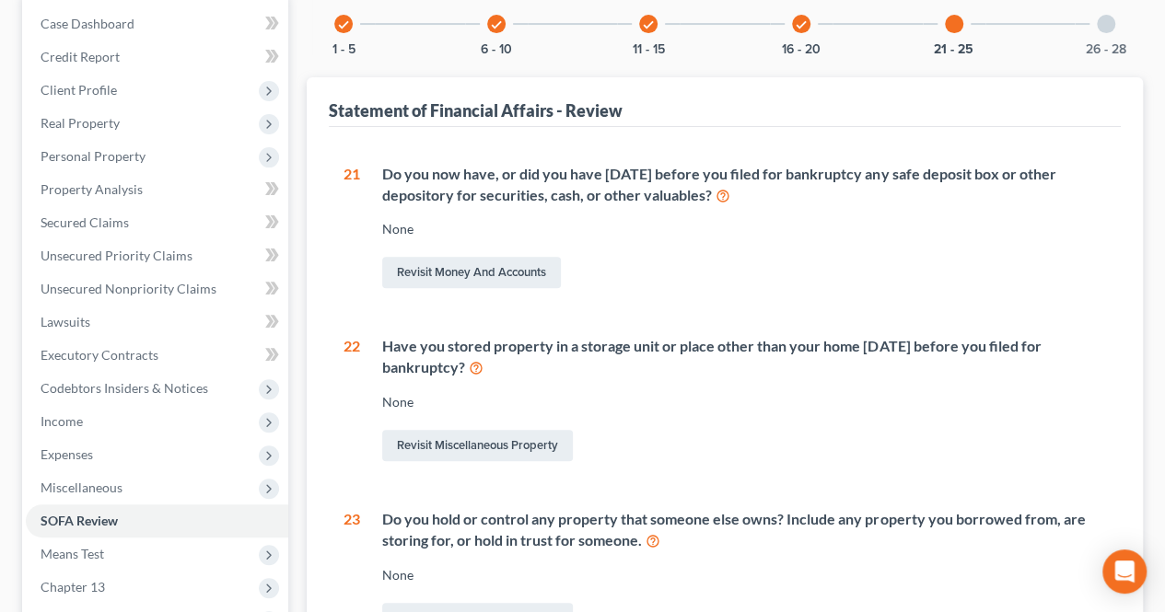
scroll to position [276, 0]
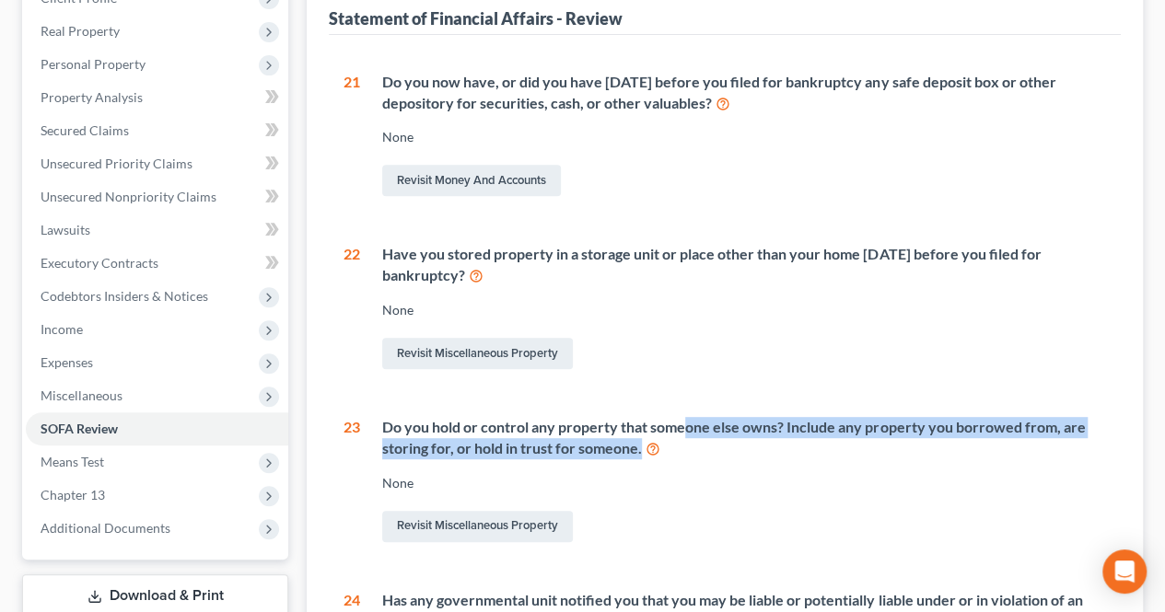
drag, startPoint x: 684, startPoint y: 424, endPoint x: 761, endPoint y: 442, distance: 79.3
click at [761, 442] on div "Do you hold or control any property that someone else owns? Include any propert…" at bounding box center [744, 438] width 724 height 42
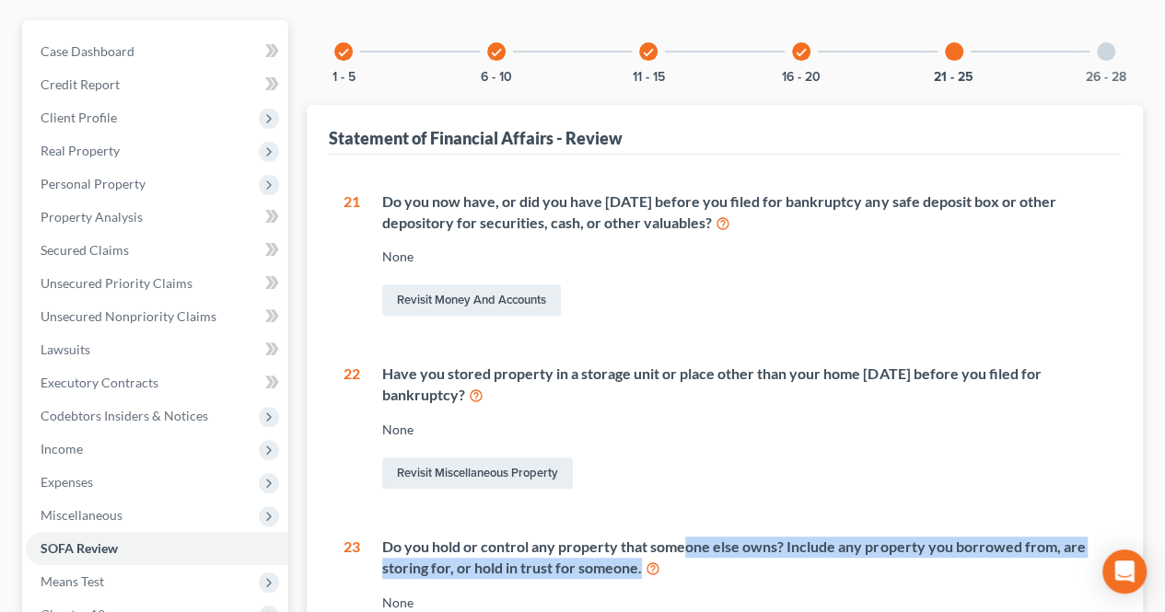
scroll to position [92, 0]
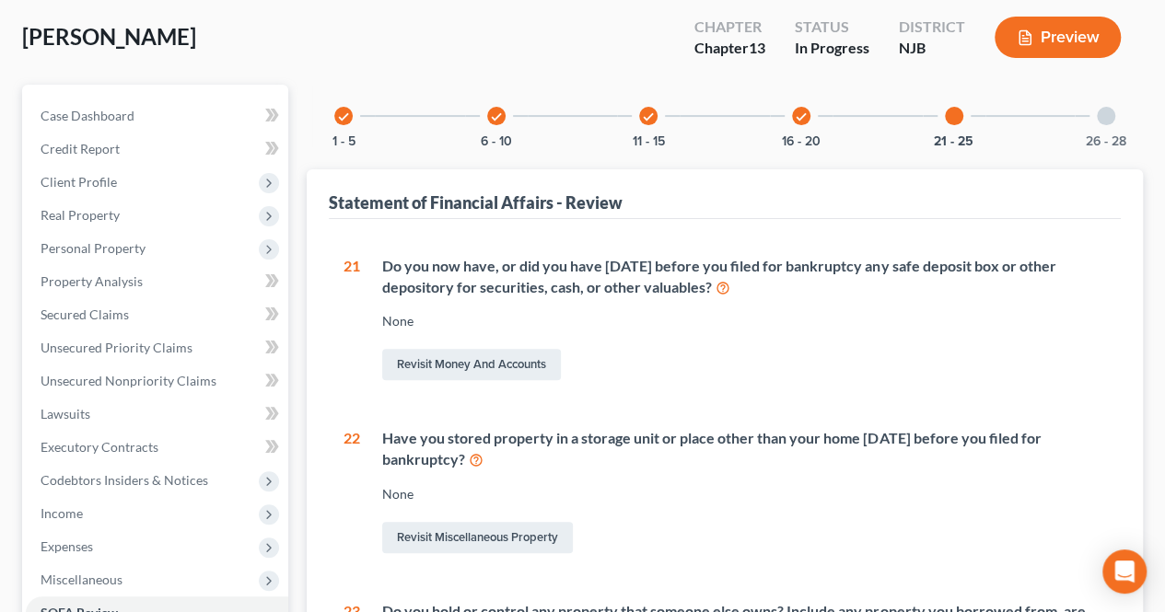
click at [1102, 118] on div at bounding box center [1105, 116] width 18 height 18
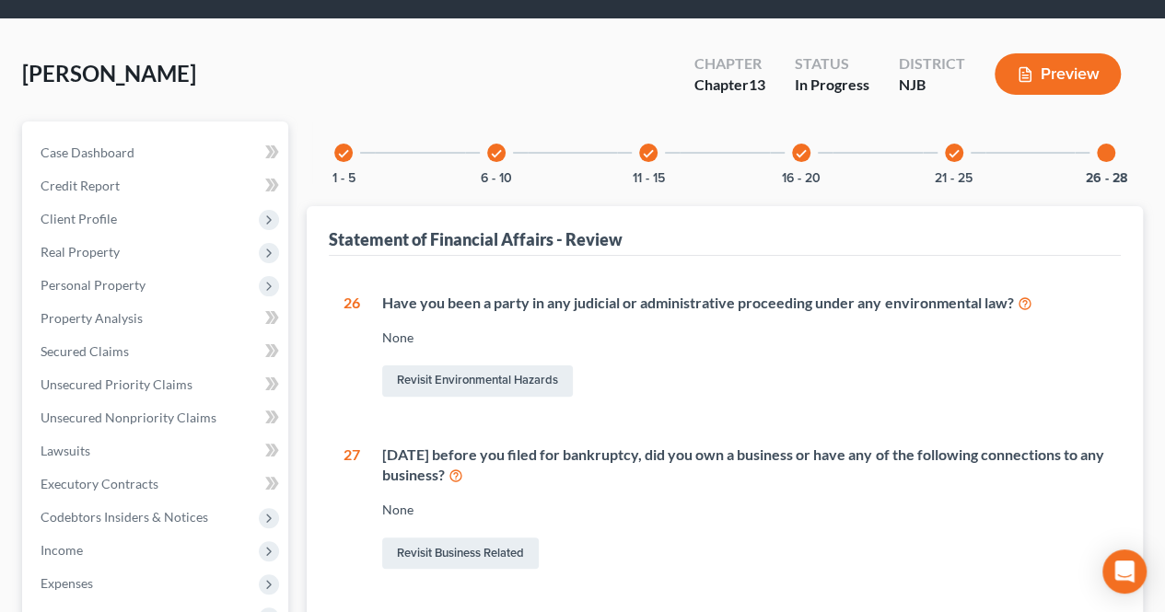
scroll to position [0, 0]
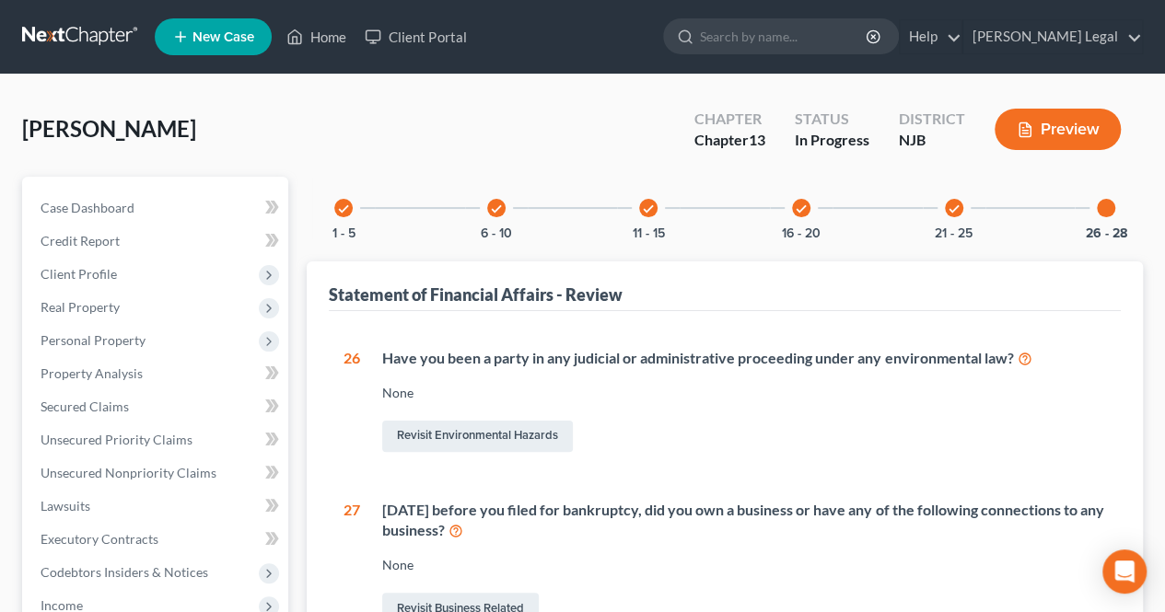
click at [495, 203] on icon "check" at bounding box center [496, 209] width 13 height 13
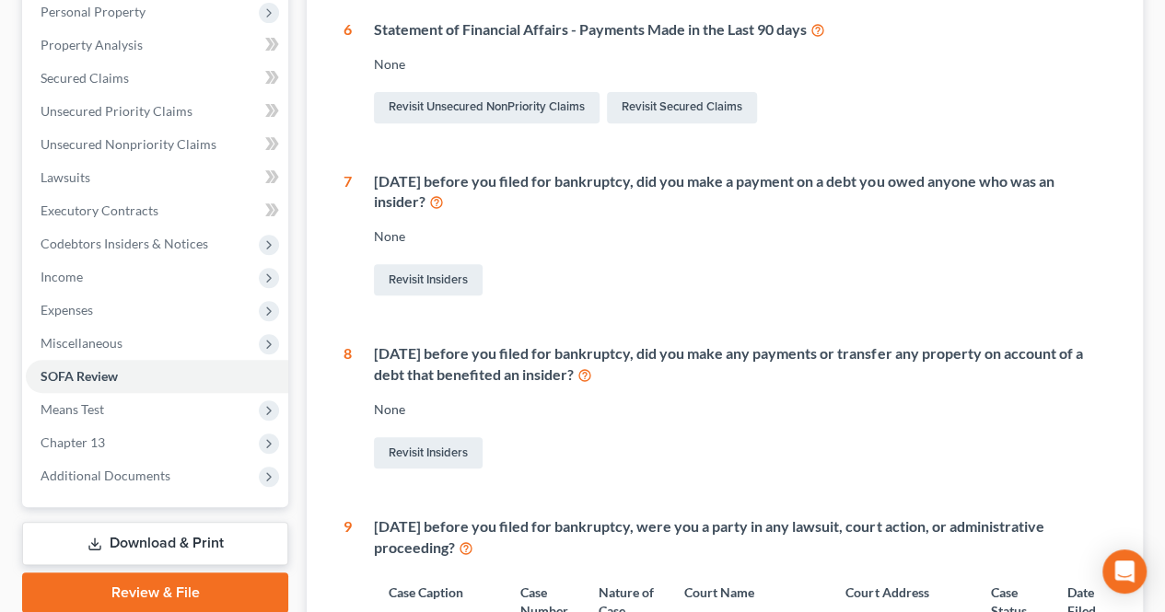
scroll to position [368, 0]
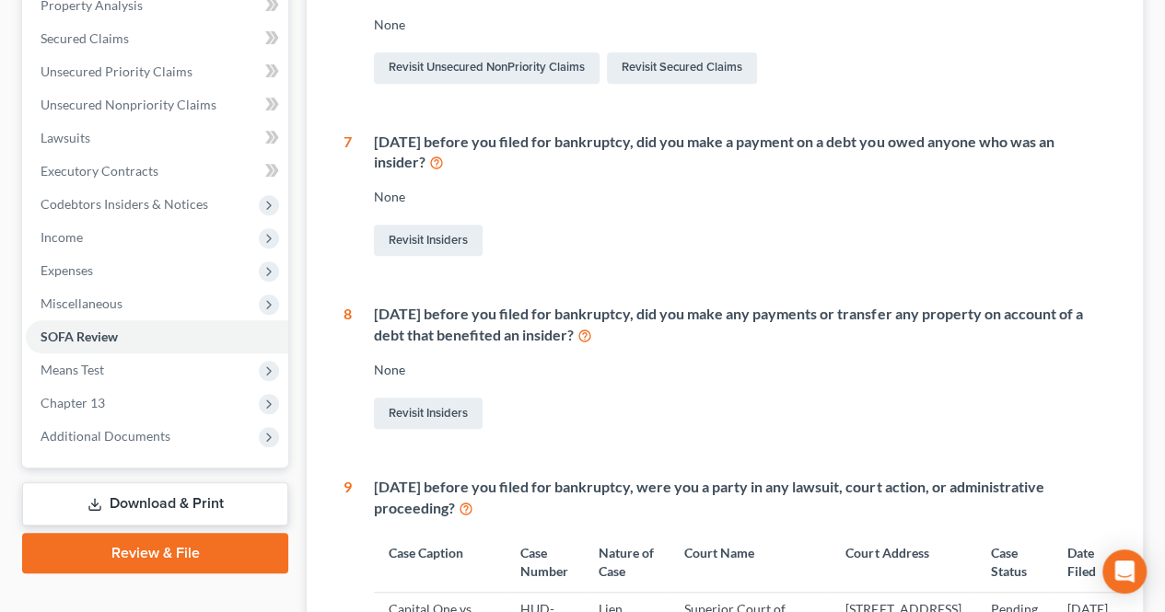
drag, startPoint x: 547, startPoint y: 327, endPoint x: 637, endPoint y: 338, distance: 90.9
click at [637, 338] on div "Within 1 year before you filed for bankruptcy, did you make any payments or tra…" at bounding box center [740, 325] width 732 height 42
click at [651, 350] on div "Within 1 year before you filed for bankruptcy, did you make any payments or tra…" at bounding box center [729, 368] width 754 height 129
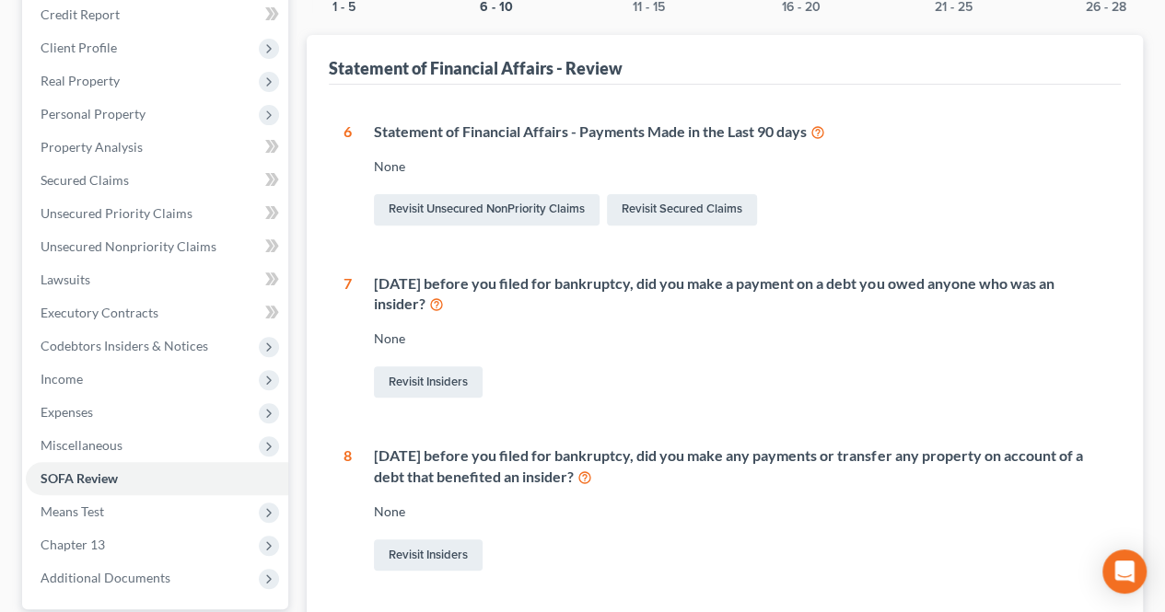
scroll to position [92, 0]
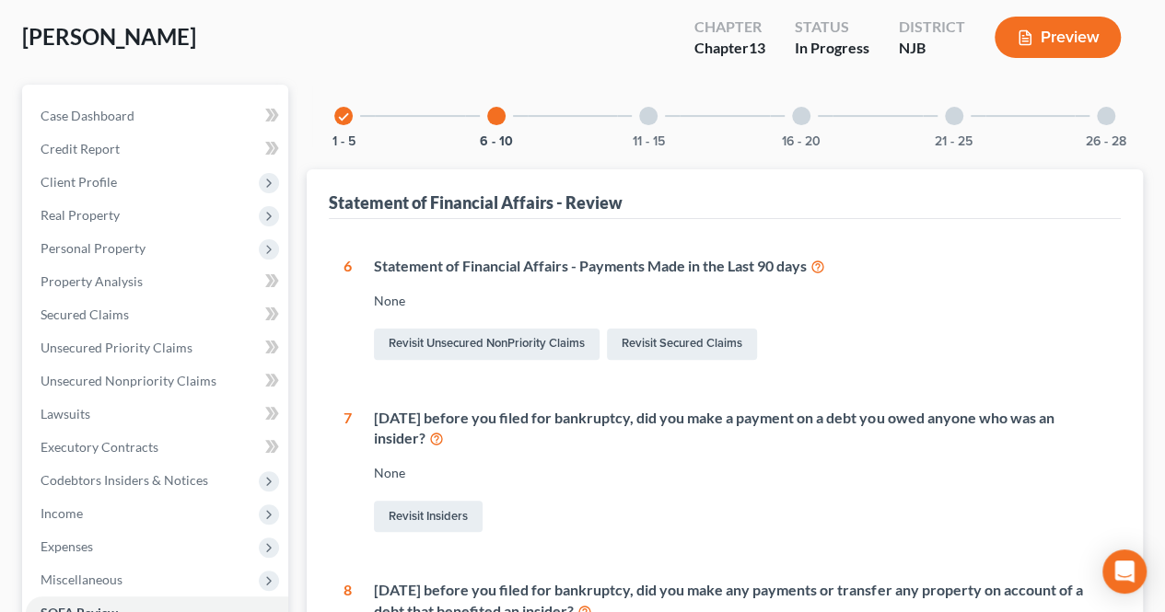
click at [809, 122] on div "16 - 20" at bounding box center [801, 116] width 63 height 63
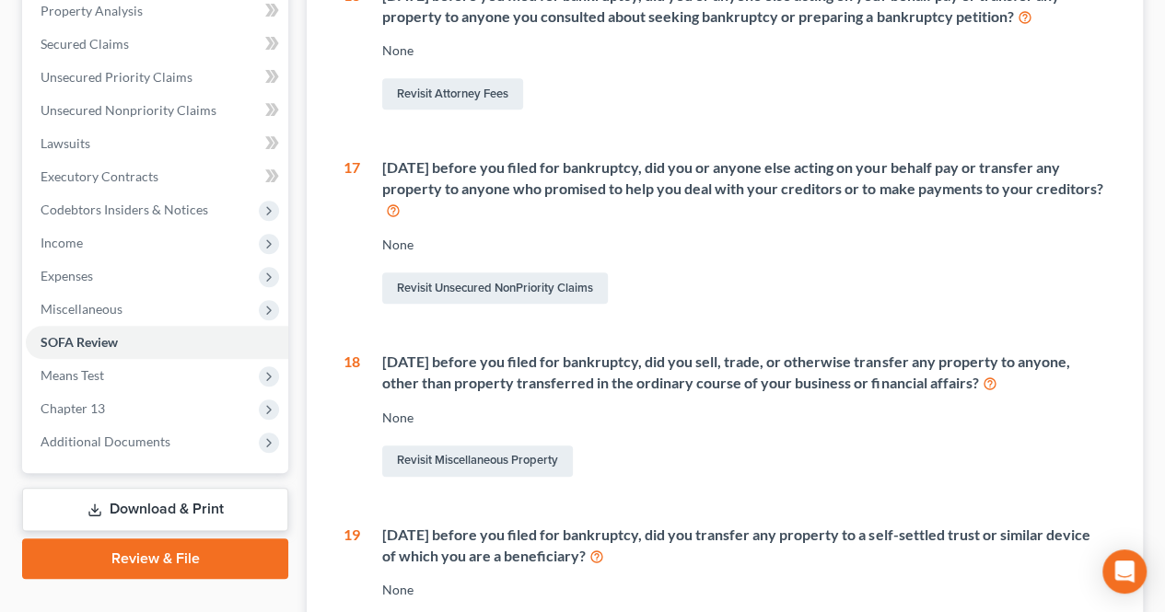
scroll to position [368, 0]
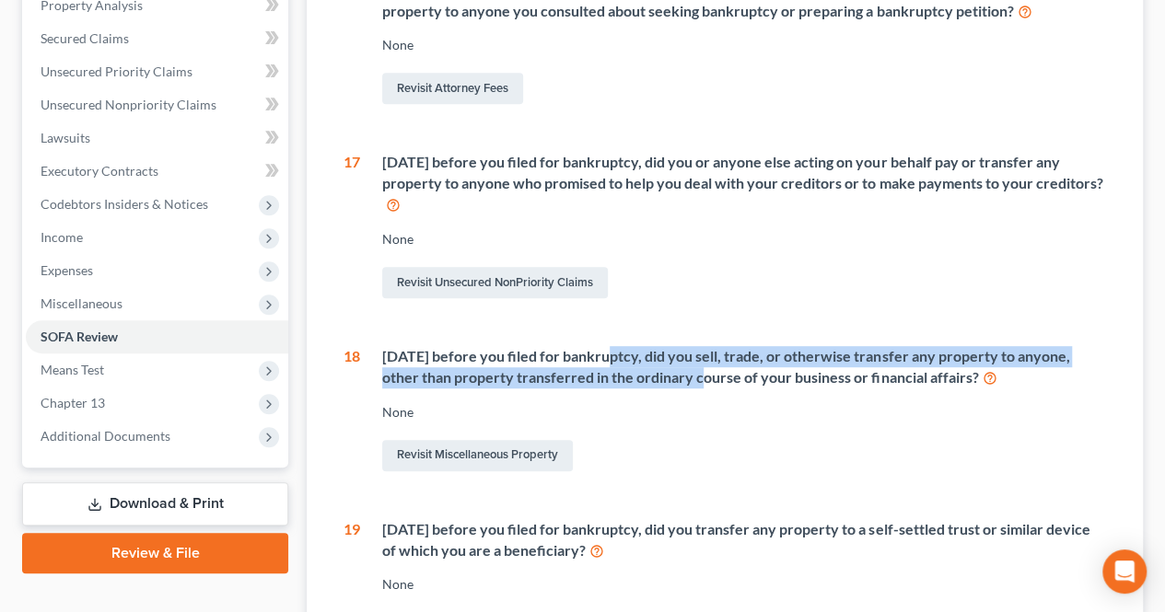
drag, startPoint x: 601, startPoint y: 358, endPoint x: 713, endPoint y: 378, distance: 113.2
click at [707, 373] on div "Within 2 years before you filed for bankruptcy, did you sell, trade, or otherwi…" at bounding box center [744, 367] width 724 height 42
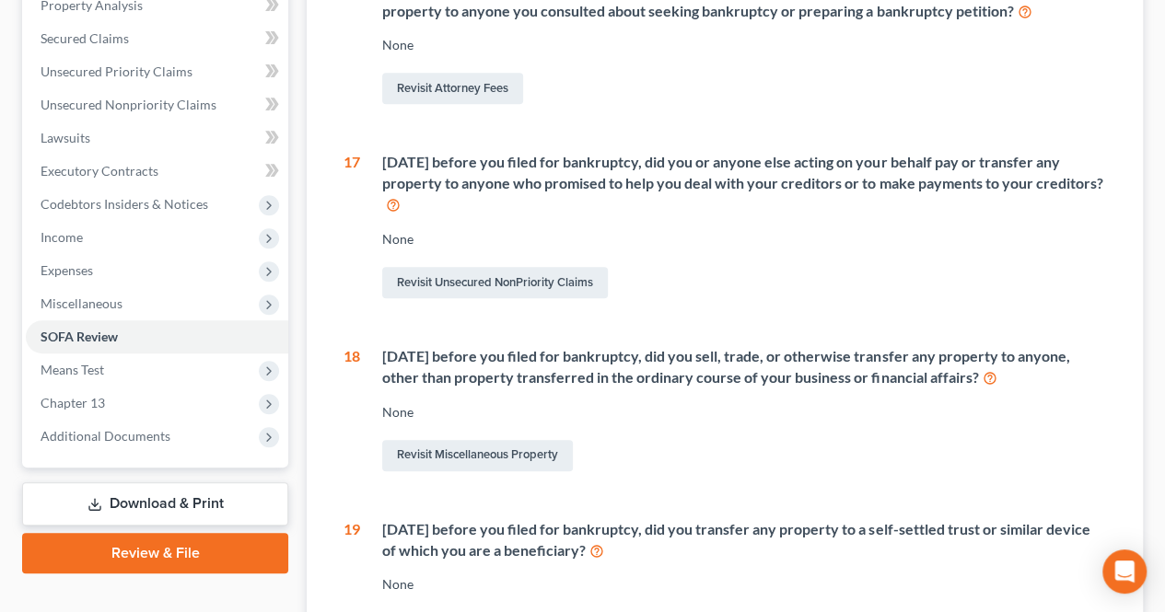
click at [725, 388] on div "Within 2 years before you filed for bankruptcy, did you sell, trade, or otherwi…" at bounding box center [733, 410] width 746 height 129
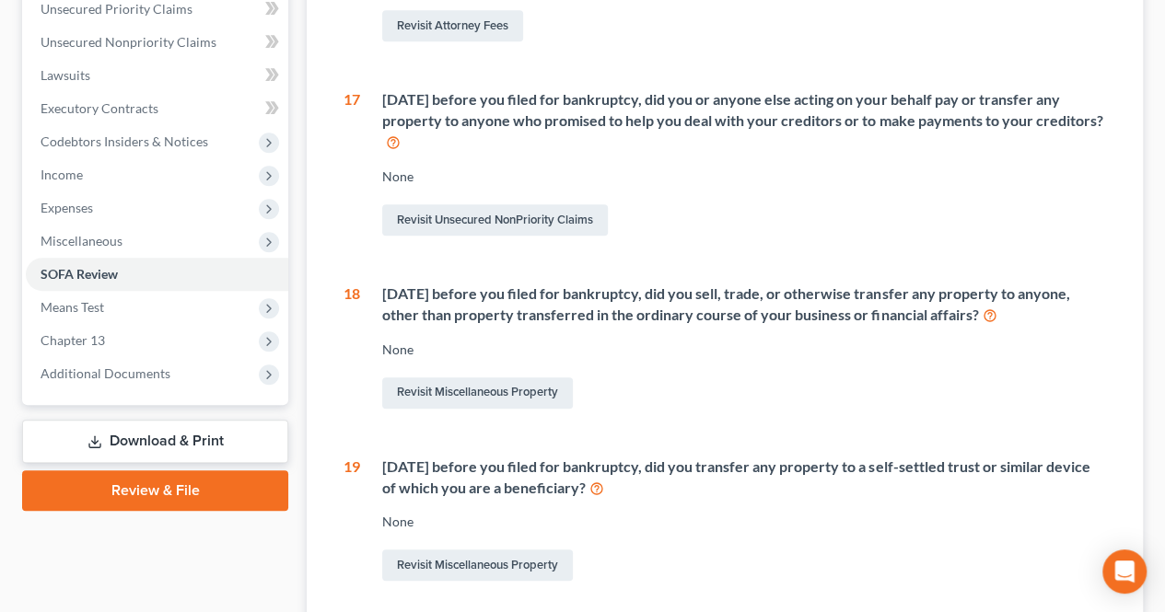
scroll to position [460, 0]
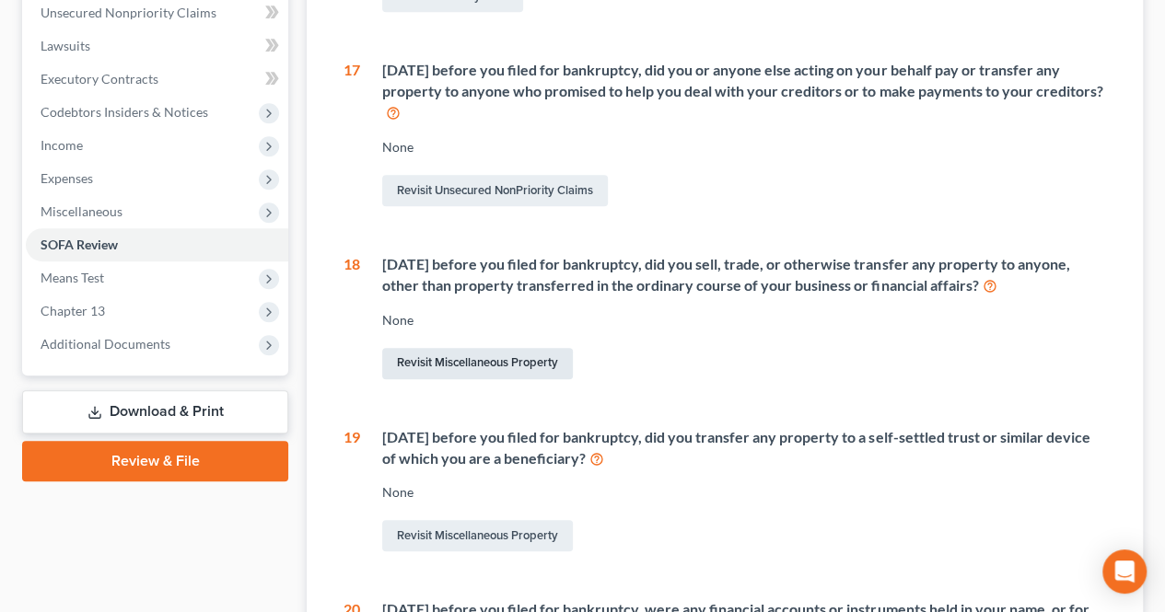
click at [528, 363] on link "Revisit Miscellaneous Property" at bounding box center [477, 363] width 191 height 31
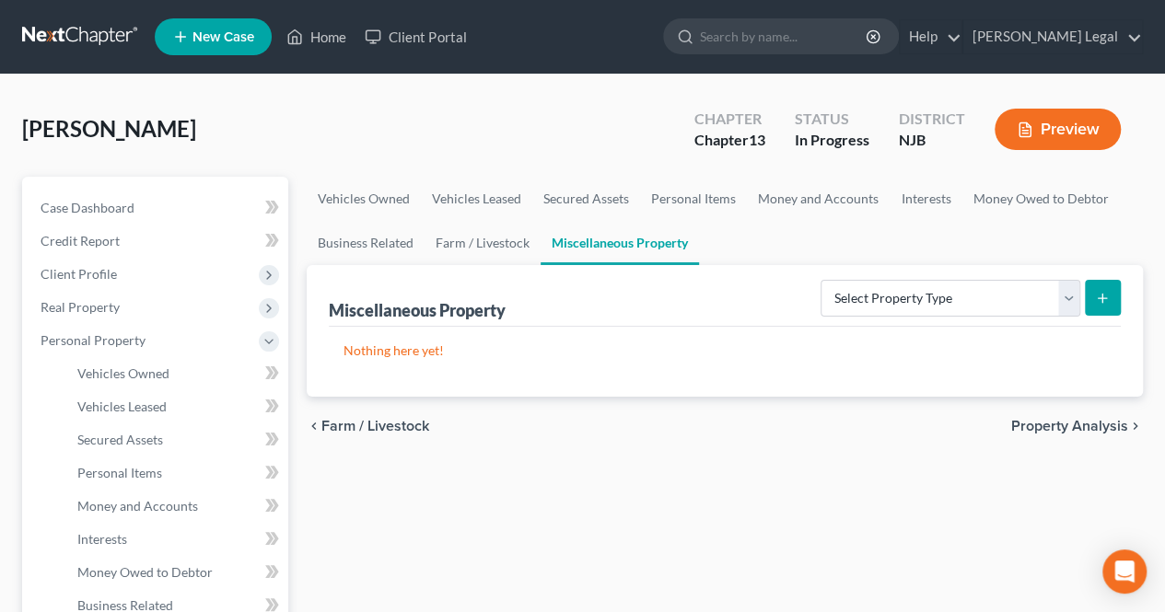
click at [1015, 317] on div "Select Property Type Assigned for Creditor Benefit Within 1 Year Holding for An…" at bounding box center [966, 296] width 307 height 49
click at [1010, 307] on select "Select Property Type Assigned for Creditor Benefit Within 1 Year Holding for An…" at bounding box center [950, 298] width 260 height 37
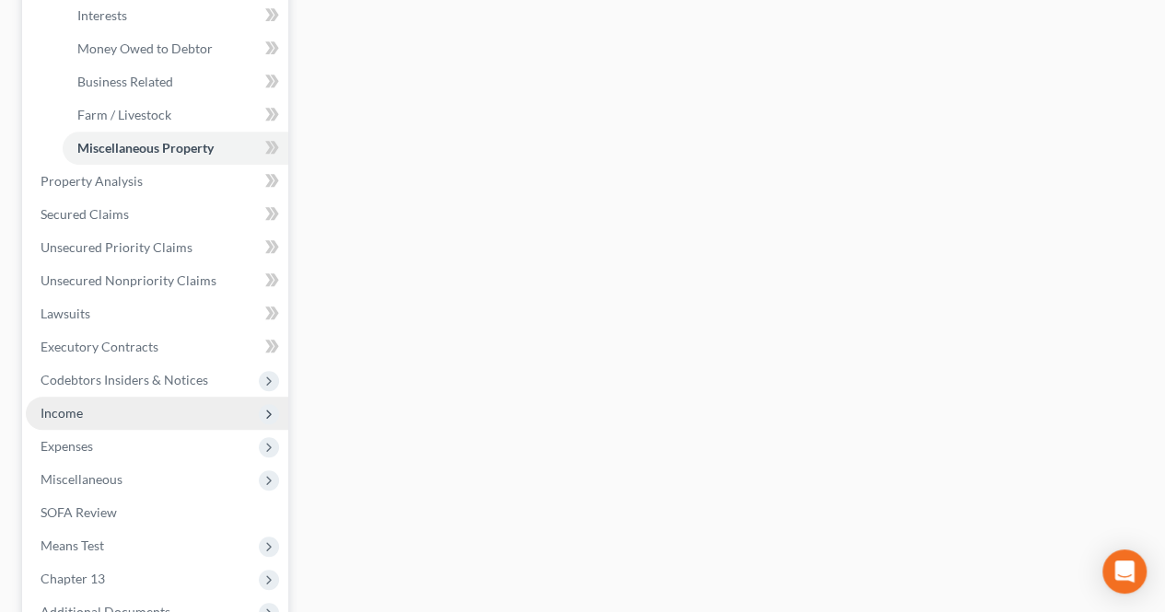
scroll to position [552, 0]
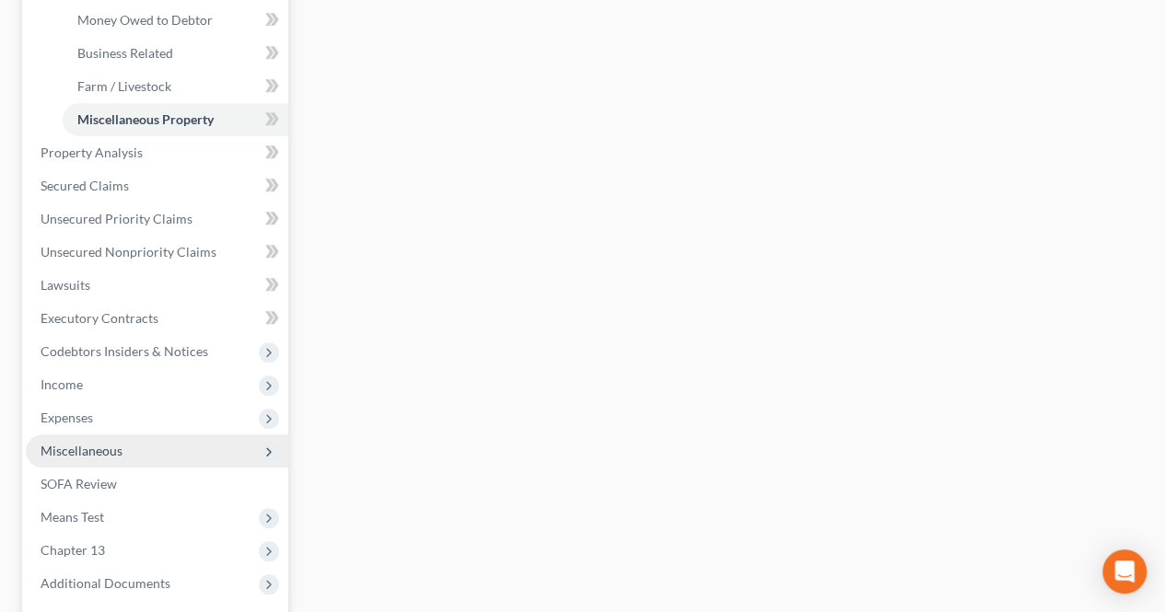
click at [126, 447] on span "Miscellaneous" at bounding box center [157, 451] width 262 height 33
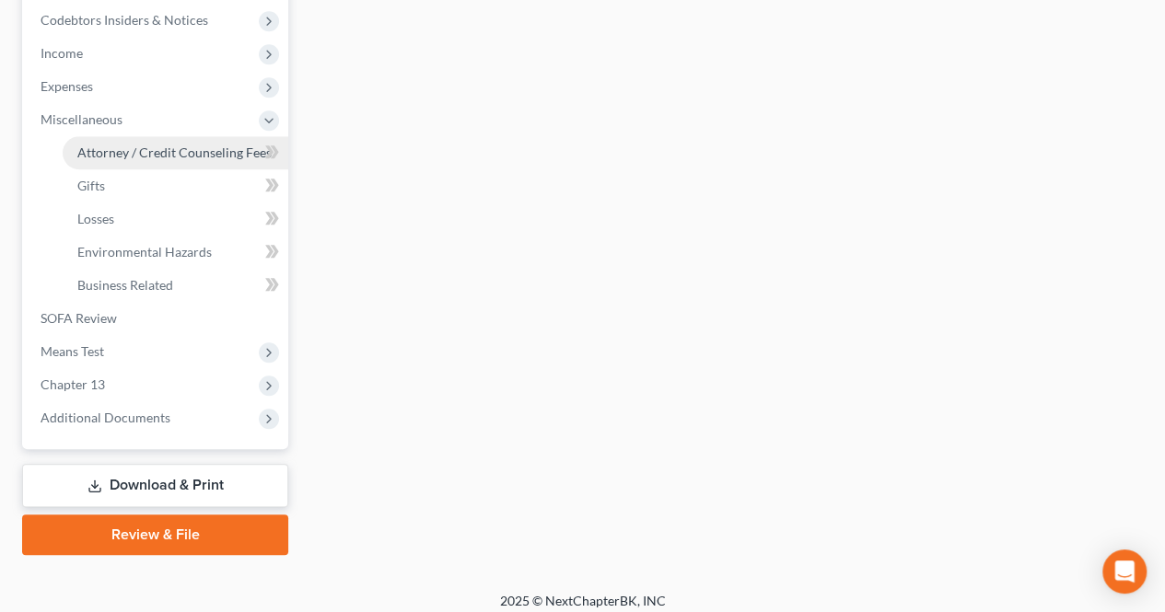
click at [162, 161] on link "Attorney / Credit Counseling Fees" at bounding box center [176, 152] width 226 height 33
select select "0"
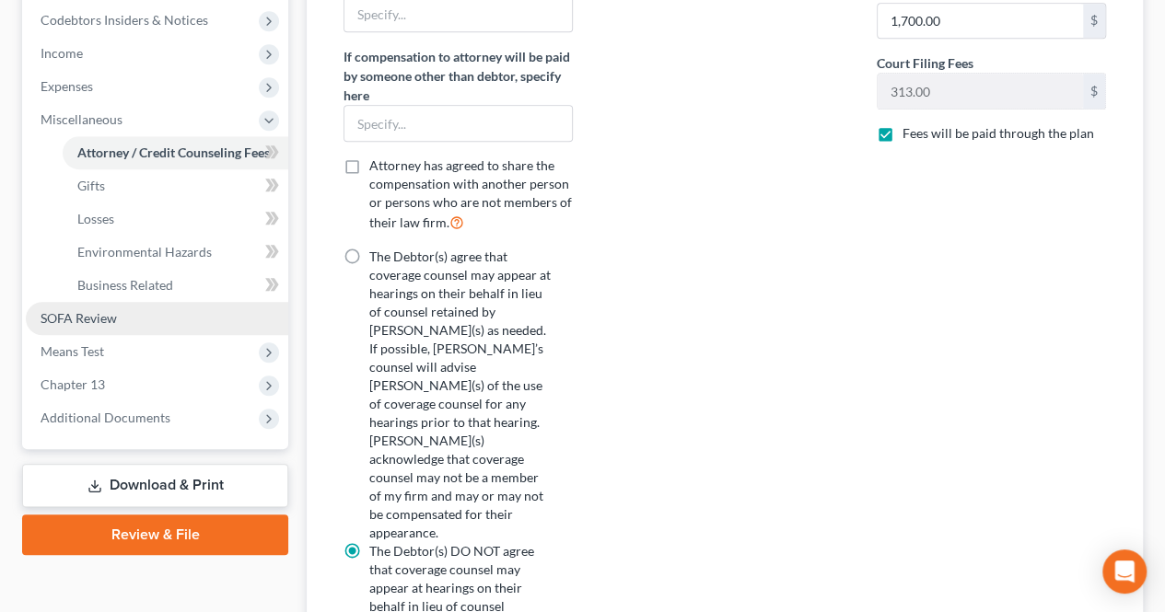
click at [143, 305] on link "SOFA Review" at bounding box center [157, 318] width 262 height 33
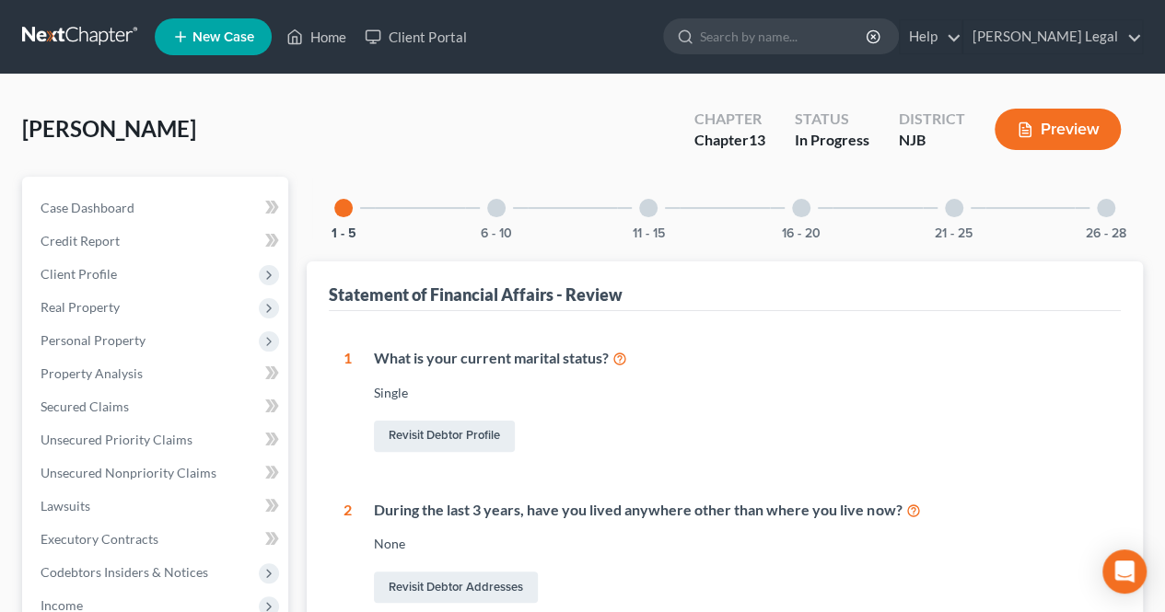
click at [645, 207] on div at bounding box center [648, 208] width 18 height 18
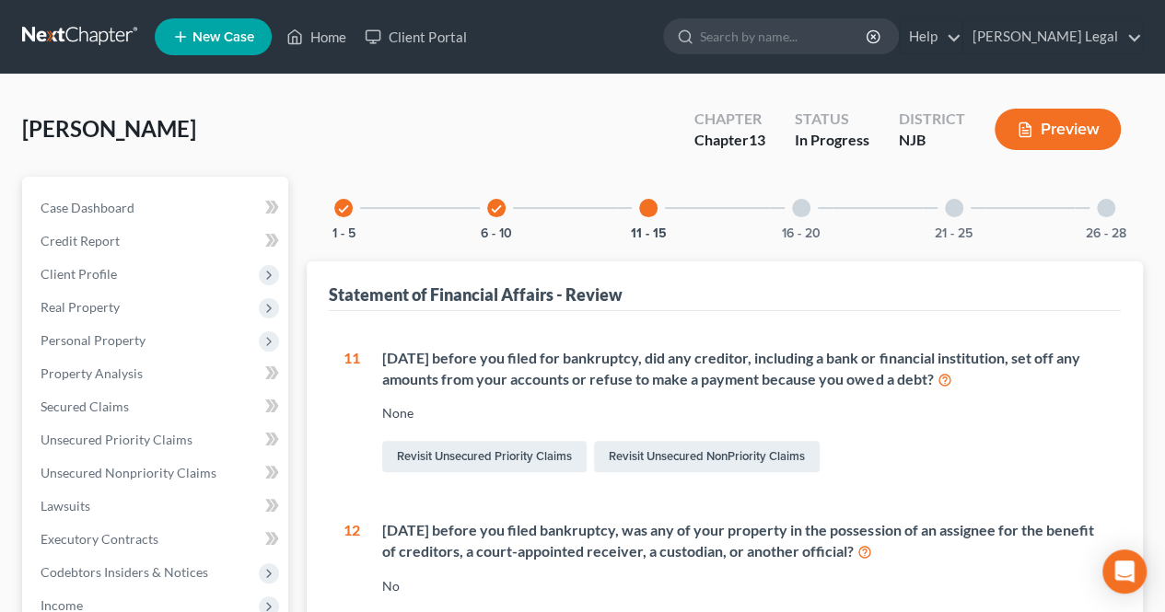
click at [803, 214] on div at bounding box center [801, 208] width 18 height 18
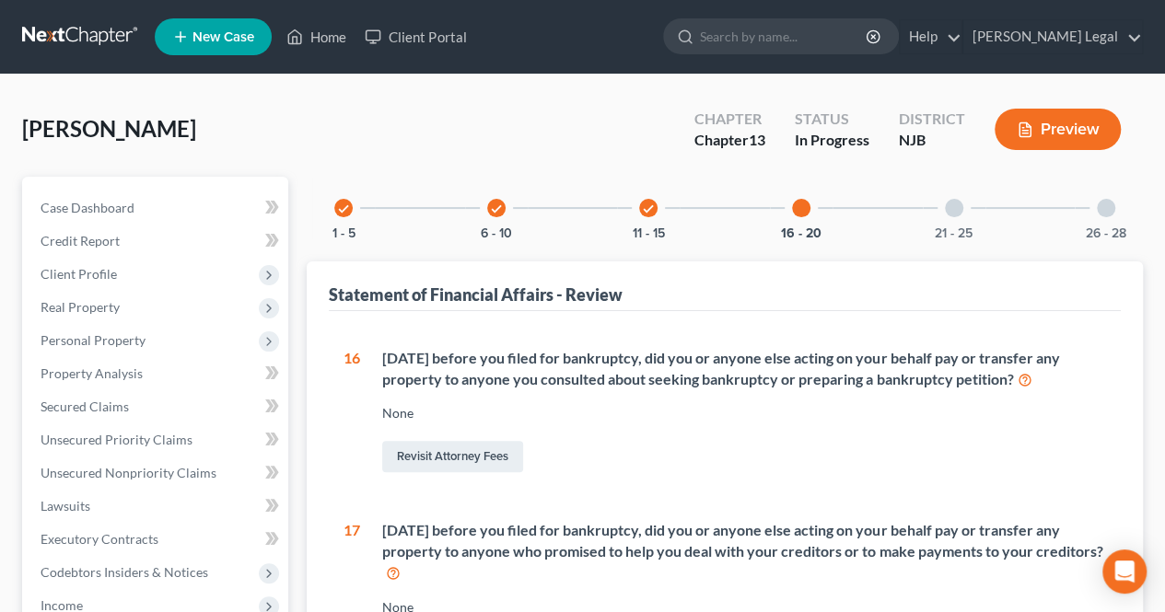
click at [493, 214] on icon "check" at bounding box center [496, 209] width 13 height 13
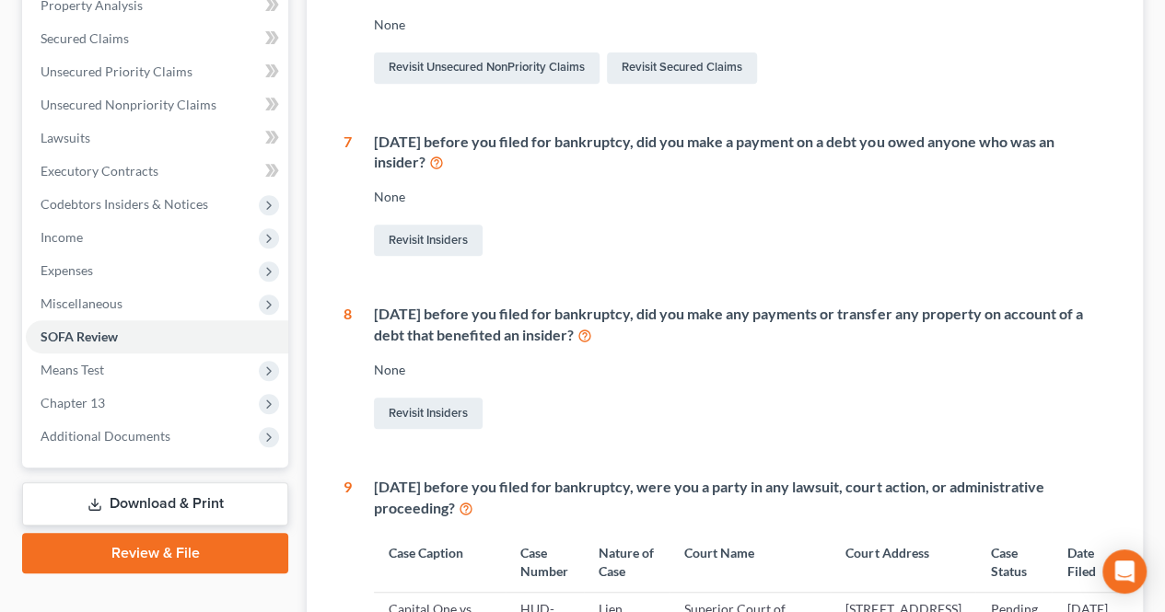
scroll to position [460, 0]
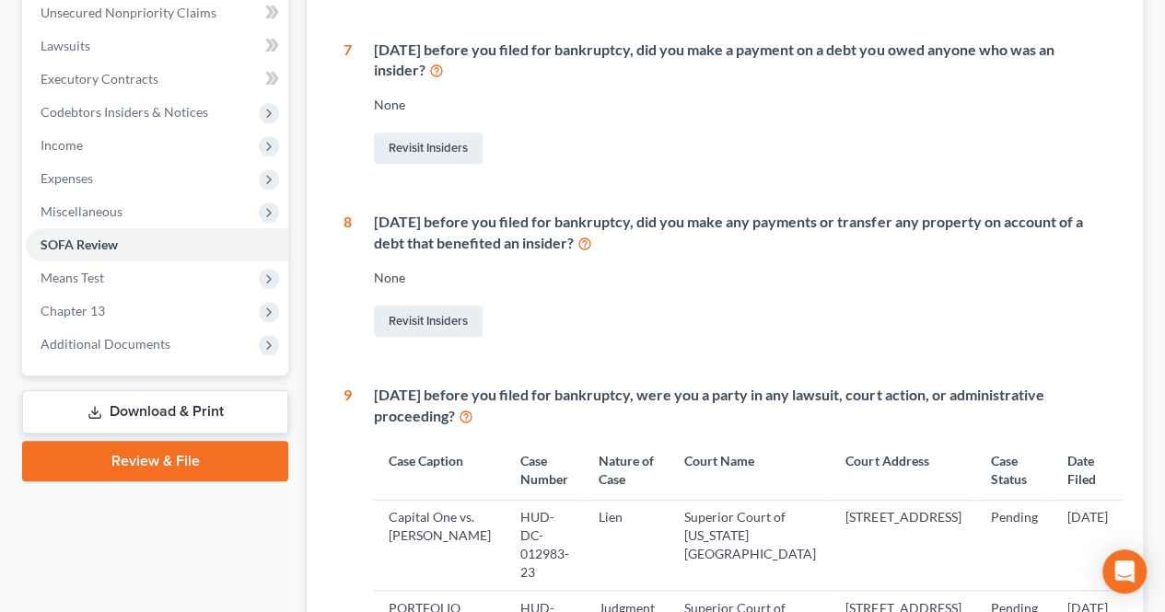
drag, startPoint x: 647, startPoint y: 220, endPoint x: 652, endPoint y: 230, distance: 11.1
click at [652, 230] on div "Within 1 year before you filed for bankruptcy, did you make any payments or tra…" at bounding box center [740, 233] width 732 height 42
drag, startPoint x: 662, startPoint y: 226, endPoint x: 674, endPoint y: 243, distance: 20.4
click at [674, 243] on div "Within 1 year before you filed for bankruptcy, did you make any payments or tra…" at bounding box center [740, 233] width 732 height 42
click at [669, 253] on div "Within 1 year before you filed for bankruptcy, did you make any payments or tra…" at bounding box center [729, 276] width 754 height 129
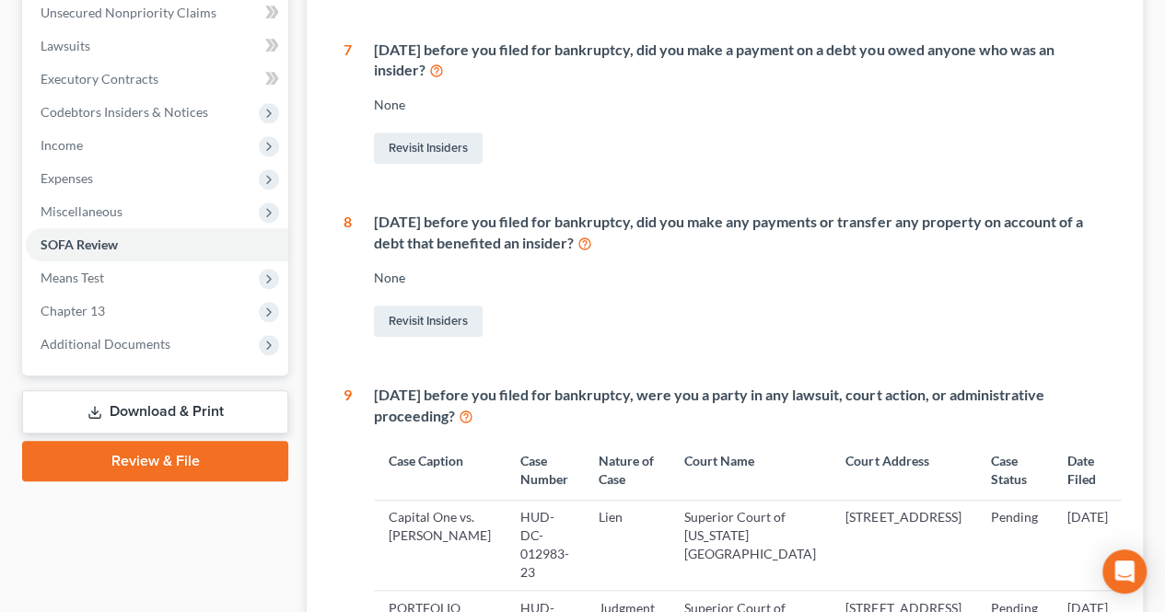
drag, startPoint x: 585, startPoint y: 226, endPoint x: 687, endPoint y: 233, distance: 101.5
click at [687, 233] on div "Within 1 year before you filed for bankruptcy, did you make any payments or tra…" at bounding box center [740, 233] width 732 height 42
click at [724, 256] on div "Within 1 year before you filed for bankruptcy, did you make any payments or tra…" at bounding box center [729, 276] width 754 height 129
drag, startPoint x: 735, startPoint y: 227, endPoint x: 770, endPoint y: 242, distance: 38.0
click at [770, 242] on div "Within 1 year before you filed for bankruptcy, did you make any payments or tra…" at bounding box center [740, 233] width 732 height 42
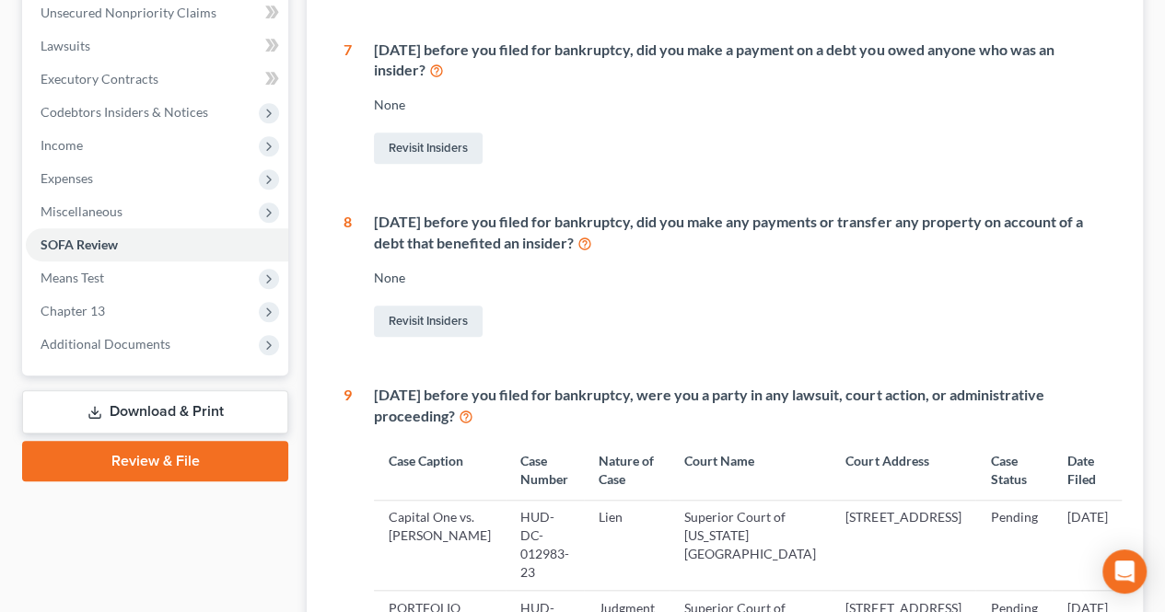
click at [469, 247] on div "Within 1 year before you filed for bankruptcy, did you make any payments or tra…" at bounding box center [740, 233] width 732 height 42
click at [592, 240] on icon at bounding box center [584, 242] width 15 height 17
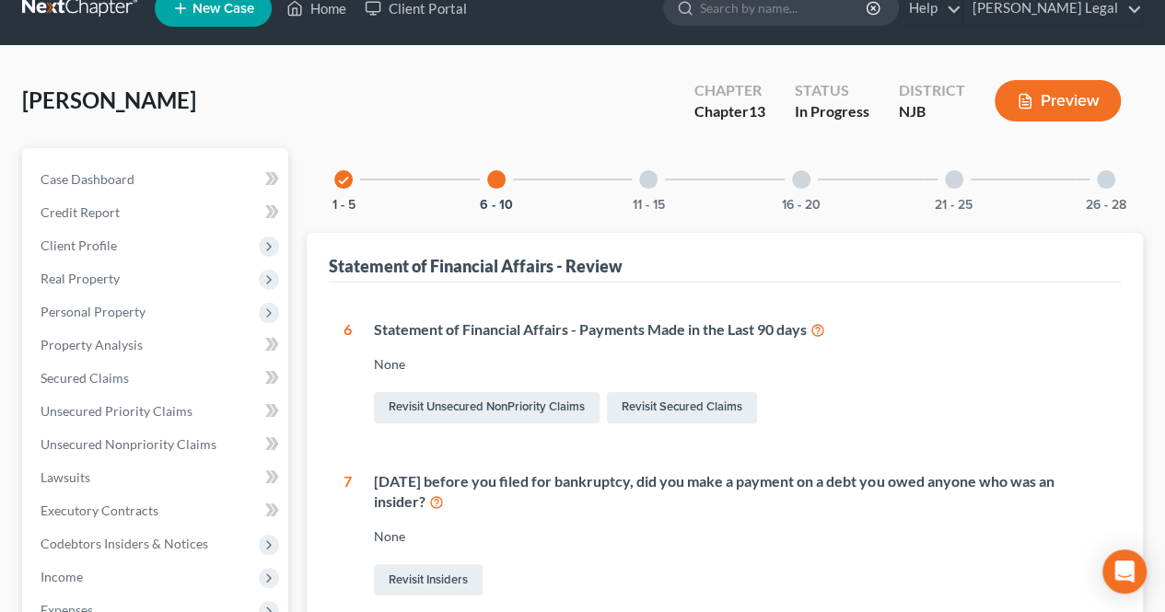
scroll to position [0, 0]
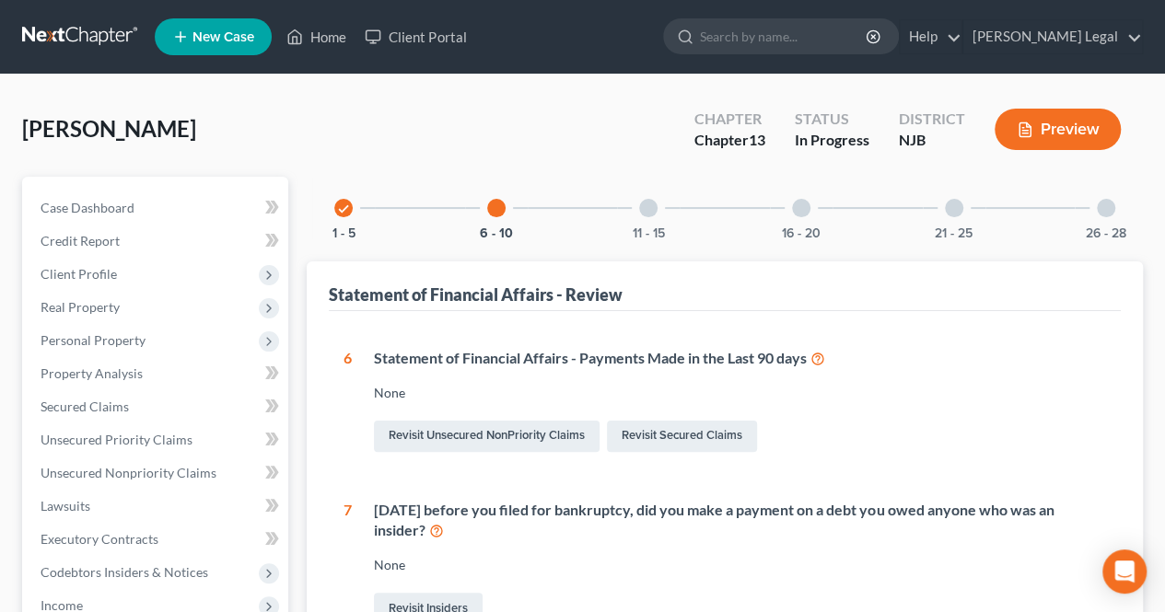
click at [798, 208] on div at bounding box center [801, 208] width 18 height 18
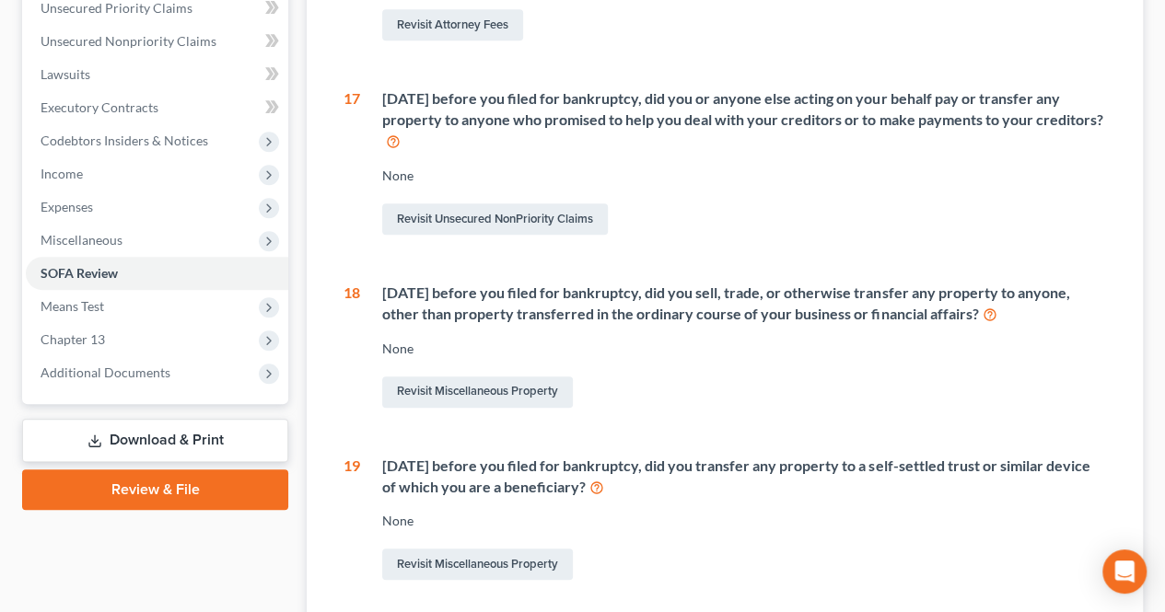
scroll to position [460, 0]
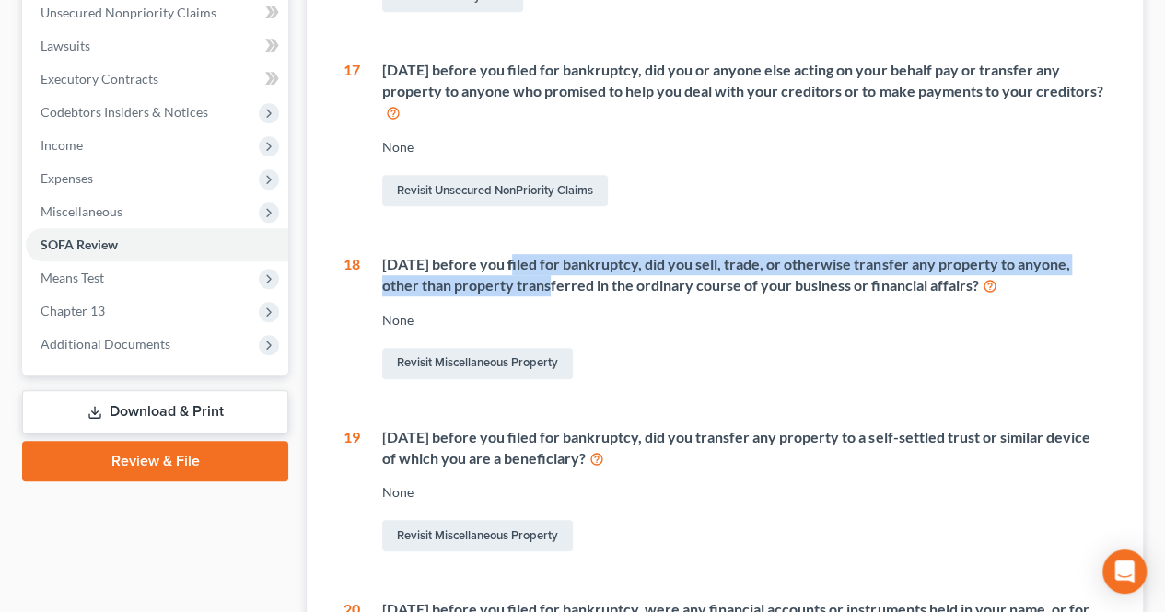
drag, startPoint x: 512, startPoint y: 266, endPoint x: 558, endPoint y: 278, distance: 47.6
click at [556, 276] on div "Within 2 years before you filed for bankruptcy, did you sell, trade, or otherwi…" at bounding box center [744, 275] width 724 height 42
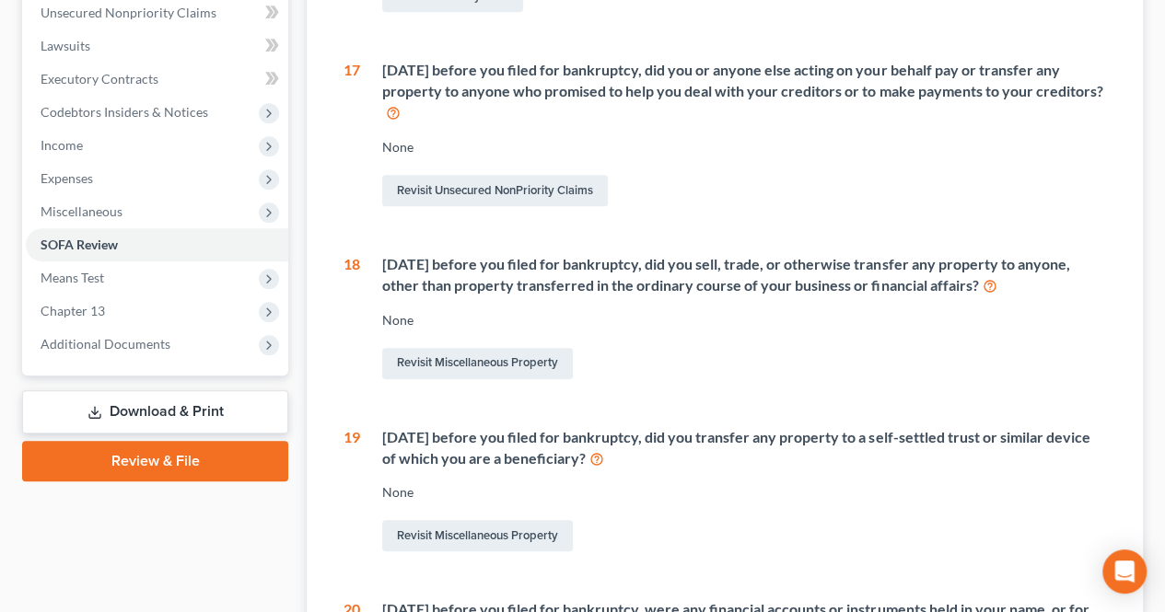
click at [585, 304] on div "Within 2 years before you filed for bankruptcy, did you sell, trade, or otherwi…" at bounding box center [733, 318] width 746 height 129
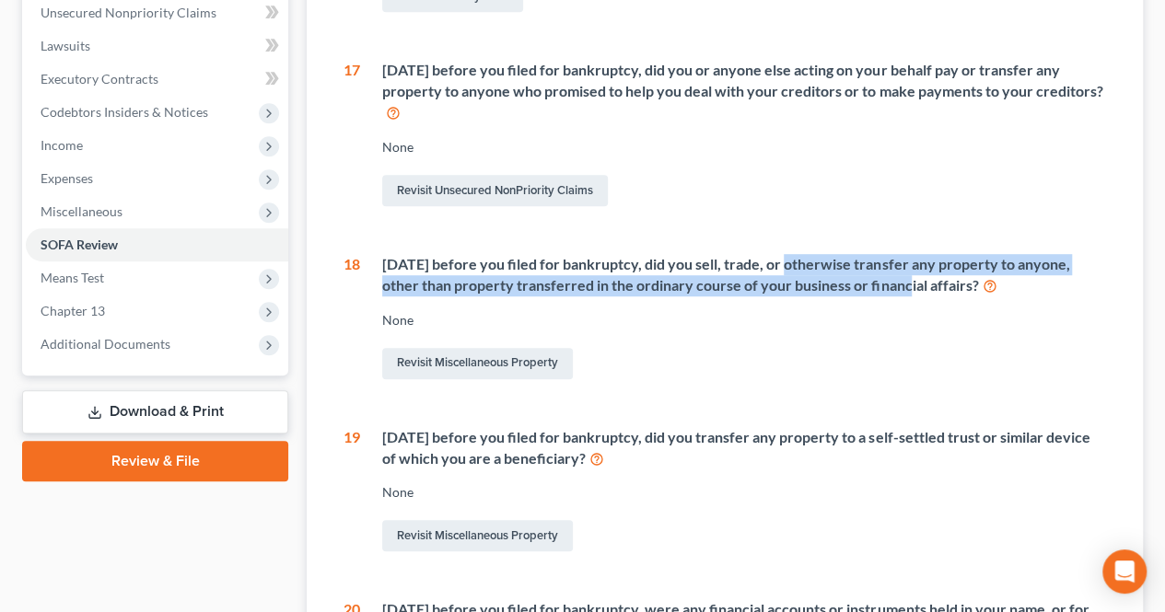
drag, startPoint x: 782, startPoint y: 266, endPoint x: 912, endPoint y: 275, distance: 130.1
click at [912, 275] on div "Within 2 years before you filed for bankruptcy, did you sell, trade, or otherwi…" at bounding box center [744, 275] width 724 height 42
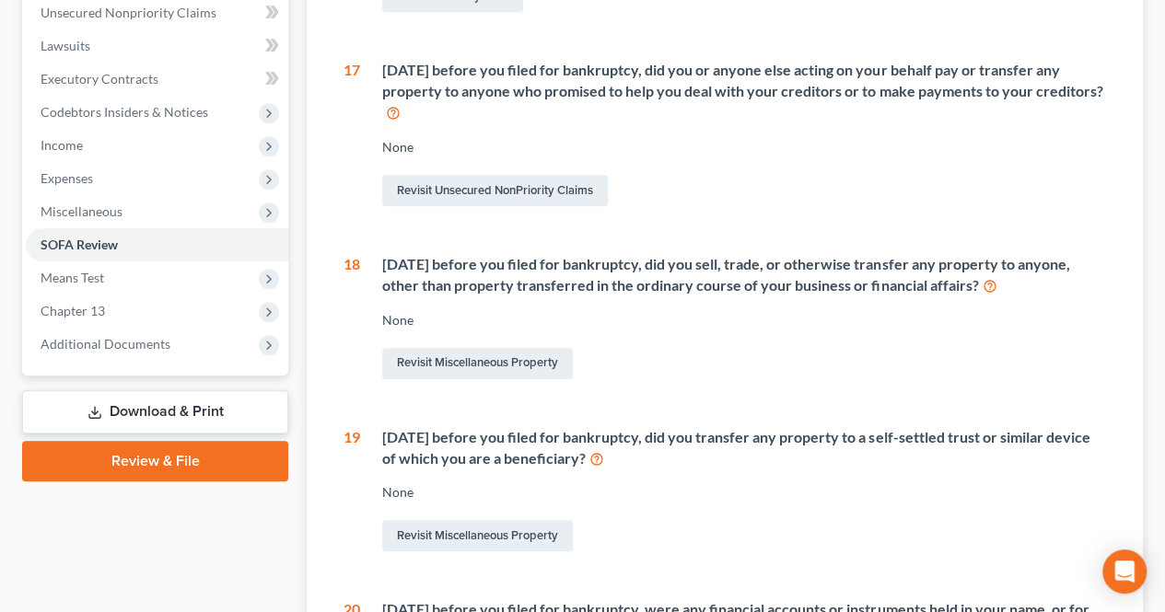
click at [898, 312] on div "None" at bounding box center [744, 320] width 724 height 18
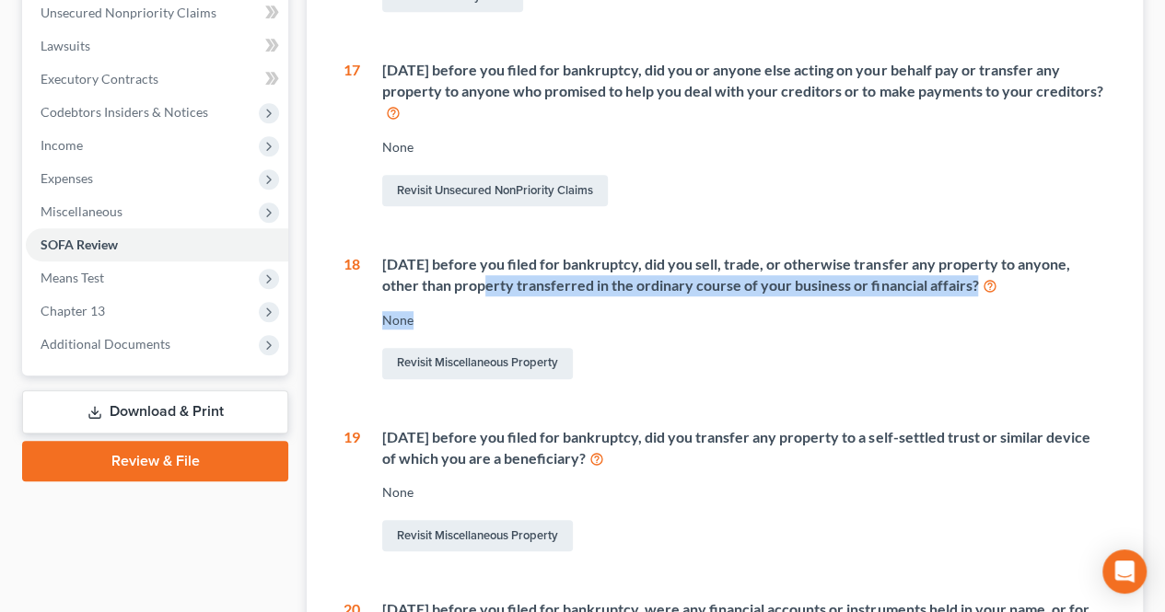
drag, startPoint x: 481, startPoint y: 290, endPoint x: 664, endPoint y: 299, distance: 182.5
click at [664, 299] on div "Within 2 years before you filed for bankruptcy, did you sell, trade, or otherwi…" at bounding box center [733, 318] width 746 height 129
click at [744, 308] on div "Within 2 years before you filed for bankruptcy, did you sell, trade, or otherwi…" at bounding box center [733, 318] width 746 height 129
drag, startPoint x: 875, startPoint y: 324, endPoint x: 821, endPoint y: 343, distance: 57.7
click at [875, 324] on div "None" at bounding box center [744, 320] width 724 height 18
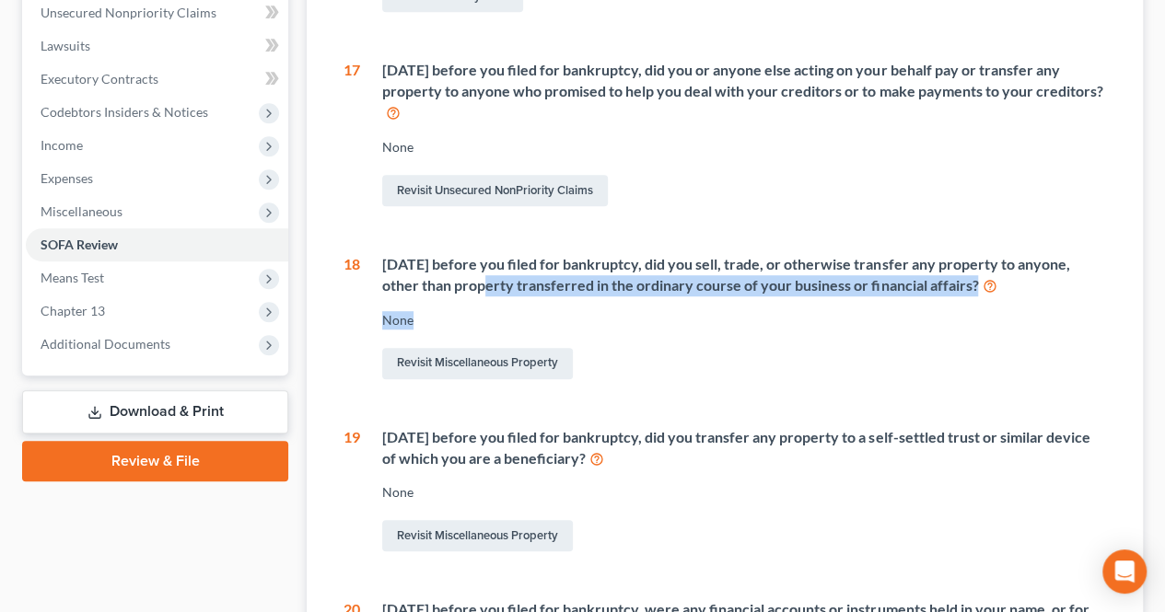
scroll to position [552, 0]
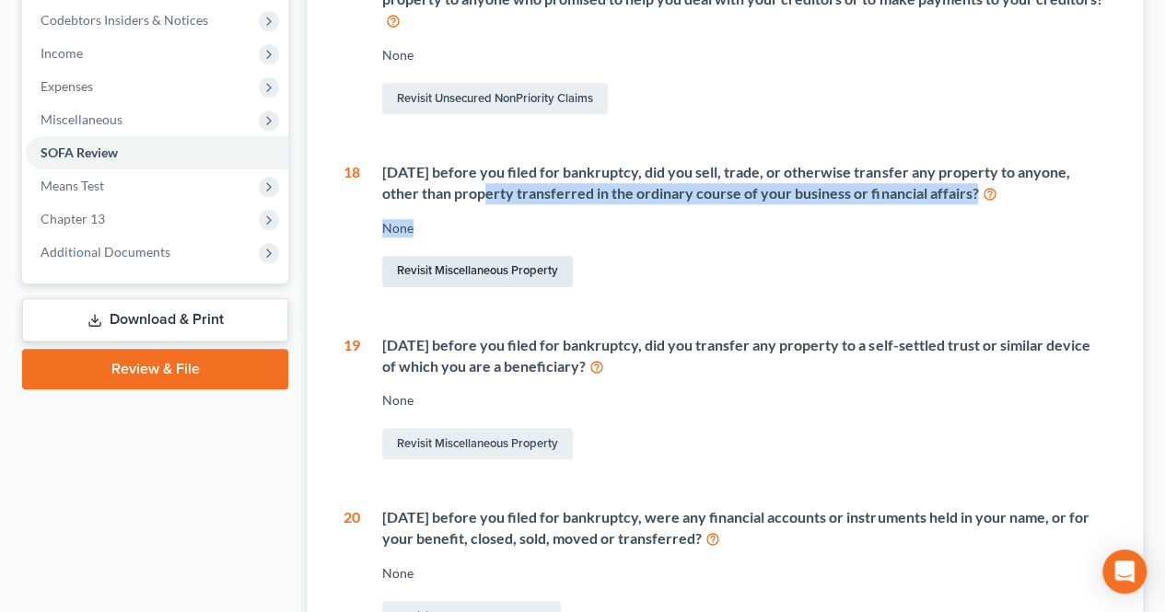
click at [509, 276] on link "Revisit Miscellaneous Property" at bounding box center [477, 271] width 191 height 31
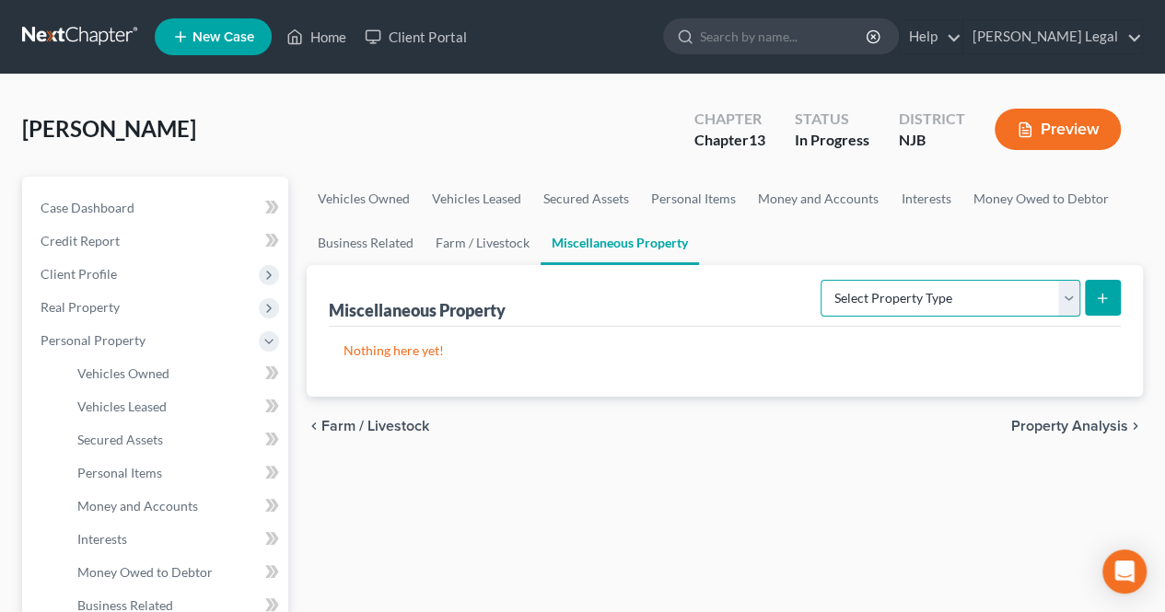
click at [883, 301] on select "Select Property Type Assigned for Creditor Benefit Within 1 Year Holding for An…" at bounding box center [950, 298] width 260 height 37
select select "transferred"
click at [820, 280] on select "Select Property Type Assigned for Creditor Benefit Within 1 Year Holding for An…" at bounding box center [950, 298] width 260 height 37
click at [1095, 298] on icon "submit" at bounding box center [1102, 298] width 15 height 15
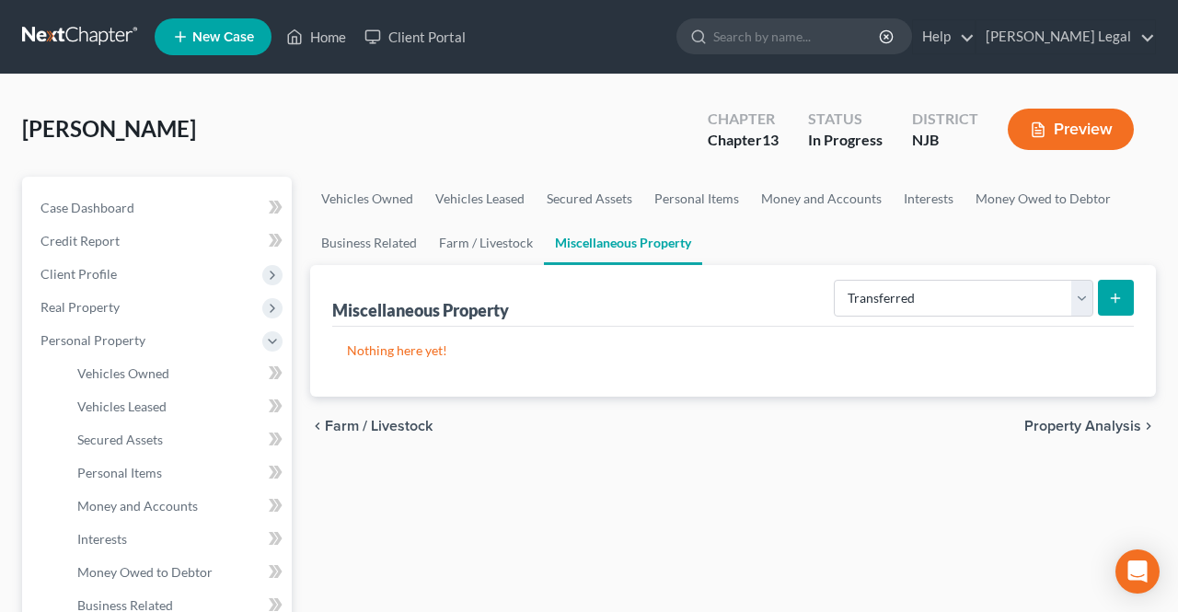
select select "Ordinary (within 2 years)"
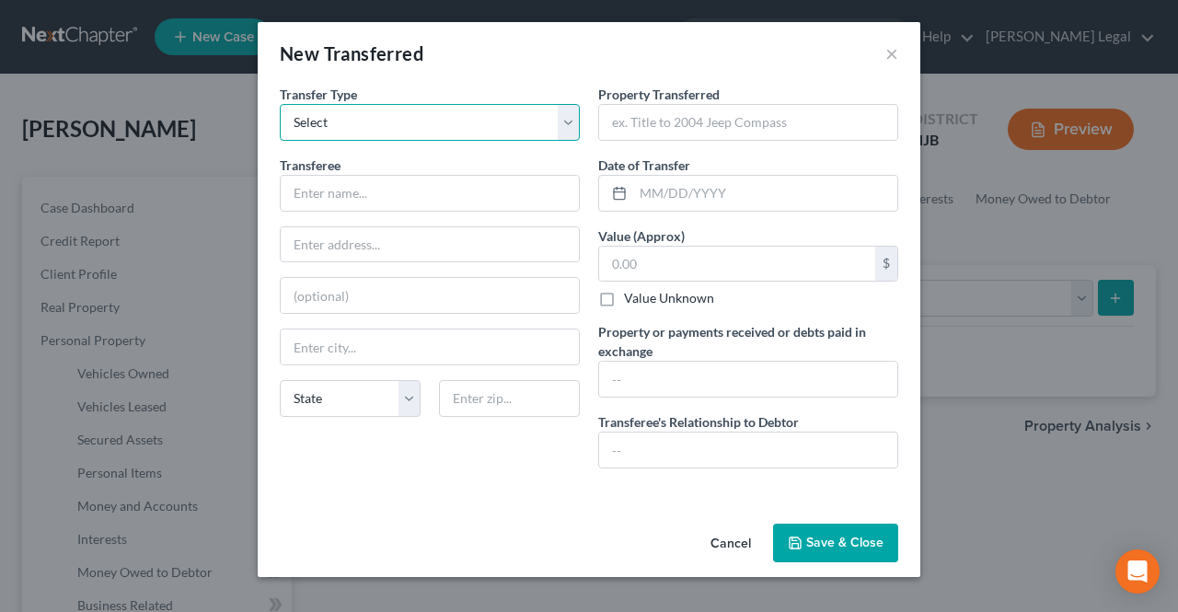
click at [390, 133] on select "Select Ordinary (within 2 years) Within 10 Years" at bounding box center [430, 122] width 300 height 37
click at [888, 59] on button "×" at bounding box center [892, 53] width 13 height 22
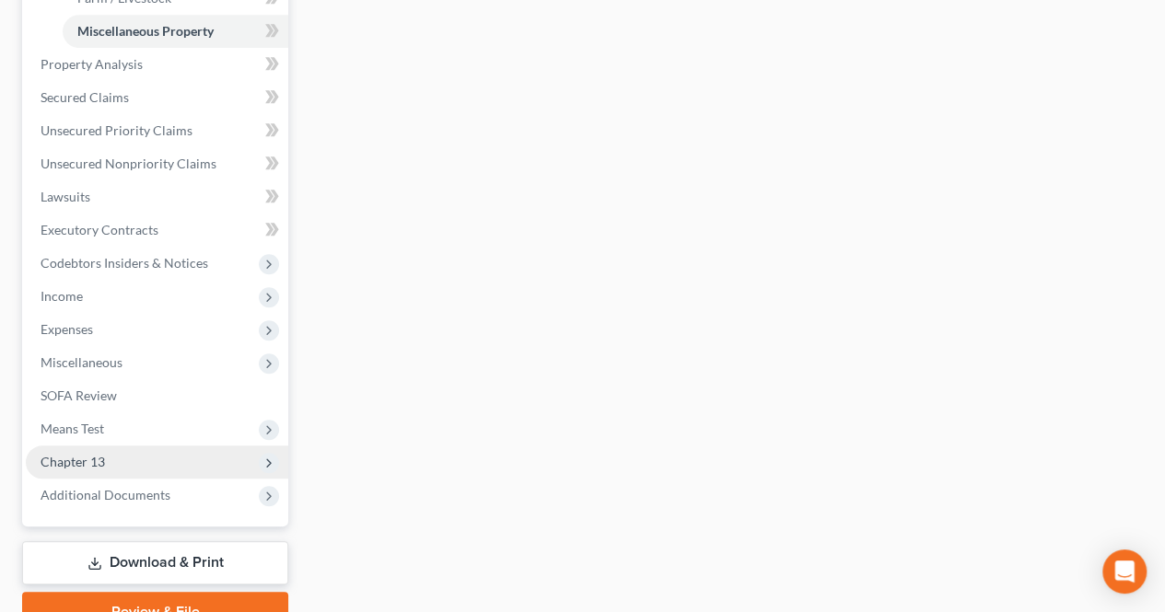
scroll to position [644, 0]
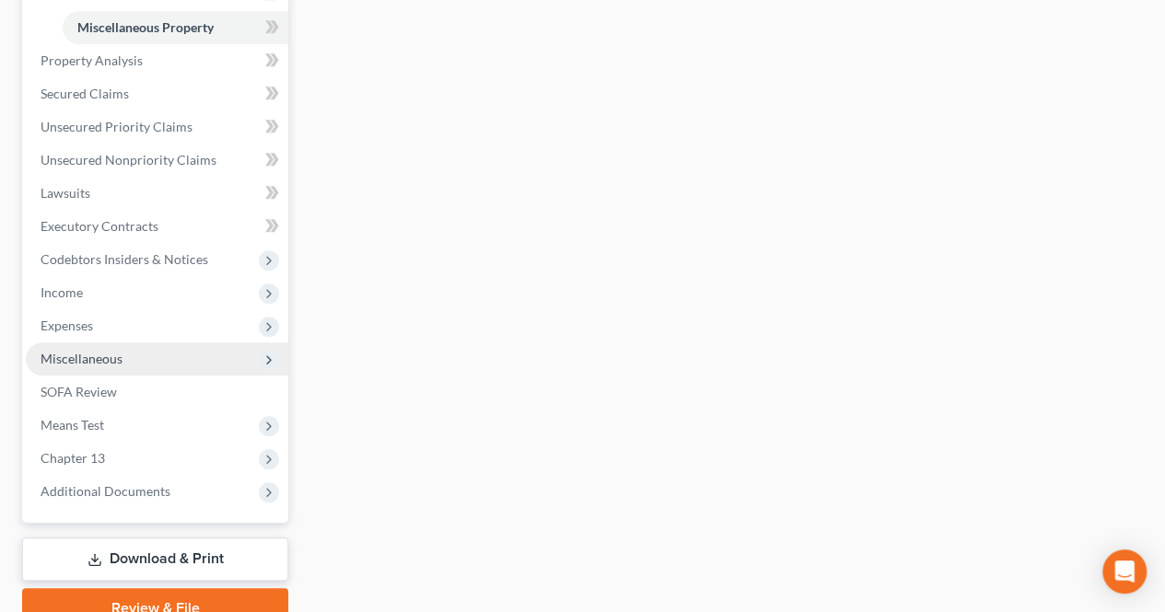
click at [133, 368] on span "Miscellaneous" at bounding box center [157, 358] width 262 height 33
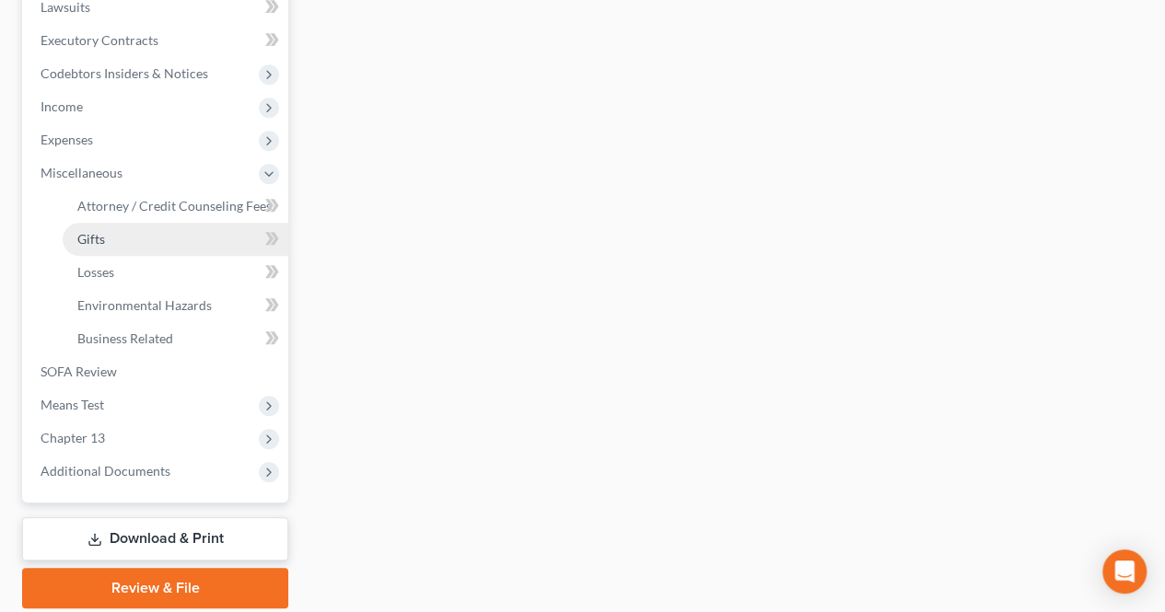
scroll to position [470, 0]
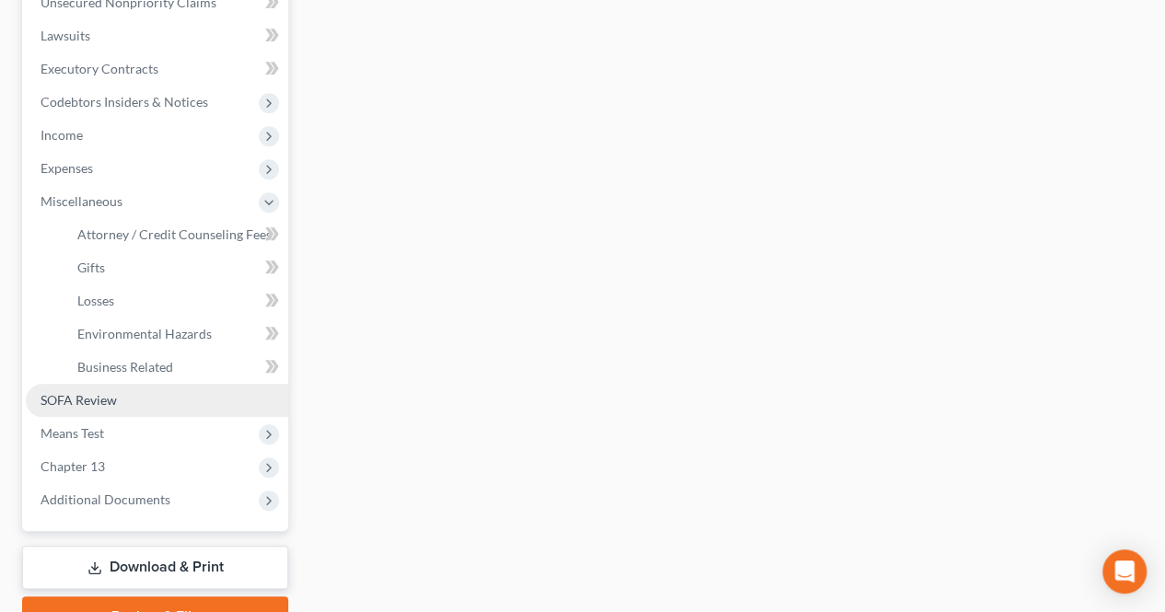
click at [70, 393] on span "SOFA Review" at bounding box center [79, 400] width 76 height 16
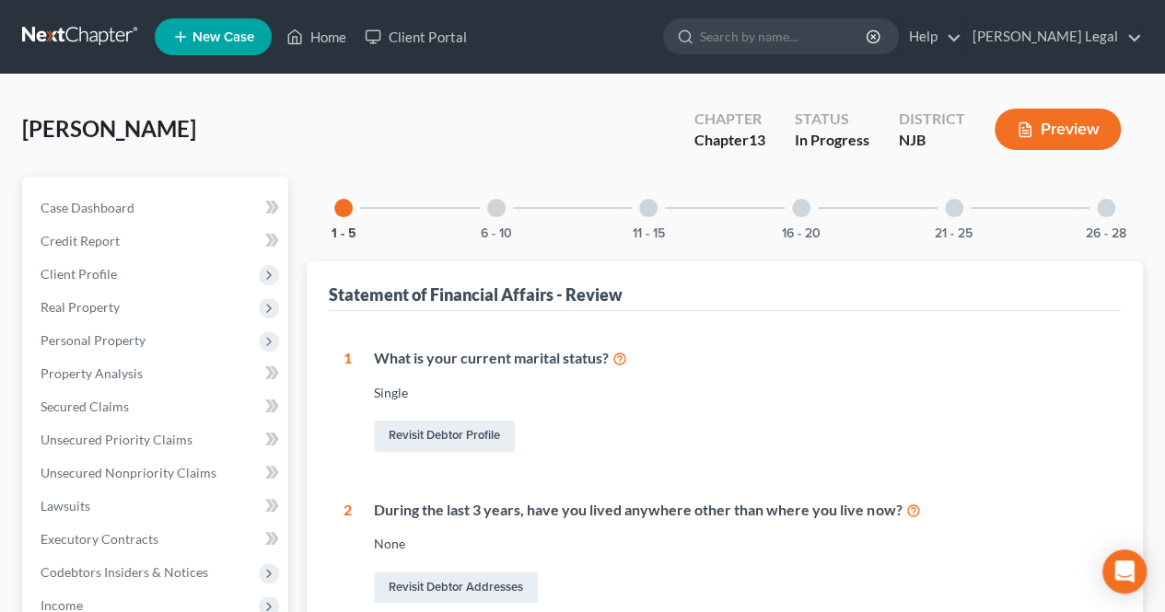
click at [475, 208] on div "6 - 10" at bounding box center [496, 208] width 63 height 63
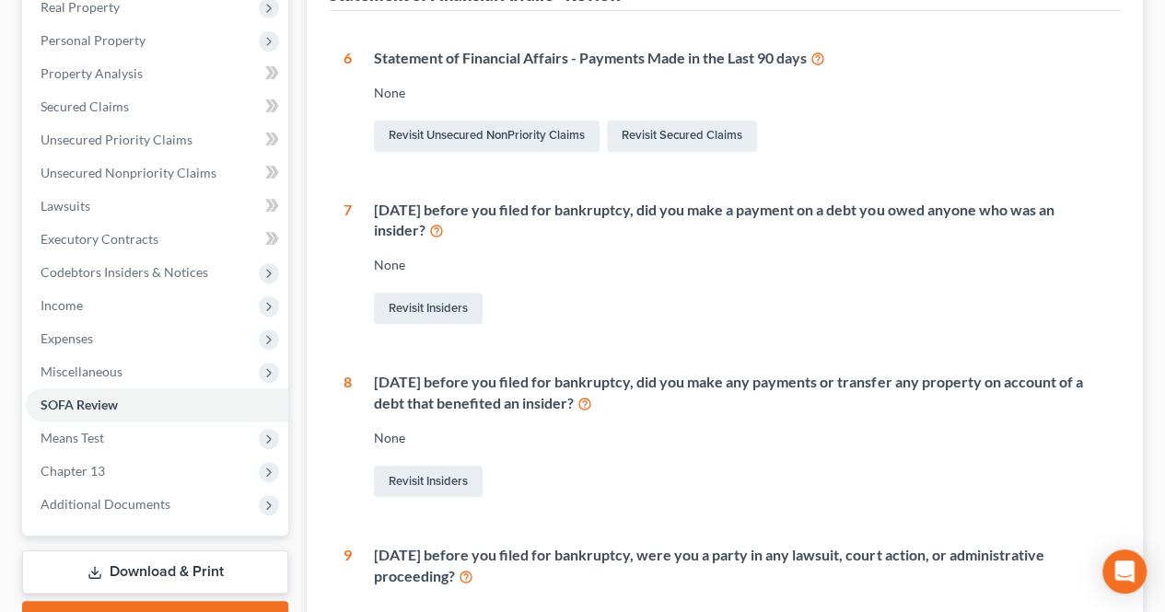
scroll to position [368, 0]
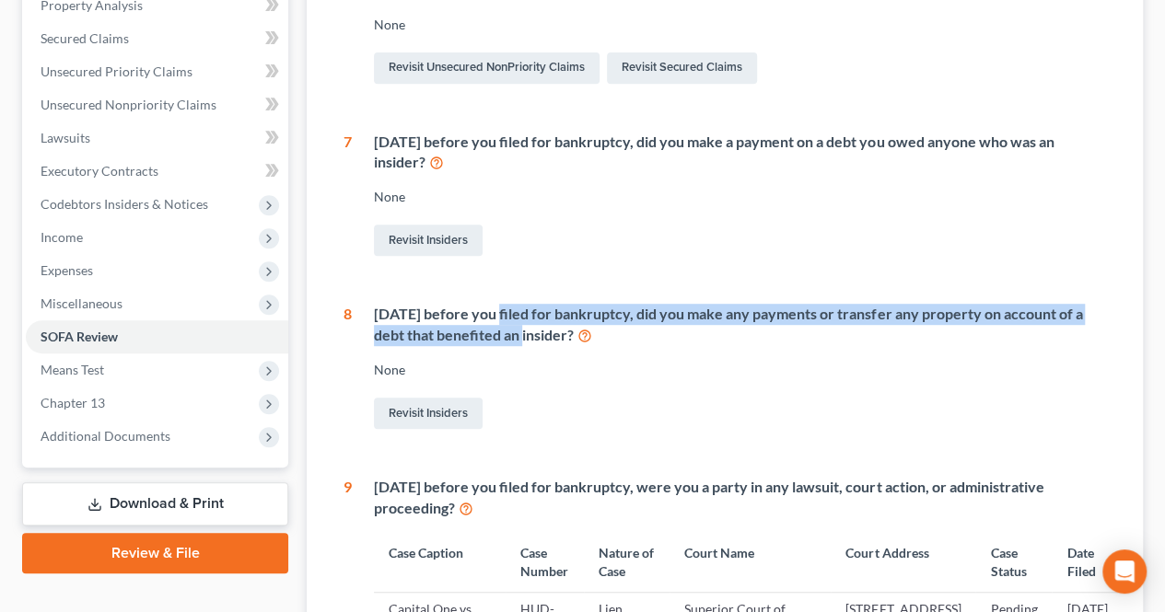
drag, startPoint x: 495, startPoint y: 323, endPoint x: 508, endPoint y: 327, distance: 13.4
click at [508, 327] on div "Within 1 year before you filed for bankruptcy, did you make any payments or tra…" at bounding box center [740, 325] width 732 height 42
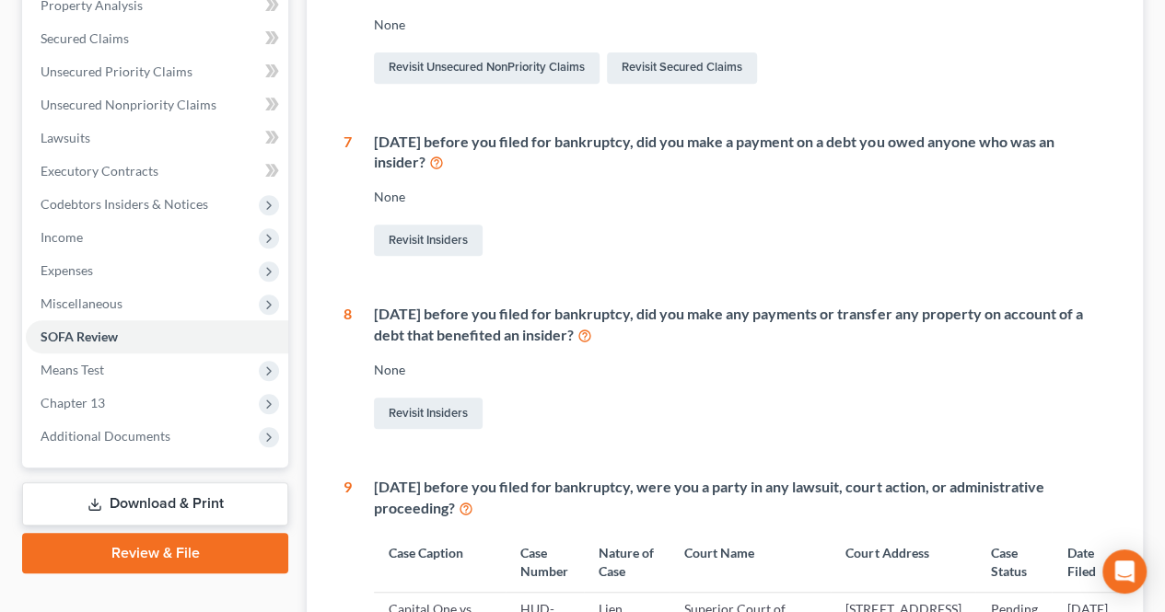
click at [523, 357] on div "Within 1 year before you filed for bankruptcy, did you make any payments or tra…" at bounding box center [729, 368] width 754 height 129
click at [464, 412] on link "Revisit Insiders" at bounding box center [428, 413] width 109 height 31
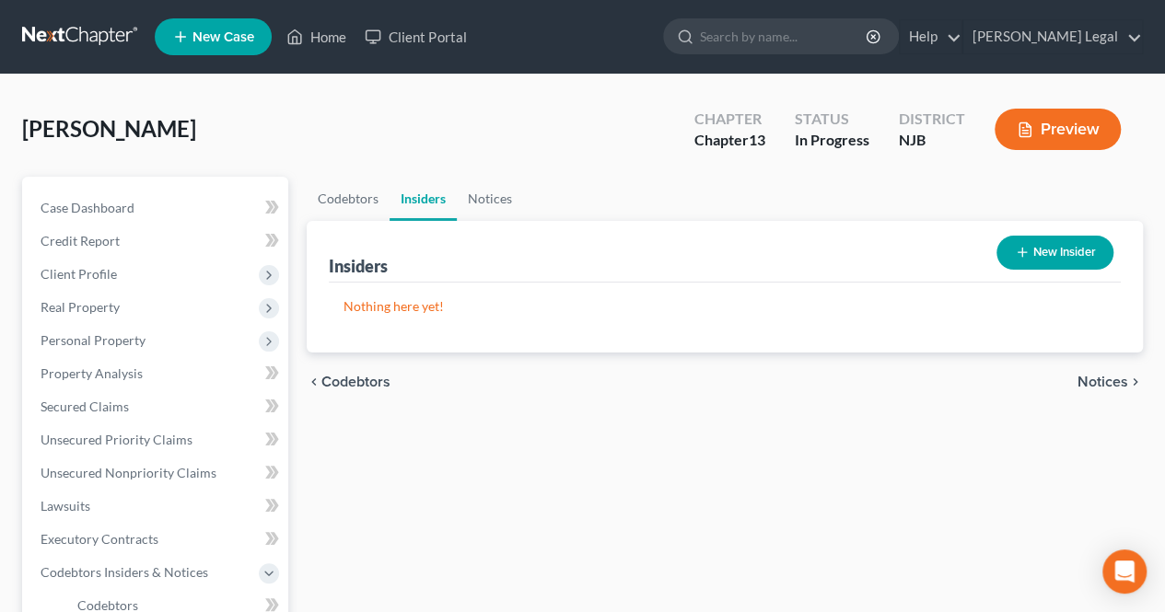
click at [1061, 253] on button "New Insider" at bounding box center [1054, 253] width 117 height 34
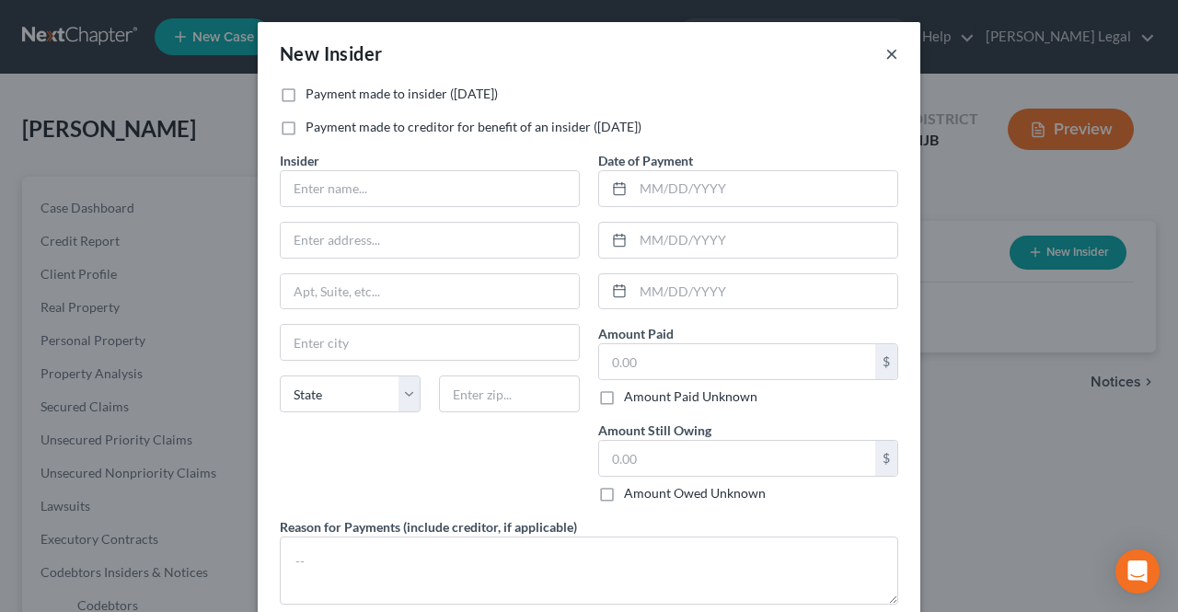
click at [886, 51] on button "×" at bounding box center [892, 53] width 13 height 22
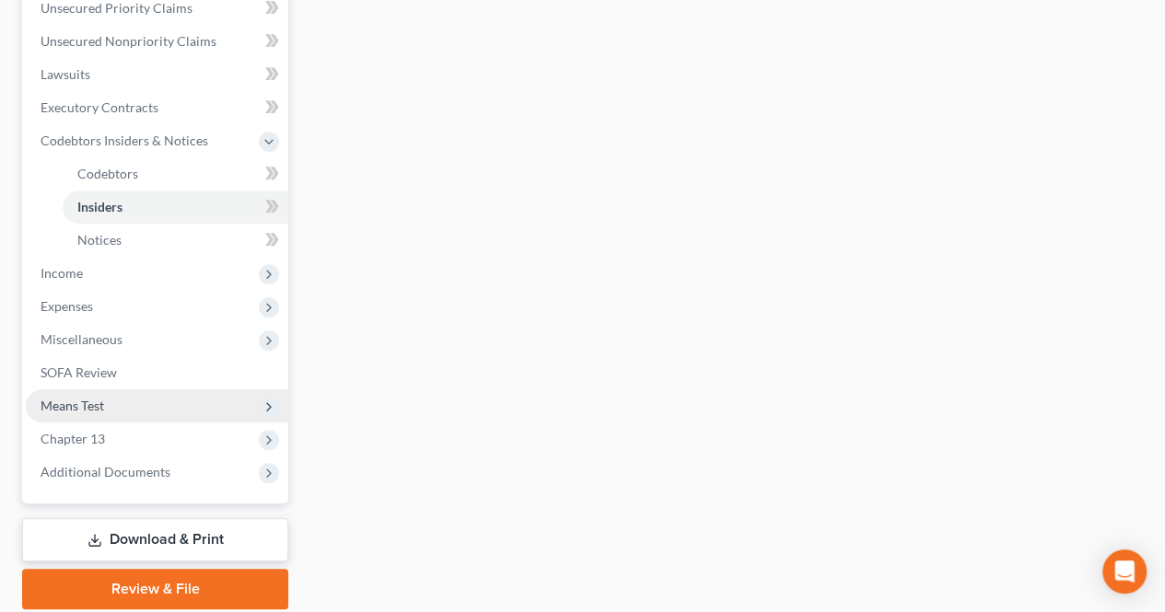
scroll to position [460, 0]
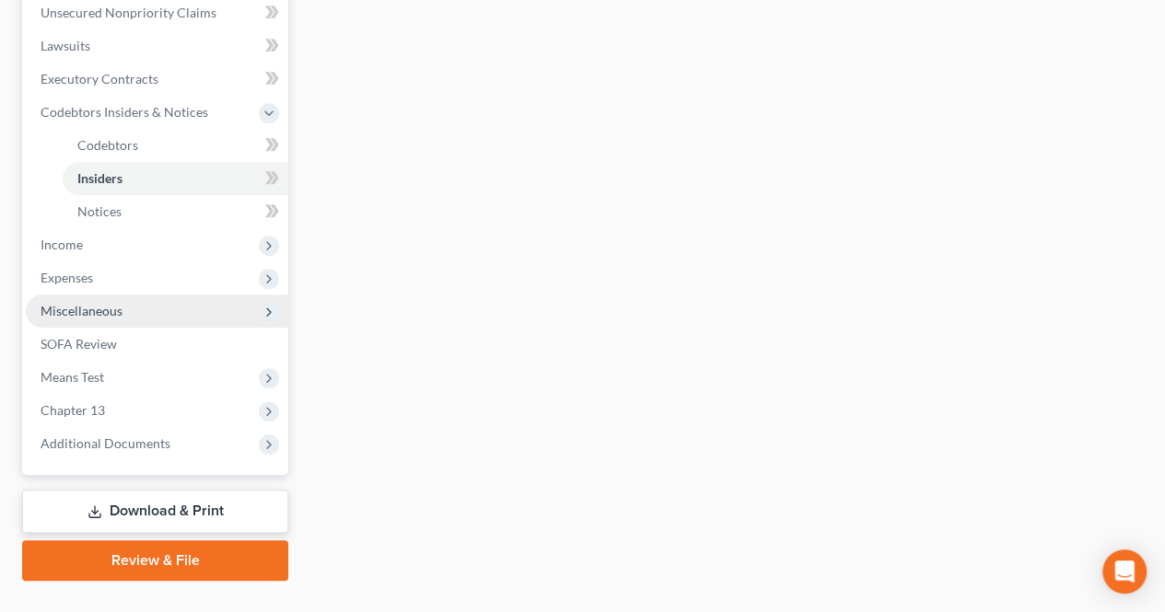
click at [117, 310] on span "Miscellaneous" at bounding box center [82, 311] width 82 height 16
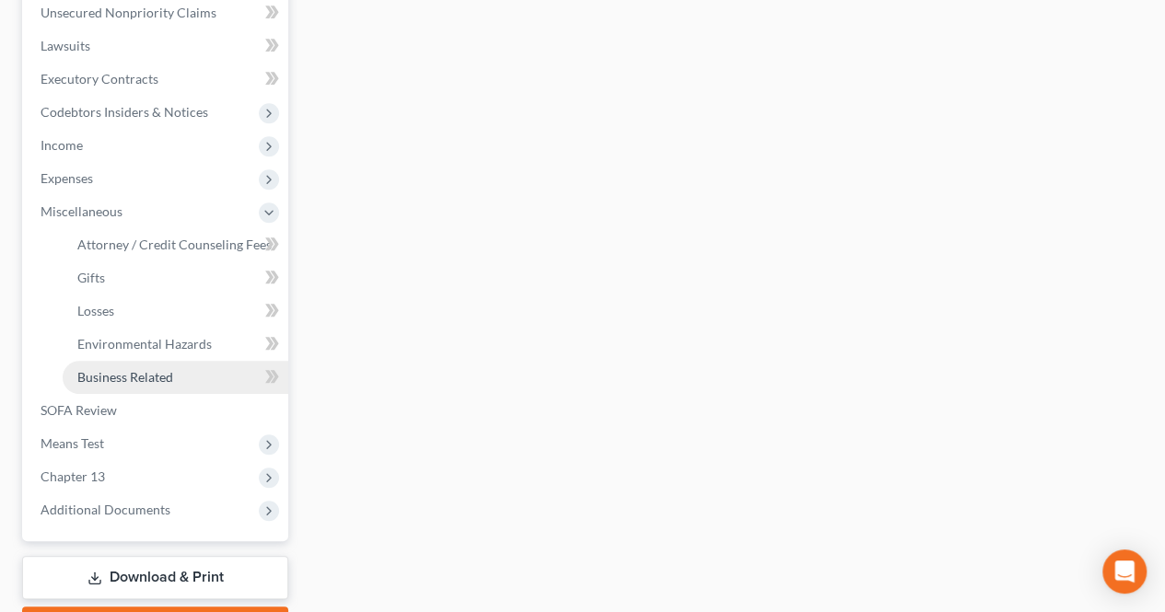
click at [136, 367] on link "Business Related" at bounding box center [176, 377] width 226 height 33
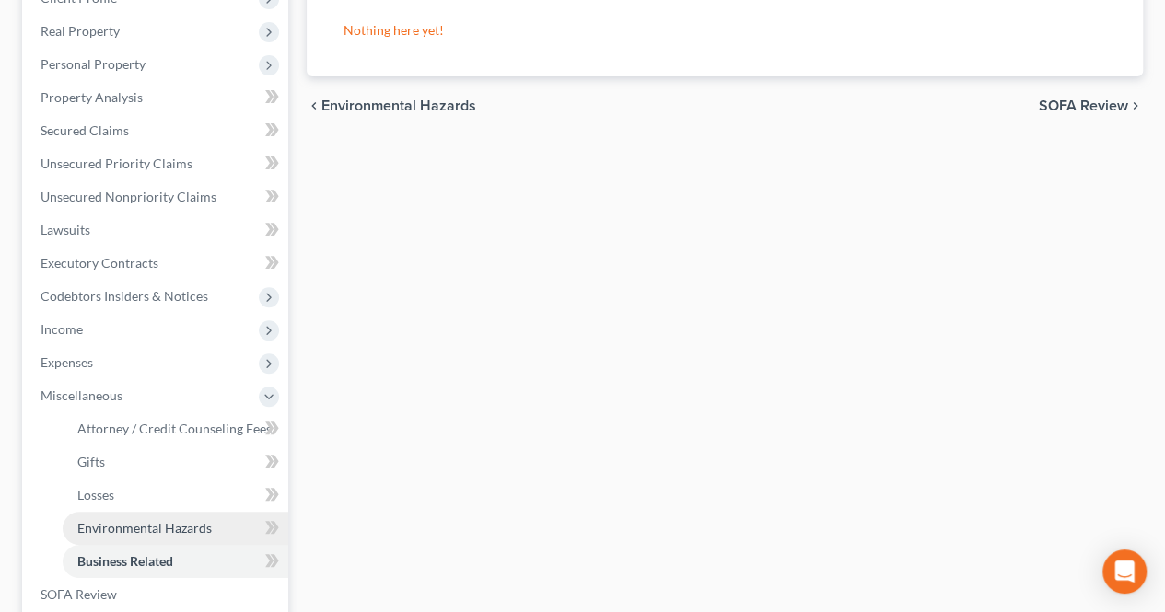
scroll to position [460, 0]
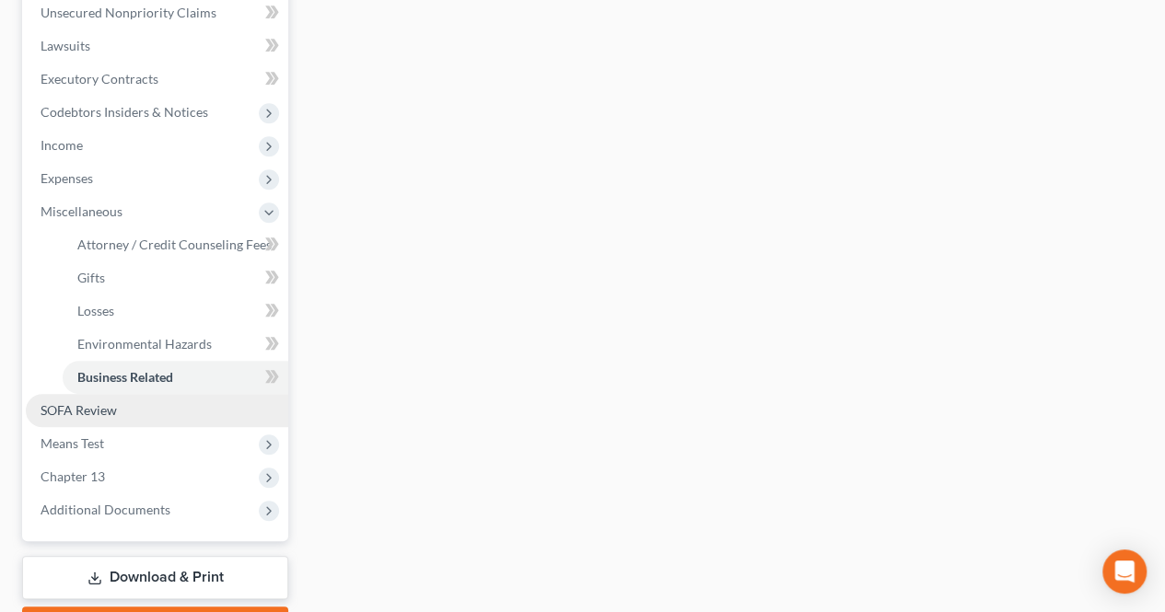
click at [110, 408] on span "SOFA Review" at bounding box center [79, 410] width 76 height 16
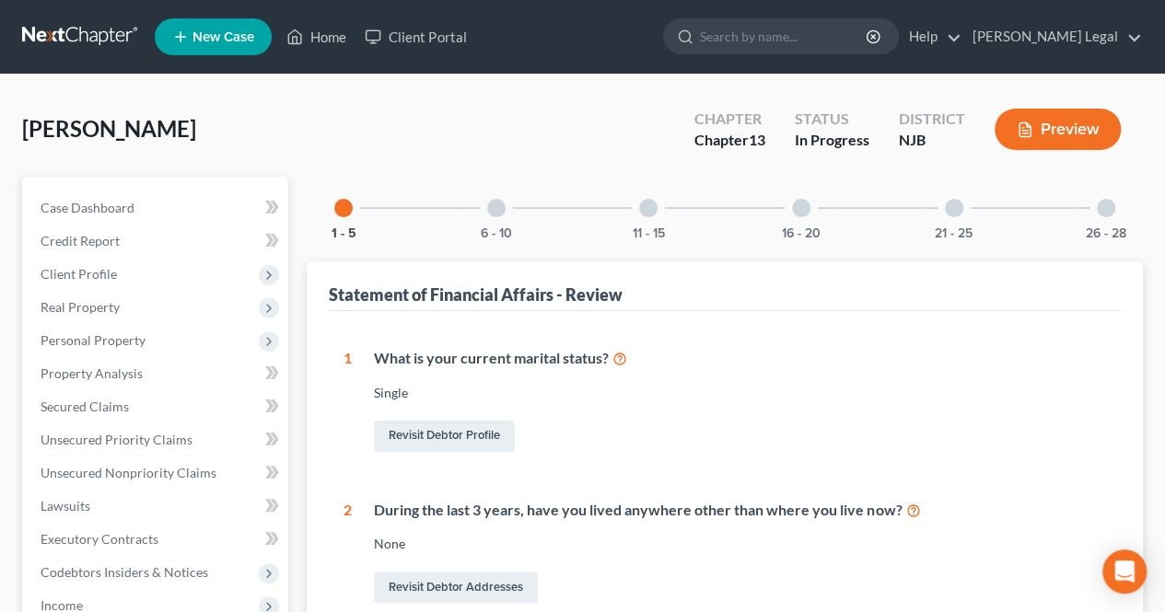
click at [793, 211] on div at bounding box center [801, 208] width 18 height 18
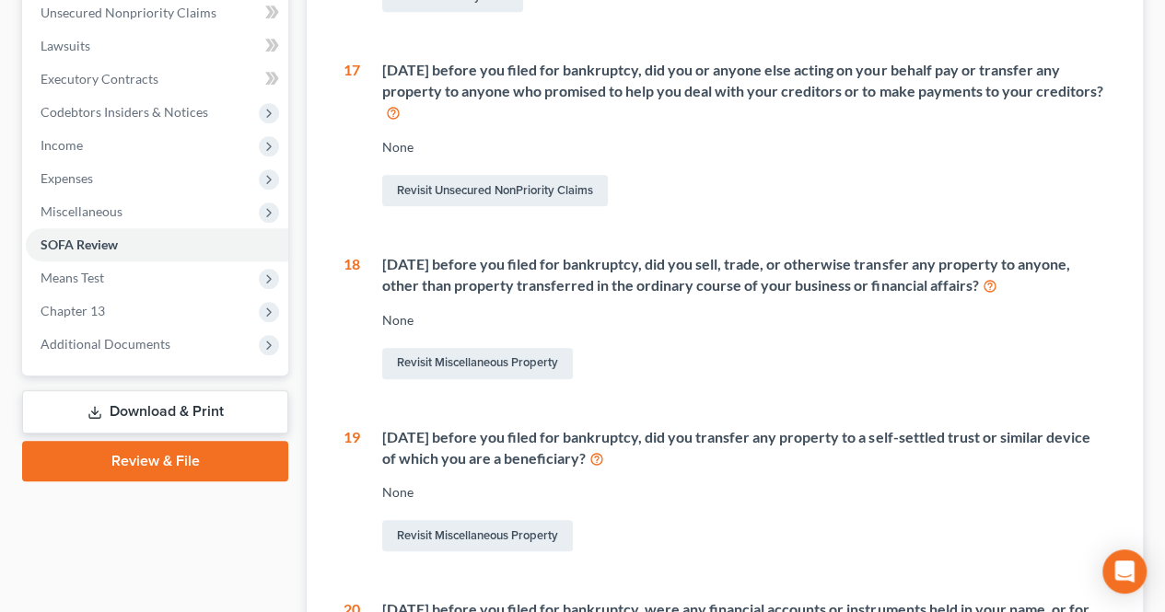
scroll to position [368, 0]
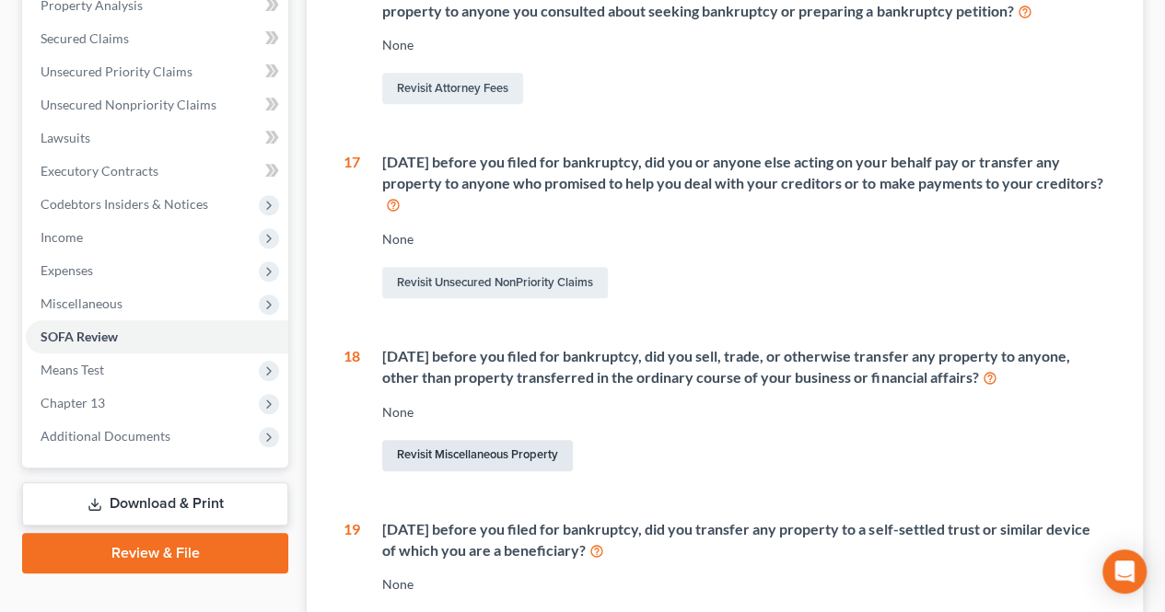
click at [545, 451] on link "Revisit Miscellaneous Property" at bounding box center [477, 455] width 191 height 31
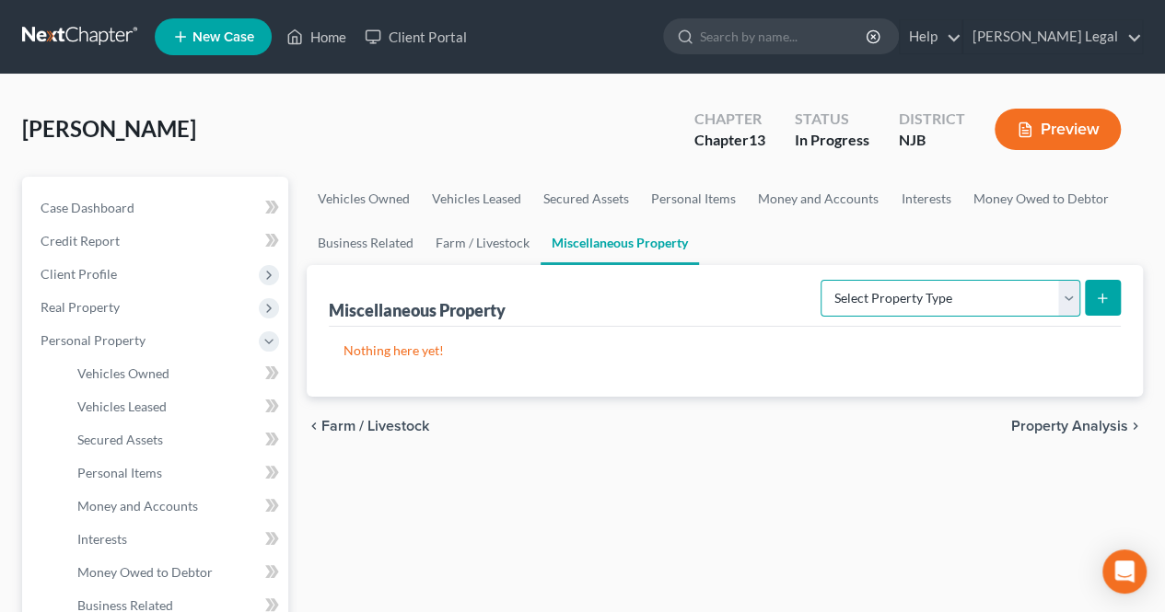
click at [860, 300] on select "Select Property Type Assigned for Creditor Benefit Within 1 Year Holding for An…" at bounding box center [950, 298] width 260 height 37
click at [864, 307] on select "Select Property Type Assigned for Creditor Benefit Within 1 Year Holding for An…" at bounding box center [950, 298] width 260 height 37
click at [527, 430] on div "chevron_left Farm / Livestock Property Analysis chevron_right" at bounding box center [725, 426] width 836 height 59
click at [864, 283] on select "Select Property Type Assigned for Creditor Benefit Within 1 Year Holding for An…" at bounding box center [950, 298] width 260 height 37
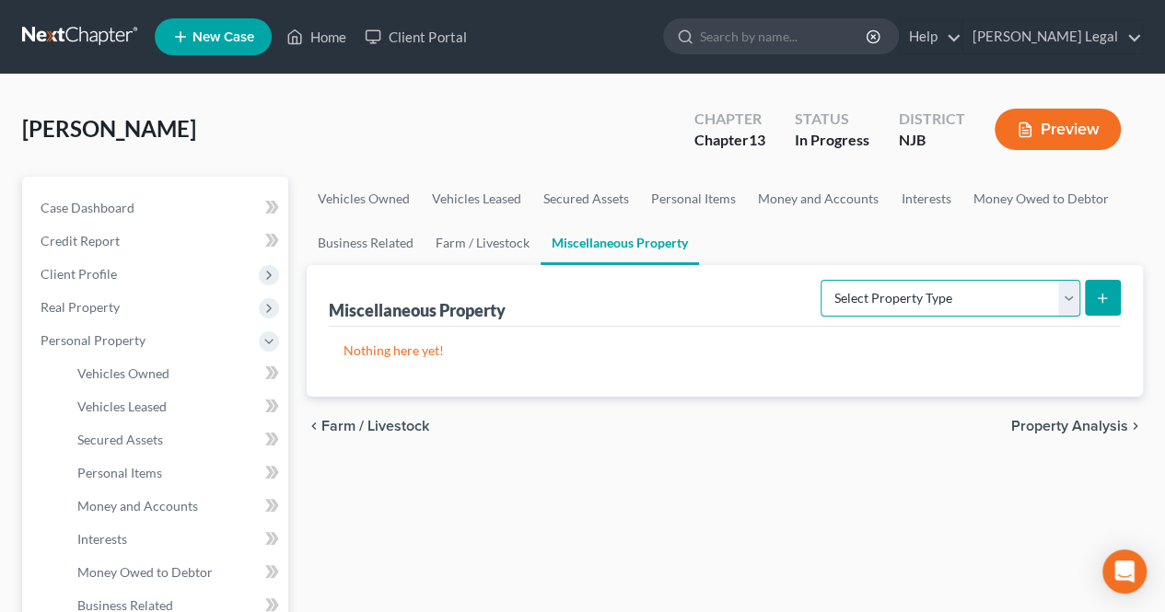
select select "transferred"
click at [820, 280] on select "Select Property Type Assigned for Creditor Benefit Within 1 Year Holding for An…" at bounding box center [950, 298] width 260 height 37
click at [1093, 283] on button "submit" at bounding box center [1102, 298] width 36 height 36
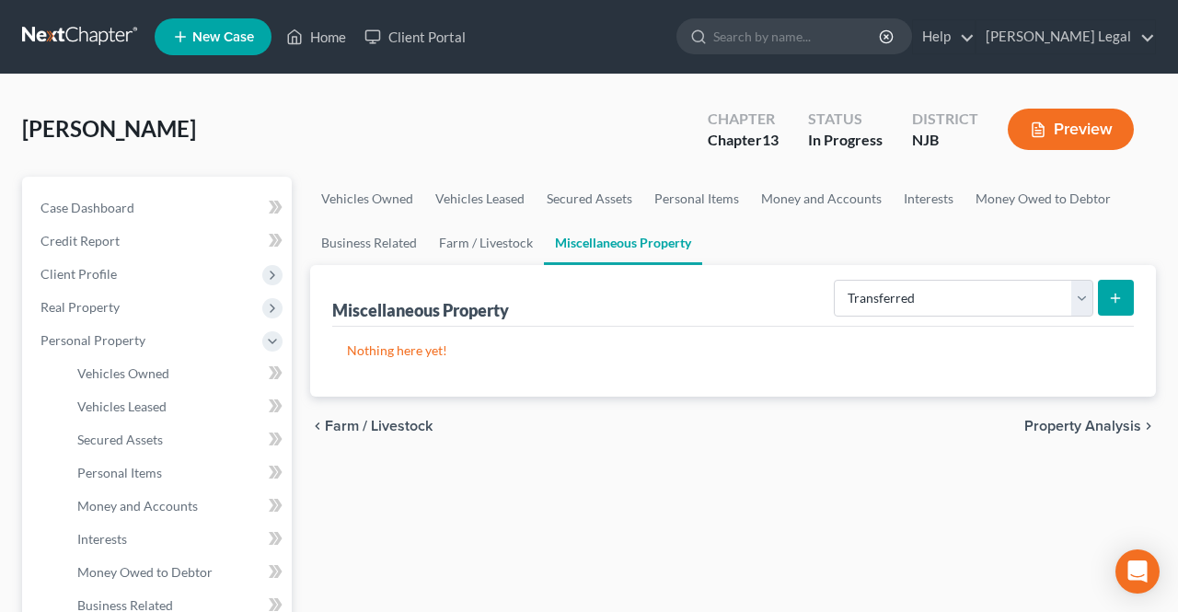
select select "Ordinary (within 2 years)"
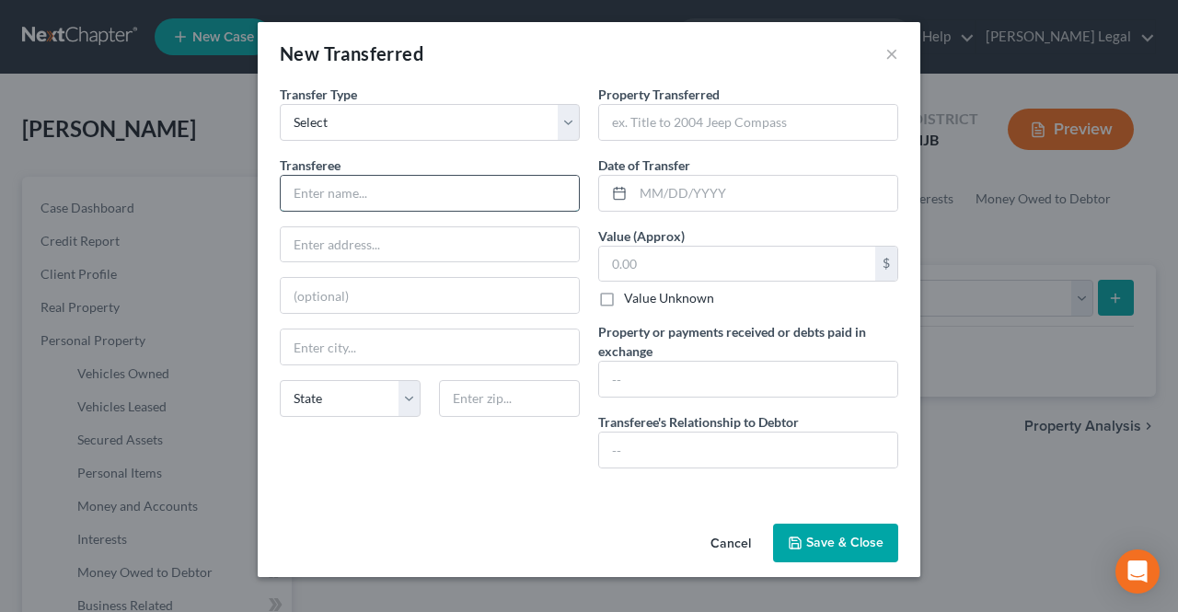
click at [380, 185] on input "text" at bounding box center [430, 193] width 298 height 35
type input "Edith Huaman"
click at [782, 445] on input "text" at bounding box center [748, 450] width 298 height 35
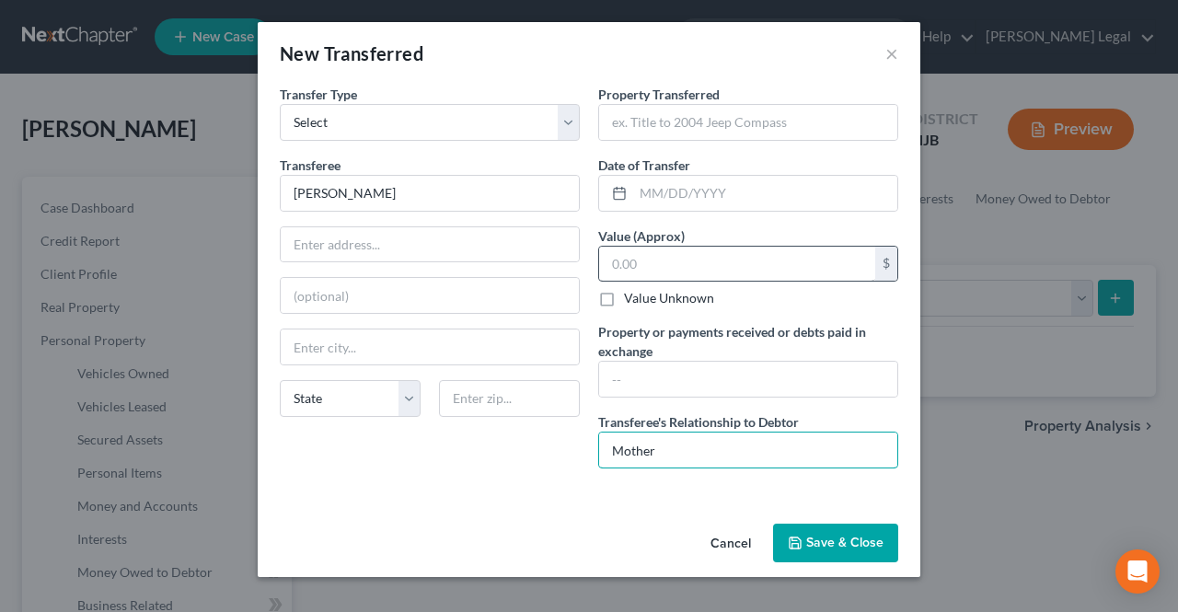
type input "Mother"
click at [724, 260] on input "text" at bounding box center [737, 264] width 276 height 35
click at [643, 301] on label "Value Unknown" at bounding box center [669, 298] width 90 height 18
click at [643, 301] on input "Value Unknown" at bounding box center [638, 295] width 12 height 12
checkbox input "true"
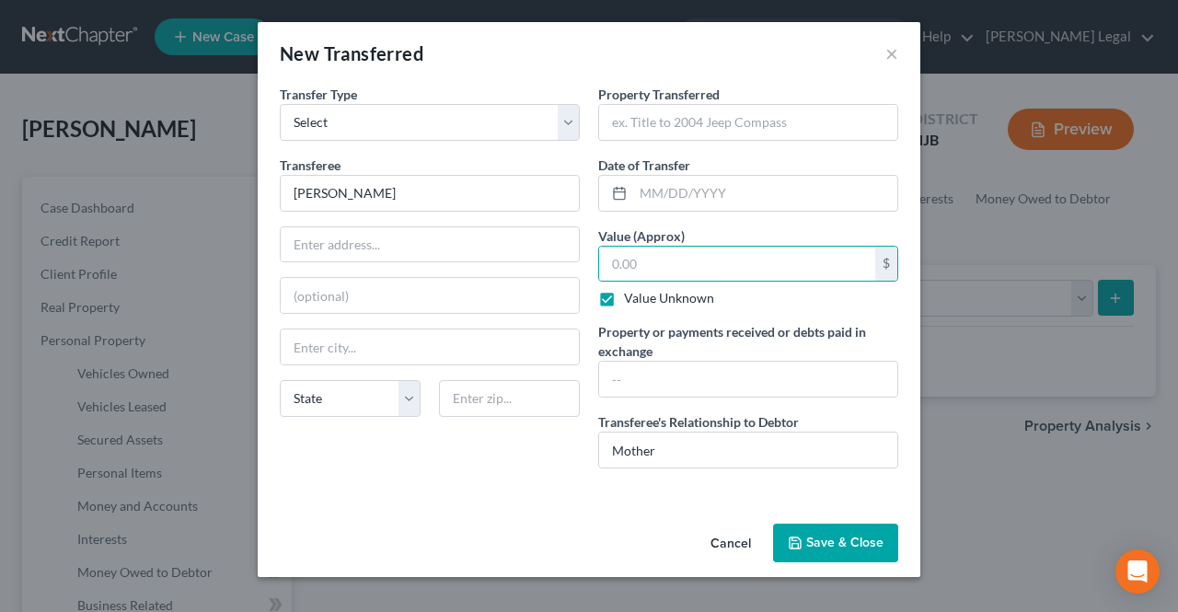
type input "0.00"
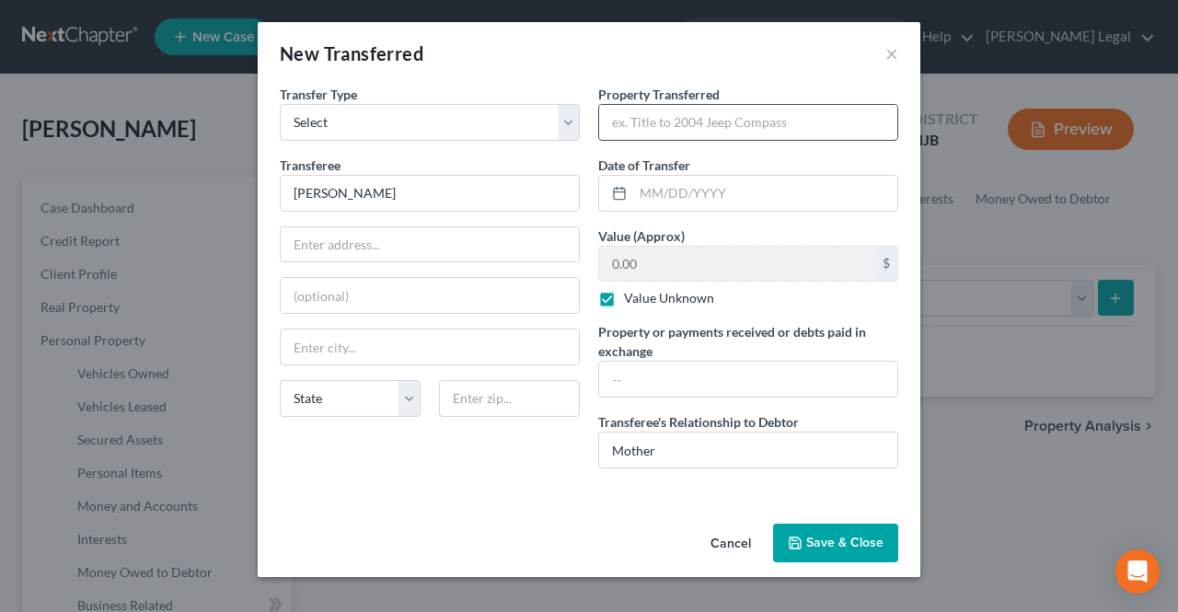
paste input "136 Johnston Ave Kearny, NJ 07032"
type input "136 Johnston Ave Kearny, NJ 07032"
drag, startPoint x: 825, startPoint y: 127, endPoint x: 604, endPoint y: 126, distance: 220.9
click at [604, 126] on input "136 Johnston Ave Kearny, NJ 07032" at bounding box center [748, 122] width 298 height 35
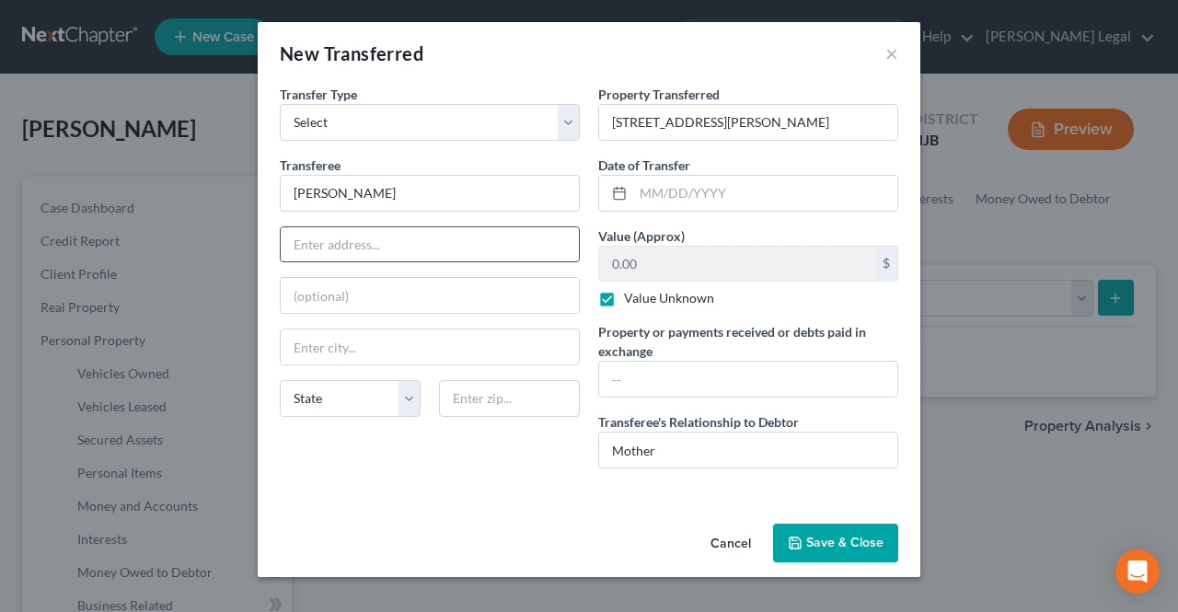
paste input "136 Johnston Ave Kearny, NJ 07032"
drag, startPoint x: 498, startPoint y: 243, endPoint x: 462, endPoint y: 249, distance: 36.3
click at [462, 249] on input "136 Johnston Ave Kearny, NJ 07032" at bounding box center [430, 244] width 298 height 35
type input "136 Johnston Ave Kearny, NJ"
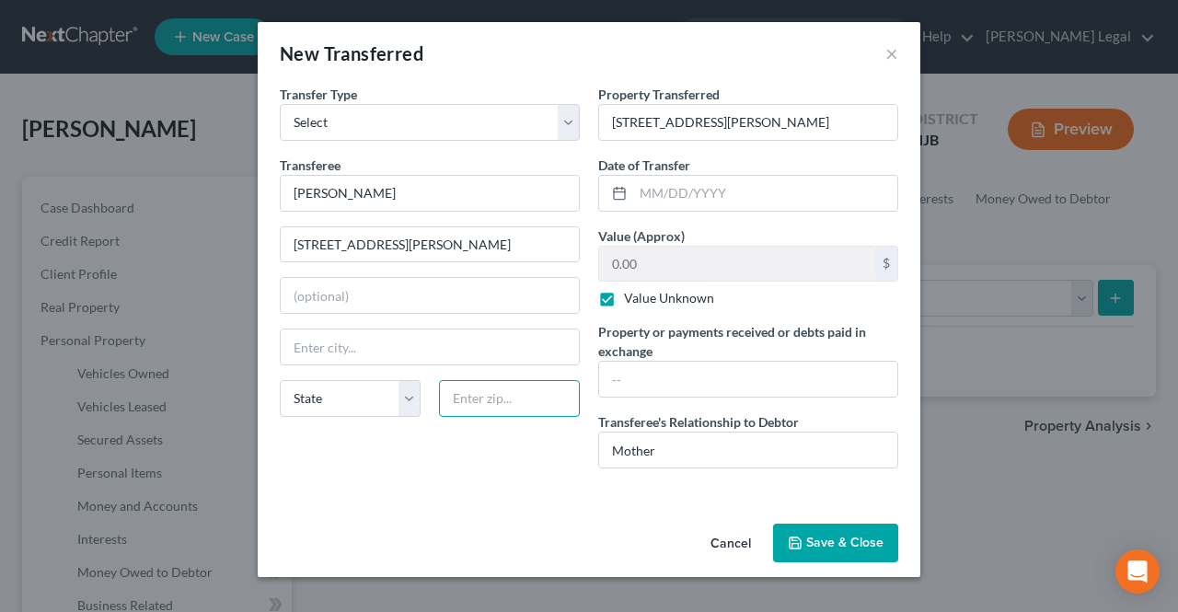
paste input "07032"
type input "07032"
click at [491, 266] on div "Transferee * Edith Huaman 136 Johnston Ave Kearny, NJ State AL AK AR AZ CA CO C…" at bounding box center [430, 294] width 300 height 276
type input "Kearny"
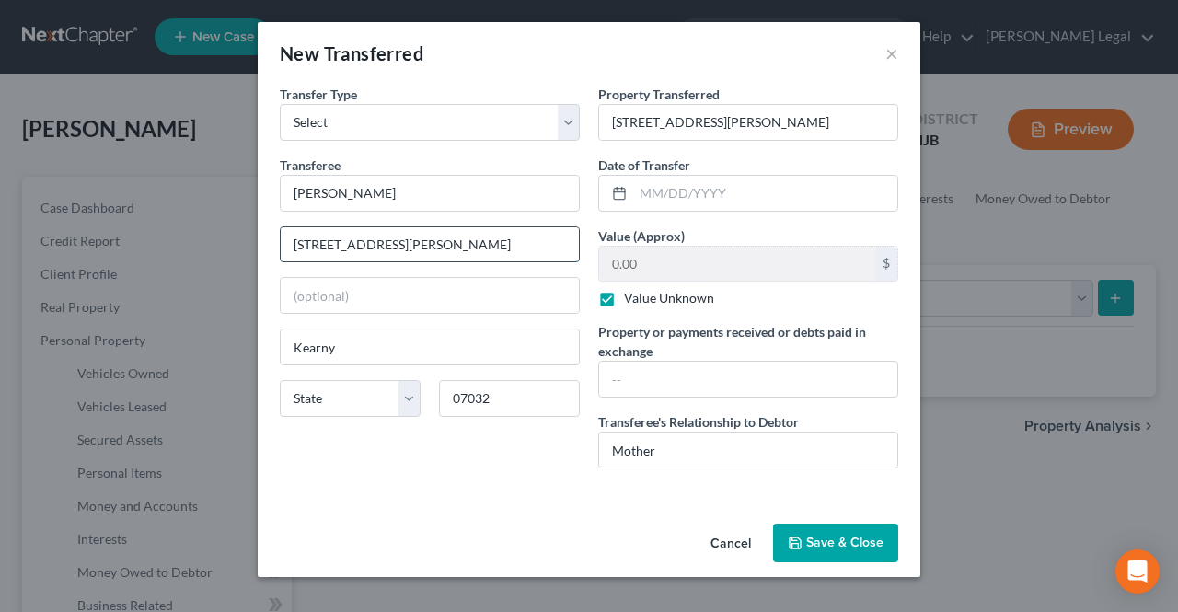
drag, startPoint x: 470, startPoint y: 242, endPoint x: 401, endPoint y: 246, distance: 69.1
click at [401, 246] on input "136 Johnston Ave Kearny, NJ" at bounding box center [430, 244] width 298 height 35
type input "[STREET_ADDRESS][PERSON_NAME]"
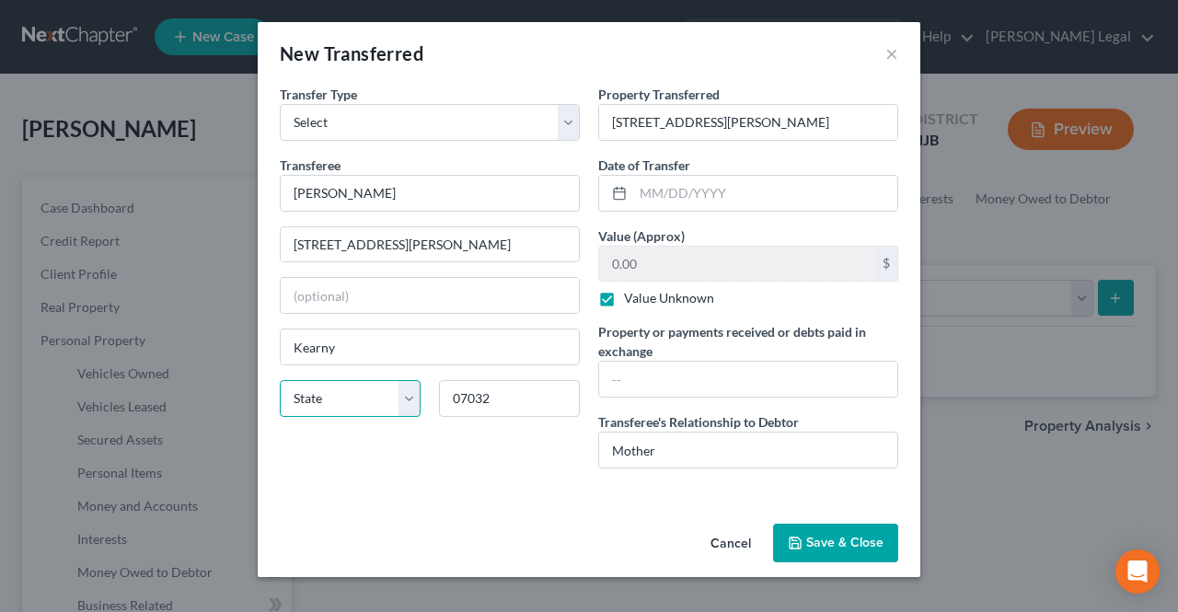
click at [384, 389] on select "State AL AK AR AZ CA CO CT DE DC FL GA GU HI ID IL IN IA KS KY LA ME MD MA MI M…" at bounding box center [350, 398] width 141 height 37
select select "33"
click at [280, 380] on select "State AL AK AR AZ CA CO CT DE DC FL GA GU HI ID IL IN IA KS KY LA ME MD MA MI M…" at bounding box center [350, 398] width 141 height 37
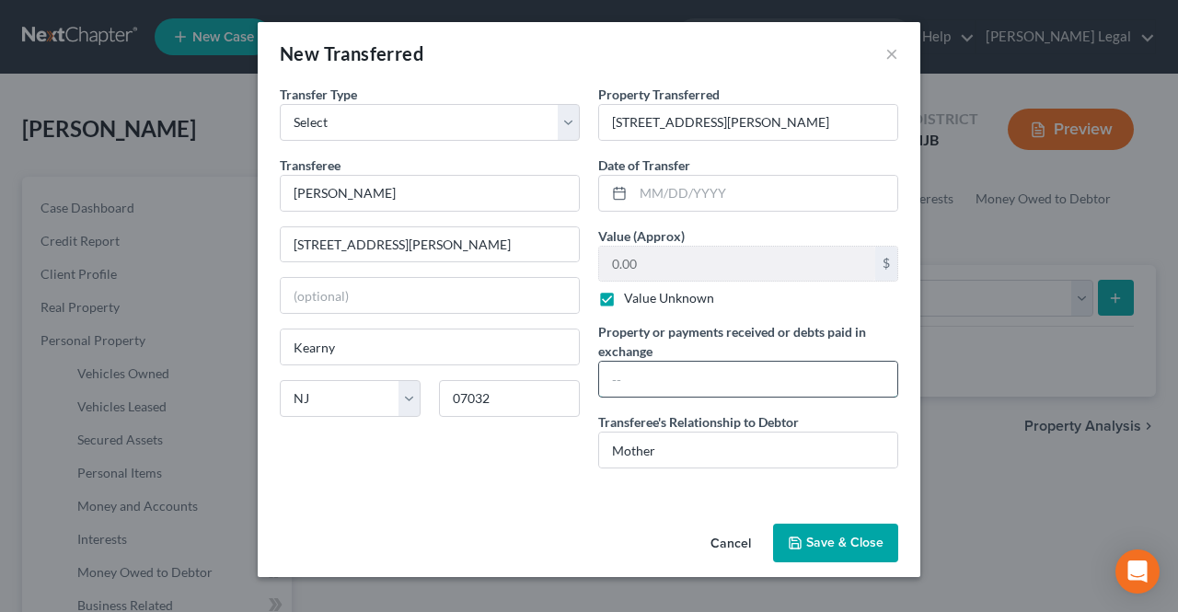
click at [711, 377] on input "text" at bounding box center [748, 379] width 298 height 35
drag, startPoint x: 650, startPoint y: 369, endPoint x: 643, endPoint y: 194, distance: 175.1
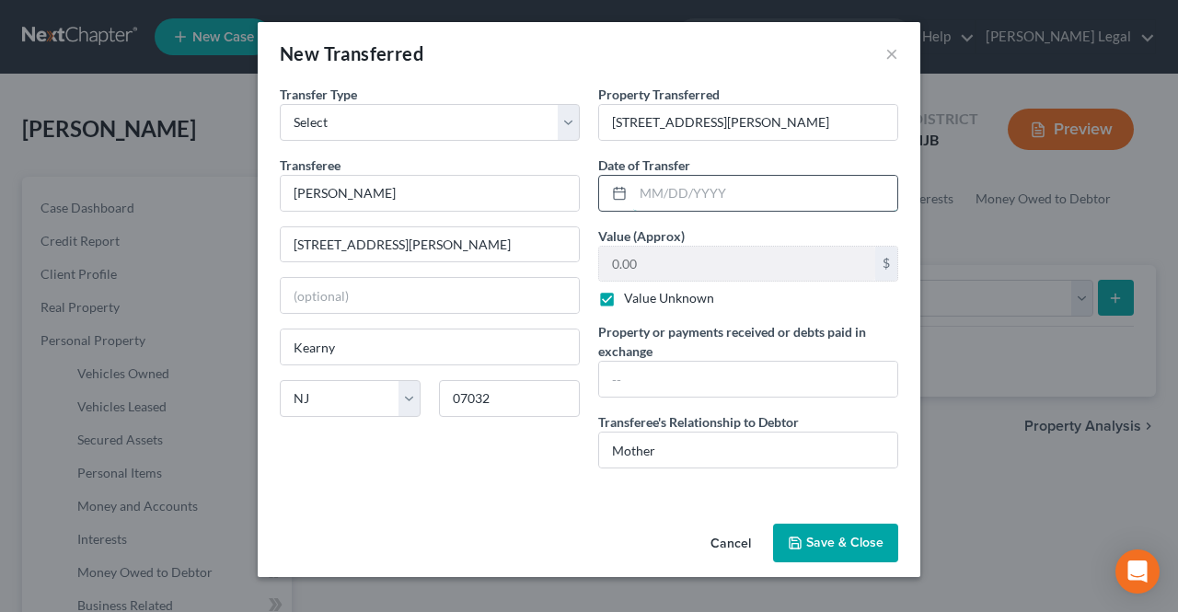
paste input "04/15/2025"
type input "04/15/2025"
click at [670, 373] on input "text" at bounding box center [748, 379] width 298 height 35
click at [812, 542] on button "Save & Close" at bounding box center [835, 543] width 125 height 39
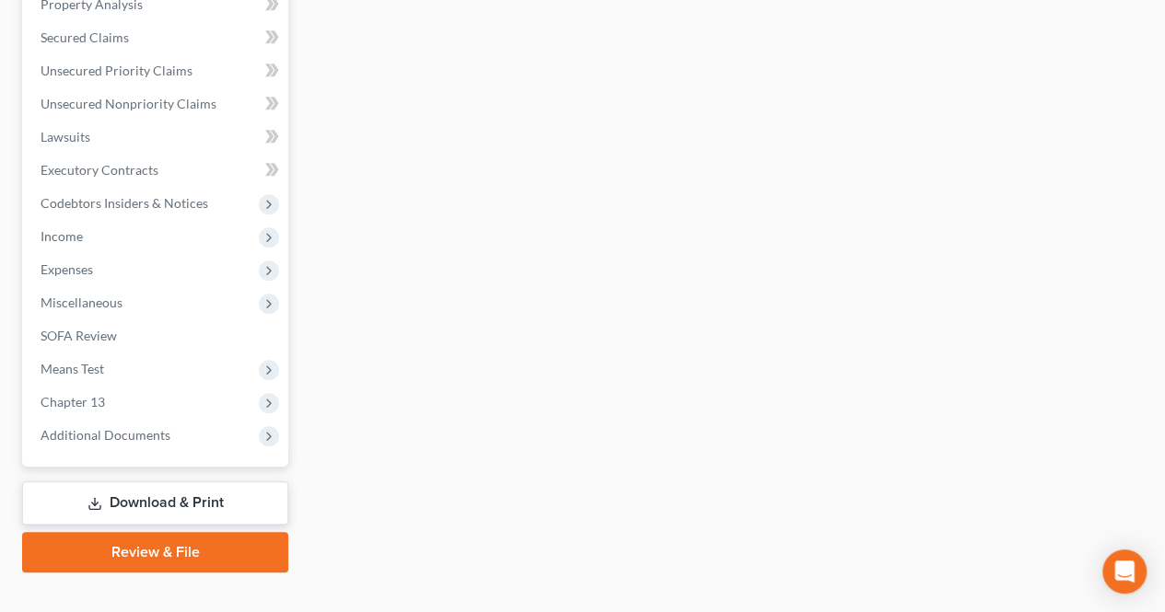
scroll to position [728, 0]
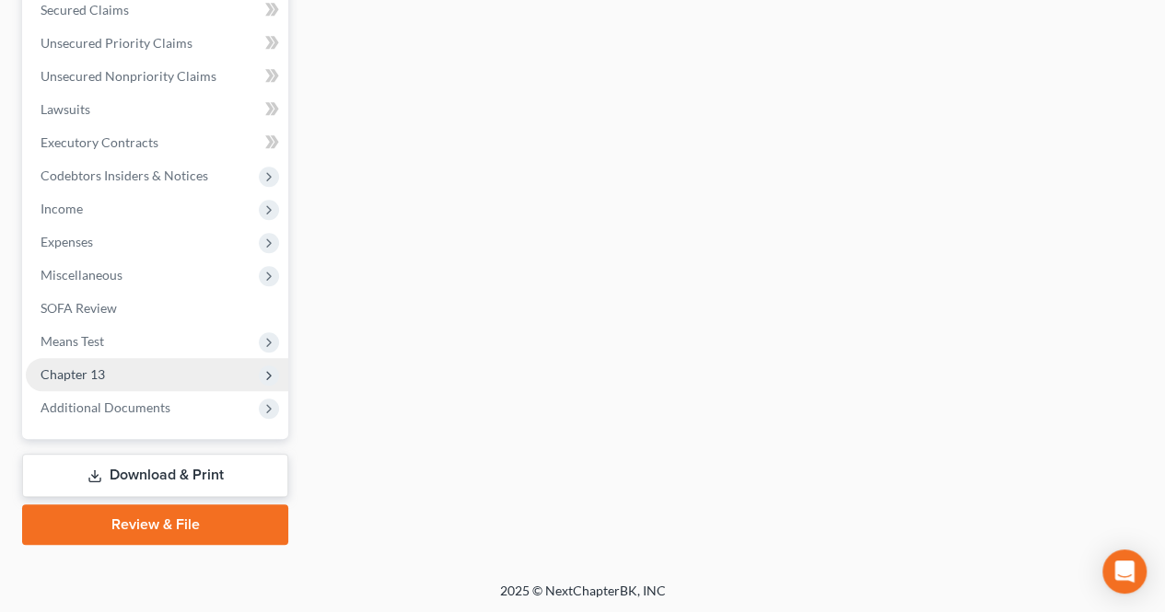
click at [160, 381] on span "Chapter 13" at bounding box center [157, 374] width 262 height 33
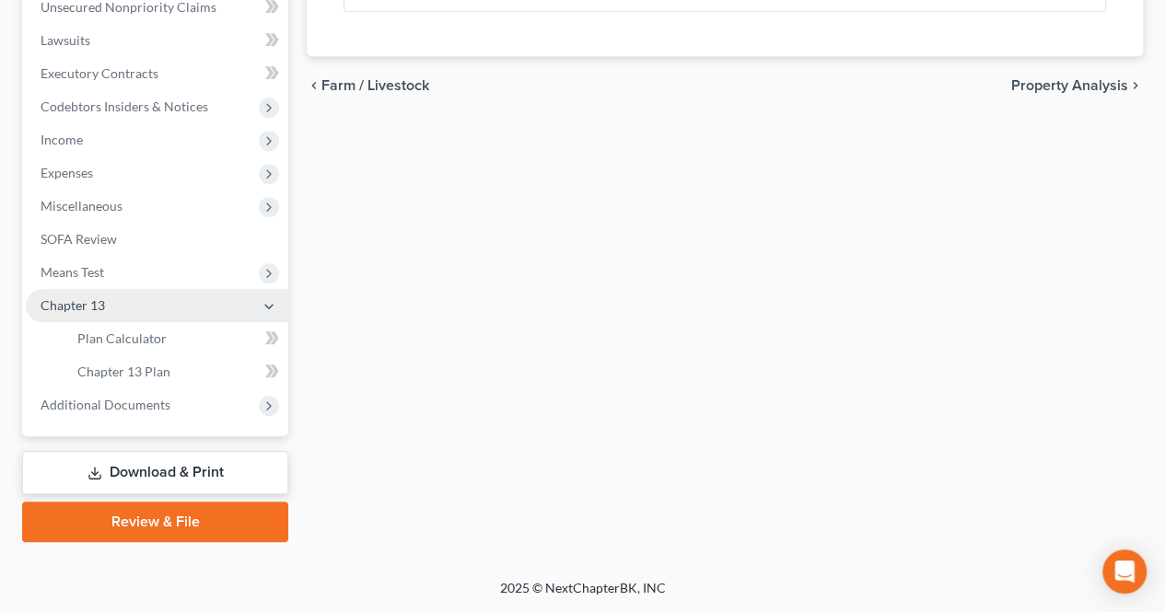
scroll to position [397, 0]
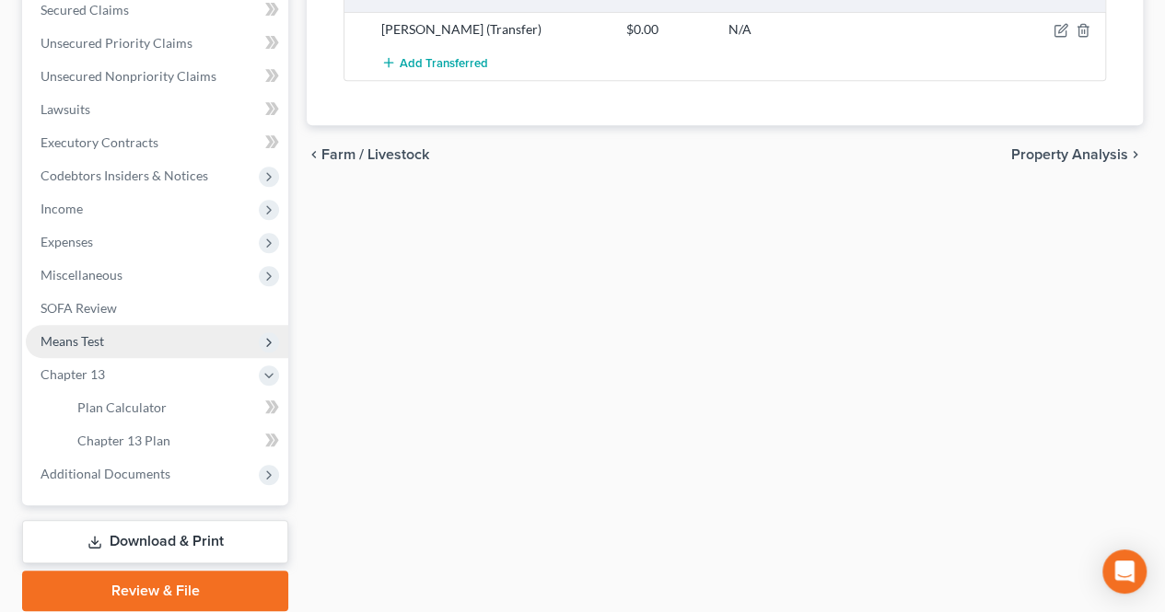
click at [146, 350] on span "Means Test" at bounding box center [157, 341] width 262 height 33
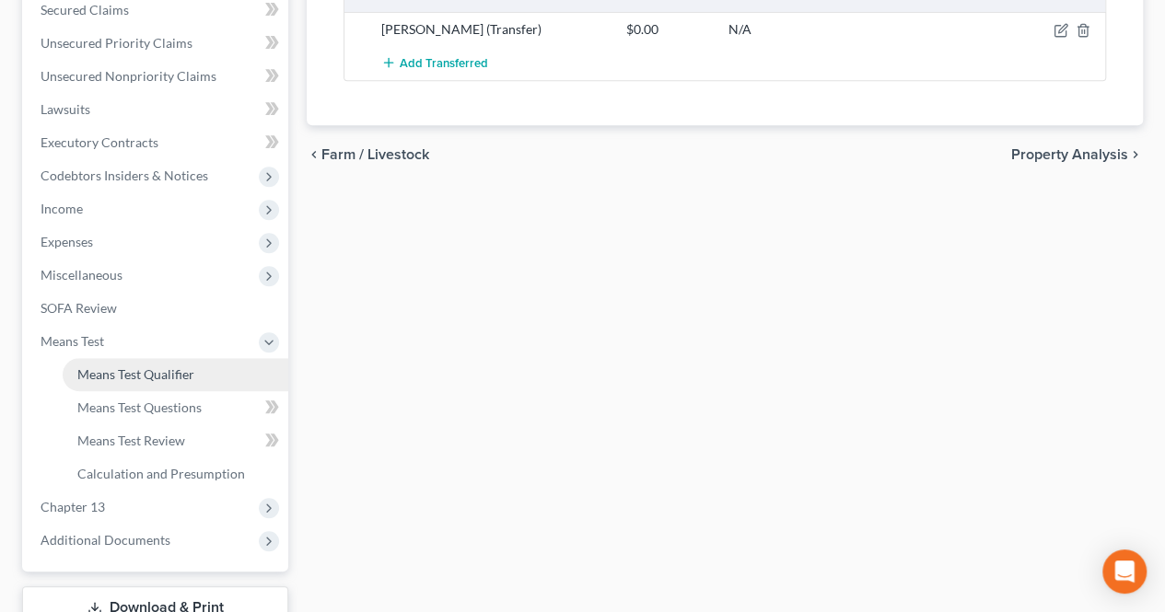
click at [156, 384] on link "Means Test Qualifier" at bounding box center [176, 374] width 226 height 33
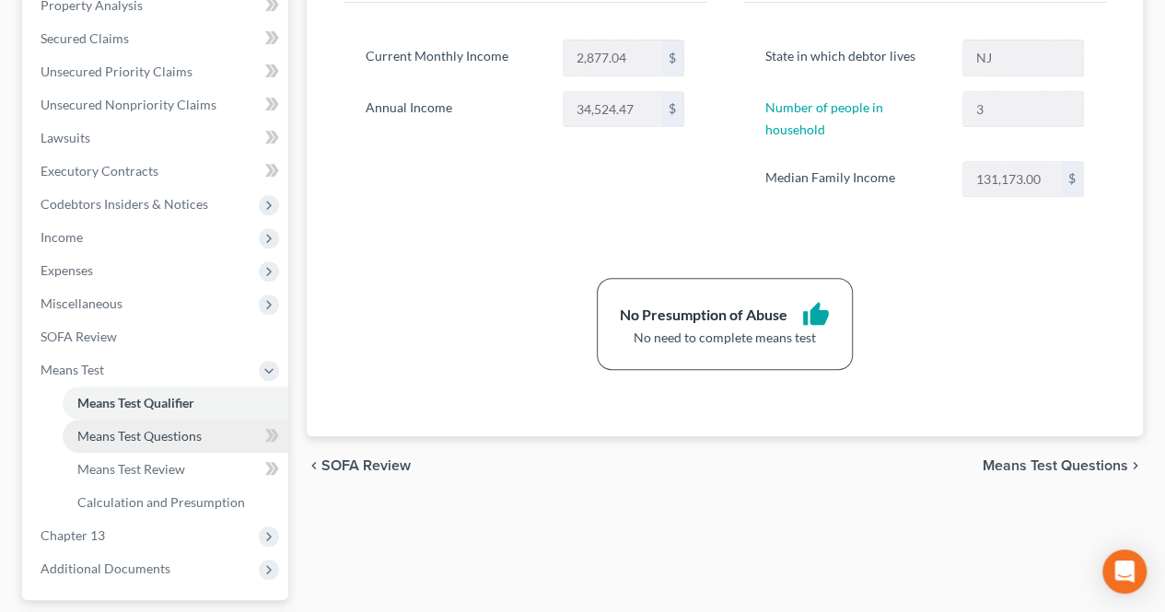
click at [125, 429] on span "Means Test Questions" at bounding box center [139, 436] width 124 height 16
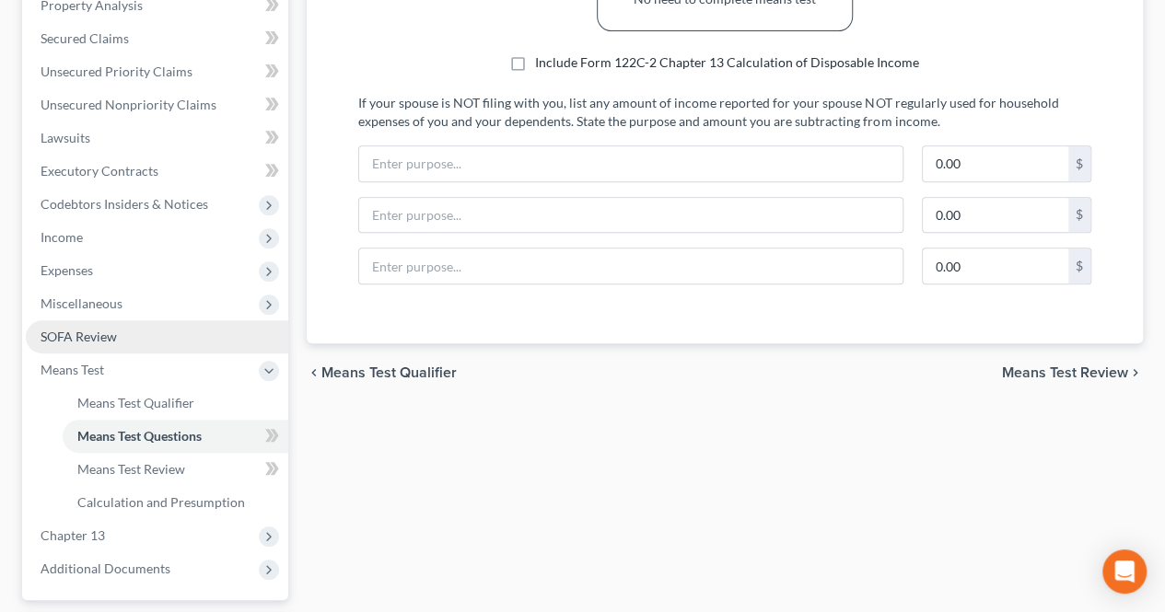
click at [123, 348] on link "SOFA Review" at bounding box center [157, 336] width 262 height 33
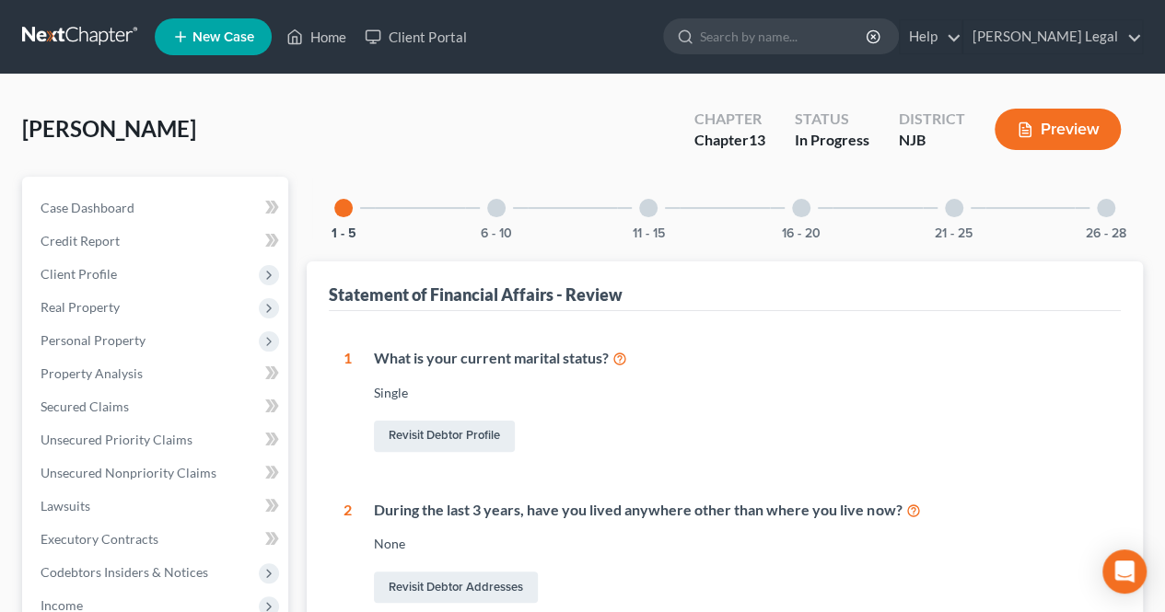
click at [662, 198] on div "11 - 15" at bounding box center [648, 208] width 63 height 63
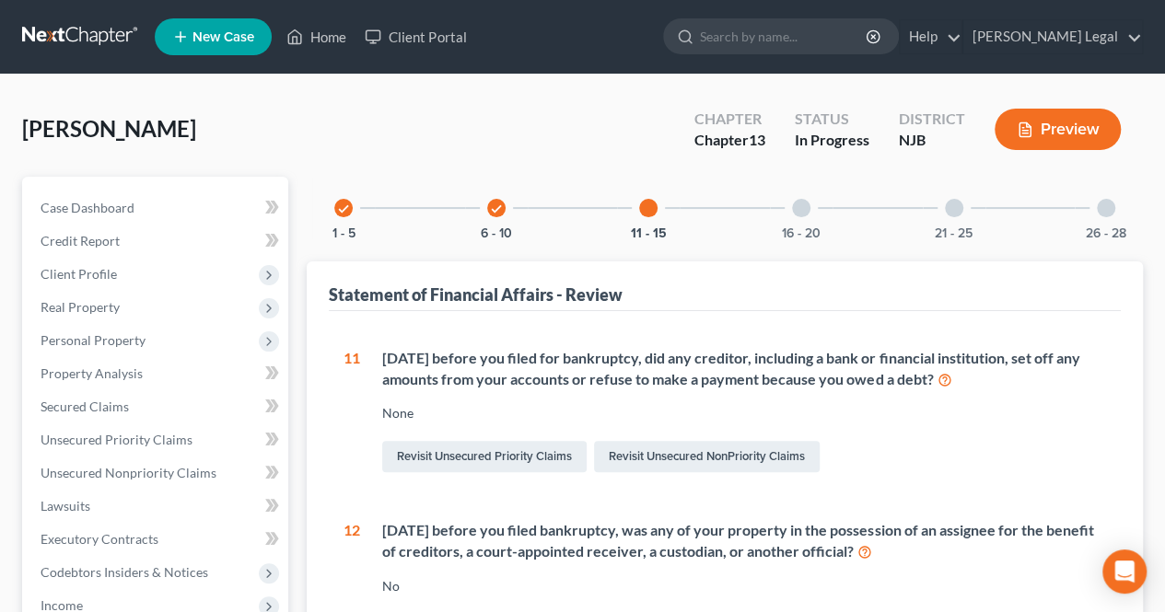
click at [801, 207] on div at bounding box center [801, 208] width 18 height 18
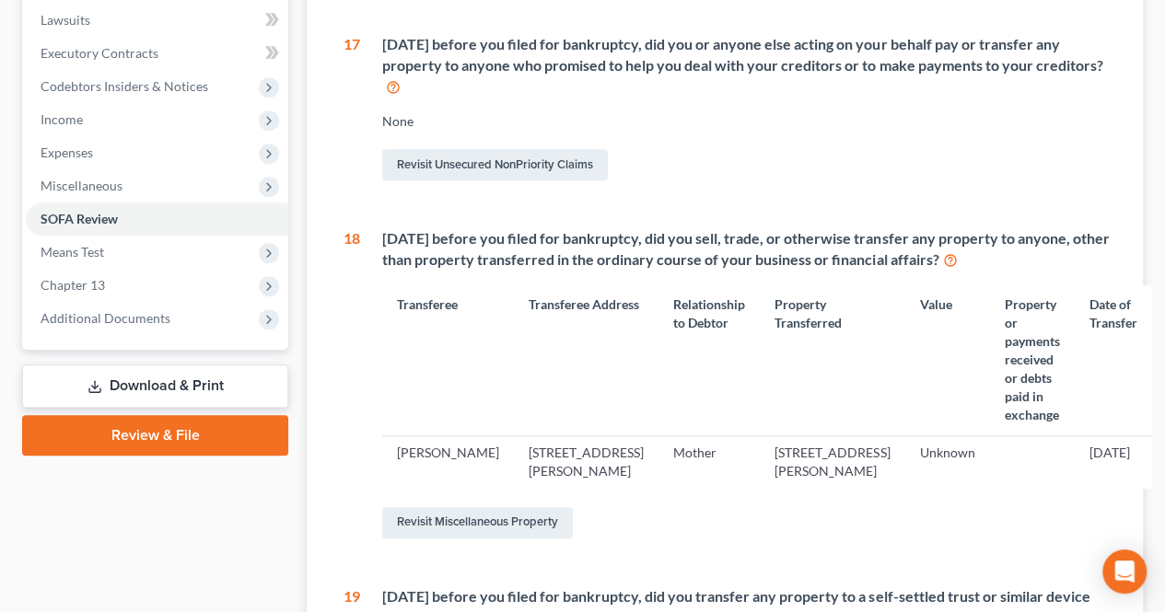
scroll to position [460, 0]
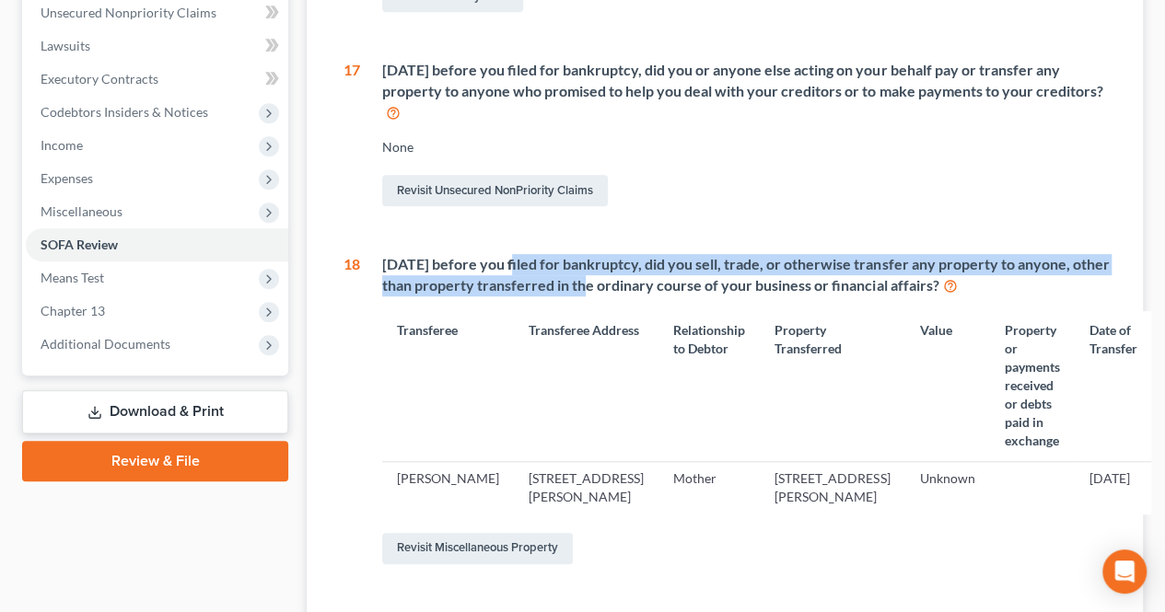
drag, startPoint x: 513, startPoint y: 265, endPoint x: 628, endPoint y: 286, distance: 117.0
click at [628, 286] on div "Within 2 years before you filed for bankruptcy, did you sell, trade, or otherwi…" at bounding box center [752, 275] width 740 height 42
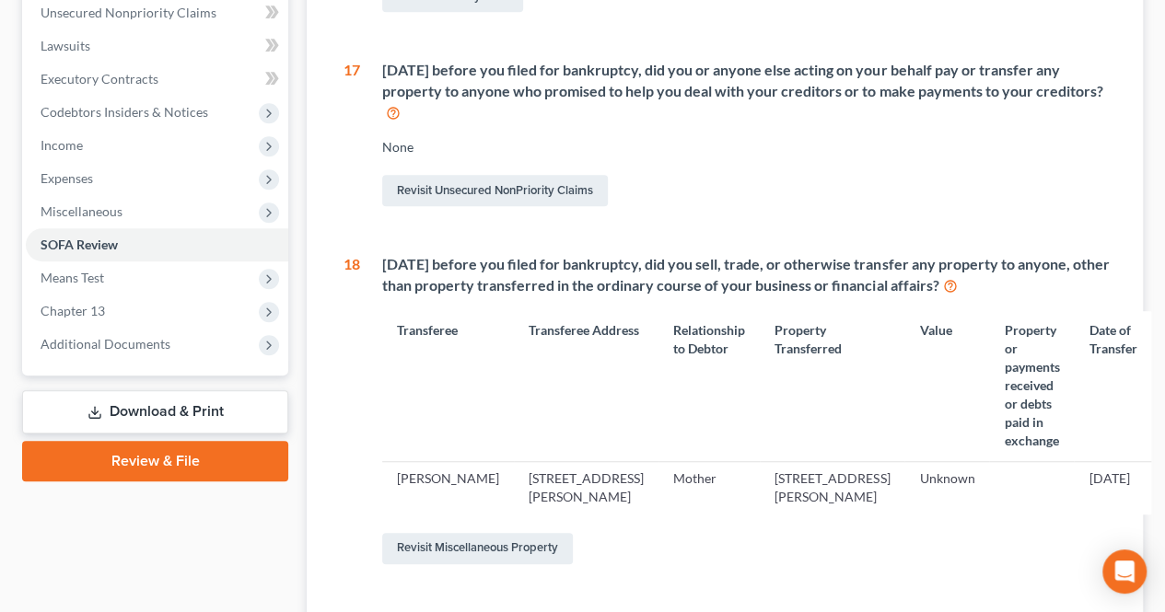
click at [680, 290] on div "Within 2 years before you filed for bankruptcy, did you sell, trade, or otherwi…" at bounding box center [752, 275] width 740 height 42
drag, startPoint x: 679, startPoint y: 290, endPoint x: 751, endPoint y: 292, distance: 71.8
click at [751, 292] on div "Within 2 years before you filed for bankruptcy, did you sell, trade, or otherwi…" at bounding box center [752, 275] width 740 height 42
click at [843, 301] on div "Within 2 years before you filed for bankruptcy, did you sell, trade, or otherwi…" at bounding box center [741, 411] width 762 height 314
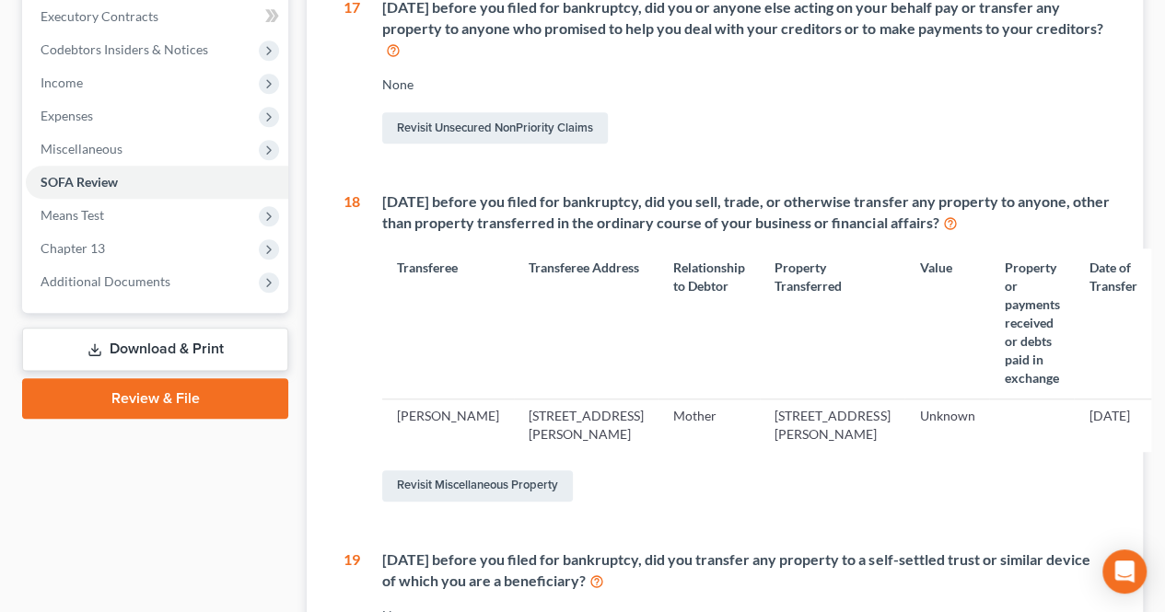
scroll to position [552, 0]
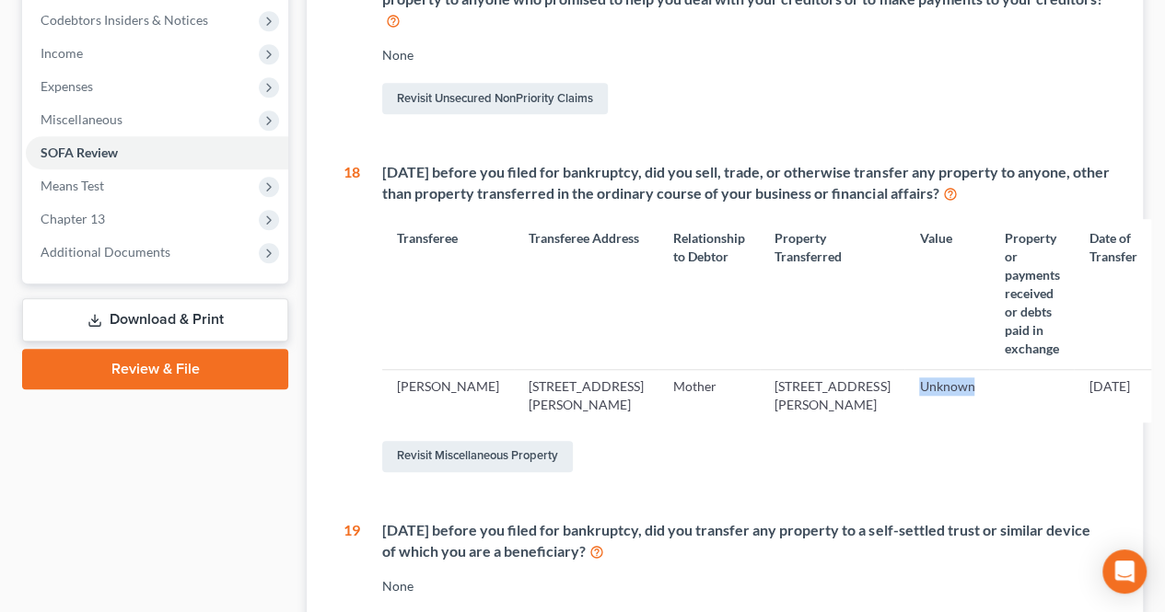
drag, startPoint x: 810, startPoint y: 360, endPoint x: 871, endPoint y: 364, distance: 60.9
click at [904, 369] on td "Unknown" at bounding box center [946, 395] width 85 height 53
click at [560, 444] on link "Revisit Miscellaneous Property" at bounding box center [477, 456] width 191 height 31
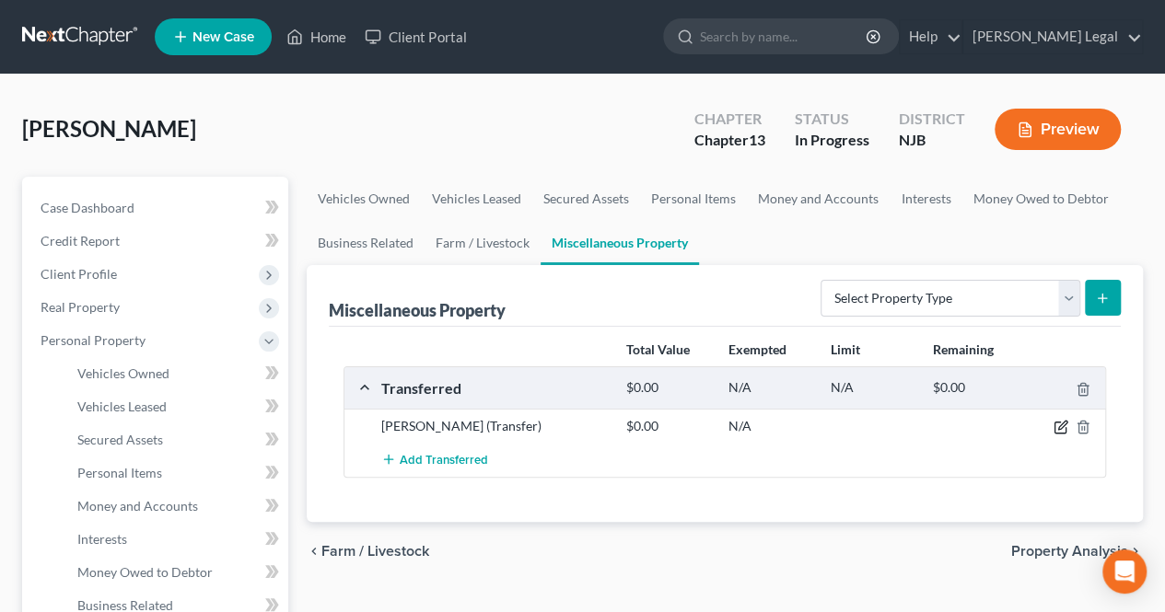
click at [1055, 426] on icon "button" at bounding box center [1060, 427] width 15 height 15
select select "Ordinary (within 2 years)"
select select "33"
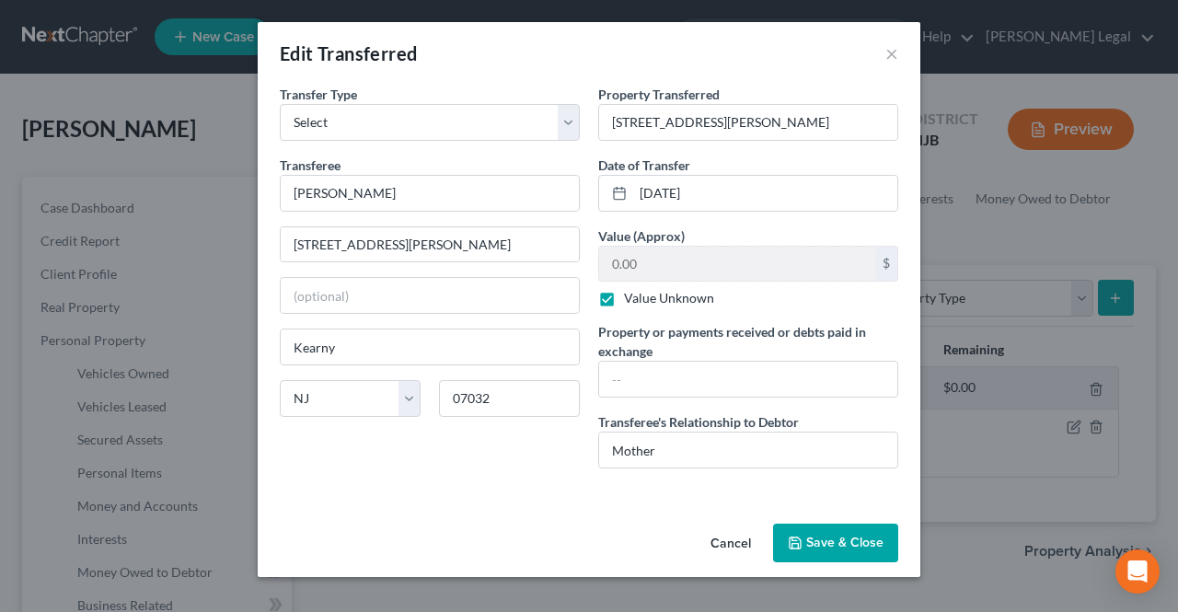
click at [665, 299] on label "Value Unknown" at bounding box center [669, 298] width 90 height 18
click at [643, 299] on input "Value Unknown" at bounding box center [638, 295] width 12 height 12
checkbox input "false"
paste input "$71,075.00"
type input "$71,075.00"
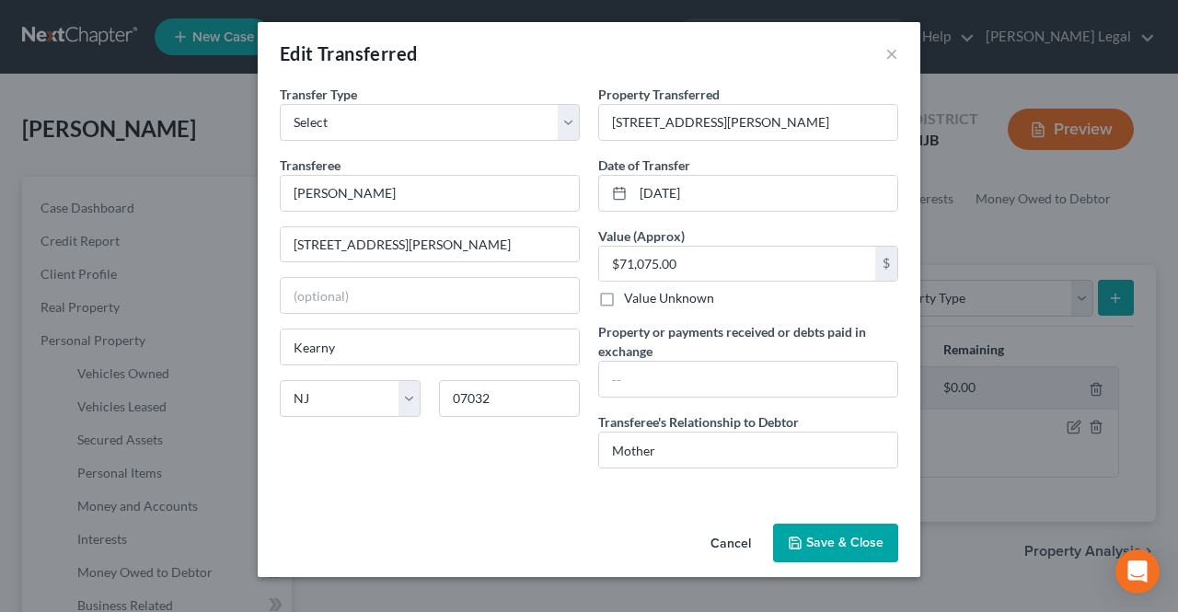
click at [842, 528] on button "Save & Close" at bounding box center [835, 543] width 125 height 39
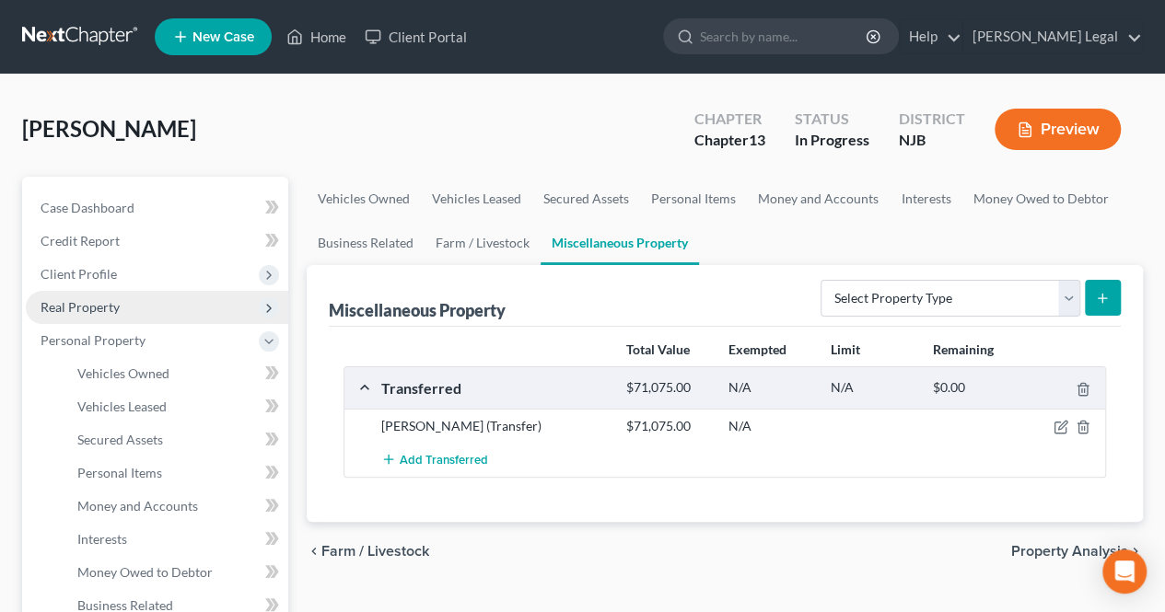
click at [155, 310] on span "Real Property" at bounding box center [157, 307] width 262 height 33
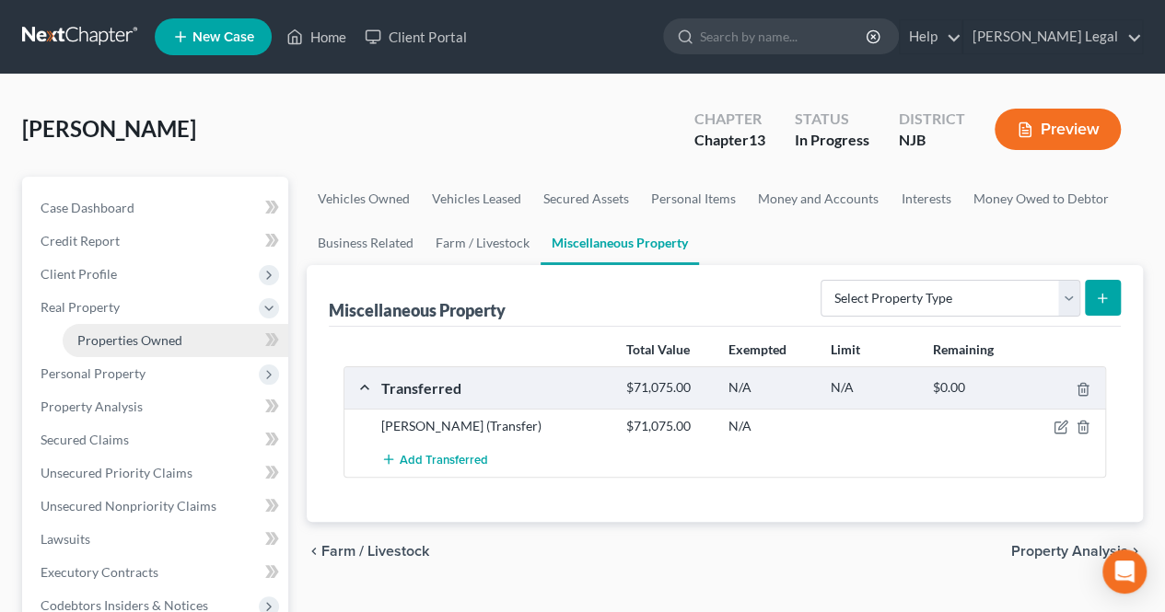
click at [158, 329] on link "Properties Owned" at bounding box center [176, 340] width 226 height 33
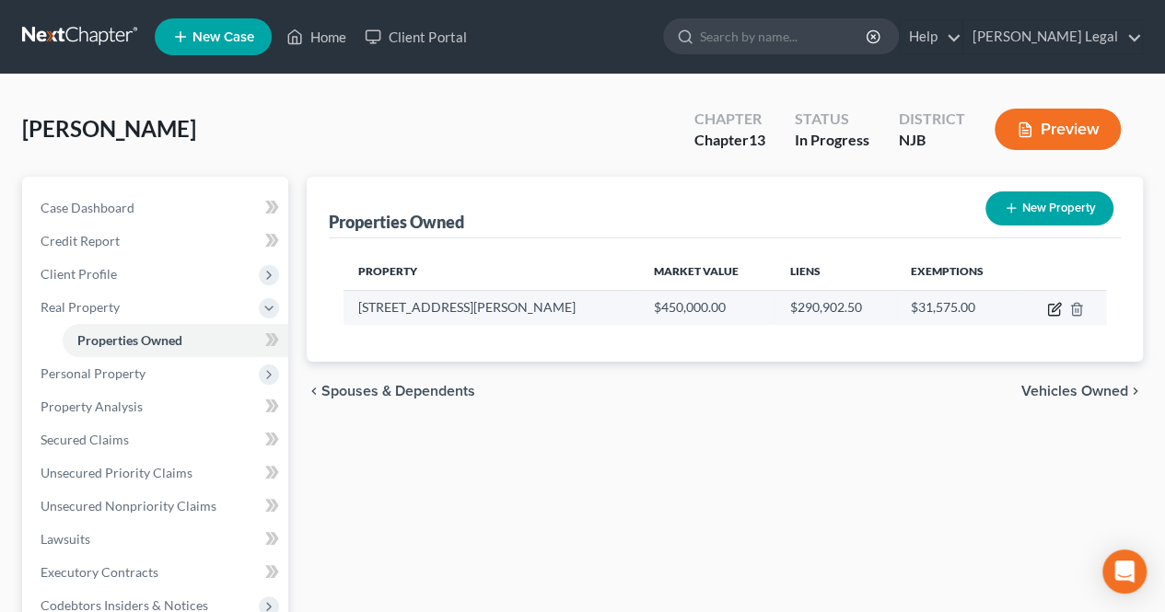
click at [1051, 308] on icon "button" at bounding box center [1055, 307] width 8 height 8
select select "33"
select select "0"
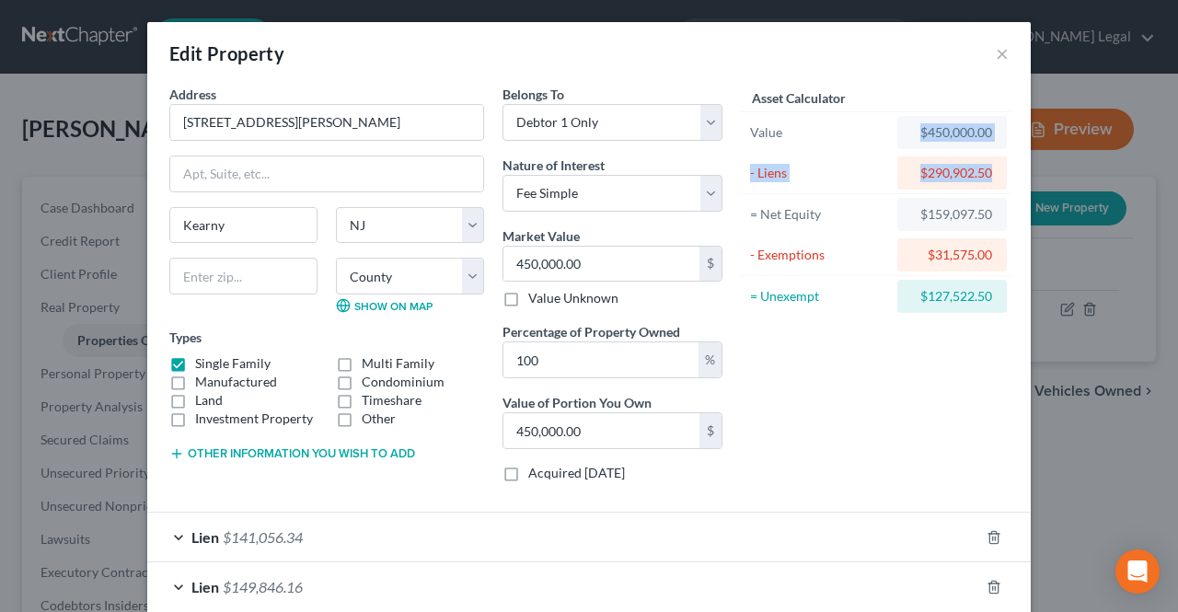
drag, startPoint x: 921, startPoint y: 140, endPoint x: 992, endPoint y: 174, distance: 79.5
click at [992, 174] on div "Asset Calculator Value $450,000.00 - Liens $290,902.50 = Net Equity $159,097.50…" at bounding box center [875, 201] width 268 height 232
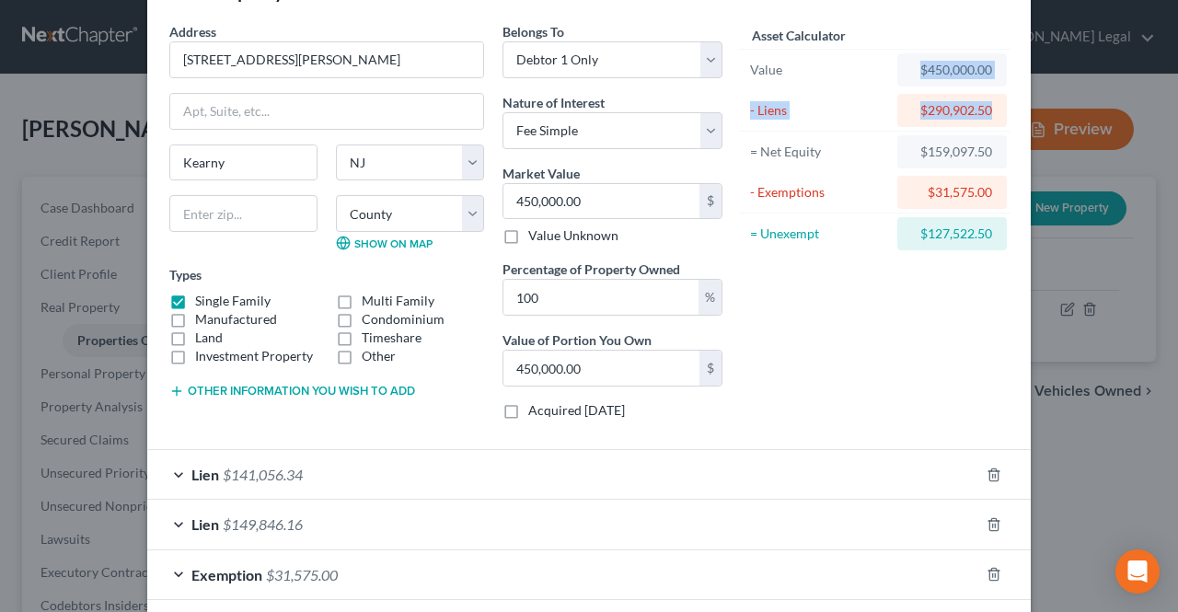
scroll to position [92, 0]
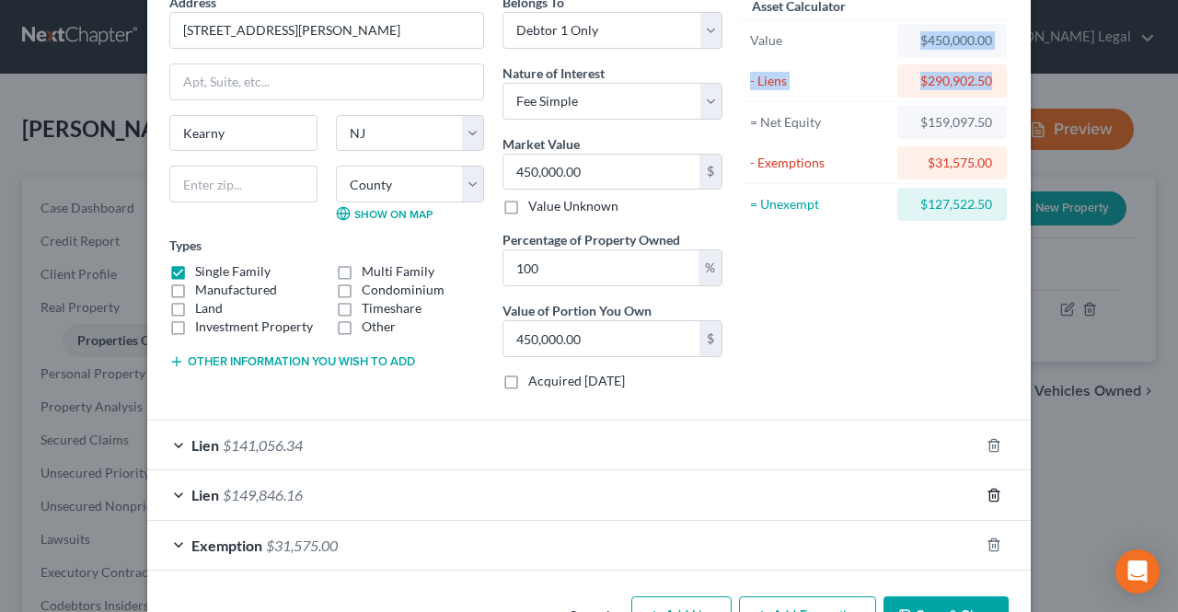
click at [987, 491] on icon "button" at bounding box center [994, 495] width 15 height 15
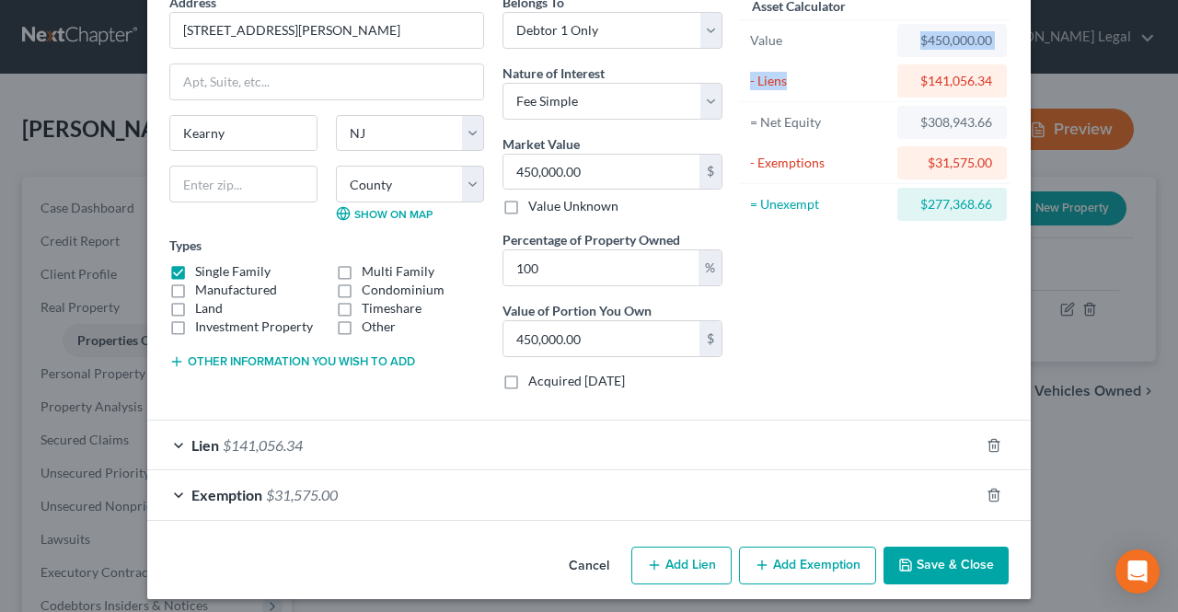
click at [933, 561] on button "Save & Close" at bounding box center [946, 566] width 125 height 39
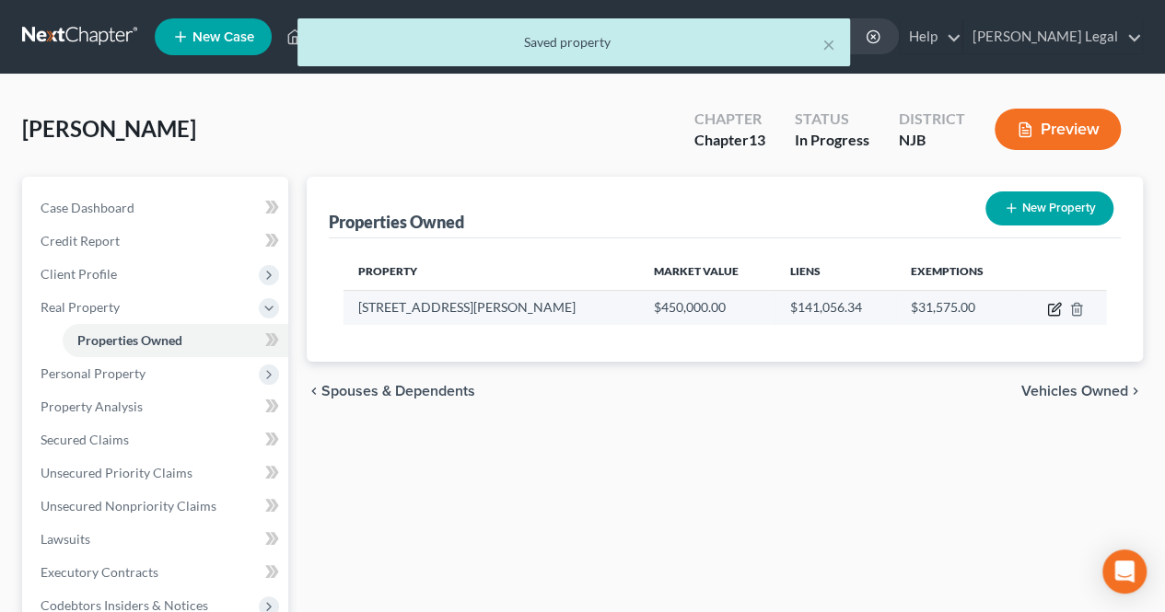
click at [1055, 311] on icon "button" at bounding box center [1054, 309] width 15 height 15
select select "33"
select select "8"
select select "0"
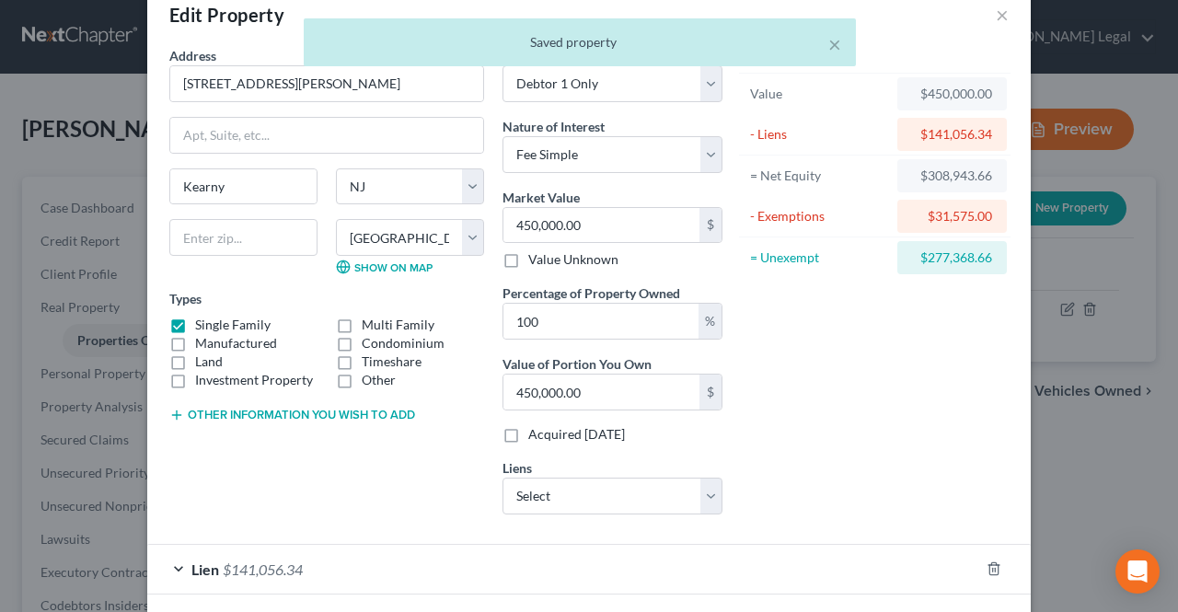
scroll to position [0, 0]
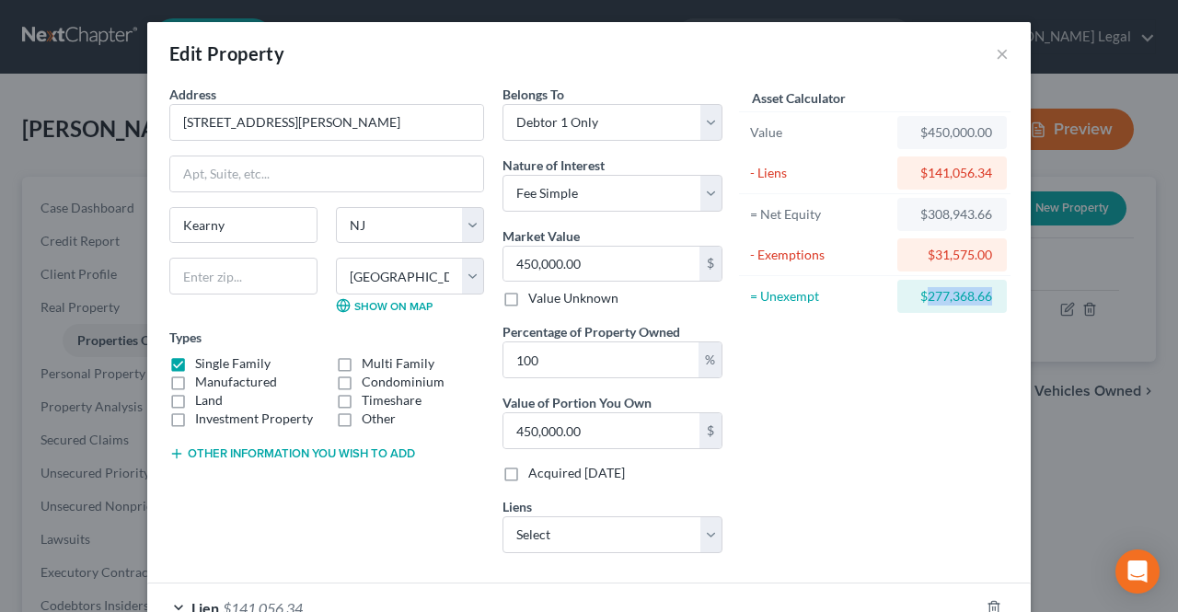
drag, startPoint x: 917, startPoint y: 301, endPoint x: 985, endPoint y: 299, distance: 68.1
click at [985, 299] on div "$277,368.66" at bounding box center [953, 296] width 110 height 33
click at [974, 319] on div "Asset Calculator Value $450,000.00 - Liens $141,056.34 = Net Equity $308,943.66…" at bounding box center [875, 326] width 286 height 483
drag, startPoint x: 908, startPoint y: 286, endPoint x: 985, endPoint y: 284, distance: 77.3
click at [985, 284] on div "$277,368.66" at bounding box center [953, 296] width 110 height 33
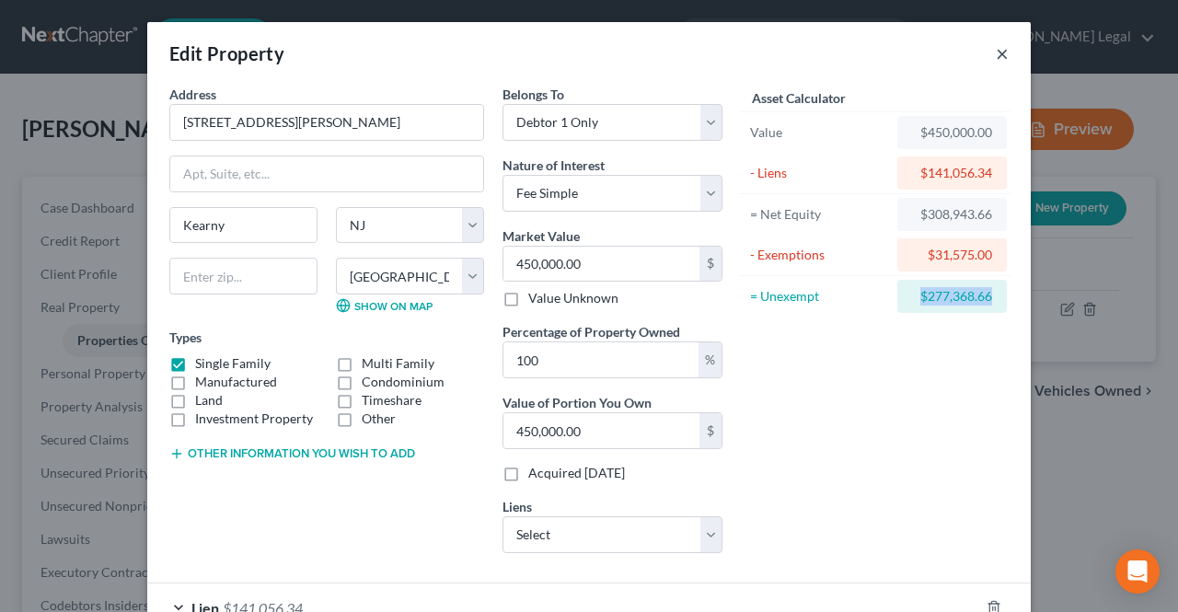
click at [996, 52] on button "×" at bounding box center [1002, 53] width 13 height 22
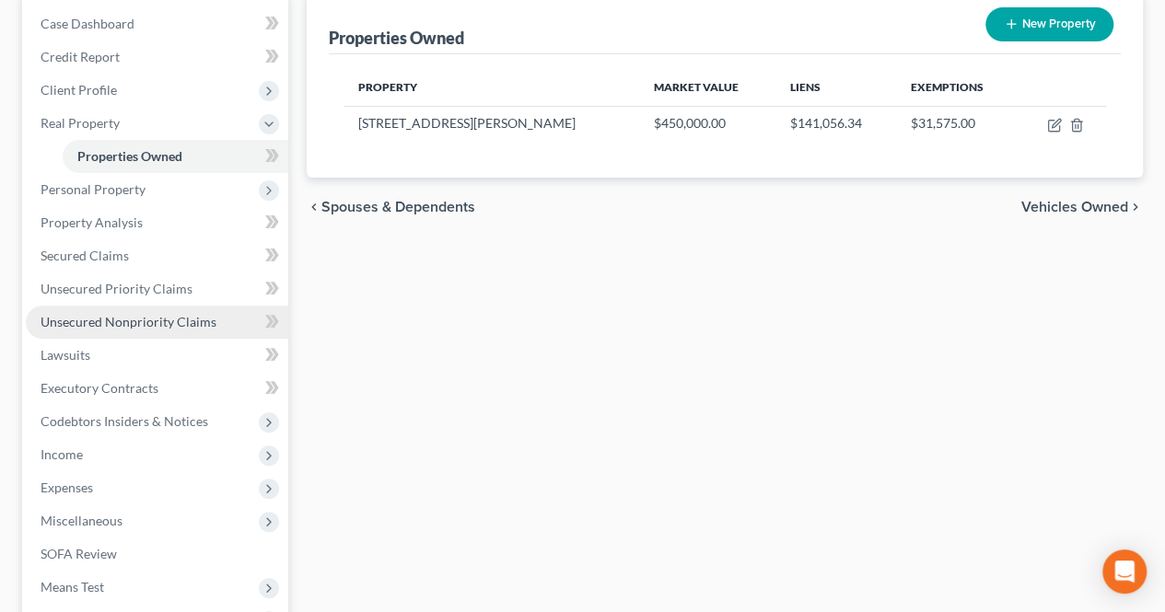
click at [215, 319] on link "Unsecured Nonpriority Claims" at bounding box center [157, 322] width 262 height 33
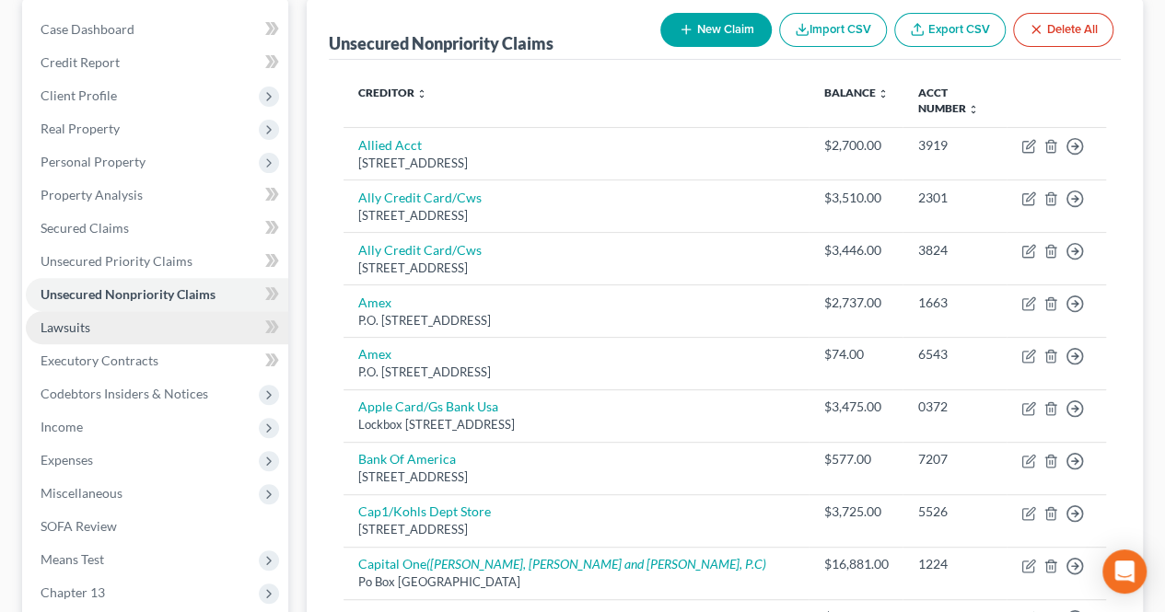
scroll to position [184, 0]
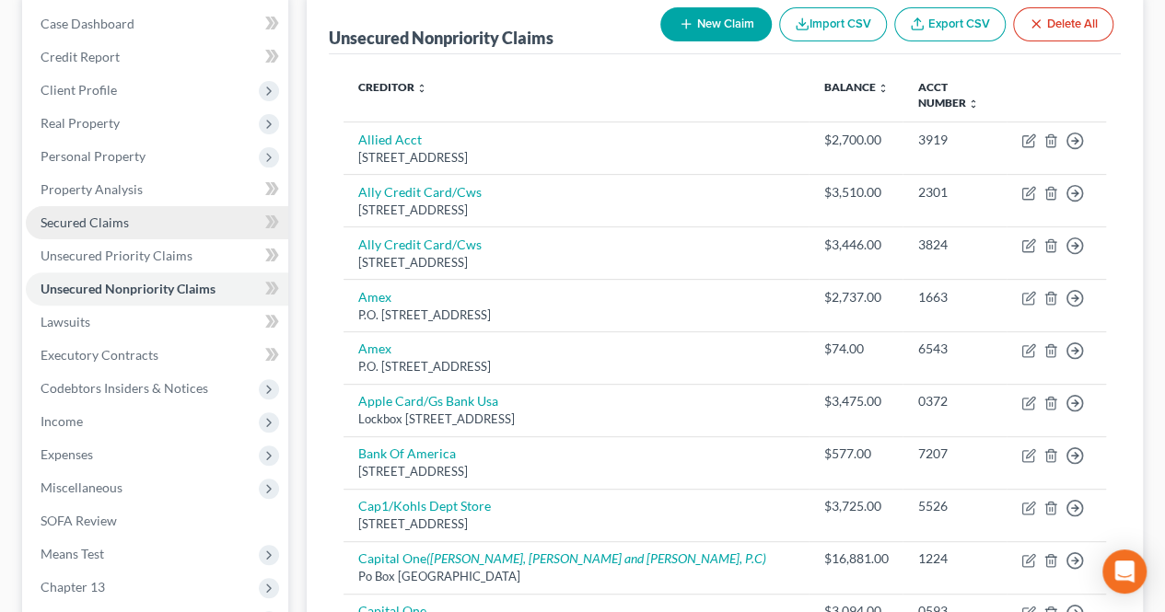
click at [236, 225] on link "Secured Claims" at bounding box center [157, 222] width 262 height 33
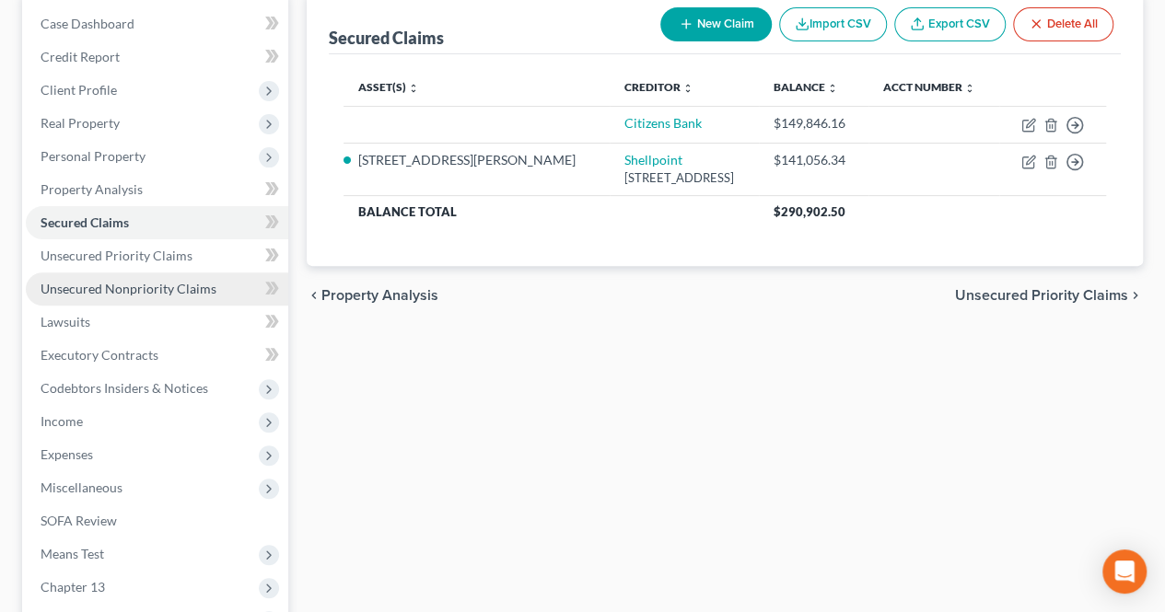
click at [219, 286] on link "Unsecured Nonpriority Claims" at bounding box center [157, 288] width 262 height 33
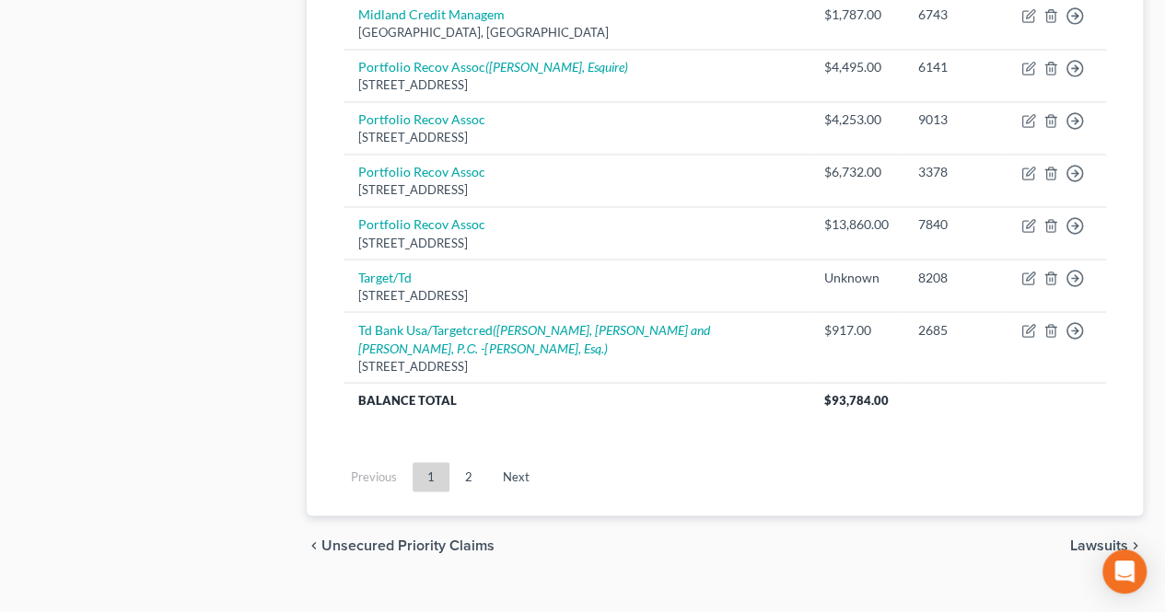
scroll to position [1536, 0]
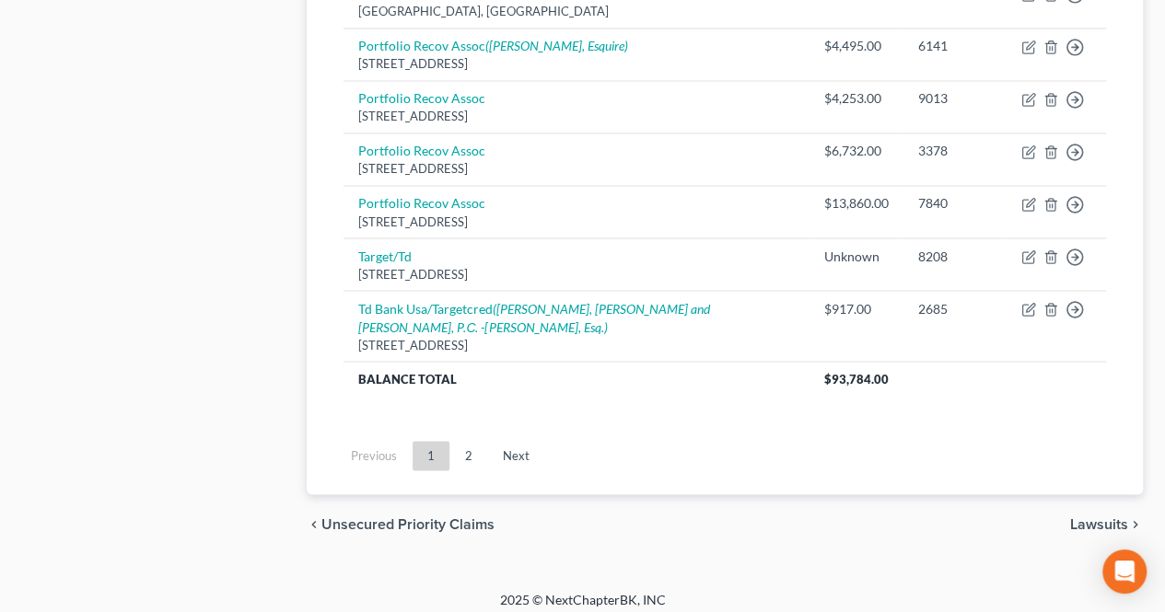
click at [681, 480] on div "Previous 1 2 Next" at bounding box center [725, 463] width 792 height 63
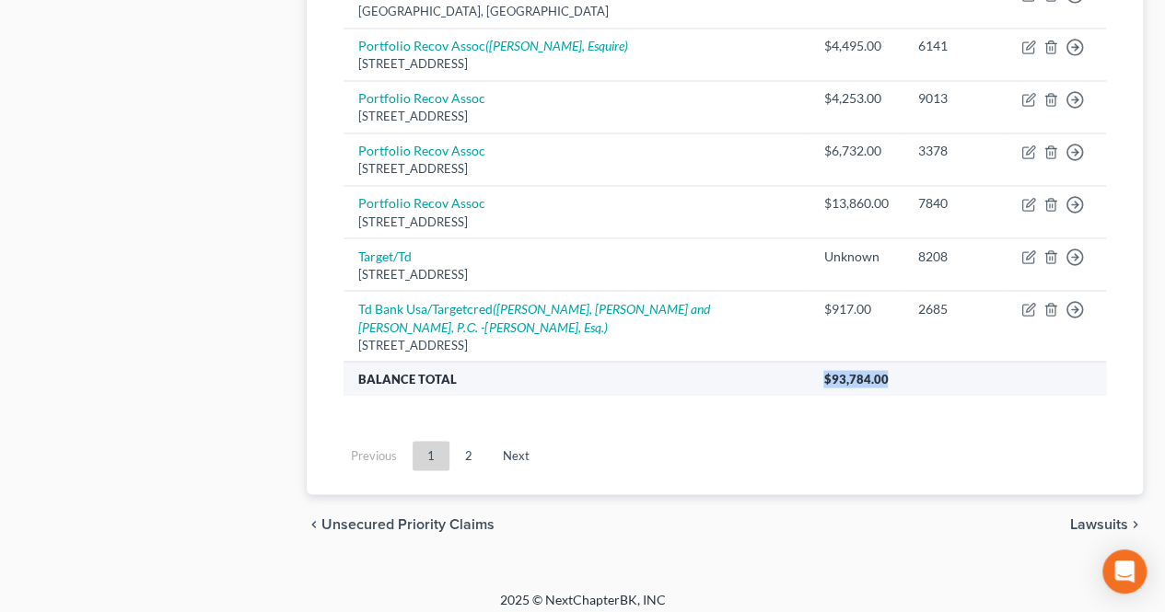
drag, startPoint x: 873, startPoint y: 373, endPoint x: 802, endPoint y: 379, distance: 71.2
click at [808, 379] on th "$93,784.00" at bounding box center [956, 377] width 297 height 33
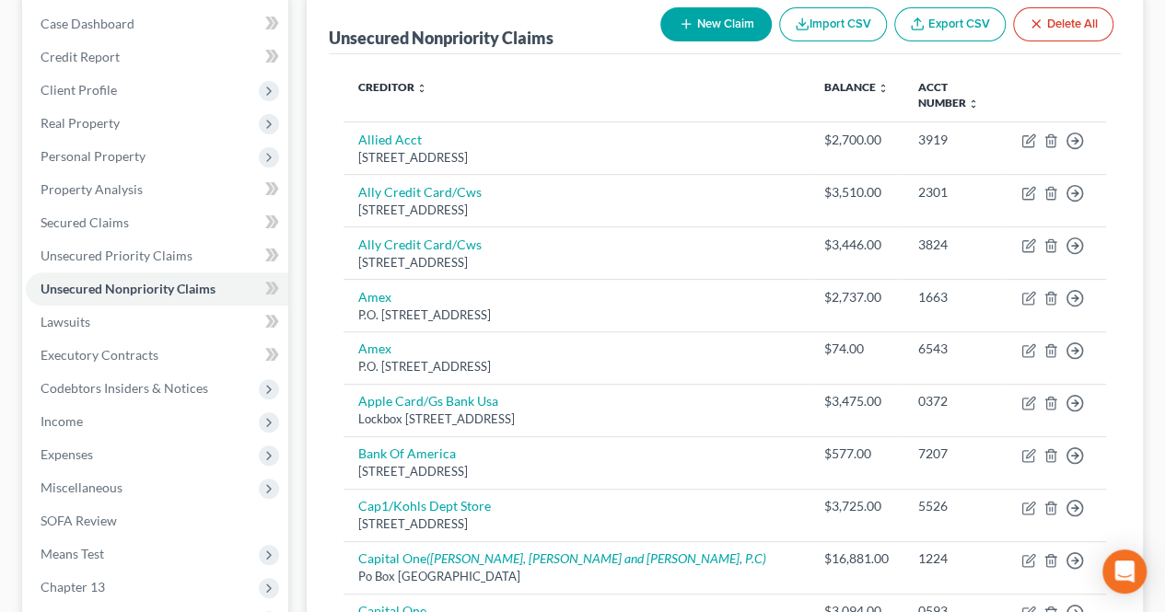
scroll to position [156, 0]
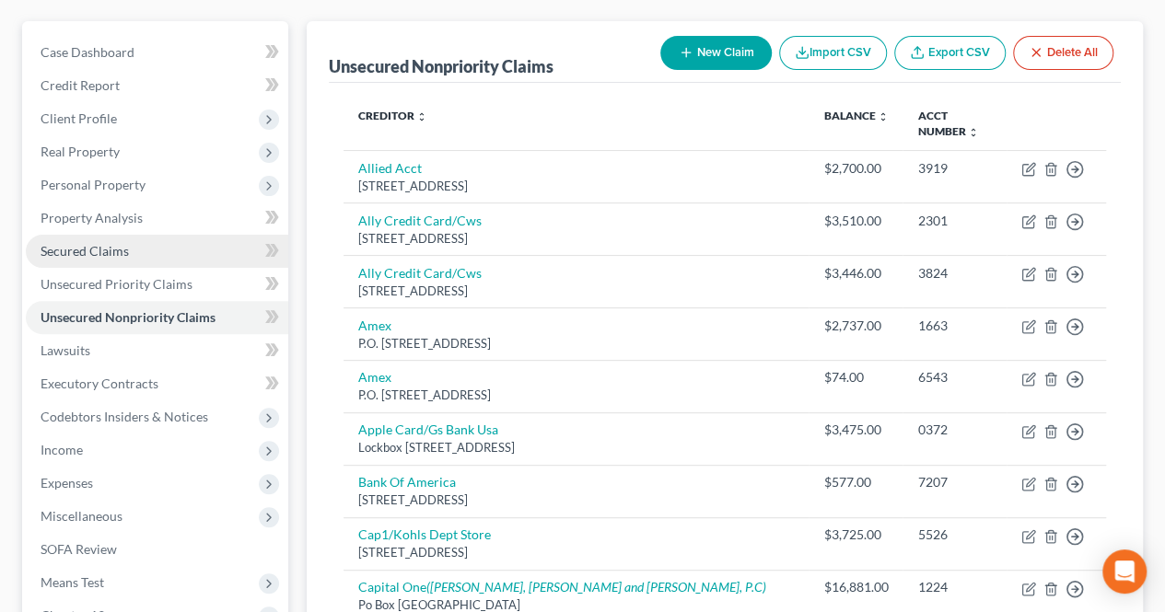
click at [195, 257] on link "Secured Claims" at bounding box center [157, 251] width 262 height 33
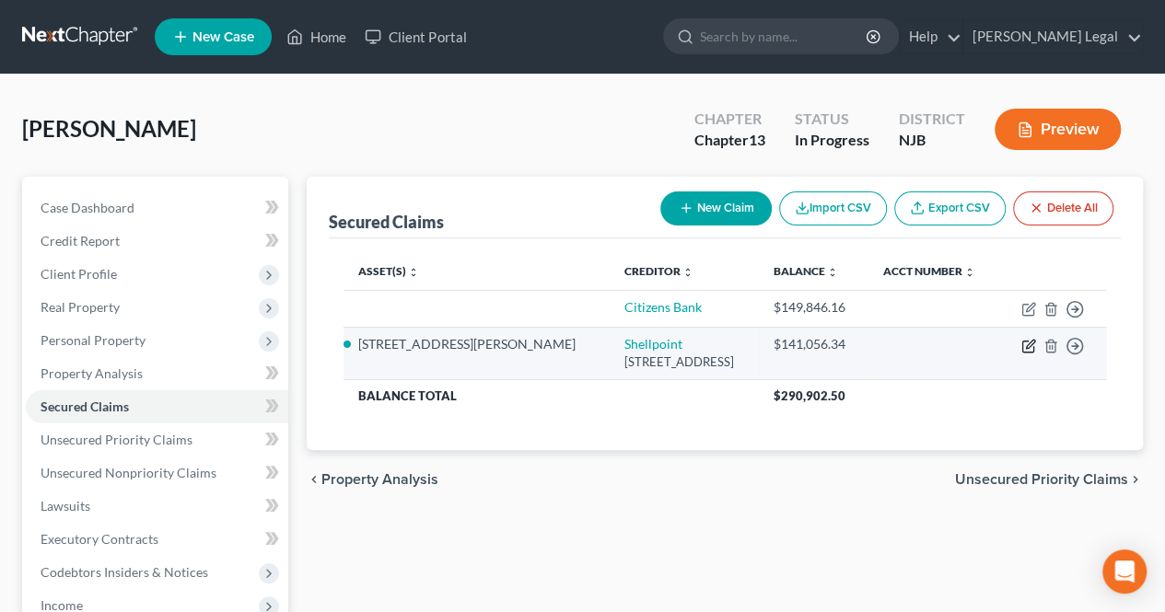
click at [1033, 350] on icon "button" at bounding box center [1027, 346] width 11 height 11
select select "23"
select select "2"
select select "3"
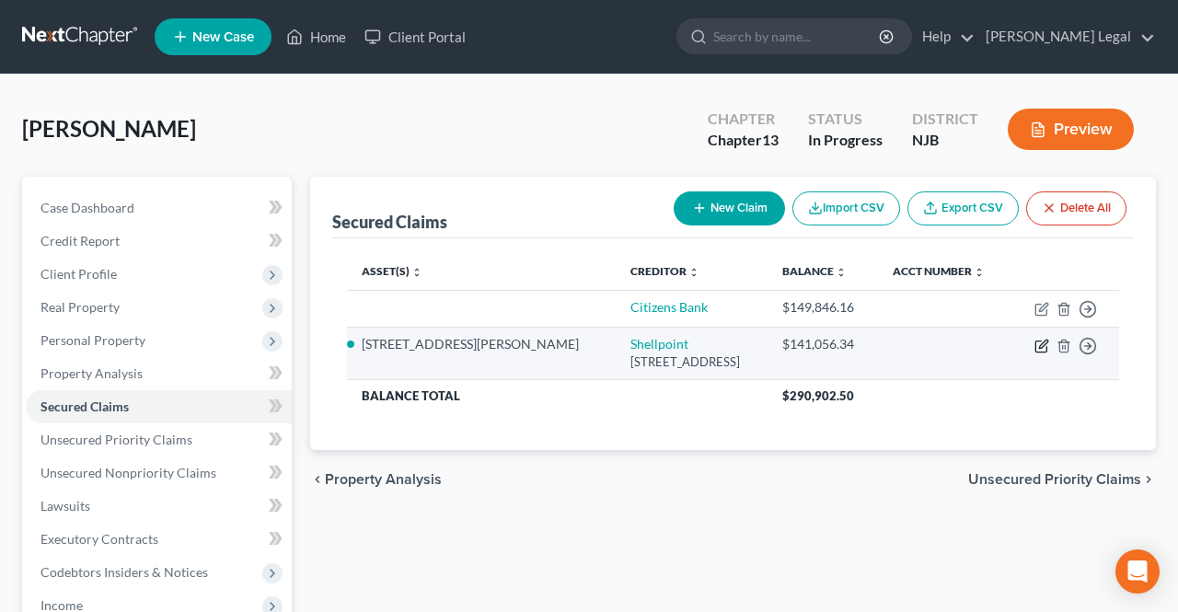
select select "0"
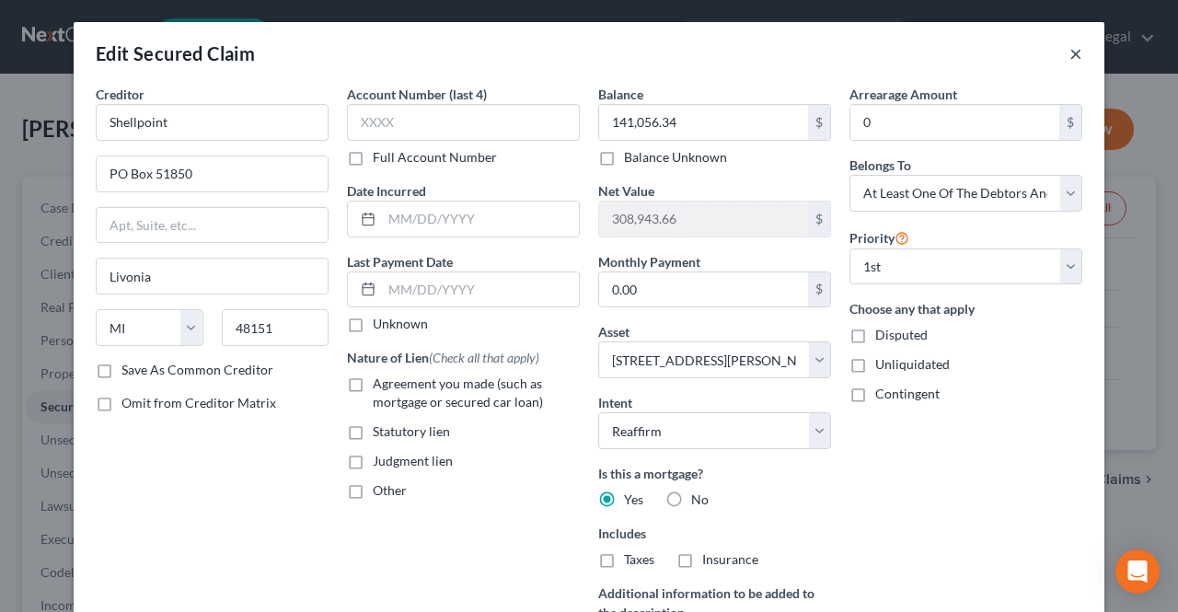
click at [1070, 52] on button "×" at bounding box center [1076, 53] width 13 height 22
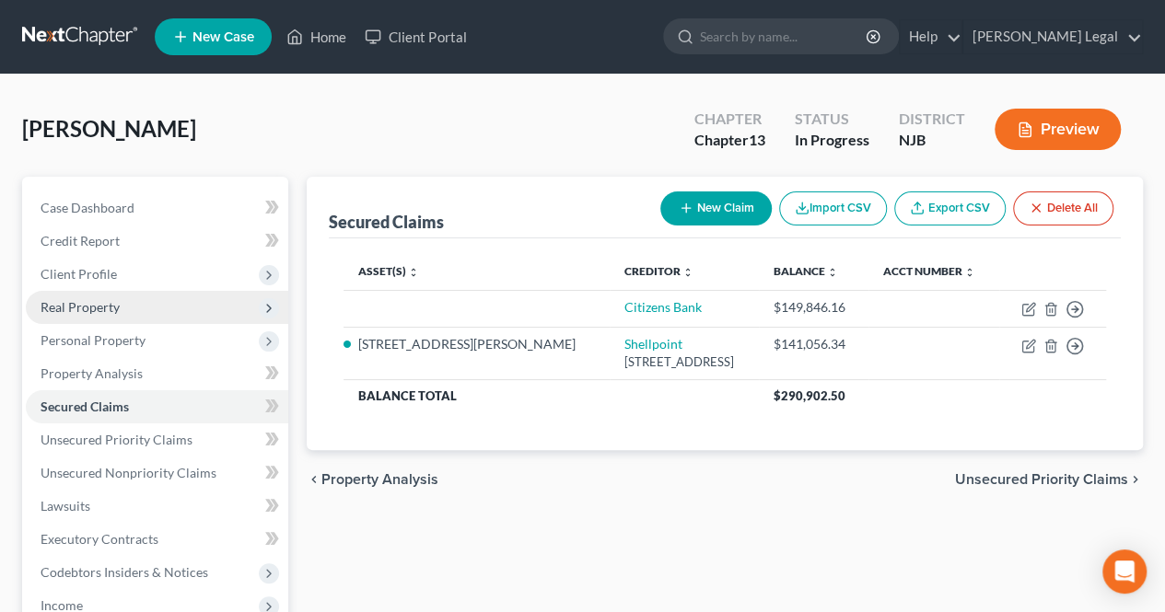
click at [121, 311] on span "Real Property" at bounding box center [157, 307] width 262 height 33
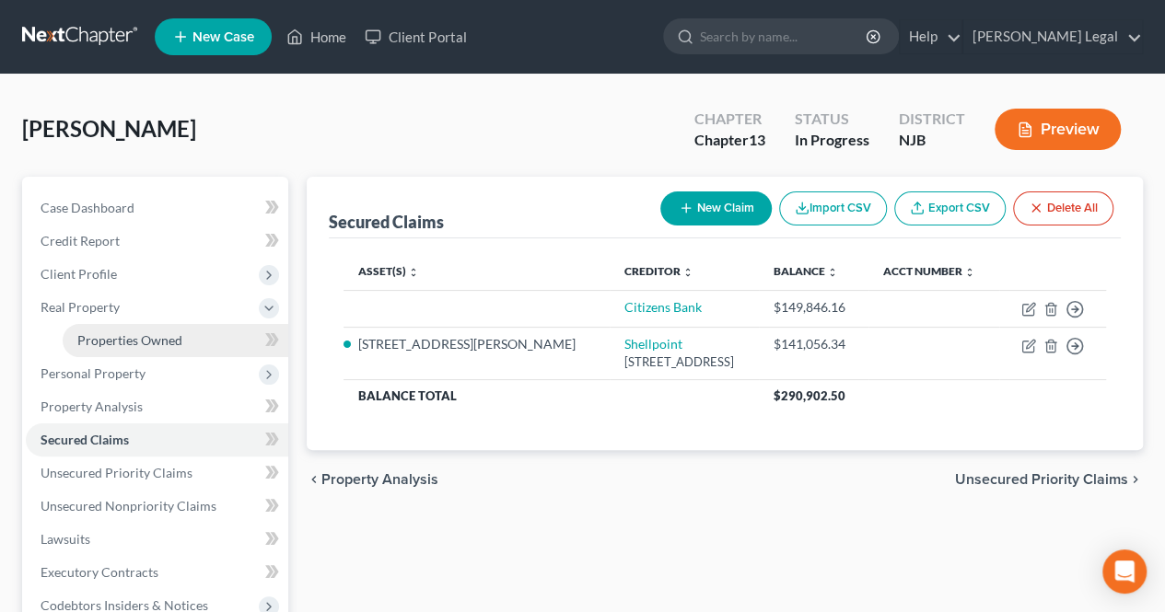
click at [129, 334] on span "Properties Owned" at bounding box center [129, 340] width 105 height 16
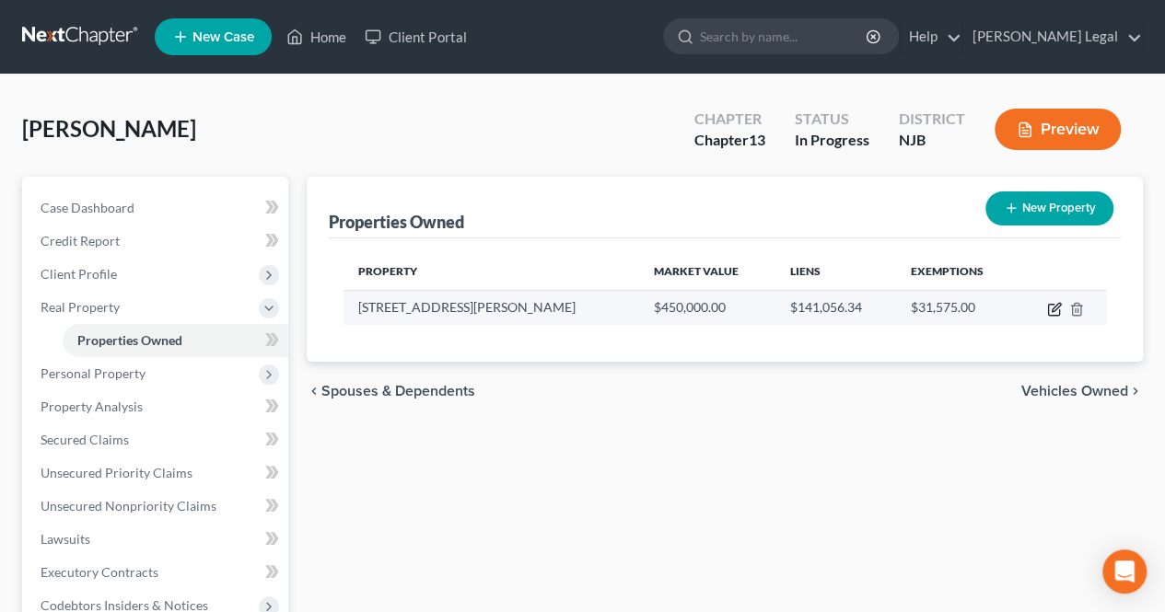
click at [1059, 313] on icon "button" at bounding box center [1054, 309] width 15 height 15
select select "33"
select select "8"
select select "0"
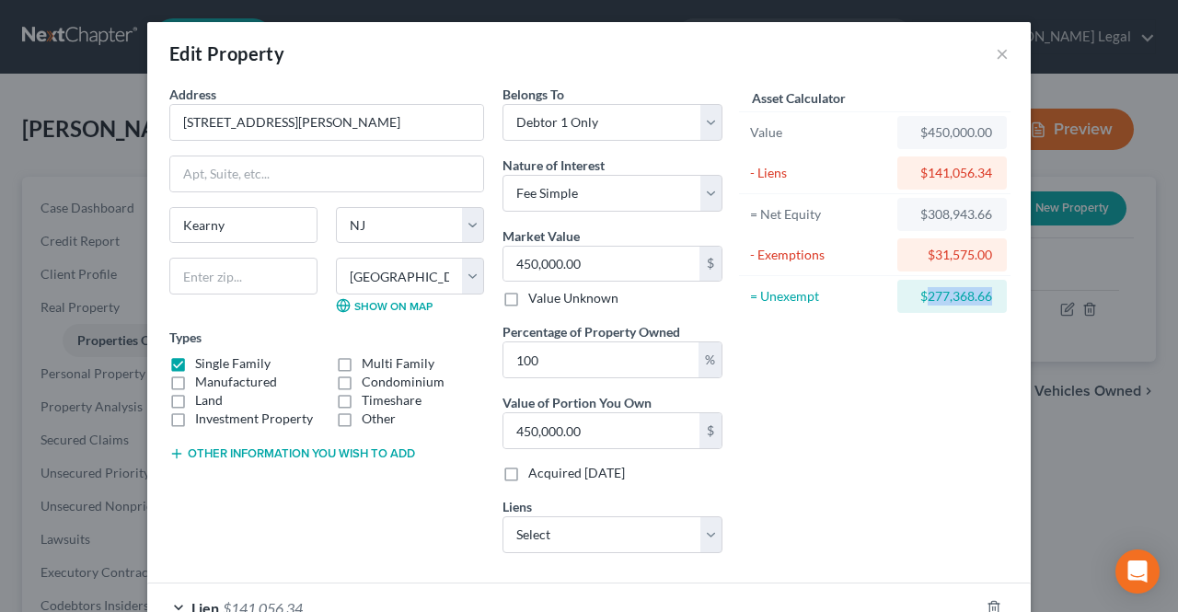
drag, startPoint x: 921, startPoint y: 304, endPoint x: 988, endPoint y: 304, distance: 66.3
click at [988, 304] on div "$277,368.66" at bounding box center [953, 296] width 110 height 33
click at [1000, 58] on button "×" at bounding box center [1002, 53] width 13 height 22
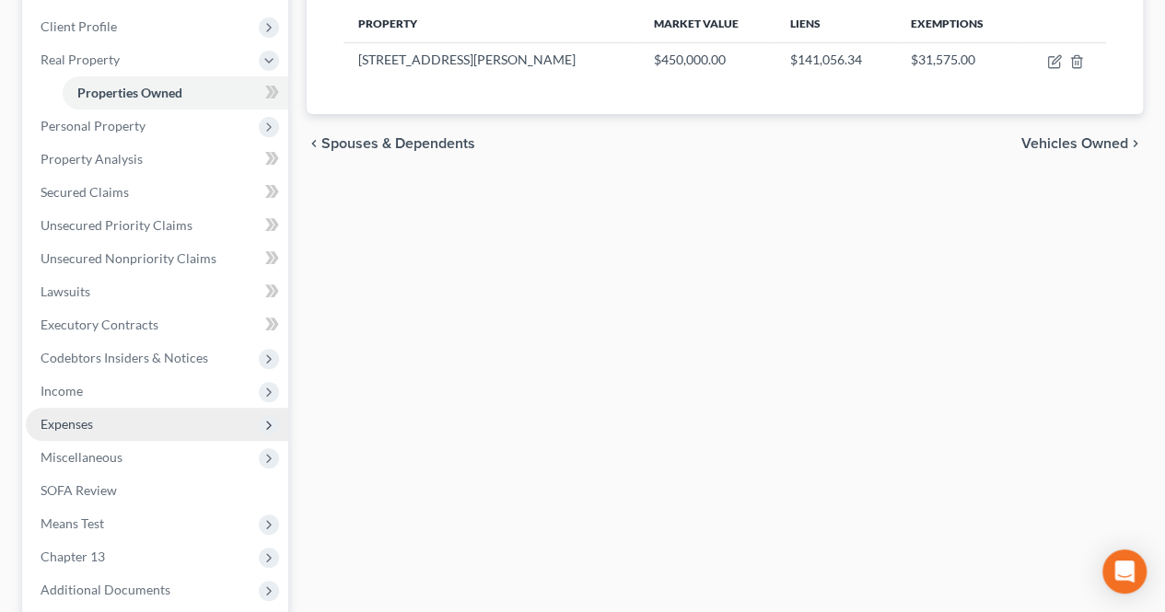
scroll to position [276, 0]
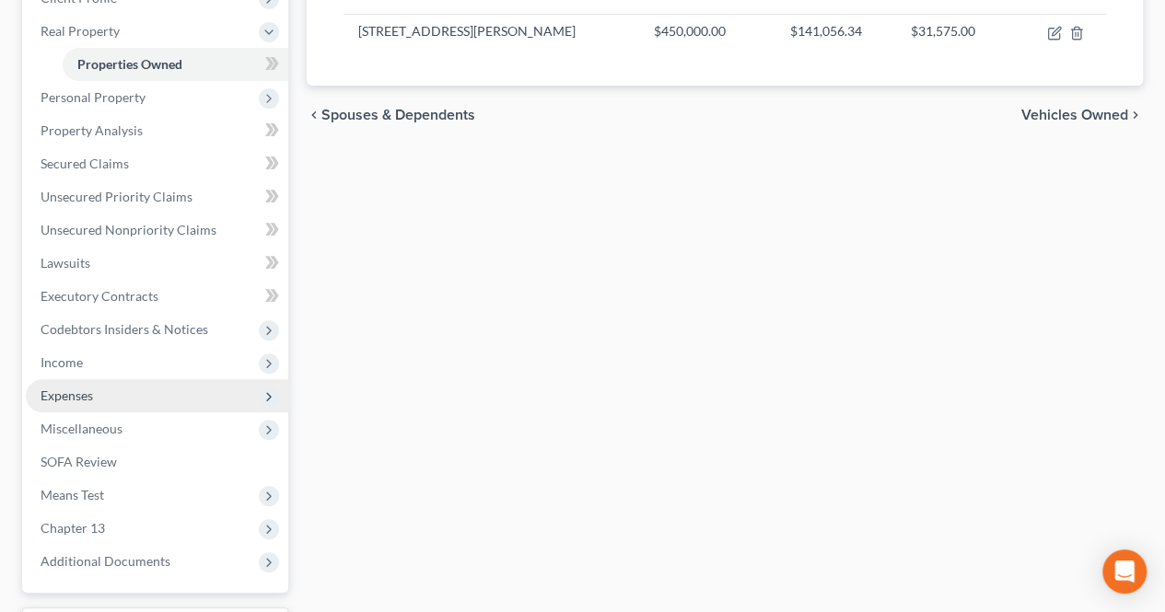
click at [145, 382] on span "Expenses" at bounding box center [157, 395] width 262 height 33
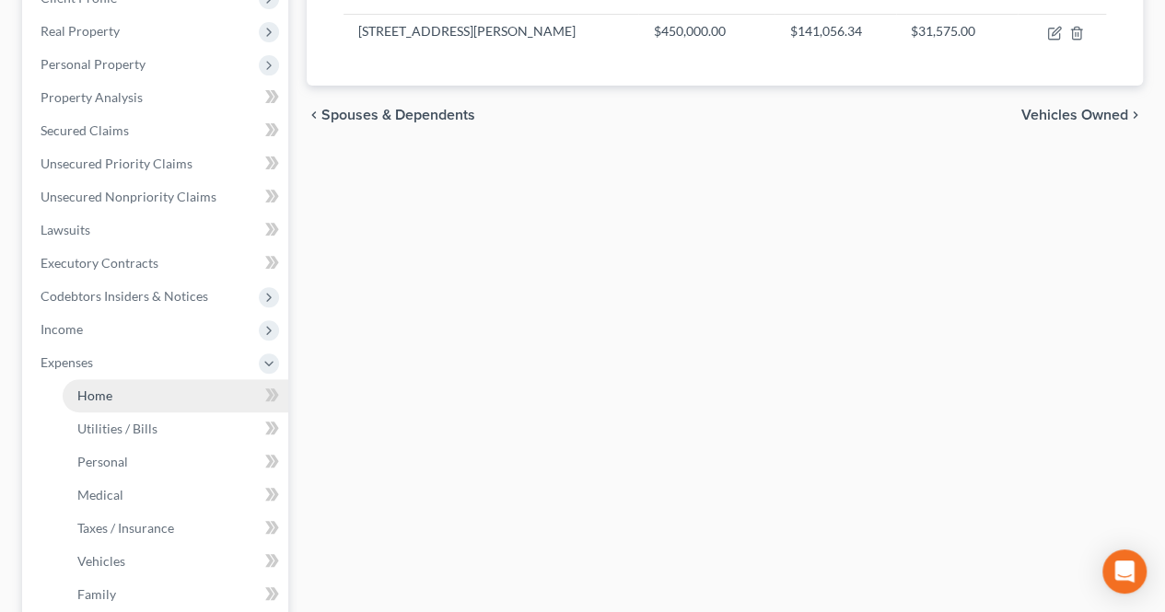
click at [107, 408] on link "Home" at bounding box center [176, 395] width 226 height 33
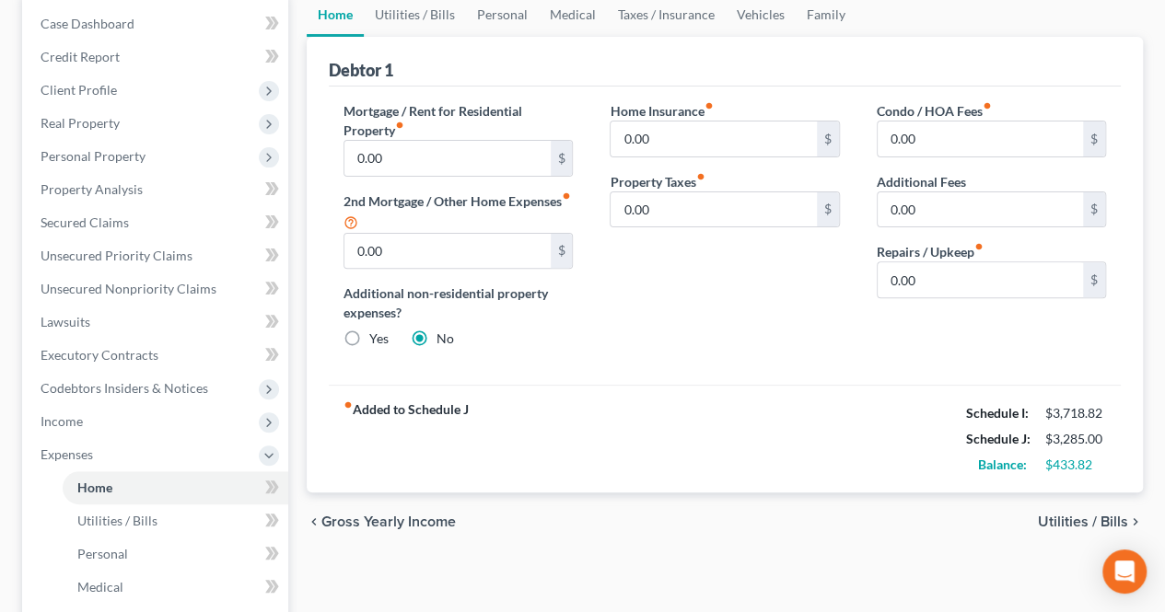
scroll to position [276, 0]
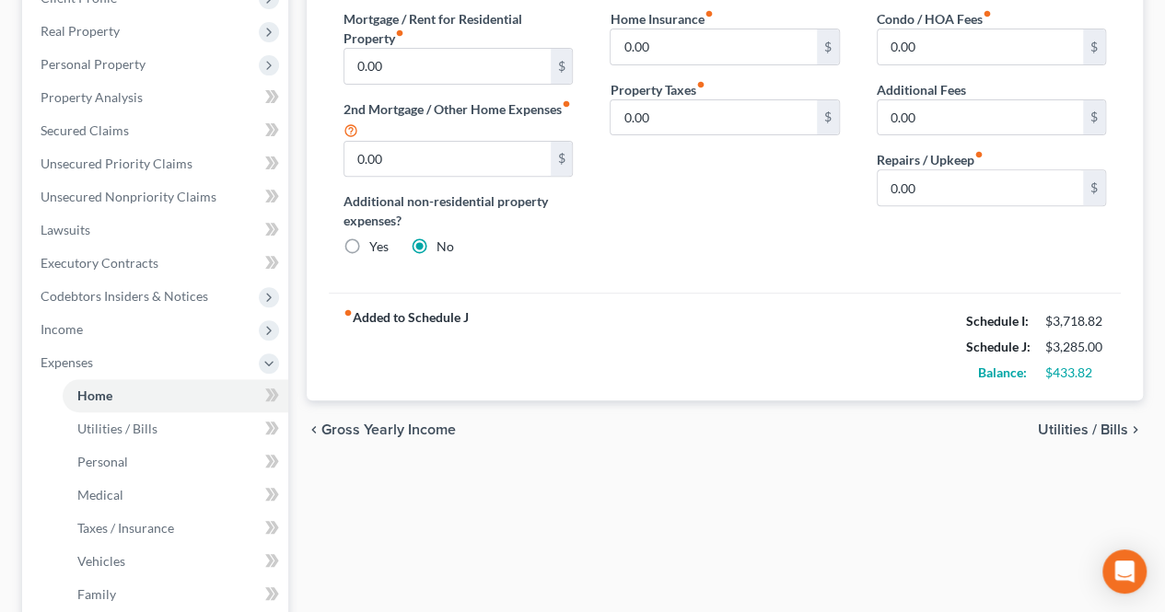
click at [1048, 432] on span "Utilities / Bills" at bounding box center [1082, 430] width 90 height 15
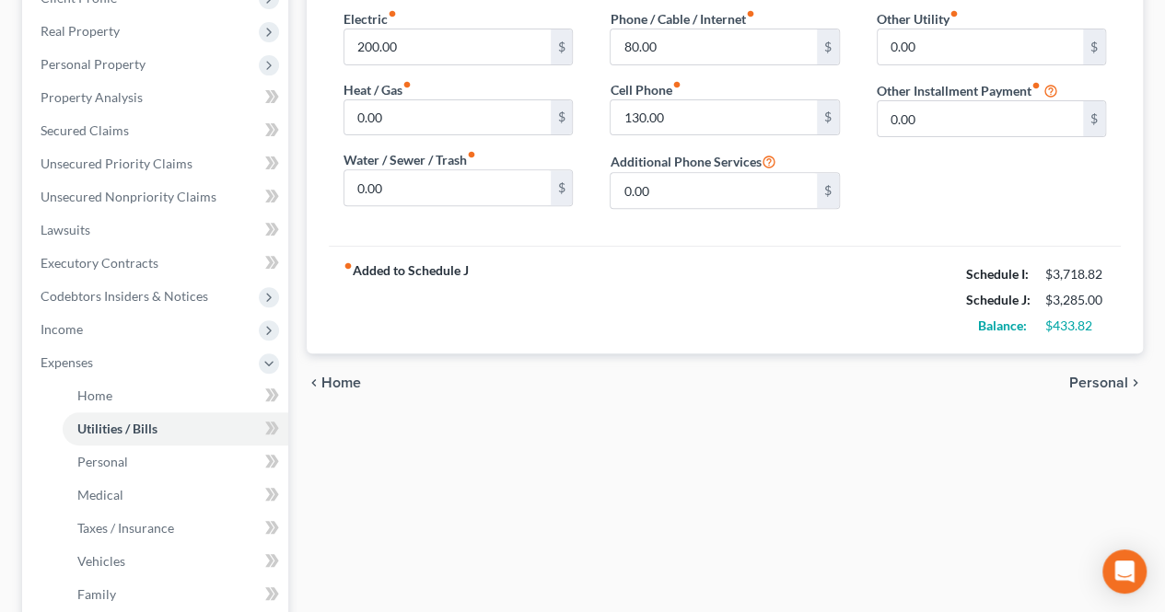
scroll to position [92, 0]
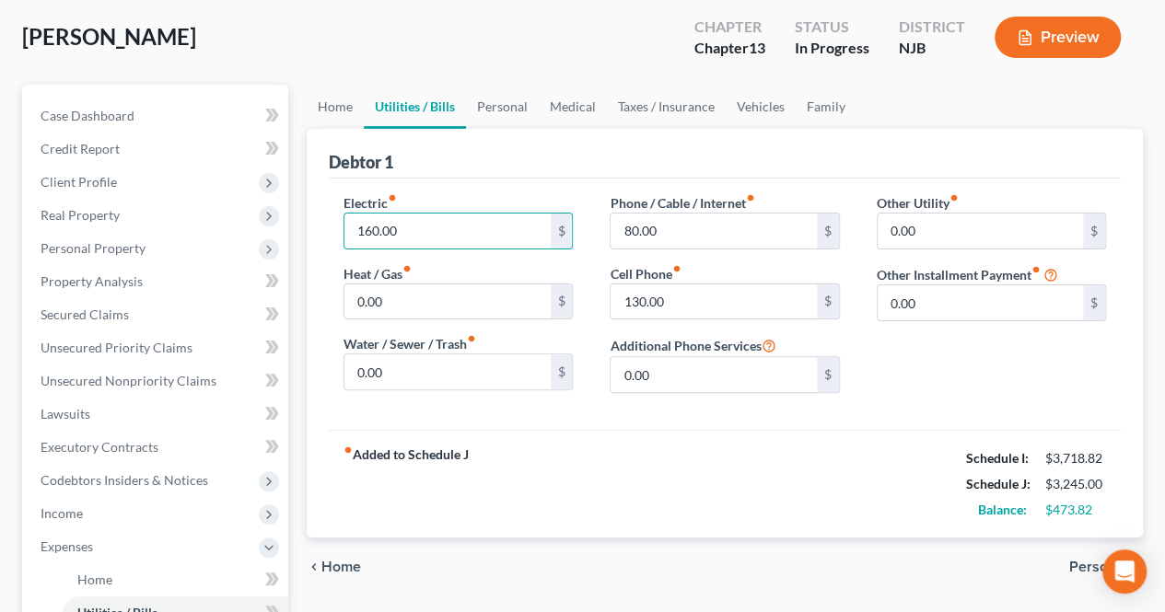
type input "160.00"
click at [1070, 560] on span "Personal" at bounding box center [1098, 567] width 59 height 15
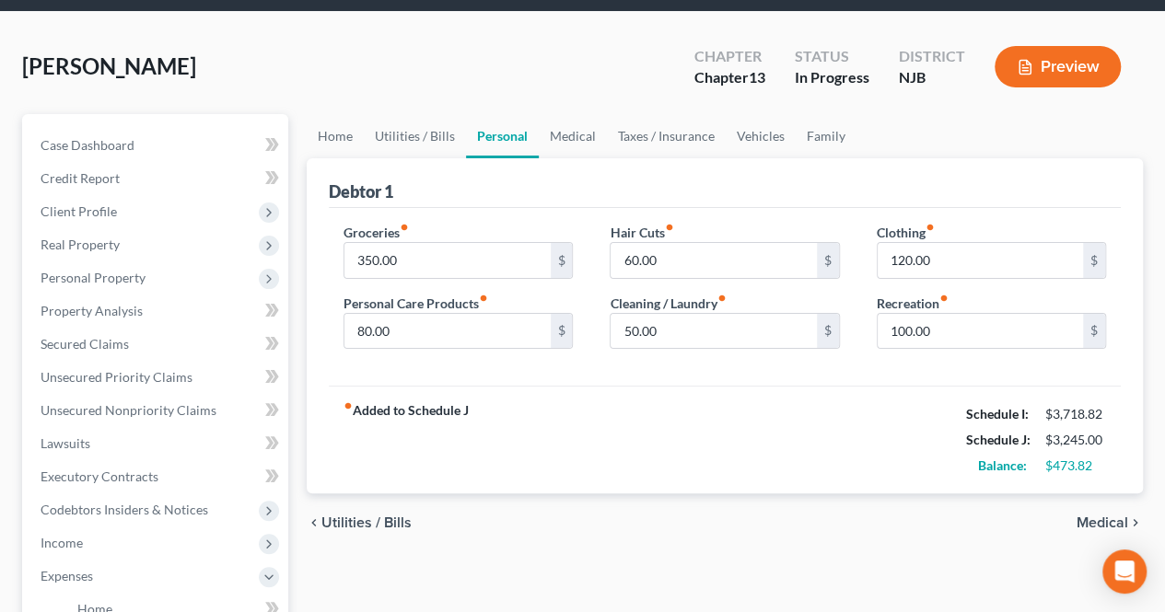
scroll to position [92, 0]
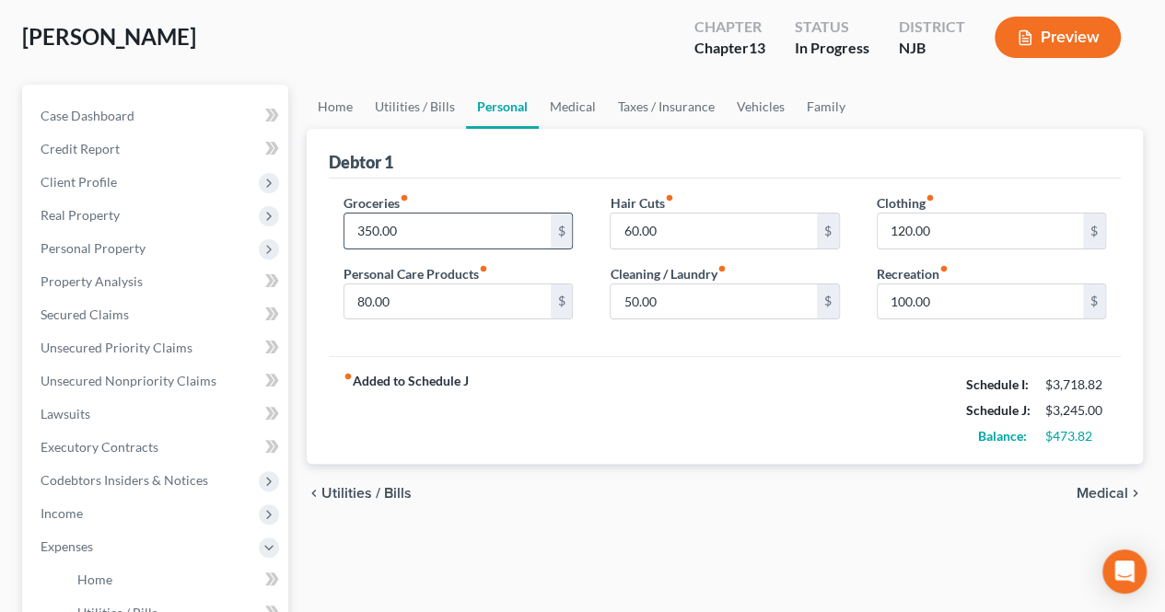
click at [373, 233] on input "350.00" at bounding box center [446, 231] width 205 height 35
type input "300.00"
click at [932, 238] on input "120.00" at bounding box center [979, 231] width 205 height 35
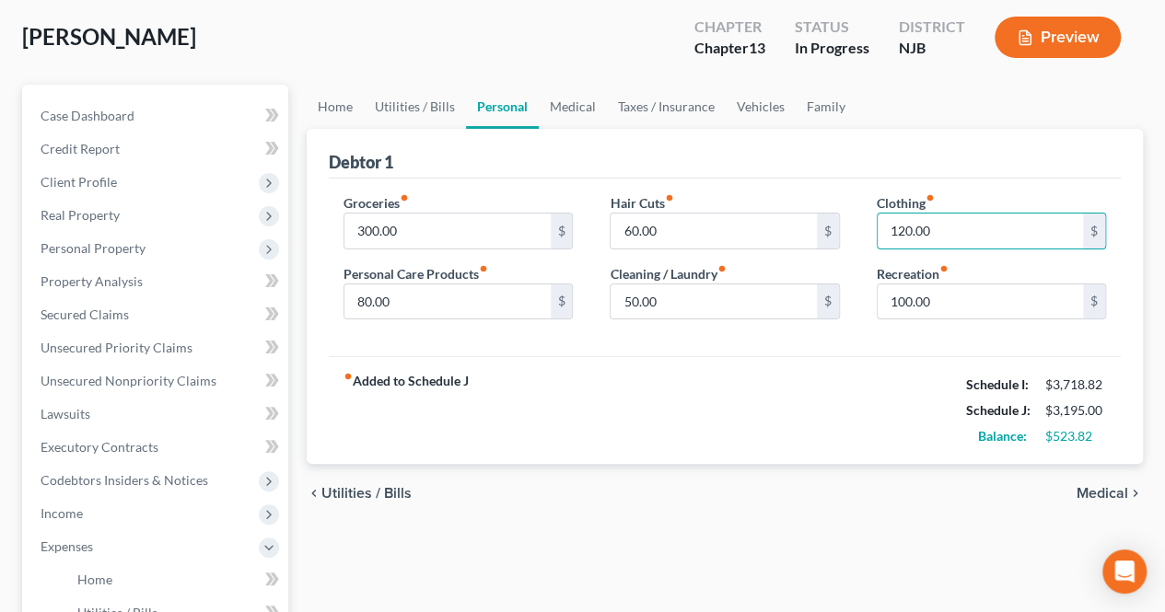
click at [1115, 492] on span "Medical" at bounding box center [1102, 493] width 52 height 15
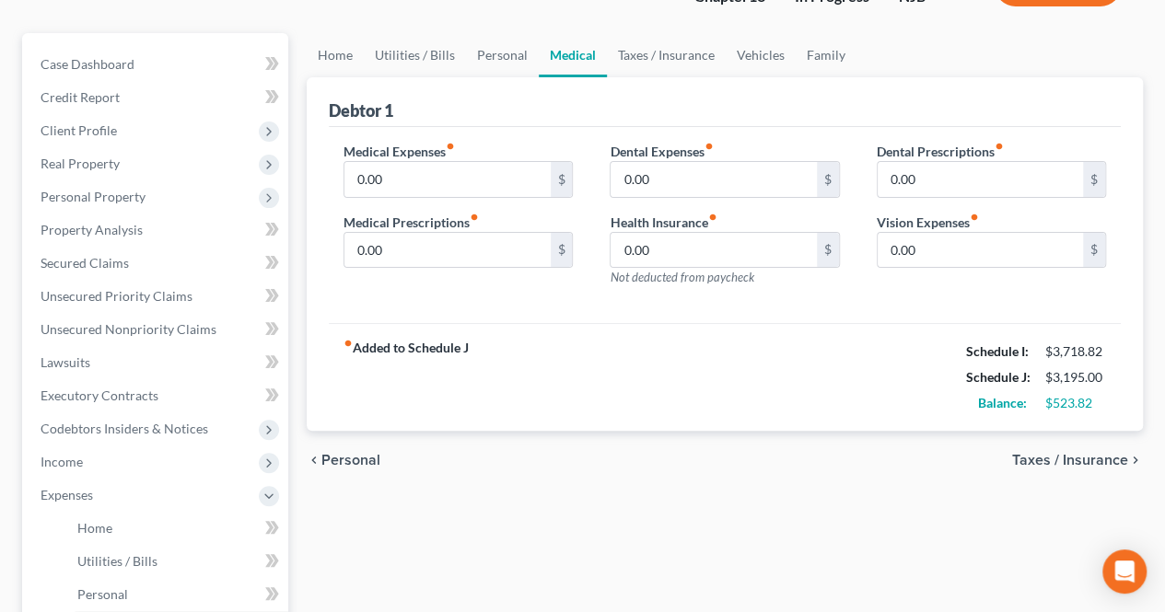
scroll to position [184, 0]
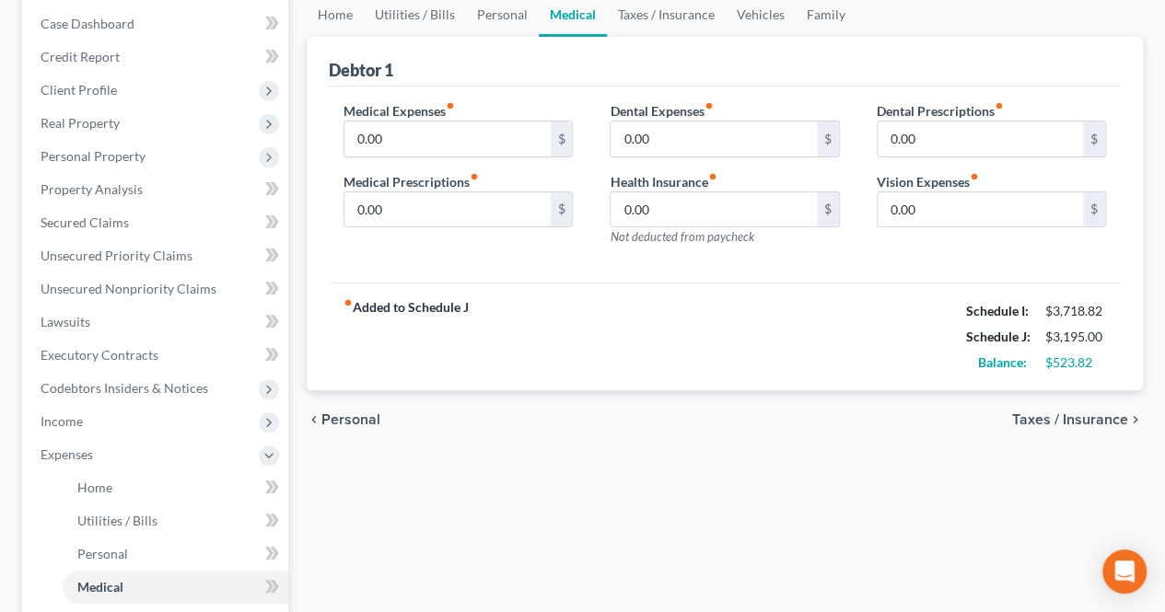
click at [1068, 423] on span "Taxes / Insurance" at bounding box center [1070, 419] width 116 height 15
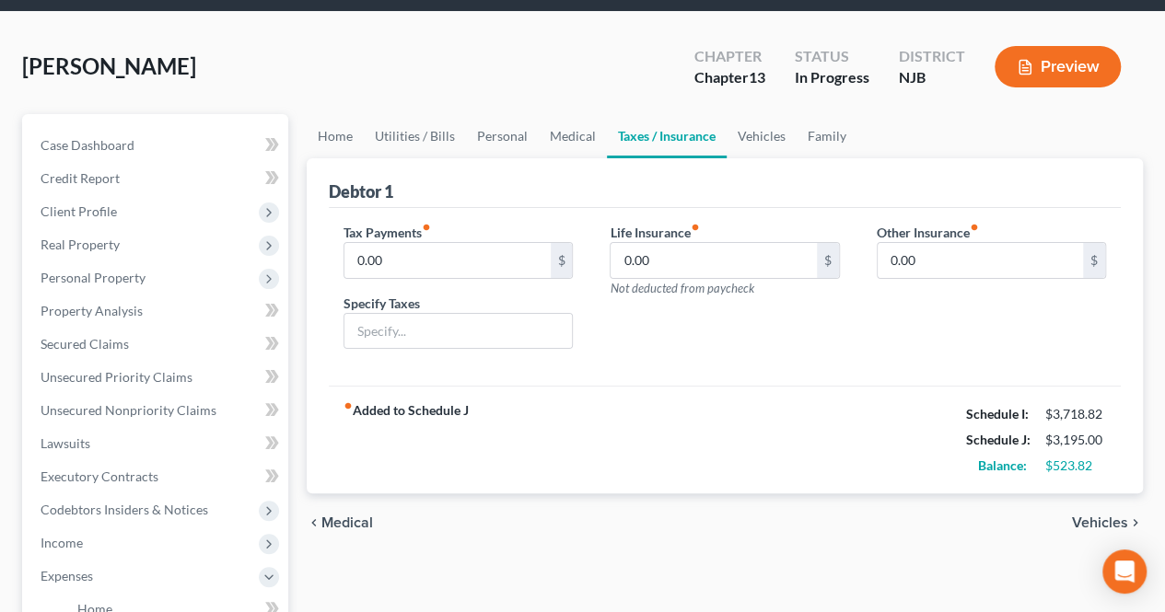
scroll to position [92, 0]
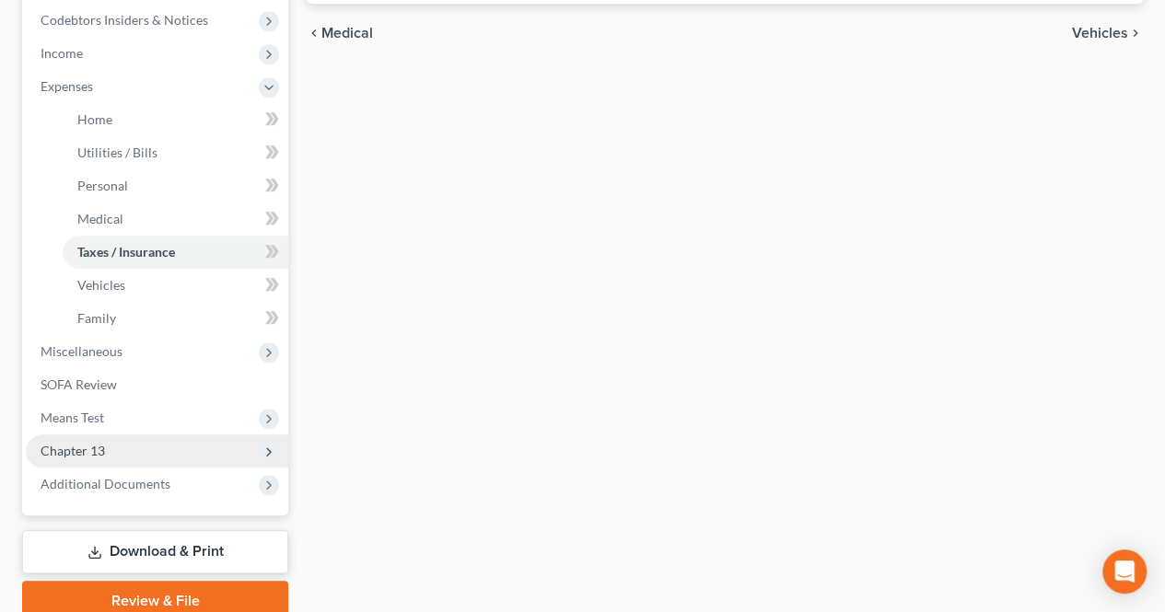
click at [156, 442] on span "Chapter 13" at bounding box center [157, 451] width 262 height 33
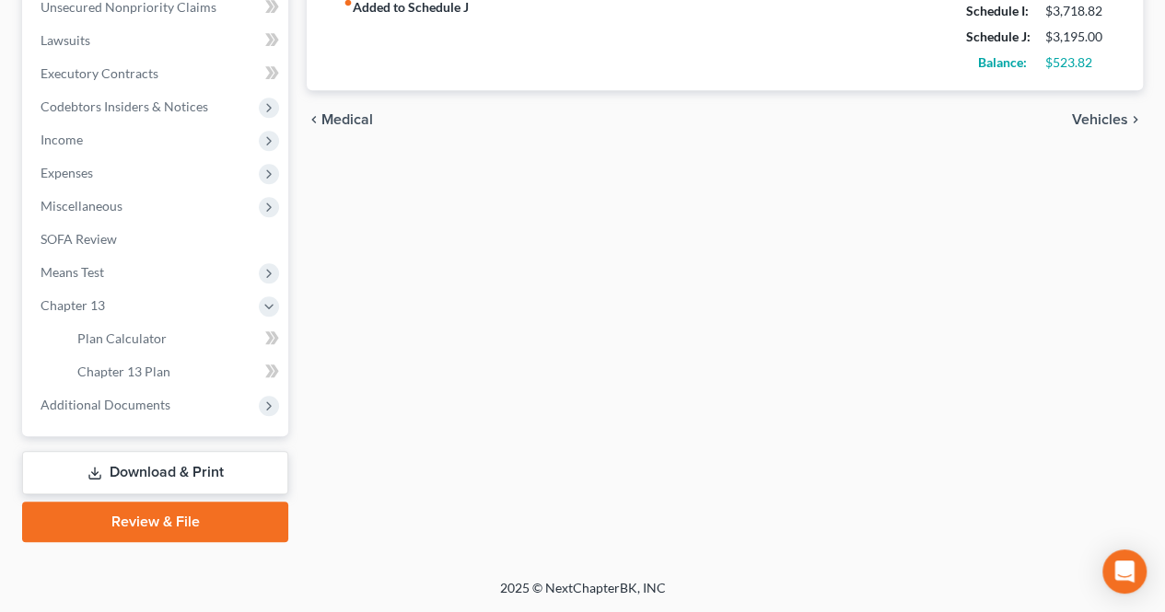
scroll to position [463, 0]
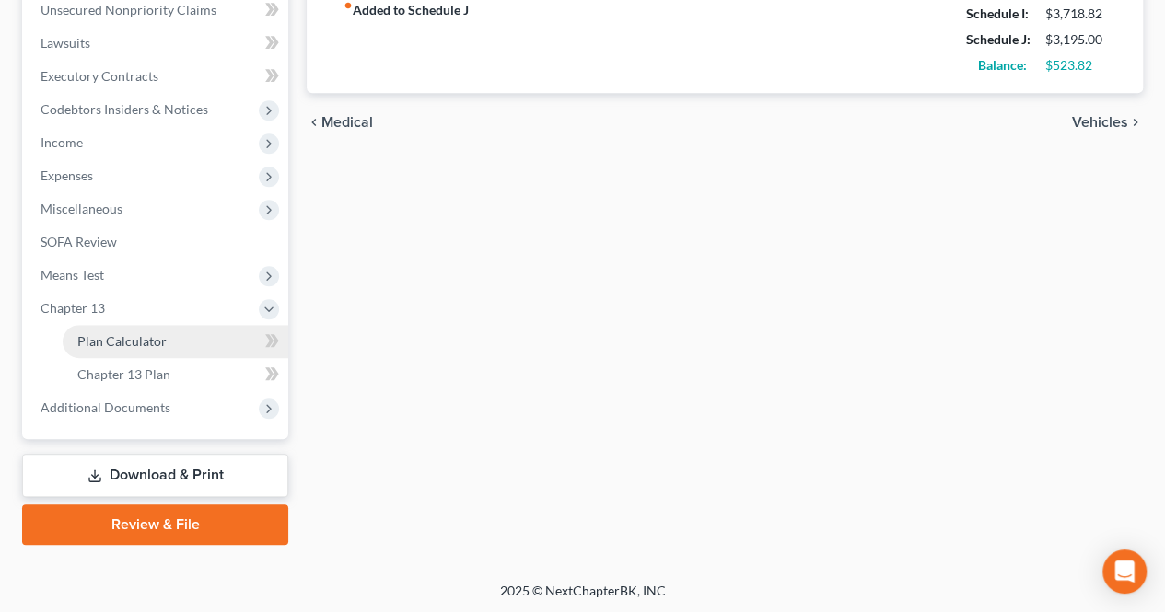
click at [193, 353] on link "Plan Calculator" at bounding box center [176, 341] width 226 height 33
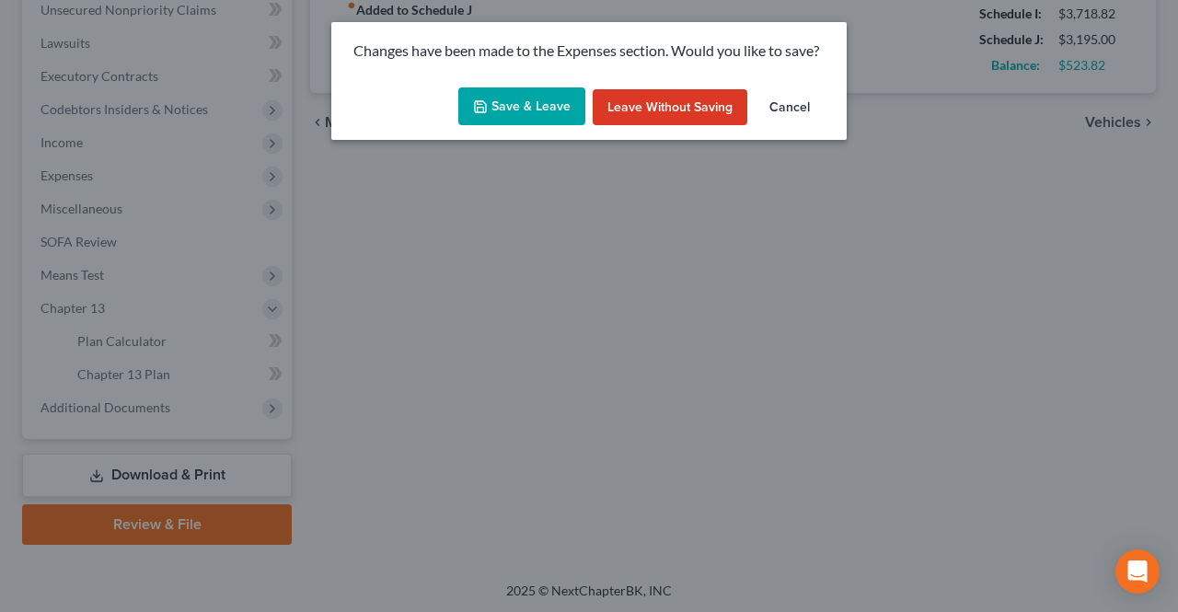
click at [565, 101] on button "Save & Leave" at bounding box center [521, 106] width 127 height 39
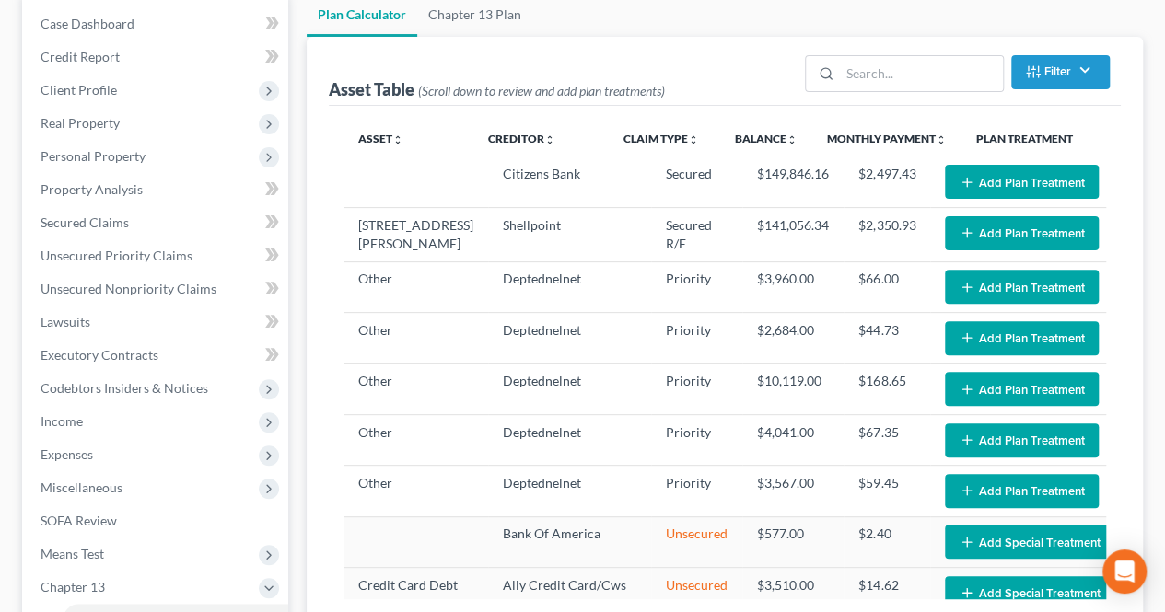
select select "59"
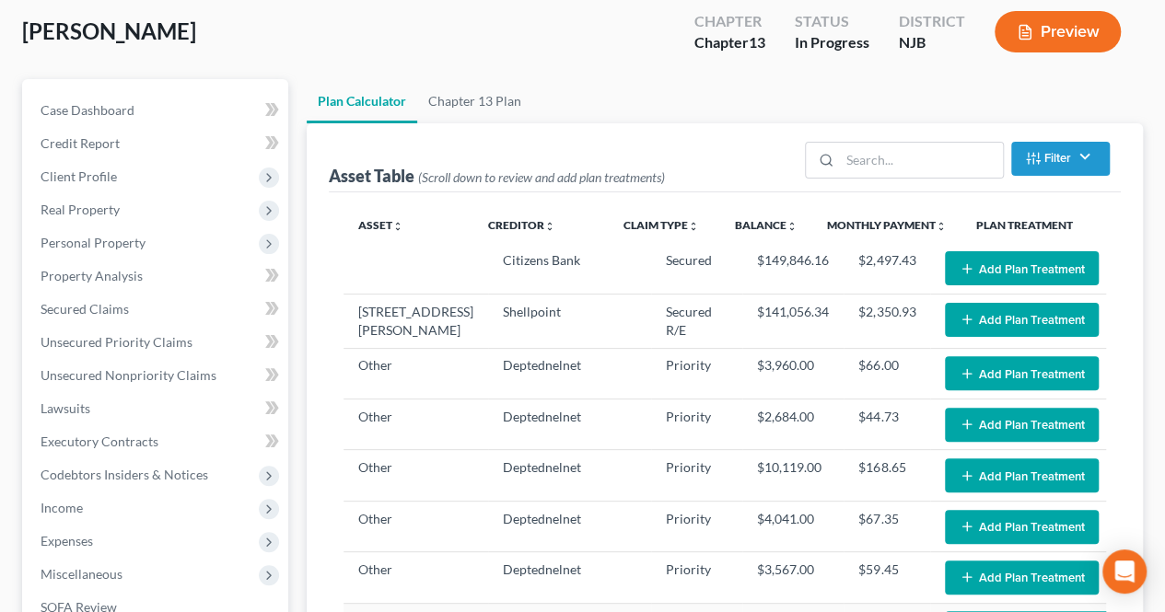
scroll to position [92, 0]
